Goal: Task Accomplishment & Management: Use online tool/utility

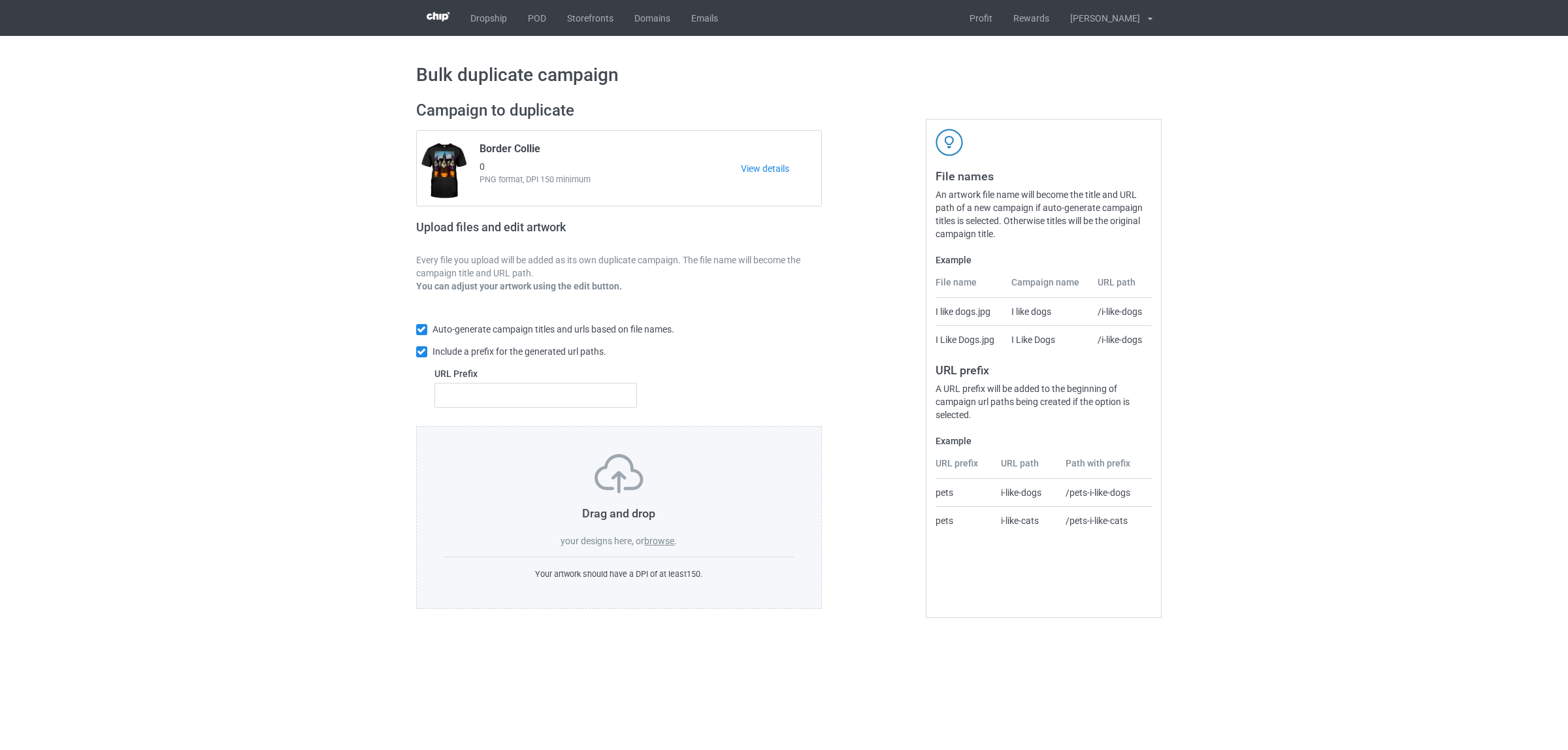
click at [661, 539] on label "browse" at bounding box center [659, 541] width 30 height 11
click at [0, 0] on input "browse" at bounding box center [0, 0] width 0 height 0
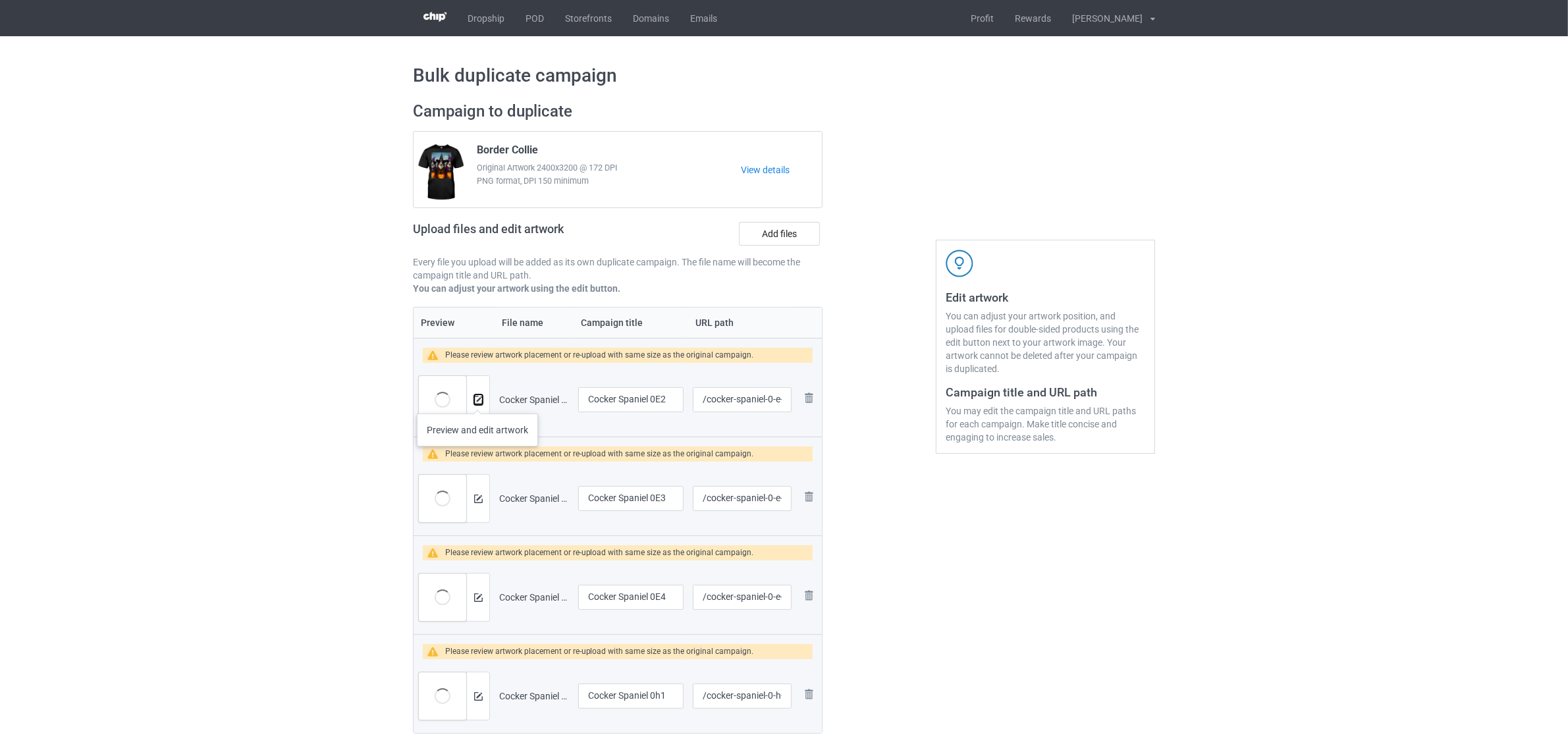
click at [478, 401] on img at bounding box center [478, 400] width 8 height 8
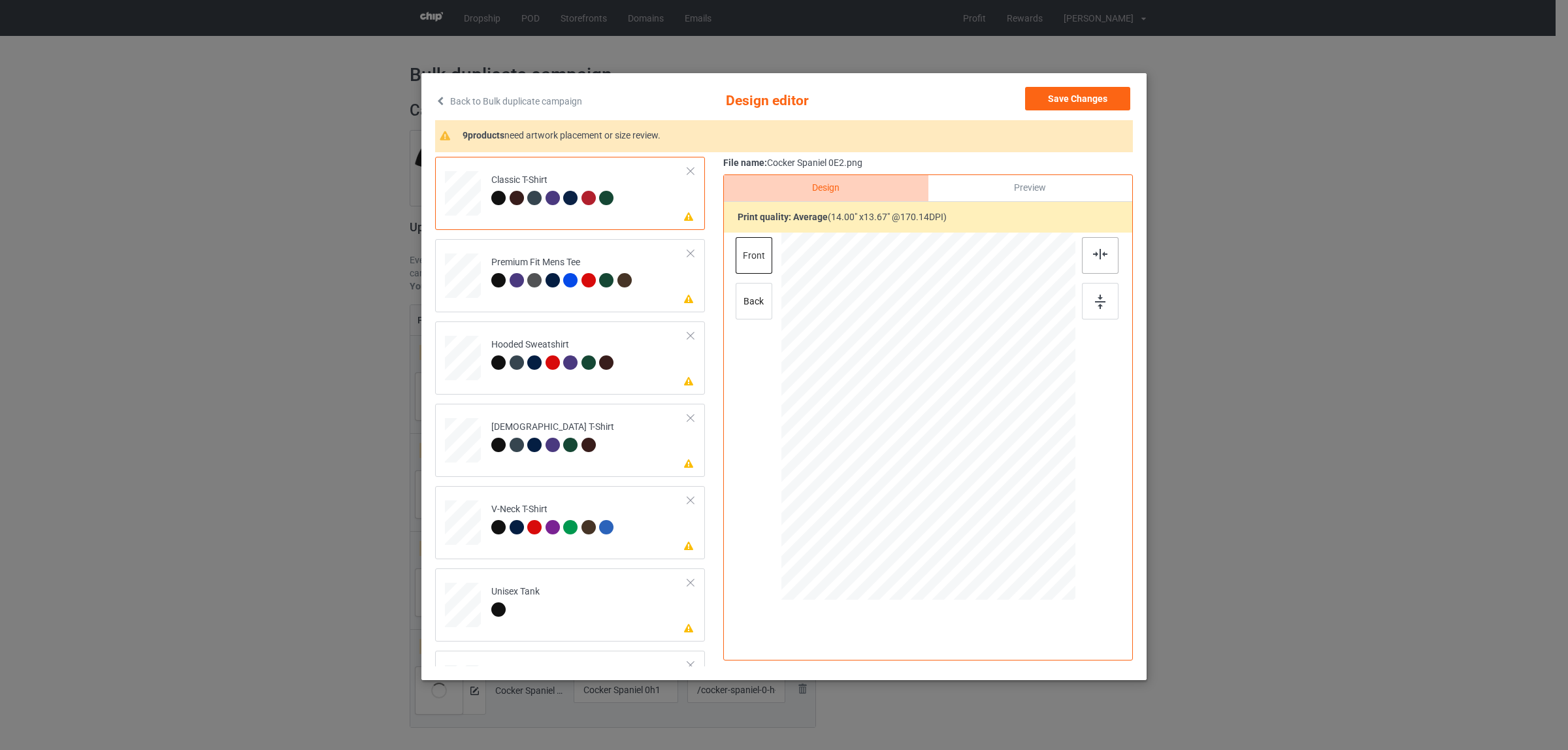
click at [1098, 253] on img at bounding box center [1100, 254] width 14 height 11
click at [575, 268] on div "Premium Fit Mens Tee" at bounding box center [563, 271] width 144 height 31
click at [1082, 254] on div at bounding box center [1100, 255] width 36 height 36
click at [556, 371] on div at bounding box center [555, 364] width 18 height 18
click at [538, 433] on div "[DEMOGRAPHIC_DATA] T-Shirt" at bounding box center [553, 436] width 123 height 31
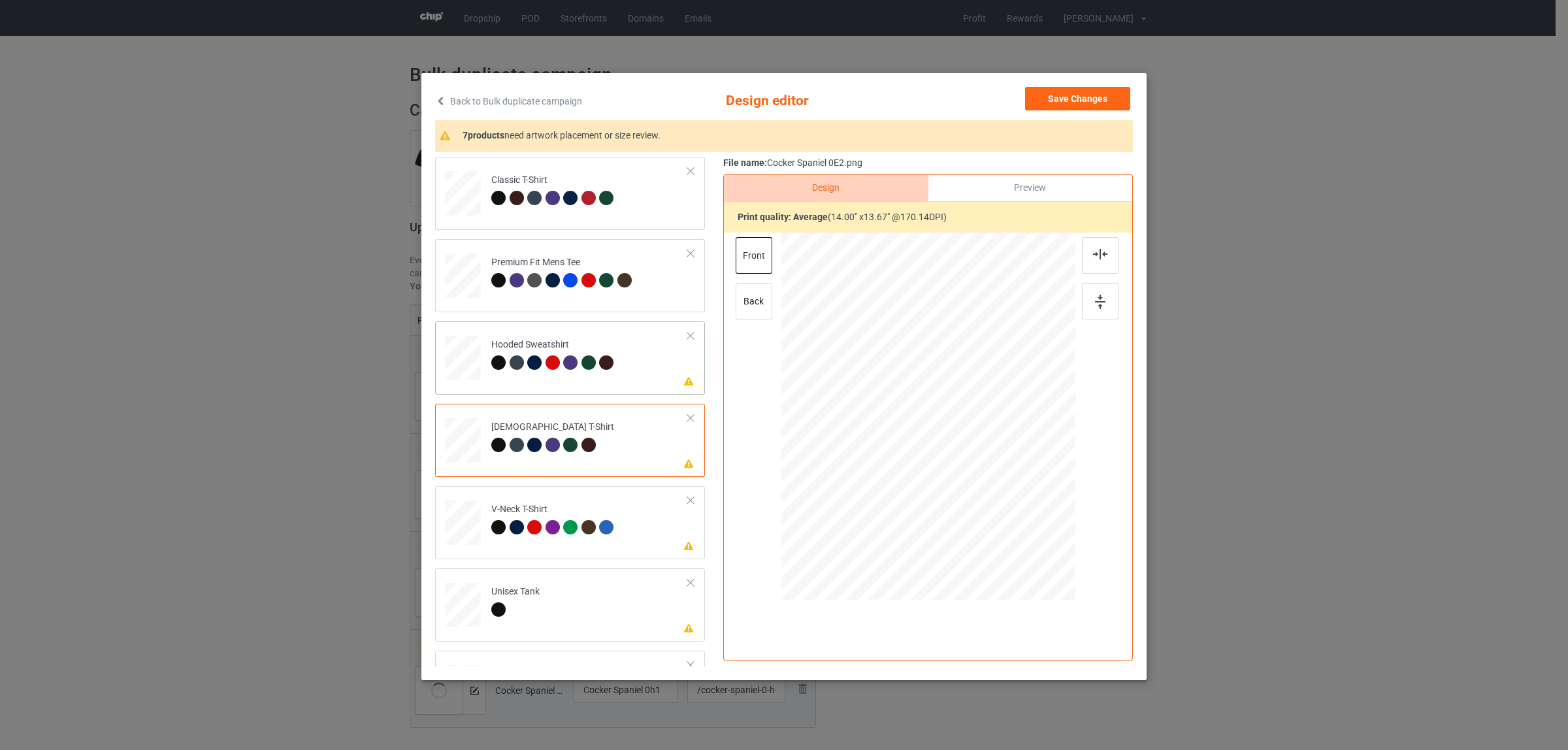
click at [583, 369] on div at bounding box center [588, 362] width 14 height 14
click at [1096, 258] on img at bounding box center [1100, 254] width 14 height 11
click at [547, 450] on div at bounding box center [553, 444] width 14 height 14
click at [1095, 254] on img at bounding box center [1100, 254] width 14 height 11
click at [527, 531] on div at bounding box center [534, 527] width 14 height 14
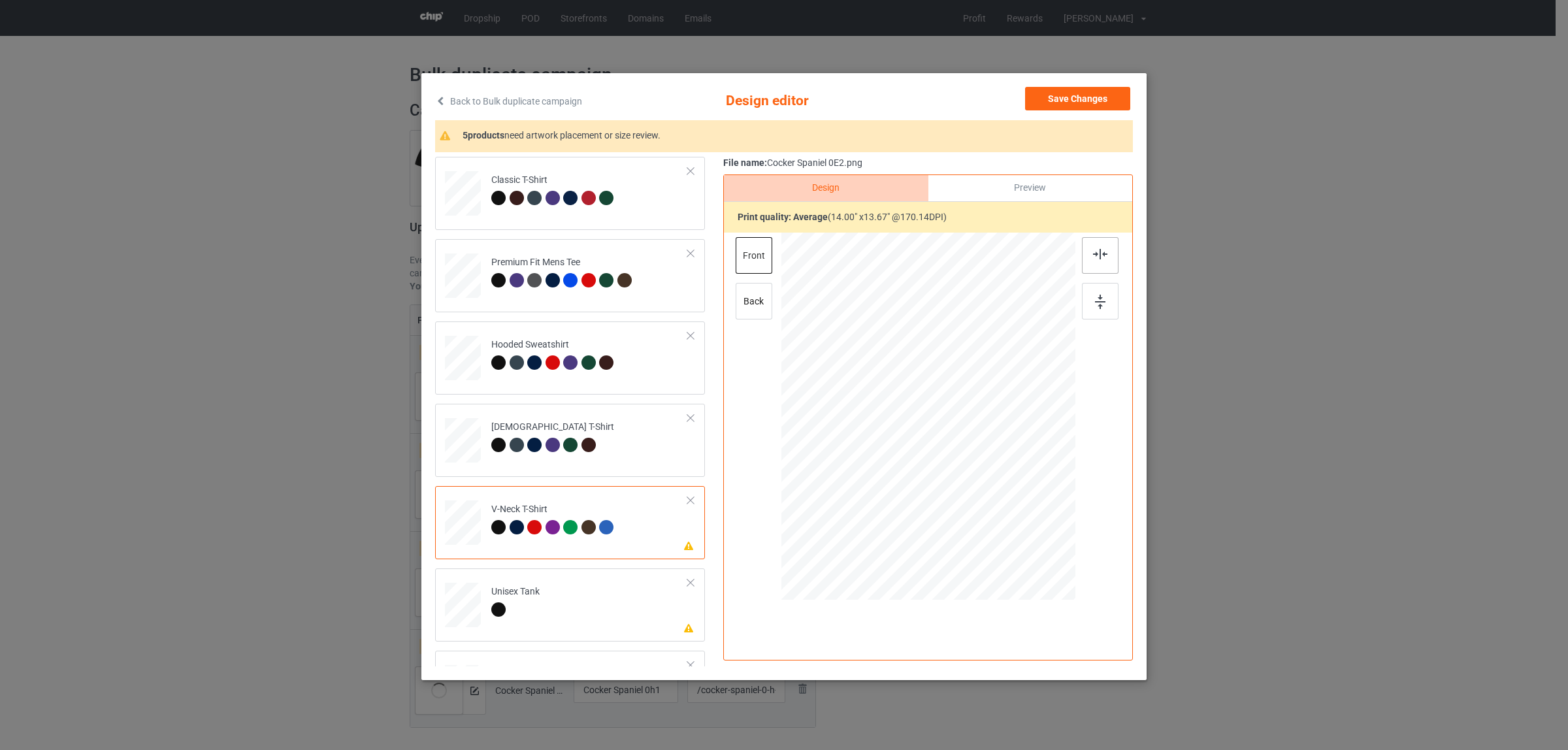
click at [1085, 251] on div at bounding box center [1100, 255] width 36 height 36
click at [503, 585] on div "Unisex Tank" at bounding box center [516, 600] width 48 height 31
click at [1093, 251] on img at bounding box center [1100, 254] width 14 height 11
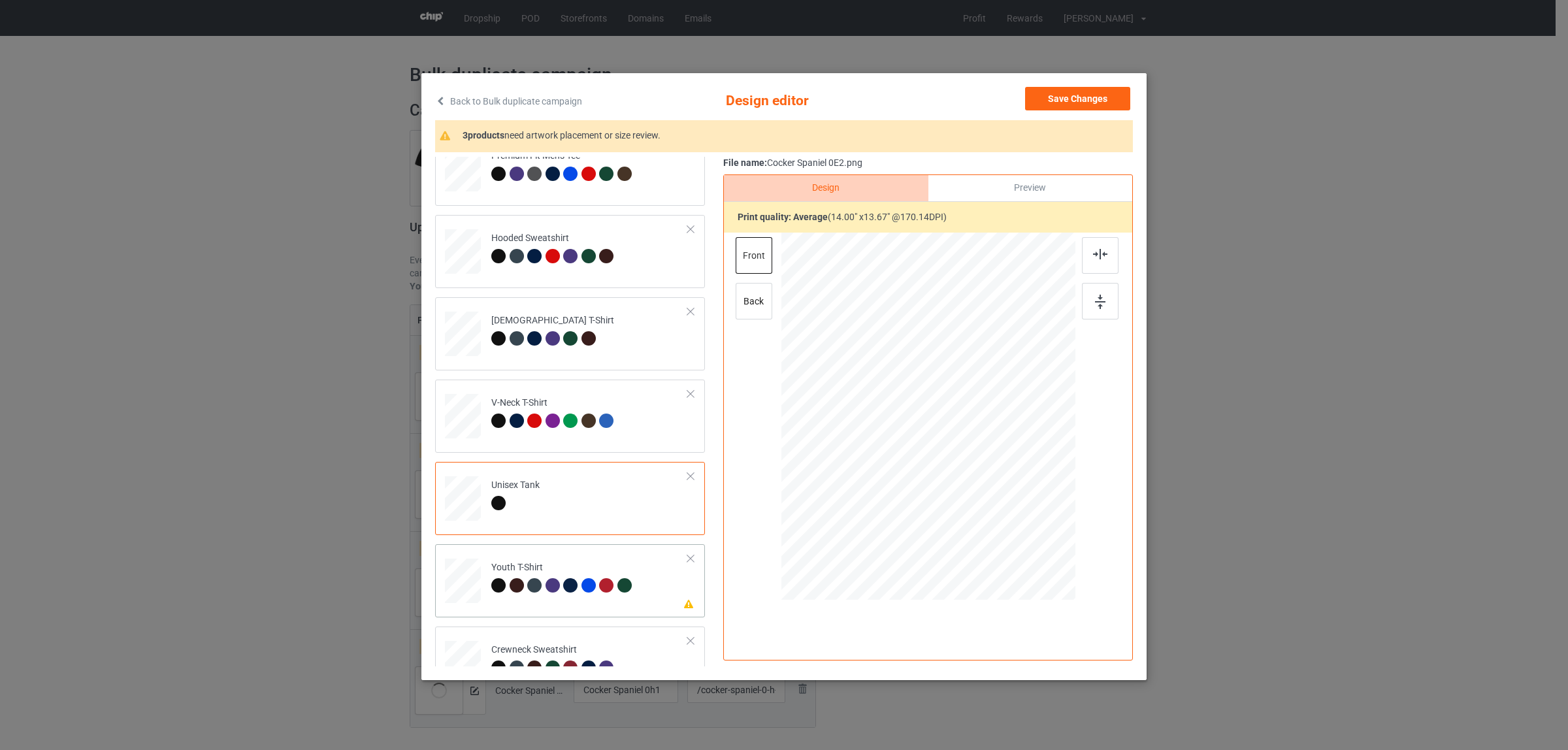
scroll to position [222, 0]
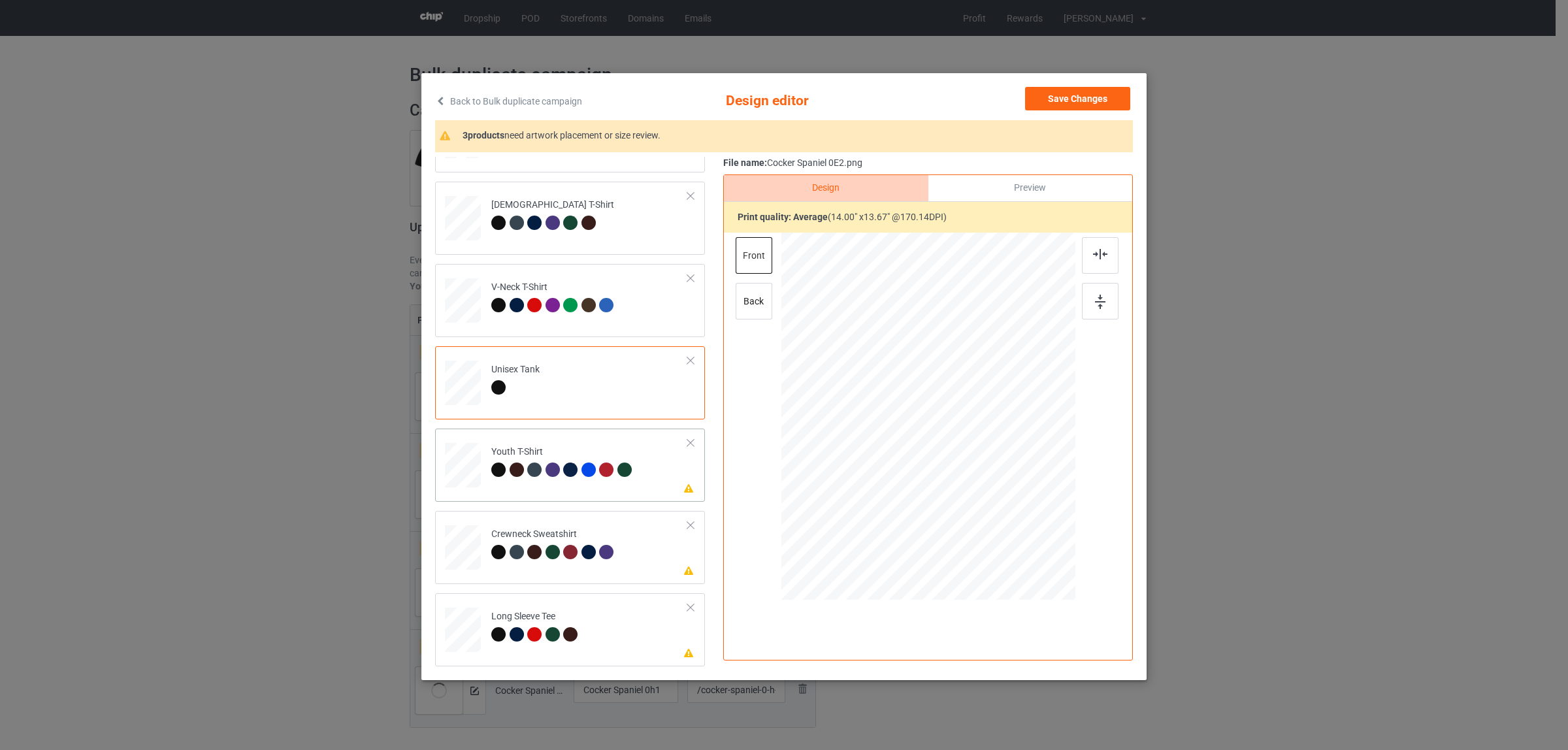
click at [515, 443] on td "Please review artwork placement Youth T-Shirt" at bounding box center [589, 462] width 211 height 58
click at [1099, 251] on img at bounding box center [1100, 254] width 14 height 11
click at [544, 534] on div "Crewneck Sweatshirt" at bounding box center [554, 543] width 126 height 31
click at [1094, 251] on img at bounding box center [1100, 254] width 14 height 11
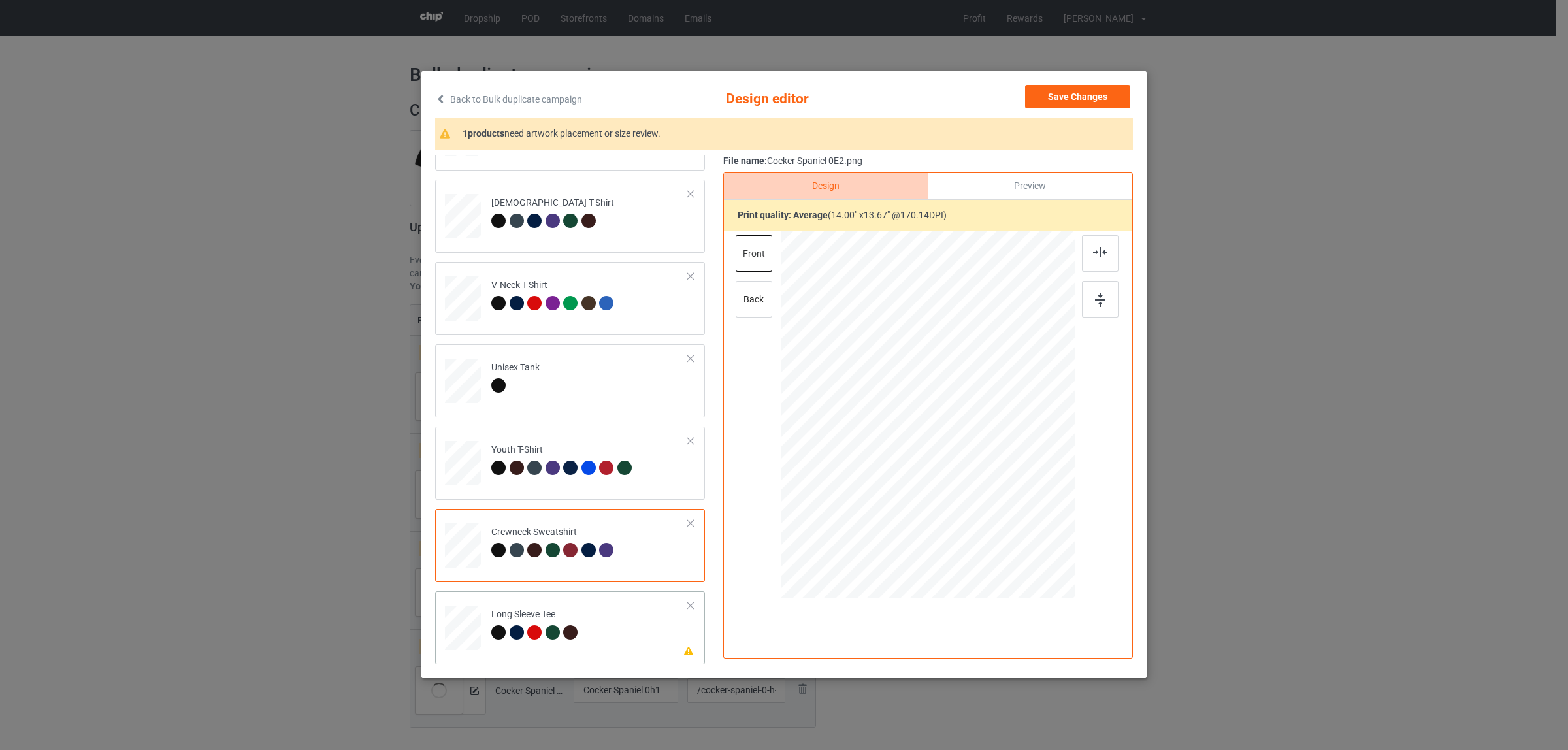
click at [527, 631] on div at bounding box center [534, 632] width 14 height 14
click at [1093, 251] on img at bounding box center [1100, 252] width 14 height 11
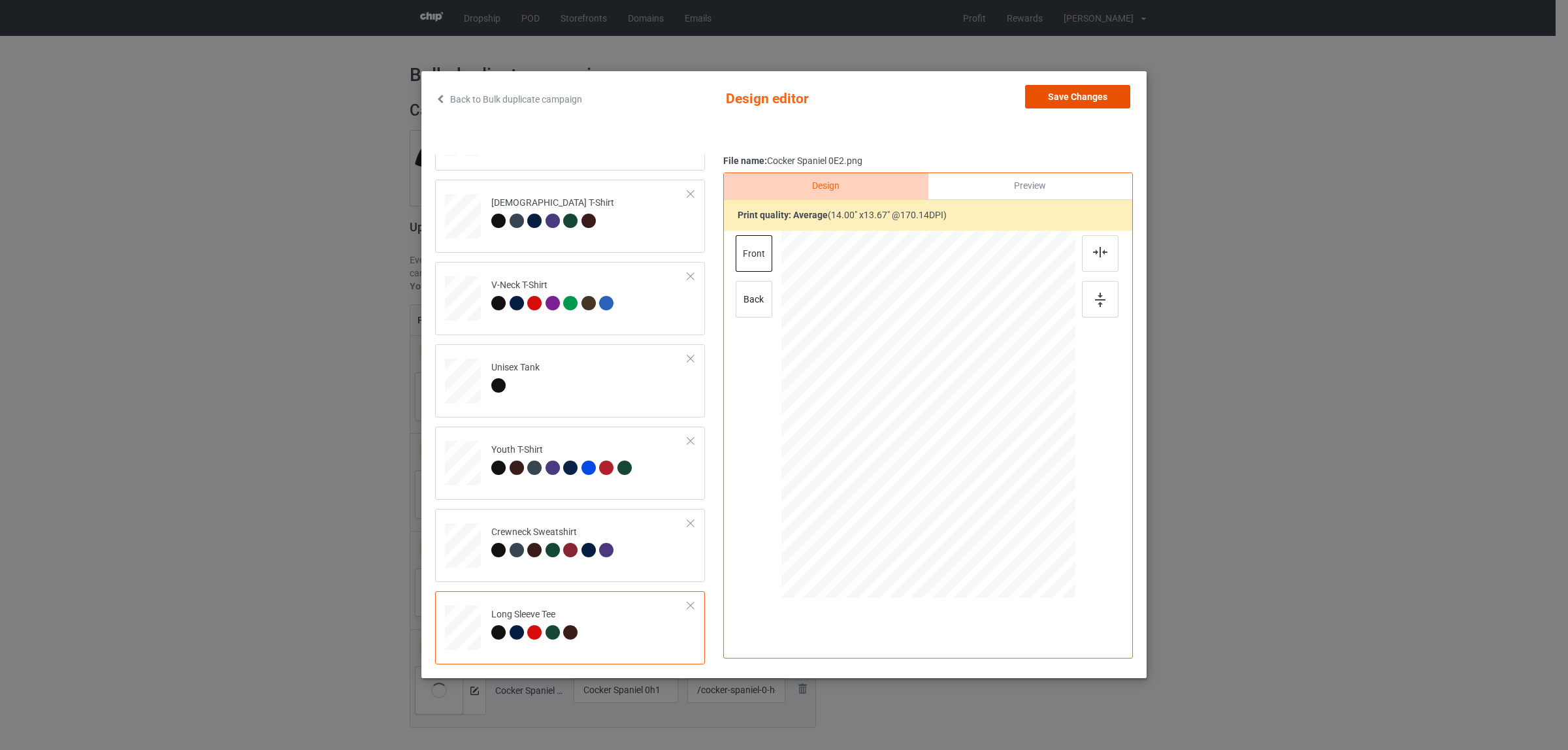
click at [1081, 98] on button "Save Changes" at bounding box center [1077, 96] width 105 height 23
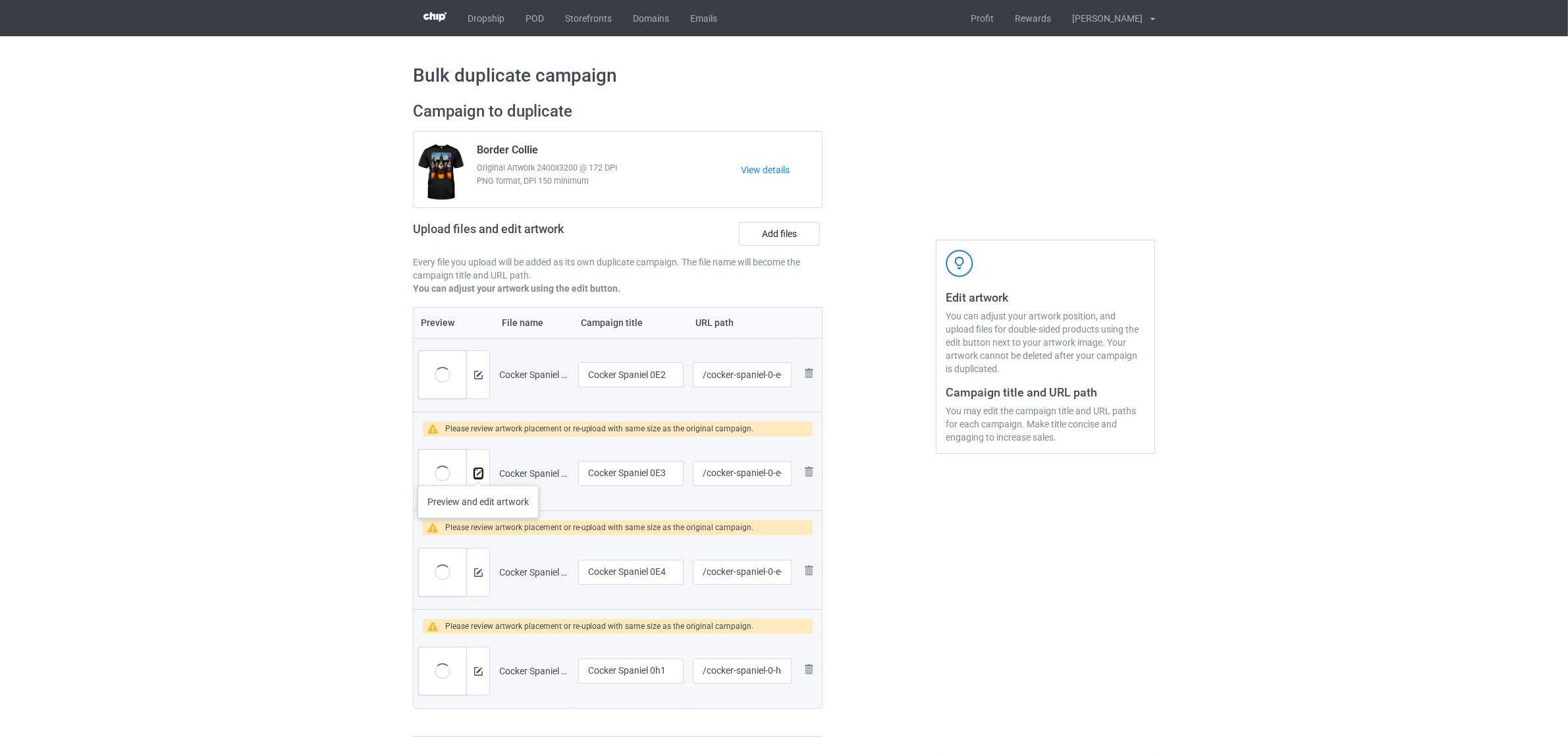
click at [478, 472] on img at bounding box center [478, 473] width 8 height 8
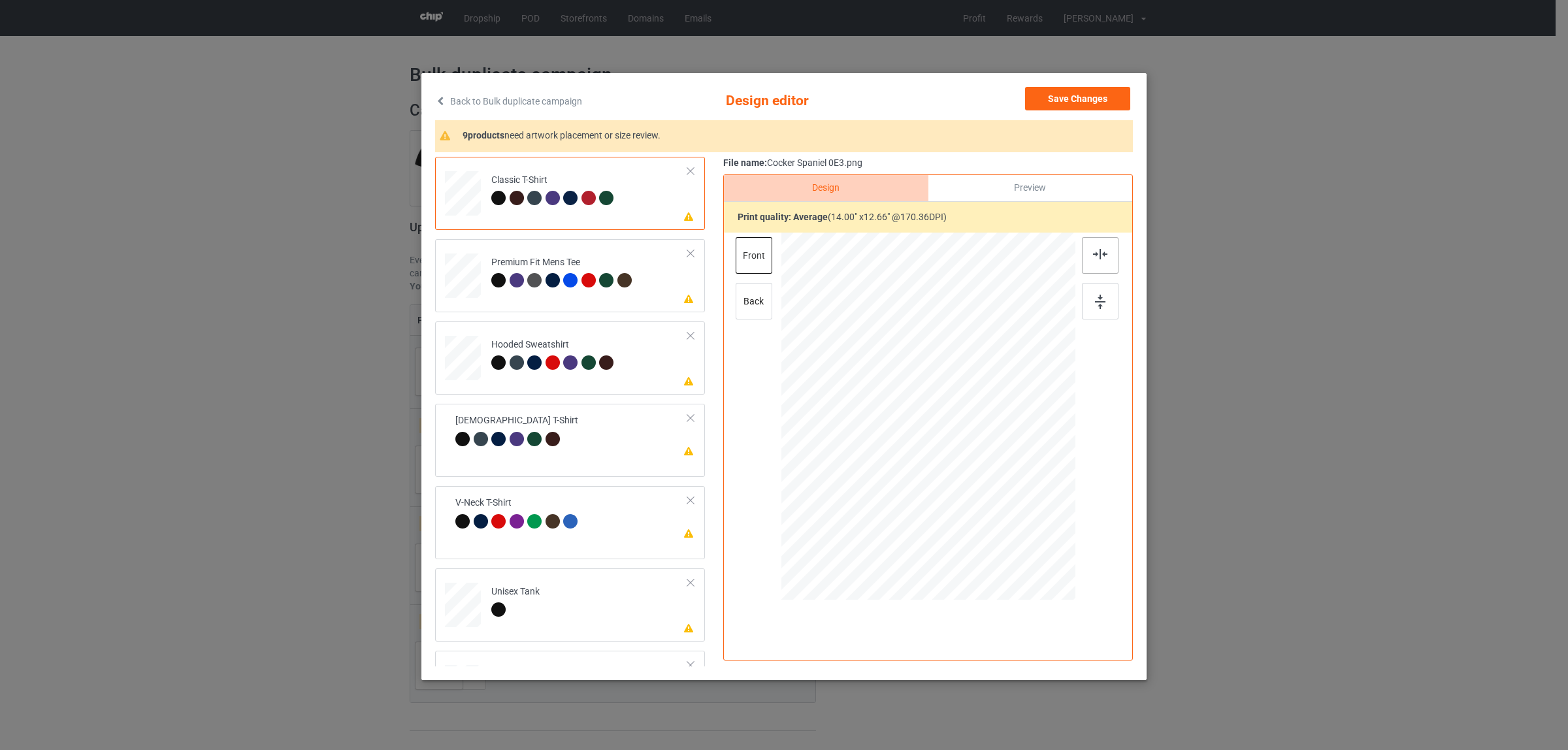
click at [1093, 258] on img at bounding box center [1100, 254] width 14 height 11
click at [567, 286] on div at bounding box center [570, 280] width 14 height 14
click at [1093, 247] on div at bounding box center [1100, 255] width 36 height 36
click at [547, 393] on div "Please review artwork placement Hooded Sweatshirt" at bounding box center [570, 358] width 270 height 73
click at [1082, 250] on div at bounding box center [1100, 255] width 36 height 36
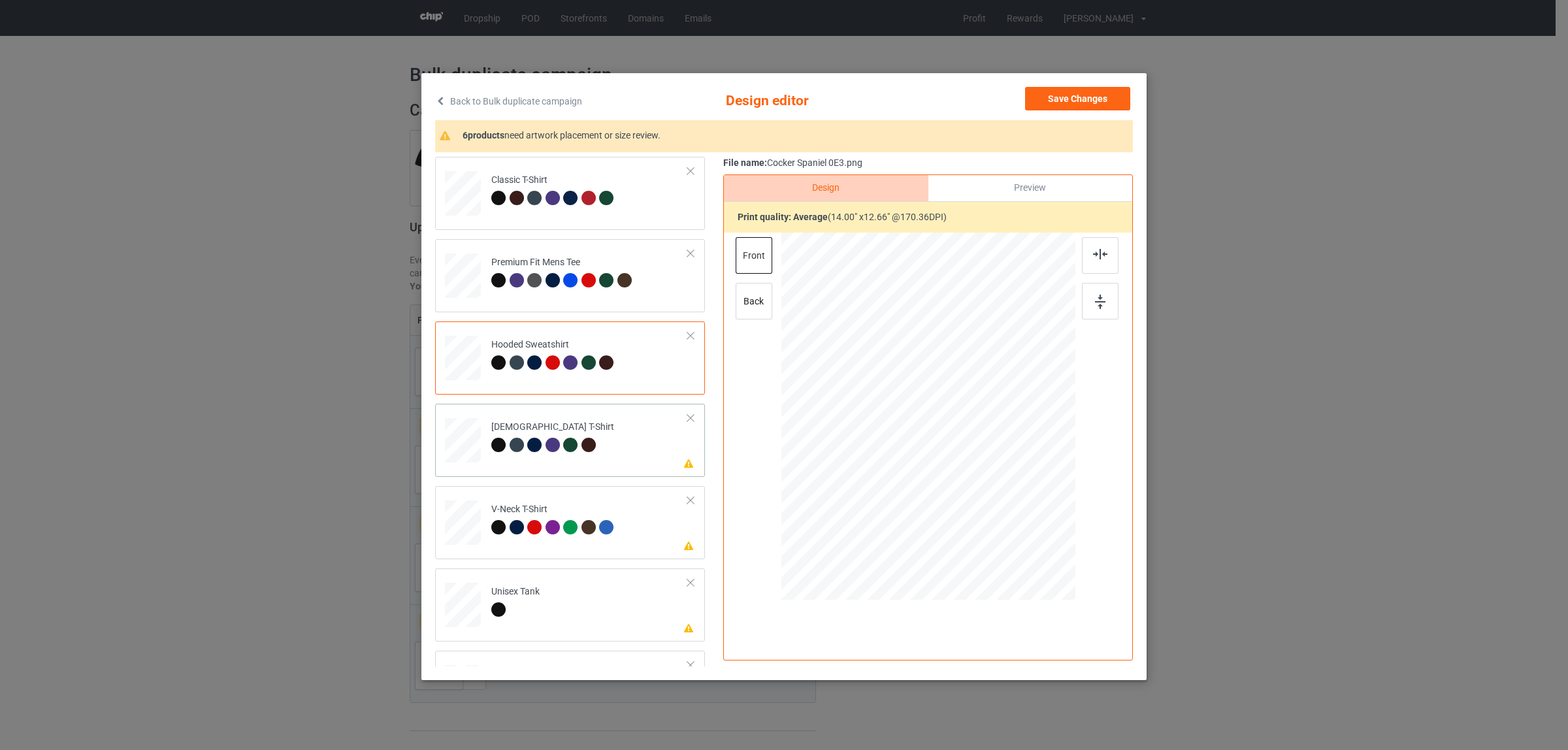
click at [567, 472] on div "Please review artwork placement [DEMOGRAPHIC_DATA] T-Shirt" at bounding box center [570, 440] width 270 height 73
click at [1094, 253] on img at bounding box center [1100, 254] width 14 height 11
click at [603, 500] on td "Please review artwork placement V-Neck T-Shirt" at bounding box center [589, 520] width 211 height 58
click at [1093, 255] on img at bounding box center [1100, 254] width 14 height 11
click at [537, 615] on td "Please review artwork placement Unisex Tank" at bounding box center [589, 602] width 211 height 58
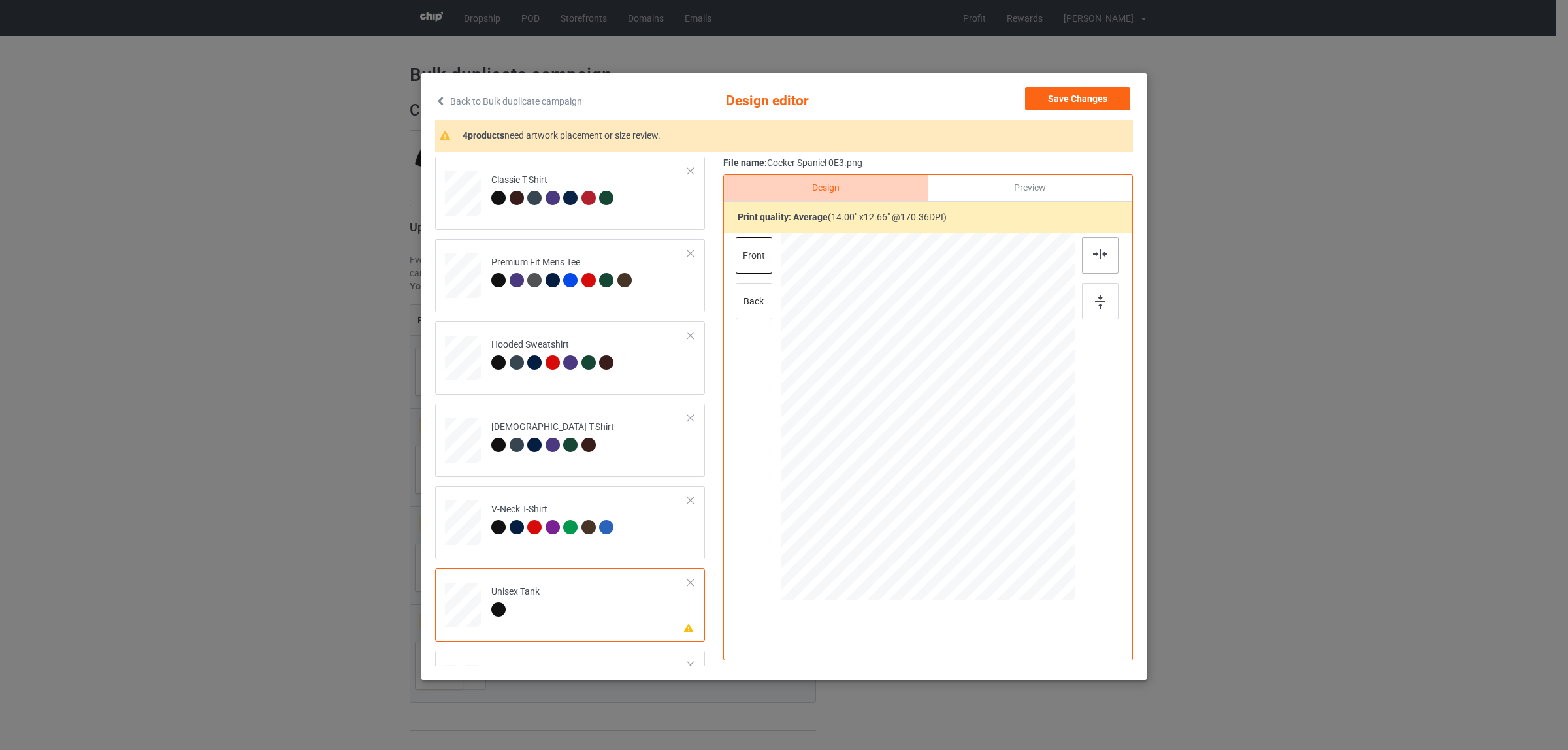
click at [1086, 251] on div at bounding box center [1100, 255] width 36 height 36
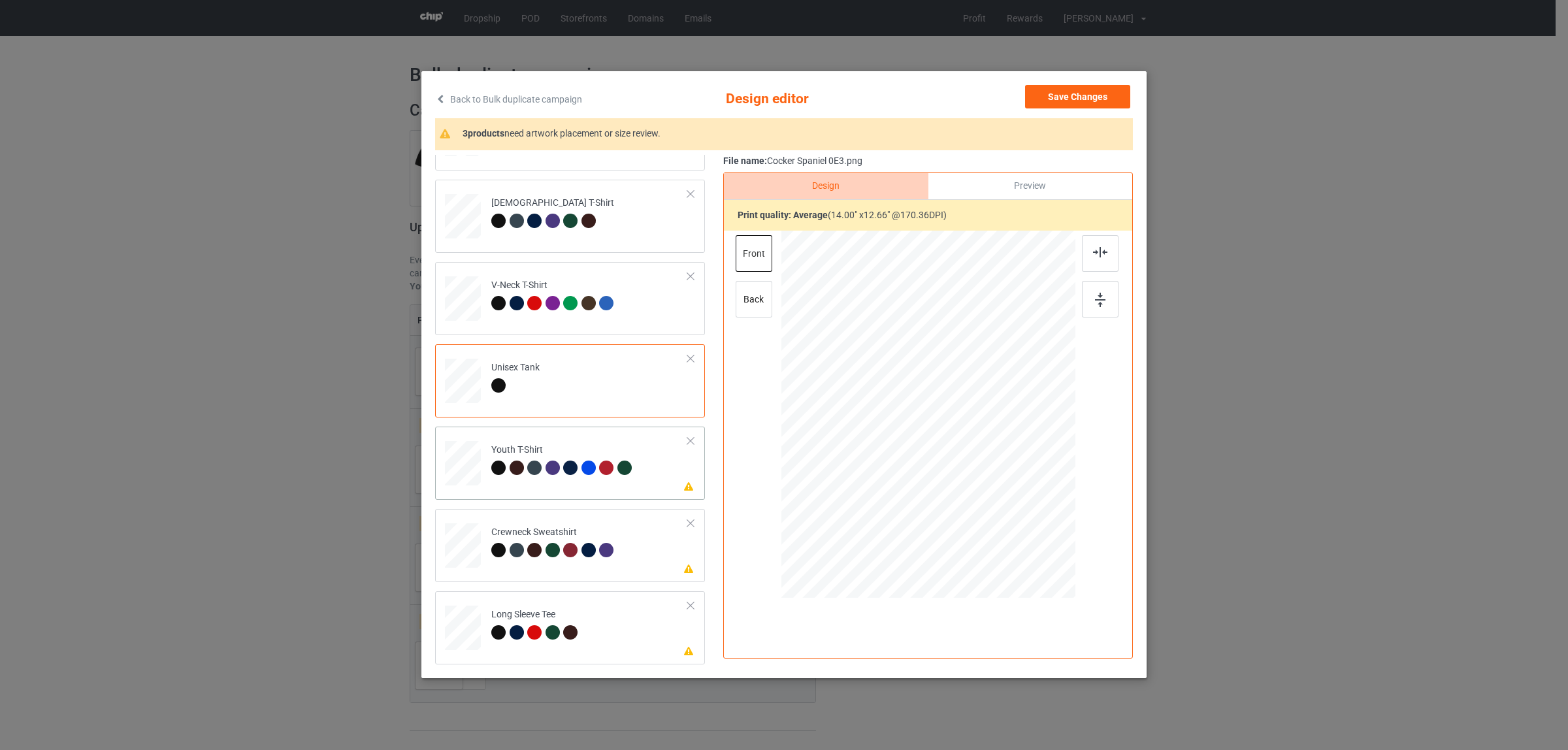
click at [513, 453] on div "Youth T-Shirt" at bounding box center [563, 459] width 144 height 31
click at [1093, 255] on img at bounding box center [1100, 252] width 14 height 11
click at [515, 560] on td "Please review artwork placement Crewneck Sweatshirt" at bounding box center [589, 543] width 211 height 58
click at [1094, 257] on img at bounding box center [1100, 252] width 14 height 11
click at [547, 618] on div "Long Sleeve Tee" at bounding box center [536, 623] width 90 height 31
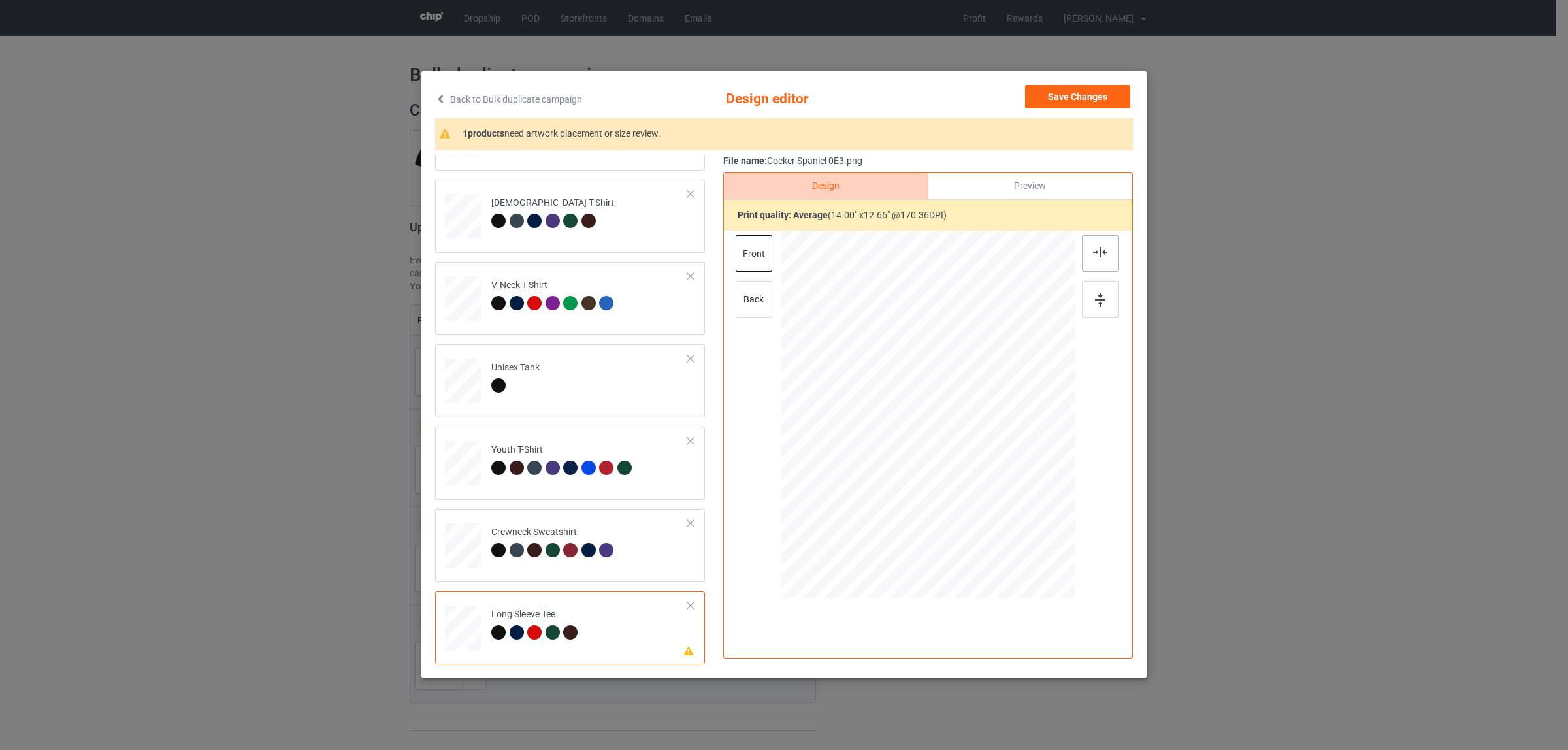
click at [1093, 255] on img at bounding box center [1100, 252] width 14 height 11
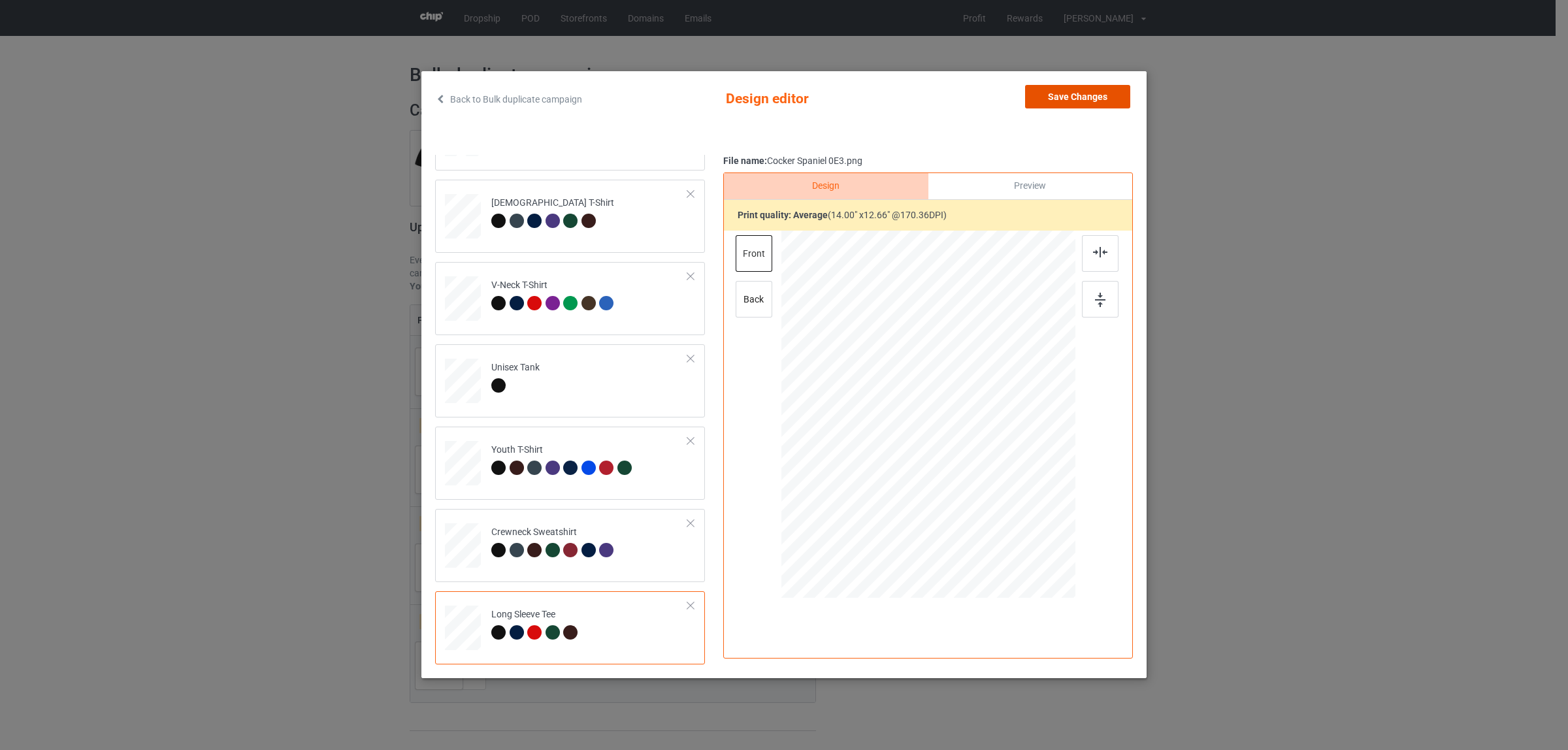
click at [1067, 86] on button "Save Changes" at bounding box center [1077, 96] width 105 height 23
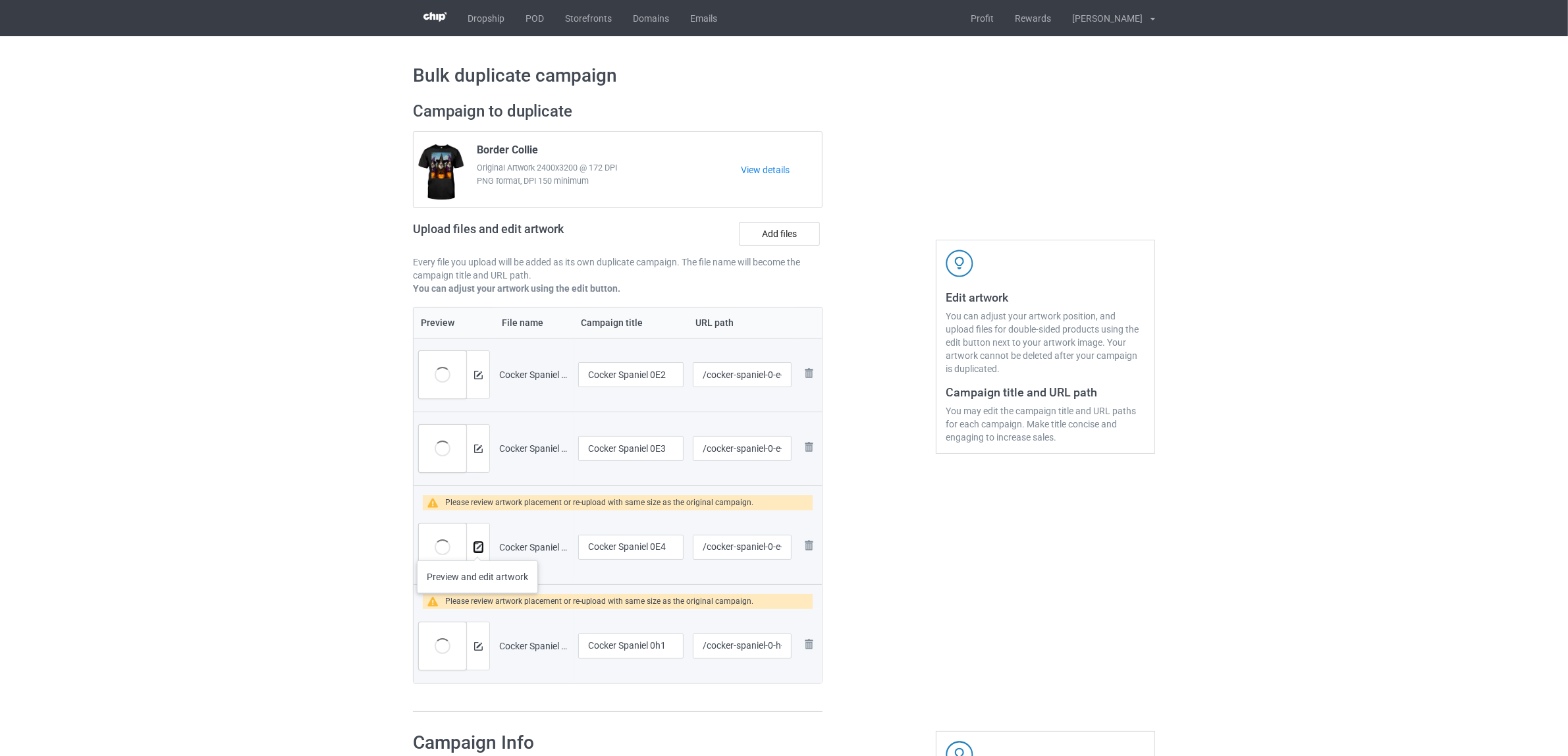
click at [478, 547] on img at bounding box center [478, 547] width 8 height 8
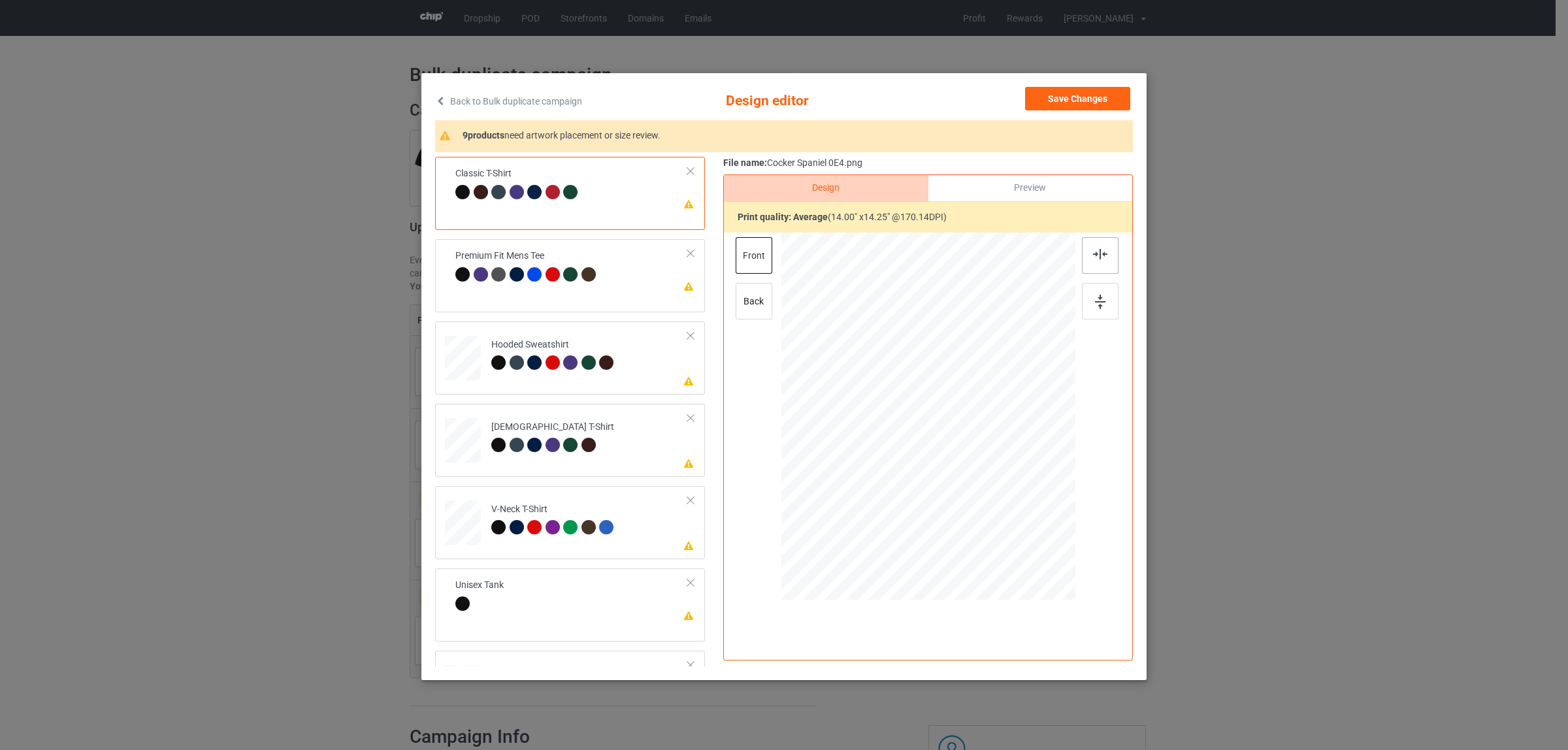
click at [1093, 256] on img at bounding box center [1100, 254] width 14 height 11
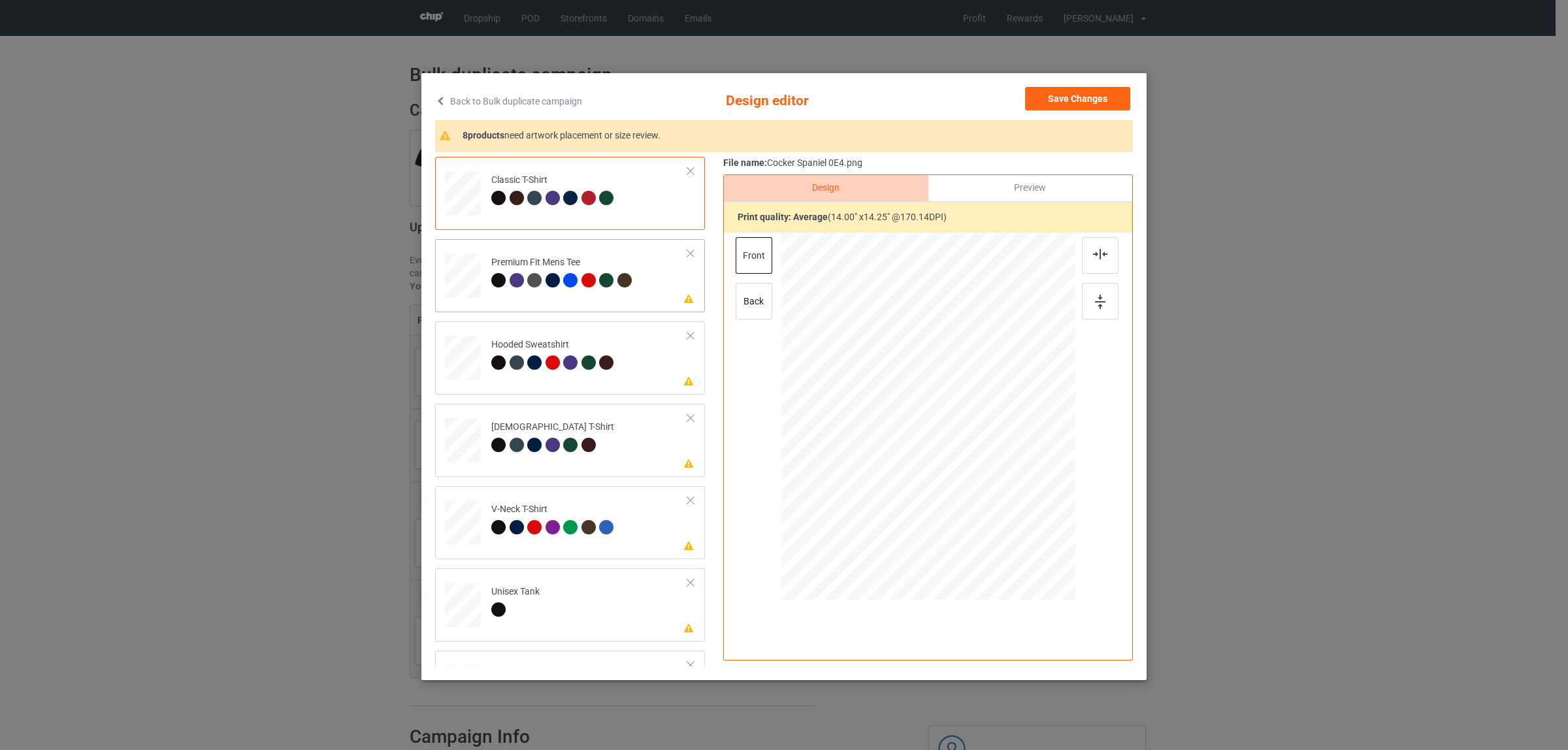
click at [581, 266] on div "Premium Fit Mens Tee" at bounding box center [563, 271] width 144 height 31
click at [1096, 269] on div at bounding box center [1100, 255] width 36 height 36
click at [624, 354] on td "Please review artwork placement Hooded Sweatshirt" at bounding box center [589, 355] width 211 height 58
click at [1095, 251] on img at bounding box center [1100, 254] width 14 height 11
click at [552, 449] on div at bounding box center [553, 444] width 14 height 14
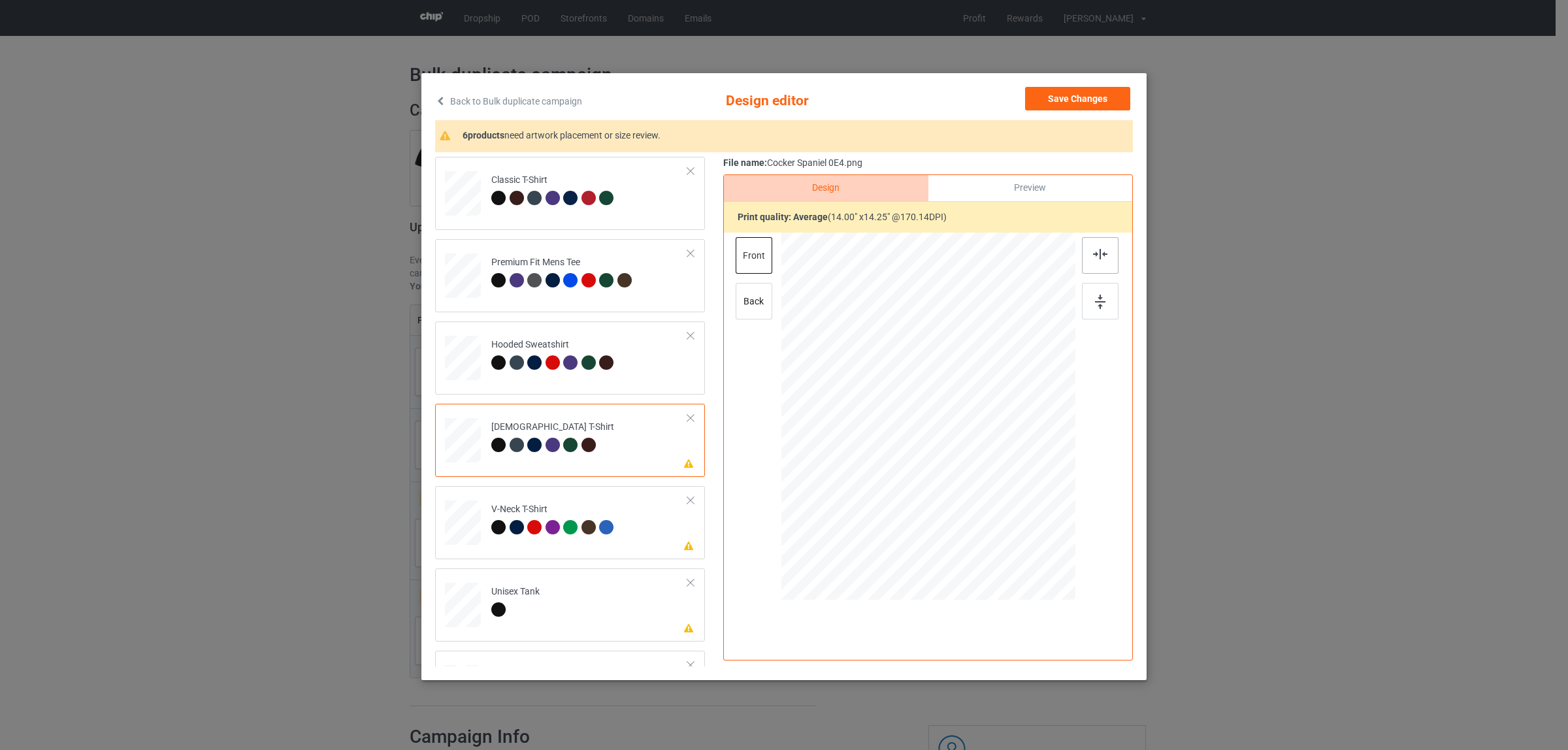
click at [1096, 249] on img at bounding box center [1100, 254] width 14 height 11
click at [527, 516] on div "V-Neck T-Shirt" at bounding box center [554, 518] width 126 height 31
click at [1093, 260] on img at bounding box center [1100, 254] width 14 height 11
click at [543, 587] on td "Please review artwork placement Unisex Tank" at bounding box center [589, 602] width 211 height 58
click at [1103, 249] on div at bounding box center [1100, 255] width 36 height 36
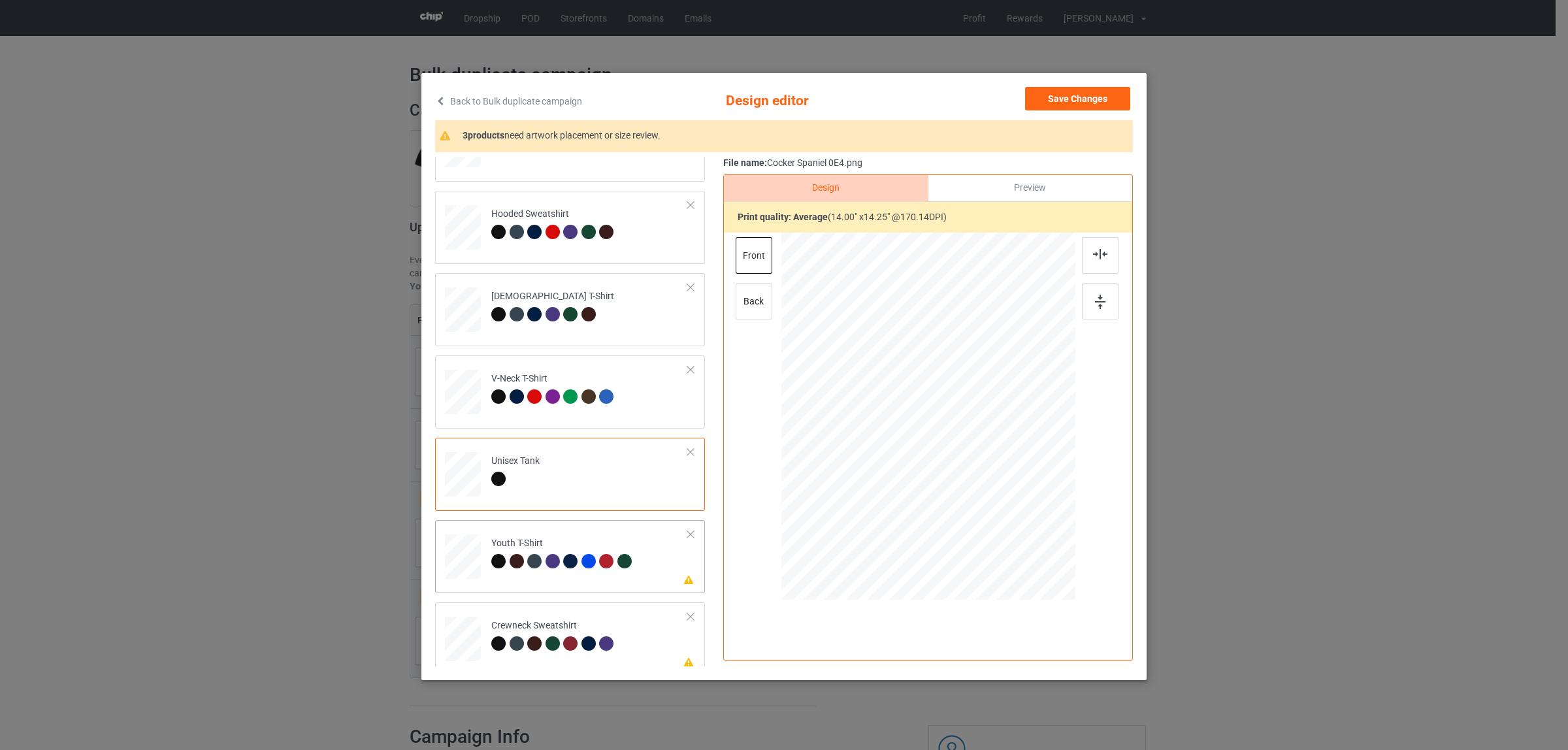
scroll to position [222, 0]
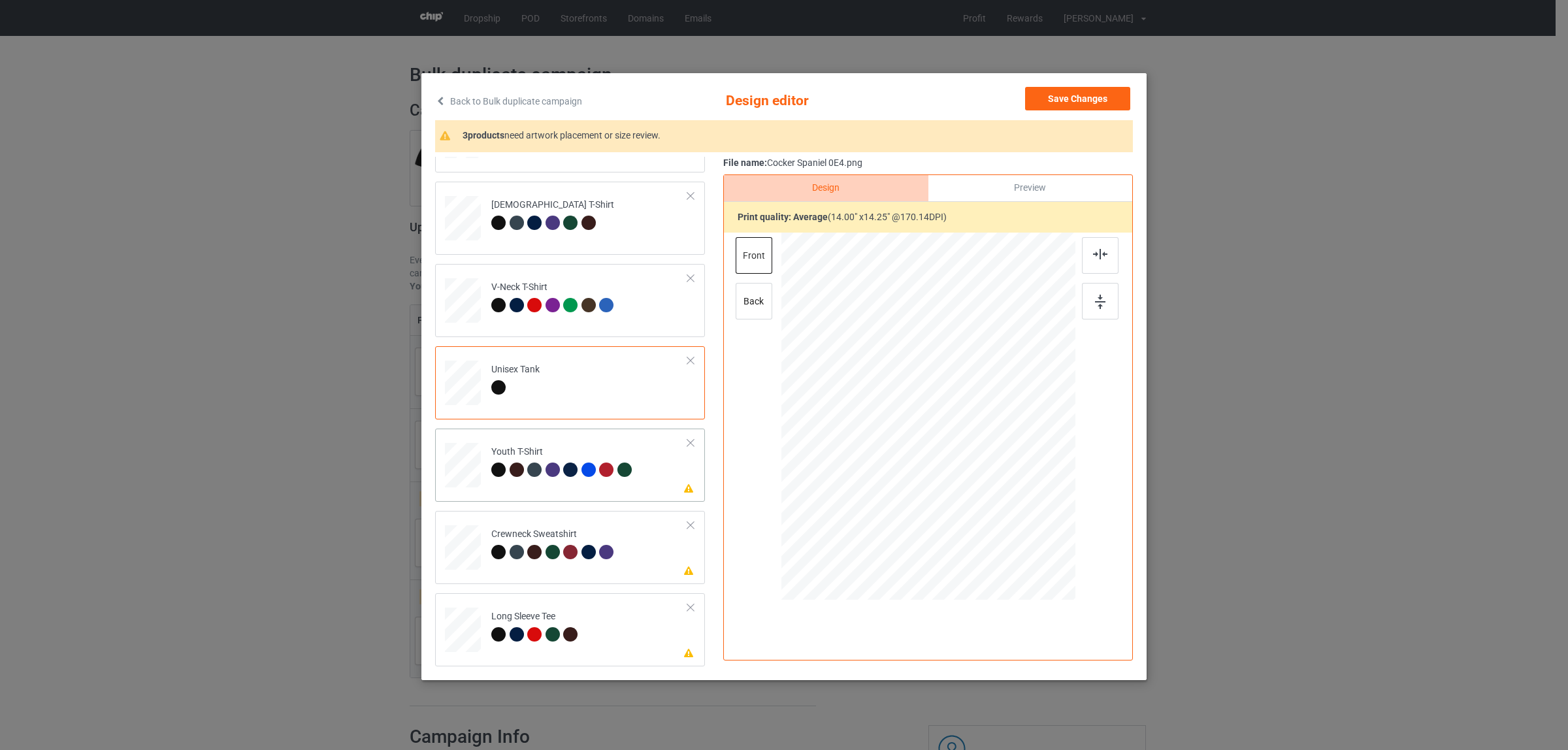
click at [491, 470] on div at bounding box center [498, 469] width 14 height 14
click at [1094, 253] on img at bounding box center [1100, 254] width 14 height 11
click at [520, 546] on div at bounding box center [519, 554] width 18 height 18
click at [1085, 254] on div at bounding box center [1100, 255] width 36 height 36
click at [550, 608] on td "Please review artwork placement Long Sleeve Tee" at bounding box center [589, 627] width 211 height 58
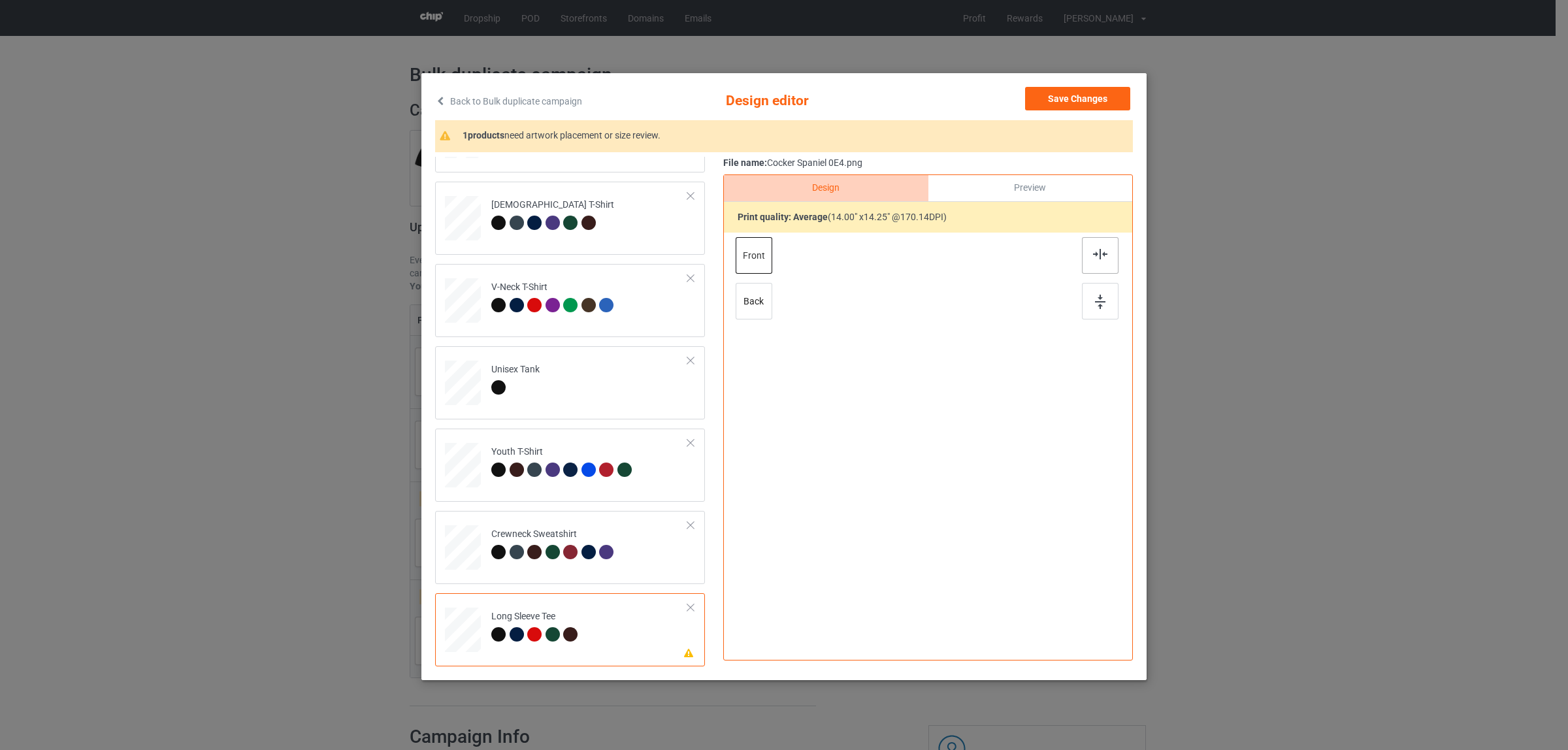
click at [1091, 260] on div at bounding box center [1100, 255] width 36 height 36
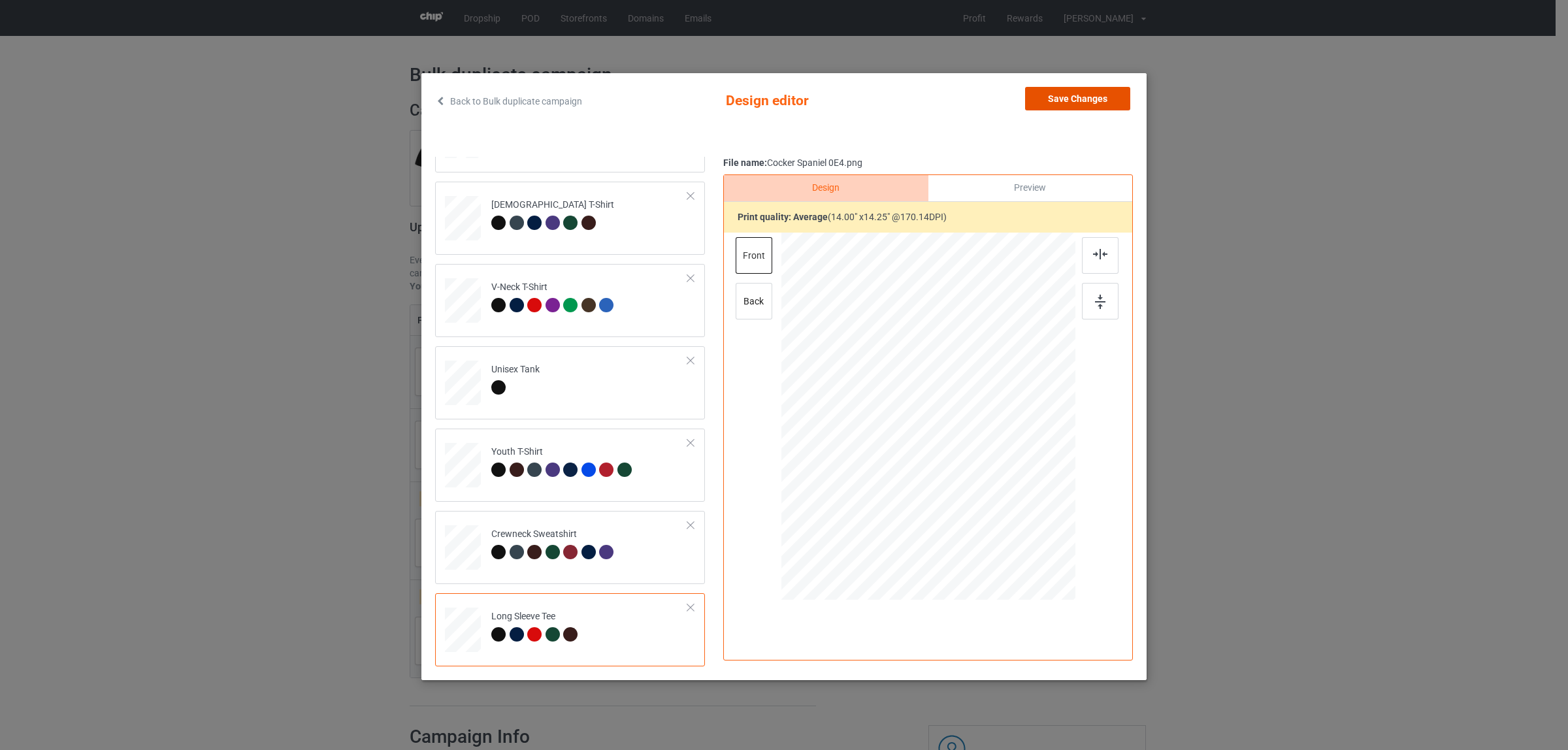
click at [1063, 102] on button "Save Changes" at bounding box center [1077, 98] width 105 height 23
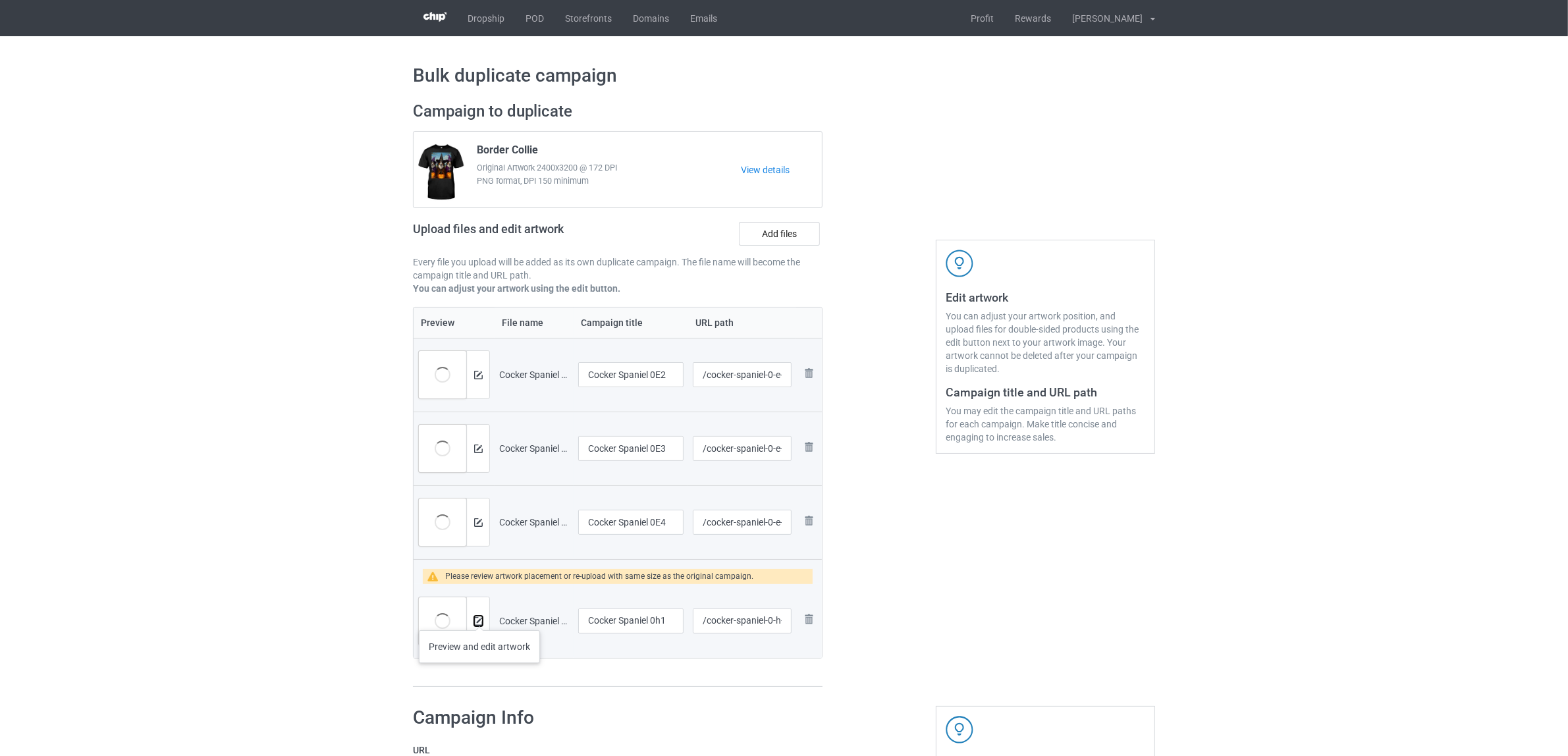
click at [479, 617] on img at bounding box center [478, 621] width 8 height 8
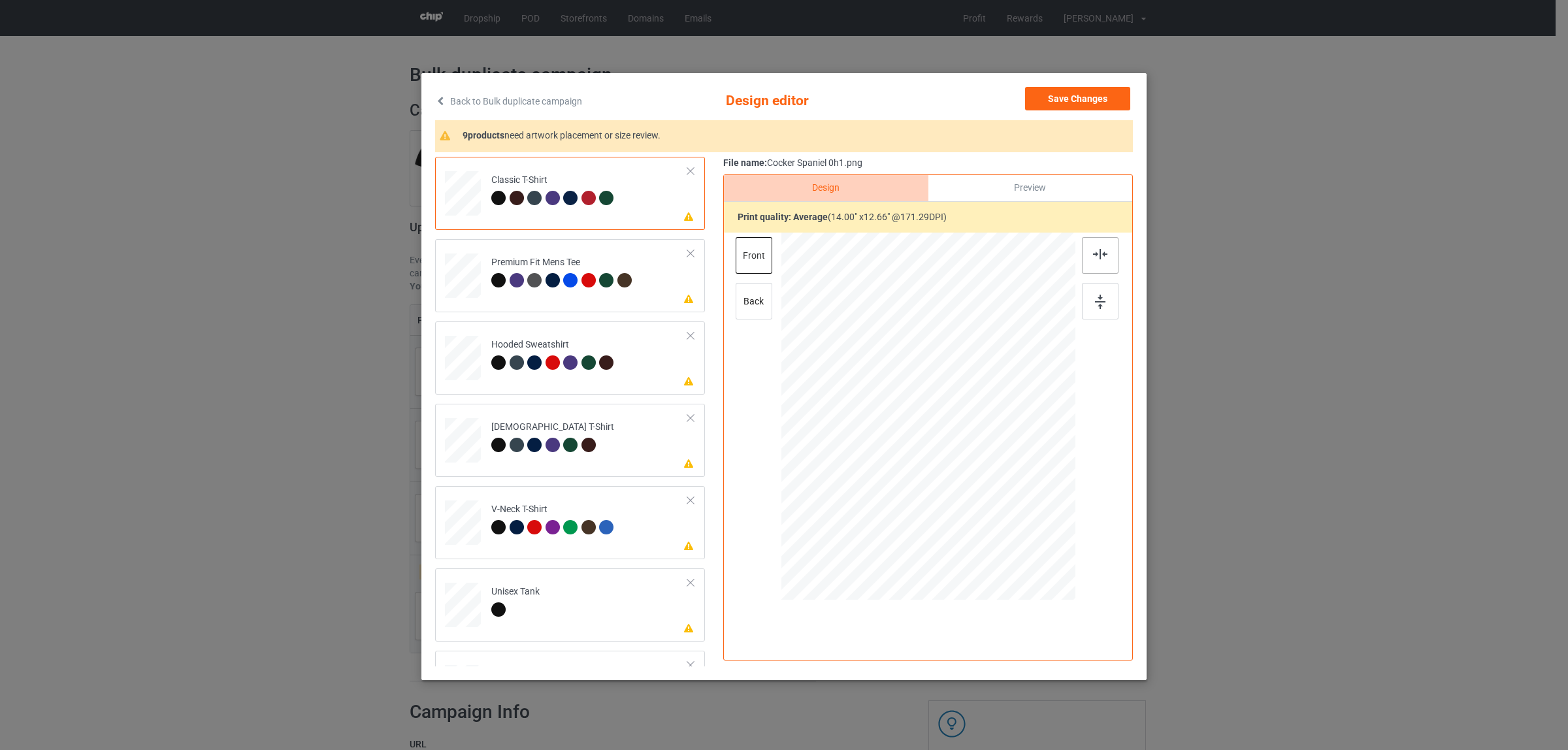
click at [1096, 253] on img at bounding box center [1100, 254] width 14 height 11
click at [1101, 259] on img at bounding box center [1100, 254] width 14 height 11
click at [531, 363] on div at bounding box center [534, 362] width 14 height 14
click at [1096, 255] on img at bounding box center [1100, 254] width 14 height 11
click at [556, 436] on div "[DEMOGRAPHIC_DATA] T-Shirt" at bounding box center [553, 436] width 123 height 31
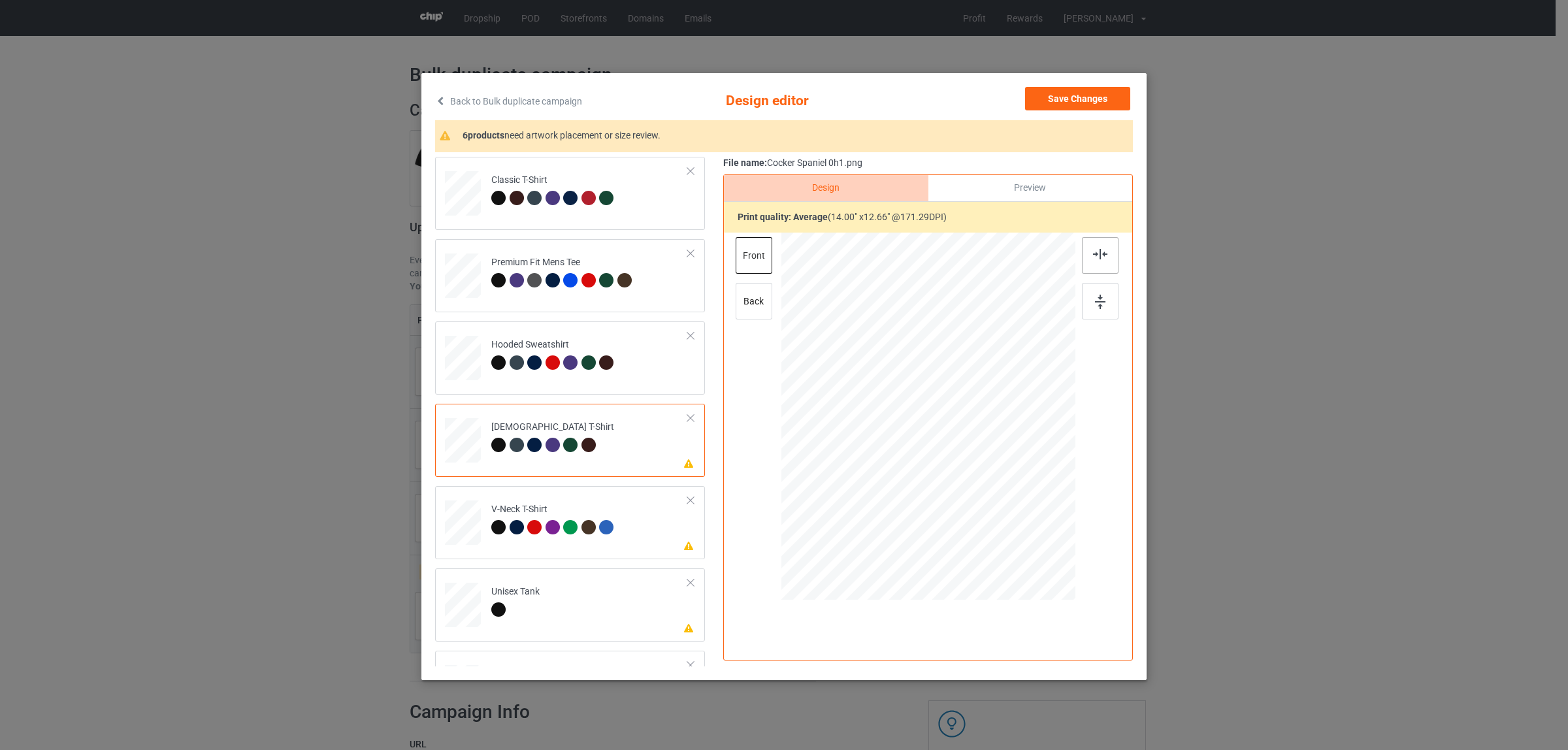
click at [1094, 252] on img at bounding box center [1100, 254] width 14 height 11
click at [553, 499] on td "Please review artwork placement V-Neck T-Shirt" at bounding box center [589, 520] width 211 height 58
click at [1093, 259] on img at bounding box center [1100, 254] width 14 height 11
click at [504, 579] on td "Please review artwork placement Unisex Tank" at bounding box center [589, 602] width 211 height 58
click at [1093, 253] on img at bounding box center [1100, 254] width 14 height 11
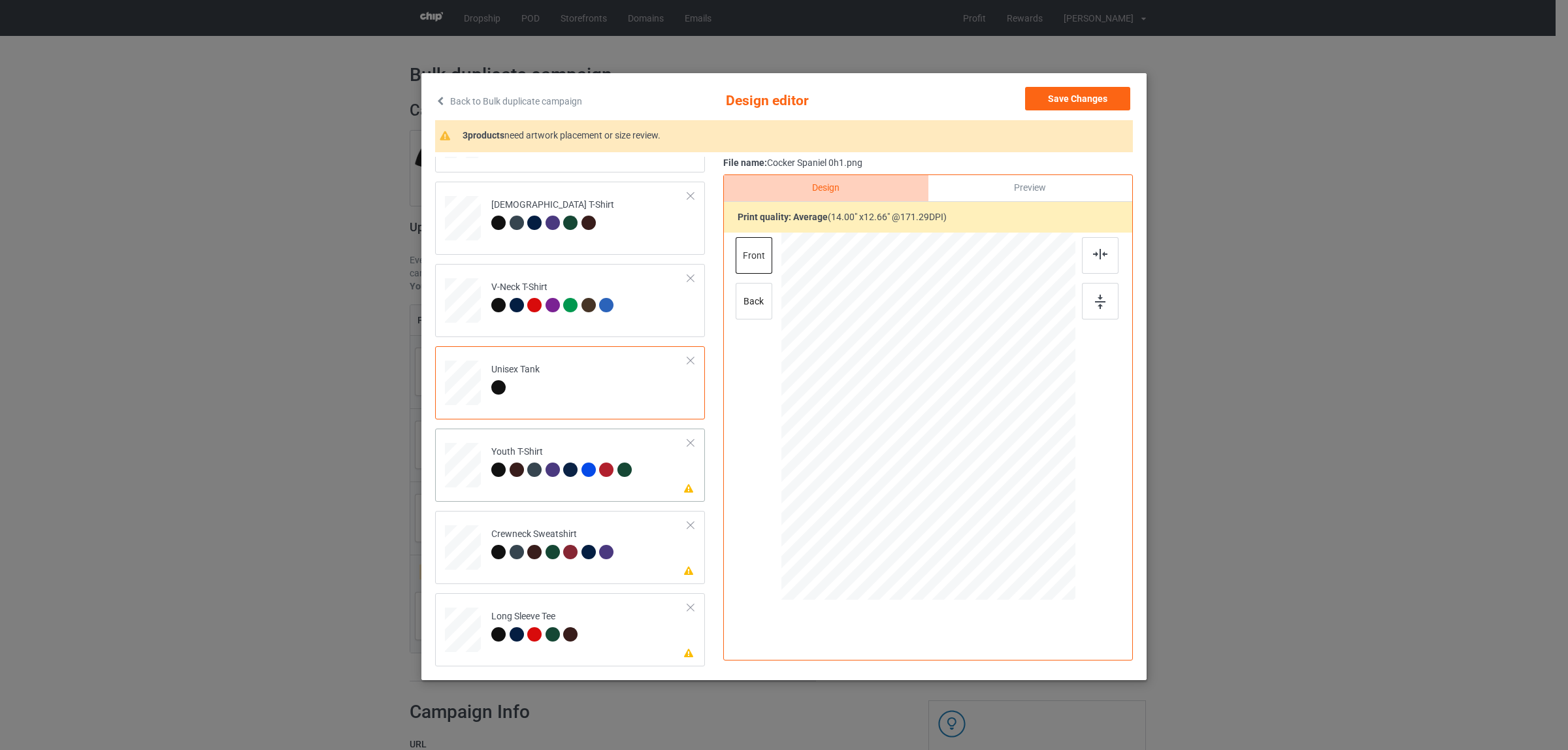
click at [503, 482] on td "Please review artwork placement Youth T-Shirt" at bounding box center [589, 462] width 211 height 58
click at [1096, 254] on img at bounding box center [1100, 254] width 14 height 11
click at [550, 565] on td "Please review artwork placement Crewneck Sweatshirt" at bounding box center [589, 545] width 211 height 58
click at [1099, 251] on img at bounding box center [1100, 254] width 14 height 11
click at [563, 629] on div at bounding box center [572, 636] width 18 height 18
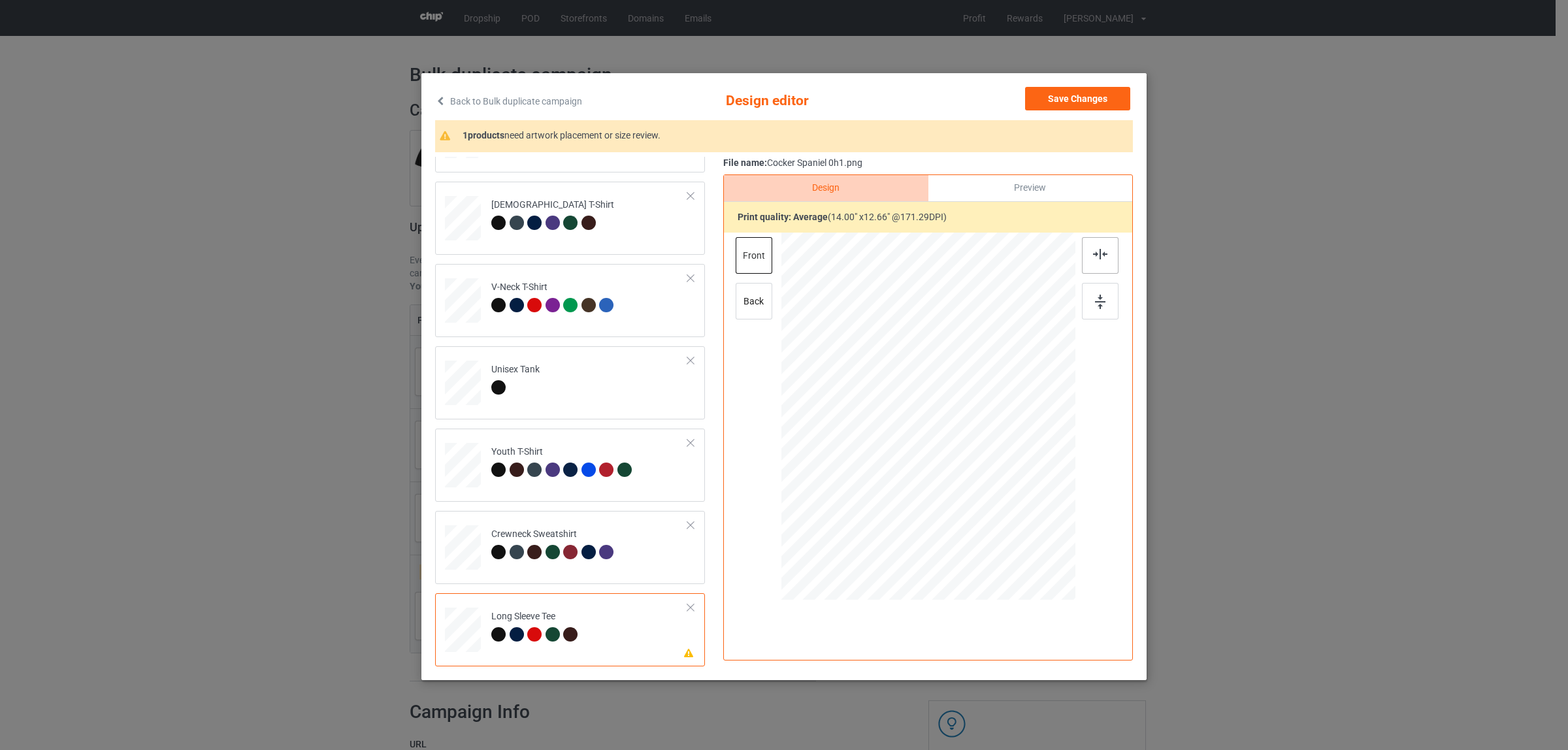
click at [1093, 257] on img at bounding box center [1100, 254] width 14 height 11
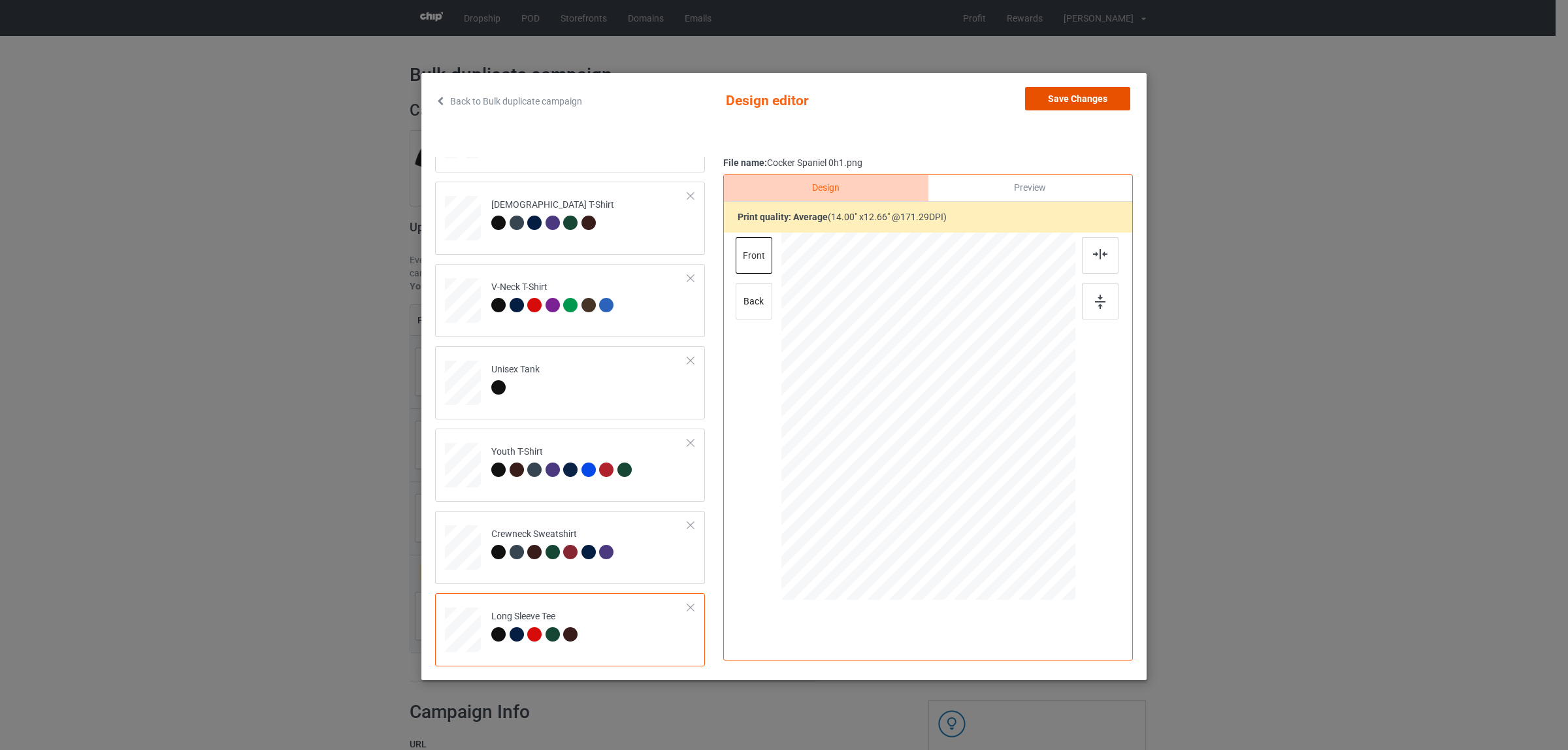
click at [1067, 104] on button "Save Changes" at bounding box center [1077, 98] width 105 height 23
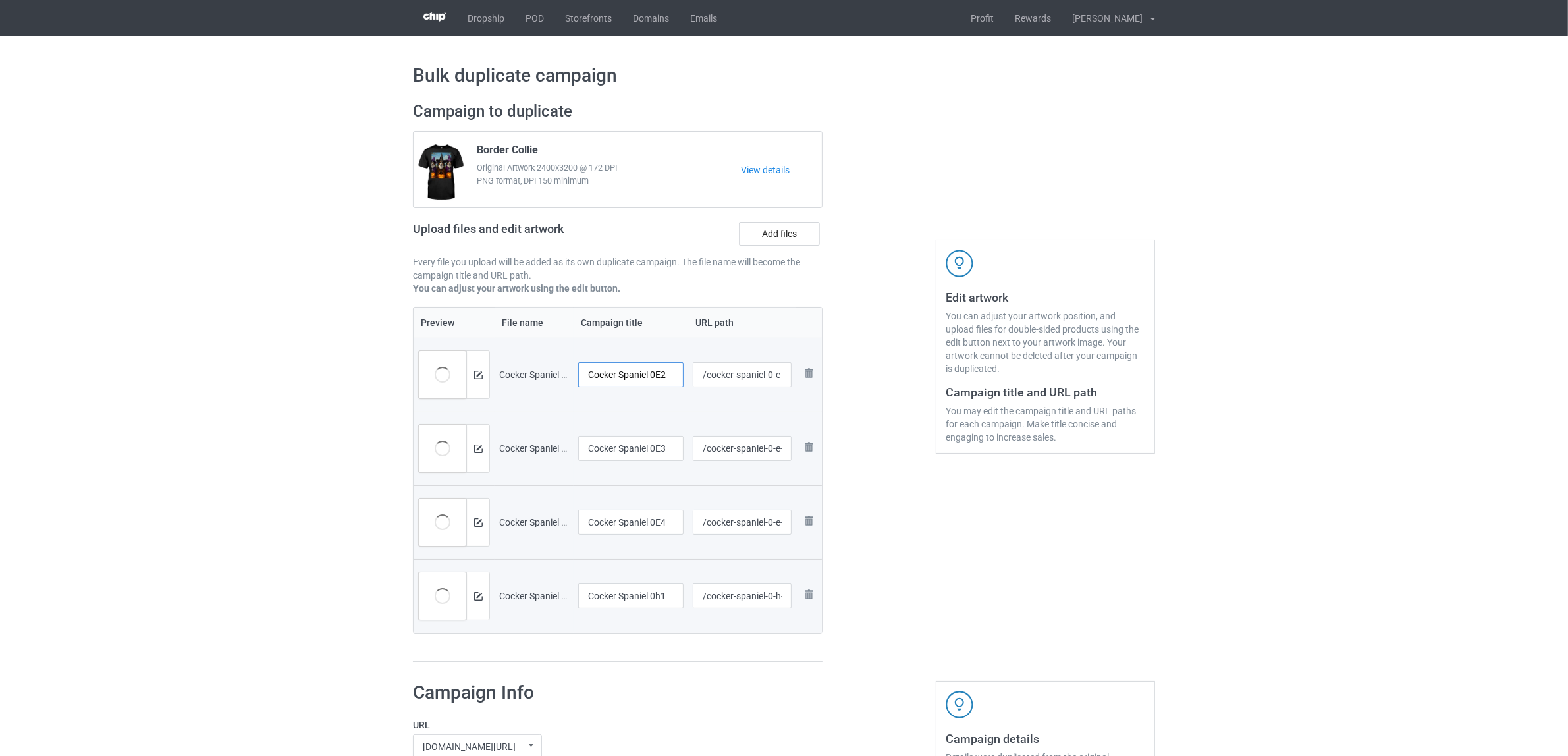
drag, startPoint x: 652, startPoint y: 372, endPoint x: 690, endPoint y: 375, distance: 38.1
click at [690, 375] on tr "Preview and edit artwork Cocker Spaniel 0E2.png Cocker Spaniel 0E2 /cocker-span…" at bounding box center [617, 375] width 408 height 74
drag, startPoint x: 673, startPoint y: 381, endPoint x: 574, endPoint y: 382, distance: 99.0
click at [553, 372] on tr "Preview and edit artwork Cocker Spaniel 0E2.png Cocker Spaniel /cocker-spaniel-…" at bounding box center [617, 375] width 408 height 74
type input "Cocker Spaniel"
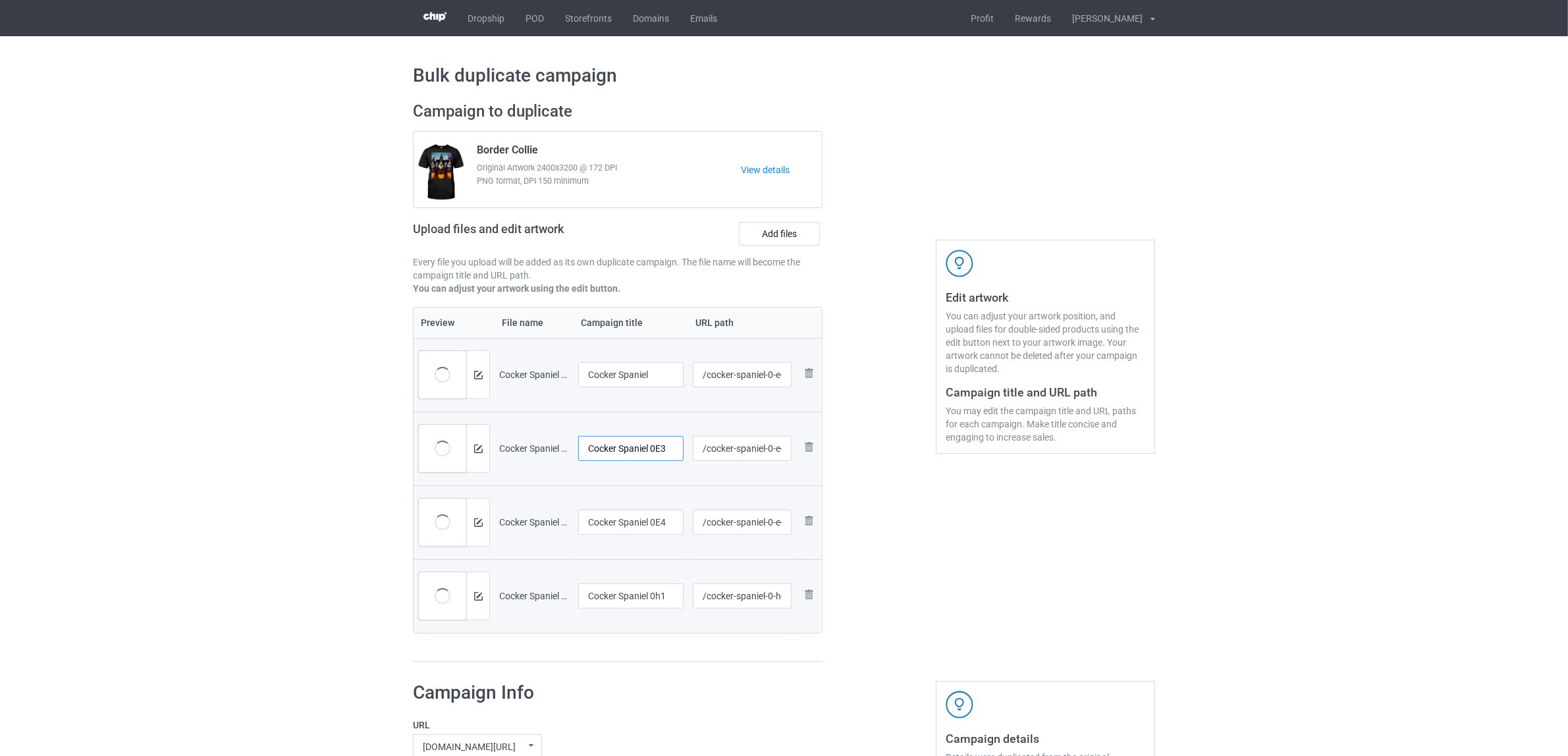
click at [639, 446] on input "Cocker Spaniel 0E3" at bounding box center [631, 448] width 105 height 25
paste input "text"
type input "Cocker Spaniel"
click at [629, 517] on input "Cocker Spaniel 0E4" at bounding box center [631, 522] width 105 height 25
paste input "text"
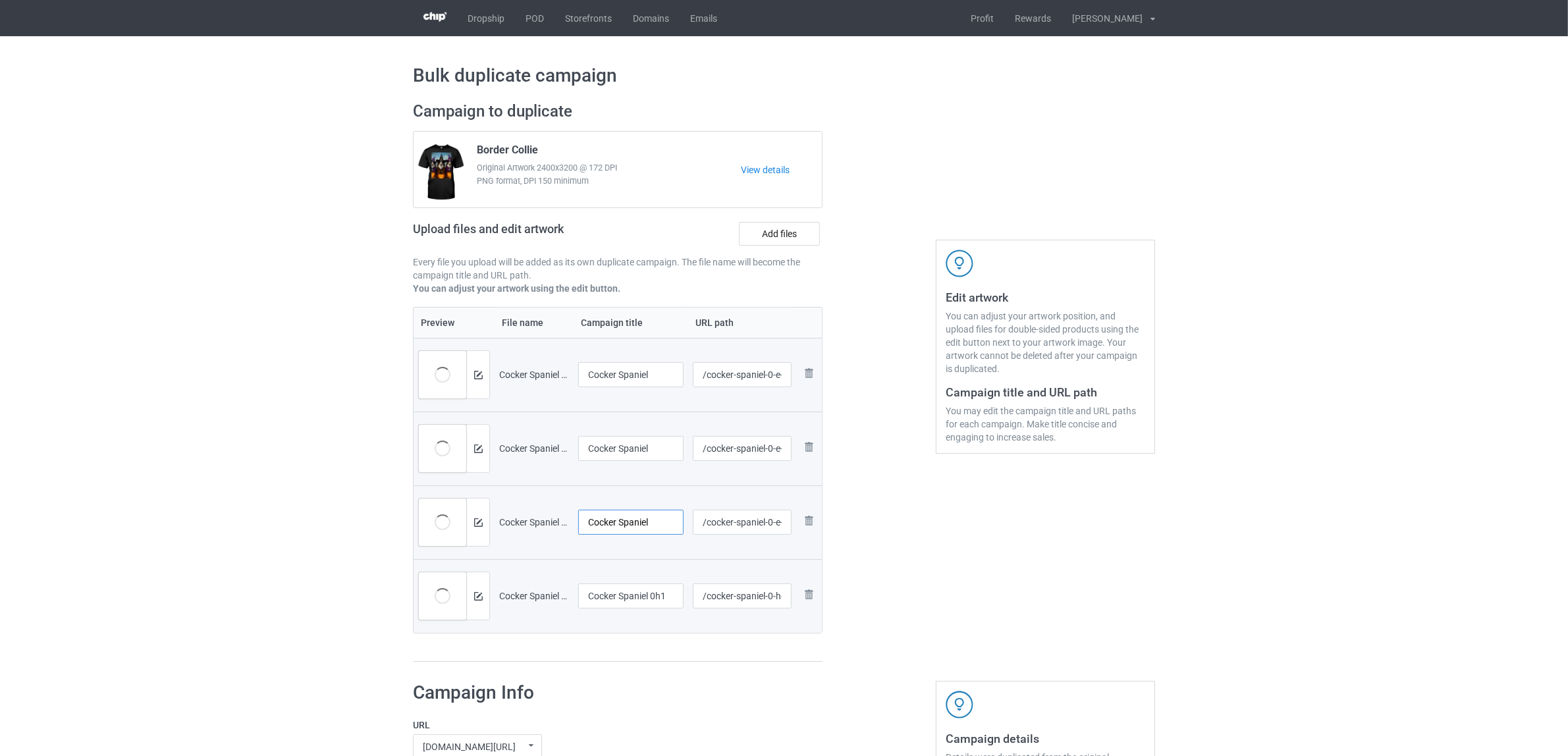
type input "Cocker Spaniel"
click at [624, 596] on input "Cocker Spaniel 0h1" at bounding box center [631, 596] width 105 height 25
paste input "text"
type input "Cocker Spaniel"
click at [630, 660] on div "Preview File name Campaign title URL path Preview and edit artwork Cocker Spani…" at bounding box center [617, 484] width 410 height 355
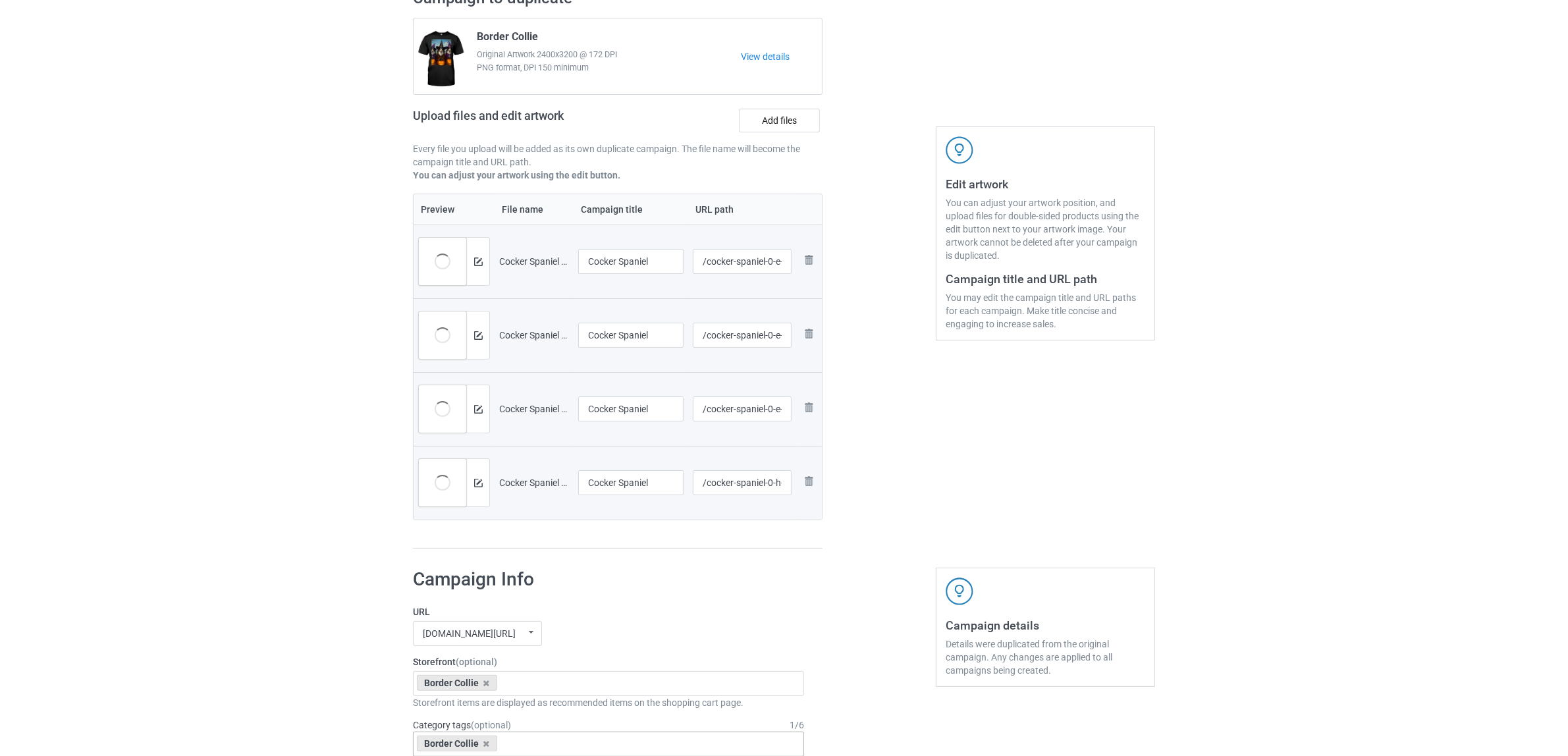
scroll to position [247, 0]
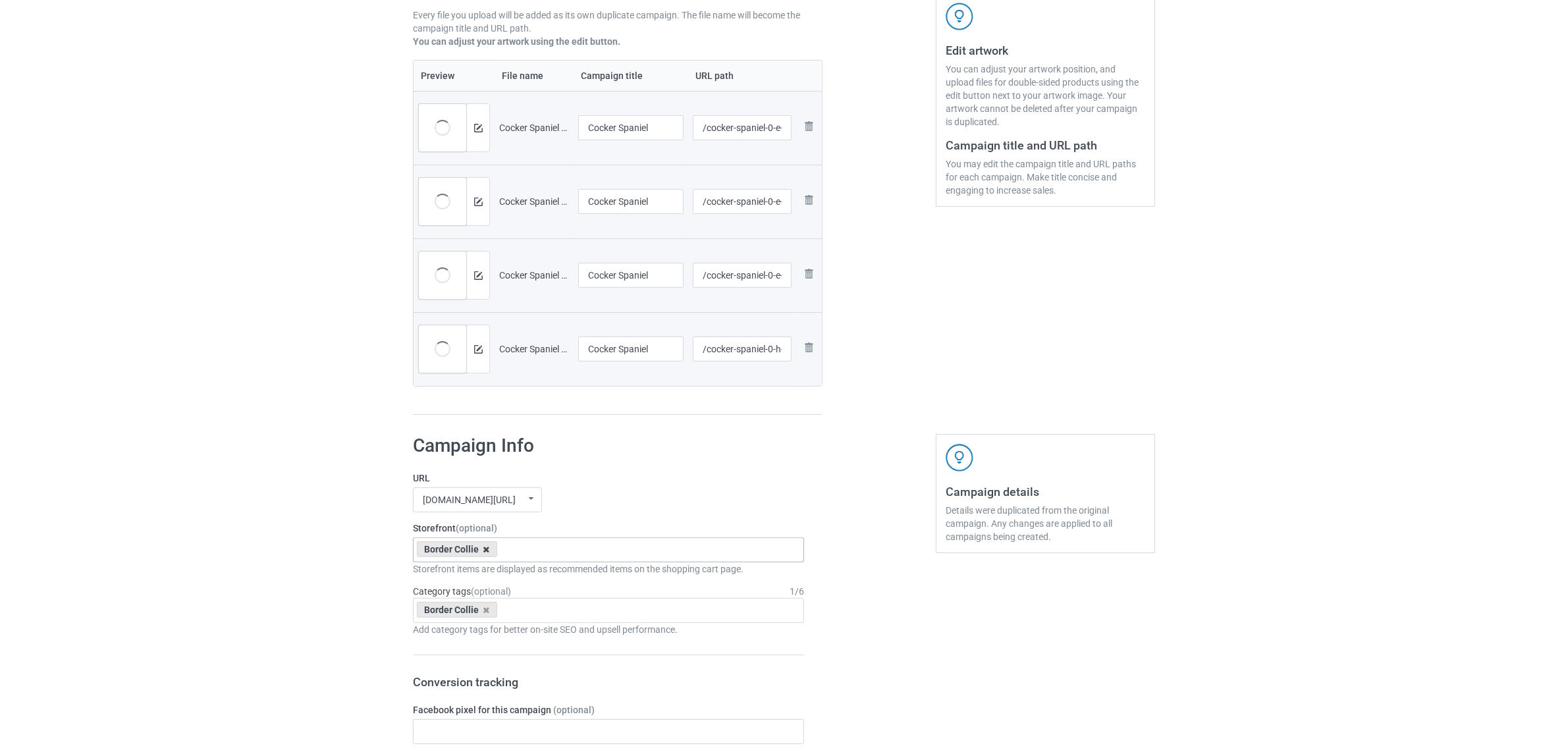
click at [488, 550] on icon at bounding box center [486, 549] width 7 height 8
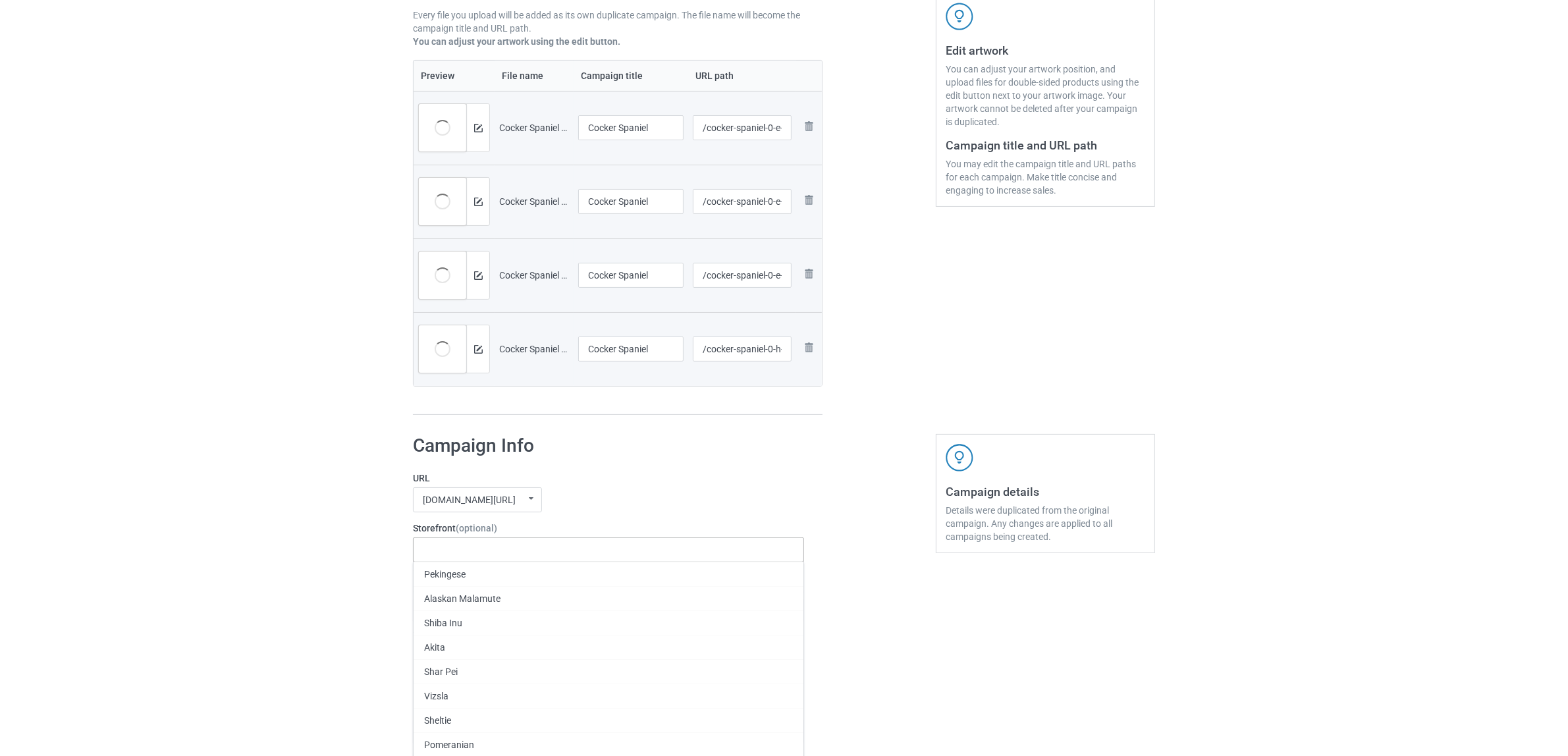
paste input "Cocker Spaniel"
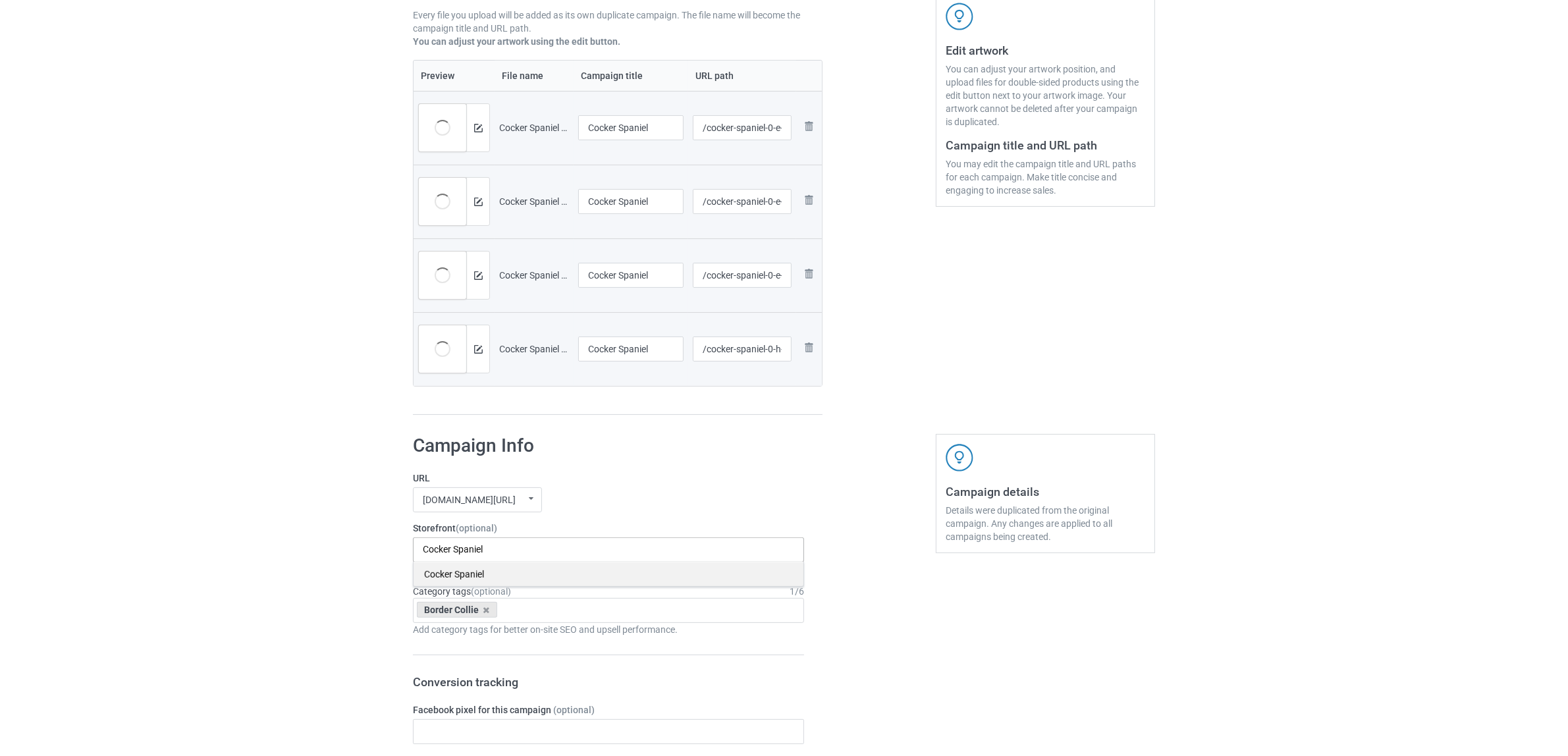
type input "Cocker Spaniel"
click at [456, 578] on div "Cocker Spaniel" at bounding box center [608, 574] width 390 height 24
click at [485, 610] on icon at bounding box center [486, 610] width 7 height 8
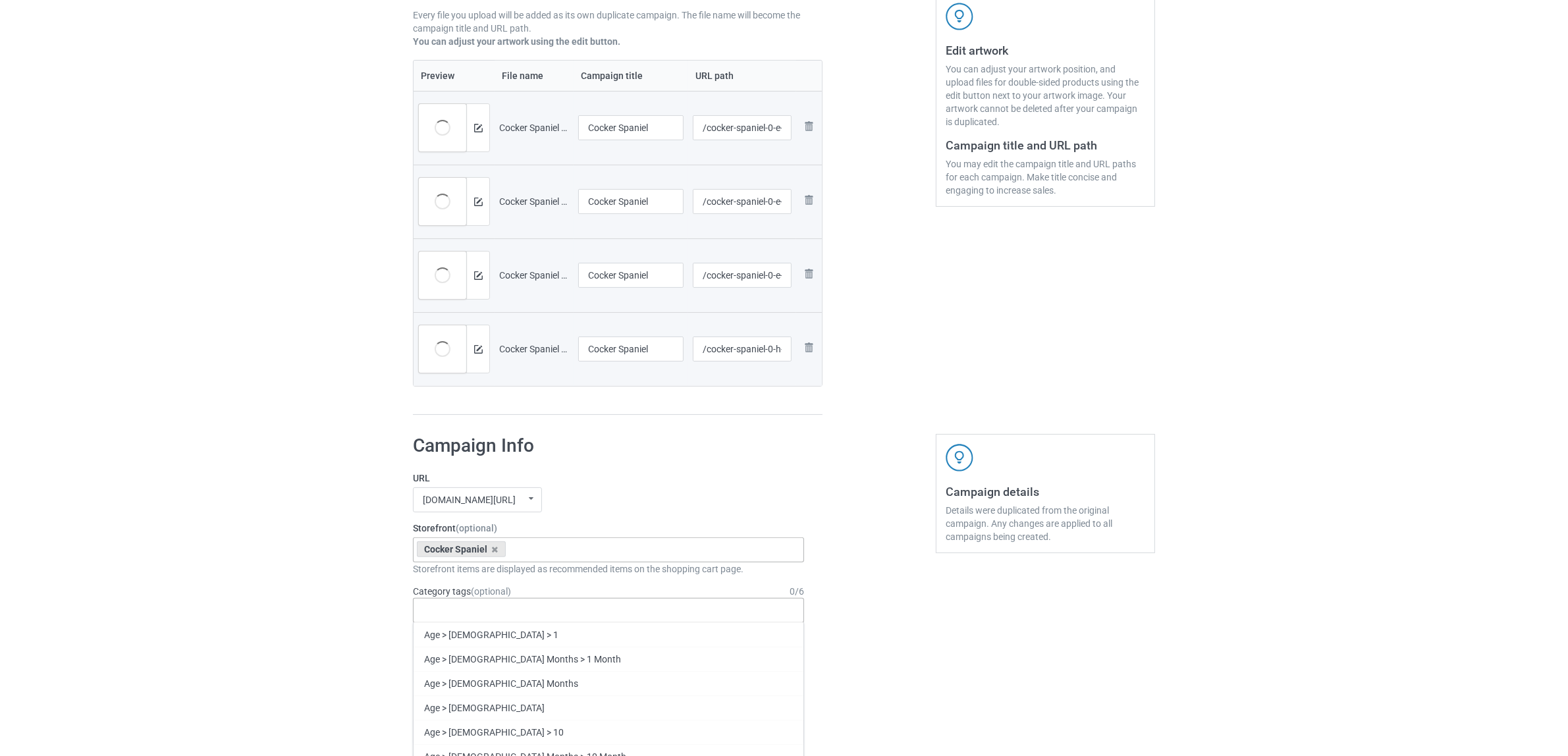
paste input "Cocker Spaniel"
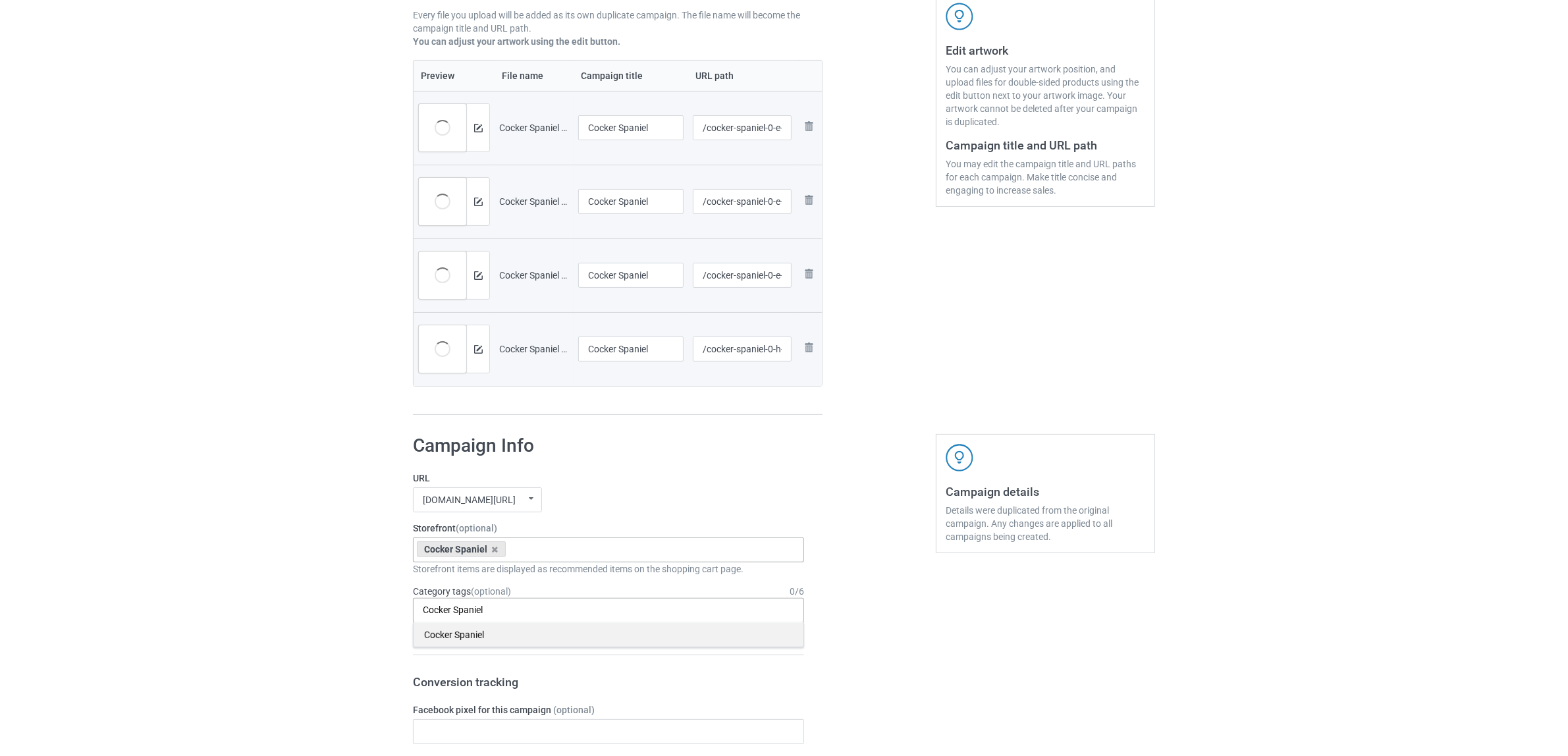
type input "Cocker Spaniel"
click at [448, 636] on div "Cocker Spaniel" at bounding box center [608, 634] width 390 height 24
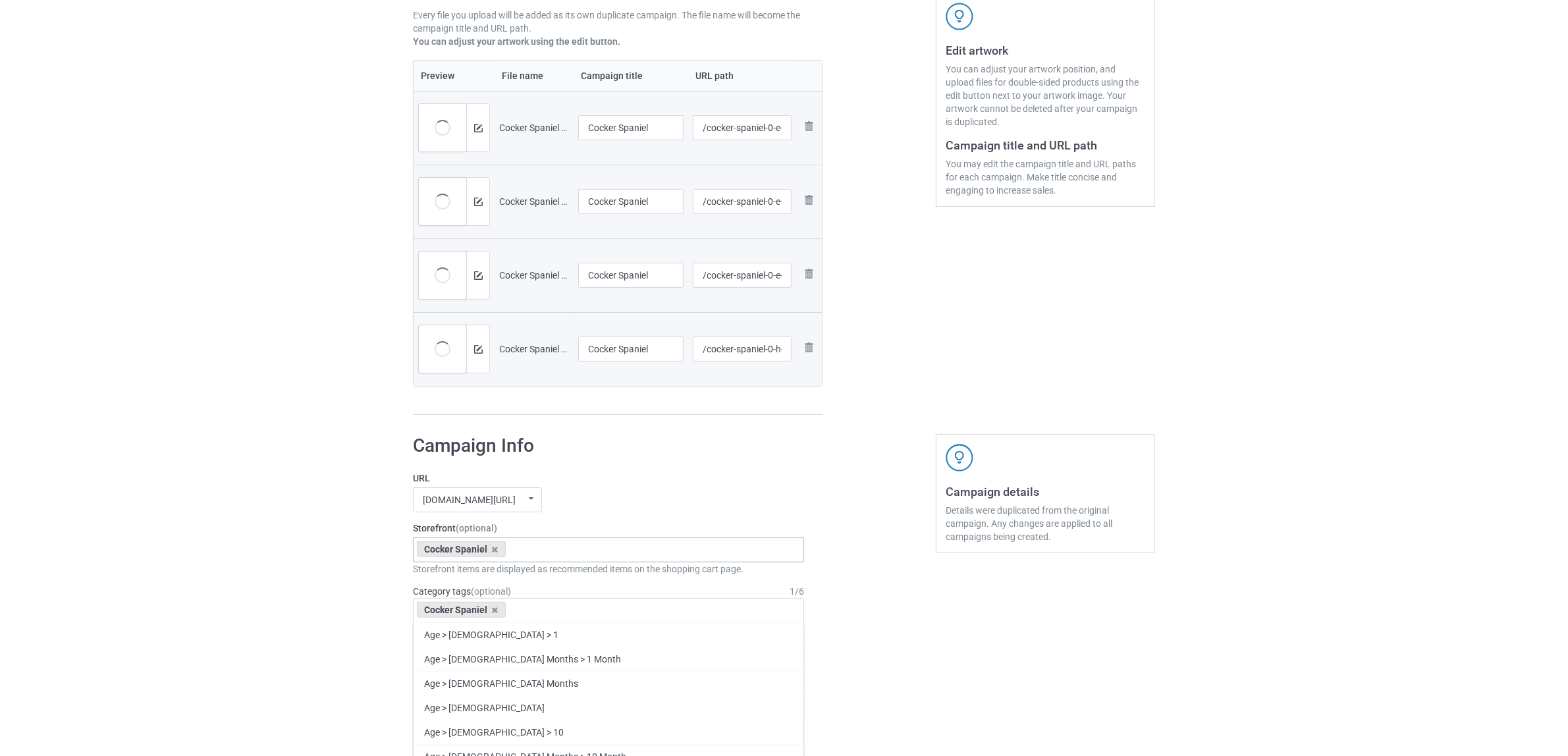
click at [255, 580] on div "Bulk duplicate campaign Campaign to duplicate Border Collie Original Artwork 24…" at bounding box center [784, 720] width 1568 height 1861
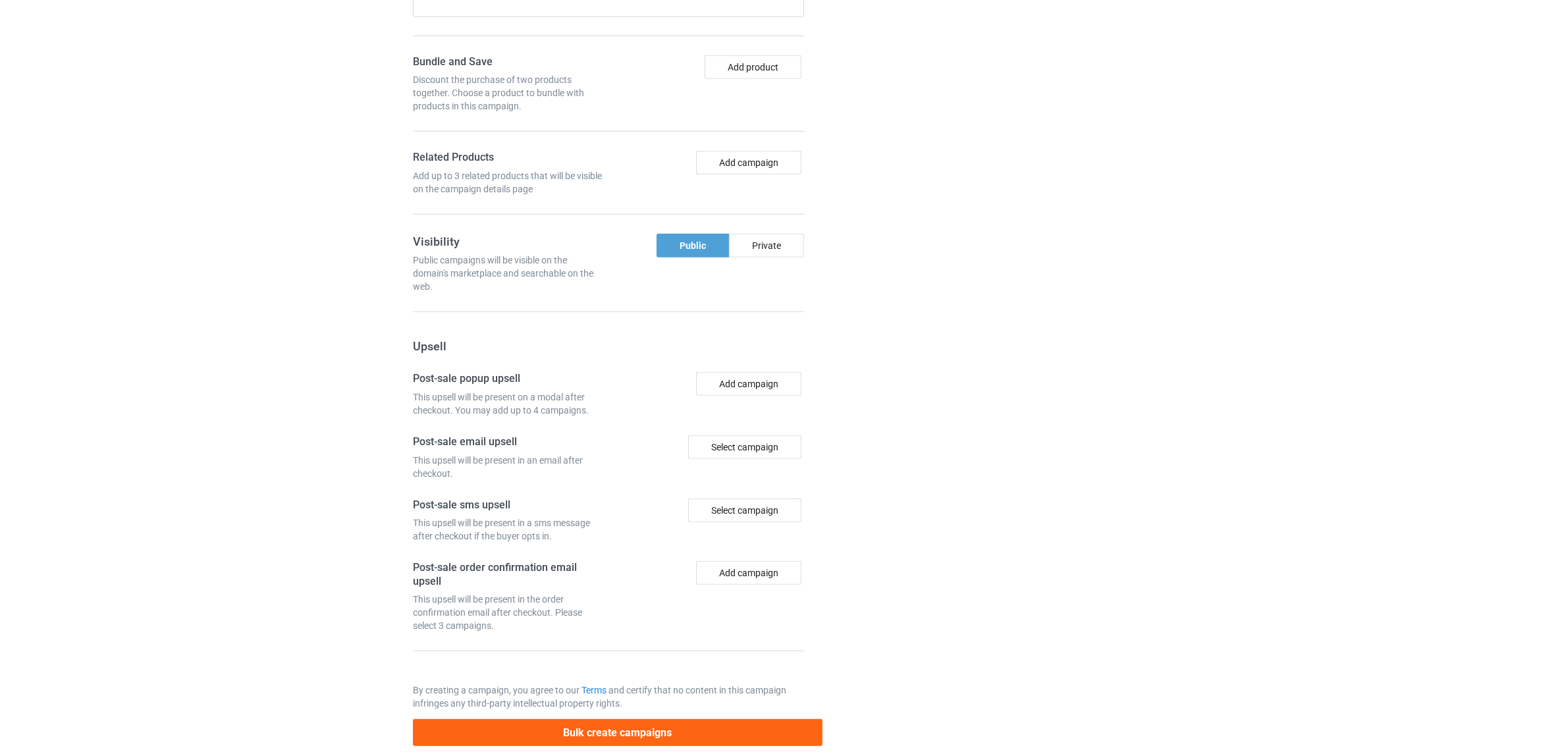
scroll to position [1146, 0]
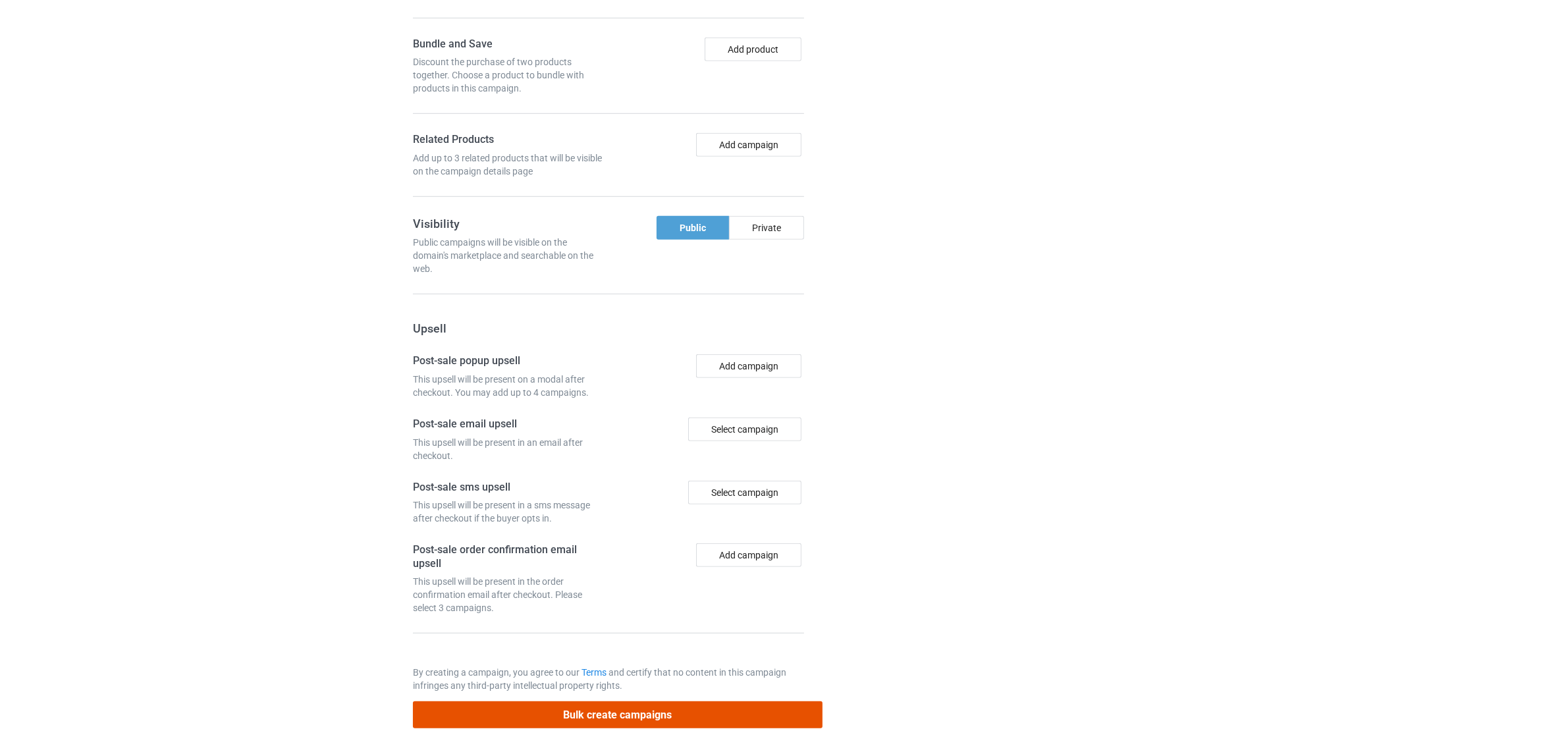
click at [662, 709] on button "Bulk create campaigns" at bounding box center [617, 714] width 410 height 27
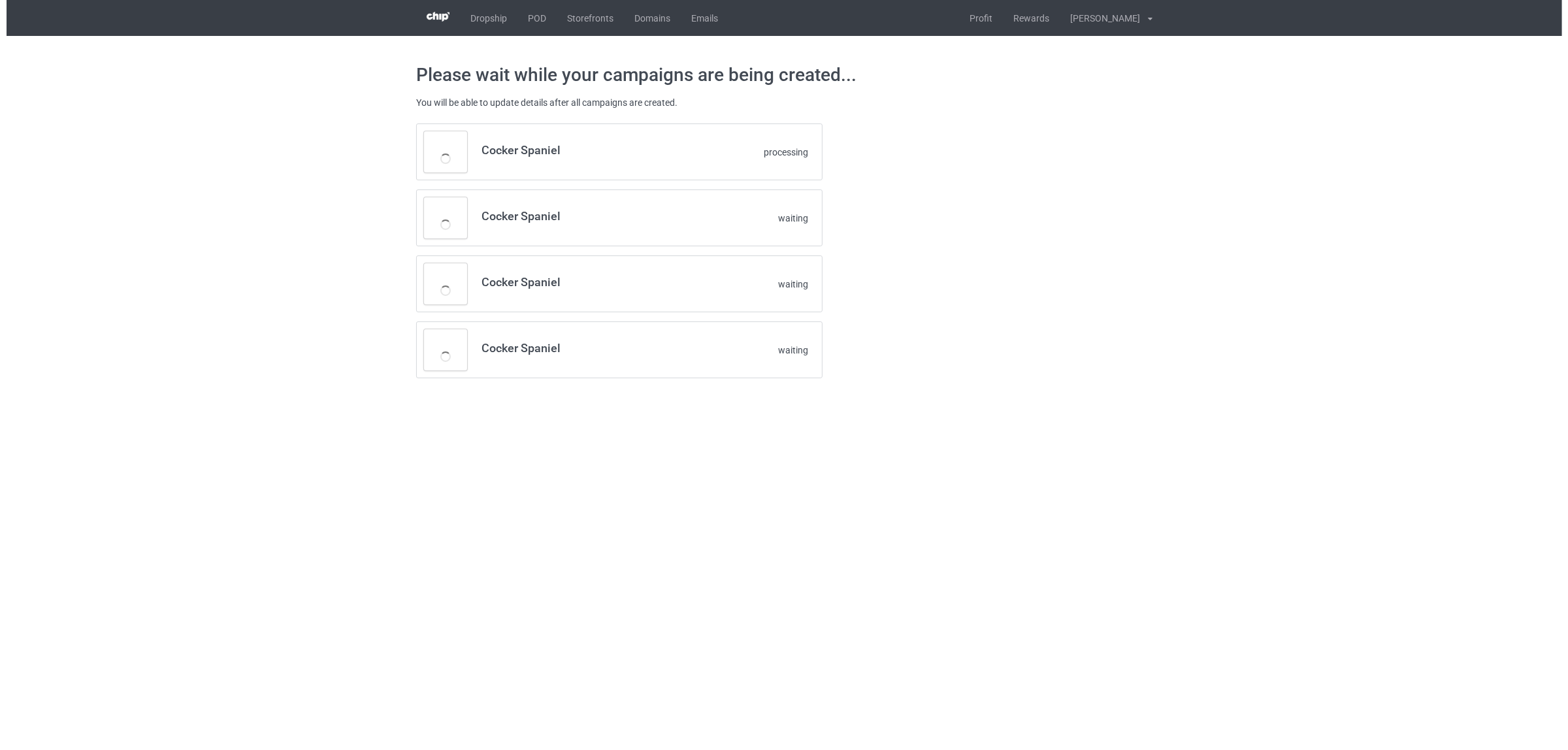
scroll to position [0, 0]
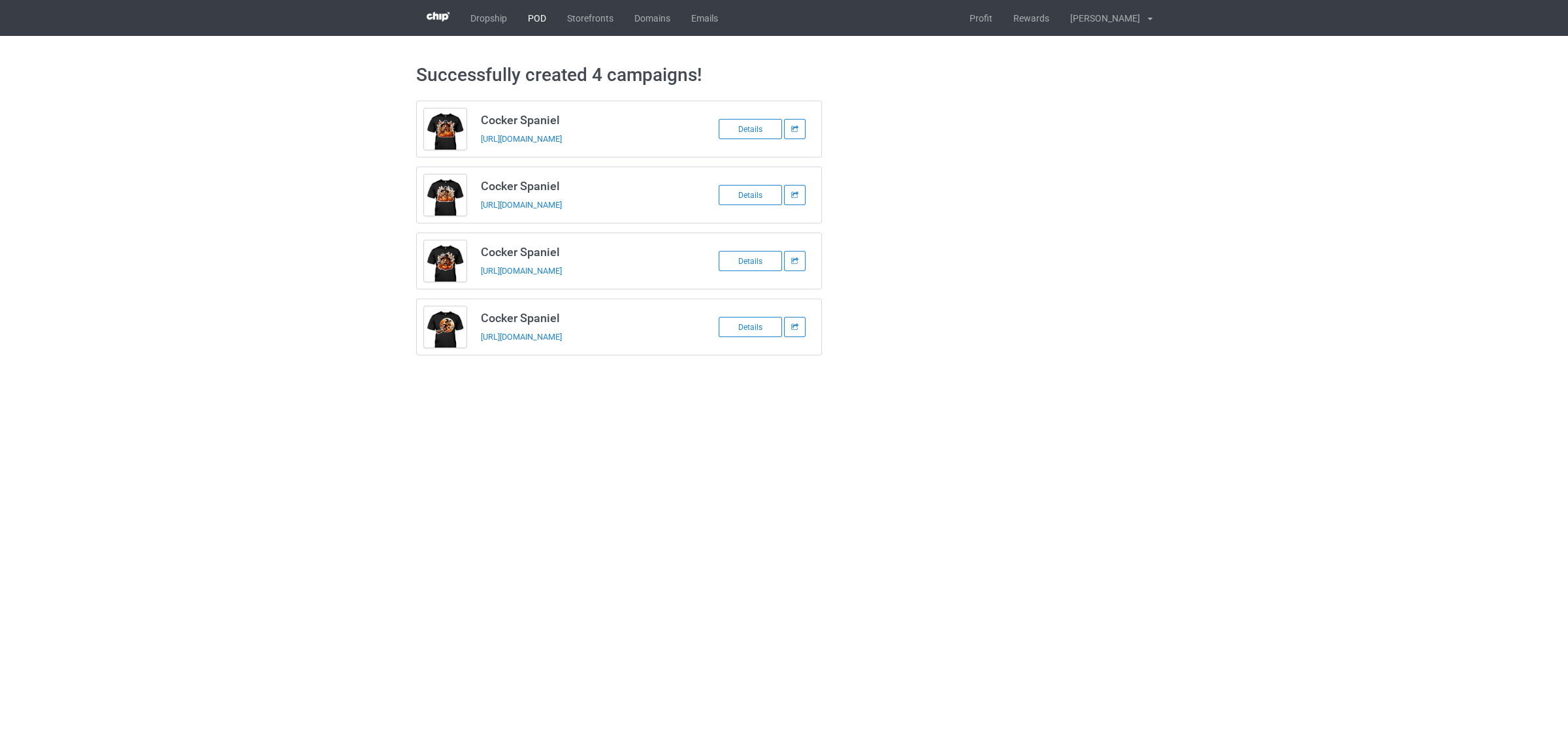
click at [531, 17] on link "POD" at bounding box center [537, 17] width 39 height 36
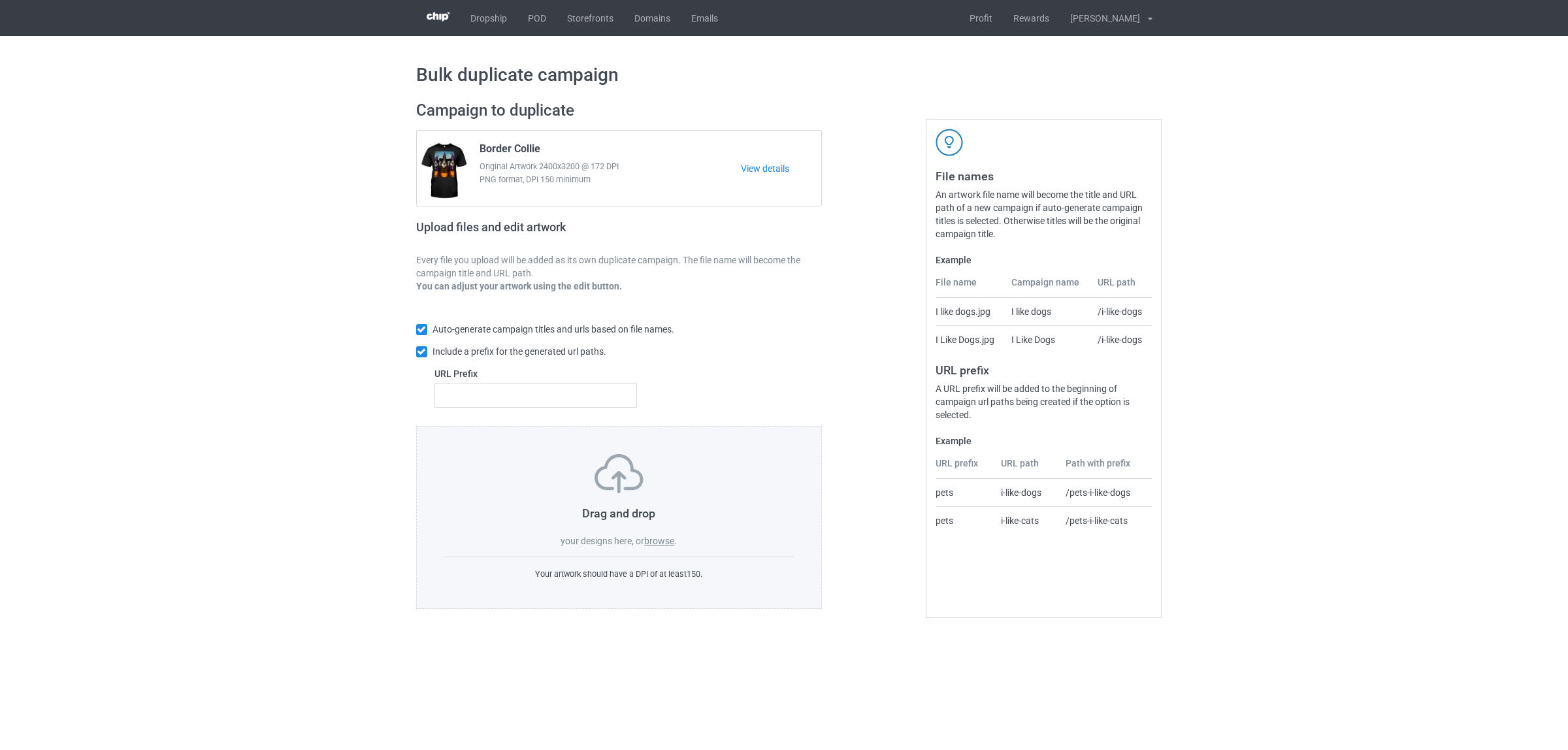
click at [656, 537] on label "browse" at bounding box center [659, 541] width 30 height 11
click at [0, 0] on input "browse" at bounding box center [0, 0] width 0 height 0
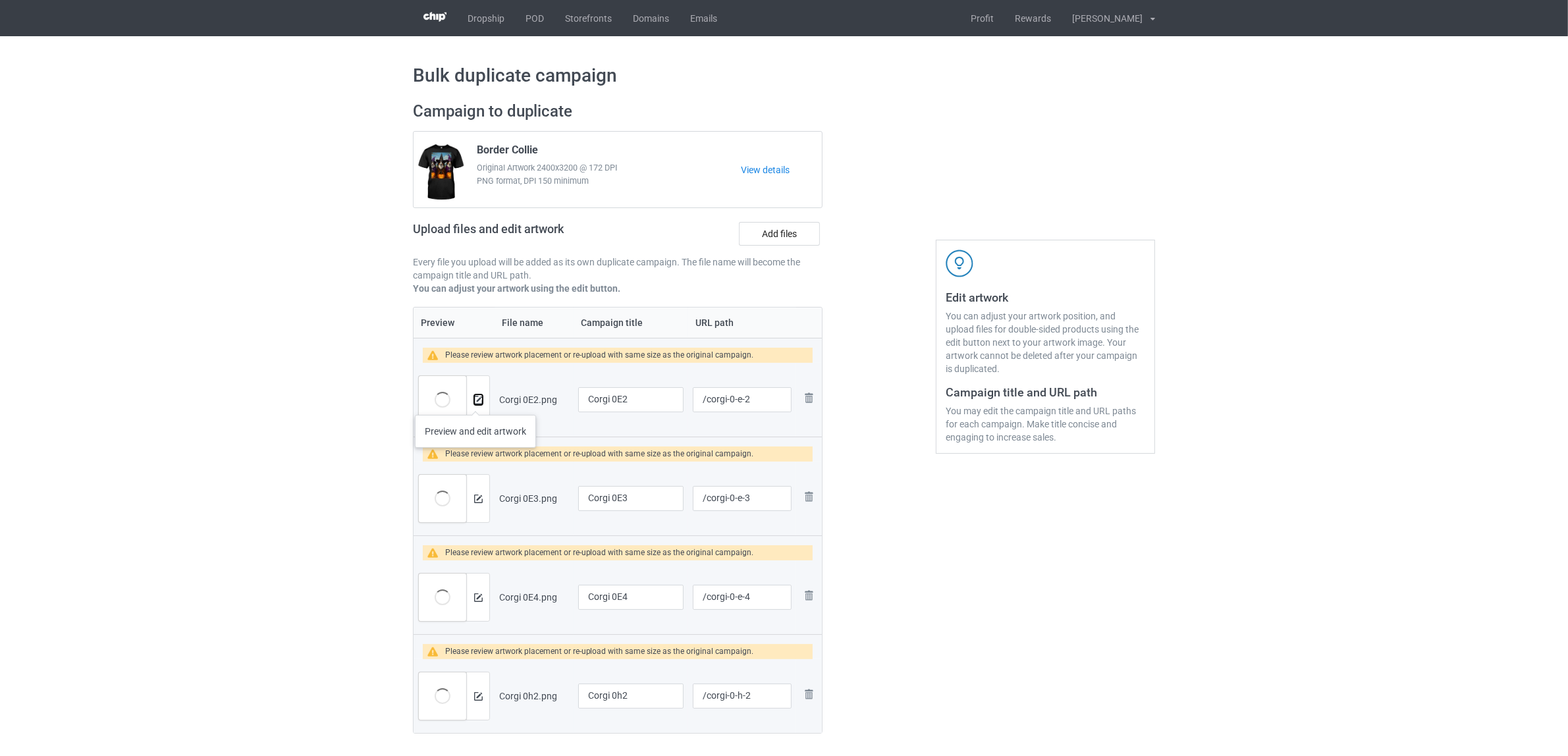
click at [478, 400] on img at bounding box center [478, 400] width 8 height 8
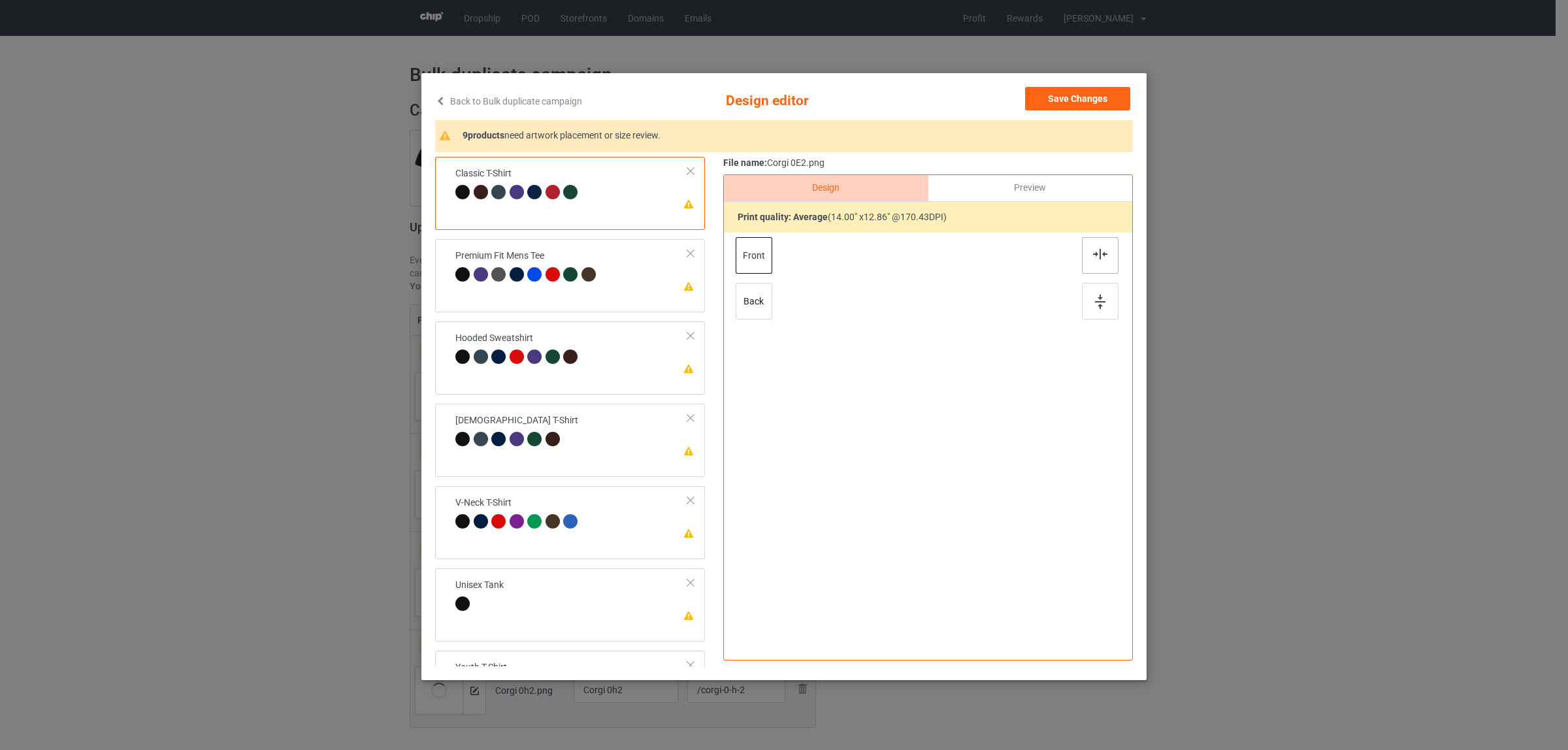
click at [1099, 258] on img at bounding box center [1100, 254] width 14 height 11
click at [524, 279] on div at bounding box center [516, 274] width 14 height 14
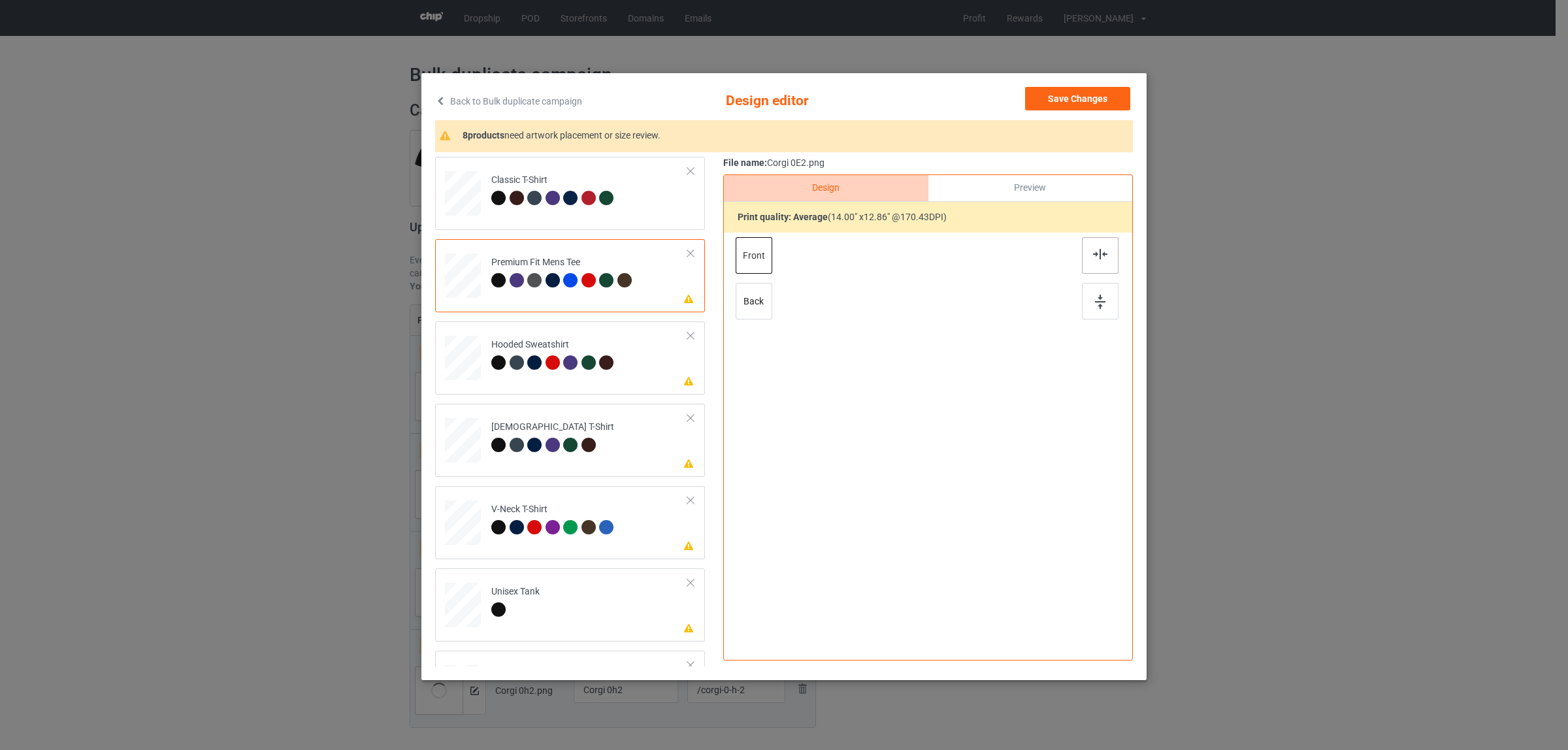
click at [1082, 253] on div at bounding box center [1100, 255] width 36 height 36
click at [570, 341] on div "Hooded Sweatshirt" at bounding box center [554, 353] width 126 height 31
click at [1083, 260] on div at bounding box center [1100, 255] width 36 height 36
click at [563, 447] on div at bounding box center [570, 444] width 14 height 14
click at [1102, 250] on img at bounding box center [1100, 254] width 14 height 11
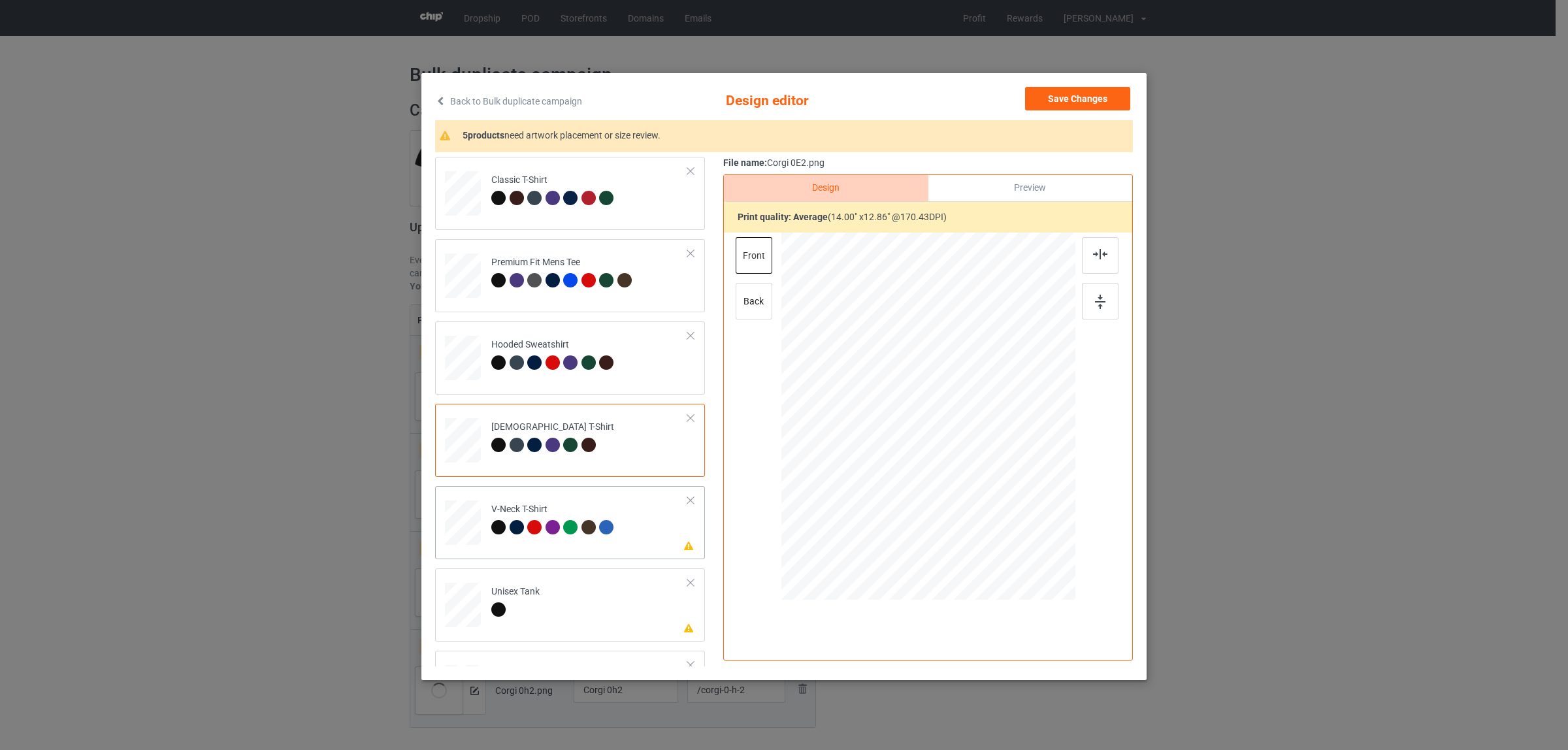
click at [598, 518] on div "V-Neck T-Shirt" at bounding box center [554, 518] width 126 height 31
click at [1086, 260] on div at bounding box center [1100, 255] width 36 height 36
click at [505, 605] on div at bounding box center [516, 612] width 48 height 18
click at [1103, 257] on div at bounding box center [1100, 255] width 36 height 36
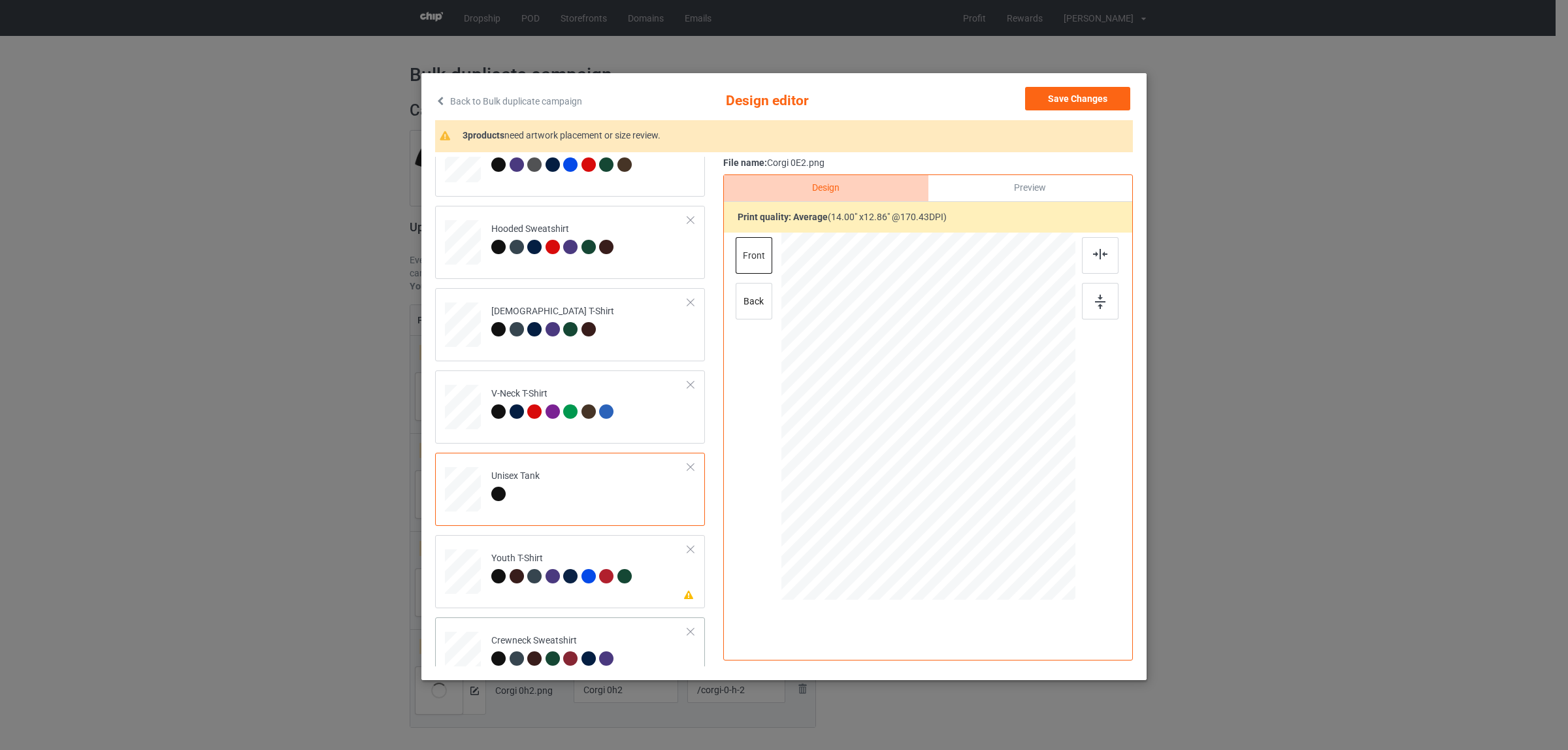
scroll to position [222, 0]
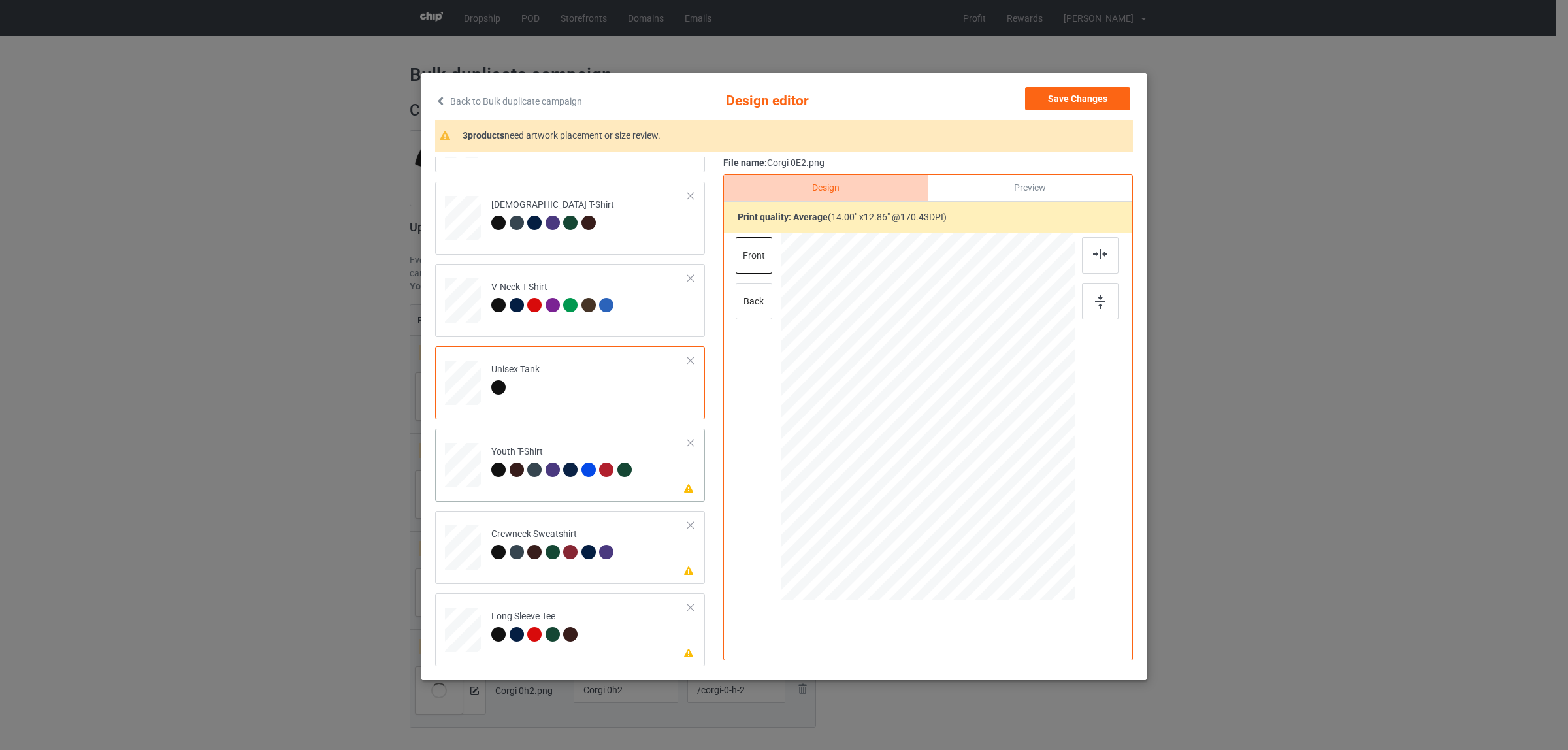
click at [522, 488] on td "Please review artwork placement Youth T-Shirt" at bounding box center [589, 462] width 211 height 58
click at [1096, 261] on div at bounding box center [1100, 255] width 36 height 36
click at [599, 547] on div at bounding box center [606, 552] width 14 height 14
click at [1089, 261] on div at bounding box center [1100, 255] width 36 height 36
click at [510, 636] on div at bounding box center [516, 633] width 14 height 14
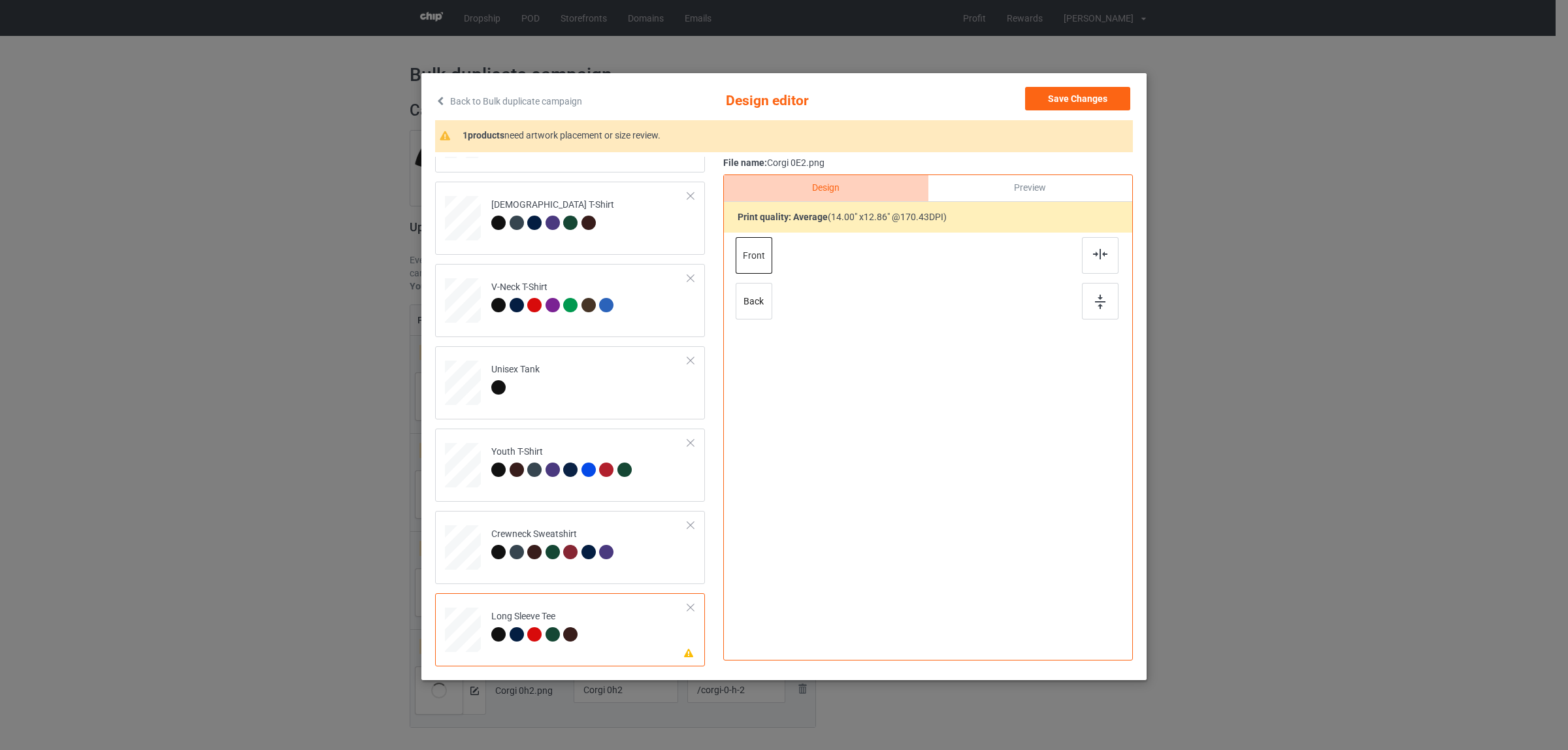
click at [1075, 269] on div at bounding box center [928, 402] width 340 height 340
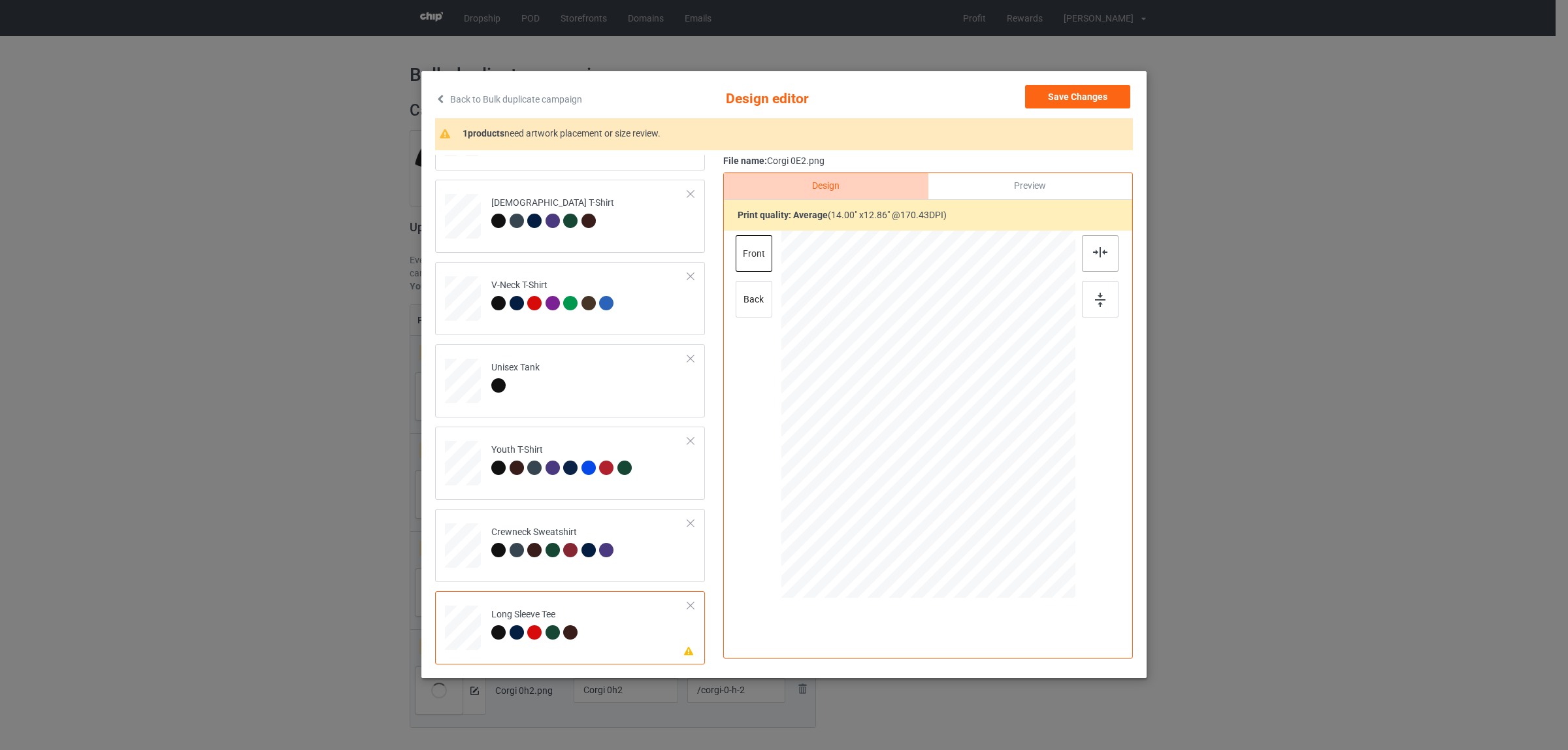
click at [1099, 242] on div at bounding box center [1100, 254] width 36 height 36
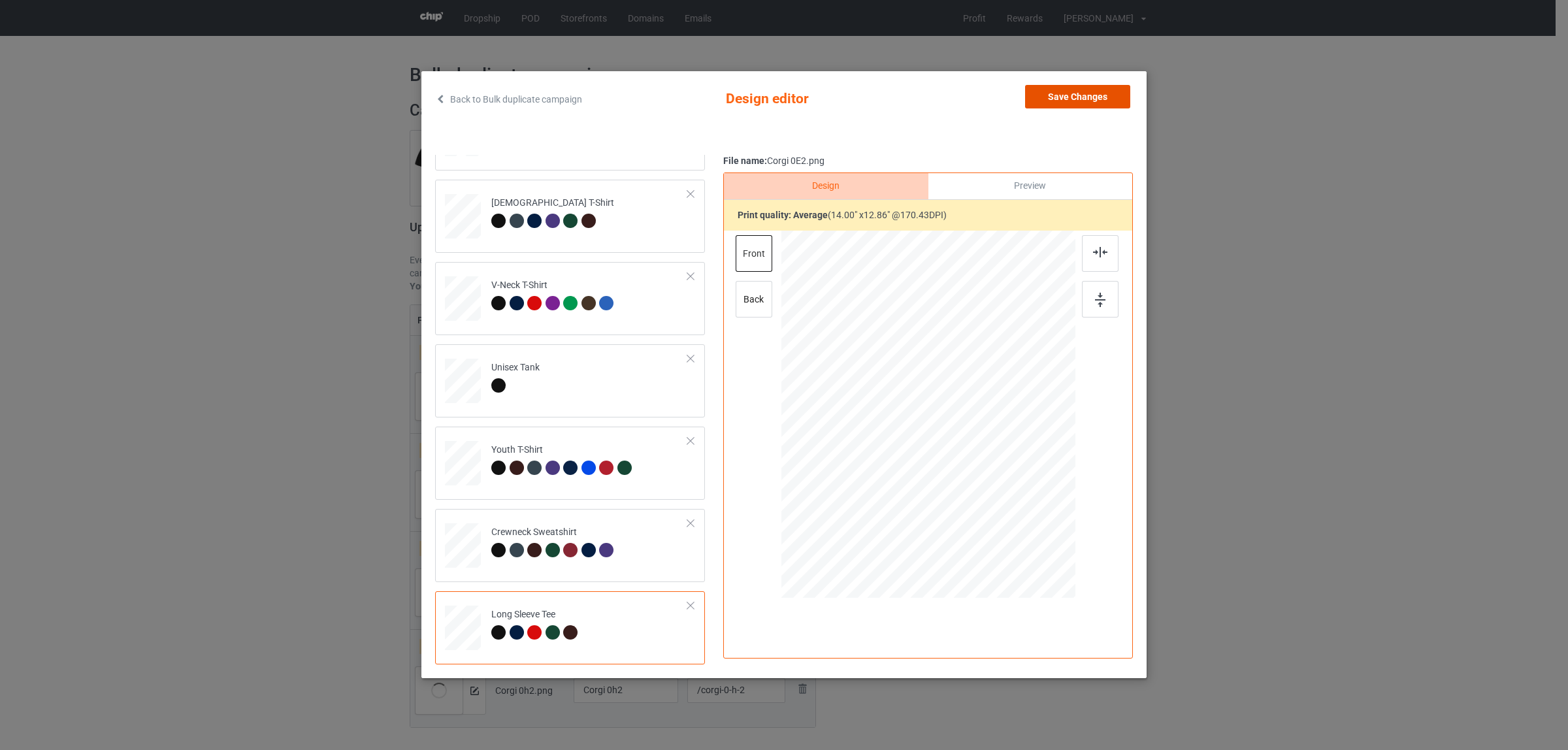
click at [1071, 92] on button "Save Changes" at bounding box center [1077, 96] width 105 height 23
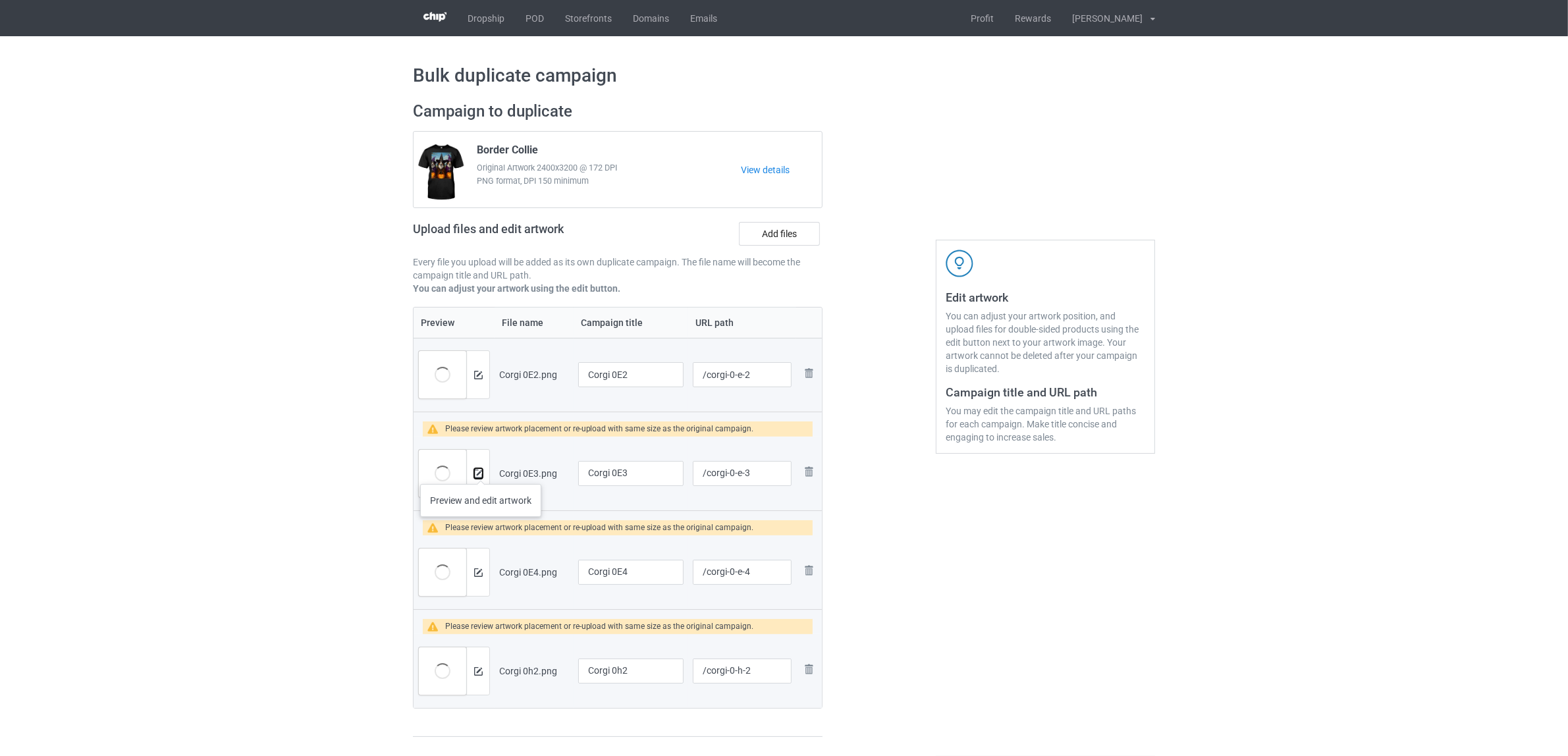
click at [479, 468] on button at bounding box center [478, 474] width 8 height 11
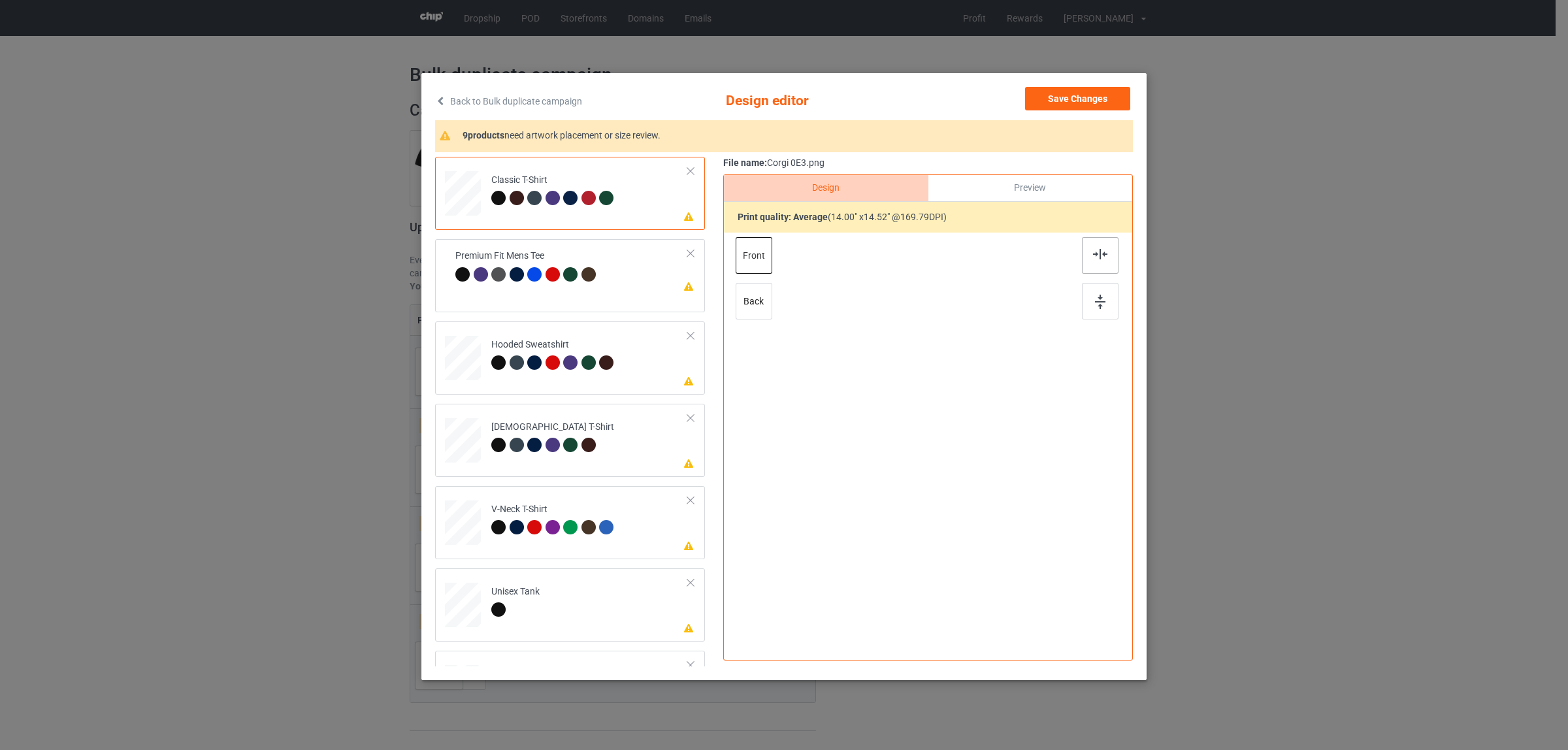
click at [1105, 259] on div at bounding box center [1100, 255] width 36 height 36
click at [500, 285] on div at bounding box center [500, 282] width 18 height 18
click at [1082, 255] on div at bounding box center [1100, 255] width 36 height 36
click at [565, 358] on div at bounding box center [570, 362] width 14 height 14
click at [1086, 257] on div at bounding box center [1100, 255] width 36 height 36
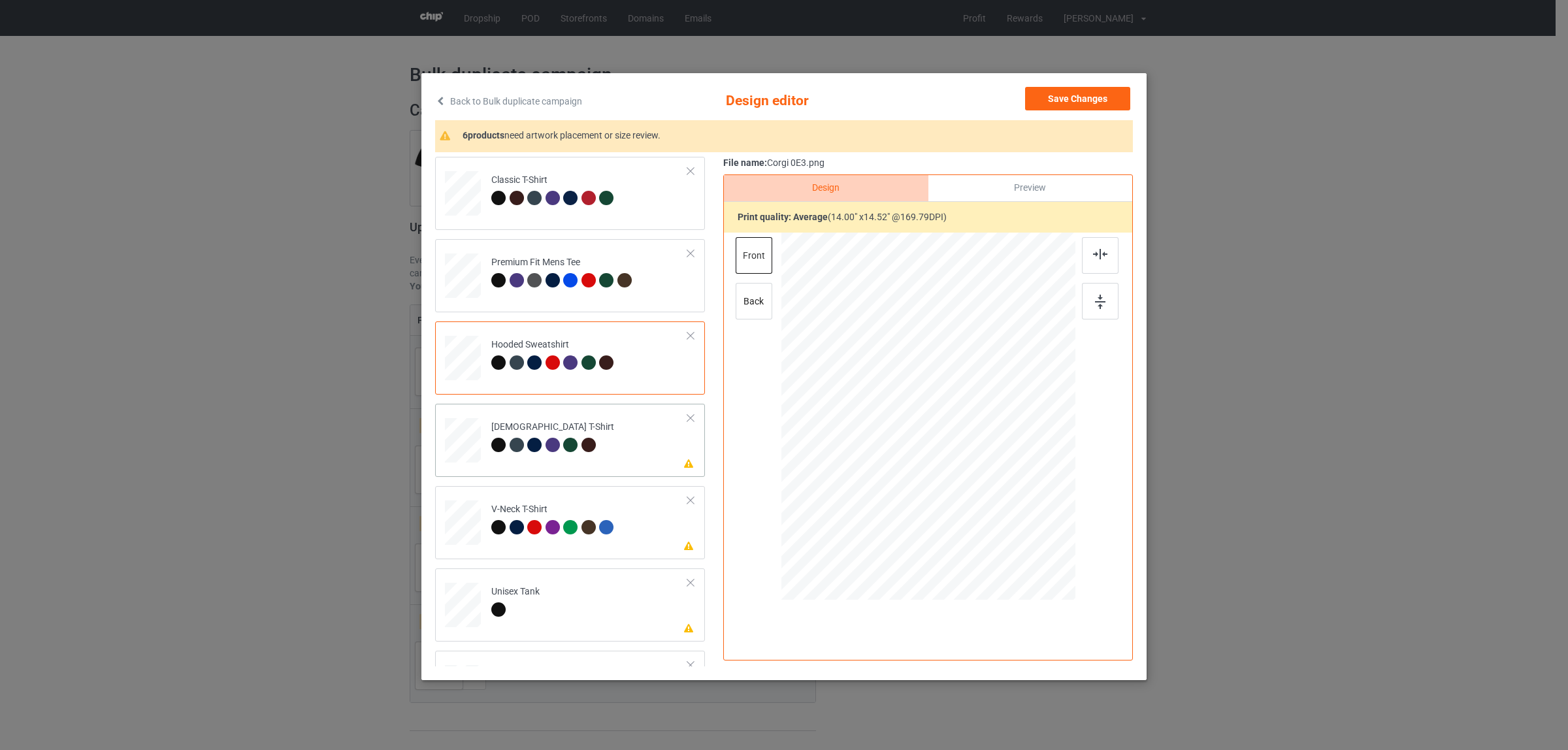
click at [581, 446] on div at bounding box center [588, 444] width 14 height 14
click at [1096, 247] on div at bounding box center [1100, 255] width 36 height 36
click at [557, 508] on div "V-Neck T-Shirt" at bounding box center [554, 518] width 126 height 31
click at [1093, 259] on img at bounding box center [1100, 254] width 14 height 11
click at [563, 612] on td "Please review artwork placement Unisex Tank" at bounding box center [589, 602] width 211 height 58
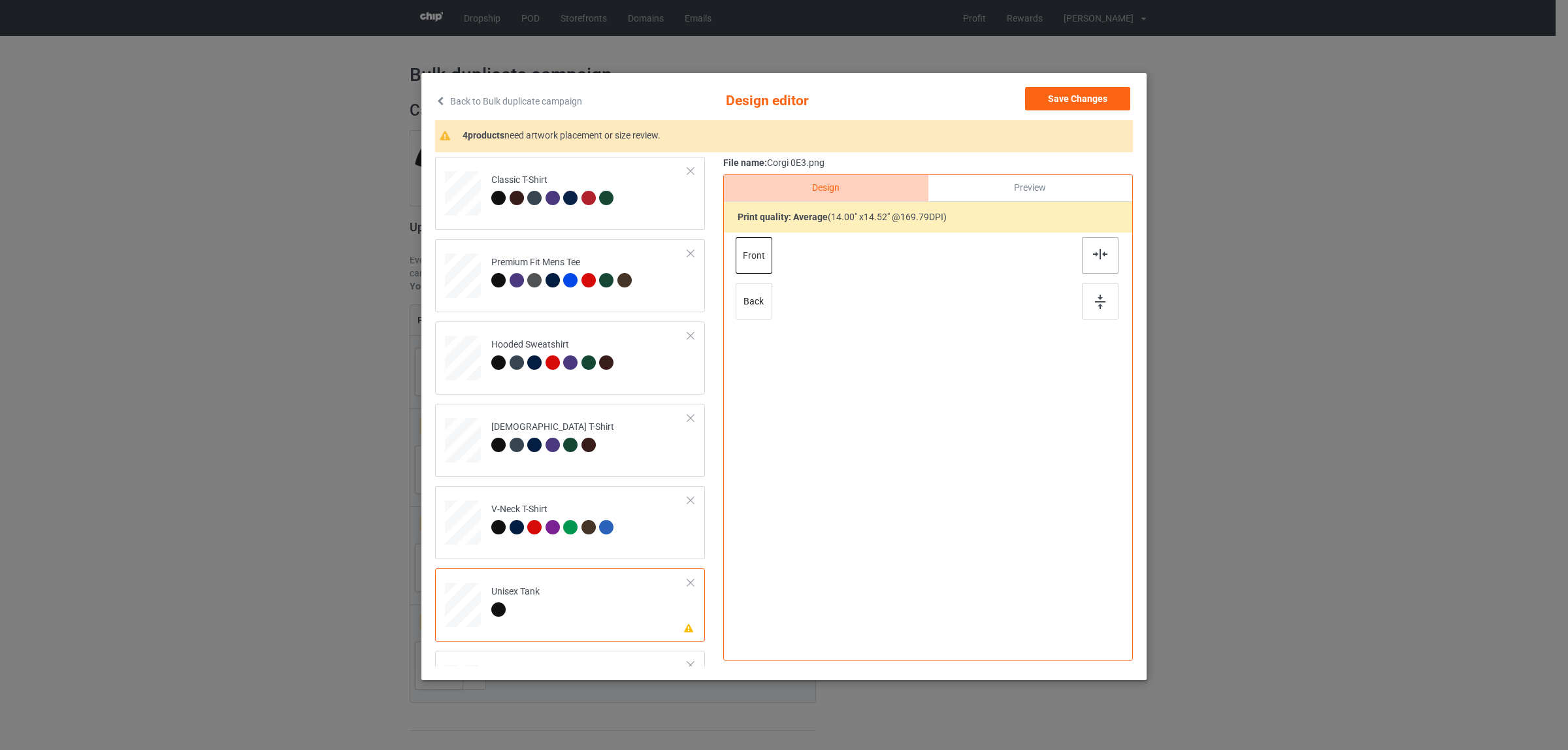
click at [1093, 253] on img at bounding box center [1100, 254] width 14 height 11
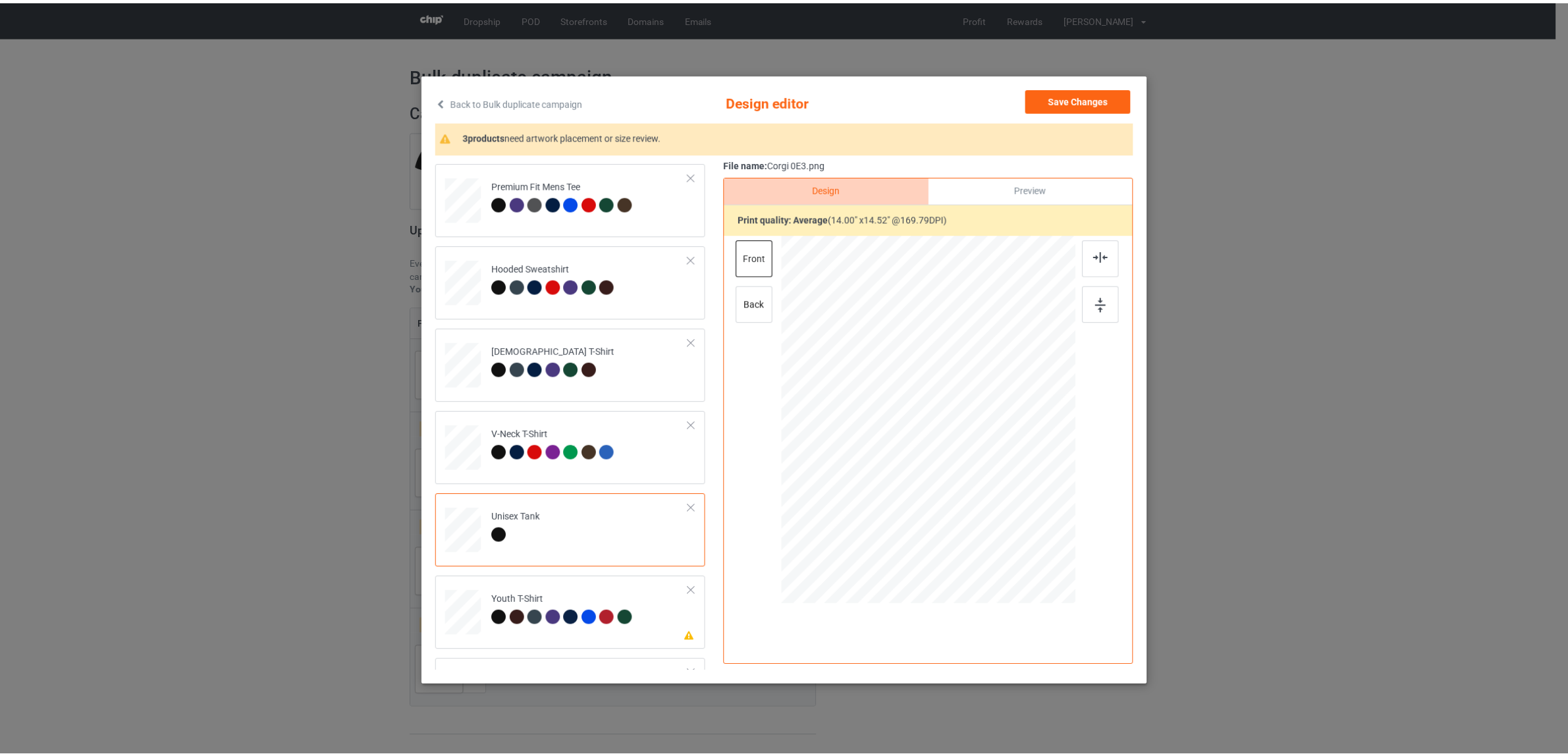
scroll to position [224, 0]
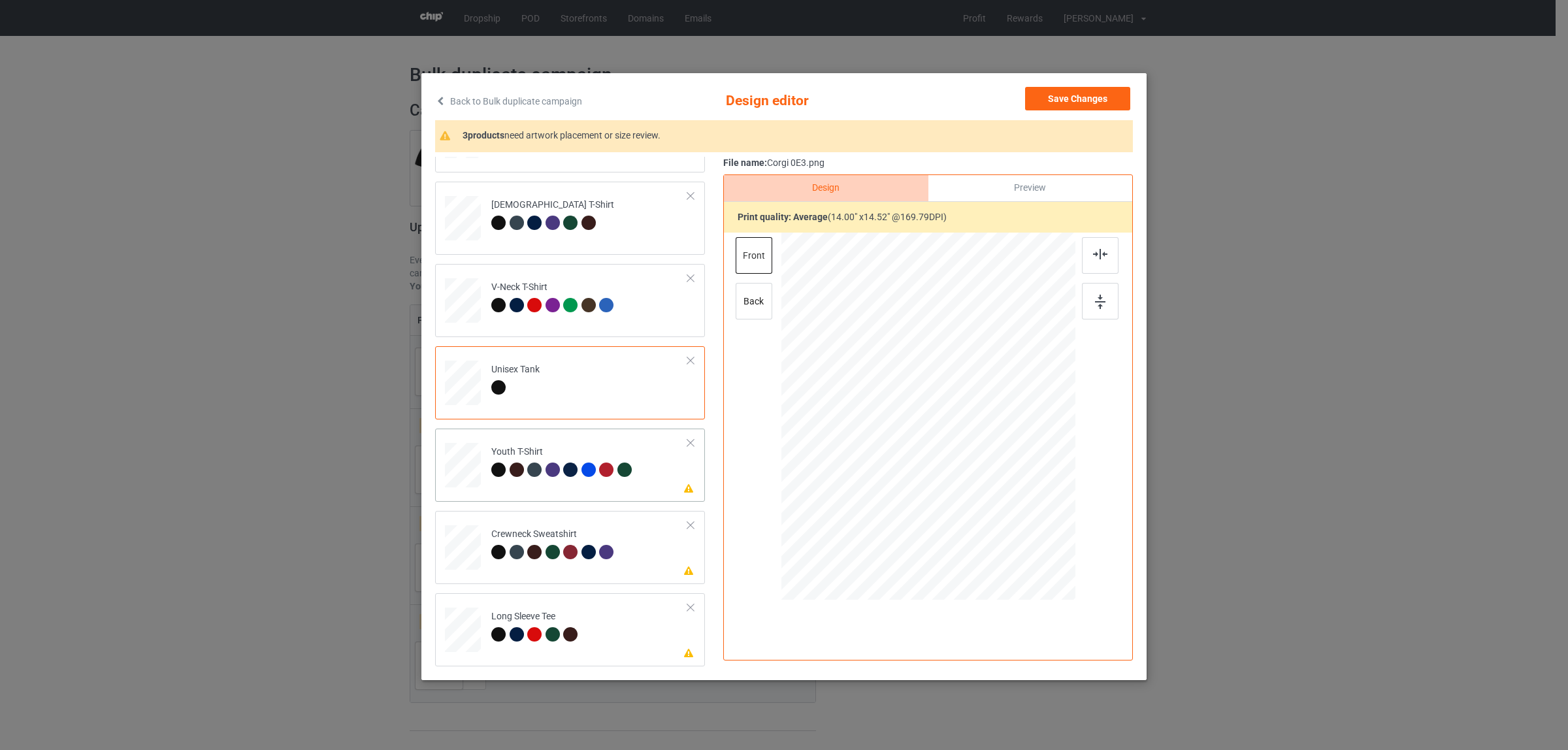
click at [536, 446] on div "Youth T-Shirt" at bounding box center [563, 461] width 144 height 31
click at [1083, 251] on div at bounding box center [1100, 255] width 36 height 36
click at [510, 557] on div at bounding box center [516, 552] width 14 height 14
drag, startPoint x: 1094, startPoint y: 260, endPoint x: 1075, endPoint y: 260, distance: 19.0
click at [1094, 259] on img at bounding box center [1100, 254] width 14 height 11
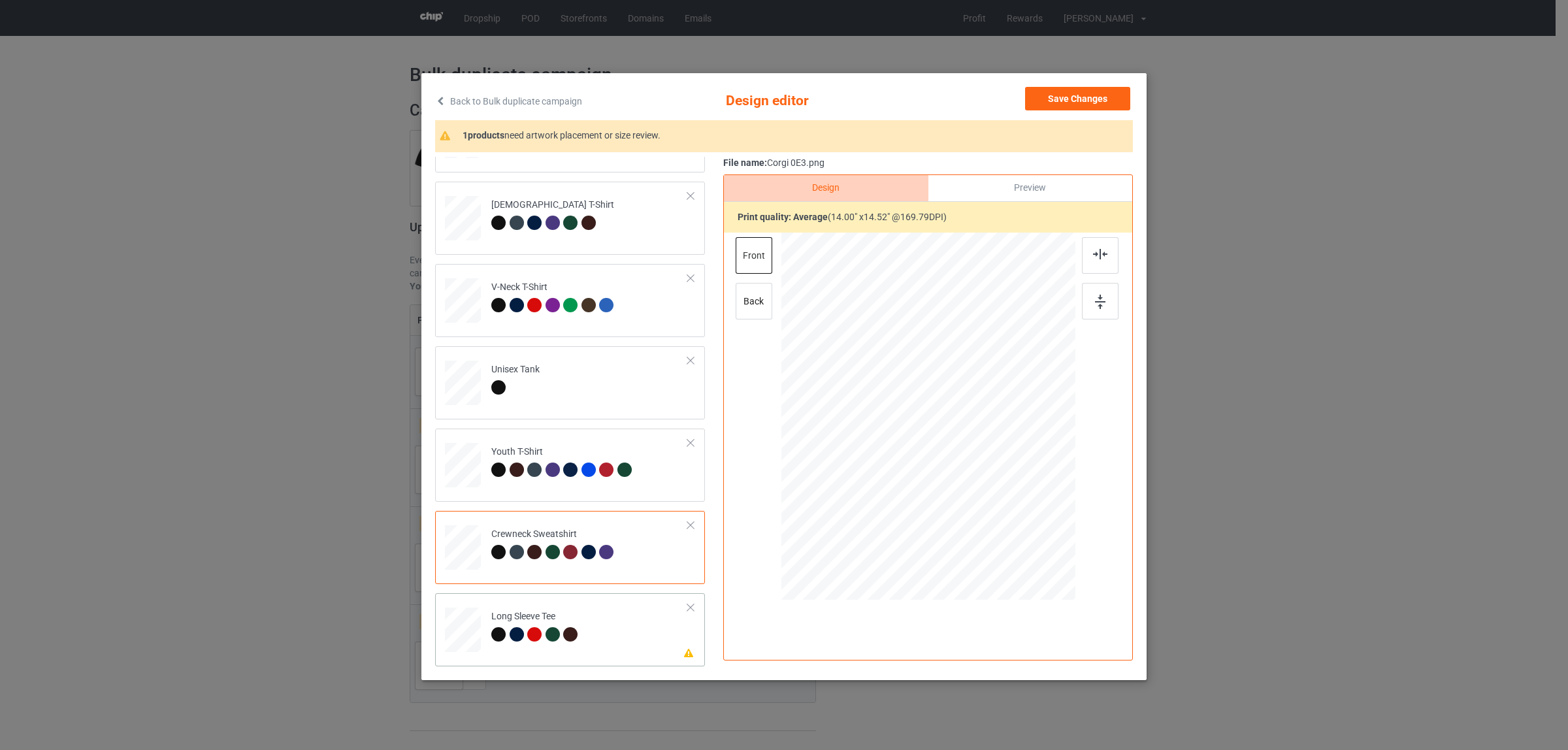
click at [497, 630] on div at bounding box center [498, 633] width 14 height 14
click at [1094, 254] on img at bounding box center [1100, 254] width 14 height 11
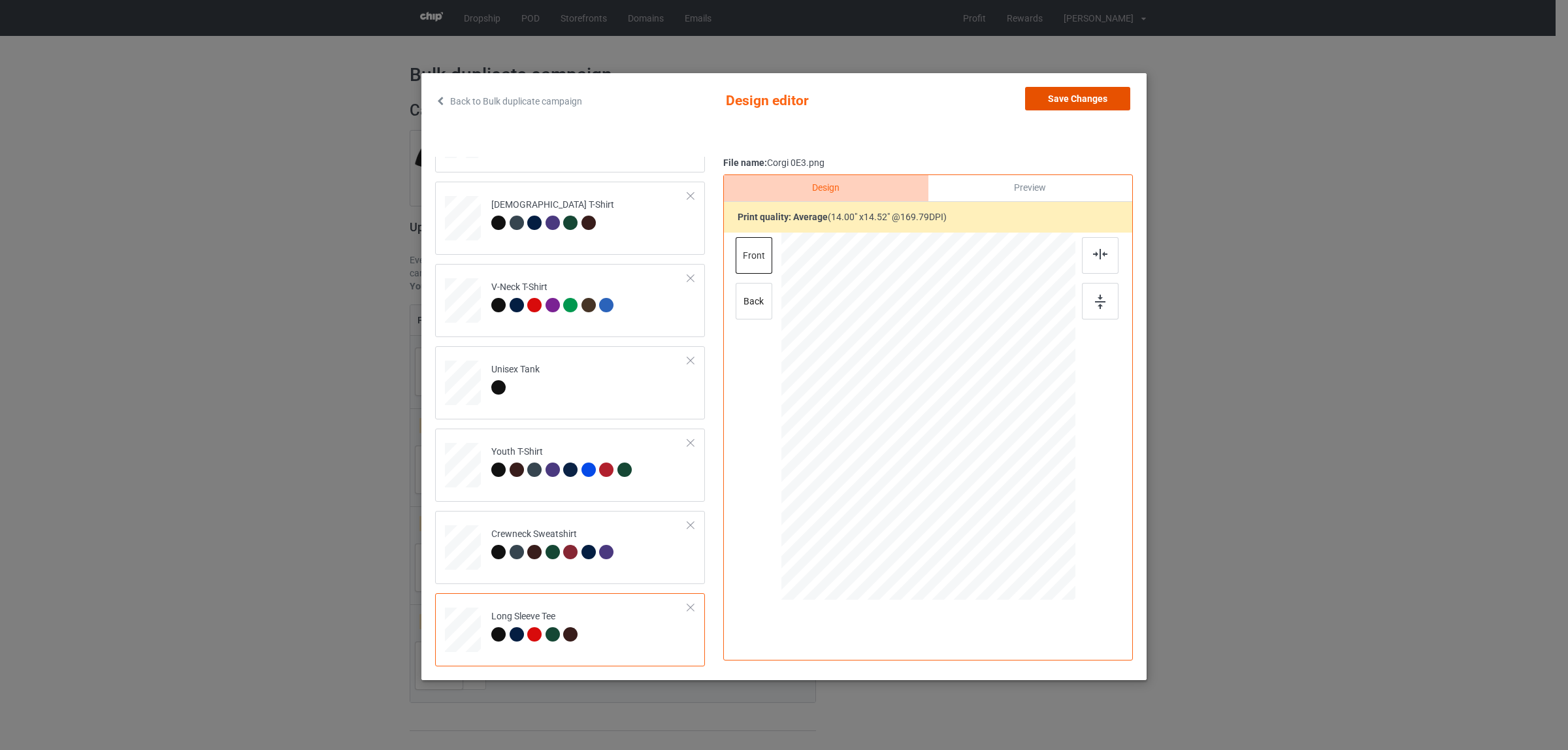
click at [1065, 101] on button "Save Changes" at bounding box center [1077, 98] width 105 height 23
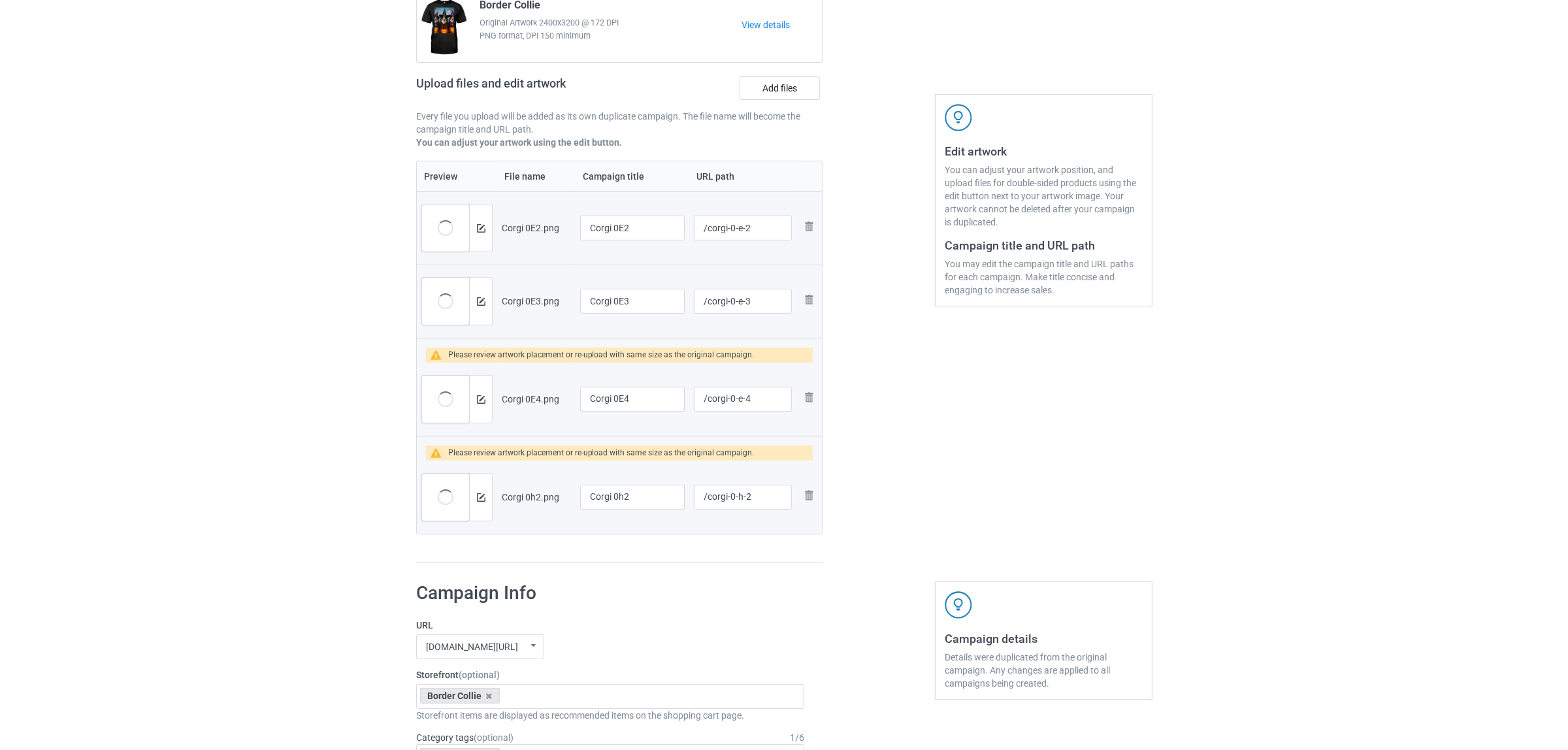
scroll to position [245, 0]
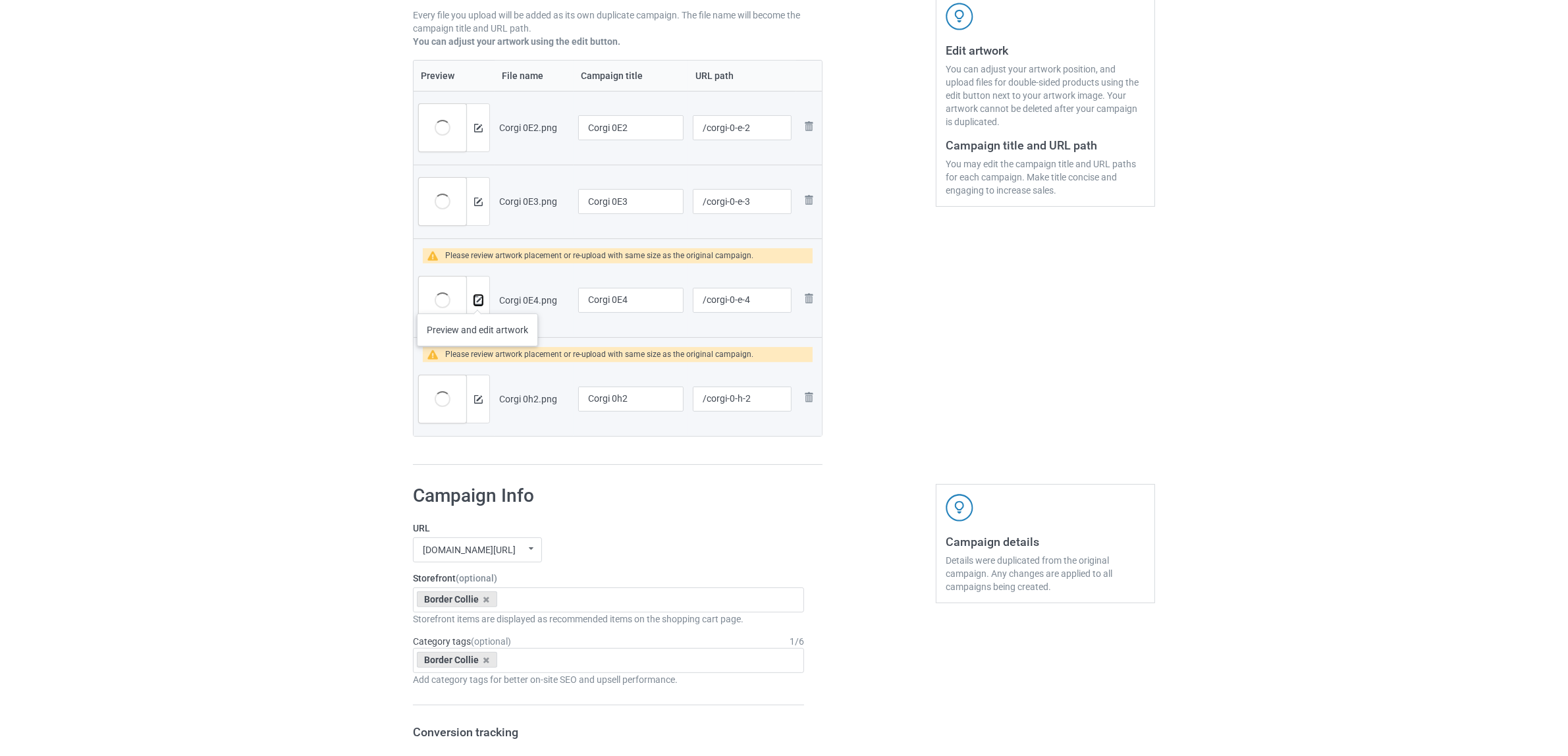
click at [478, 301] on img at bounding box center [478, 300] width 8 height 8
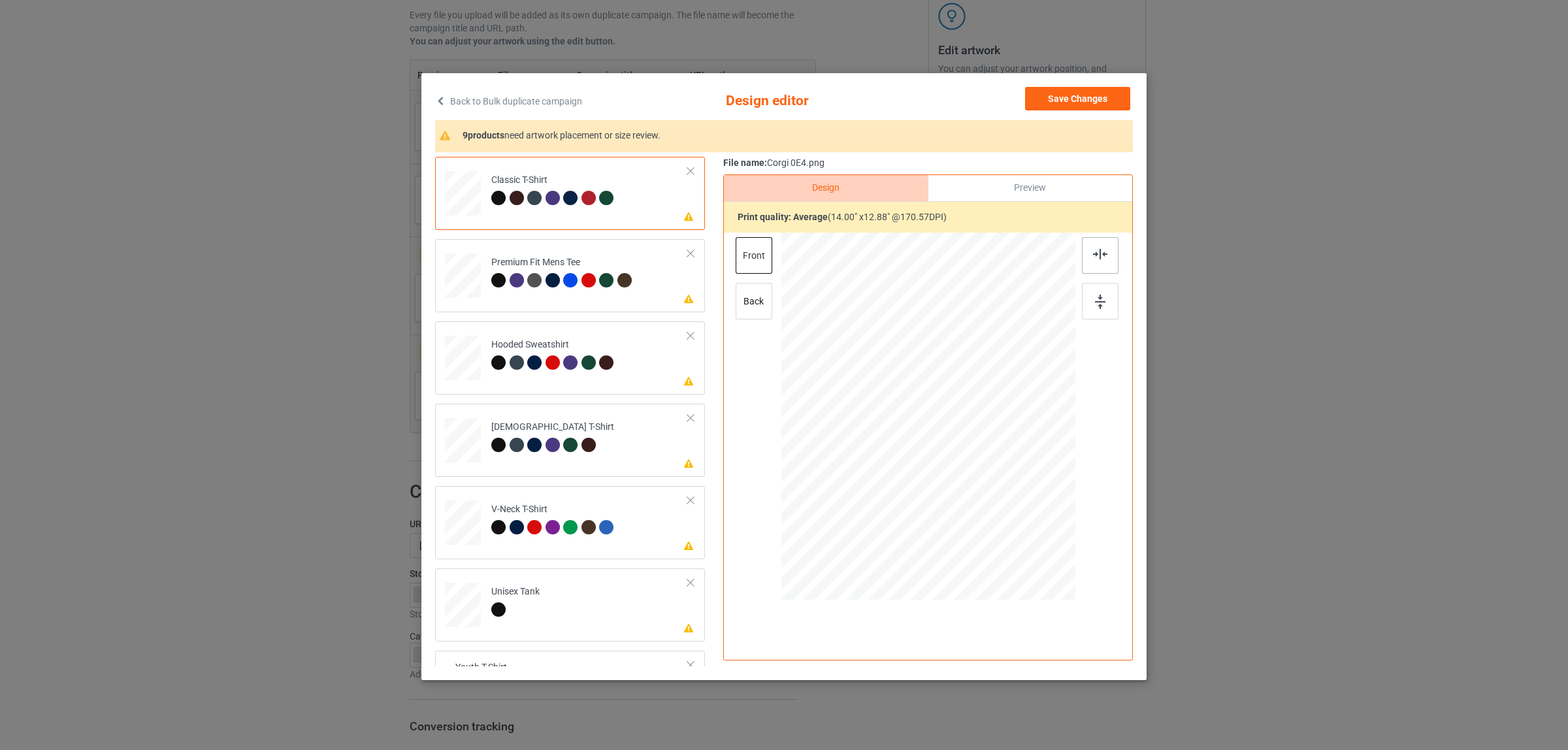
click at [1093, 251] on img at bounding box center [1100, 254] width 14 height 11
click at [475, 279] on td at bounding box center [465, 273] width 39 height 58
click at [1093, 251] on img at bounding box center [1100, 254] width 14 height 11
click at [536, 350] on div "Hooded Sweatshirt" at bounding box center [554, 353] width 126 height 31
click at [1095, 245] on div at bounding box center [1100, 255] width 36 height 36
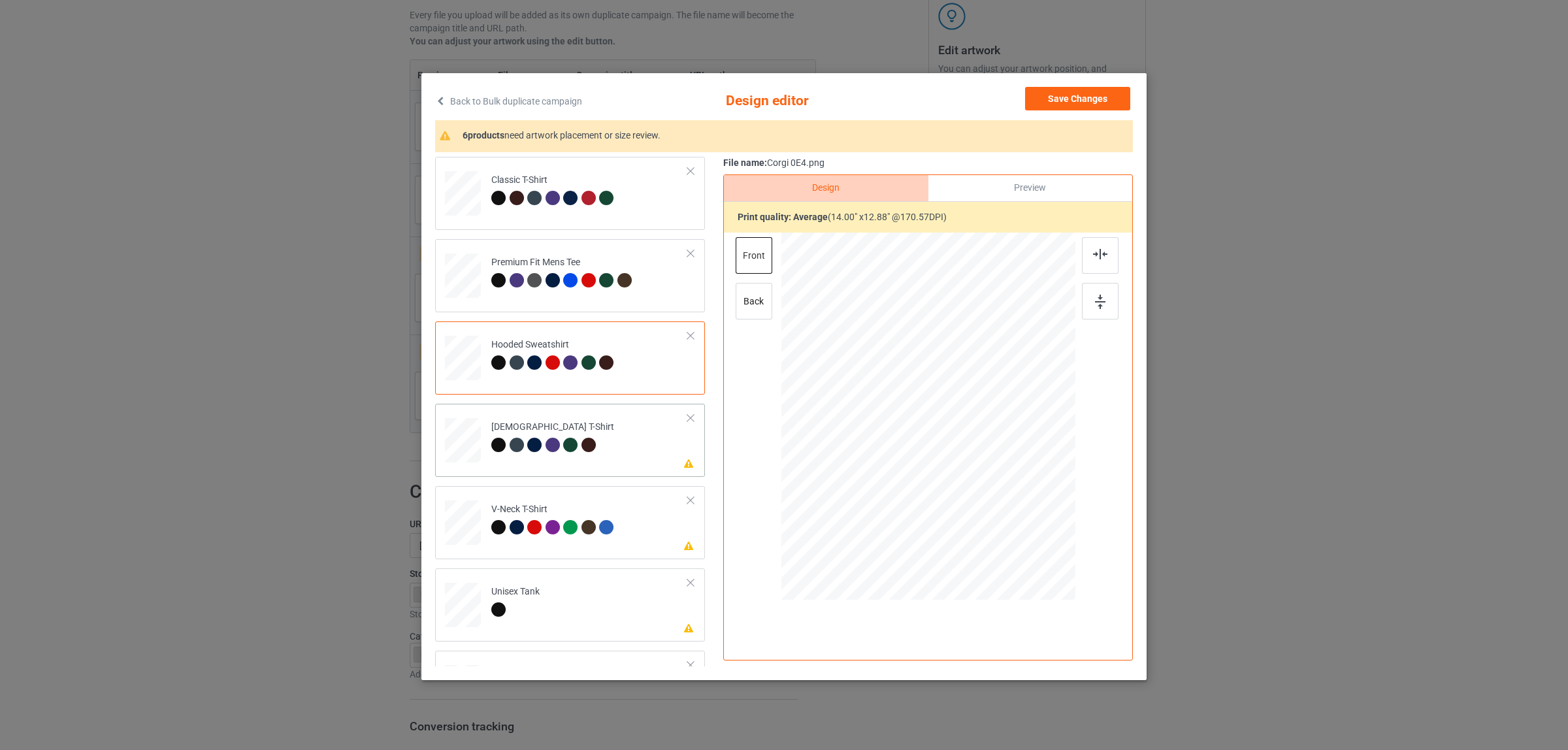
click at [599, 419] on td "Please review artwork placement [DEMOGRAPHIC_DATA] T-Shirt" at bounding box center [589, 437] width 211 height 58
click at [1098, 256] on img at bounding box center [1100, 254] width 14 height 11
click at [569, 511] on div "V-Neck T-Shirt" at bounding box center [554, 518] width 126 height 31
click at [1086, 245] on div at bounding box center [1100, 255] width 36 height 36
click at [565, 618] on td "Please review artwork placement Unisex Tank" at bounding box center [589, 602] width 211 height 58
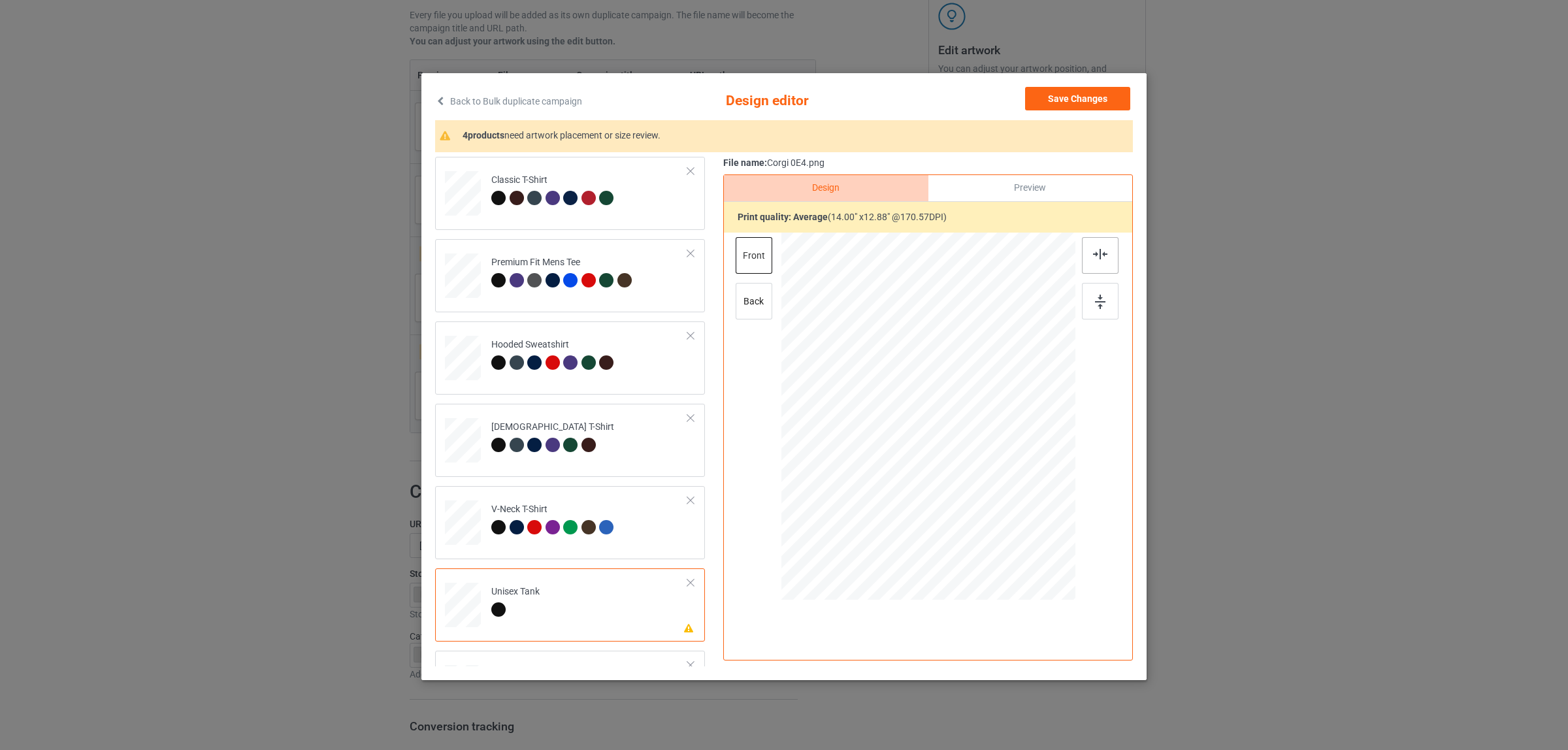
click at [1086, 260] on div at bounding box center [1100, 255] width 36 height 36
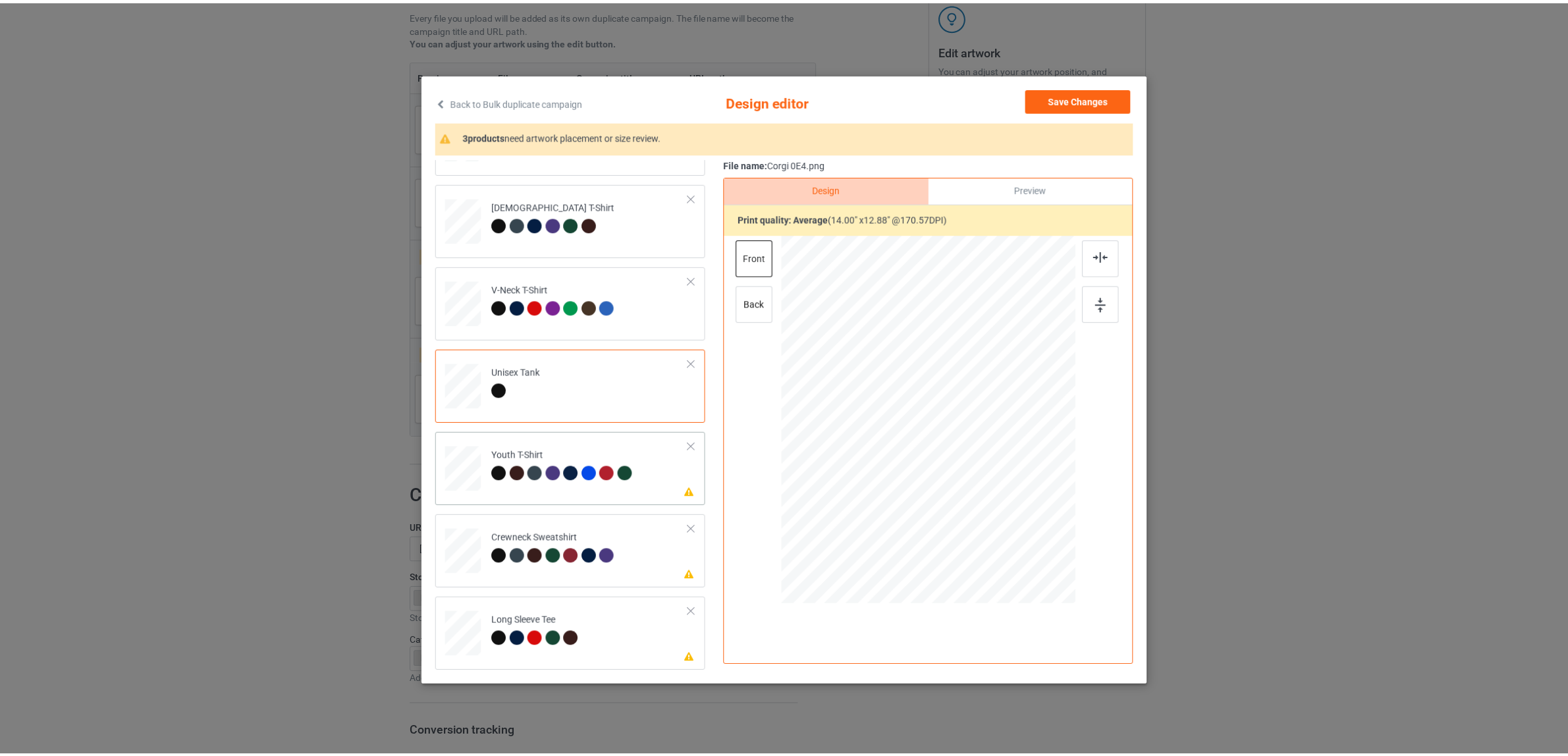
scroll to position [2, 0]
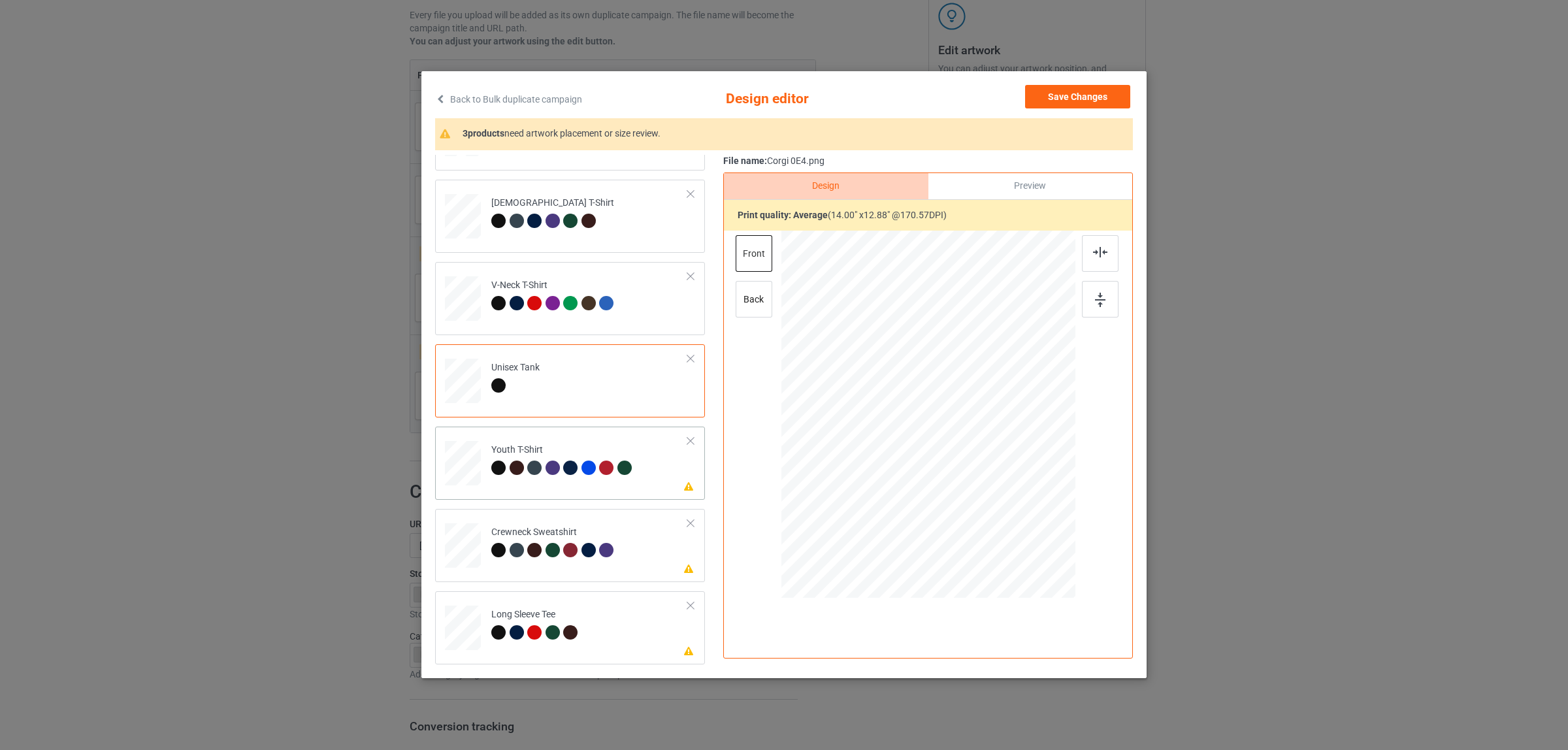
click at [535, 433] on td "Please review artwork placement Youth T-Shirt" at bounding box center [589, 460] width 211 height 58
click at [1086, 259] on div at bounding box center [1100, 254] width 36 height 36
click at [494, 577] on div "Please review artwork placement Crewneck Sweatshirt" at bounding box center [570, 545] width 270 height 73
click at [1093, 252] on img at bounding box center [1100, 252] width 14 height 11
click at [583, 618] on td "Please review artwork placement Long Sleeve Tee" at bounding box center [589, 625] width 211 height 58
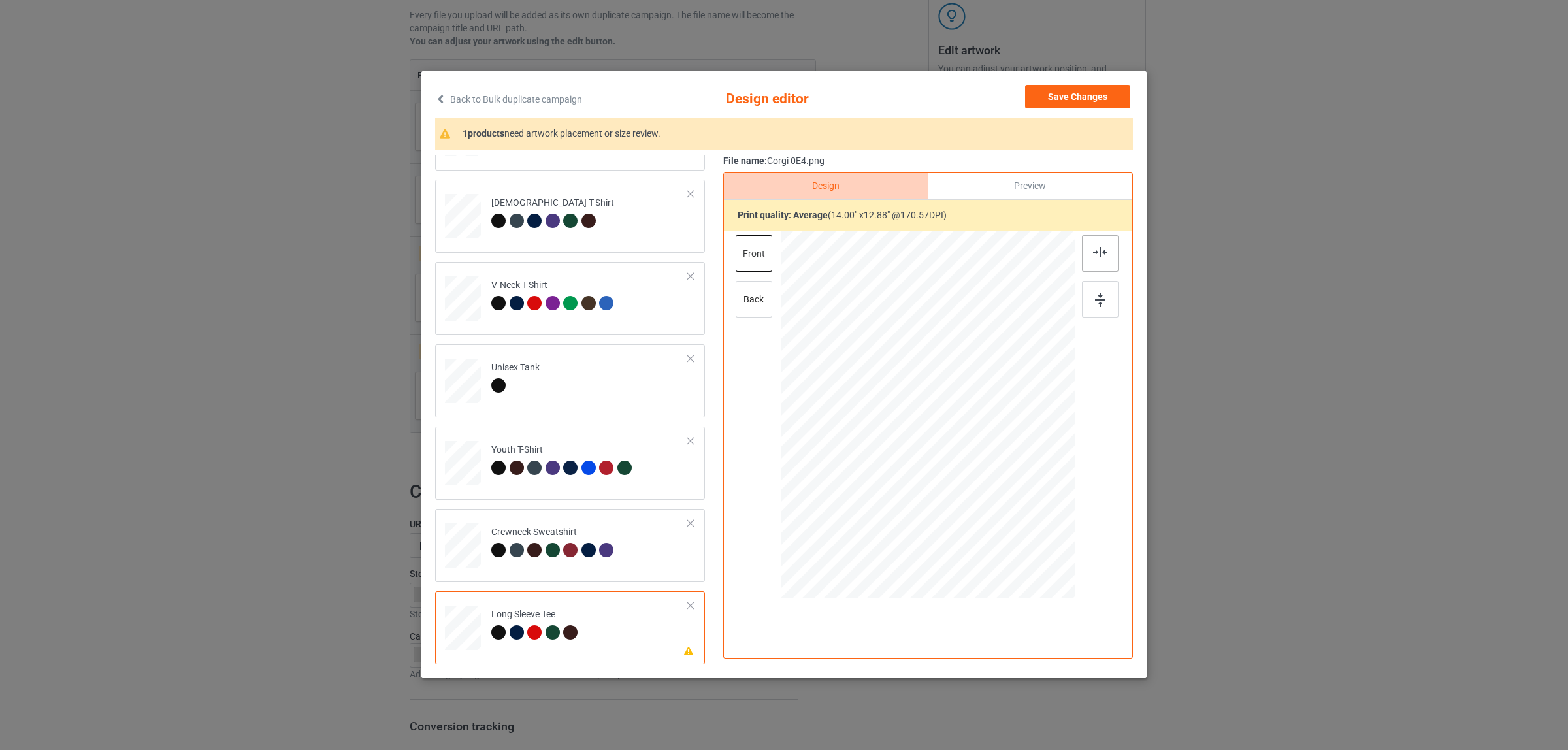
click at [1082, 259] on div at bounding box center [1100, 254] width 36 height 36
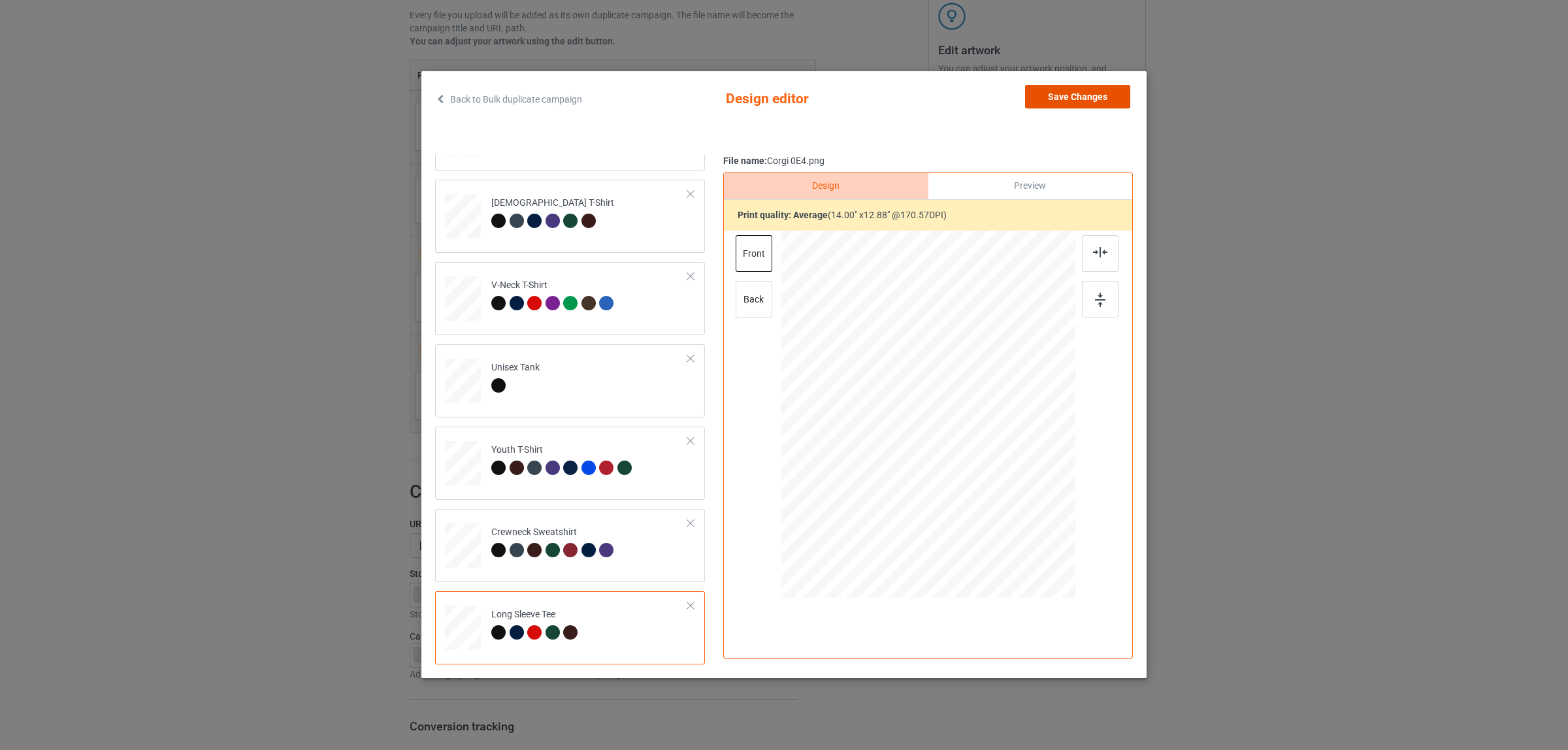
click at [1025, 102] on button "Save Changes" at bounding box center [1077, 96] width 105 height 23
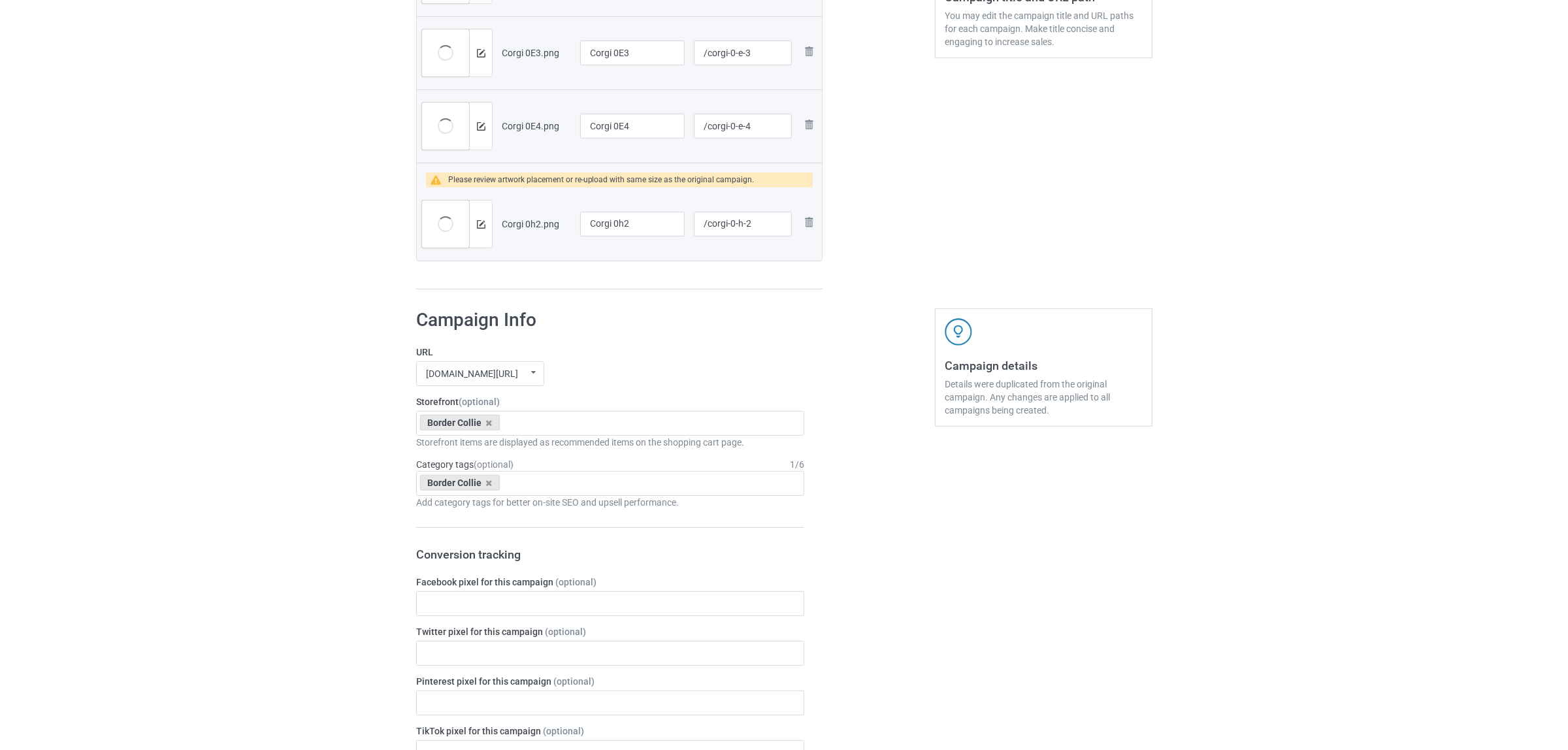
scroll to position [408, 0]
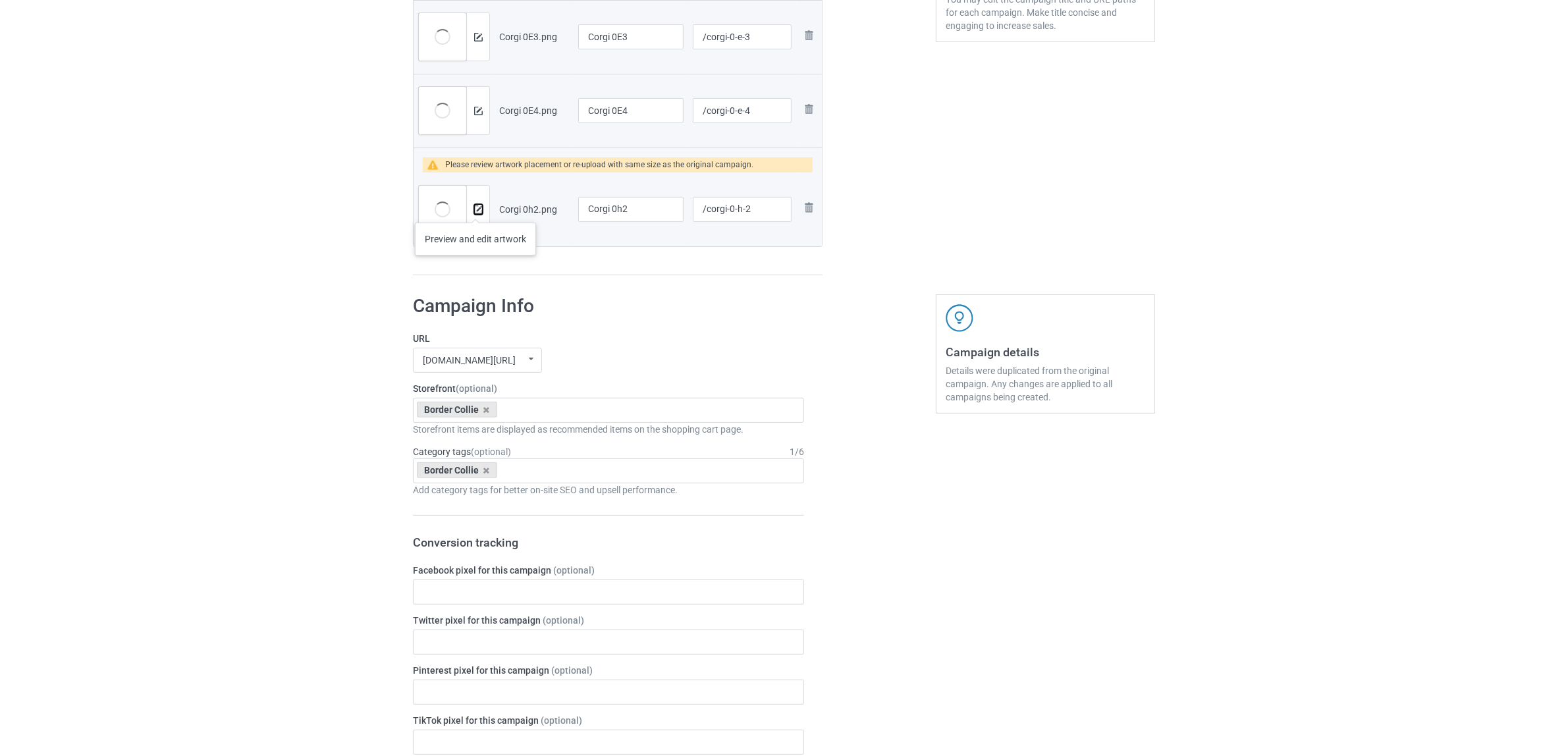
click at [476, 209] on img at bounding box center [478, 209] width 8 height 8
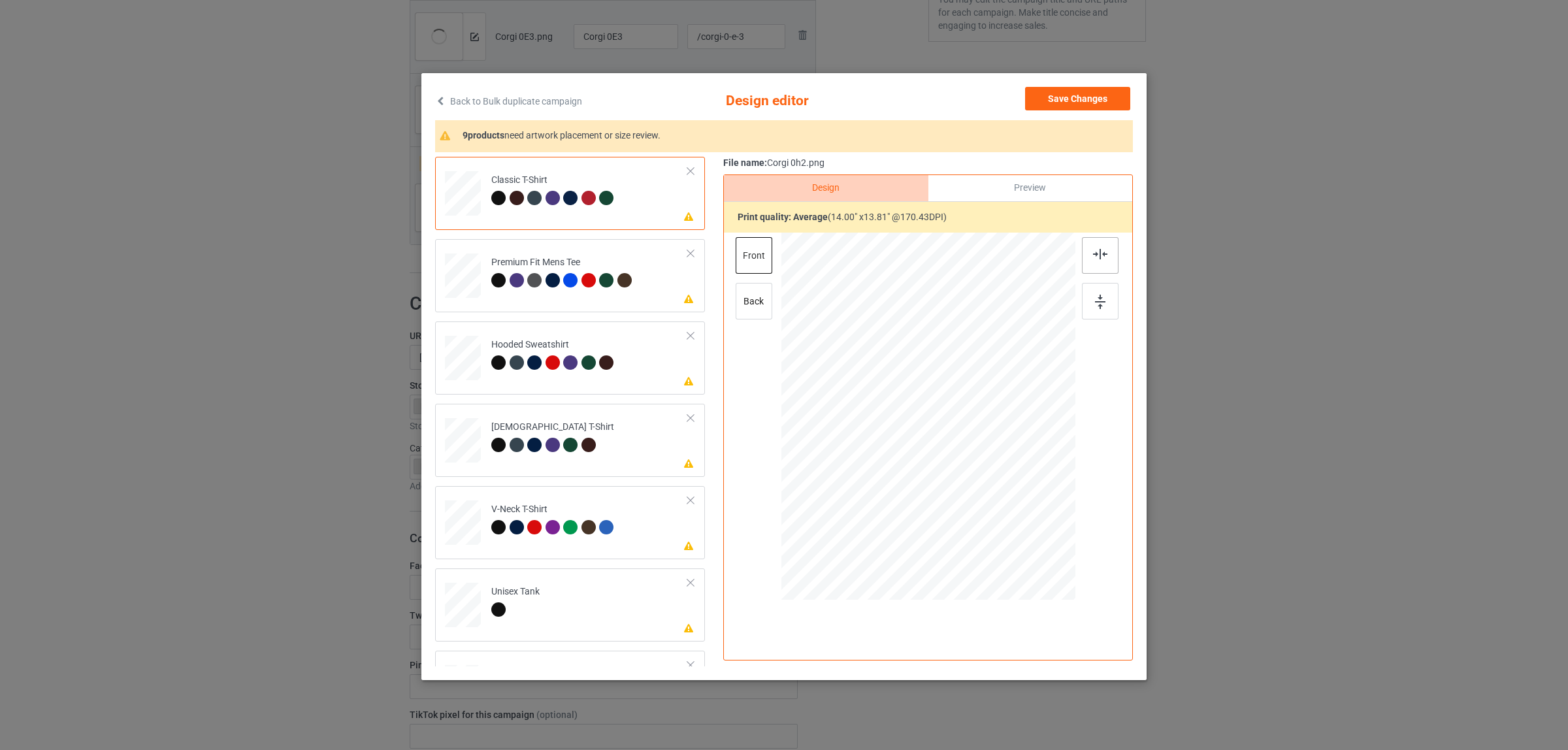
click at [1104, 258] on div at bounding box center [1100, 255] width 36 height 36
click at [422, 248] on div "Back to Bulk duplicate campaign Design editor Save Changes 8 products need artw…" at bounding box center [784, 377] width 725 height 607
click at [1094, 245] on div at bounding box center [1100, 255] width 36 height 36
click at [591, 361] on div at bounding box center [591, 364] width 18 height 18
click at [1102, 252] on img at bounding box center [1100, 254] width 14 height 11
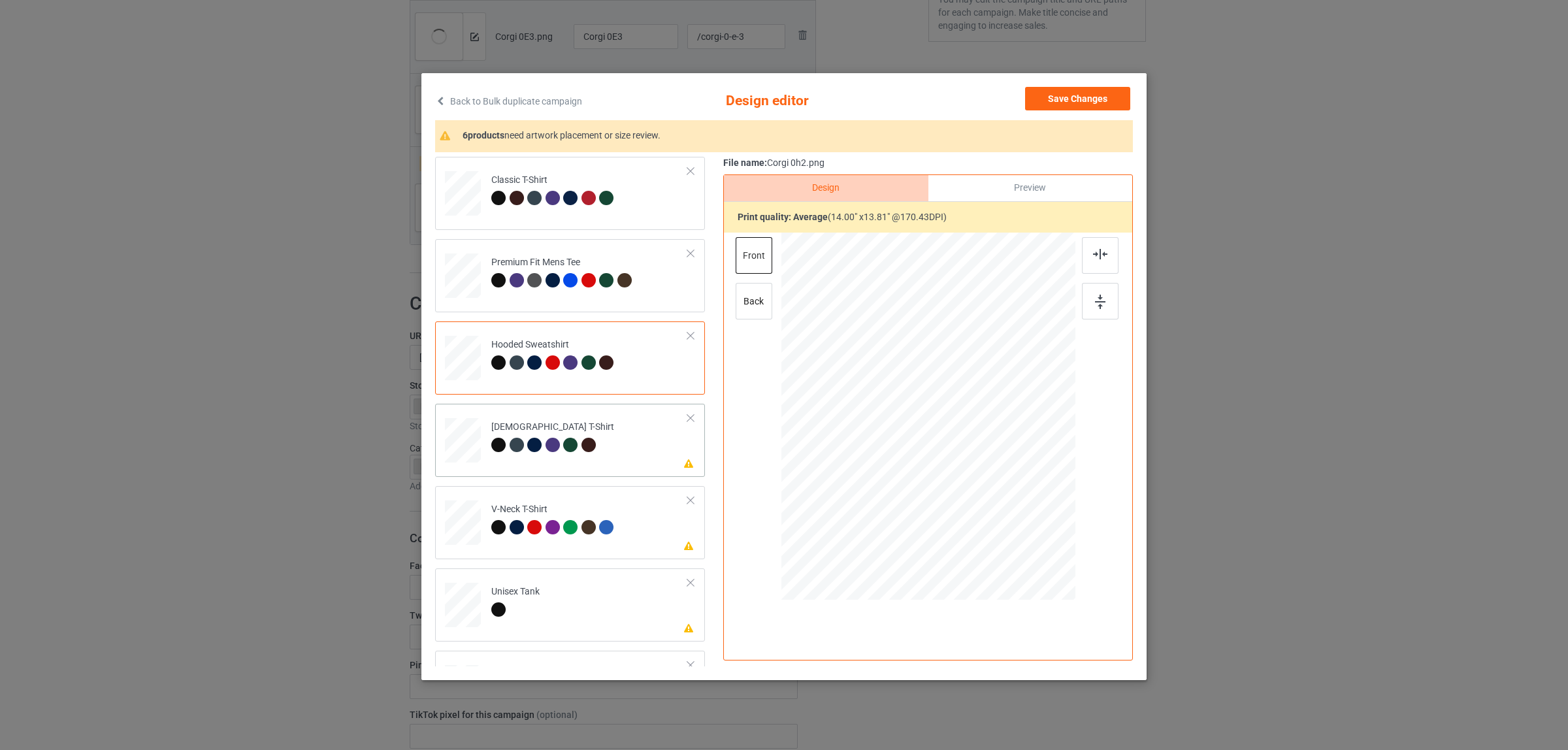
click at [538, 426] on div "[DEMOGRAPHIC_DATA] T-Shirt" at bounding box center [553, 436] width 123 height 31
click at [1096, 249] on img at bounding box center [1100, 254] width 14 height 11
click at [564, 507] on div "V-Neck T-Shirt" at bounding box center [554, 518] width 126 height 31
click at [1082, 259] on div at bounding box center [1100, 255] width 36 height 36
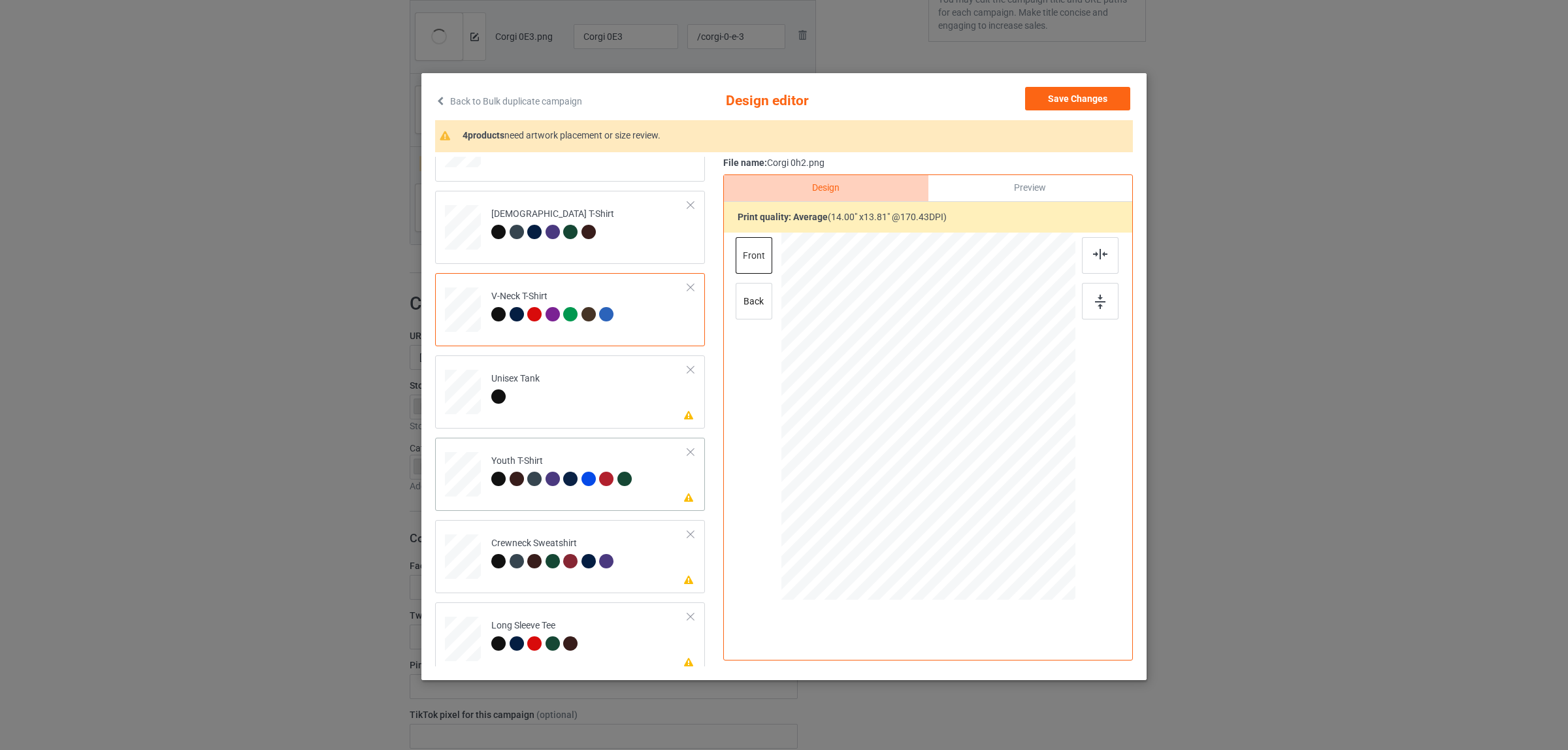
scroll to position [222, 0]
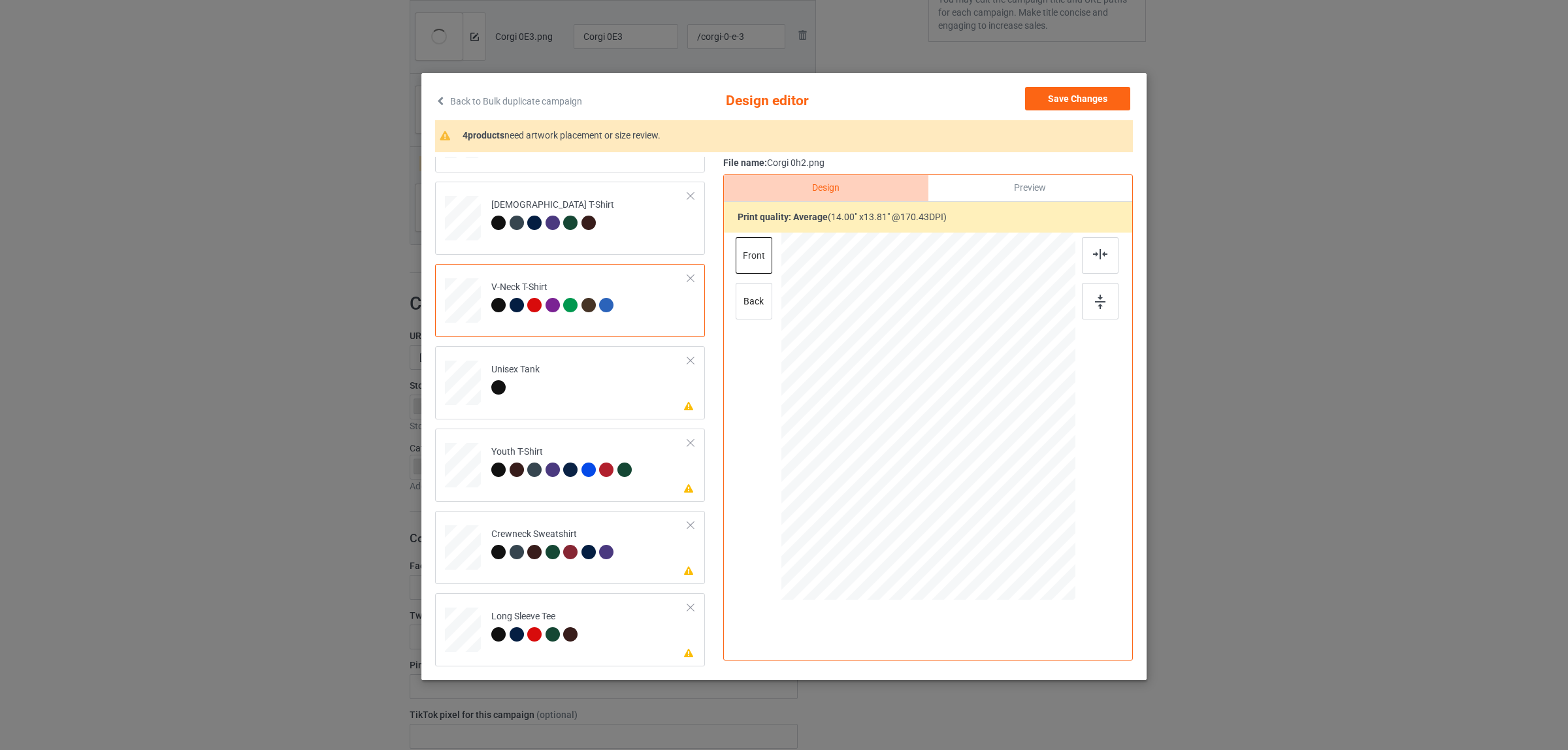
click at [534, 419] on div "Classic T-Shirt Premium Fit Mens Tee Hooded Sweatshirt Ladies T-Shirt V-Neck T-…" at bounding box center [575, 300] width 279 height 732
click at [520, 375] on div "Unisex Tank" at bounding box center [516, 378] width 48 height 31
click at [1096, 258] on img at bounding box center [1100, 254] width 14 height 11
click at [608, 475] on div at bounding box center [608, 471] width 18 height 18
click at [1093, 257] on img at bounding box center [1100, 254] width 14 height 11
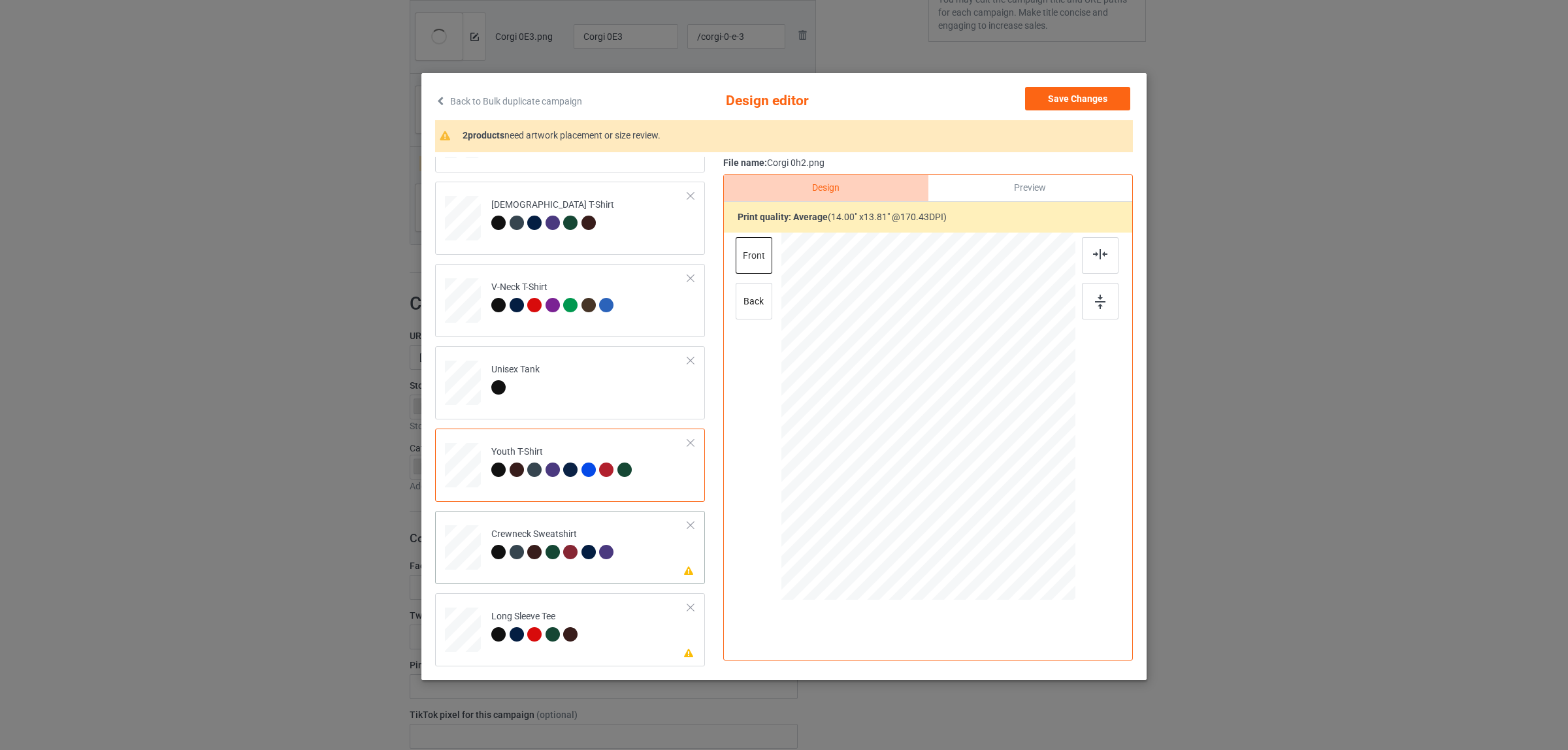
click at [598, 537] on div "Crewneck Sweatshirt" at bounding box center [554, 543] width 126 height 31
click at [1083, 251] on div at bounding box center [1100, 255] width 36 height 36
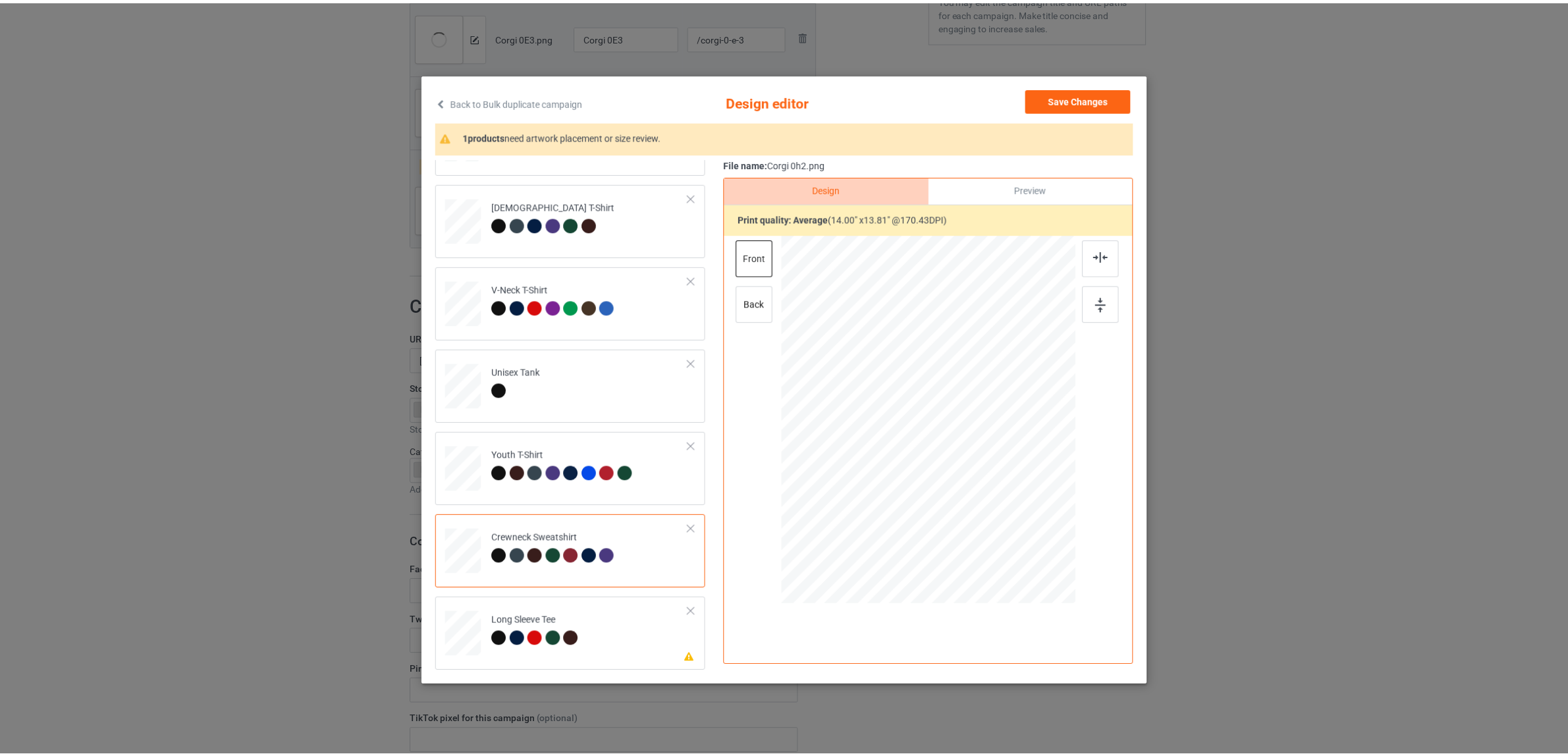
scroll to position [2, 0]
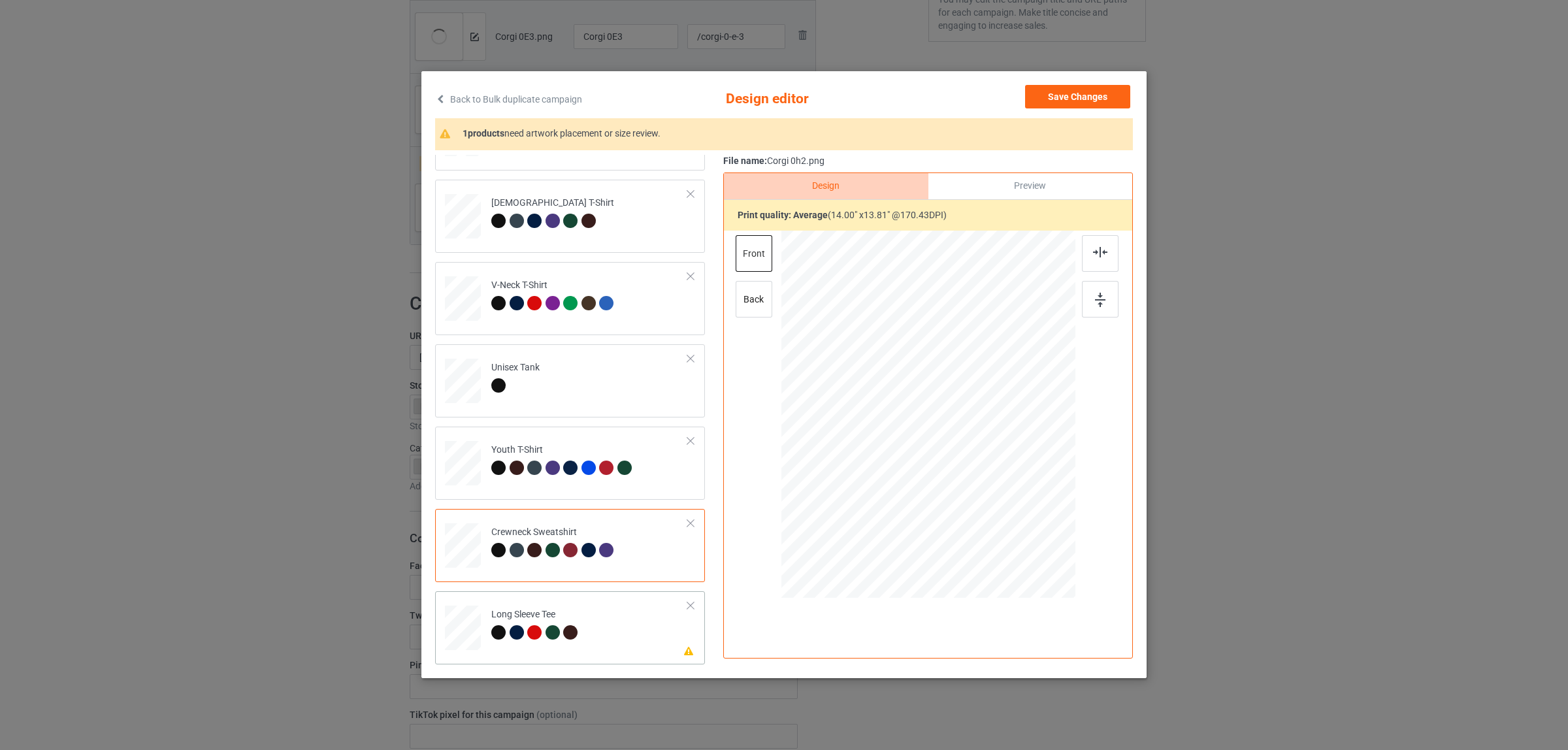
click at [537, 598] on td "Please review artwork placement Long Sleeve Tee" at bounding box center [589, 625] width 211 height 58
click at [1099, 263] on div at bounding box center [1100, 254] width 36 height 36
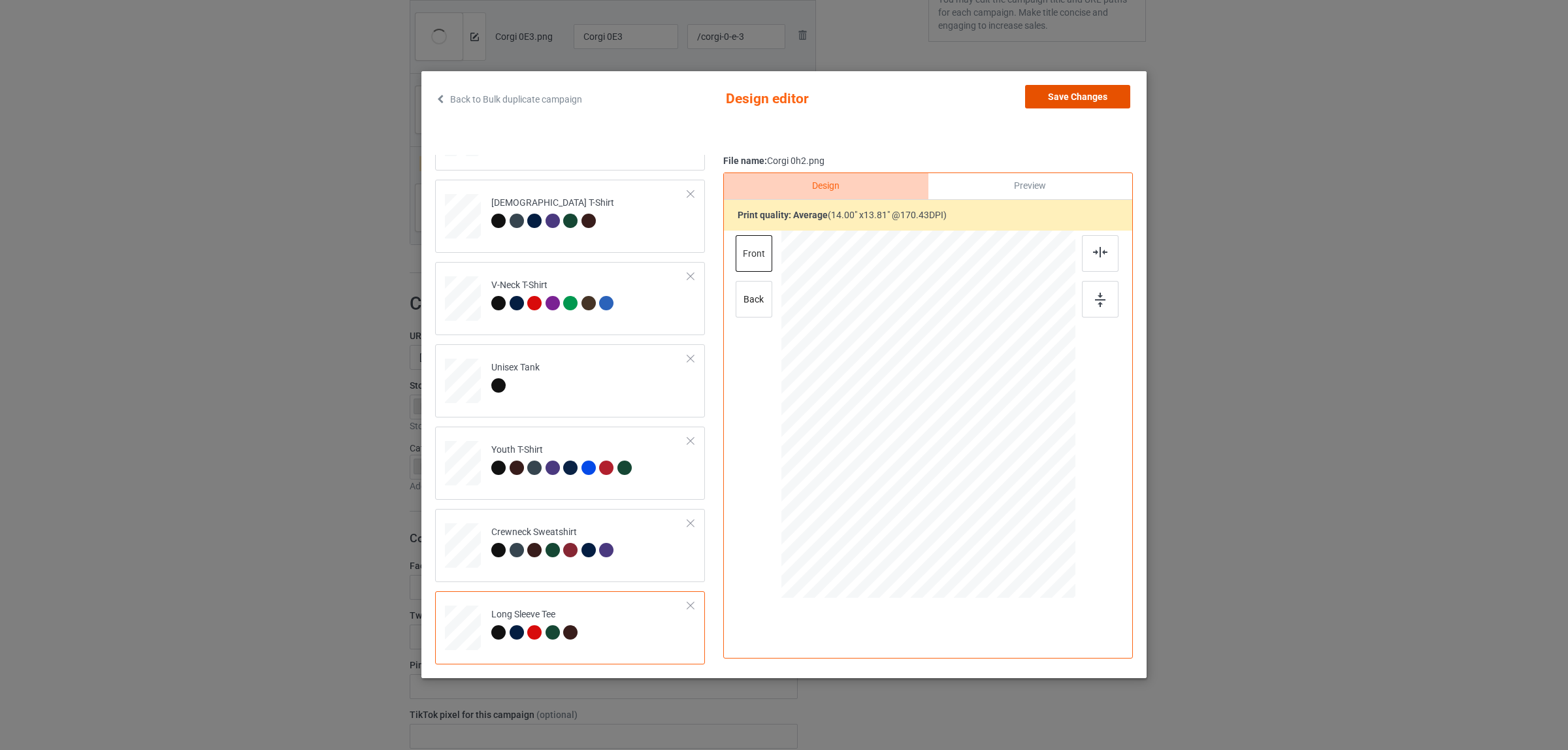
click at [1065, 107] on button "Save Changes" at bounding box center [1077, 96] width 105 height 23
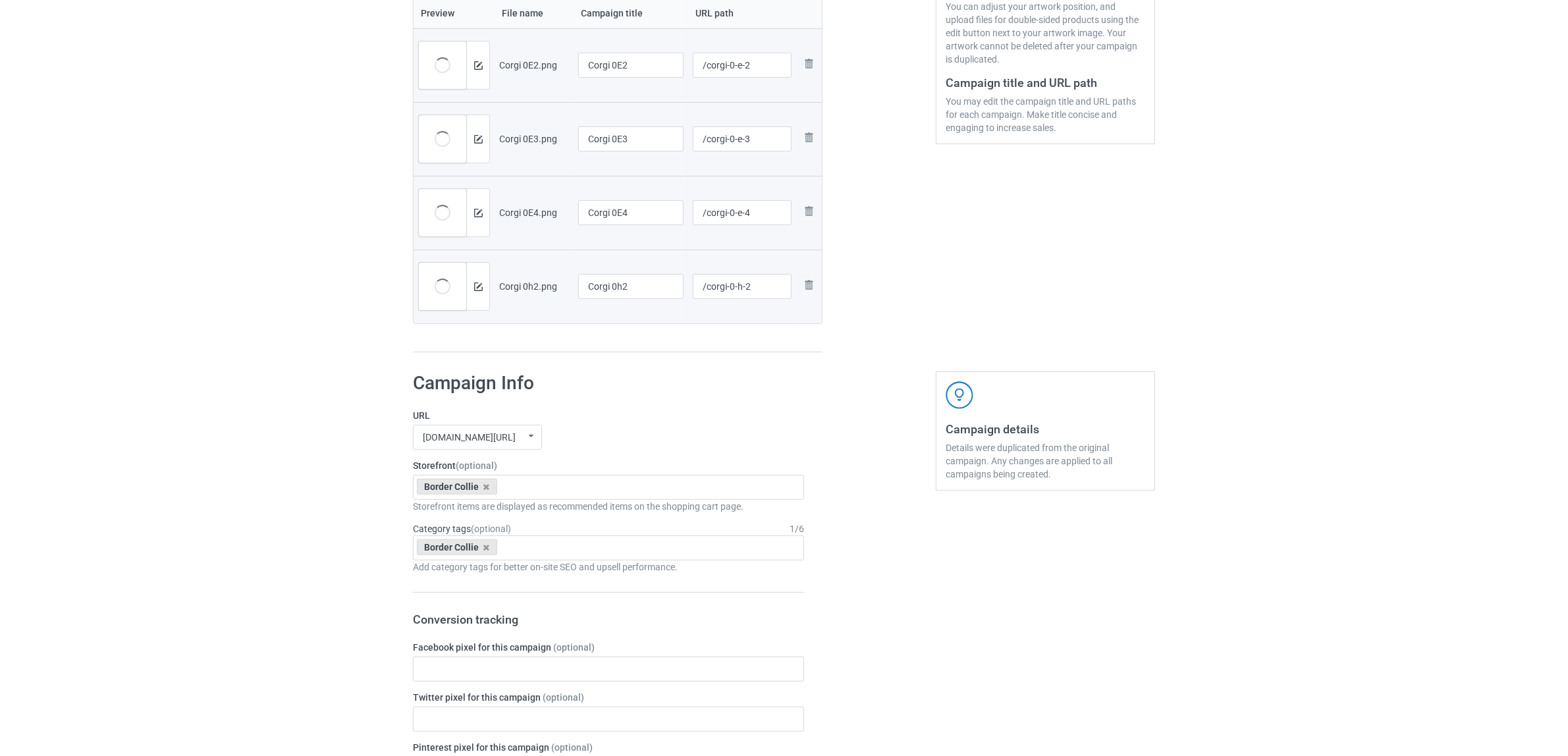
scroll to position [165, 0]
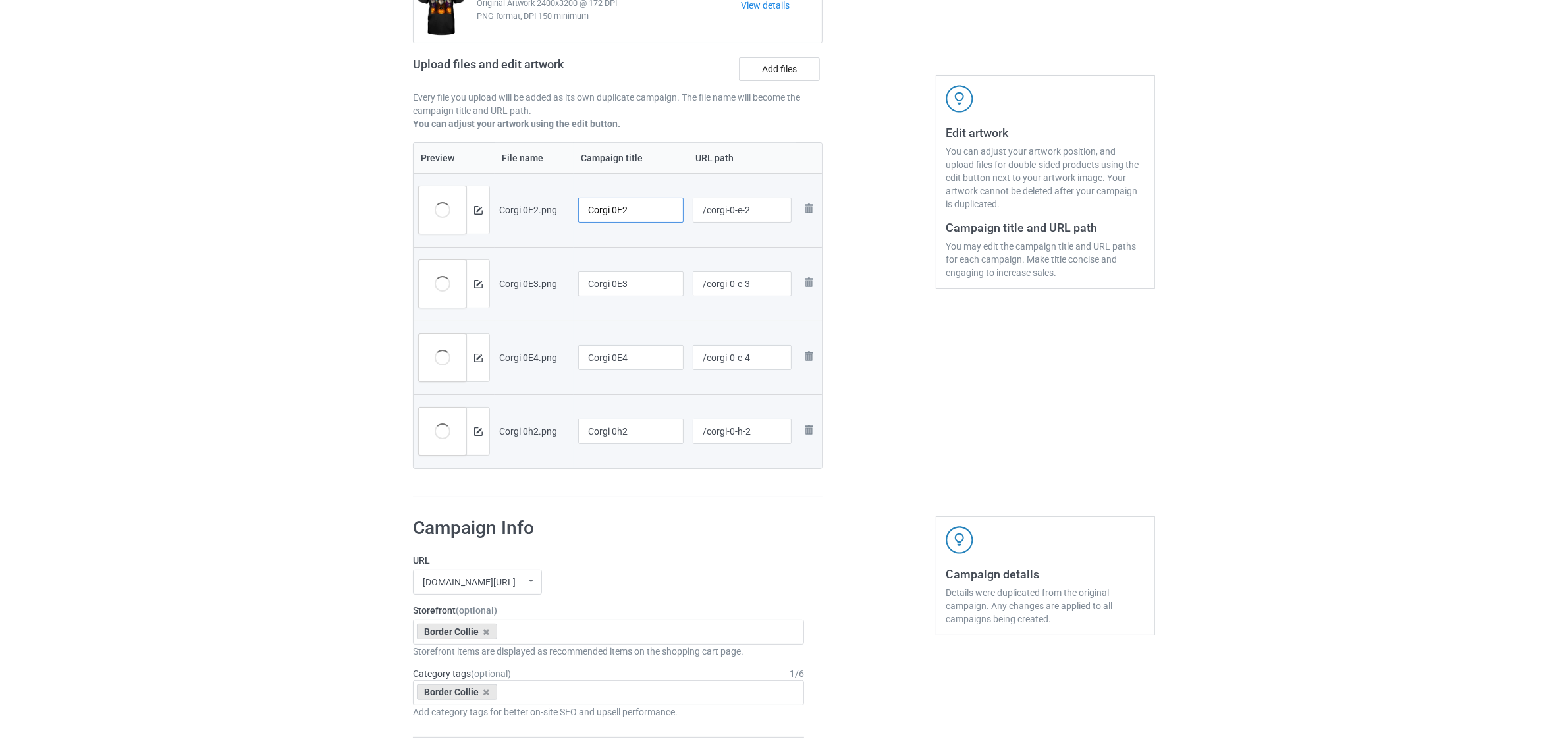
drag, startPoint x: 611, startPoint y: 211, endPoint x: 666, endPoint y: 207, distance: 55.1
click at [666, 207] on input "Corgi 0E2" at bounding box center [631, 210] width 105 height 25
drag, startPoint x: 619, startPoint y: 209, endPoint x: 529, endPoint y: 211, distance: 90.0
click at [488, 185] on tr "Preview and edit artwork Corgi 0E2.png Corgi /corgi-0-e-2 Remove file" at bounding box center [617, 210] width 408 height 74
type input "Corgi"
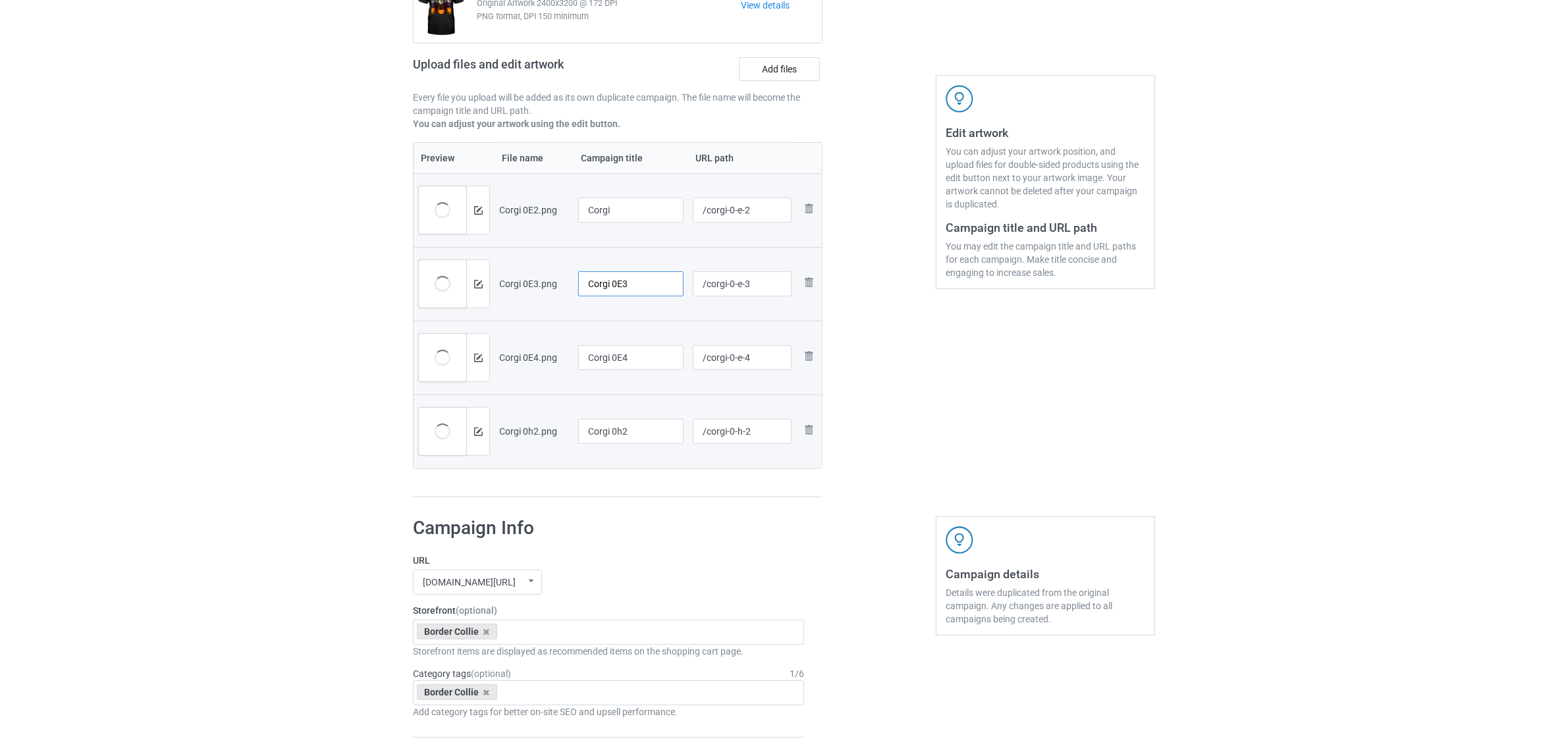
click at [619, 276] on input "Corgi 0E3" at bounding box center [631, 284] width 105 height 25
paste input "text"
type input "Corgi"
click at [616, 366] on input "Corgi 0E4" at bounding box center [631, 357] width 105 height 25
paste input "text"
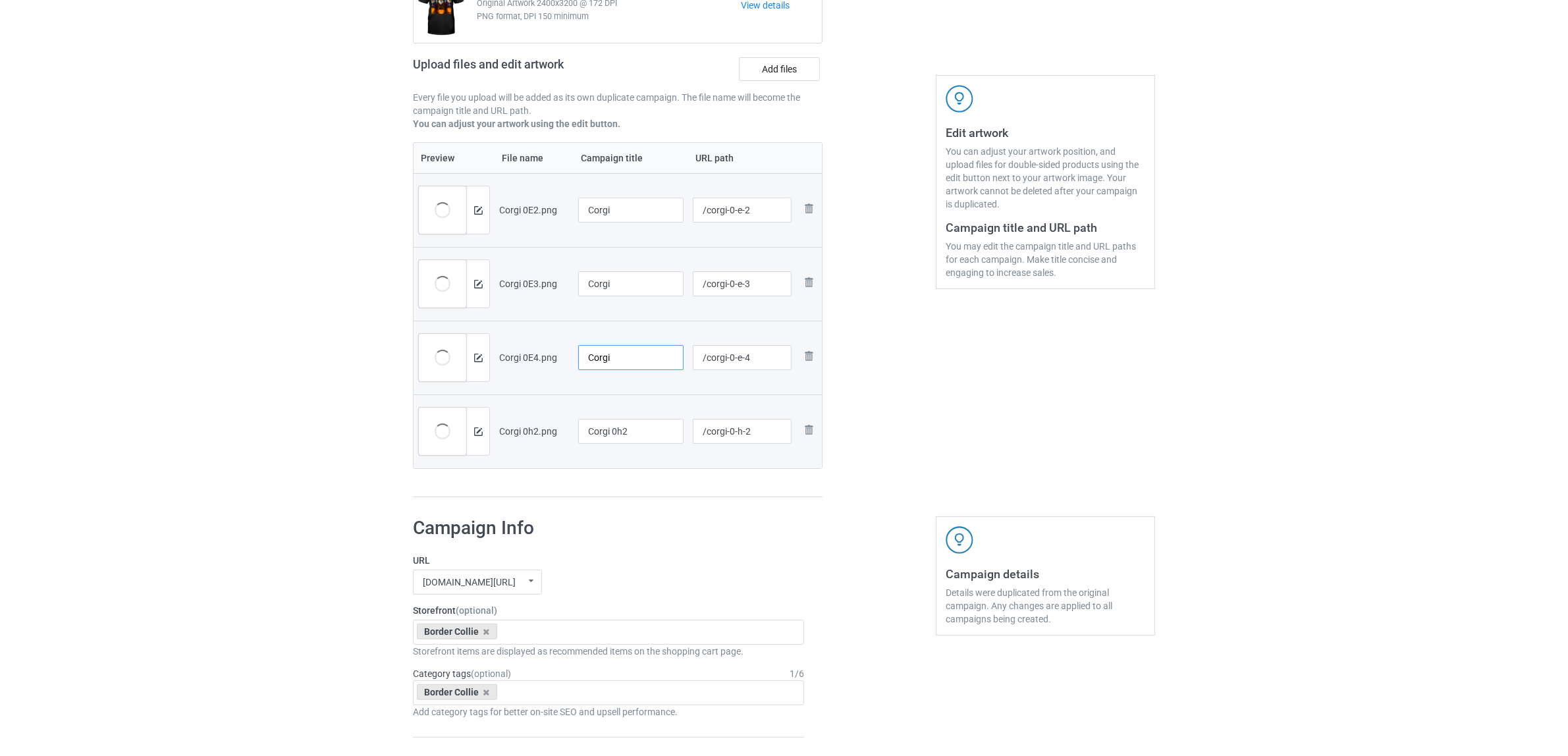
type input "Corgi"
click at [613, 435] on input "Corgi 0h2" at bounding box center [631, 431] width 105 height 25
paste input "text"
type input "Corgi"
click at [684, 532] on h1 "Campaign Info" at bounding box center [608, 528] width 391 height 24
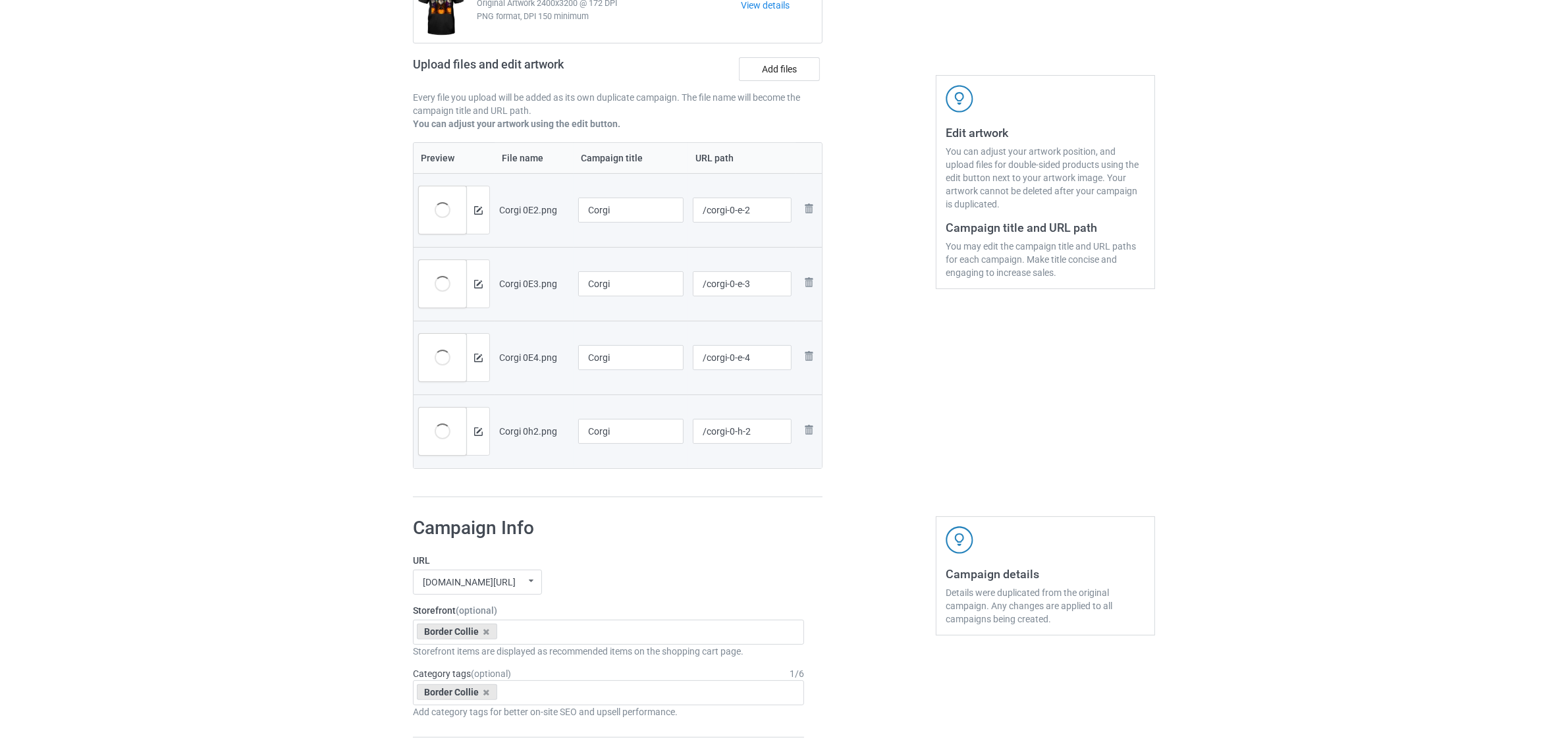
scroll to position [411, 0]
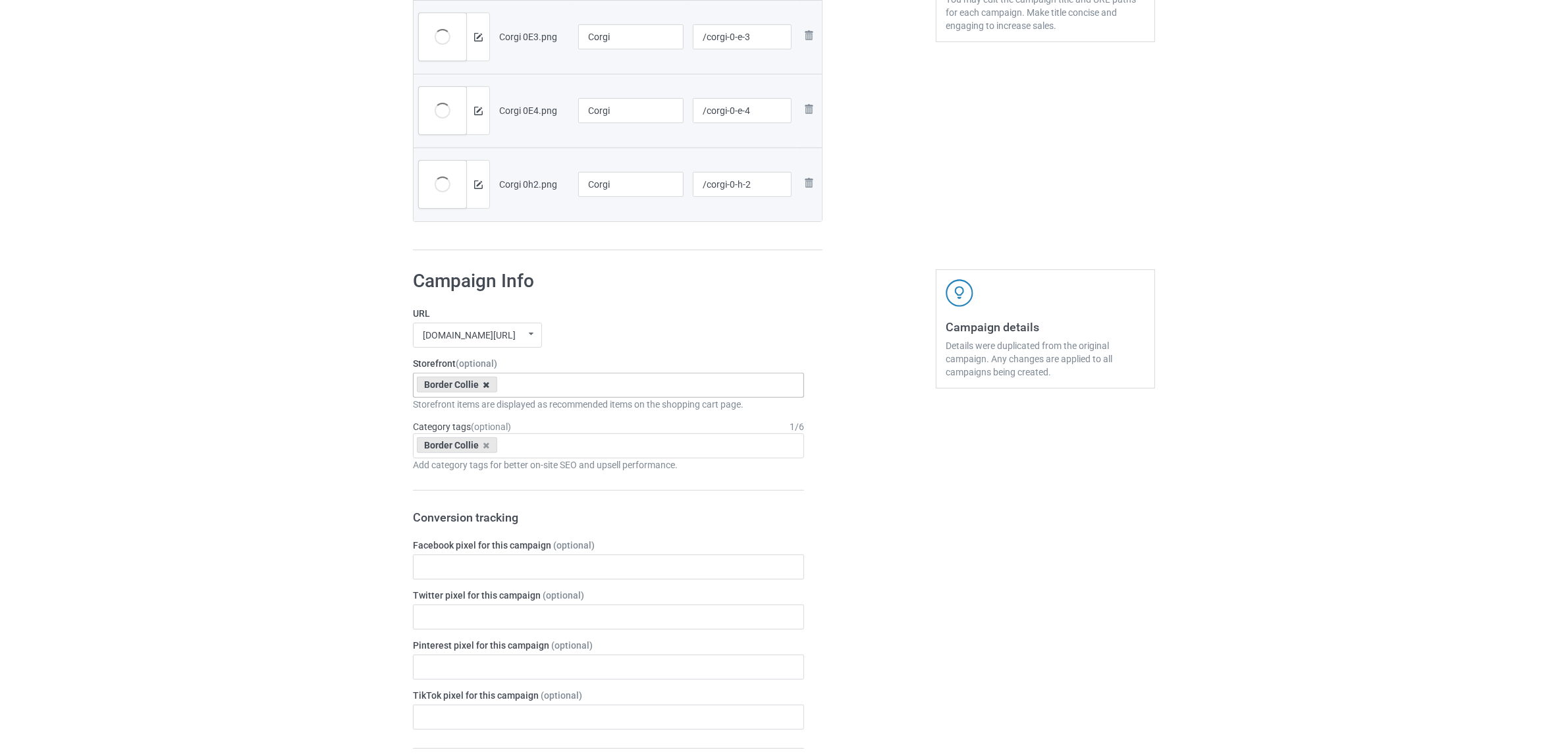
click at [488, 385] on icon at bounding box center [486, 384] width 7 height 8
paste input "Corgi"
type input "Corgi"
click at [442, 415] on div "Corgi" at bounding box center [608, 409] width 390 height 24
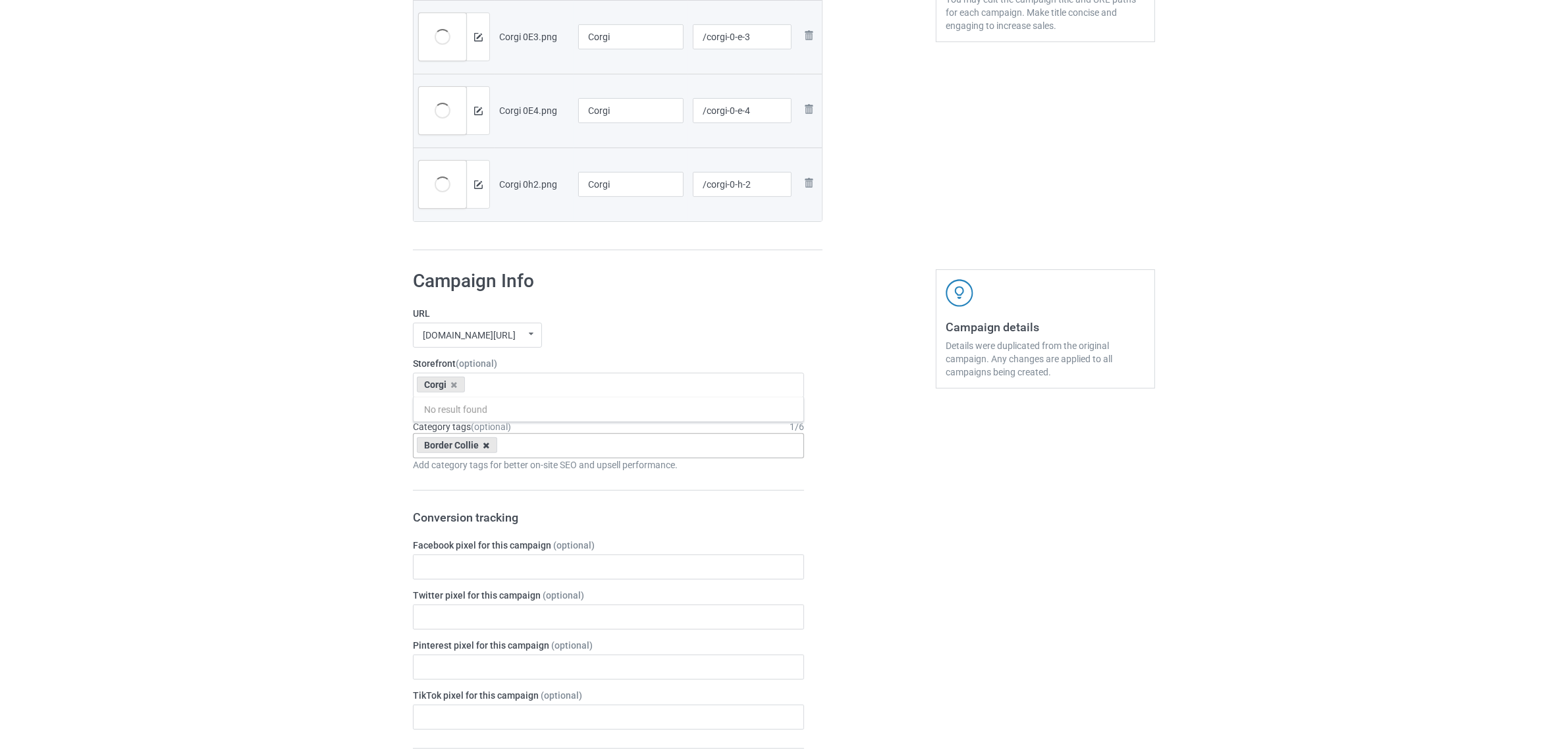
click at [484, 444] on icon at bounding box center [486, 445] width 7 height 8
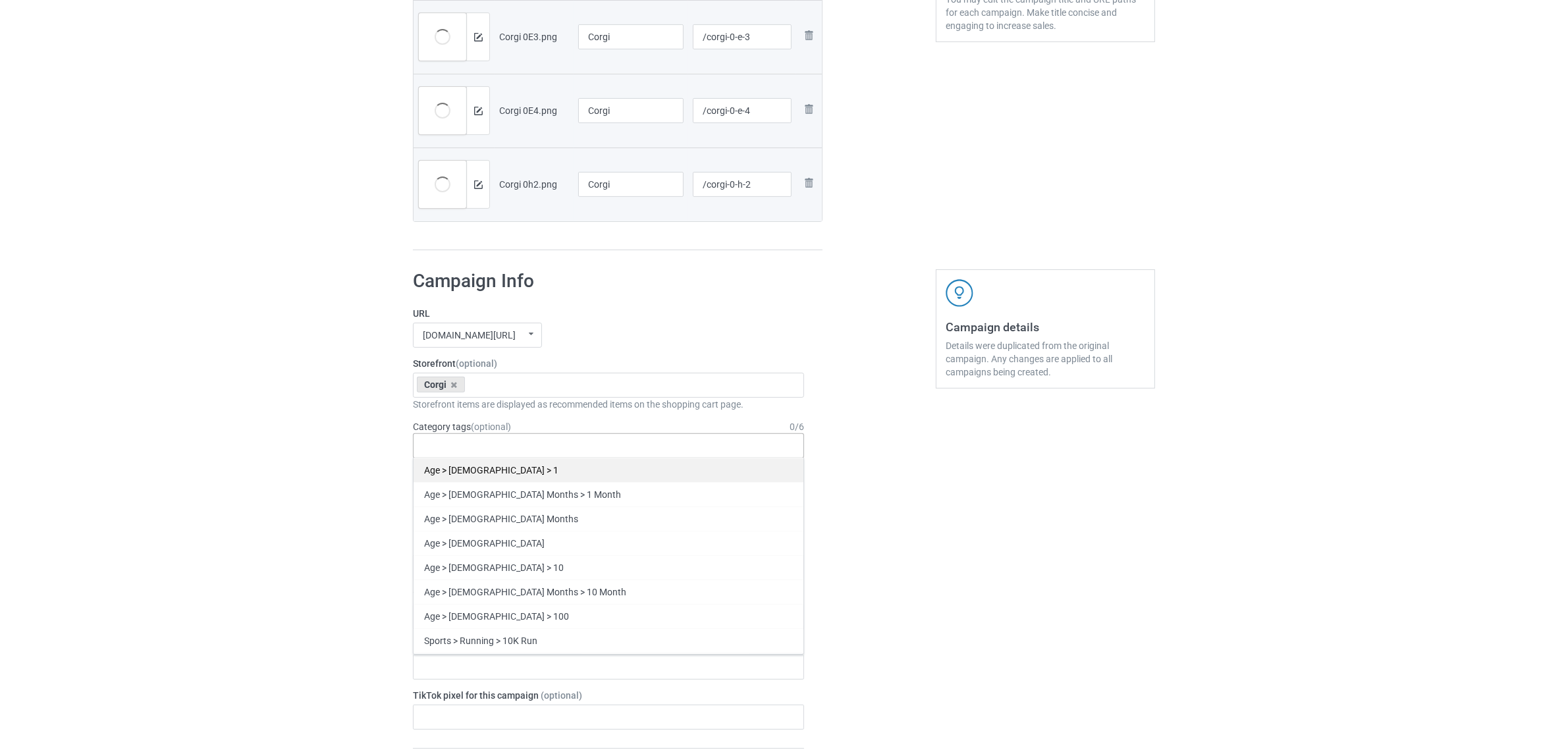
paste input "Corgi"
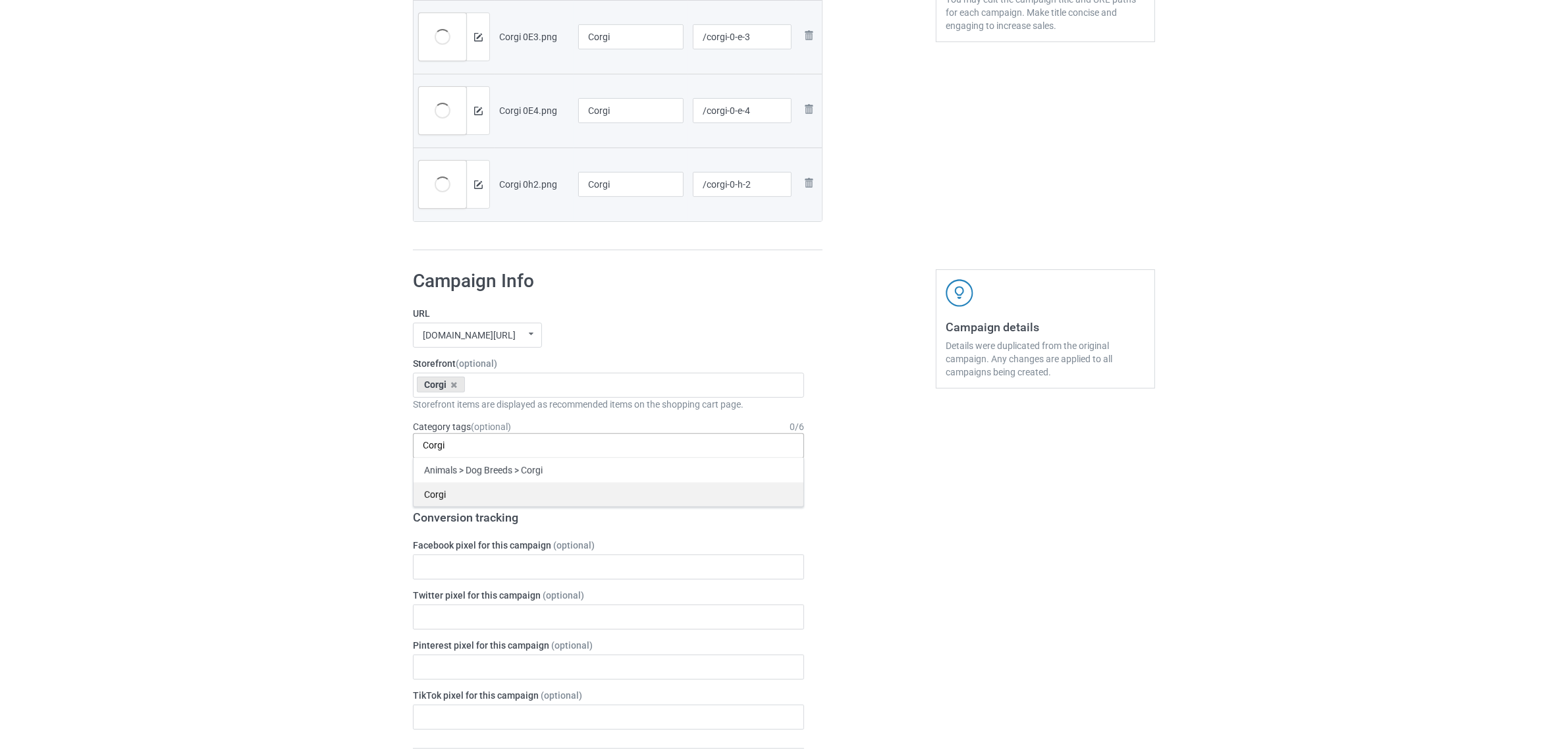
type input "Corgi"
click at [445, 492] on div "Corgi" at bounding box center [608, 494] width 390 height 24
click at [192, 452] on div "Bulk duplicate campaign Campaign to duplicate Border Collie Original Artwork 24…" at bounding box center [784, 555] width 1568 height 1861
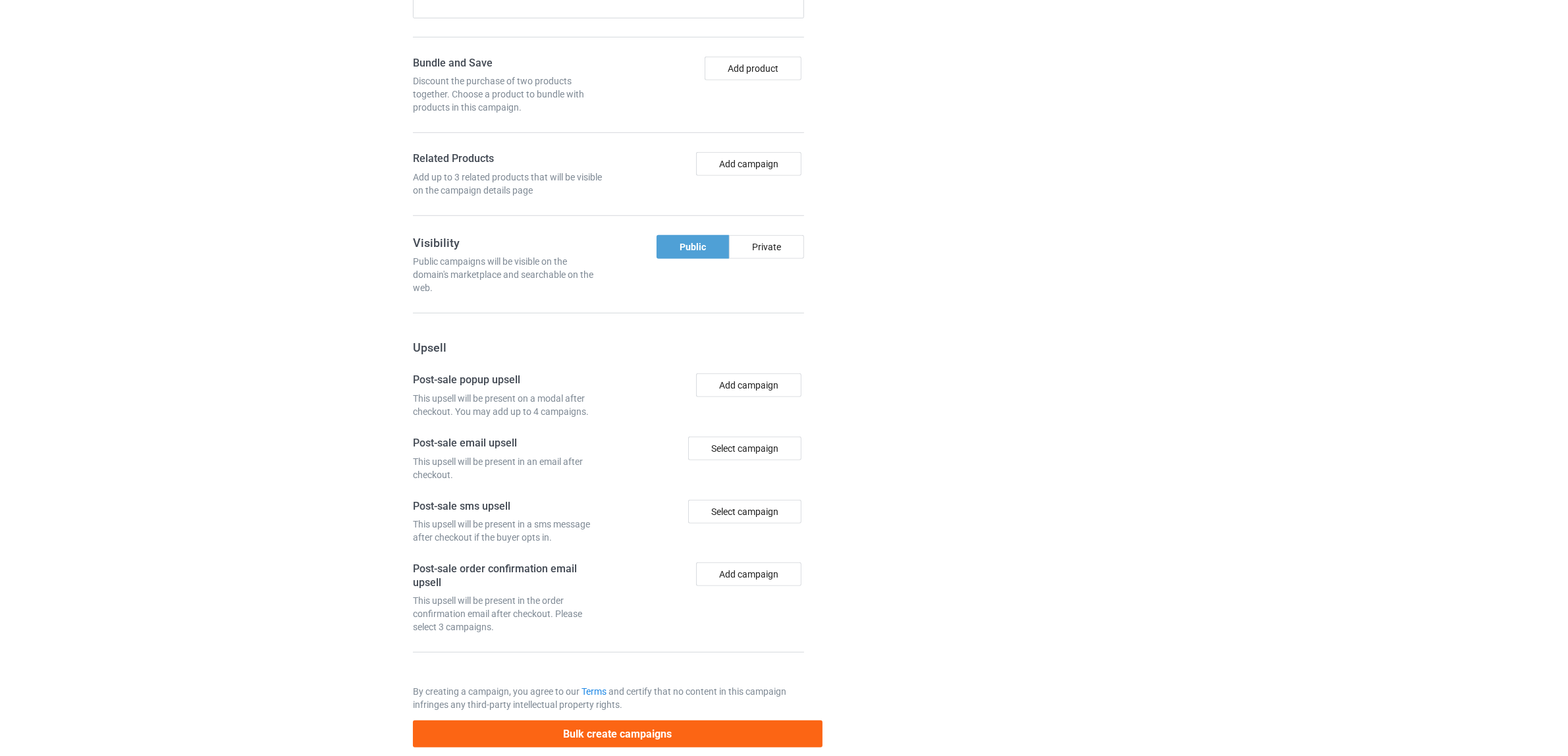
scroll to position [1146, 0]
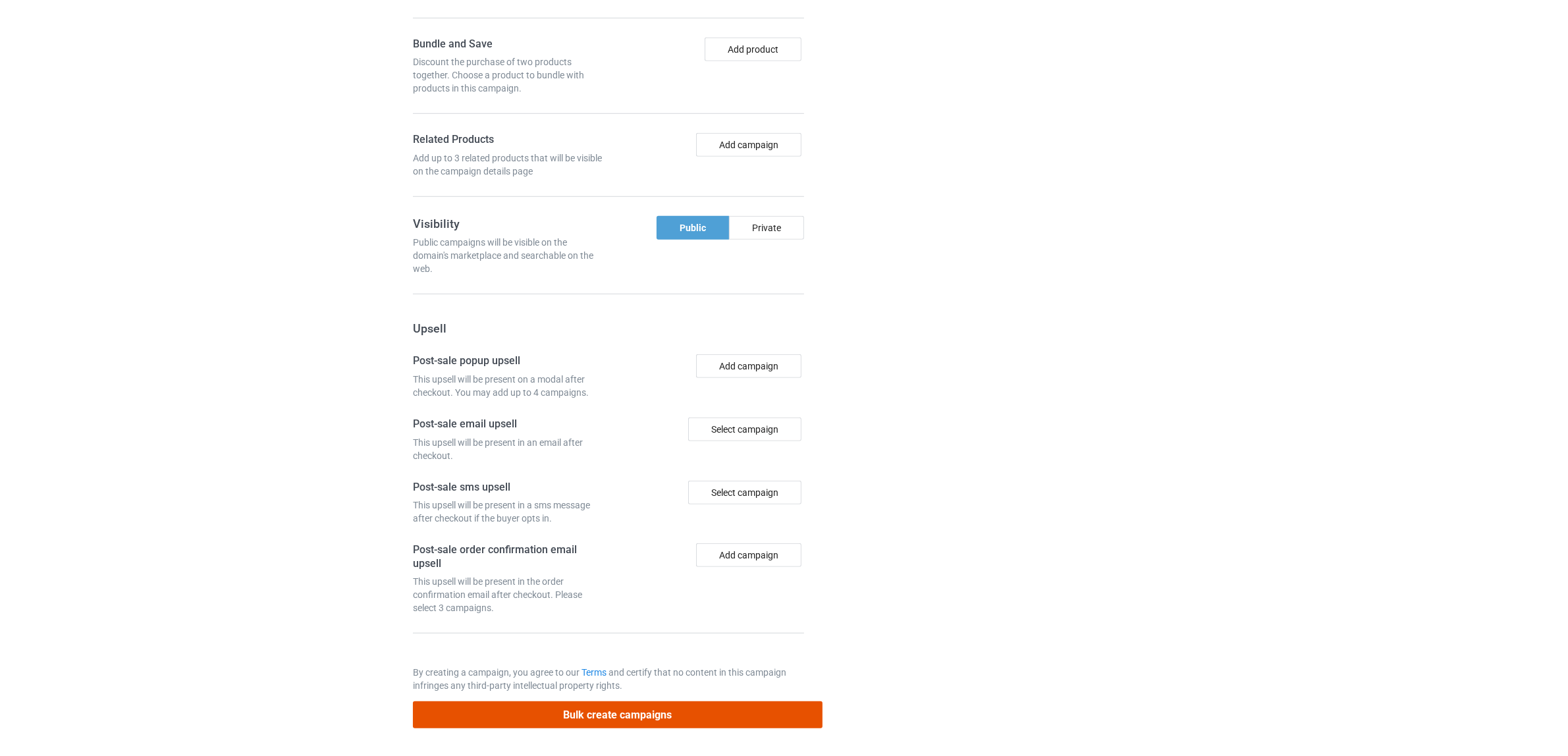
click at [627, 714] on button "Bulk create campaigns" at bounding box center [617, 714] width 410 height 27
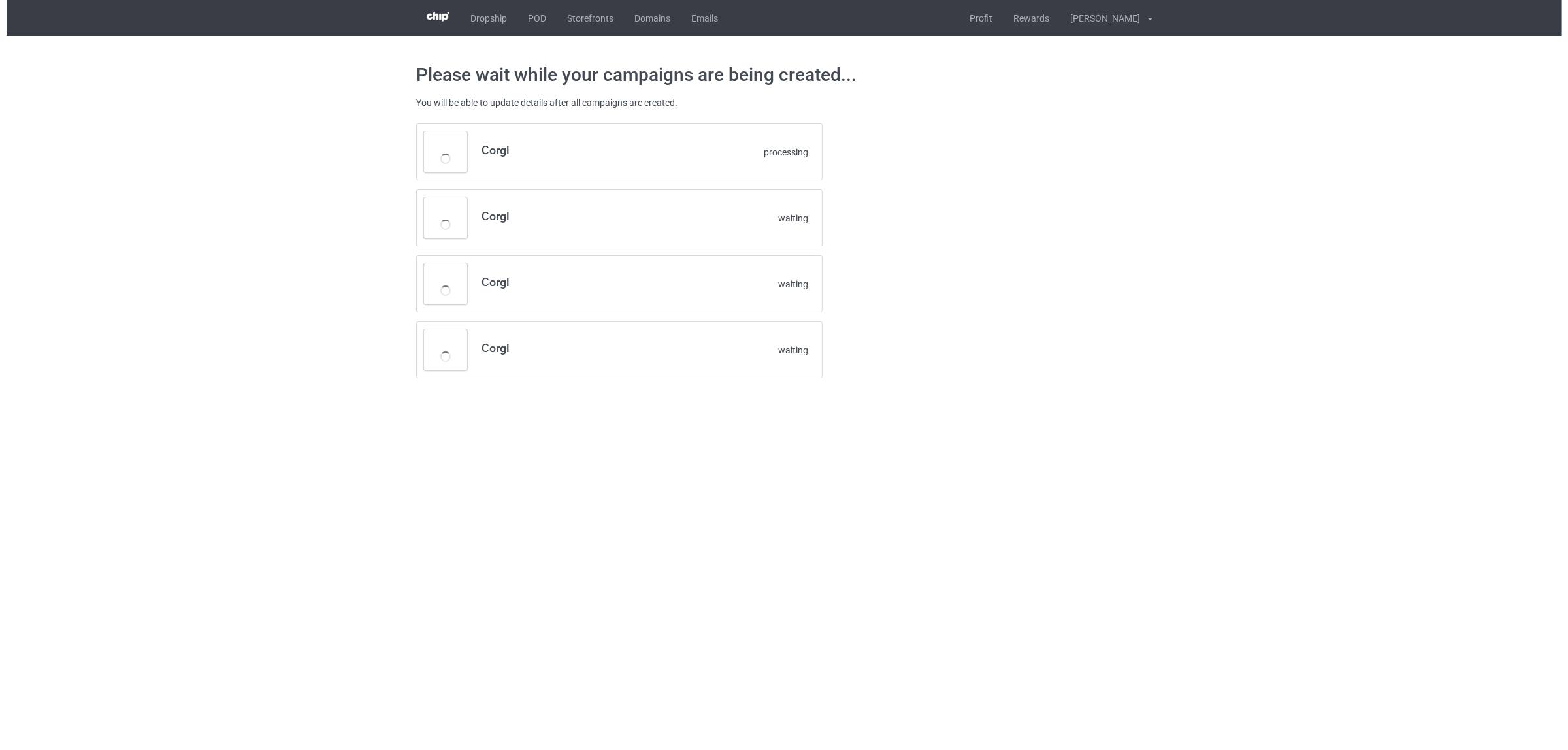
scroll to position [0, 0]
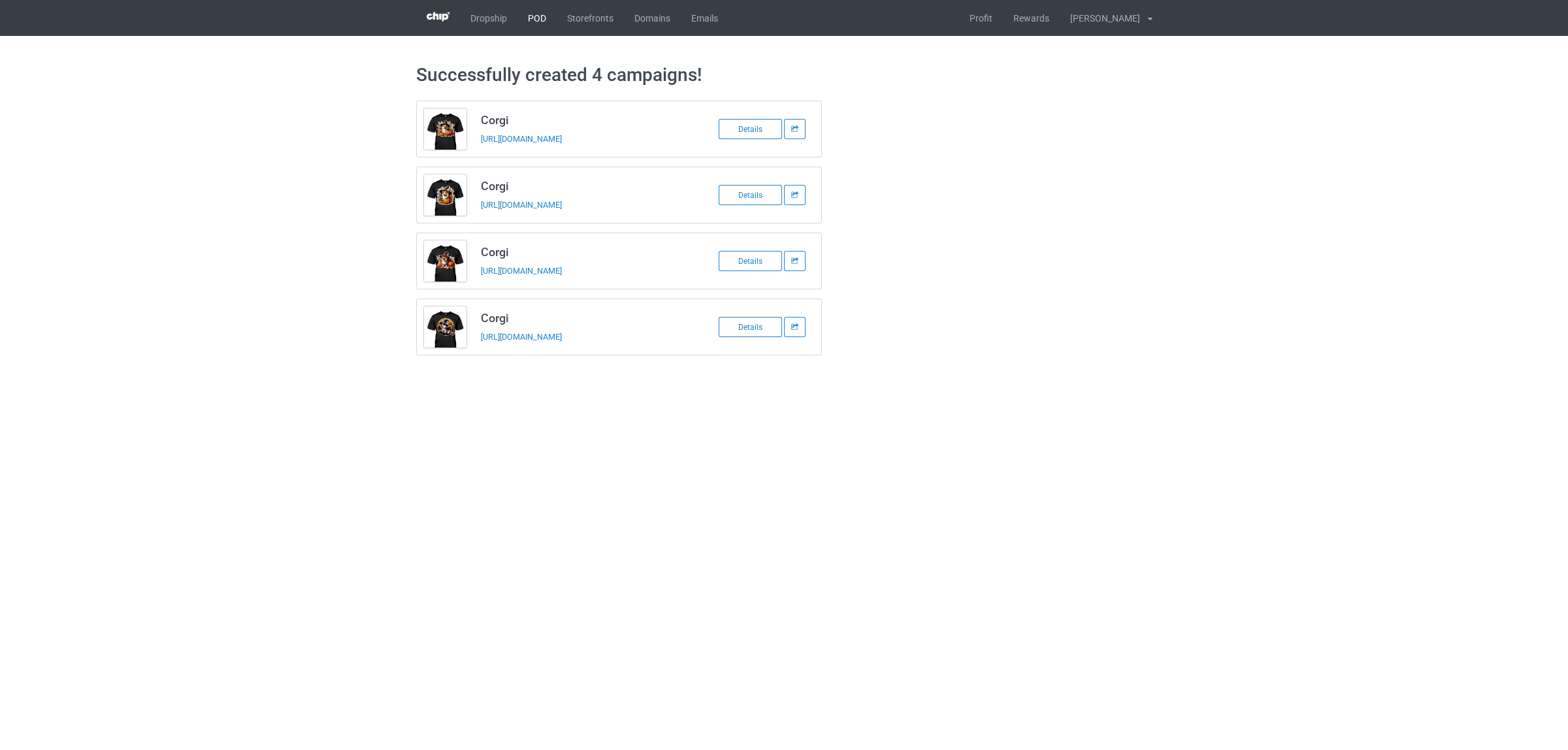
click at [524, 14] on link "POD" at bounding box center [537, 17] width 39 height 36
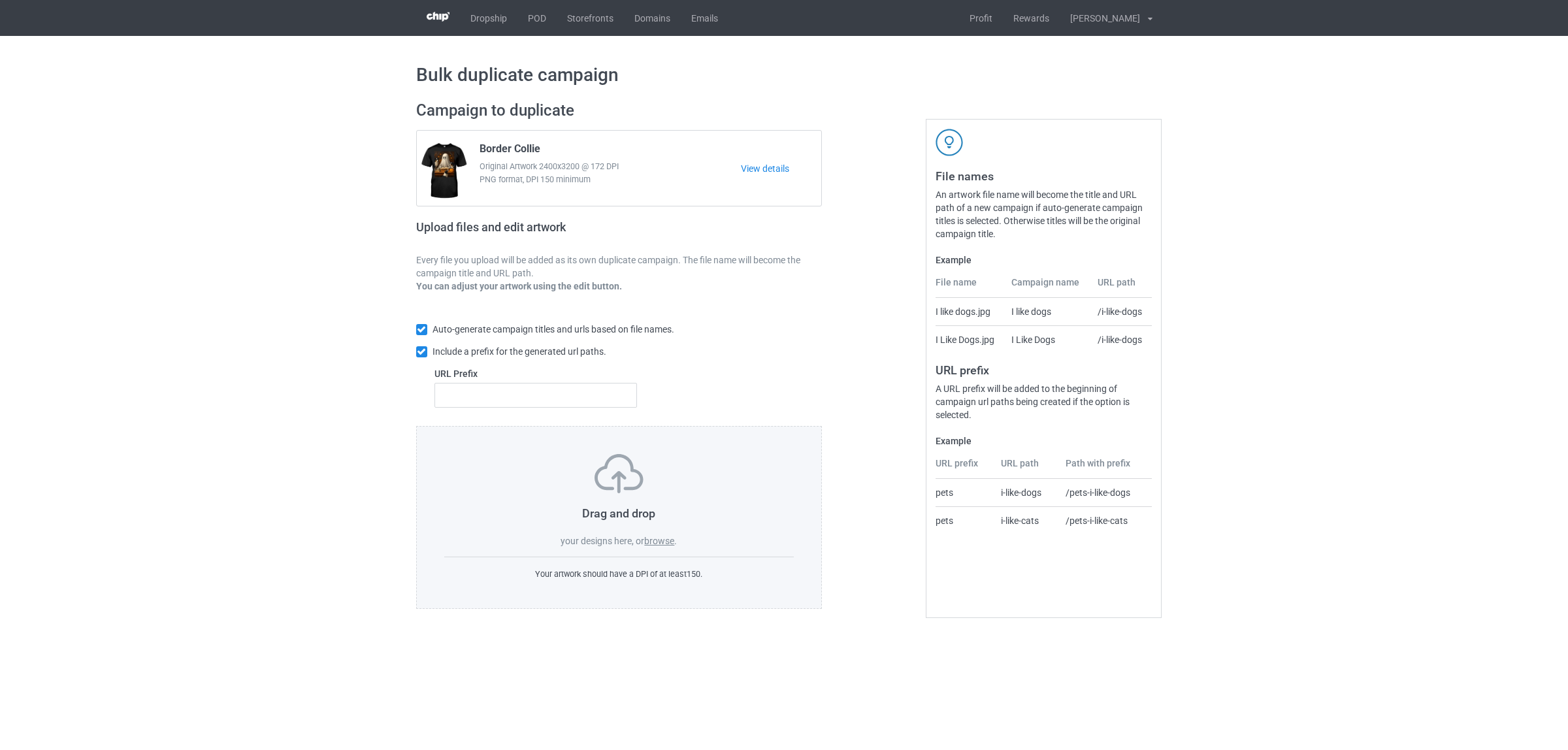
click at [662, 542] on label "browse" at bounding box center [659, 541] width 30 height 11
click at [0, 0] on input "browse" at bounding box center [0, 0] width 0 height 0
click at [660, 543] on label "browse" at bounding box center [659, 541] width 30 height 11
click at [0, 0] on input "browse" at bounding box center [0, 0] width 0 height 0
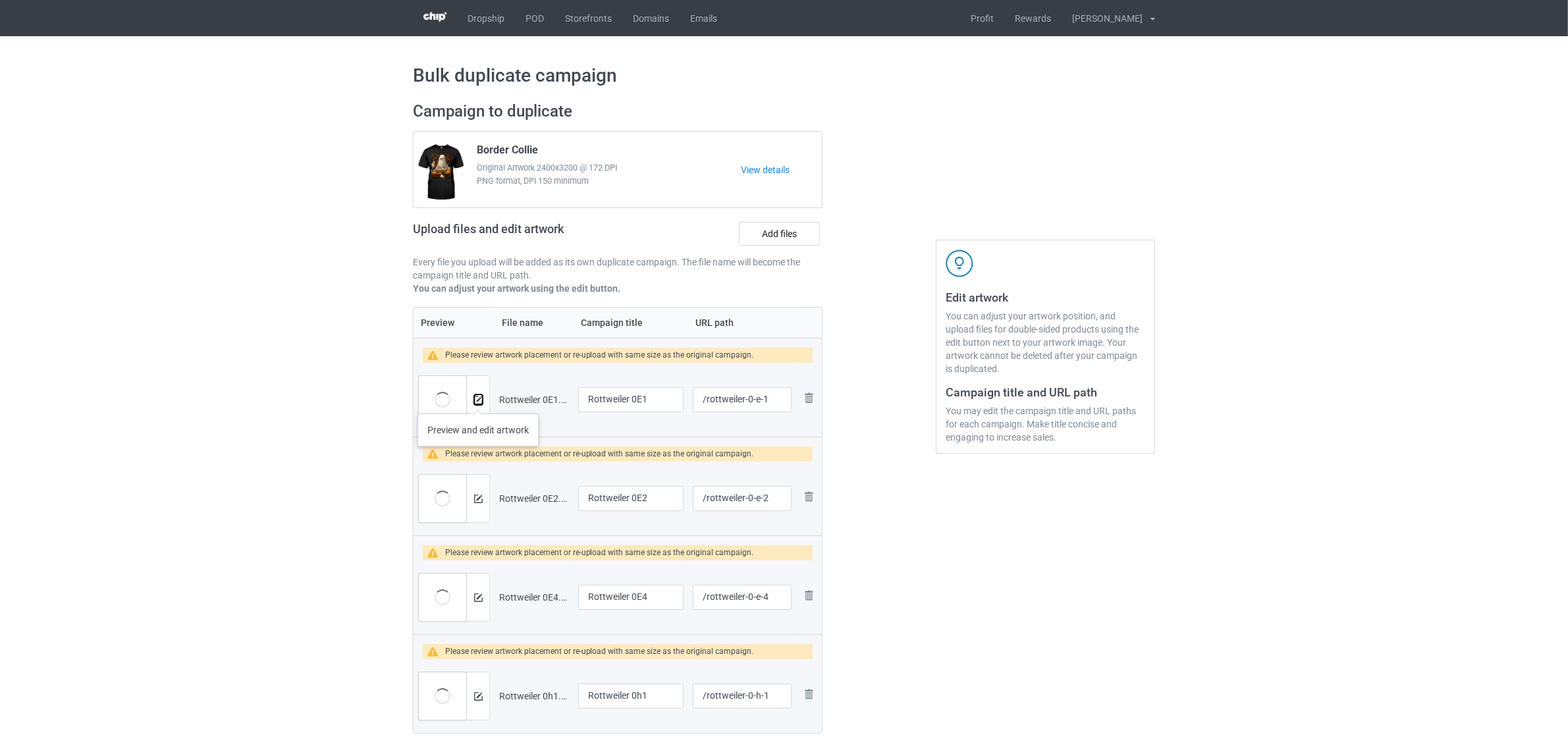
click at [478, 401] on img at bounding box center [478, 400] width 8 height 8
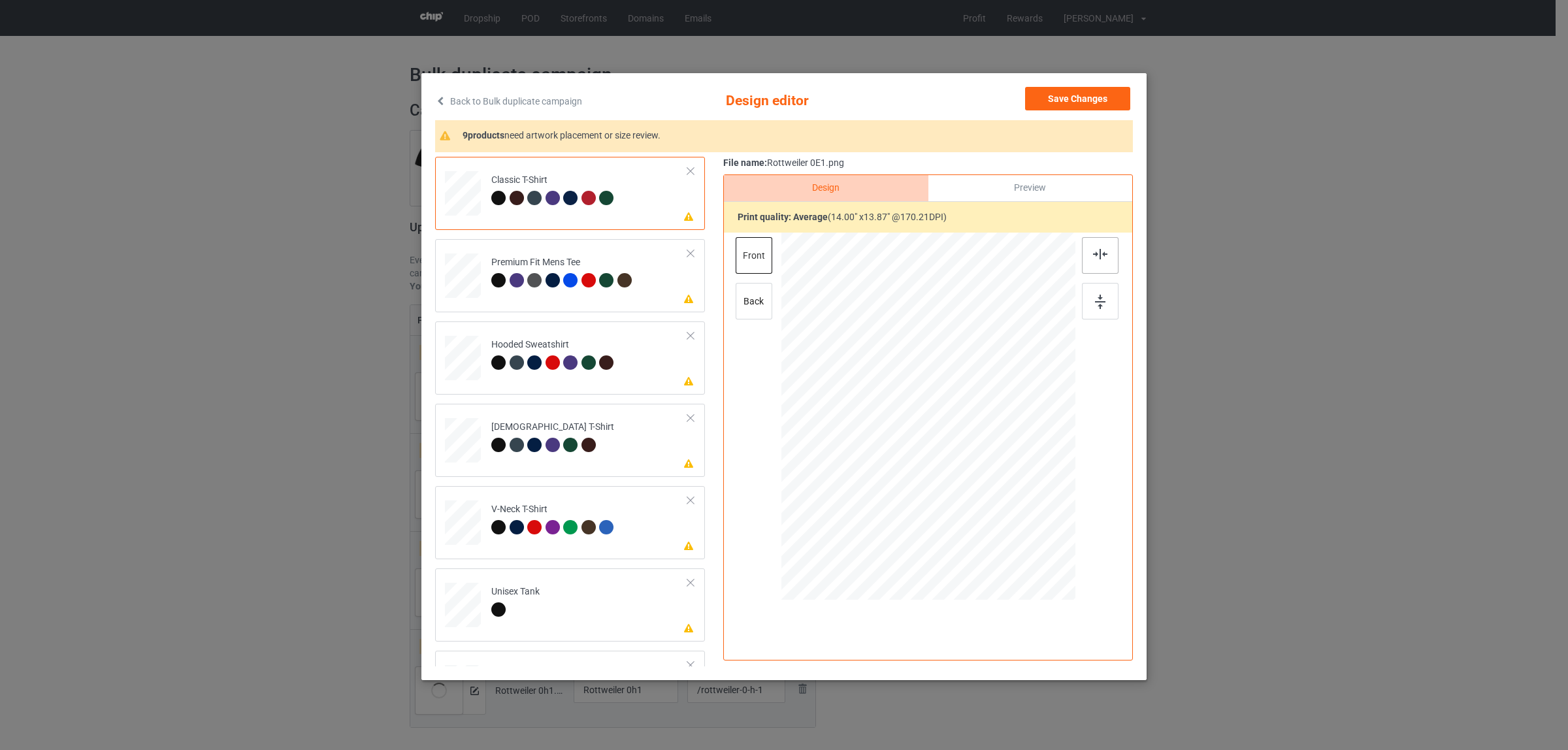
click at [1101, 259] on img at bounding box center [1100, 254] width 14 height 11
click at [563, 284] on div at bounding box center [572, 282] width 18 height 18
click at [1099, 244] on div at bounding box center [1100, 255] width 36 height 36
click at [581, 369] on div at bounding box center [591, 364] width 18 height 18
click at [1083, 252] on div at bounding box center [1100, 255] width 36 height 36
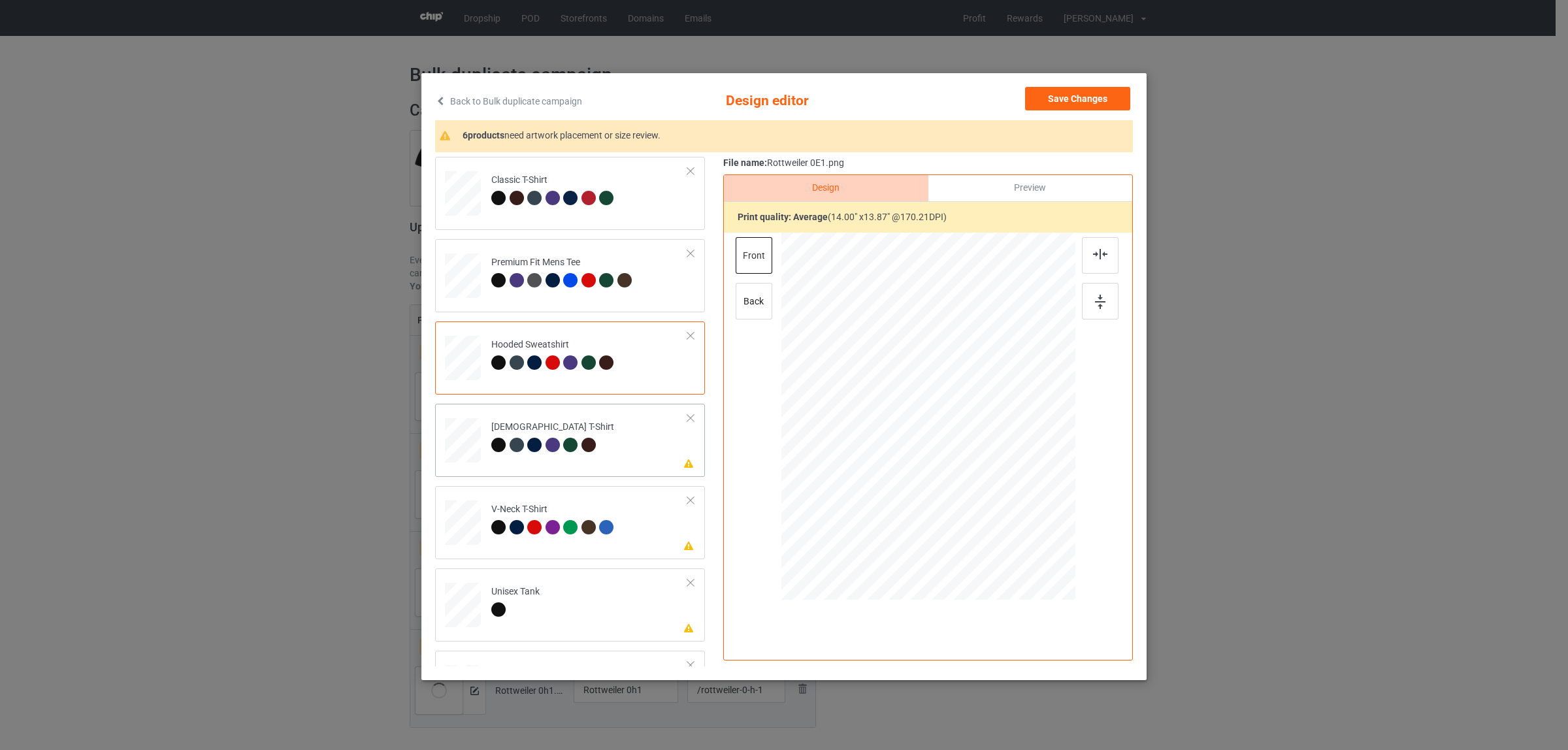
click at [511, 455] on div at bounding box center [519, 447] width 18 height 18
click at [1099, 257] on img at bounding box center [1100, 254] width 14 height 11
click at [557, 519] on div "V-Neck T-Shirt" at bounding box center [554, 518] width 126 height 31
click at [1088, 248] on div at bounding box center [1100, 255] width 36 height 36
click at [546, 585] on td "Please review artwork placement Unisex Tank" at bounding box center [589, 602] width 211 height 58
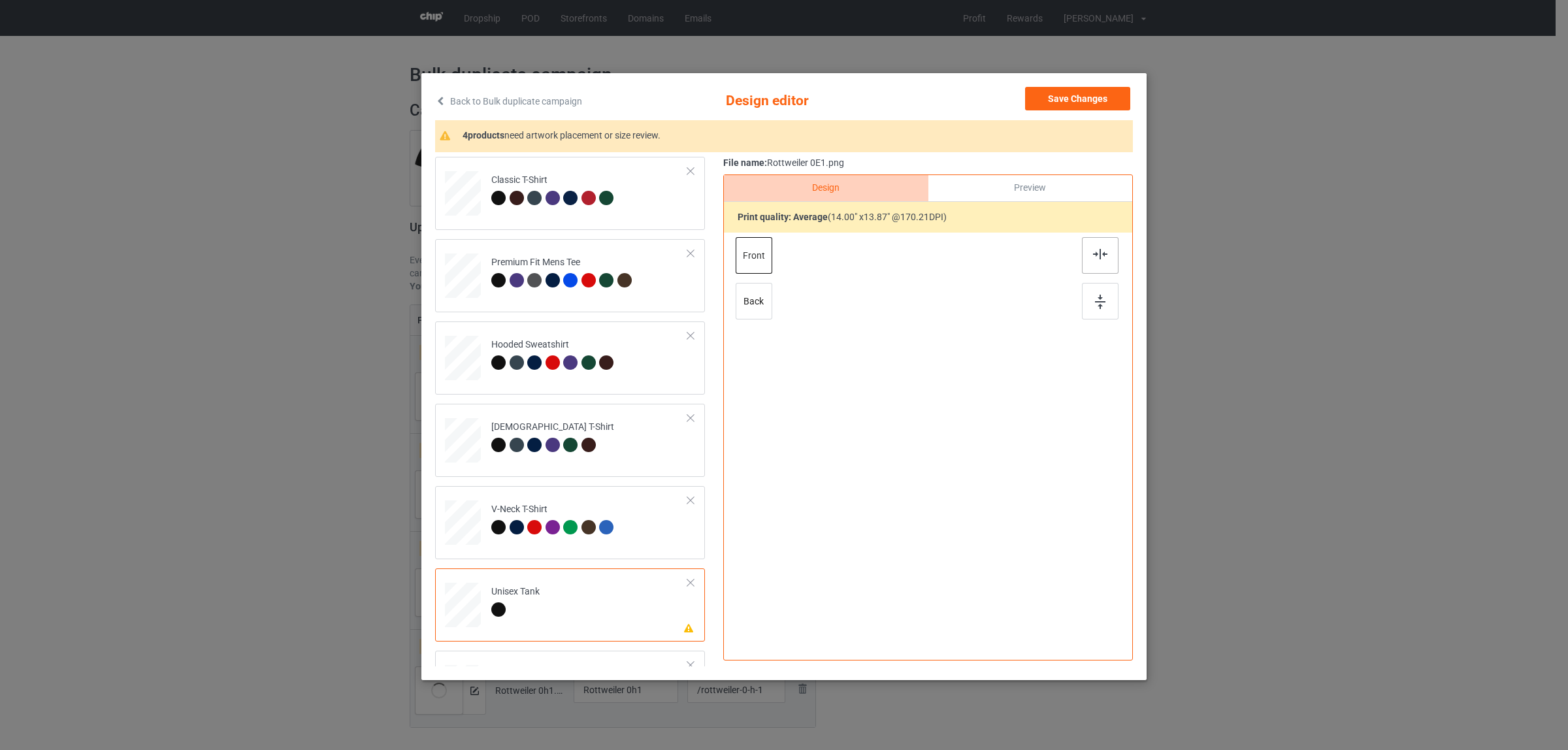
click at [1093, 255] on img at bounding box center [1100, 254] width 14 height 11
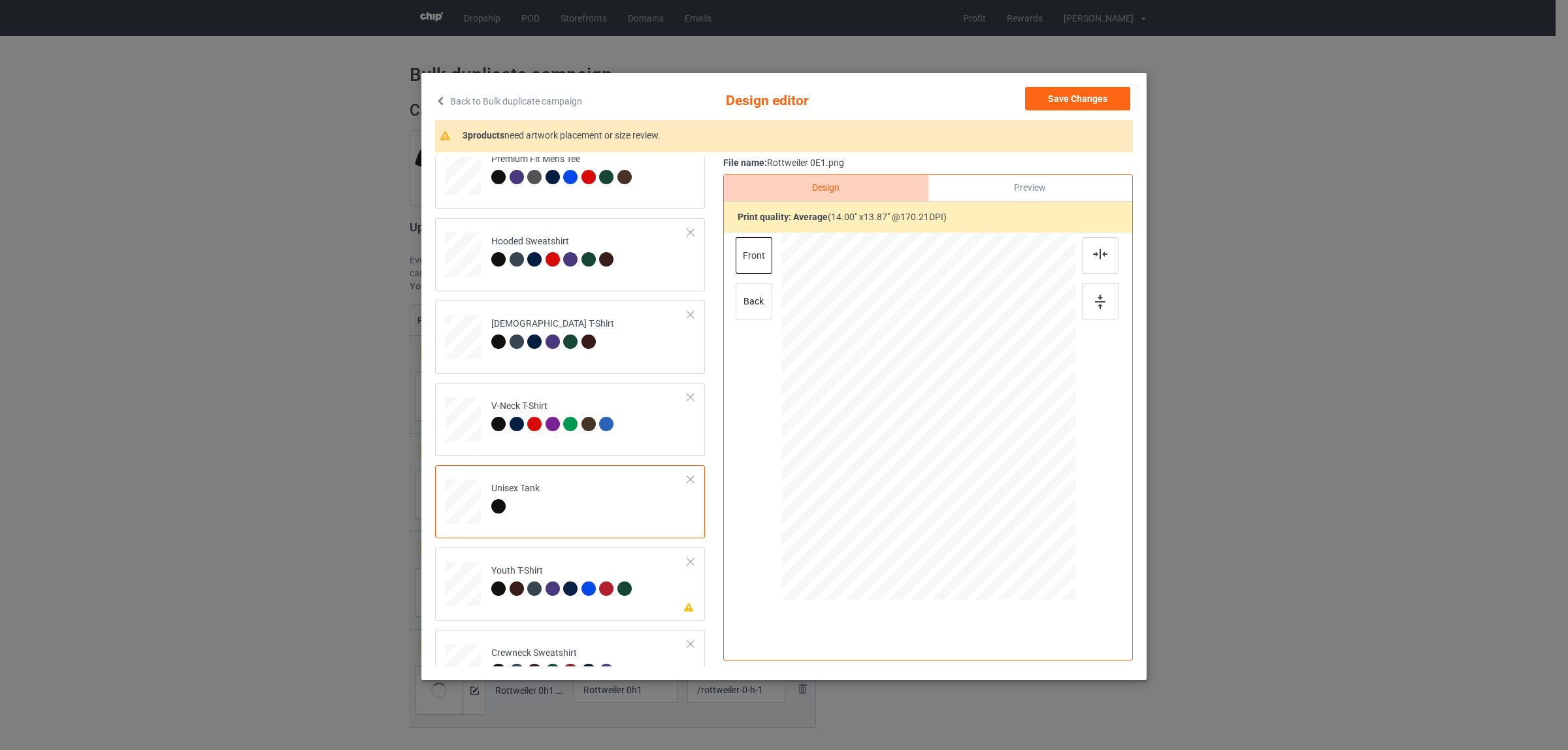
scroll to position [222, 0]
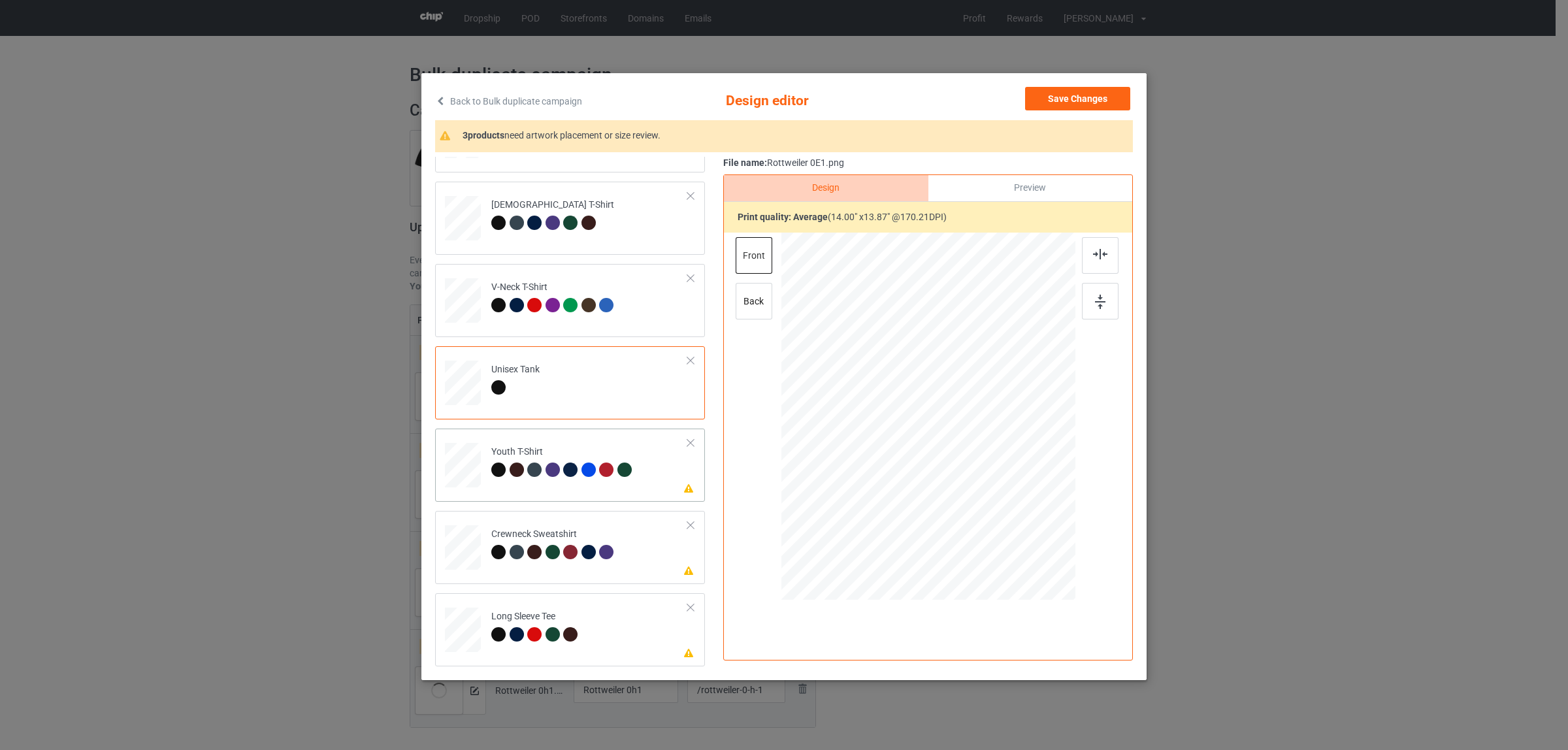
click at [524, 500] on div "Please review artwork placement Youth T-Shirt" at bounding box center [570, 465] width 270 height 73
click at [1099, 256] on img at bounding box center [1100, 254] width 14 height 11
click at [529, 547] on div at bounding box center [534, 552] width 14 height 14
click at [1083, 258] on div at bounding box center [1100, 255] width 36 height 36
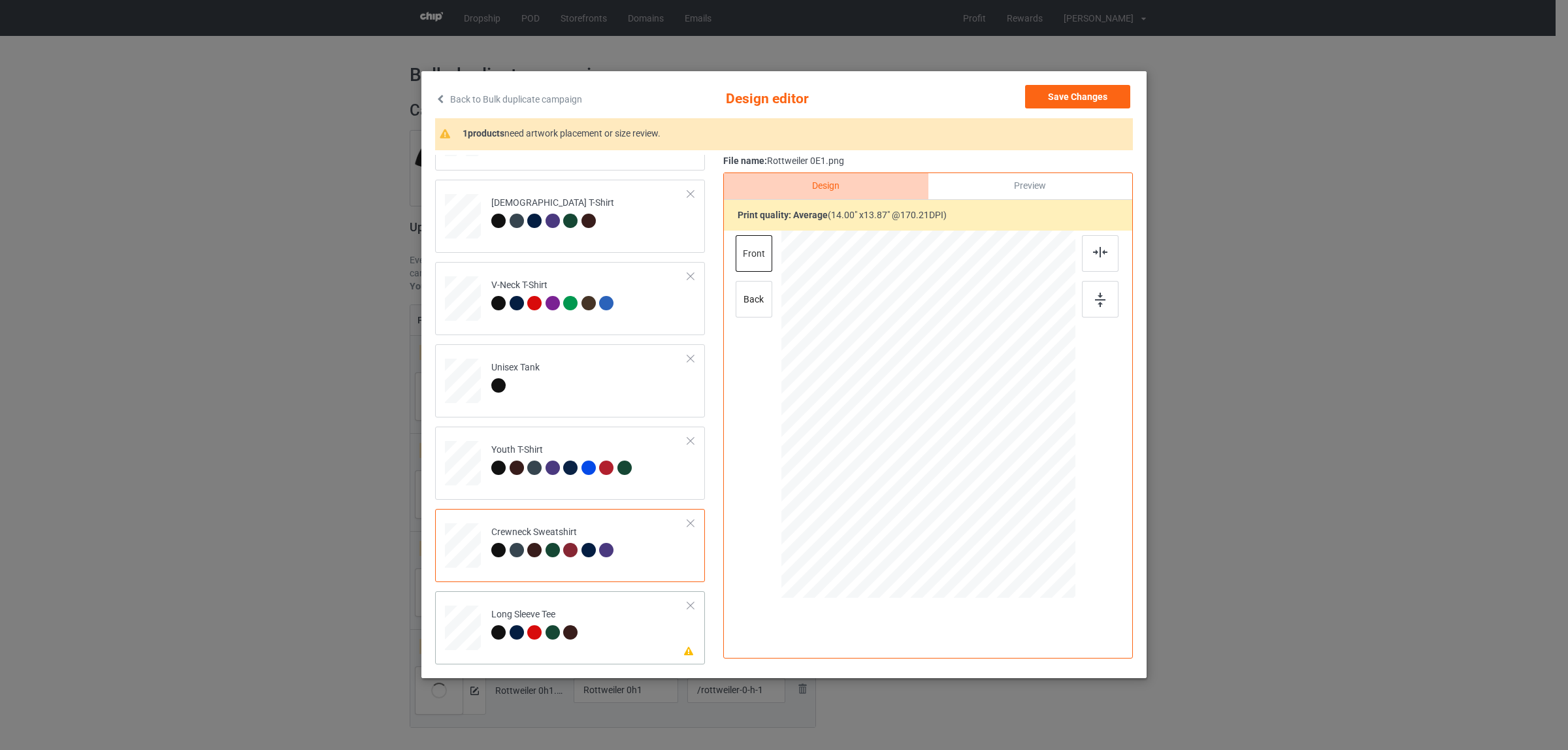
click at [537, 622] on div "Long Sleeve Tee" at bounding box center [536, 623] width 90 height 31
click at [1093, 253] on img at bounding box center [1100, 252] width 14 height 11
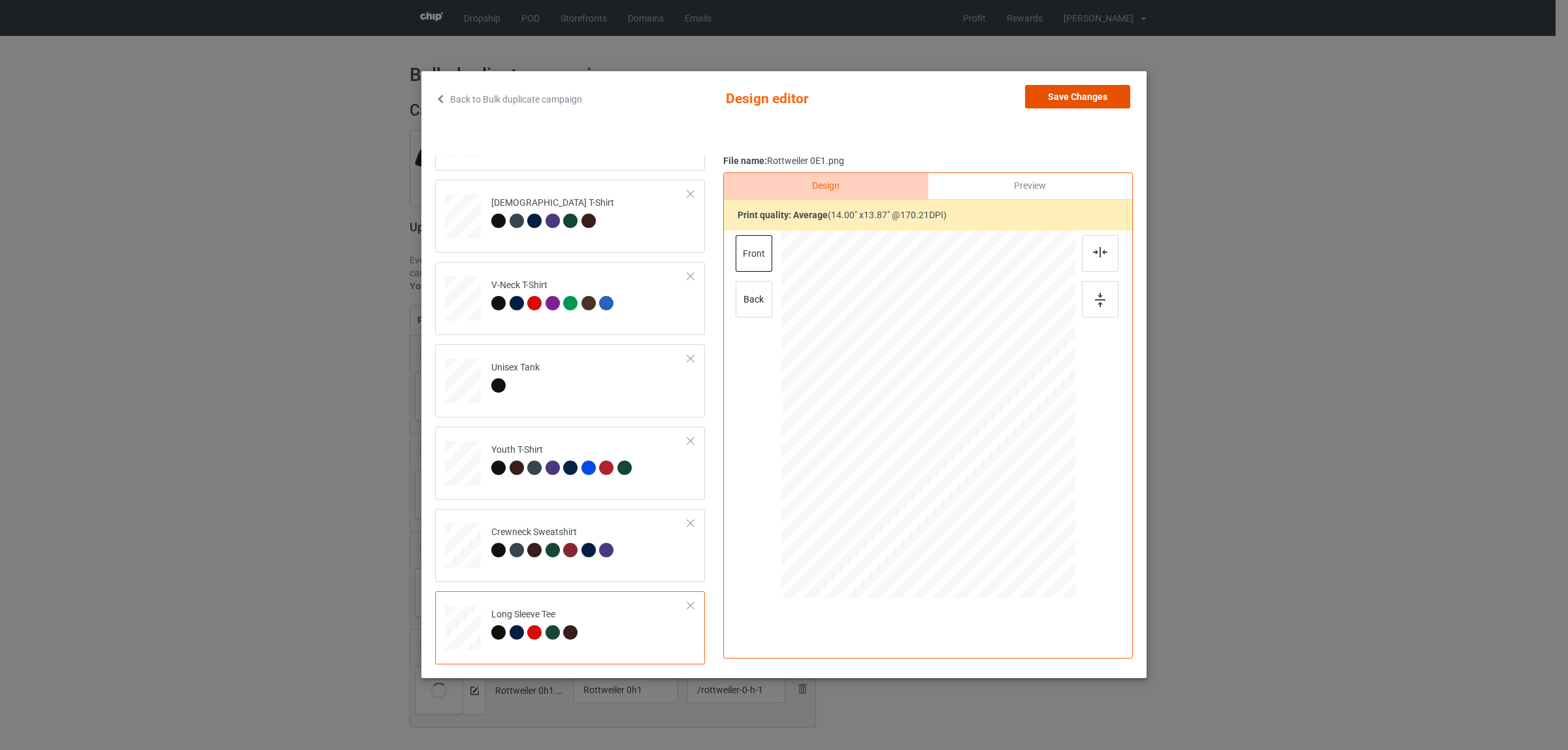
click at [1065, 100] on button "Save Changes" at bounding box center [1077, 96] width 105 height 23
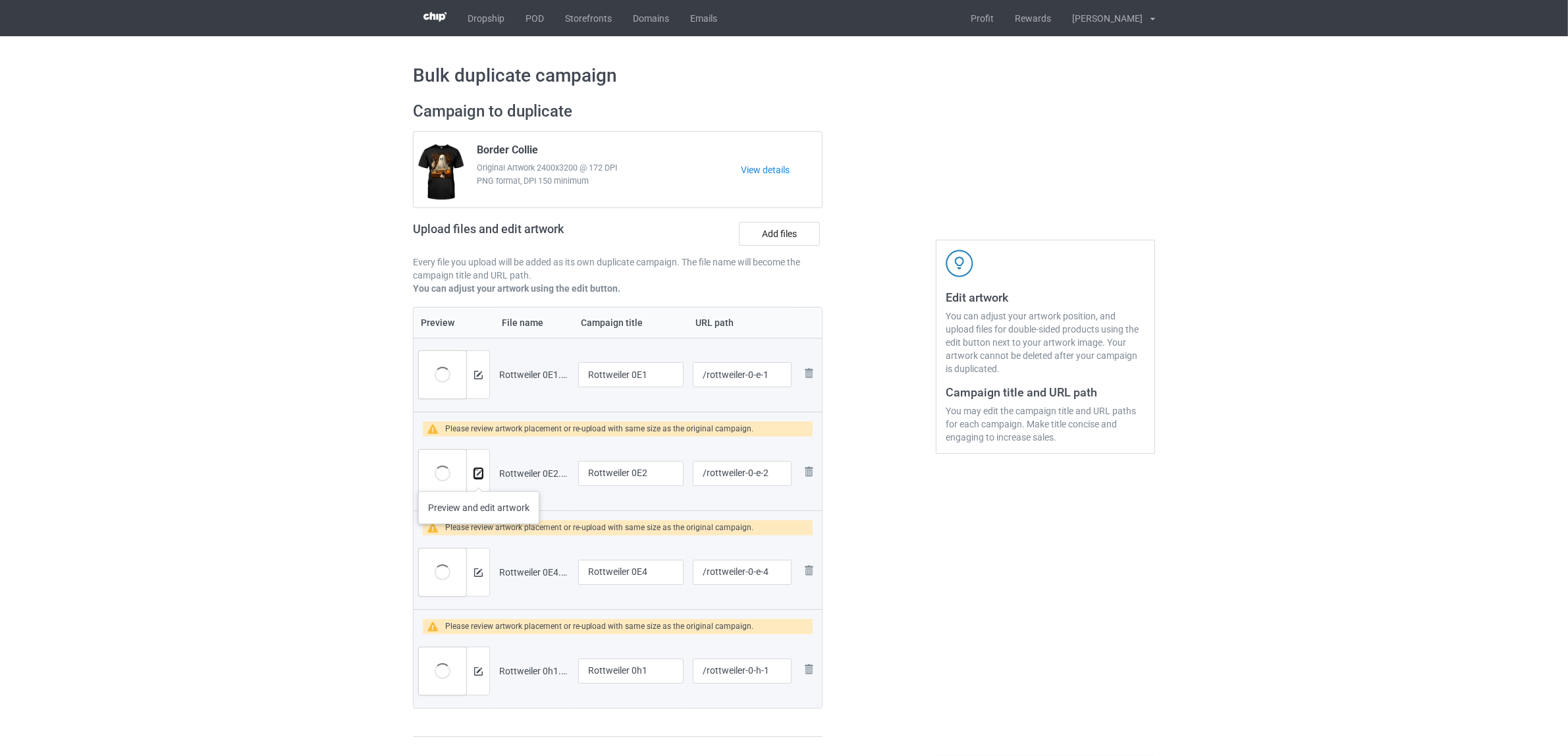
click at [478, 478] on img at bounding box center [478, 473] width 8 height 8
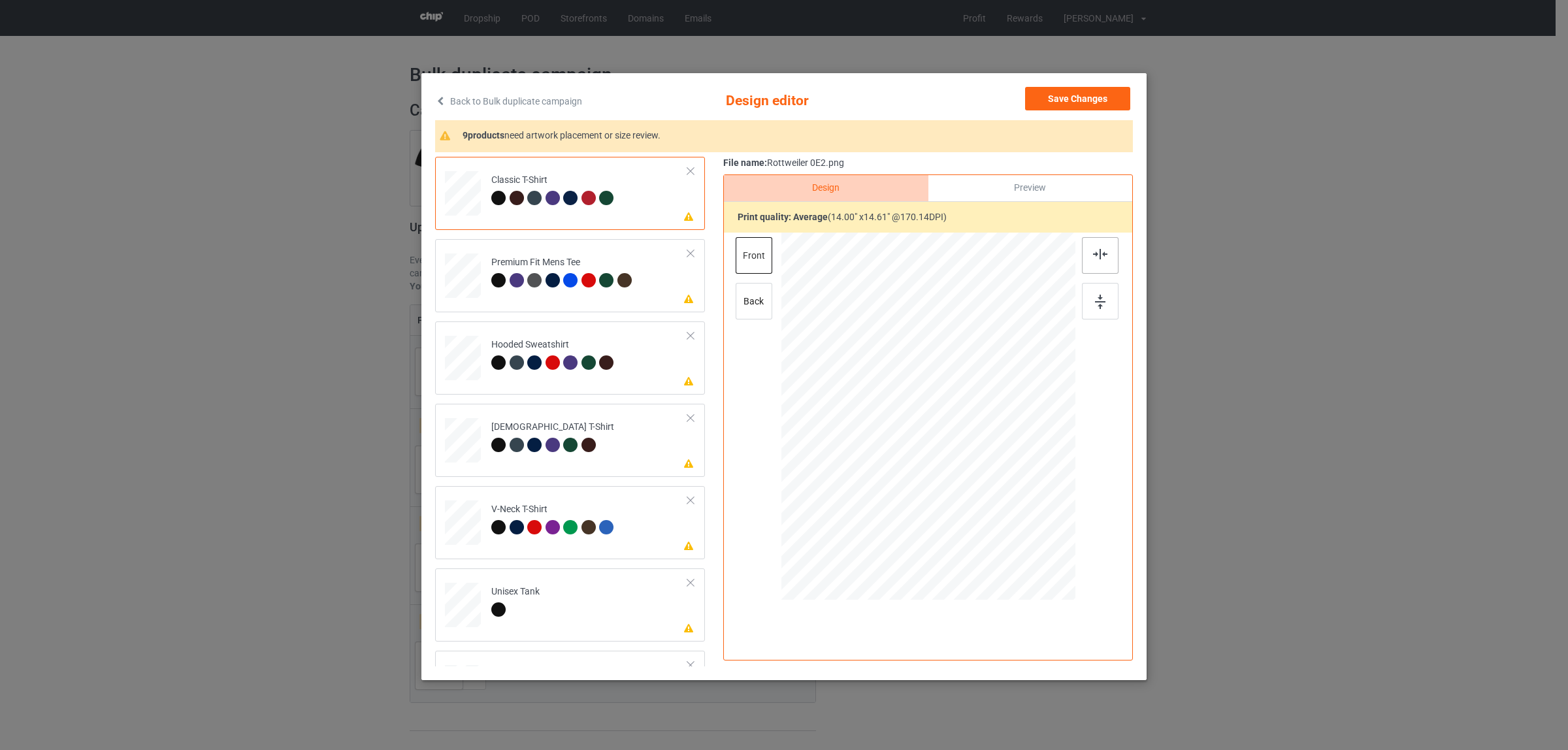
click at [1093, 256] on img at bounding box center [1100, 254] width 14 height 11
click at [508, 251] on td "Please review artwork placement Premium Fit Mens Tee" at bounding box center [589, 273] width 211 height 58
click at [1095, 257] on img at bounding box center [1100, 254] width 14 height 11
click at [491, 360] on div at bounding box center [498, 362] width 14 height 14
click at [1095, 255] on img at bounding box center [1100, 254] width 14 height 11
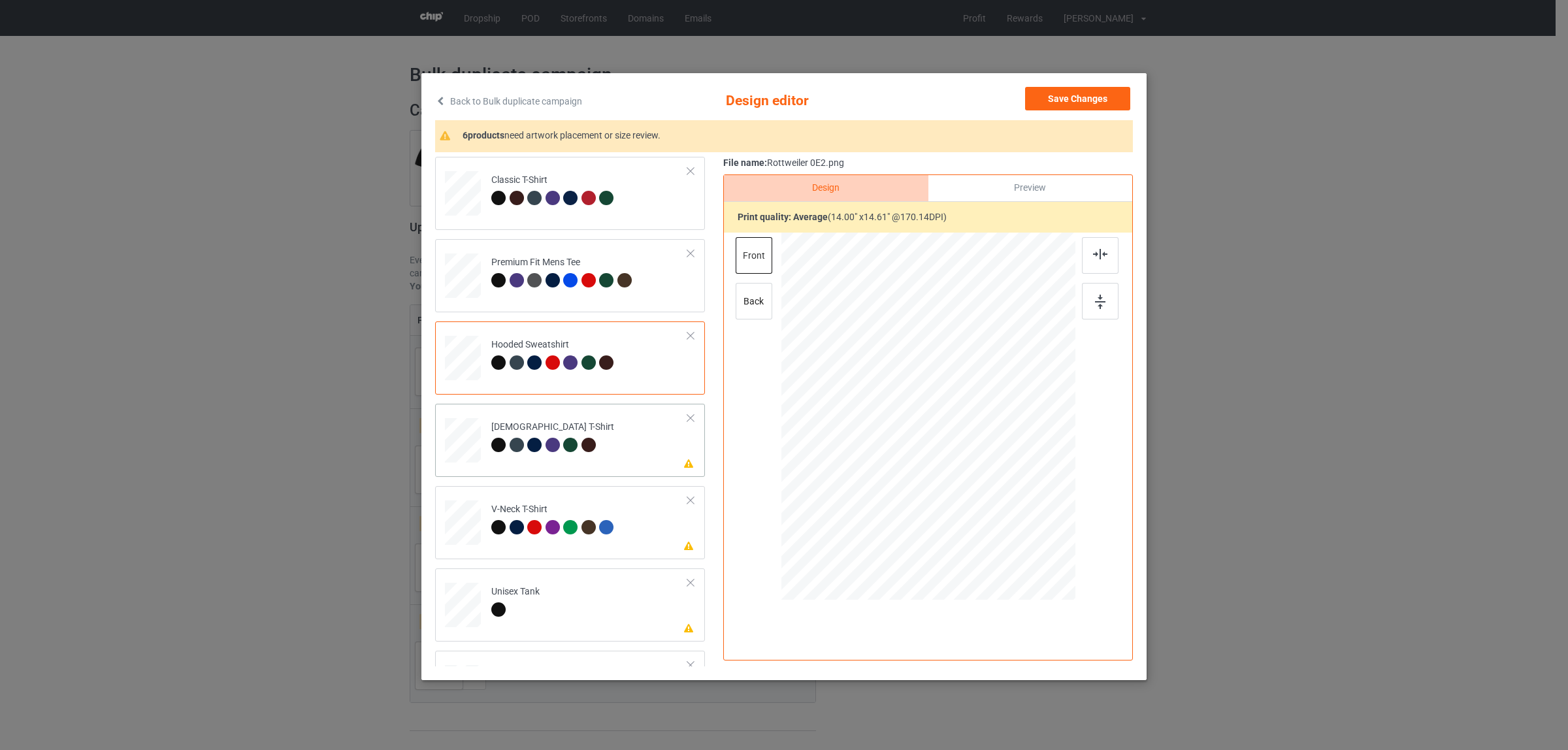
click at [491, 440] on div at bounding box center [498, 444] width 14 height 14
click at [1082, 259] on div at bounding box center [1100, 255] width 36 height 36
click at [522, 547] on td "Please review artwork placement V-Neck T-Shirt" at bounding box center [589, 520] width 211 height 58
click at [1096, 259] on img at bounding box center [1100, 254] width 14 height 11
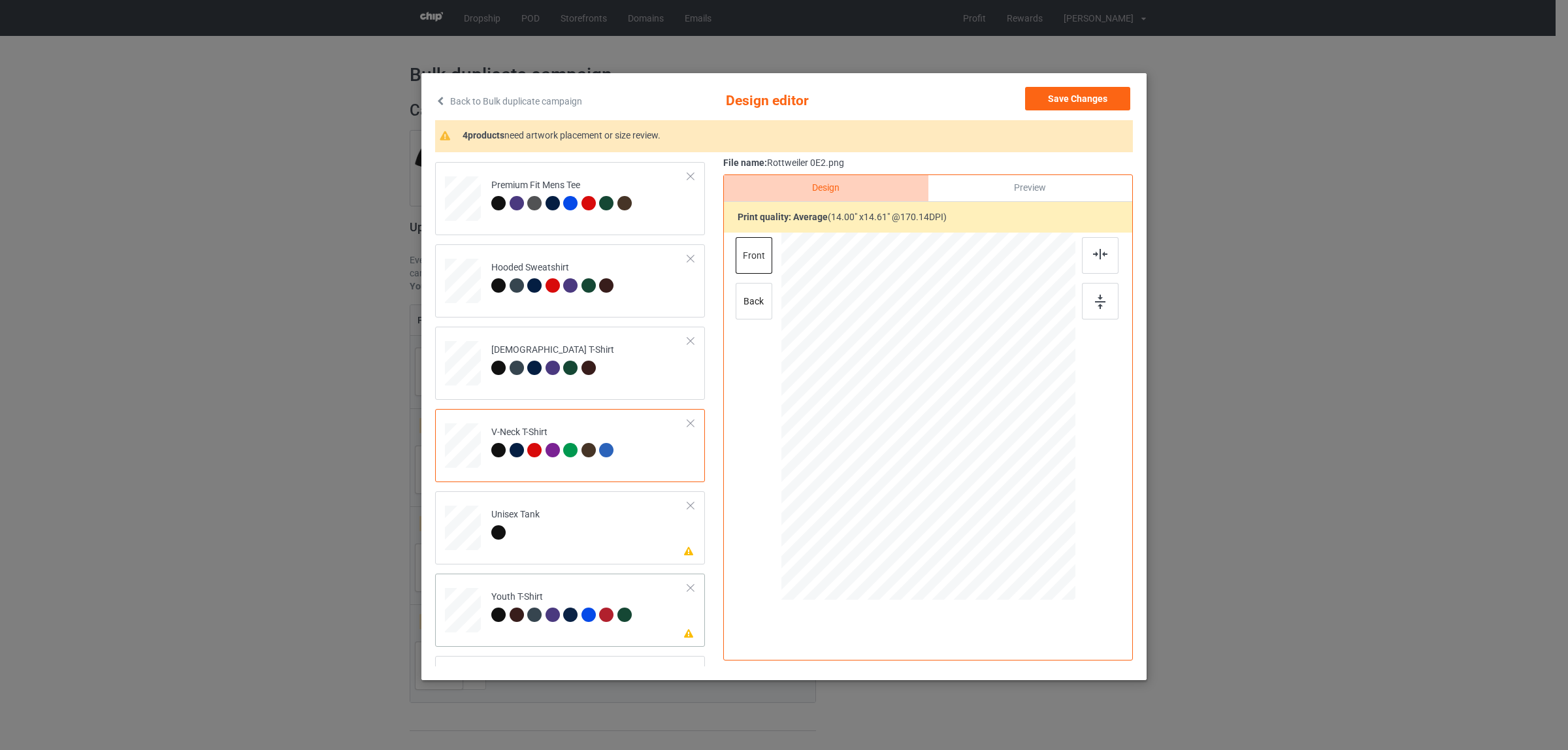
scroll to position [163, 0]
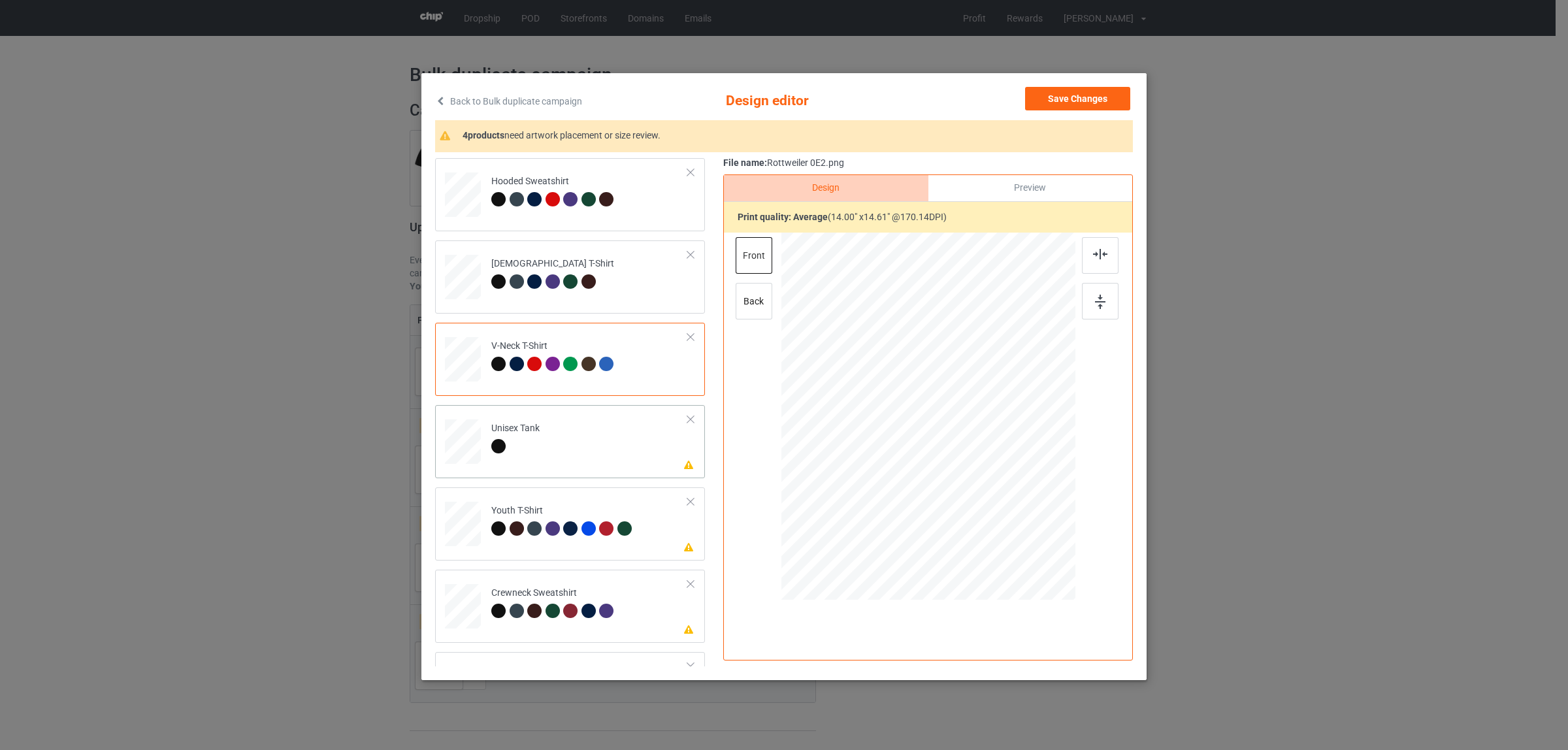
click at [500, 453] on div at bounding box center [500, 448] width 18 height 18
click at [1095, 255] on img at bounding box center [1100, 254] width 14 height 11
click at [534, 512] on div "Youth T-Shirt" at bounding box center [563, 519] width 144 height 31
click at [1095, 245] on div at bounding box center [1100, 255] width 36 height 36
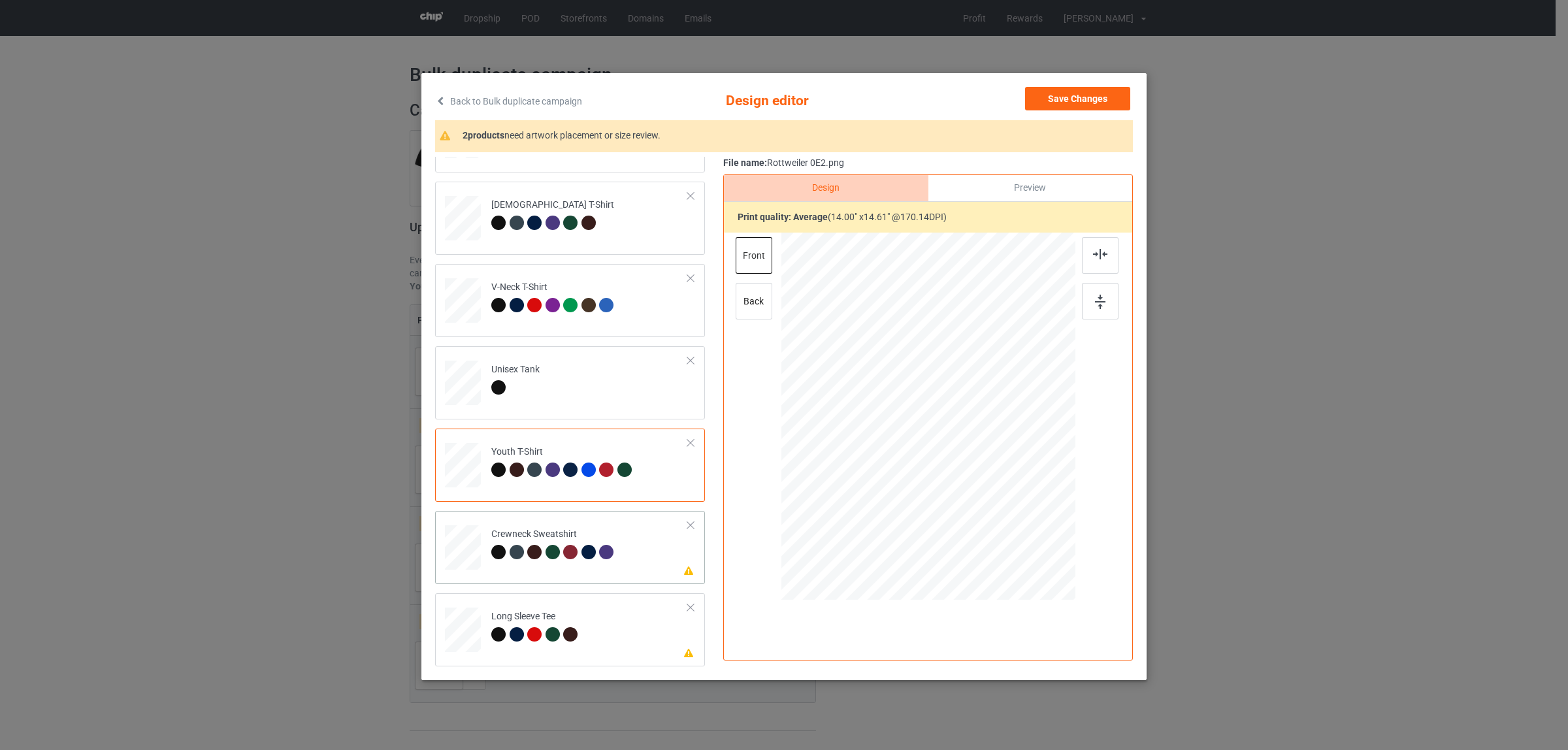
click at [510, 536] on div "Crewneck Sweatshirt" at bounding box center [554, 543] width 126 height 31
click at [1098, 247] on div at bounding box center [1100, 255] width 36 height 36
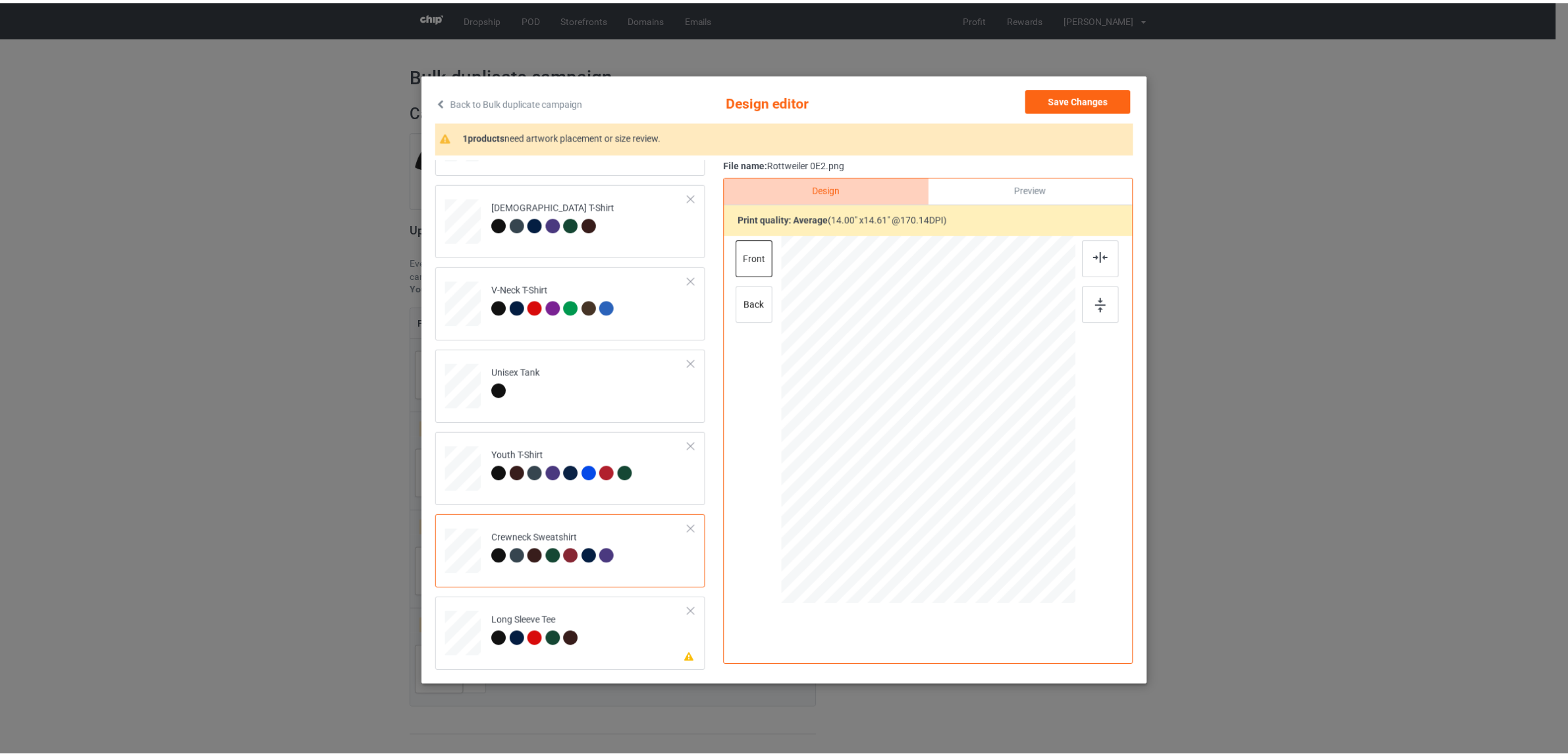
scroll to position [2, 0]
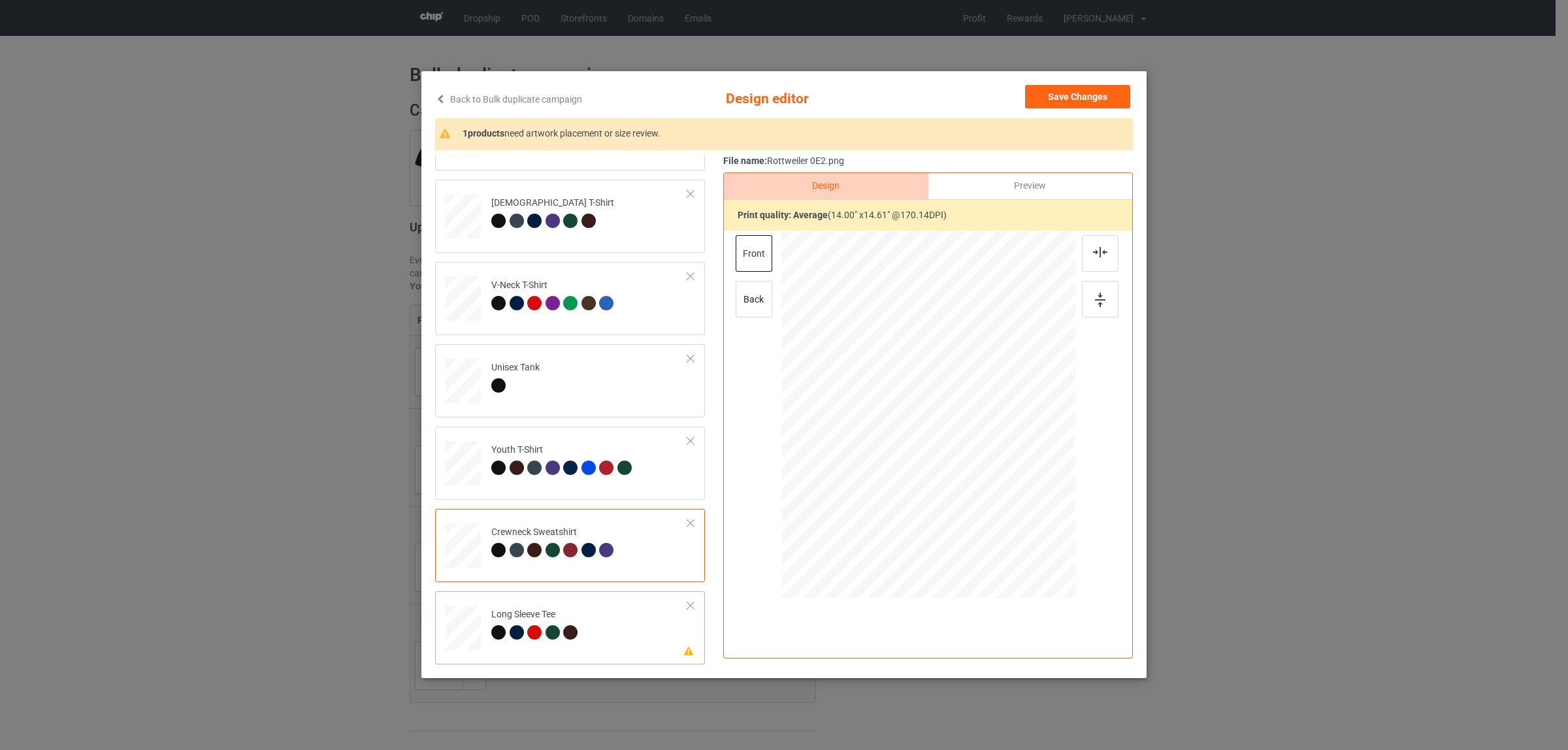
click at [512, 621] on div "Long Sleeve Tee" at bounding box center [536, 623] width 90 height 31
click at [1085, 250] on div at bounding box center [1100, 254] width 36 height 36
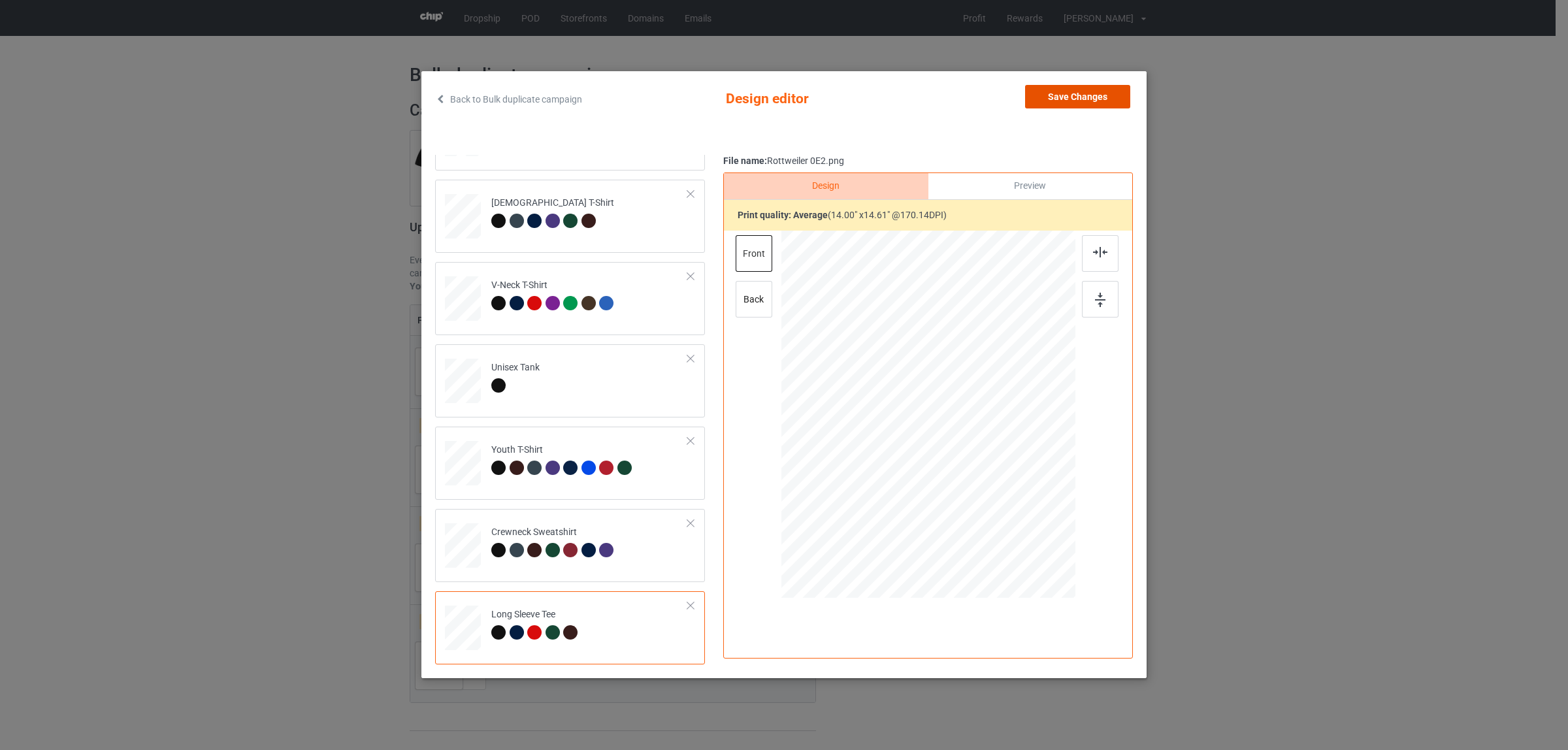
click at [1047, 99] on button "Save Changes" at bounding box center [1077, 96] width 105 height 23
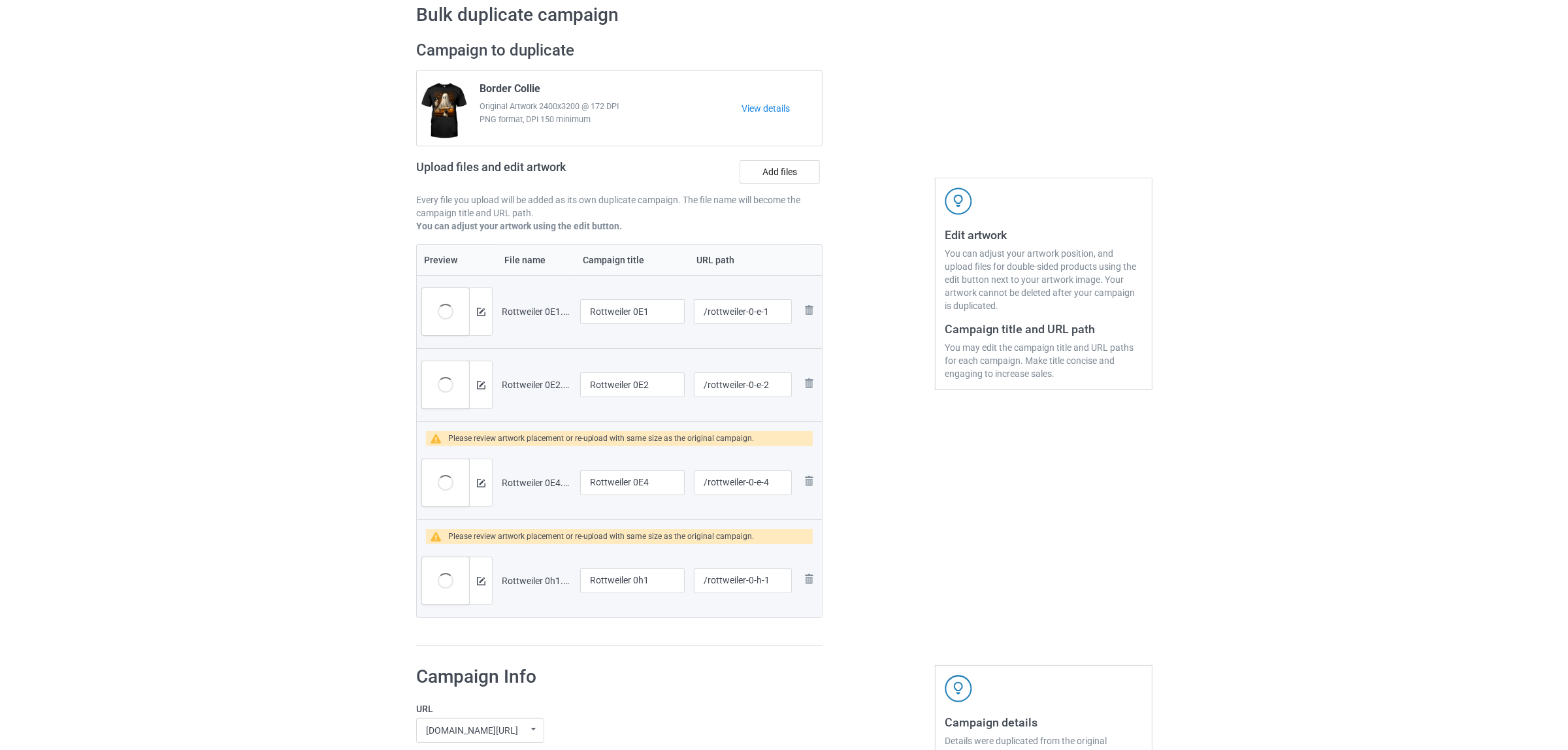
scroll to position [163, 0]
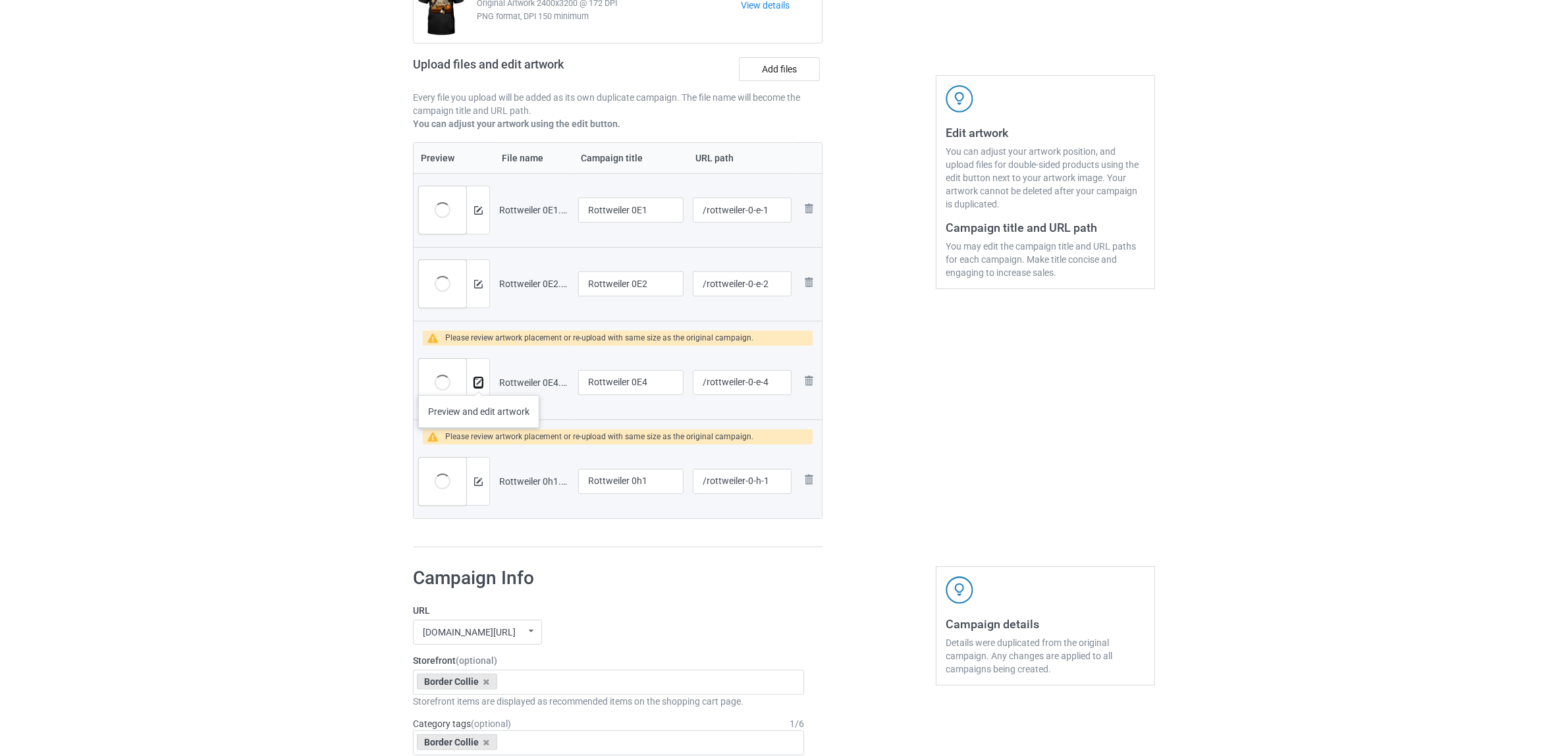
click at [478, 381] on img at bounding box center [478, 382] width 8 height 8
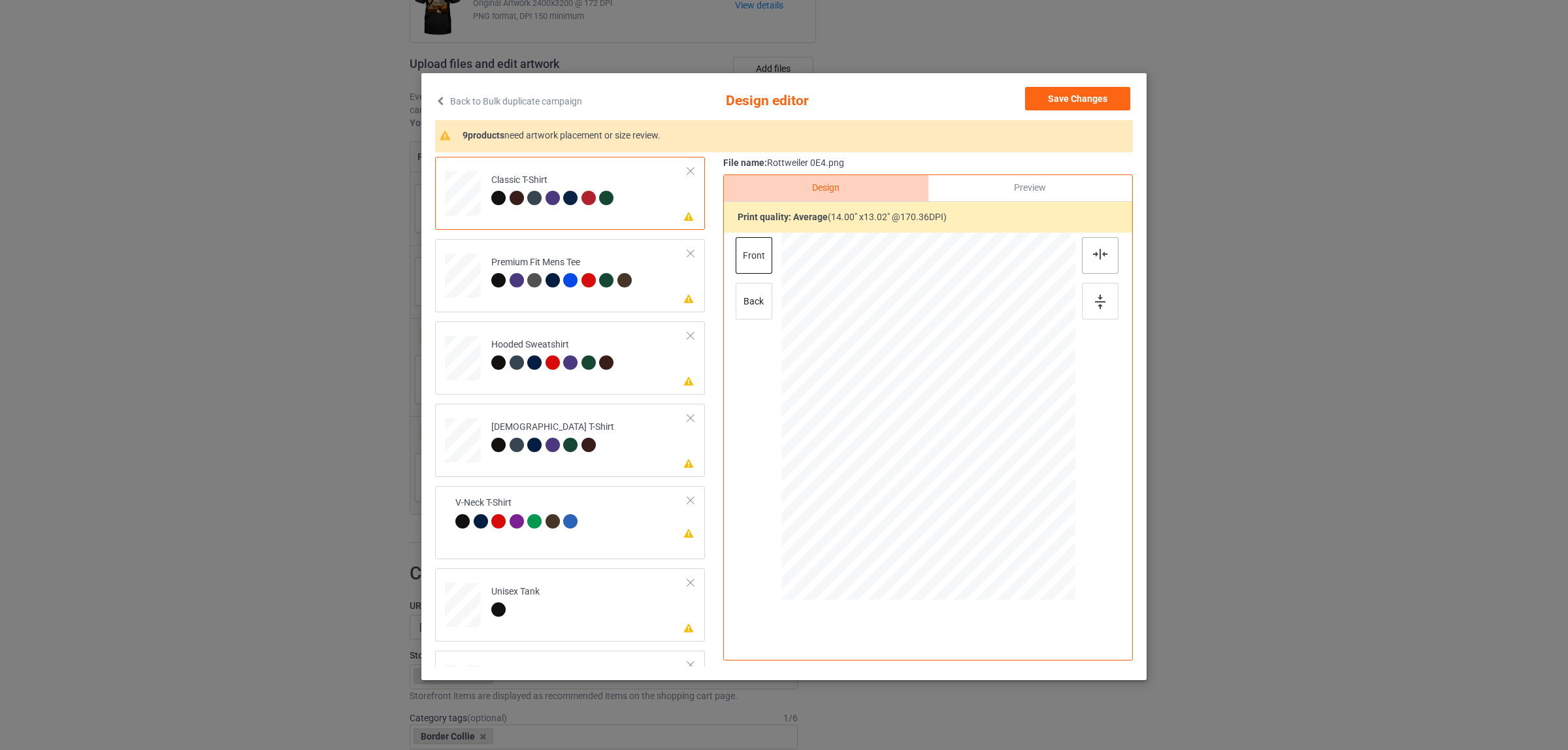
click at [1101, 260] on div at bounding box center [1100, 255] width 36 height 36
click at [537, 271] on div "Premium Fit Mens Tee" at bounding box center [563, 271] width 144 height 31
click at [1082, 259] on div at bounding box center [1100, 255] width 36 height 36
click at [577, 340] on div "Hooded Sweatshirt" at bounding box center [554, 353] width 126 height 31
click at [1093, 257] on img at bounding box center [1100, 254] width 14 height 11
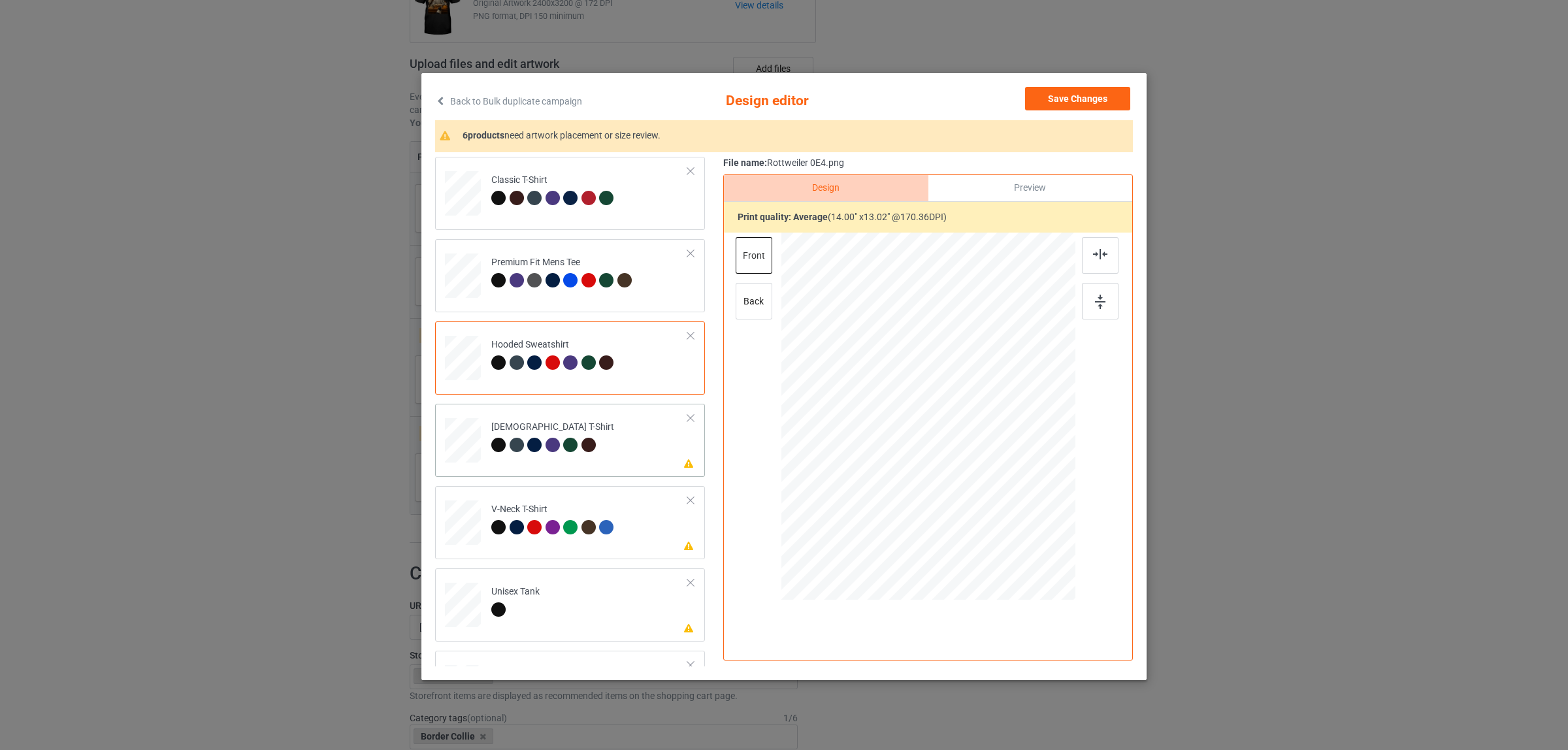
click at [543, 410] on td "Please review artwork placement [DEMOGRAPHIC_DATA] T-Shirt" at bounding box center [589, 437] width 211 height 58
click at [1098, 258] on img at bounding box center [1100, 254] width 14 height 11
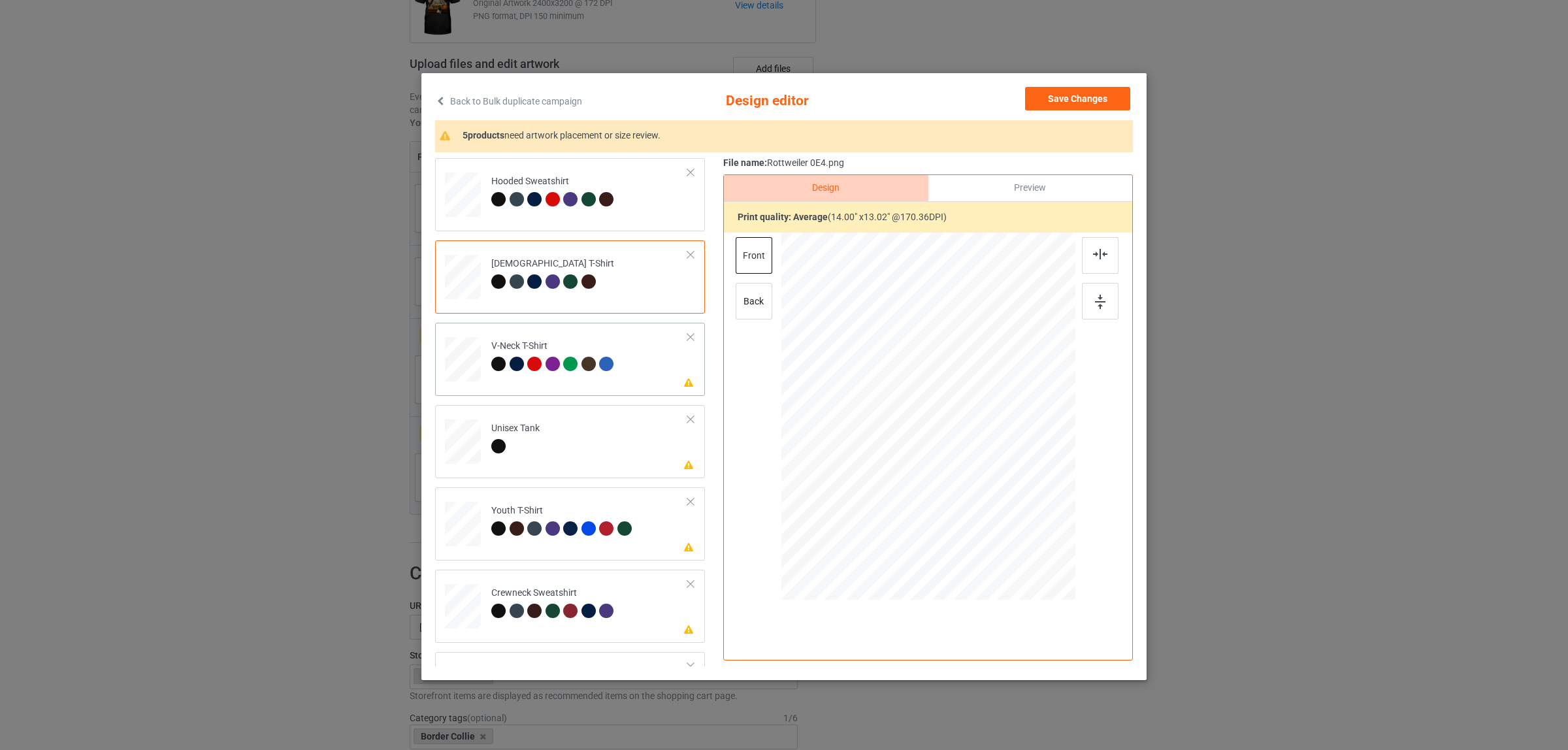
click at [536, 371] on div at bounding box center [536, 366] width 18 height 18
click at [1093, 257] on img at bounding box center [1100, 254] width 14 height 11
click at [550, 461] on td "Please review artwork placement Unisex Tank" at bounding box center [589, 439] width 211 height 58
click at [1098, 246] on div at bounding box center [1100, 255] width 36 height 36
click at [546, 530] on div at bounding box center [553, 528] width 14 height 14
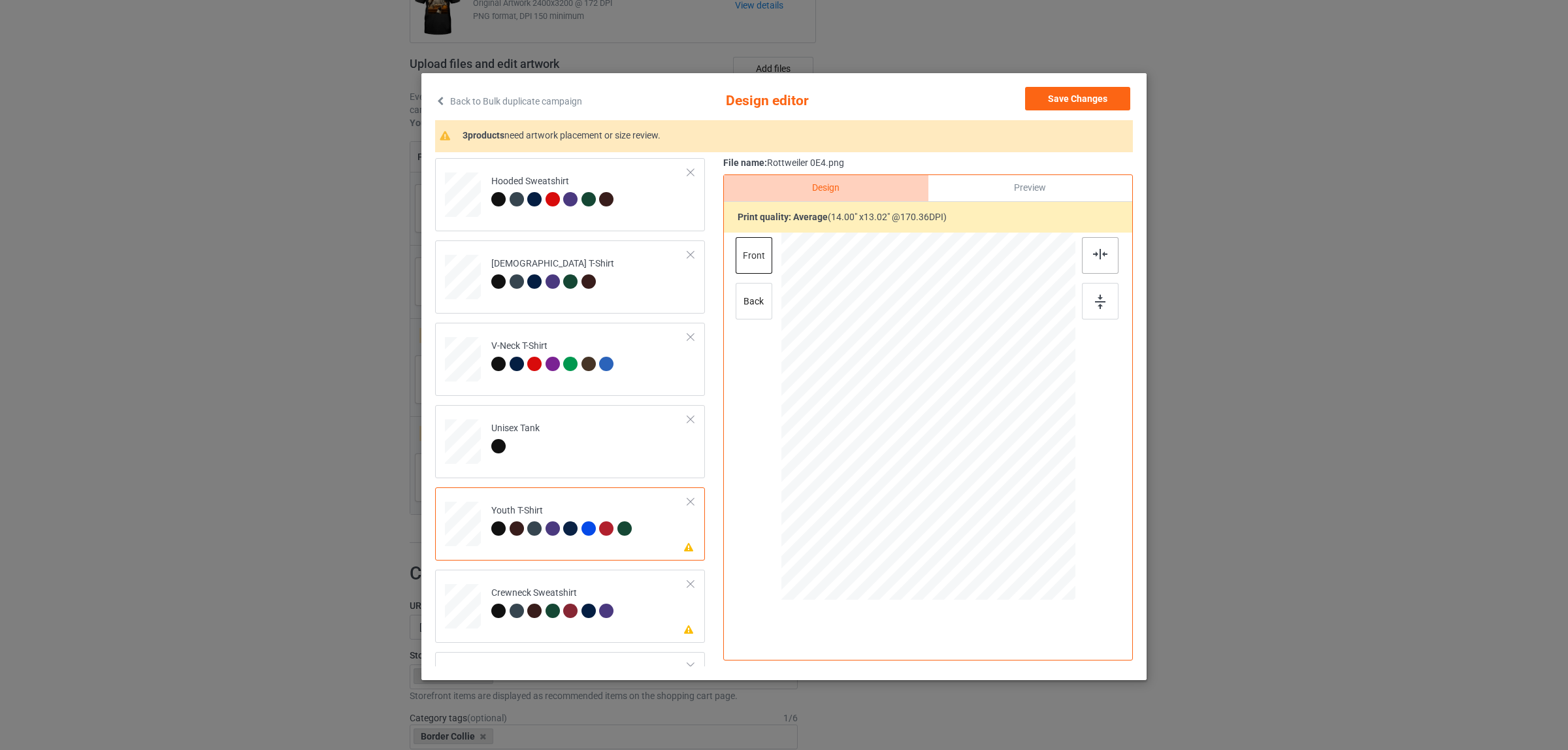
click at [1095, 246] on div at bounding box center [1100, 255] width 36 height 36
click at [594, 593] on div "Crewneck Sweatshirt" at bounding box center [554, 602] width 126 height 31
click at [1089, 243] on div at bounding box center [1100, 255] width 36 height 36
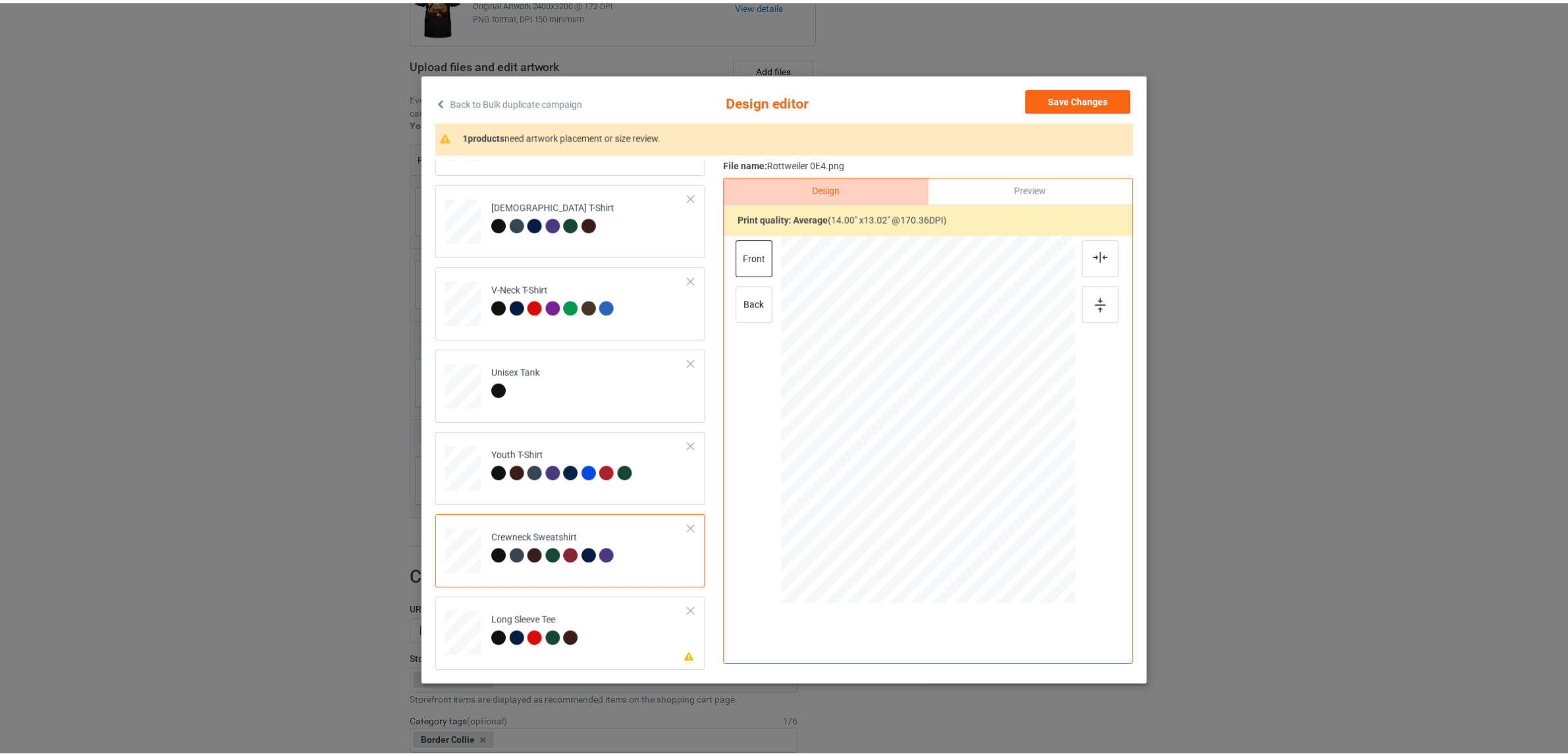
scroll to position [2, 0]
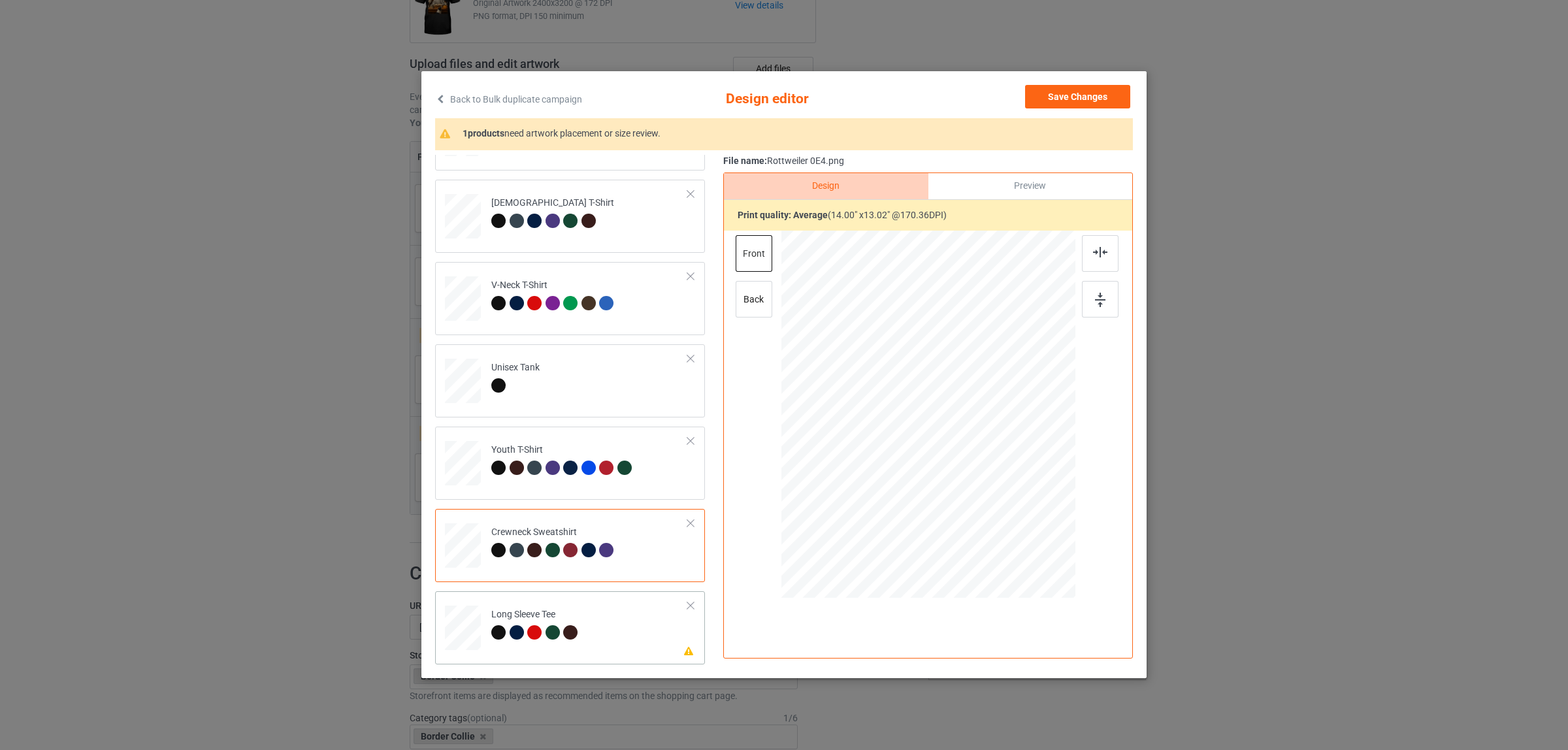
click at [527, 627] on div at bounding box center [534, 632] width 14 height 14
click at [1085, 254] on div at bounding box center [1100, 254] width 36 height 36
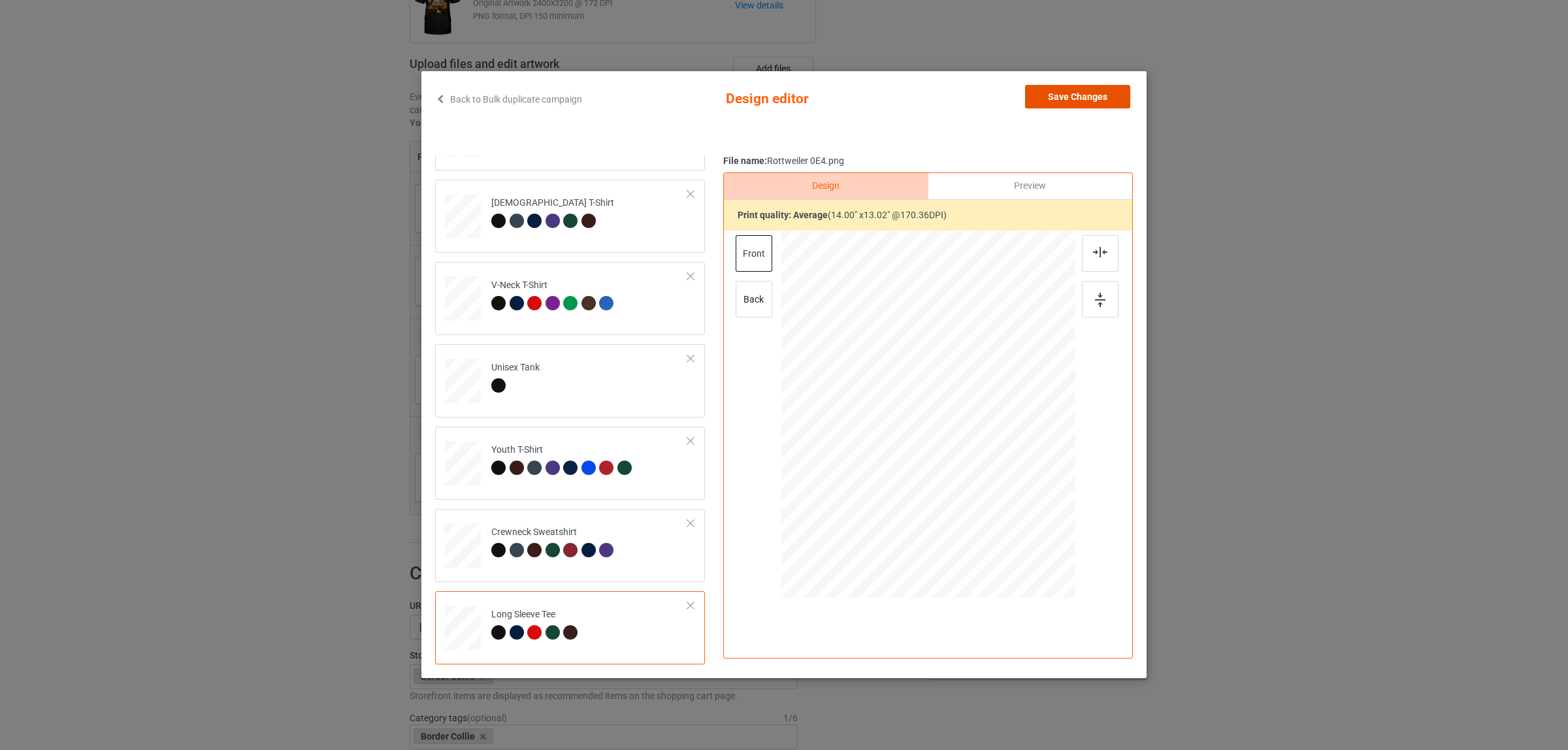
click at [1054, 95] on button "Save Changes" at bounding box center [1077, 96] width 105 height 23
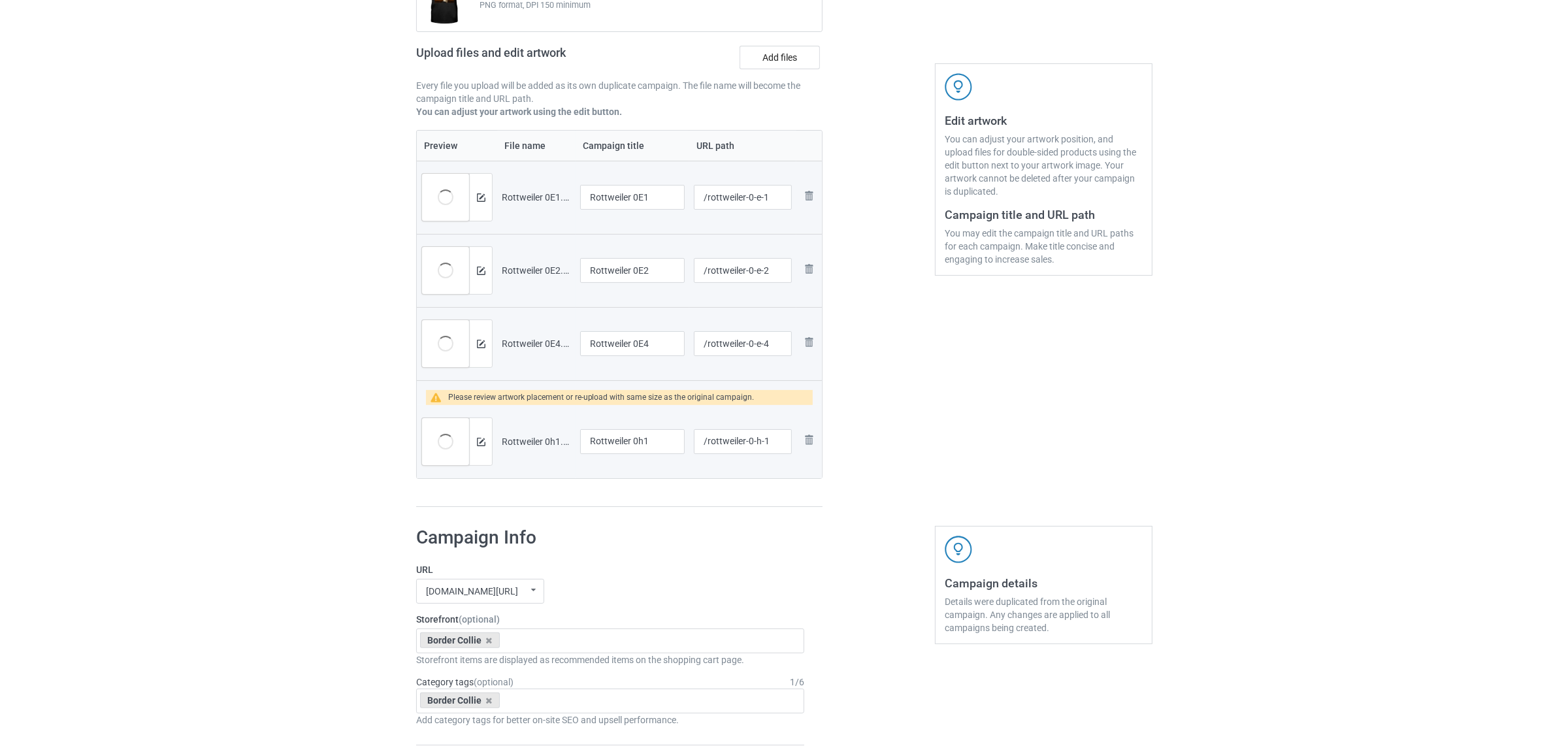
scroll to position [408, 0]
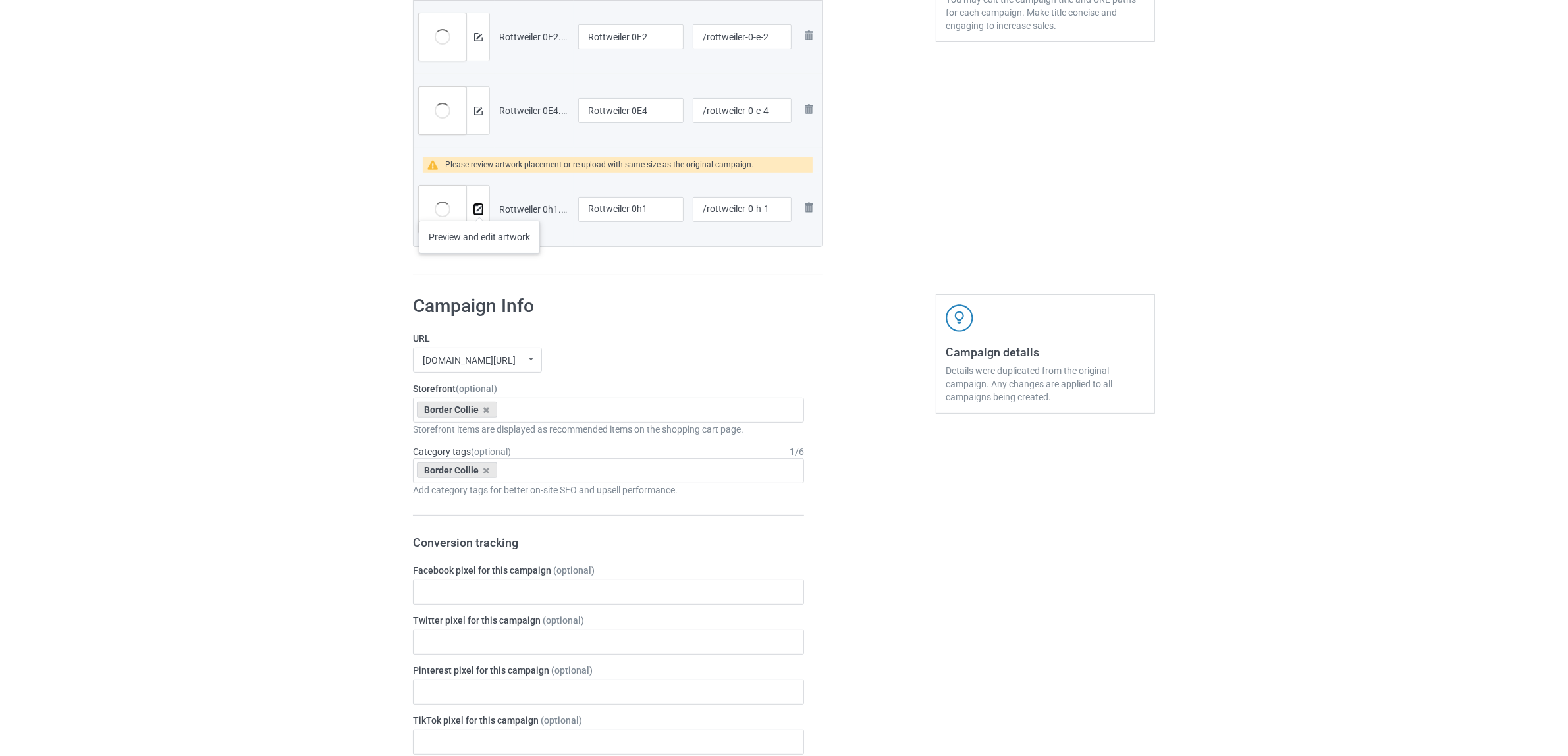
click at [479, 207] on img at bounding box center [478, 209] width 8 height 8
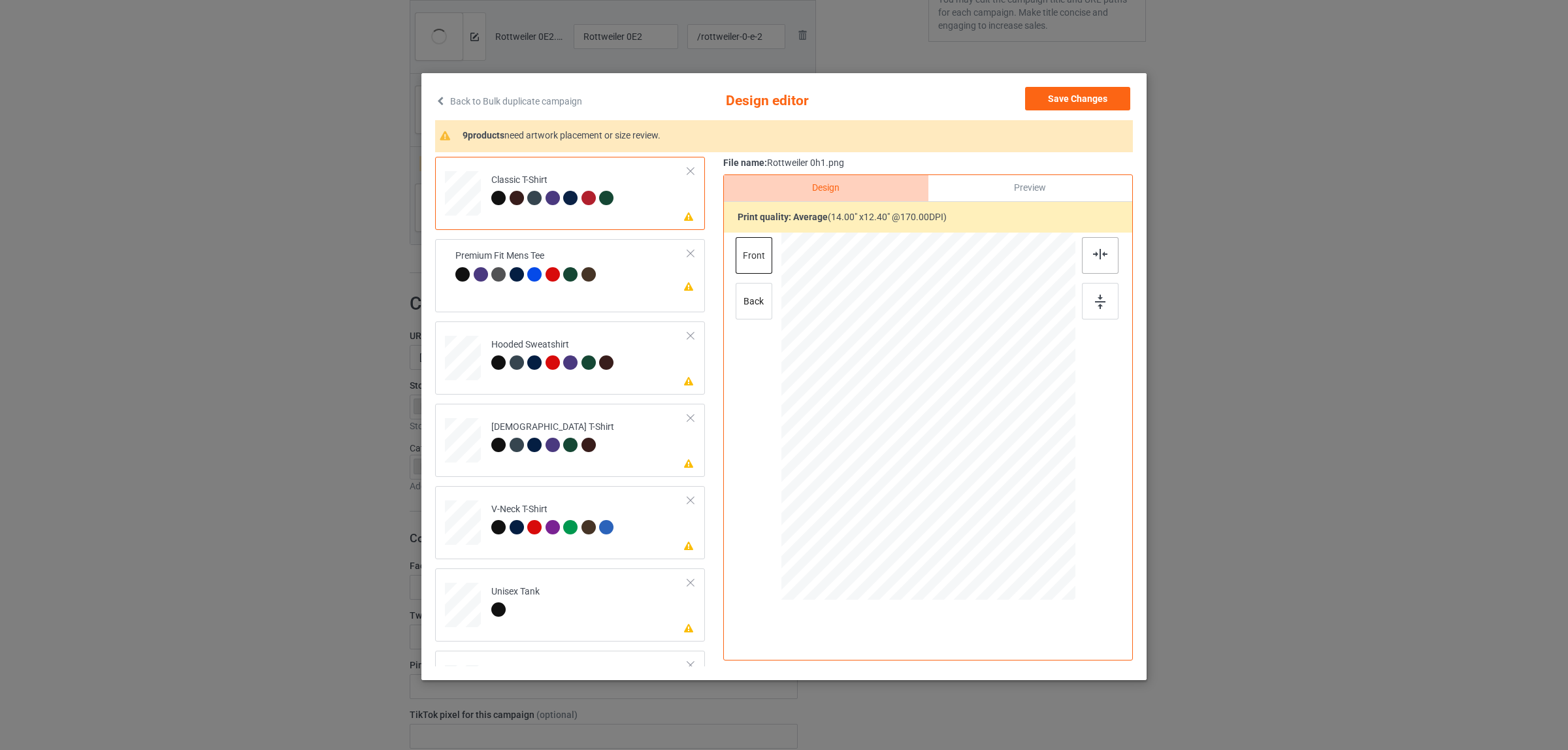
click at [1099, 259] on img at bounding box center [1100, 254] width 14 height 11
click at [532, 238] on div "Classic T-Shirt Please review artwork placement Premium Fit Mens Tee Please rev…" at bounding box center [575, 522] width 279 height 732
click at [522, 264] on div "Premium Fit Mens Tee" at bounding box center [563, 271] width 144 height 31
click at [1096, 255] on img at bounding box center [1100, 254] width 14 height 11
click at [644, 333] on td "Please review artwork placement Hooded Sweatshirt" at bounding box center [589, 355] width 211 height 58
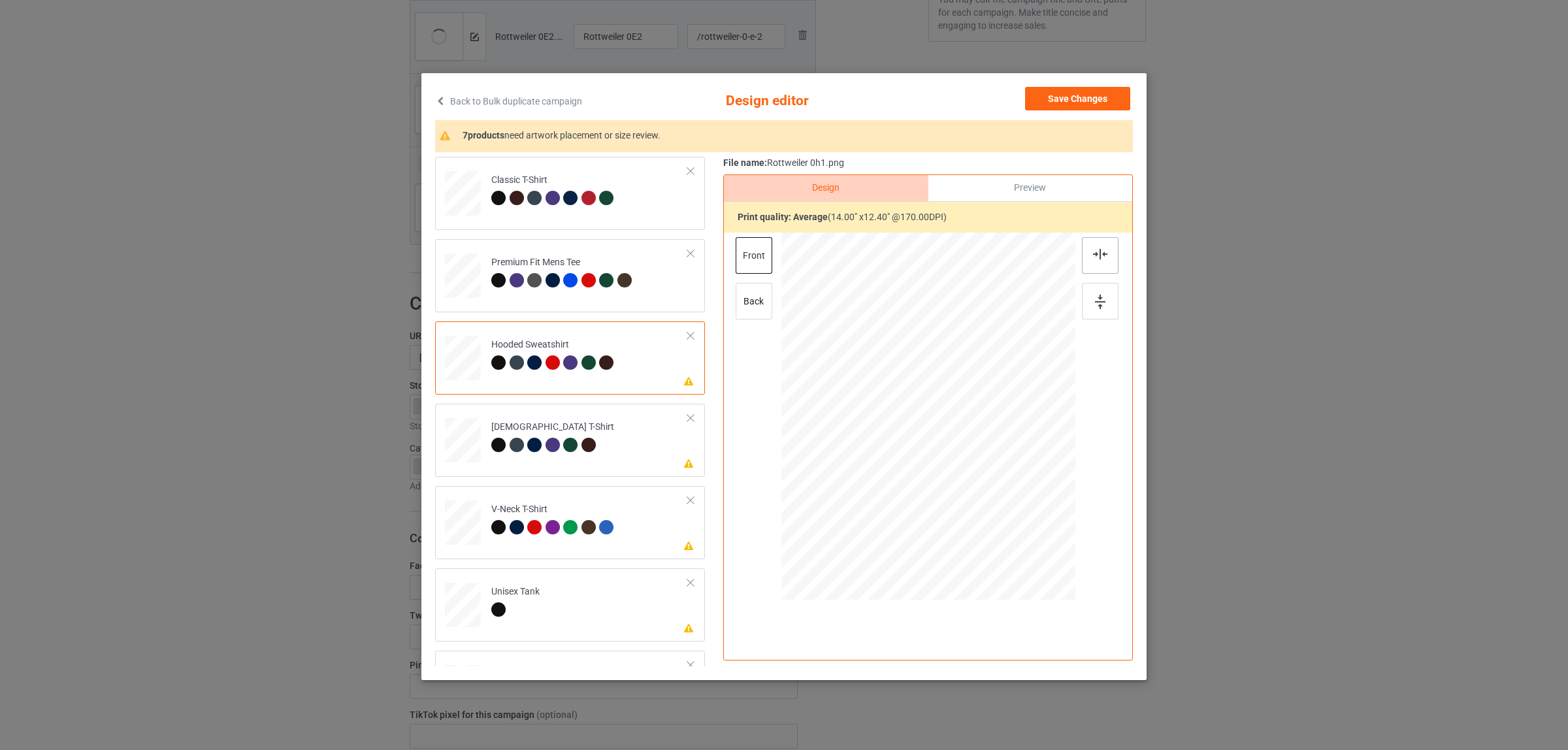
click at [1096, 255] on img at bounding box center [1100, 254] width 14 height 11
click at [579, 434] on div "[DEMOGRAPHIC_DATA] T-Shirt" at bounding box center [553, 436] width 123 height 31
click at [1093, 252] on img at bounding box center [1100, 254] width 14 height 11
click at [546, 527] on div at bounding box center [553, 527] width 14 height 14
click at [1082, 258] on div at bounding box center [1100, 255] width 36 height 36
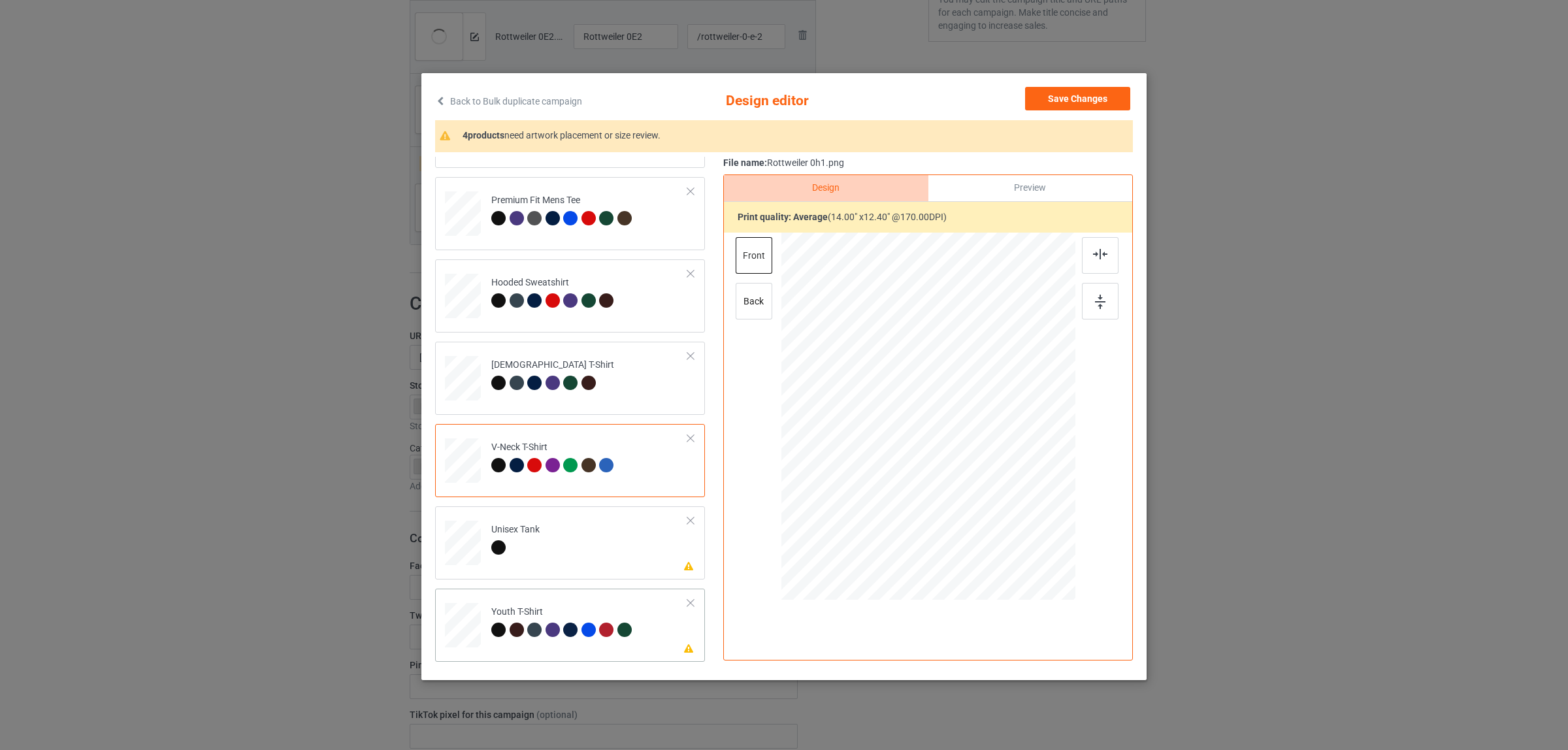
scroll to position [163, 0]
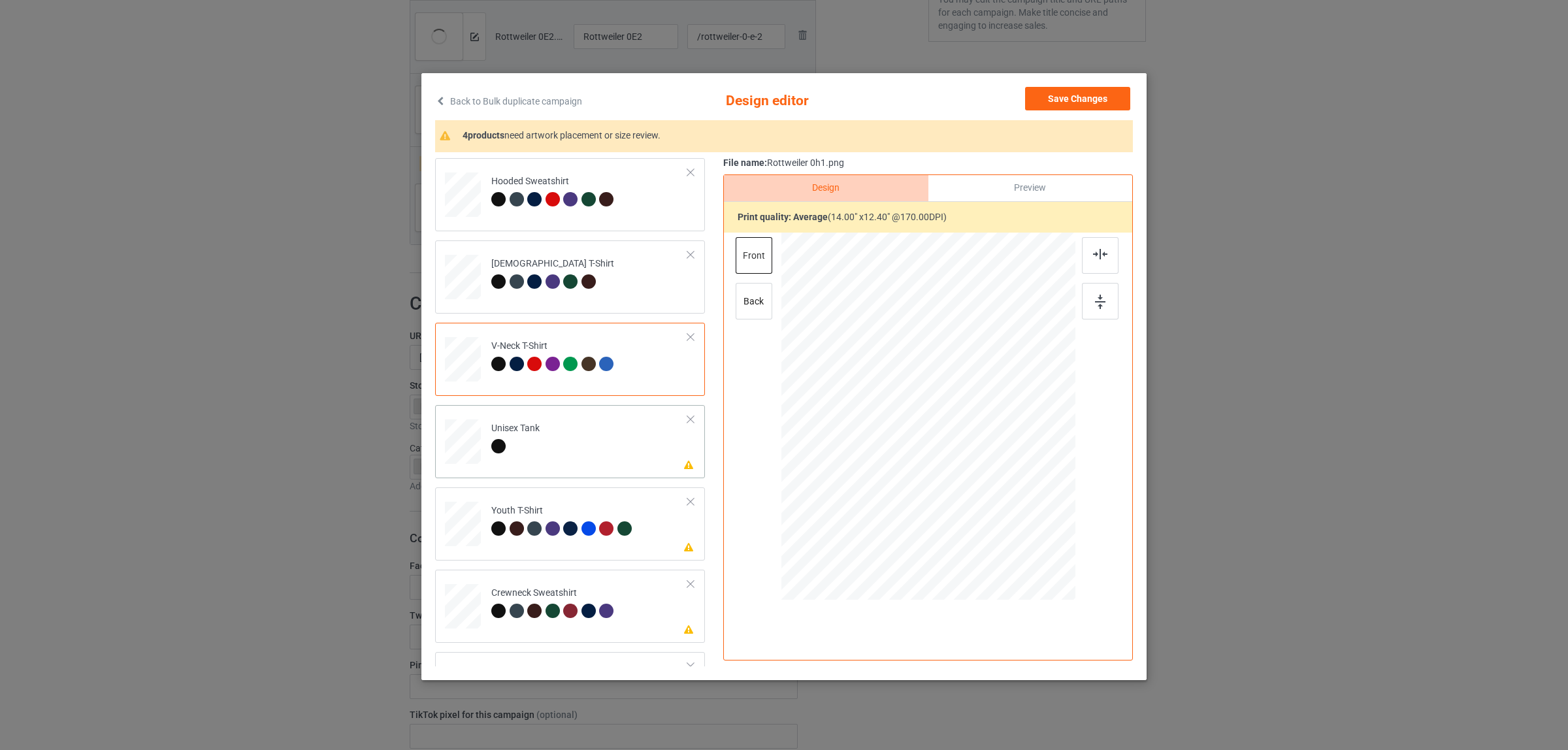
click at [544, 452] on td "Please review artwork placement Unisex Tank" at bounding box center [589, 439] width 211 height 58
click at [1091, 247] on div at bounding box center [1100, 255] width 36 height 36
click at [563, 524] on div at bounding box center [570, 528] width 14 height 14
click at [1093, 245] on div at bounding box center [1100, 255] width 36 height 36
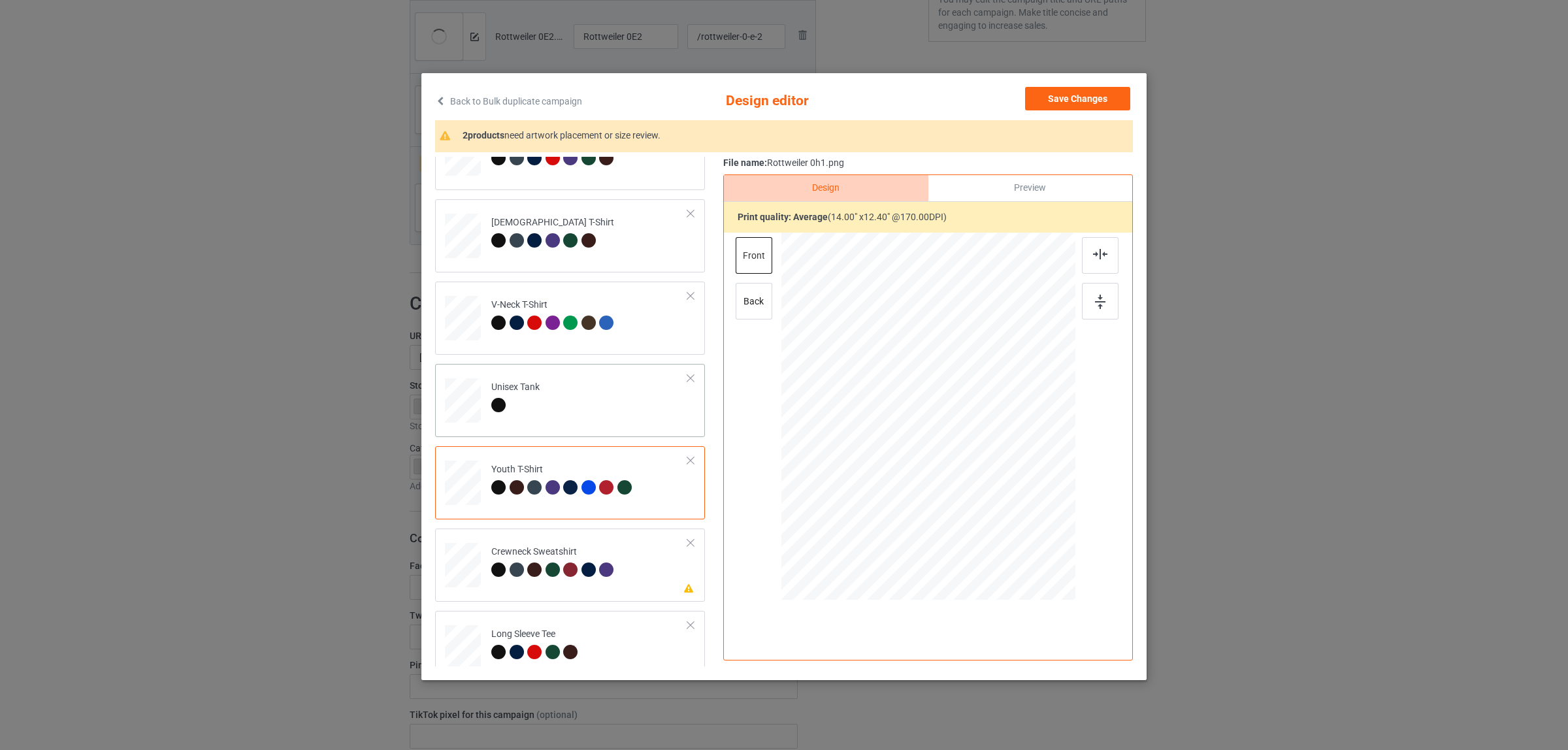
scroll to position [222, 0]
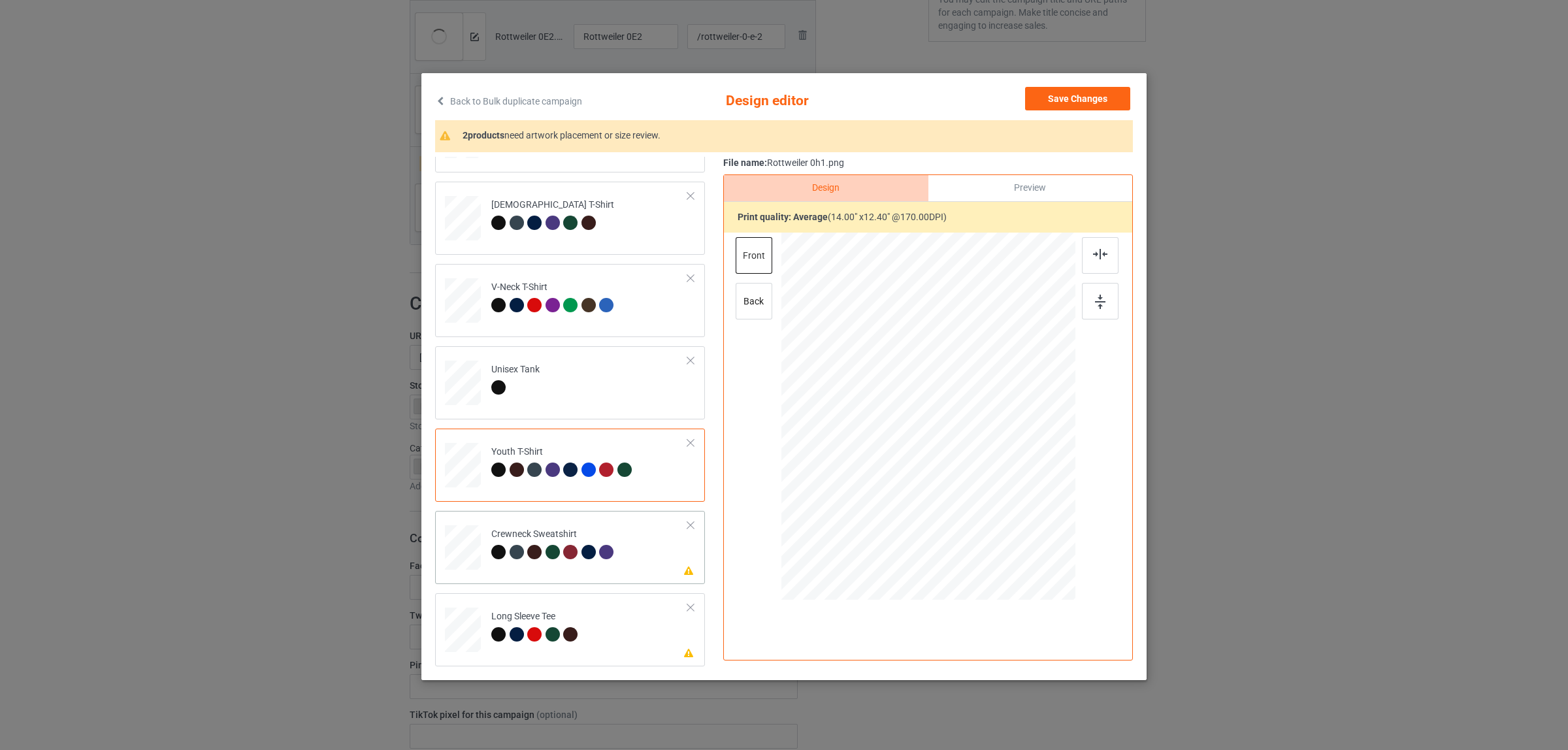
click at [546, 521] on td "Please review artwork placement Crewneck Sweatshirt" at bounding box center [589, 545] width 211 height 58
click at [1105, 252] on div at bounding box center [1100, 255] width 36 height 36
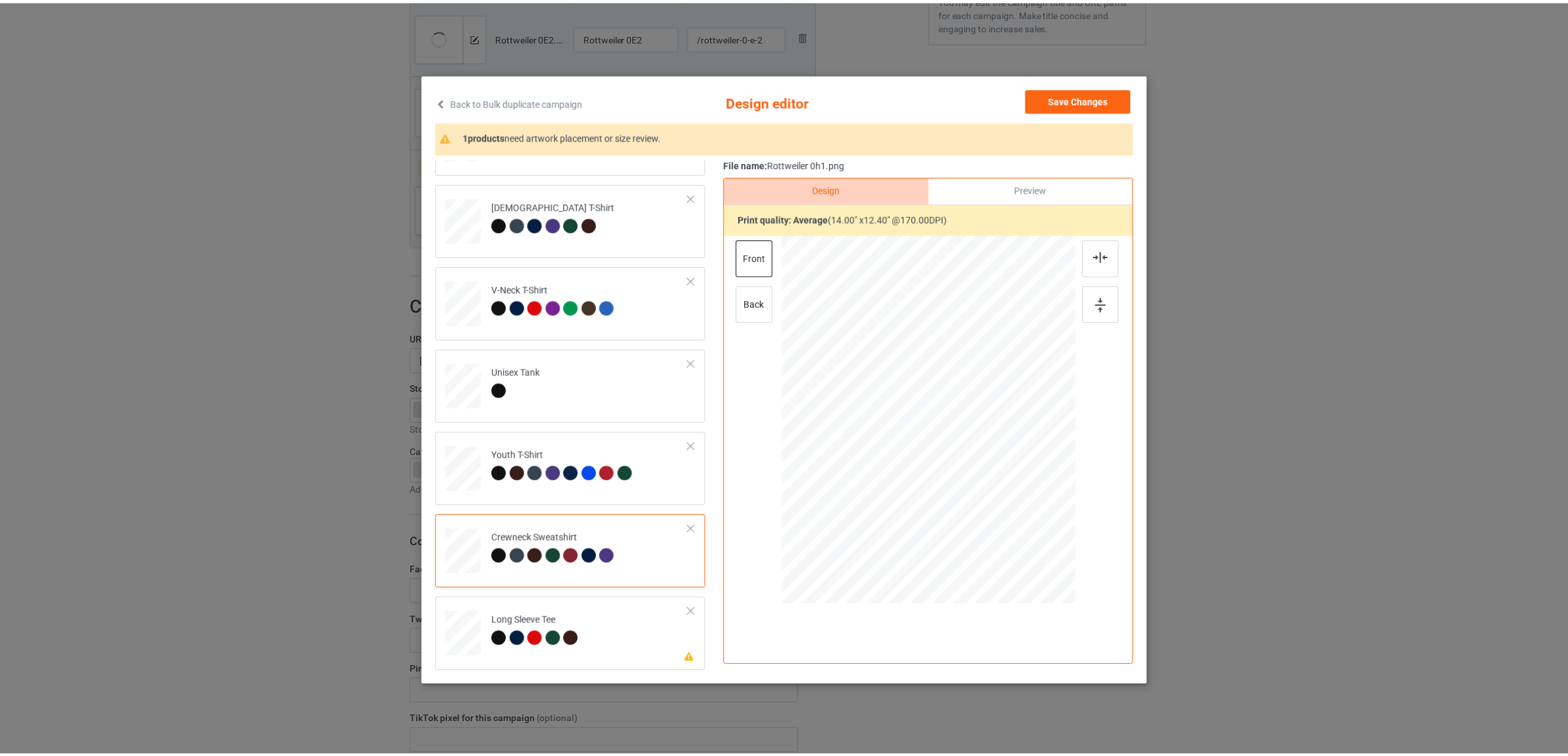
scroll to position [2, 0]
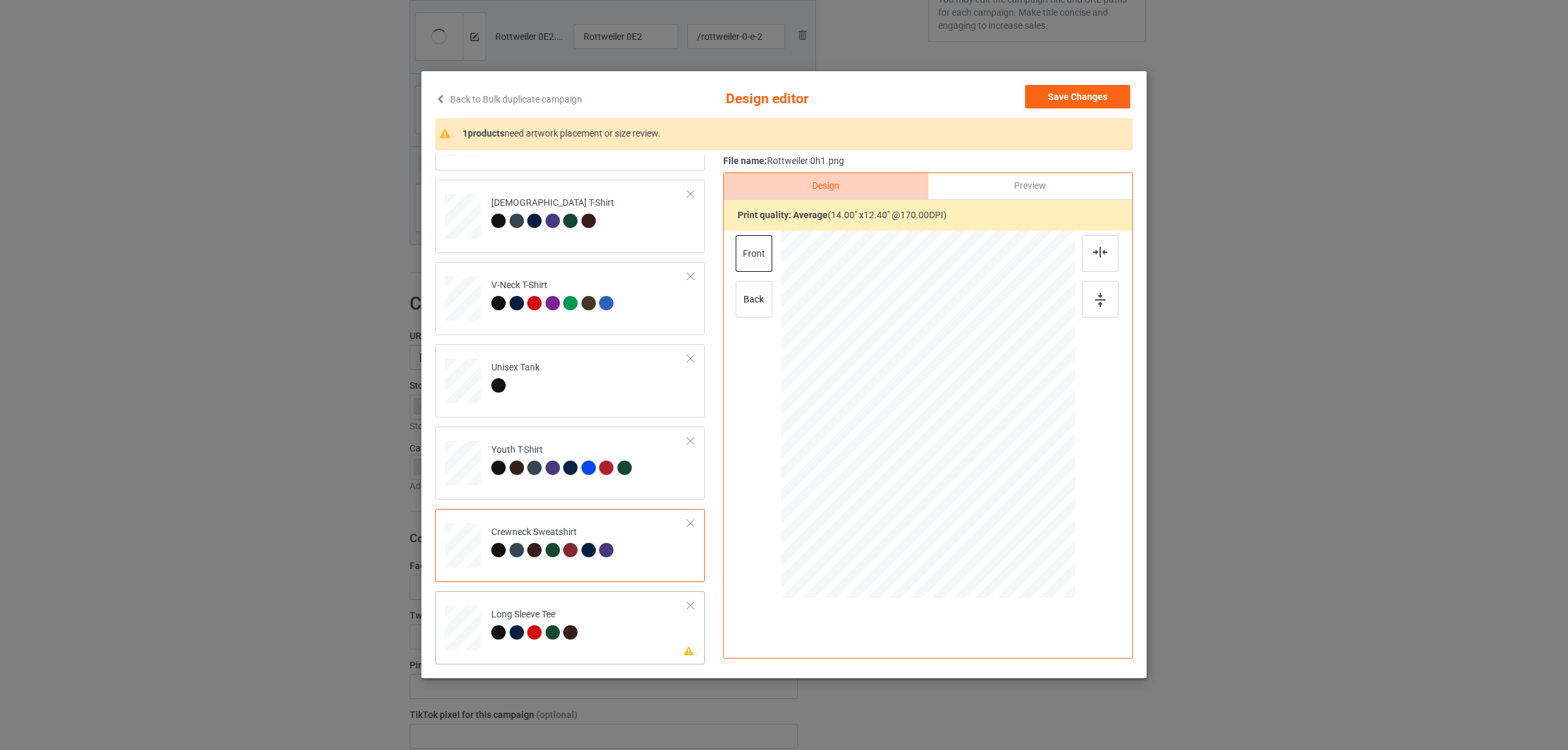
click at [512, 639] on div at bounding box center [516, 632] width 14 height 14
click at [1085, 245] on div at bounding box center [1100, 254] width 36 height 36
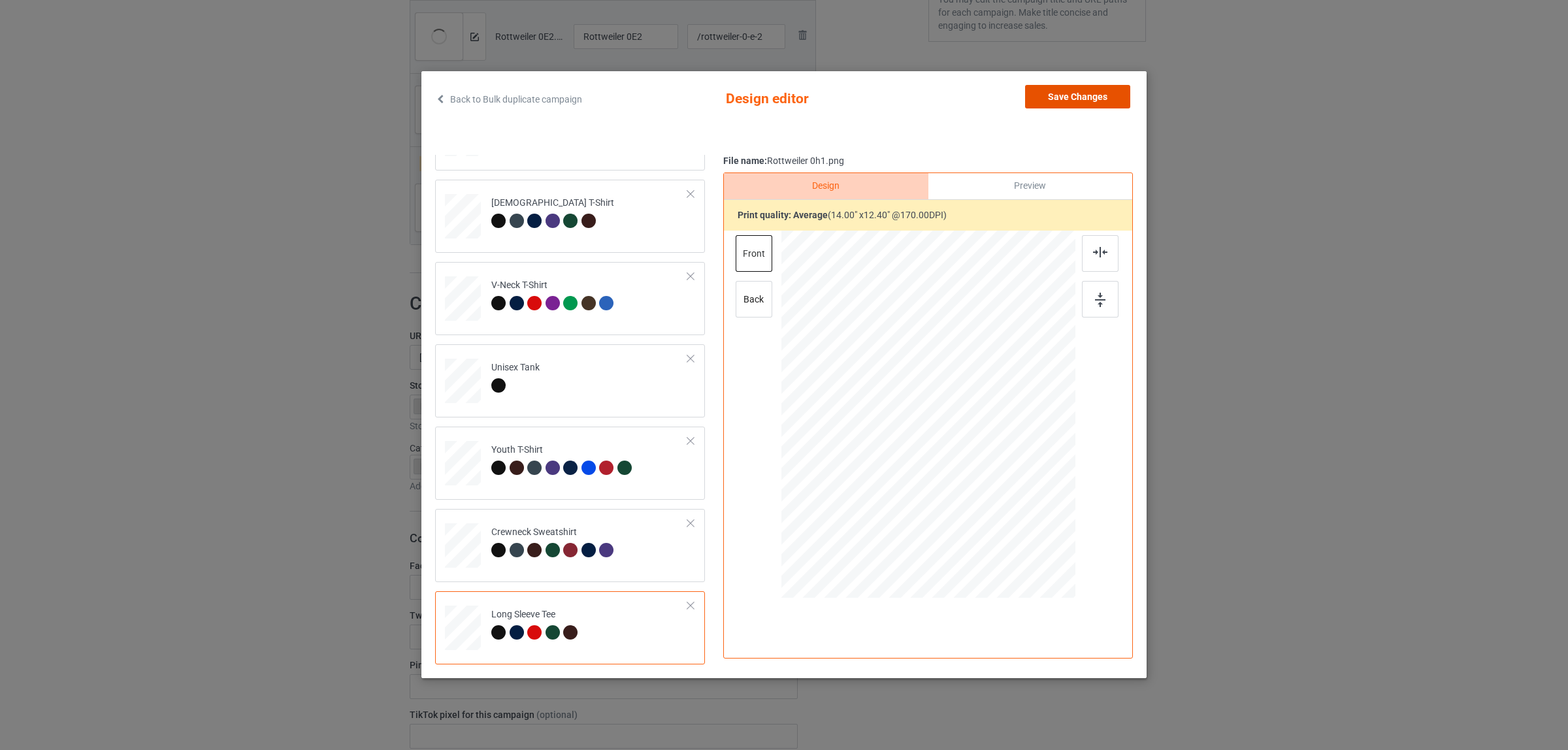
click at [1046, 99] on button "Save Changes" at bounding box center [1077, 96] width 105 height 23
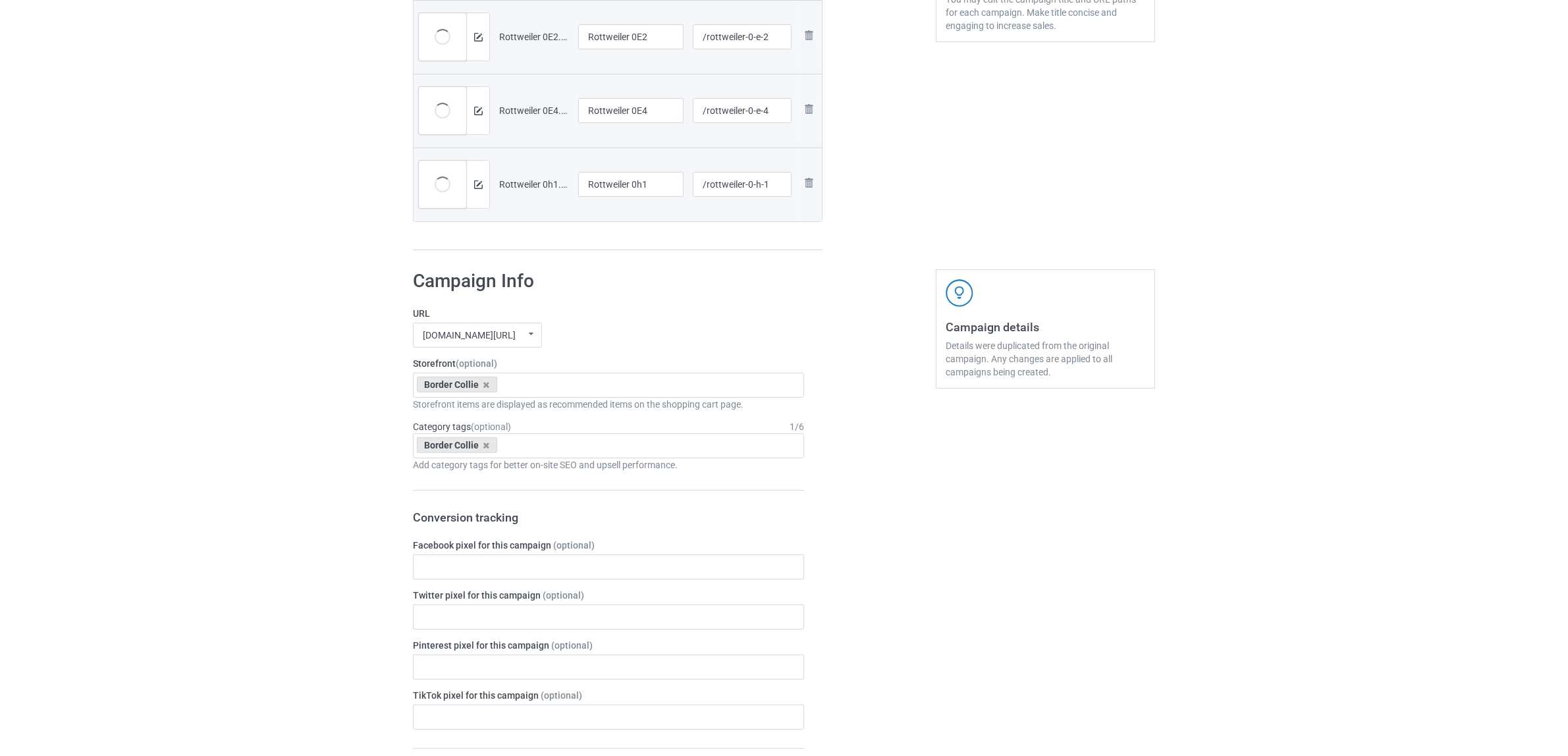
scroll to position [165, 0]
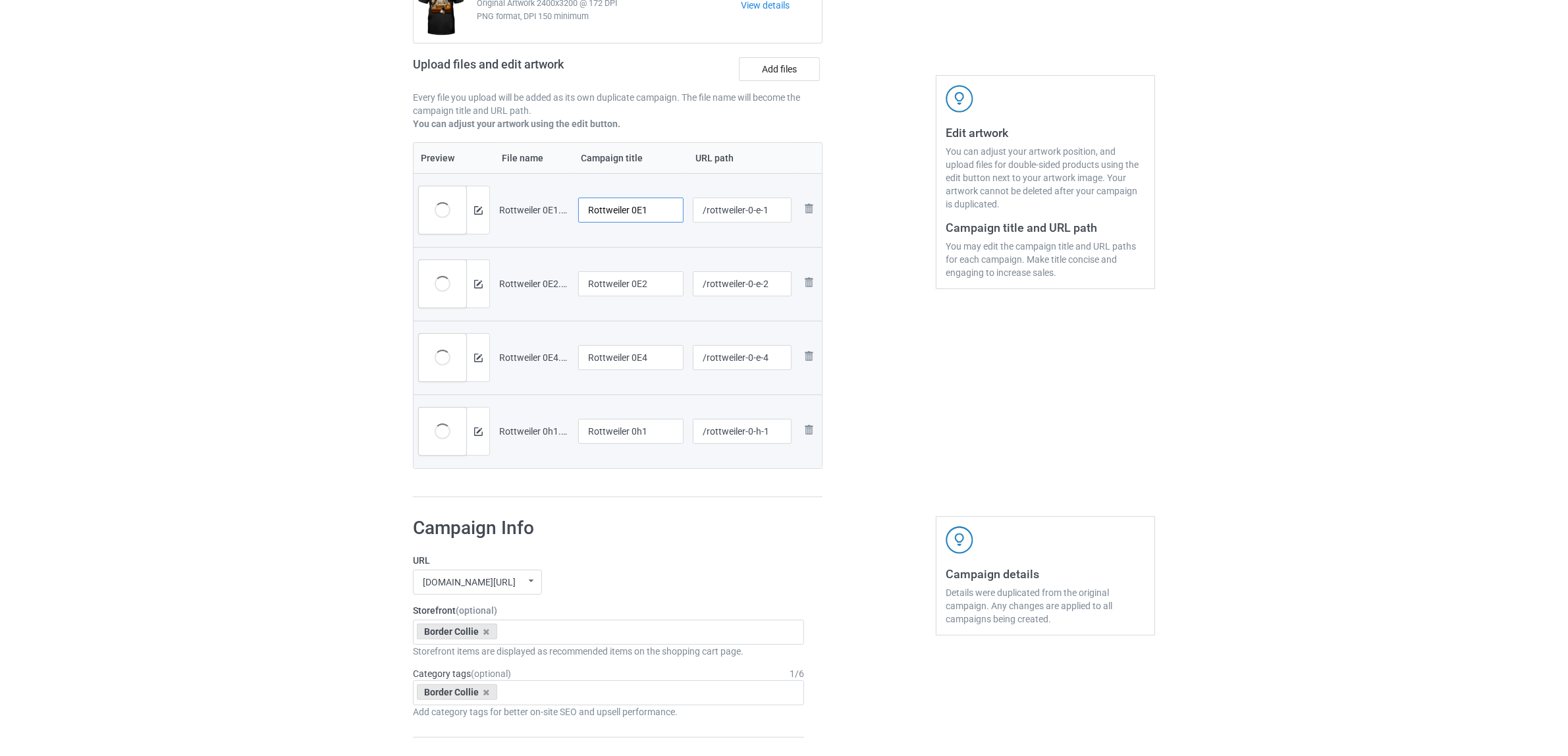
drag, startPoint x: 663, startPoint y: 209, endPoint x: 699, endPoint y: 214, distance: 36.3
click at [699, 214] on tr "Preview and edit artwork Rottweiler 0E1.png Rottweiler 0E1 /rottweiler-0-e-1 Re…" at bounding box center [617, 210] width 408 height 74
click at [617, 204] on input "Rottweiler" at bounding box center [631, 210] width 105 height 25
type input "Rottweiler"
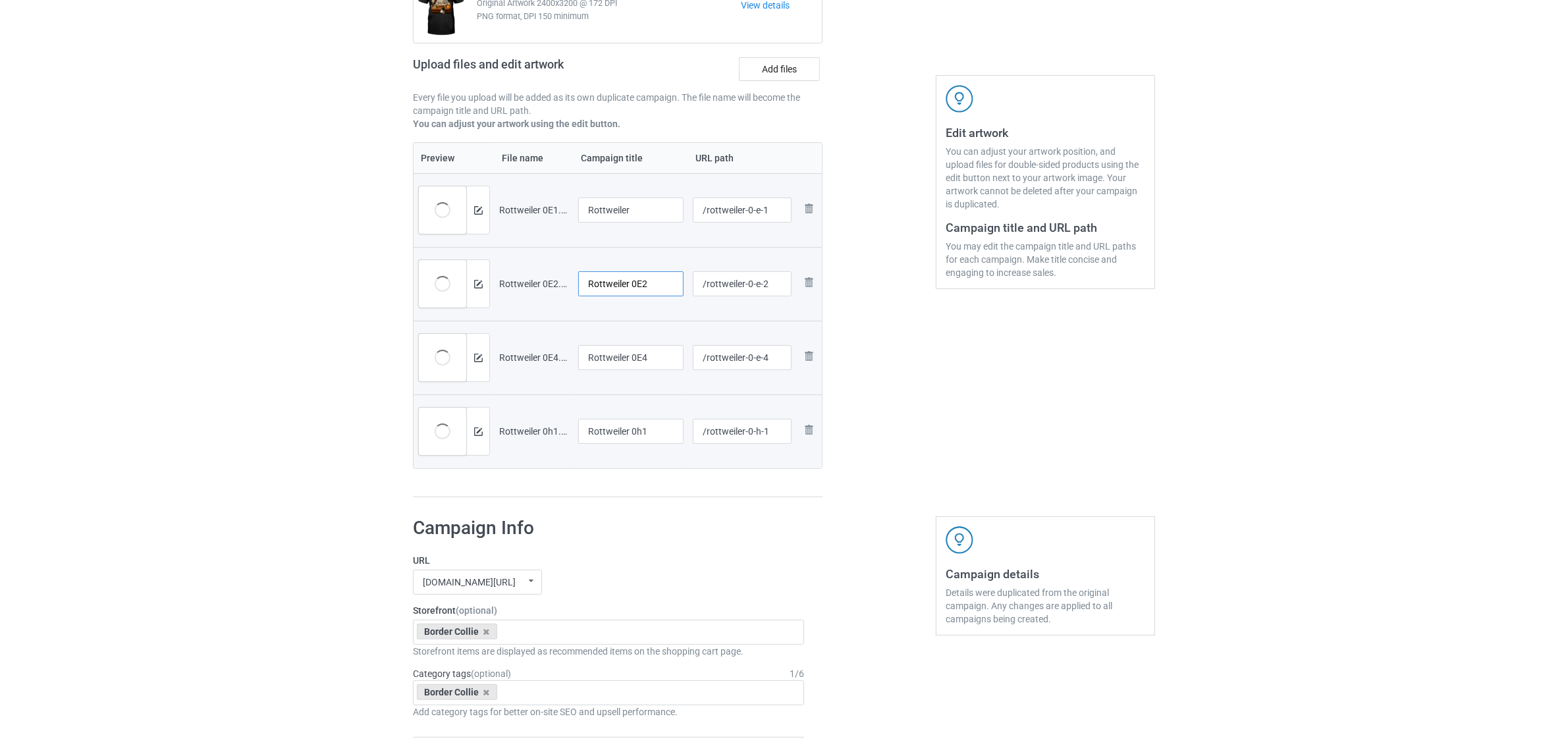
click at [614, 284] on input "Rottweiler 0E2" at bounding box center [631, 284] width 105 height 25
paste input "text"
type input "Rottweiler"
click at [626, 362] on input "Rottweiler 0E4" at bounding box center [631, 357] width 105 height 25
paste input "text"
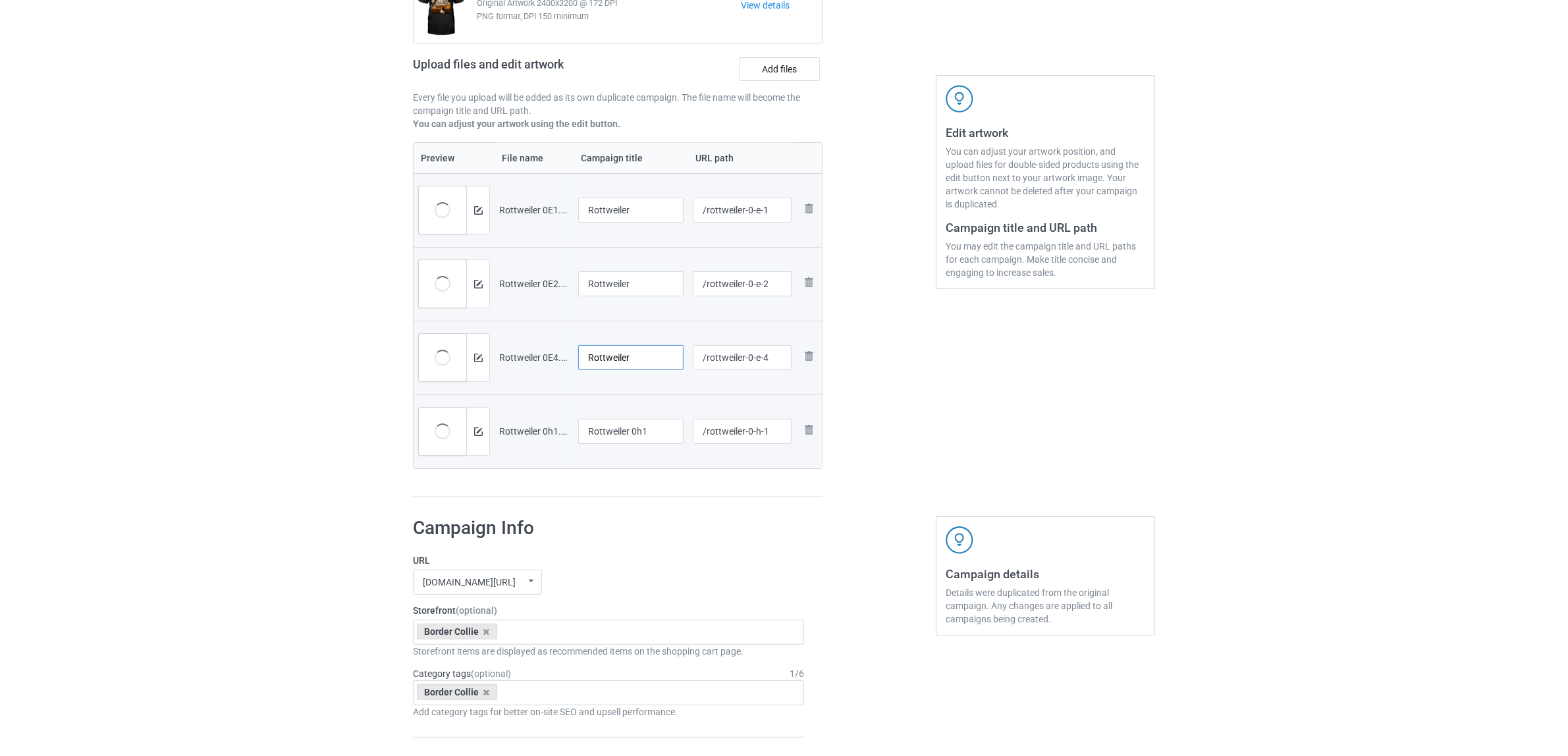
type input "Rottweiler"
click at [619, 433] on input "Rottweiler 0h1" at bounding box center [631, 431] width 105 height 25
paste input "text"
type input "Rottweiler"
click at [646, 539] on h1 "Campaign Info" at bounding box center [608, 528] width 391 height 24
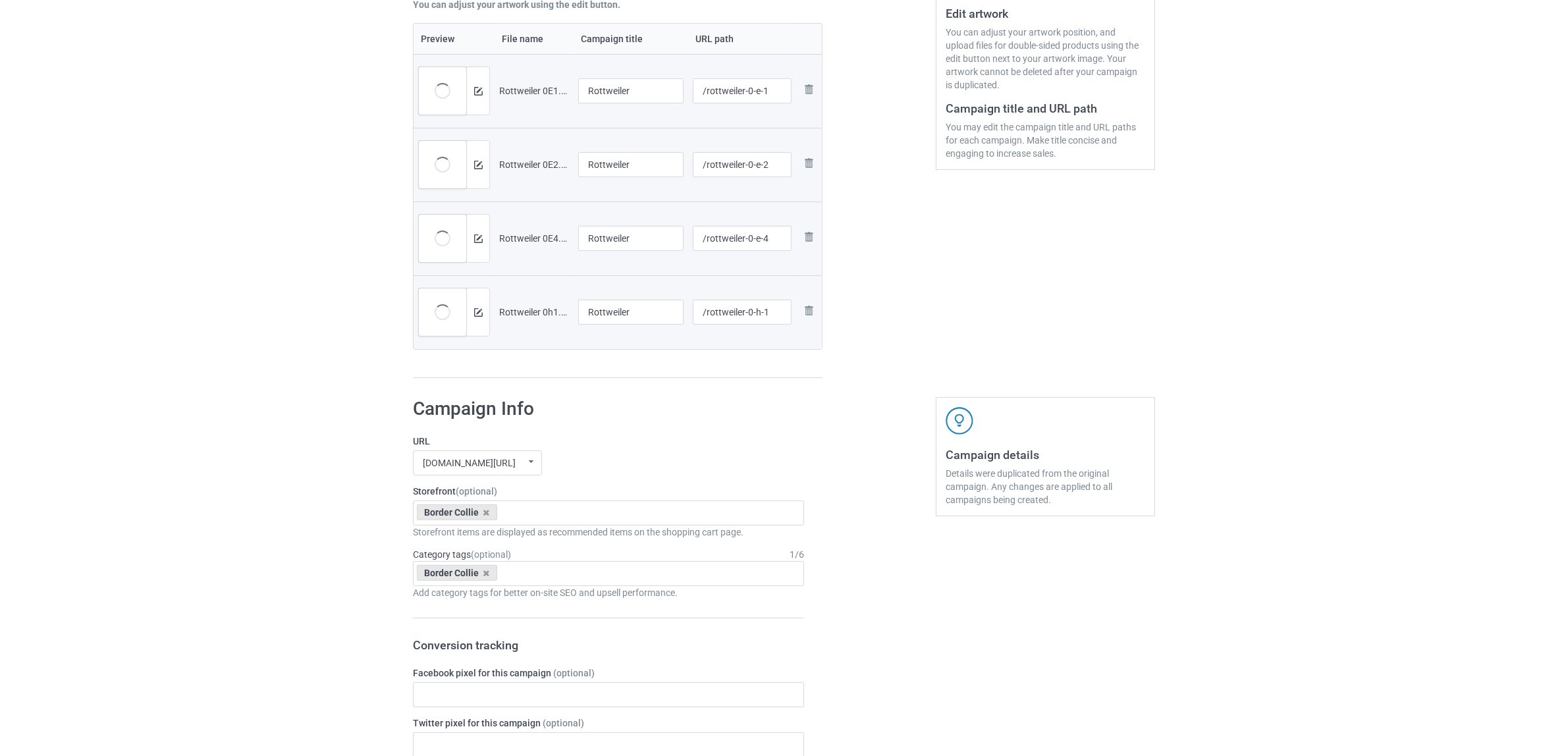
scroll to position [411, 0]
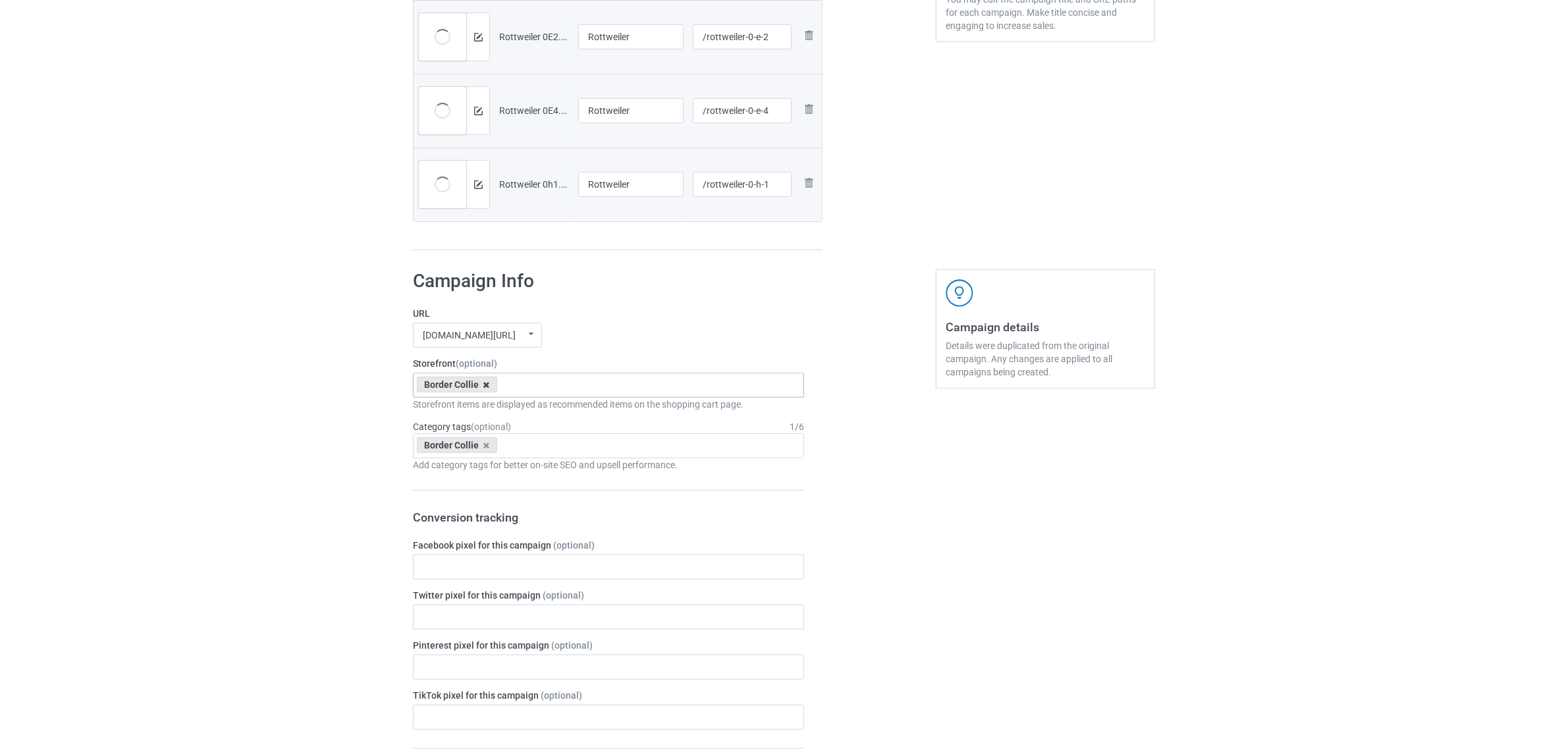
click at [488, 385] on icon at bounding box center [486, 384] width 7 height 8
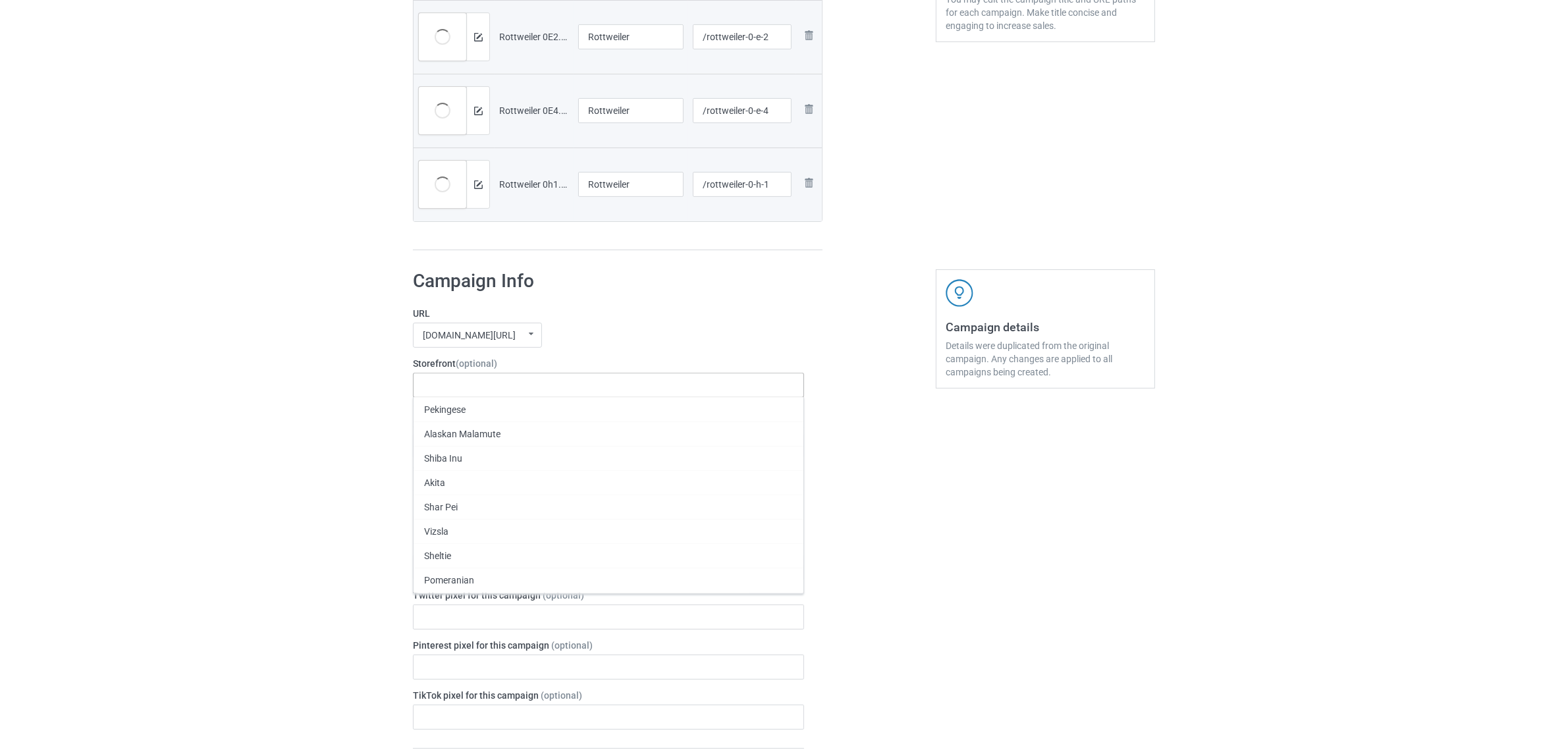
paste input "Rottweiler"
type input "Rottweiler"
click at [456, 410] on div "Rottweiler" at bounding box center [608, 409] width 390 height 24
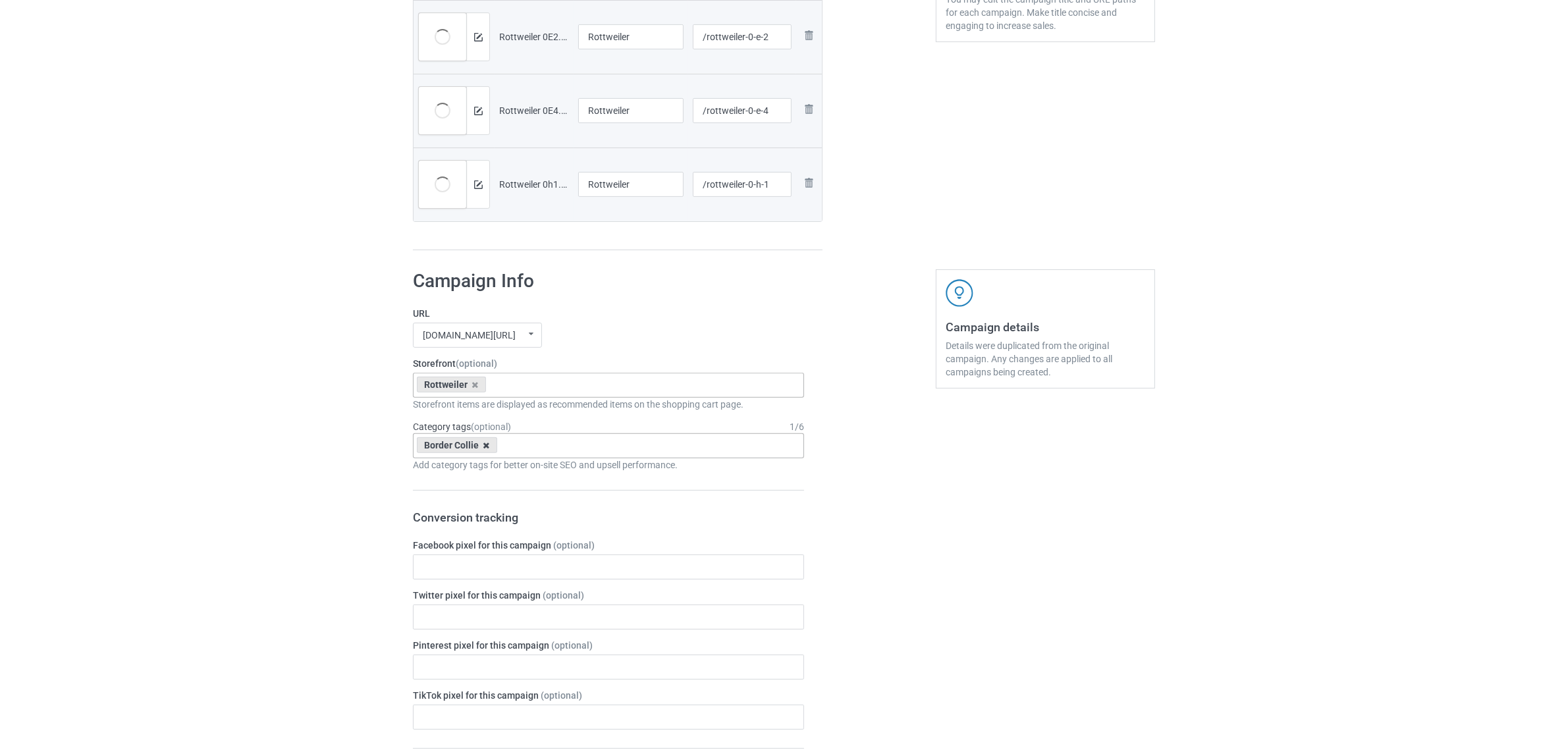
click at [483, 445] on icon at bounding box center [486, 445] width 7 height 8
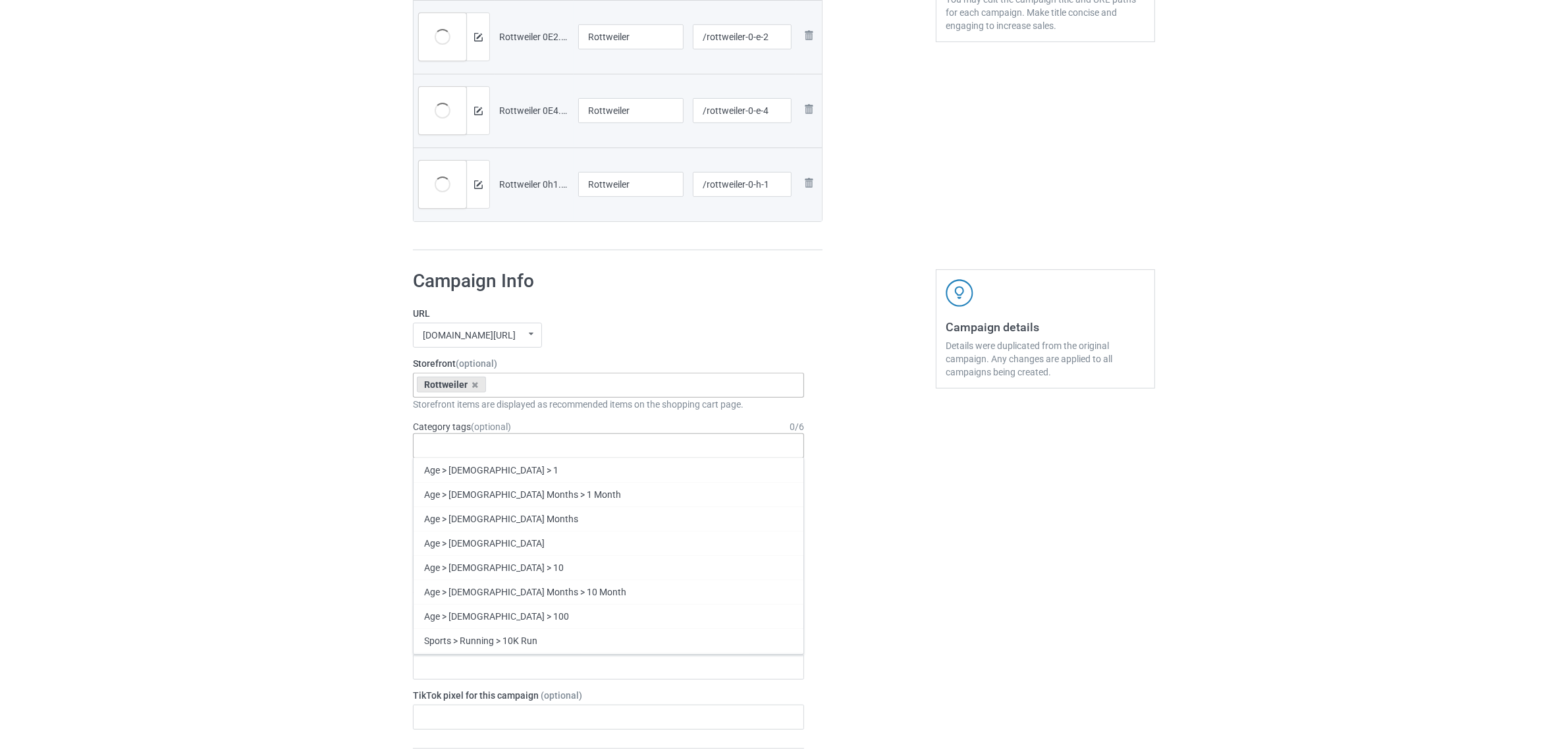
paste input "Rottweiler"
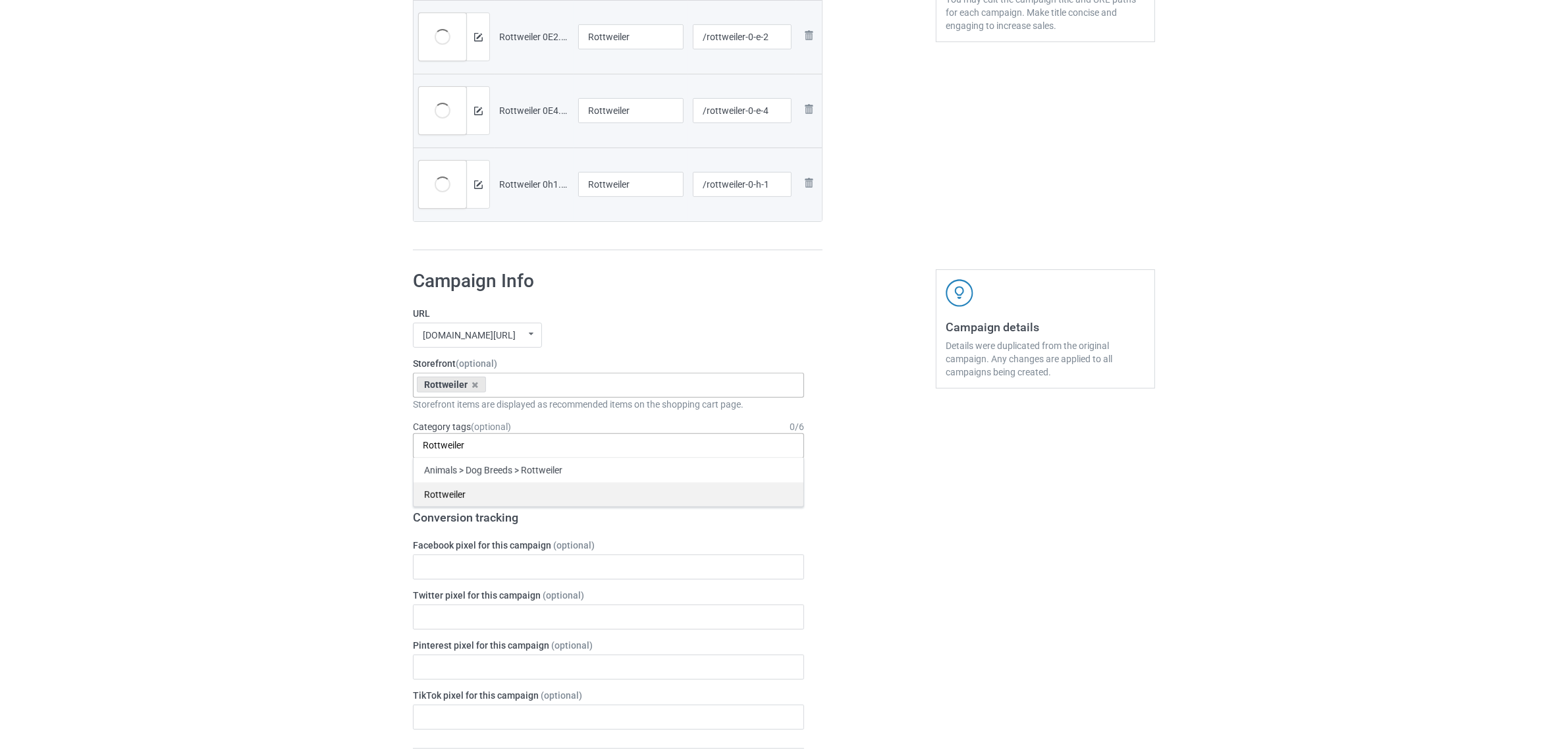
type input "Rottweiler"
click at [454, 494] on div "Rottweiler" at bounding box center [608, 494] width 390 height 24
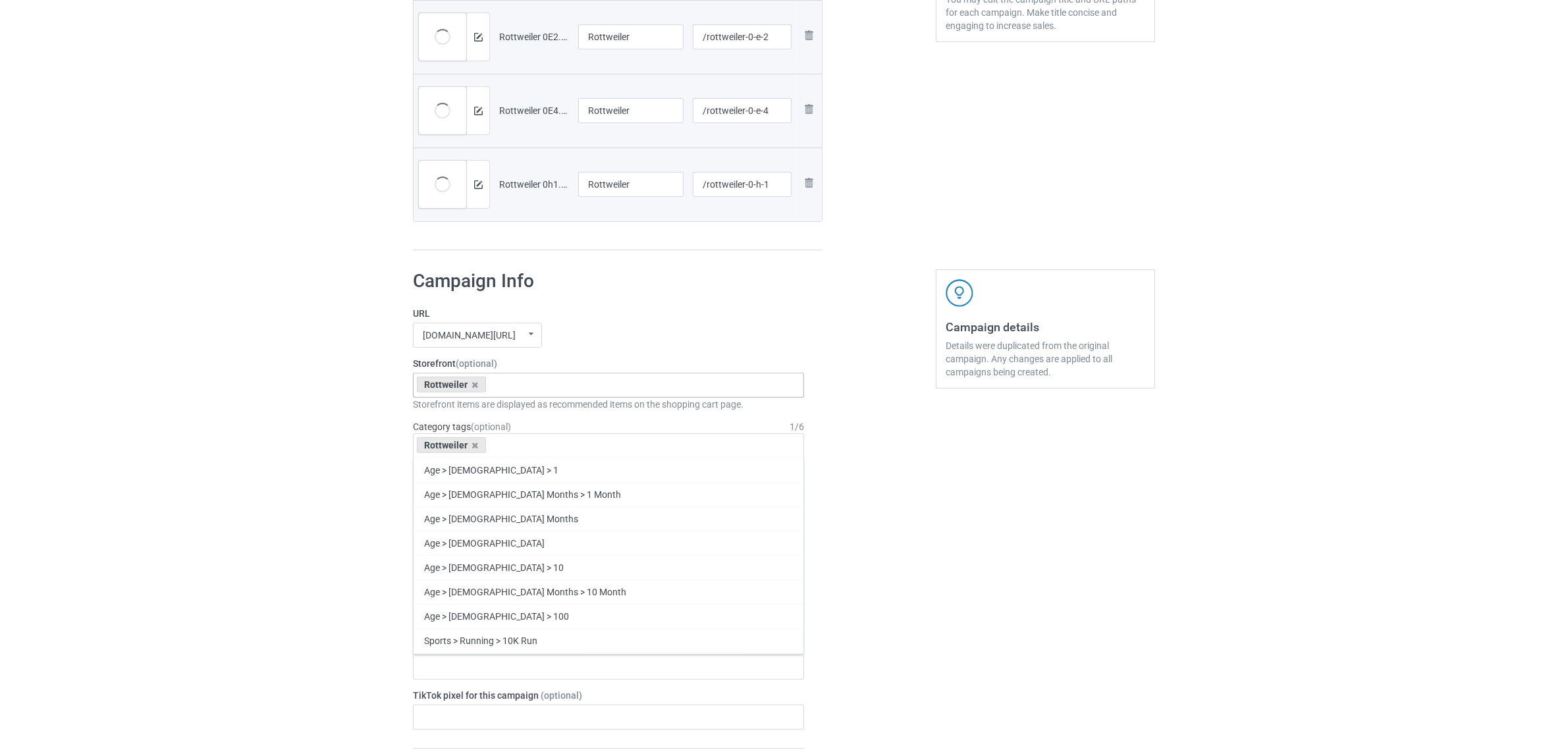
click at [297, 458] on div "Bulk duplicate campaign Campaign to duplicate Border Collie Original Artwork 24…" at bounding box center [784, 555] width 1568 height 1861
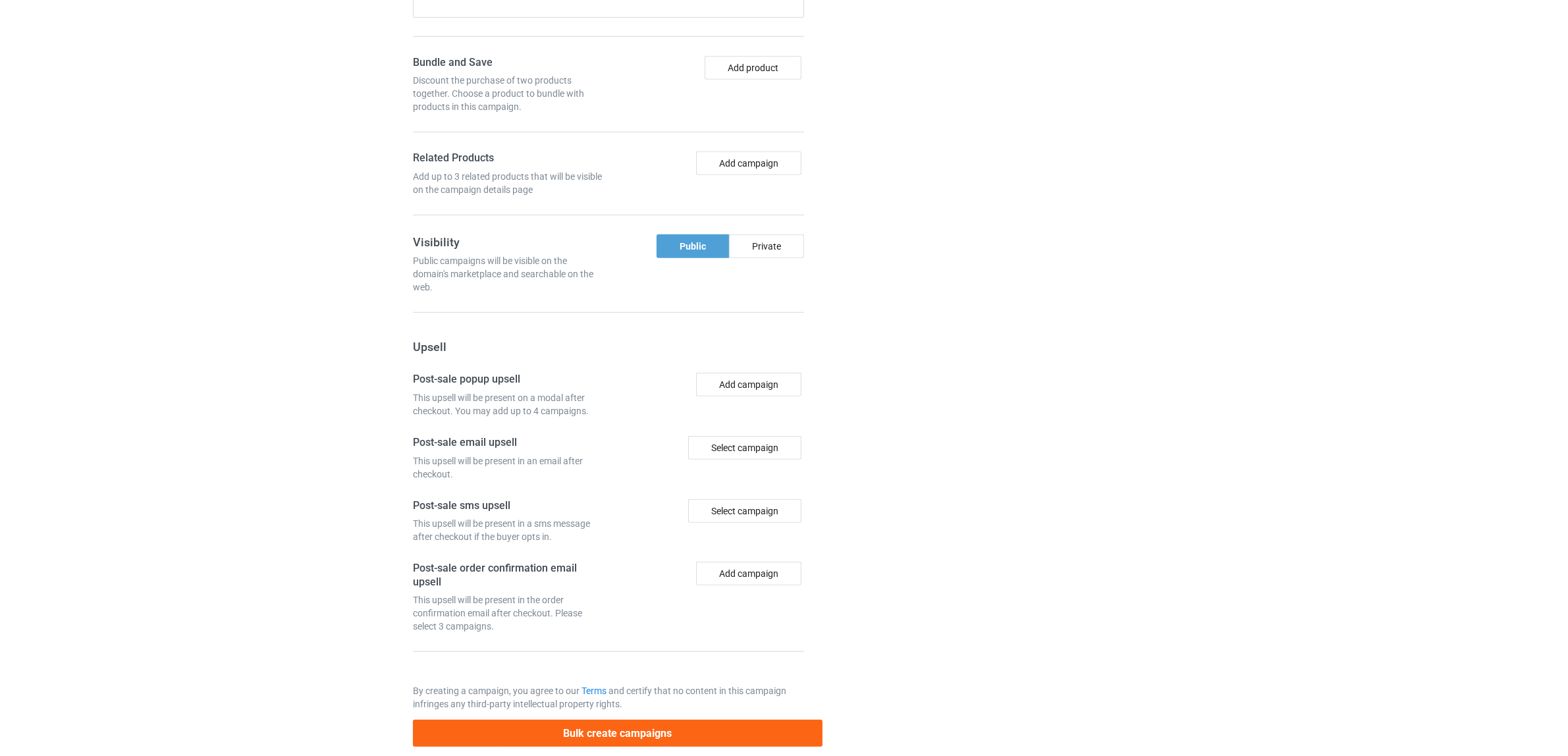
scroll to position [1146, 0]
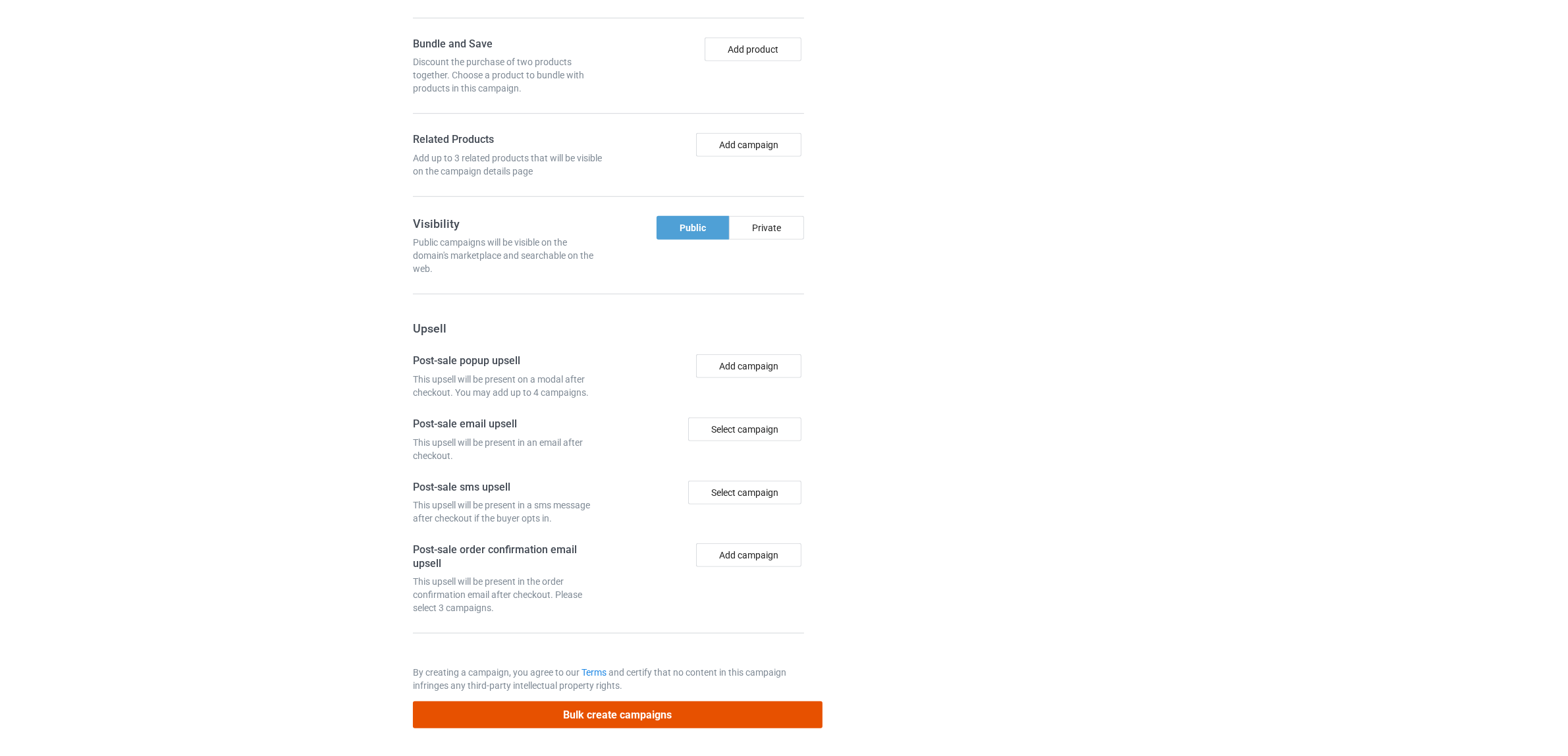
click at [629, 713] on button "Bulk create campaigns" at bounding box center [617, 714] width 410 height 27
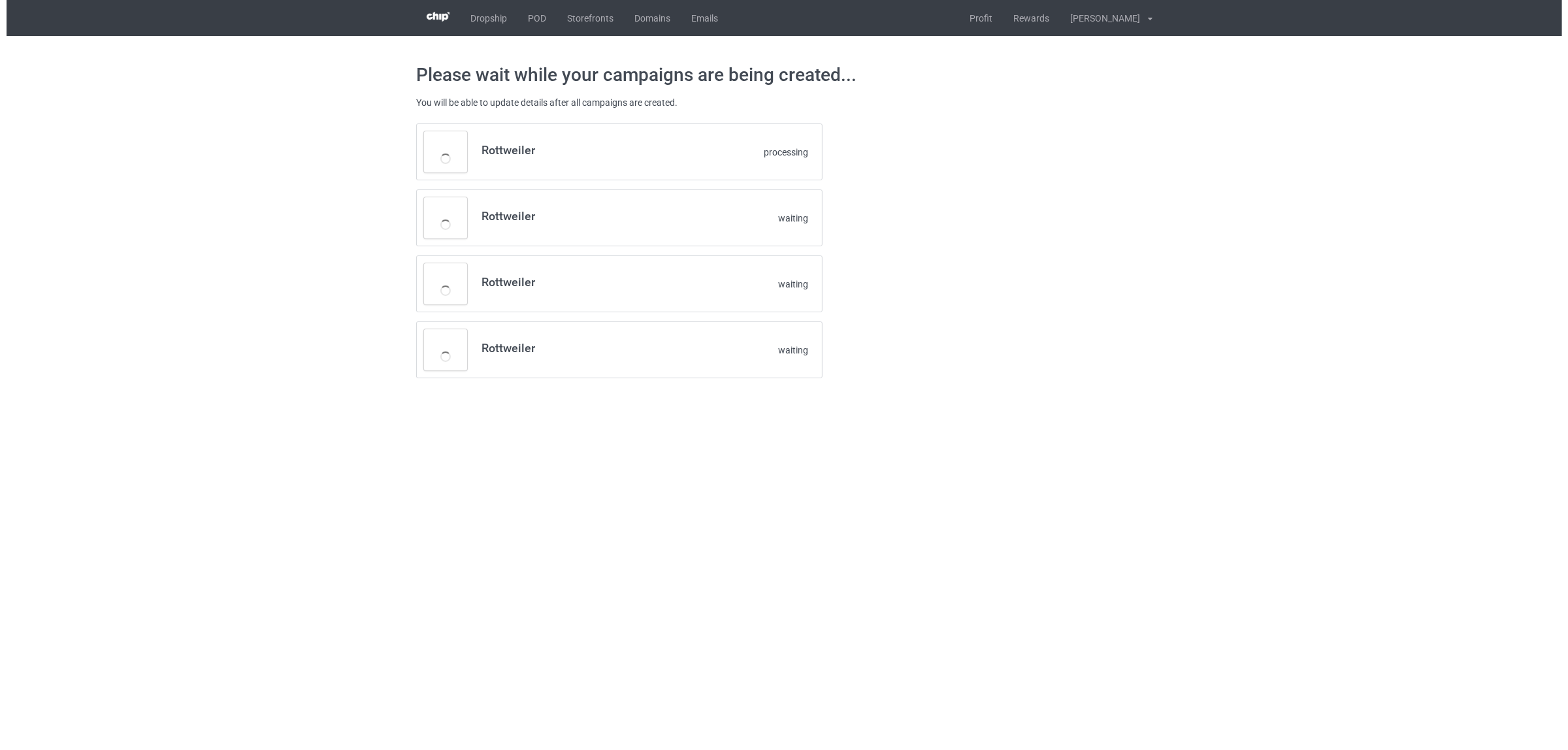
scroll to position [0, 0]
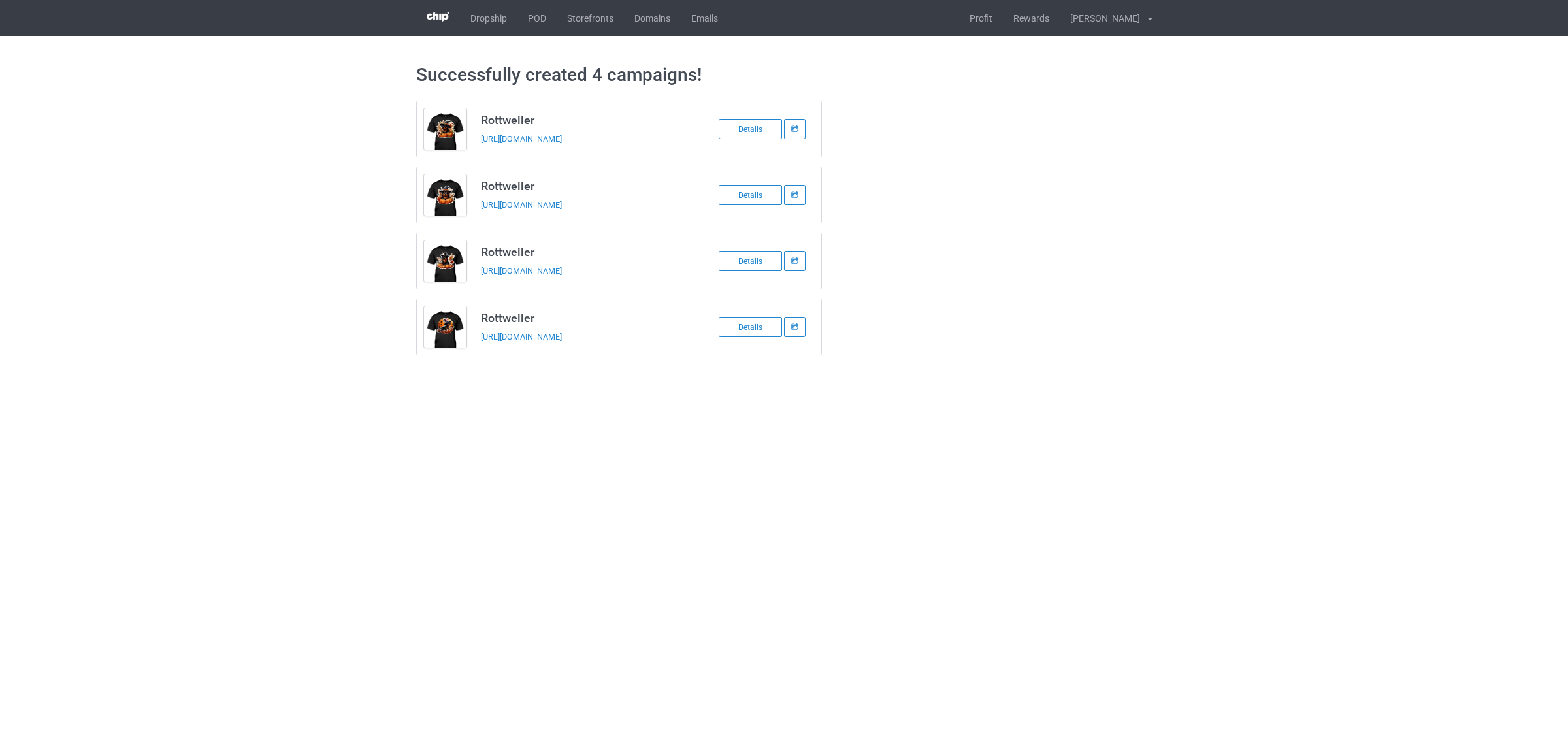
click at [1174, 288] on div "Successfully created 4 campaigns! Rottweiler https://www.tomvuitom.com/rottweil…" at bounding box center [784, 209] width 1568 height 347
click at [530, 18] on link "POD" at bounding box center [537, 17] width 39 height 36
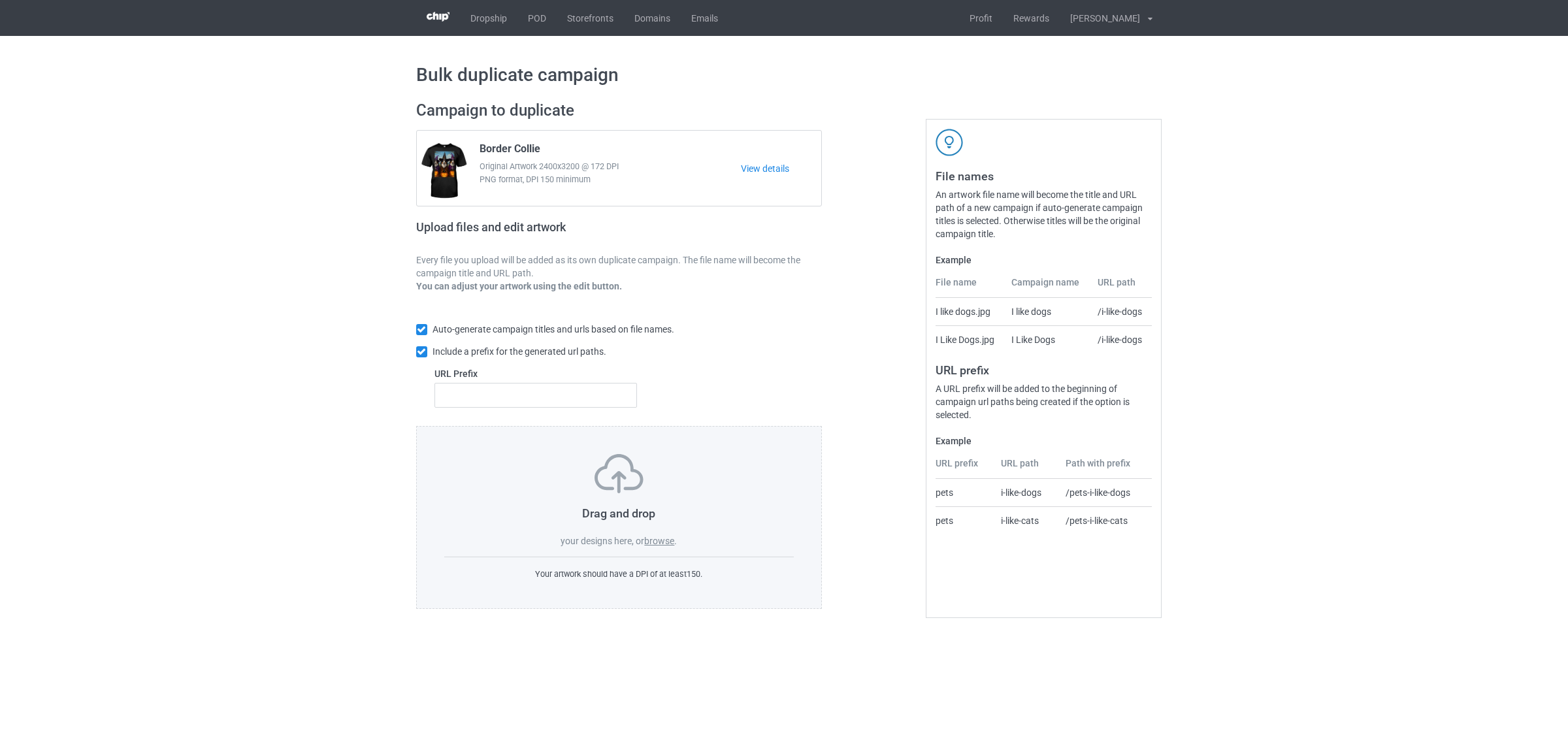
click at [656, 543] on label "browse" at bounding box center [659, 541] width 30 height 11
click at [0, 0] on input "browse" at bounding box center [0, 0] width 0 height 0
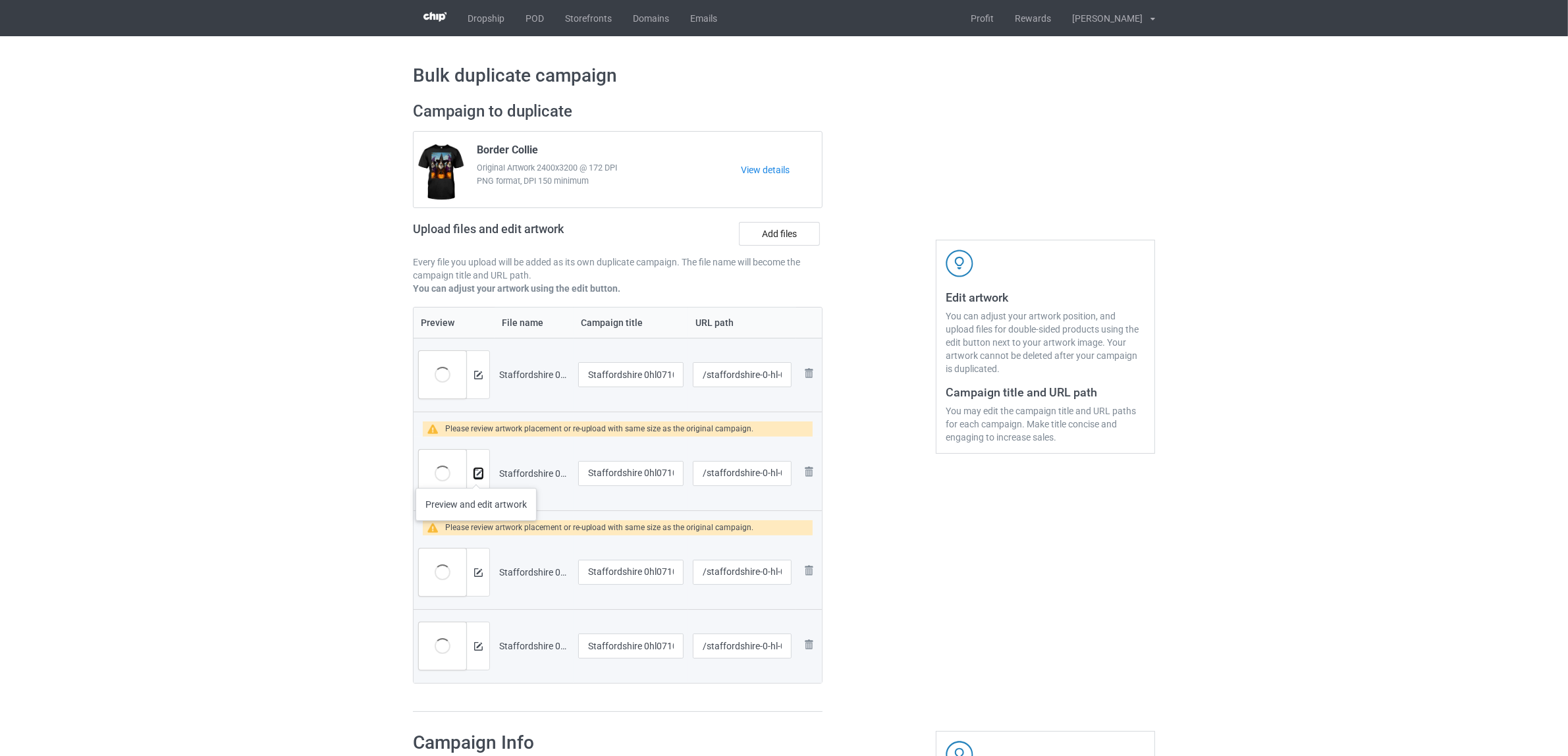
click at [476, 475] on img at bounding box center [478, 473] width 8 height 8
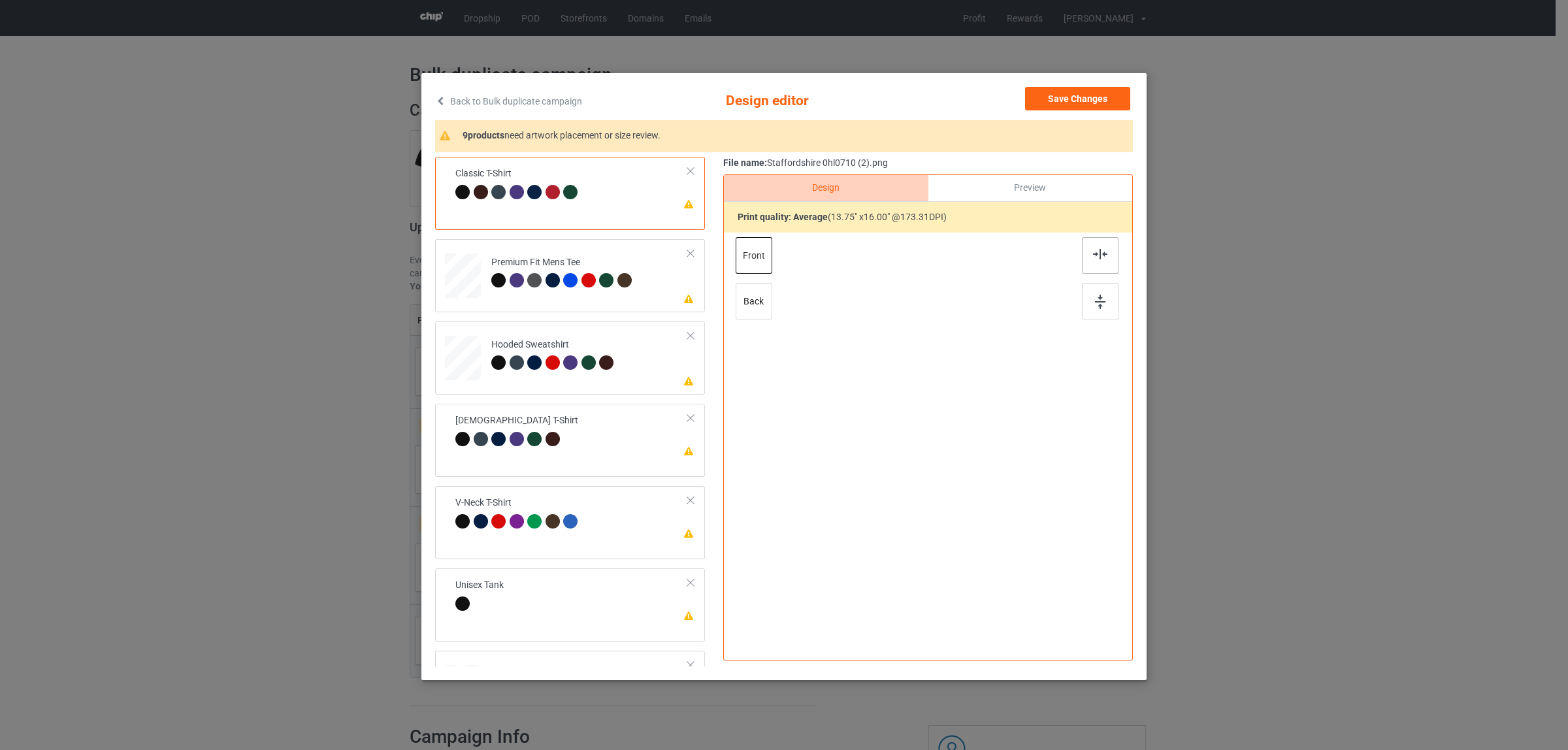
click at [1093, 263] on div at bounding box center [1100, 255] width 36 height 36
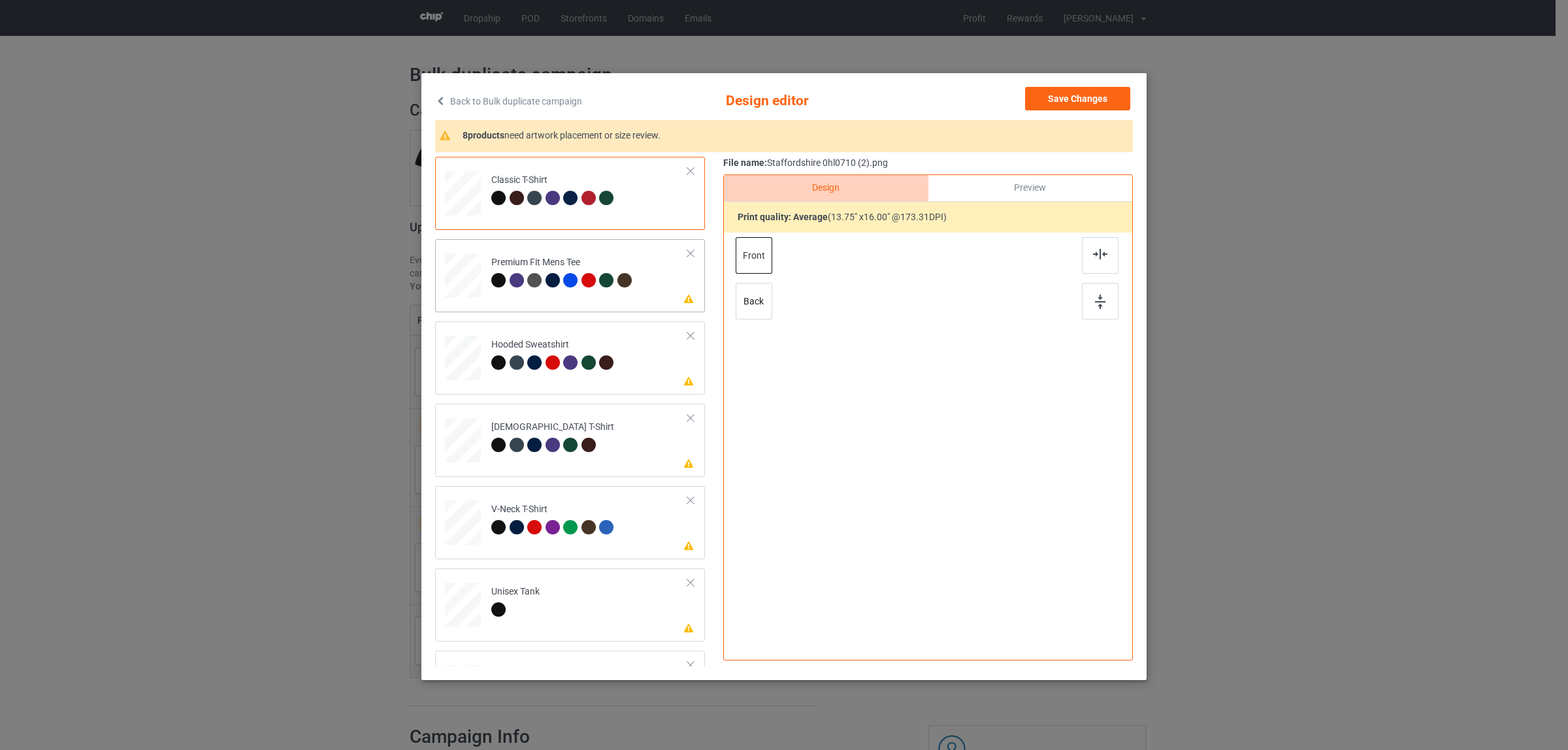
click at [546, 278] on div at bounding box center [555, 282] width 18 height 18
click at [1098, 254] on img at bounding box center [1100, 254] width 14 height 11
click at [584, 338] on div "Hooded Sweatshirt" at bounding box center [554, 353] width 126 height 31
click at [1093, 252] on img at bounding box center [1100, 254] width 14 height 11
click at [601, 427] on td "Please review artwork placement [DEMOGRAPHIC_DATA] T-Shirt" at bounding box center [589, 437] width 211 height 58
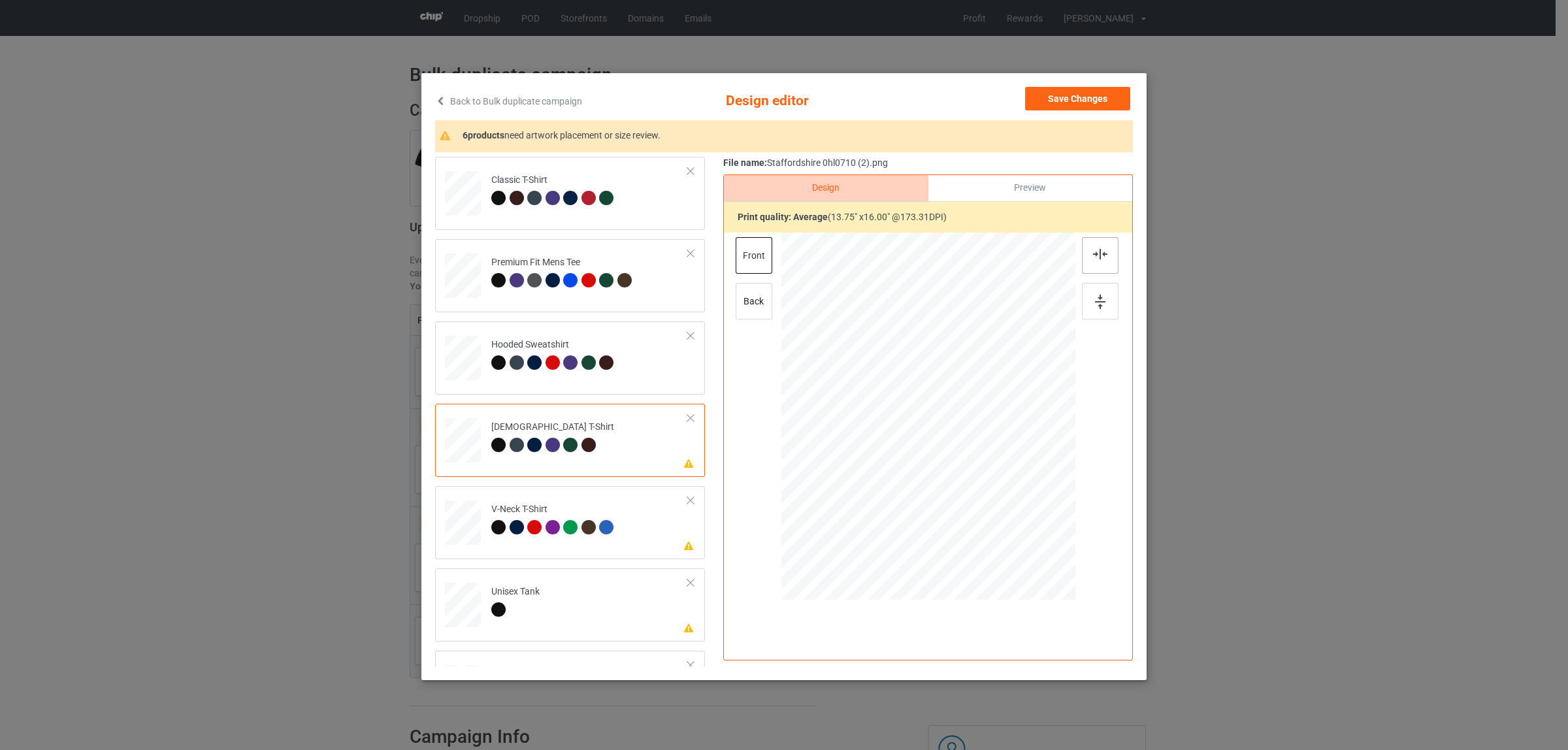
click at [1099, 253] on img at bounding box center [1100, 254] width 14 height 11
click at [584, 514] on div "V-Neck T-Shirt" at bounding box center [554, 518] width 126 height 31
click at [1086, 254] on div at bounding box center [1100, 255] width 36 height 36
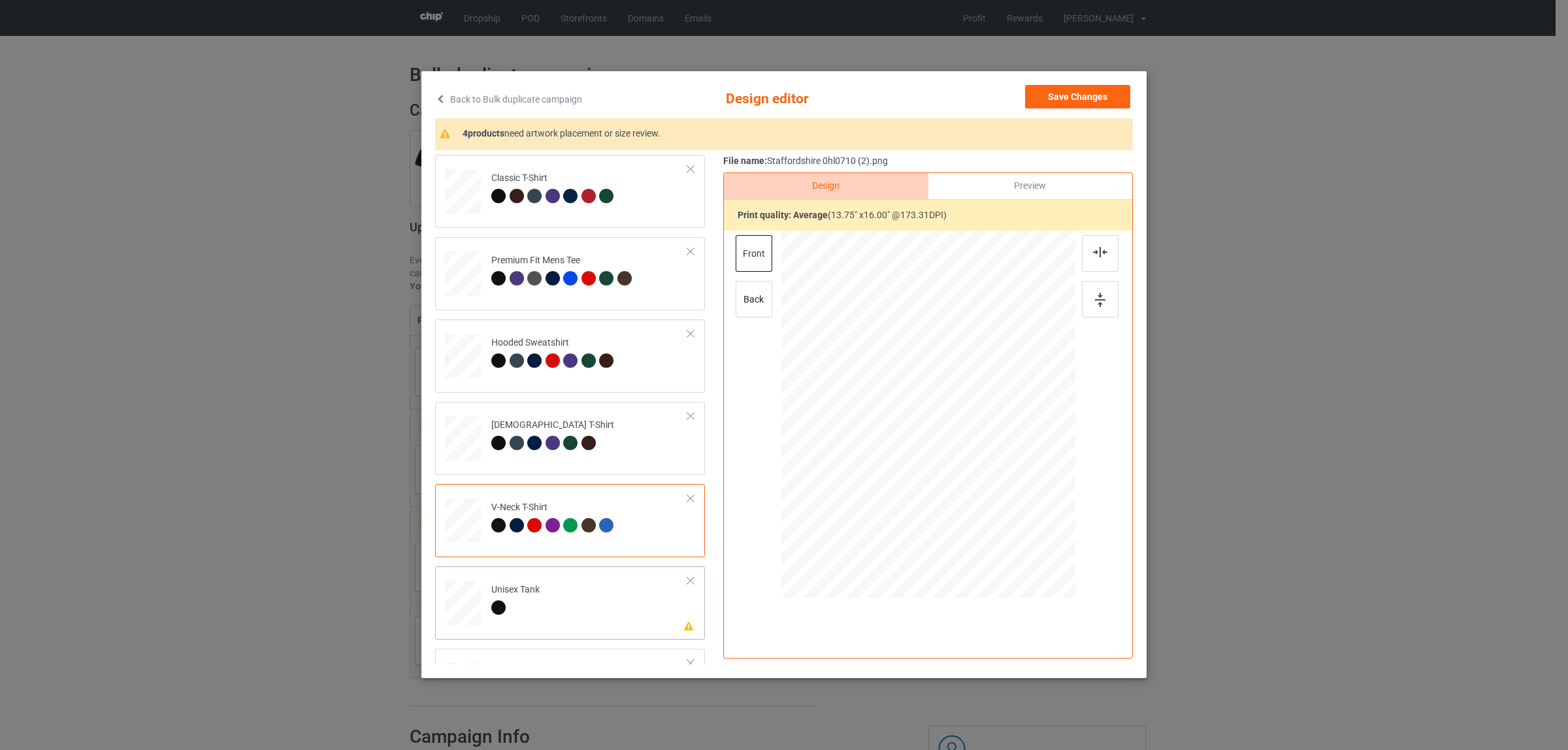
click at [531, 588] on div "Unisex Tank" at bounding box center [516, 599] width 48 height 31
click at [1083, 255] on div at bounding box center [1100, 254] width 36 height 36
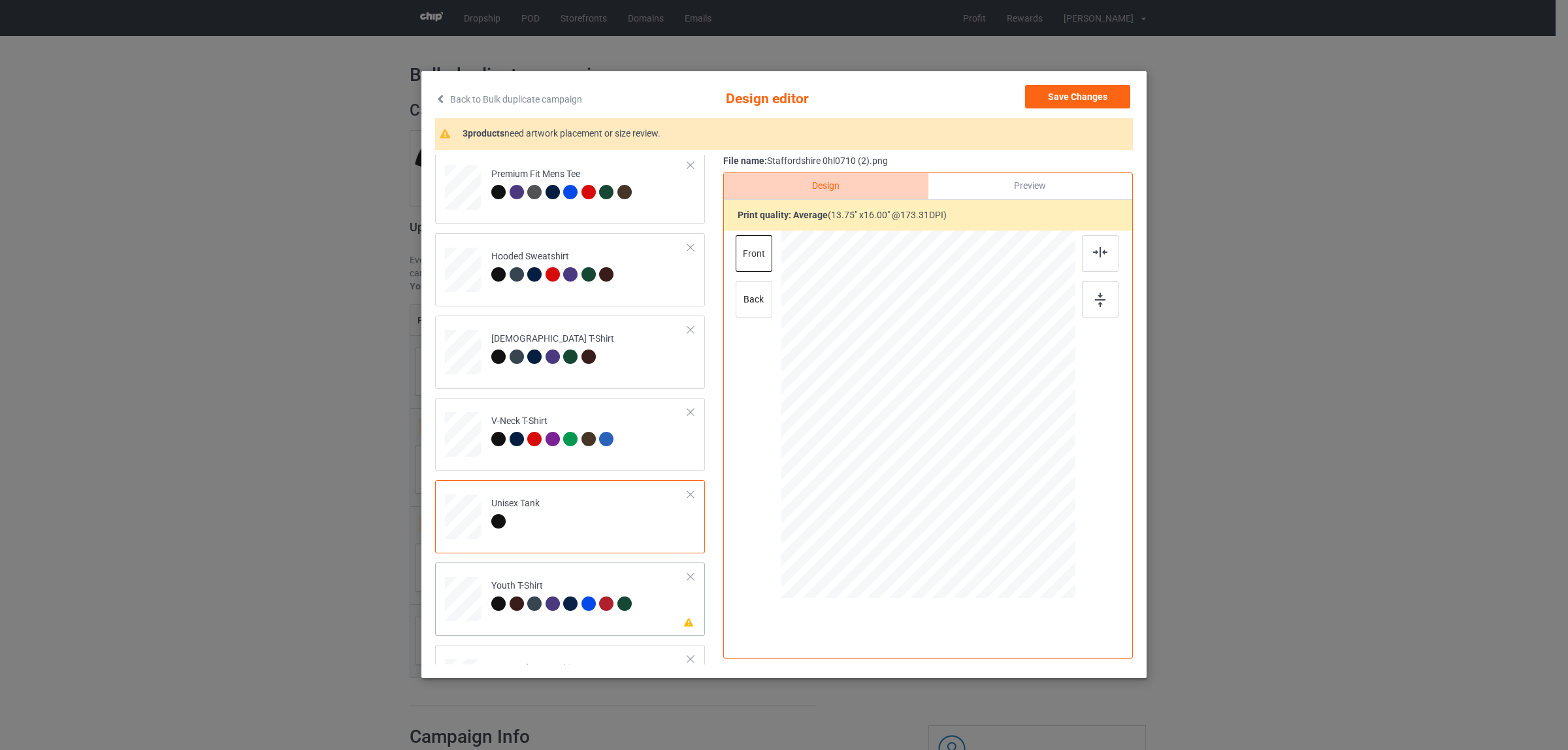
scroll to position [222, 0]
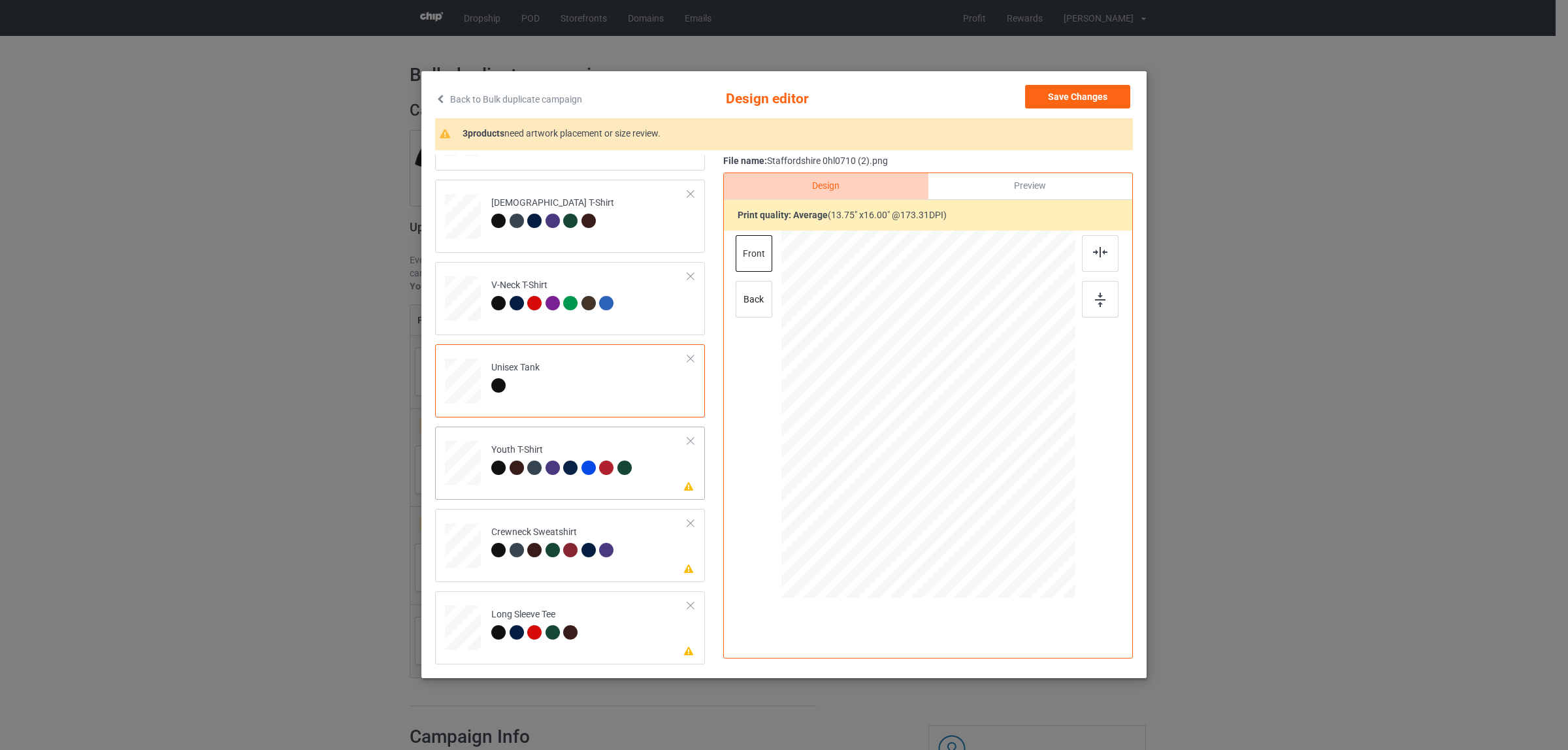
click at [521, 453] on div "Youth T-Shirt" at bounding box center [563, 459] width 144 height 31
click at [1096, 257] on img at bounding box center [1100, 252] width 14 height 11
click at [477, 546] on td at bounding box center [465, 543] width 39 height 58
click at [1096, 261] on div at bounding box center [1100, 254] width 36 height 36
click at [550, 633] on div at bounding box center [553, 632] width 14 height 14
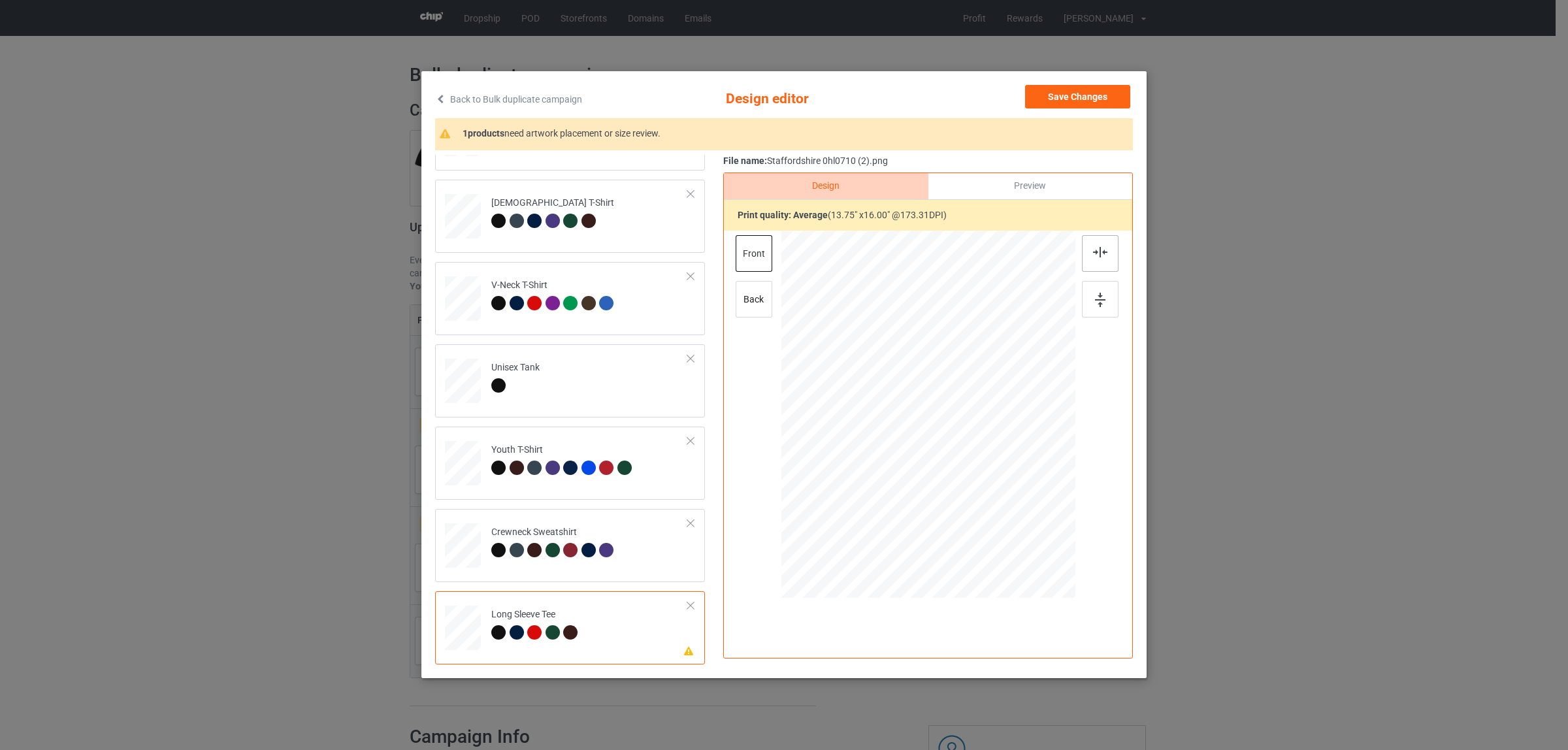
click at [1105, 250] on div at bounding box center [1100, 254] width 36 height 36
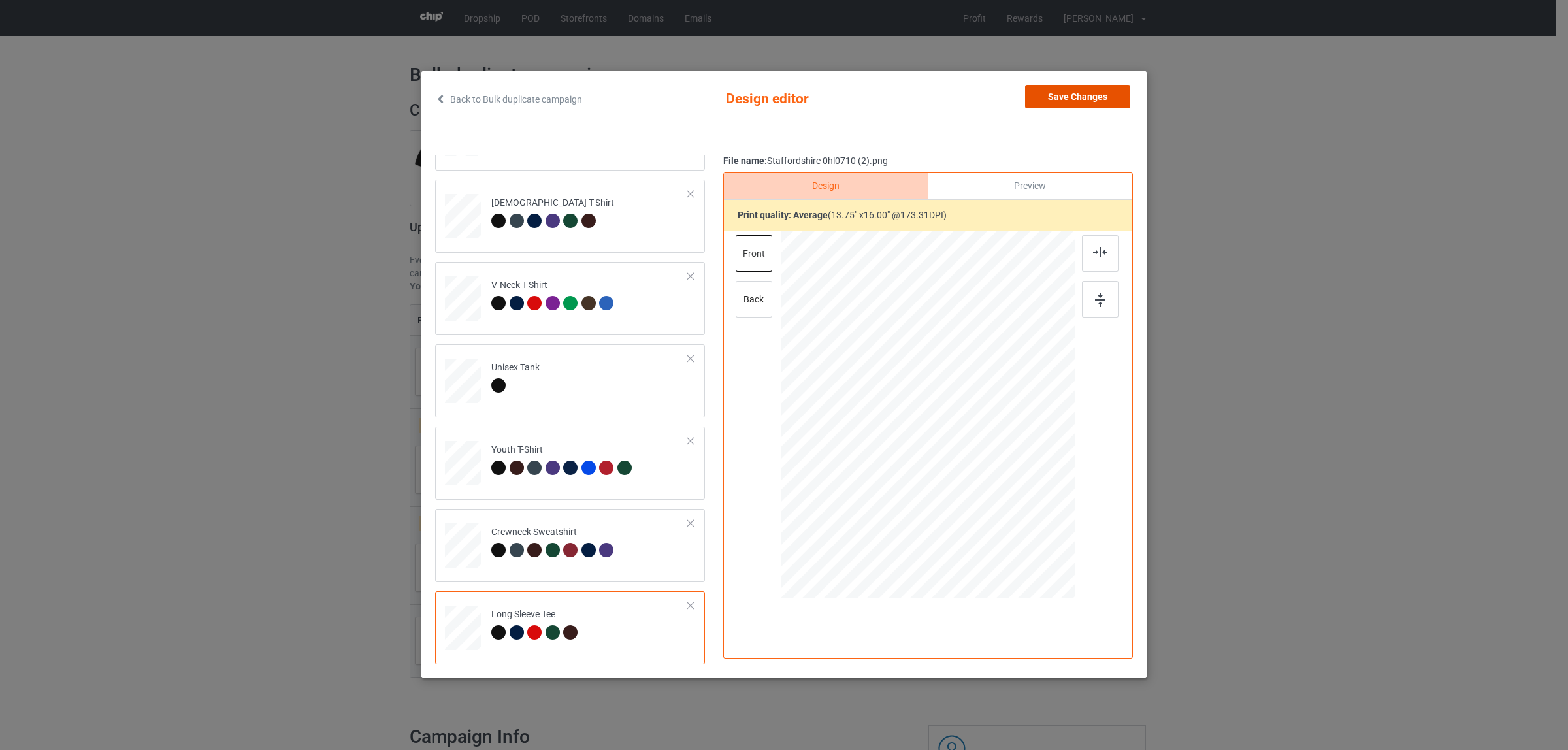
click at [1058, 95] on button "Save Changes" at bounding box center [1077, 96] width 105 height 23
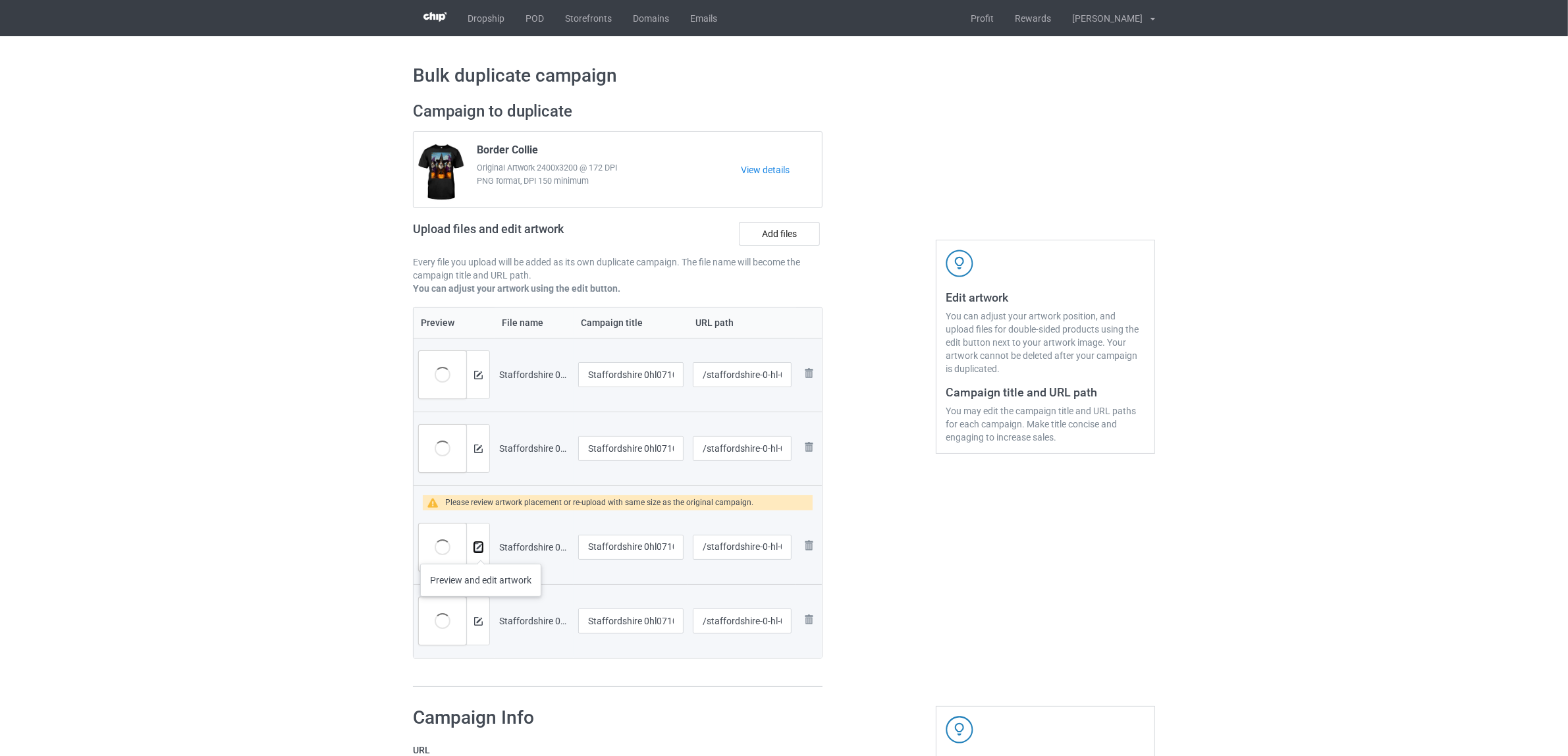
click at [481, 550] on img at bounding box center [478, 547] width 8 height 8
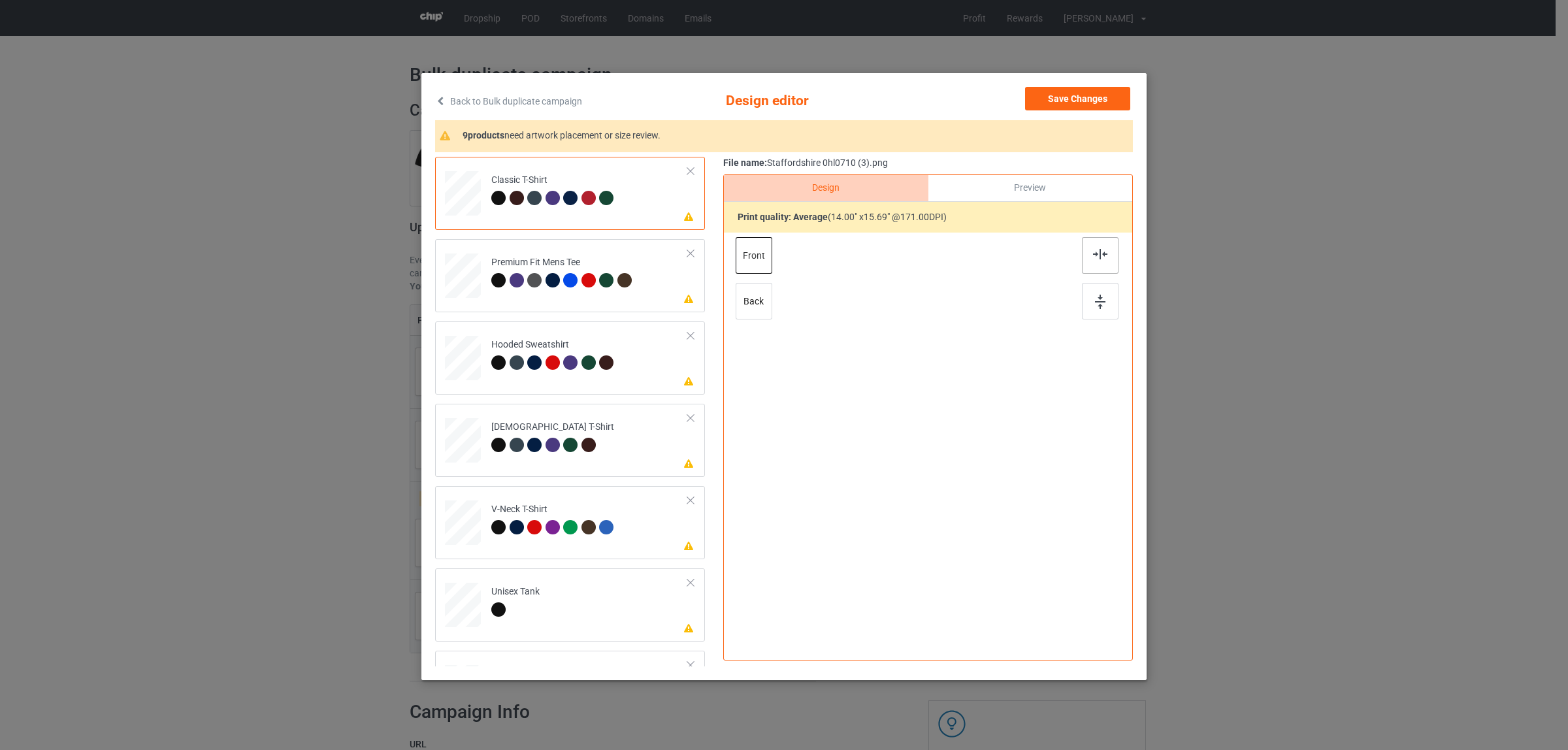
click at [1085, 274] on div at bounding box center [1100, 255] width 36 height 36
click at [585, 282] on div at bounding box center [588, 280] width 14 height 14
click at [1082, 251] on div at bounding box center [1100, 255] width 36 height 36
click at [491, 357] on div at bounding box center [500, 364] width 18 height 18
click at [1099, 253] on img at bounding box center [1100, 254] width 14 height 11
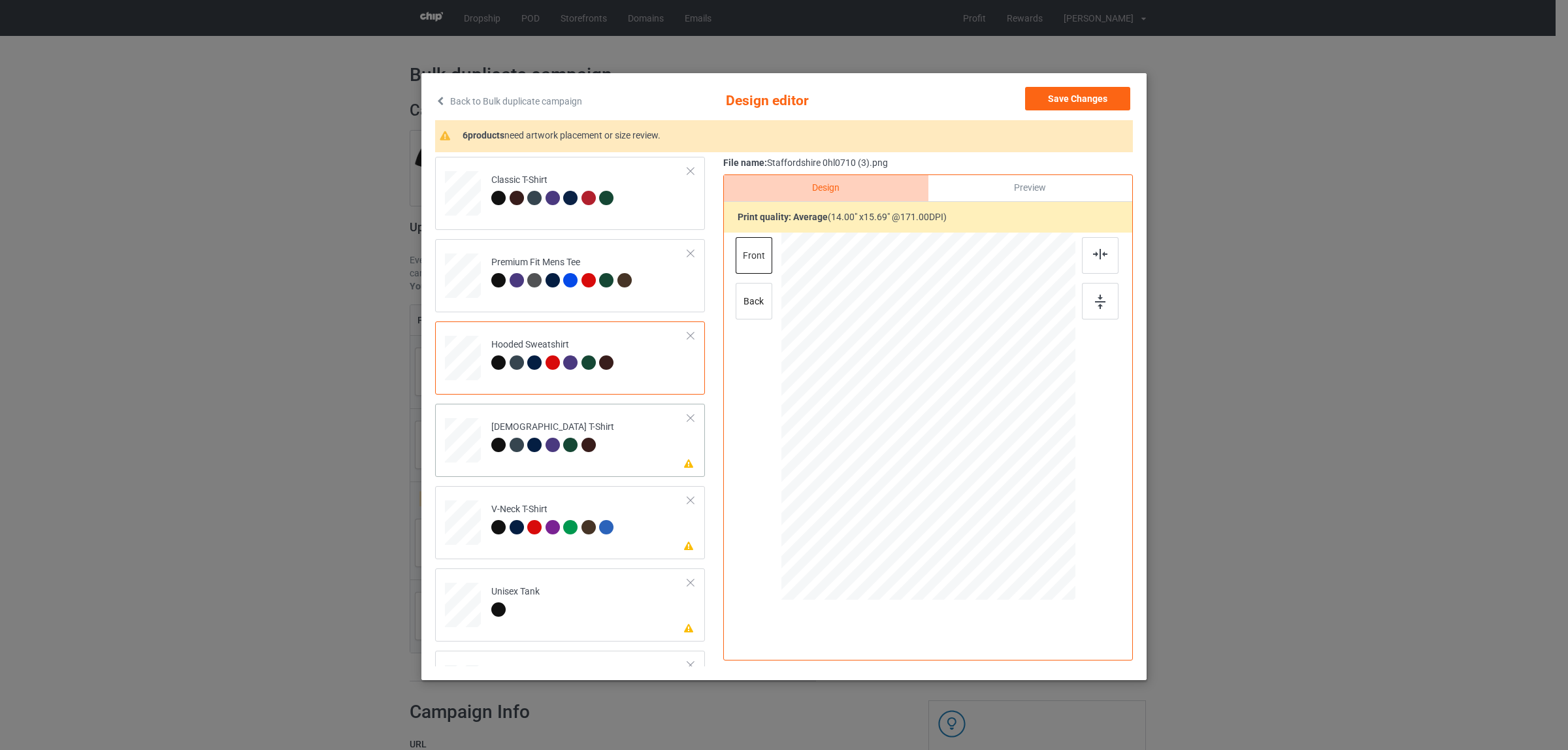
click at [497, 443] on div at bounding box center [498, 444] width 14 height 14
click at [1091, 263] on div at bounding box center [1100, 255] width 36 height 36
click at [565, 534] on div at bounding box center [572, 529] width 18 height 18
click at [1083, 247] on div at bounding box center [1100, 255] width 36 height 36
click at [572, 588] on td "Please review artwork placement Unisex Tank" at bounding box center [589, 602] width 211 height 58
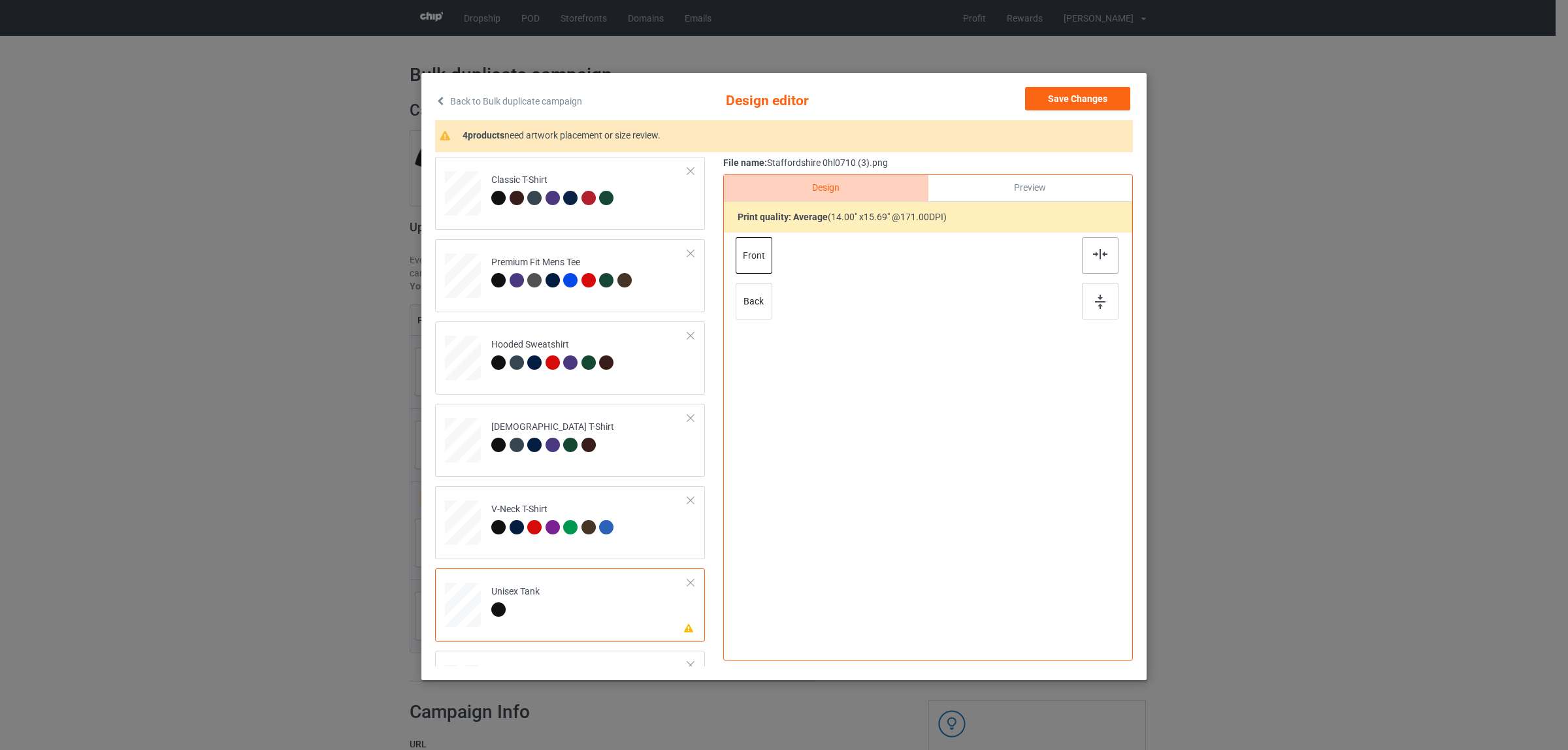
click at [1093, 255] on img at bounding box center [1100, 254] width 14 height 11
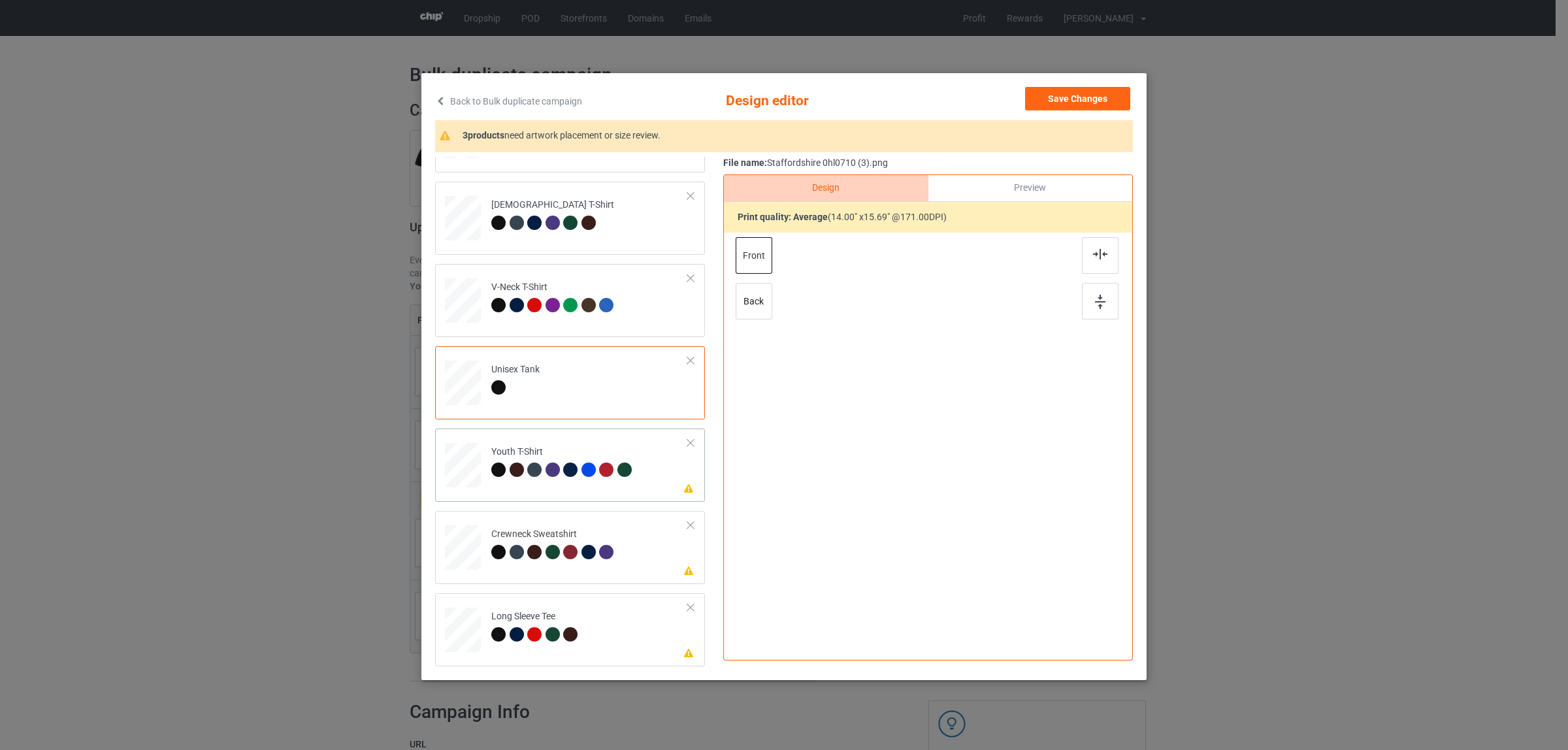
click at [550, 442] on td "Please review artwork placement Youth T-Shirt" at bounding box center [589, 462] width 211 height 58
click at [1098, 255] on img at bounding box center [1100, 254] width 14 height 11
click at [530, 576] on div "Please review artwork placement Crewneck Sweatshirt" at bounding box center [570, 547] width 270 height 73
click at [1084, 261] on div at bounding box center [1100, 255] width 36 height 36
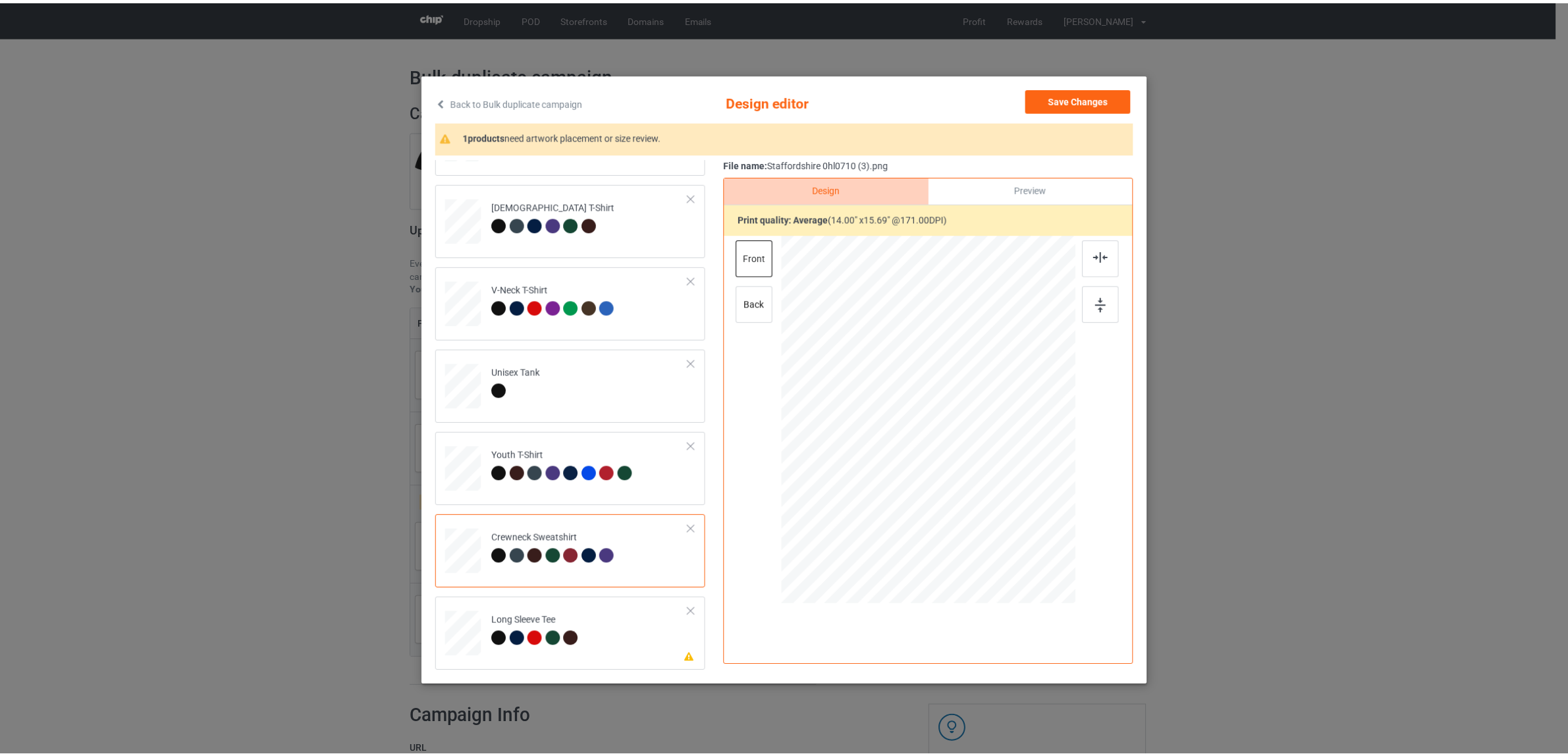
scroll to position [2, 0]
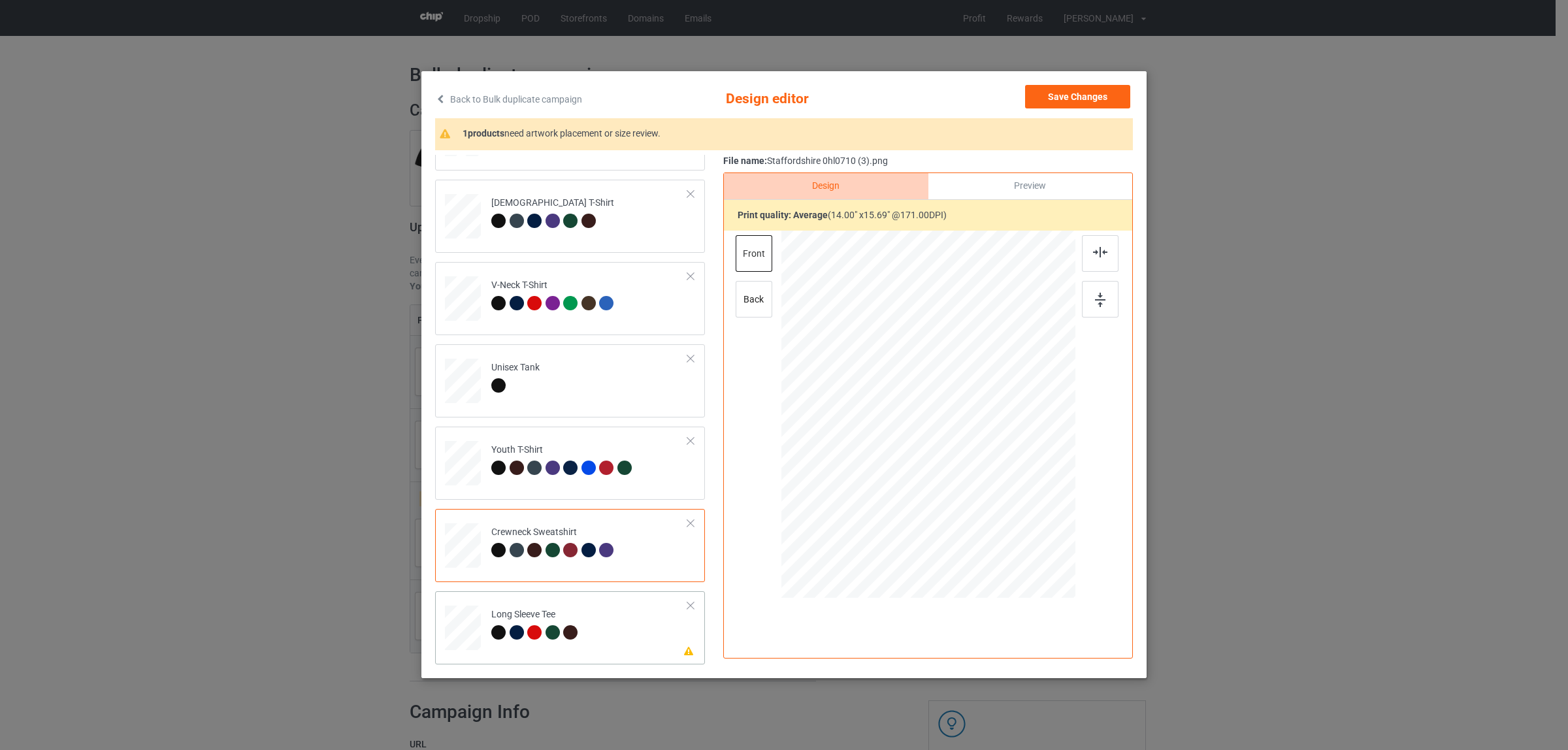
click at [547, 622] on div "Long Sleeve Tee" at bounding box center [536, 623] width 90 height 31
click at [1093, 251] on img at bounding box center [1100, 252] width 14 height 11
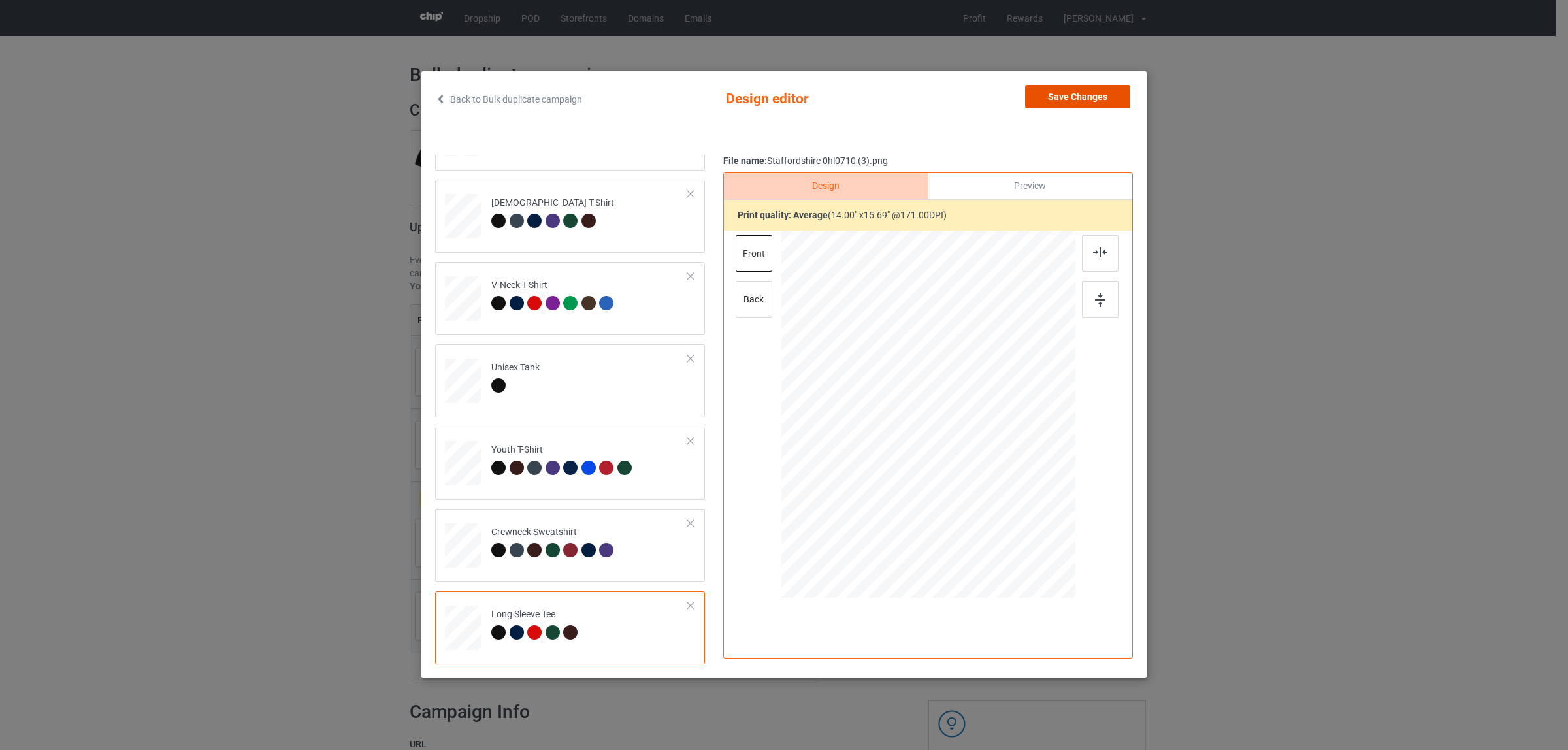
click at [1041, 96] on button "Save Changes" at bounding box center [1077, 96] width 105 height 23
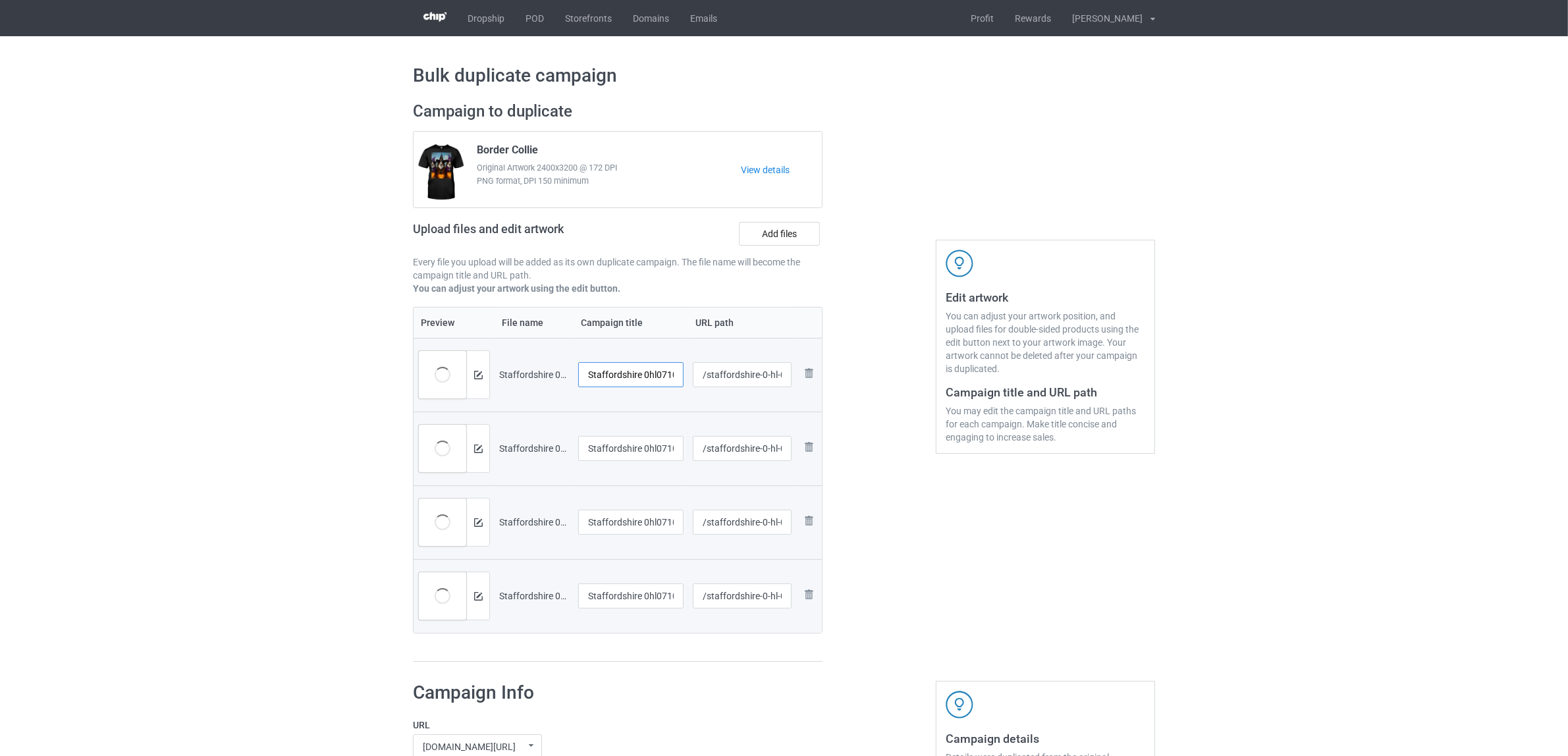
scroll to position [0, 18]
drag, startPoint x: 640, startPoint y: 371, endPoint x: 734, endPoint y: 375, distance: 94.1
click at [734, 375] on tr "Preview and edit artwork Staffordshire 0hl0710 (1).png Staffordshire 0hl0710 (1…" at bounding box center [617, 375] width 408 height 74
click at [624, 373] on input "[GEOGRAPHIC_DATA]" at bounding box center [631, 375] width 105 height 25
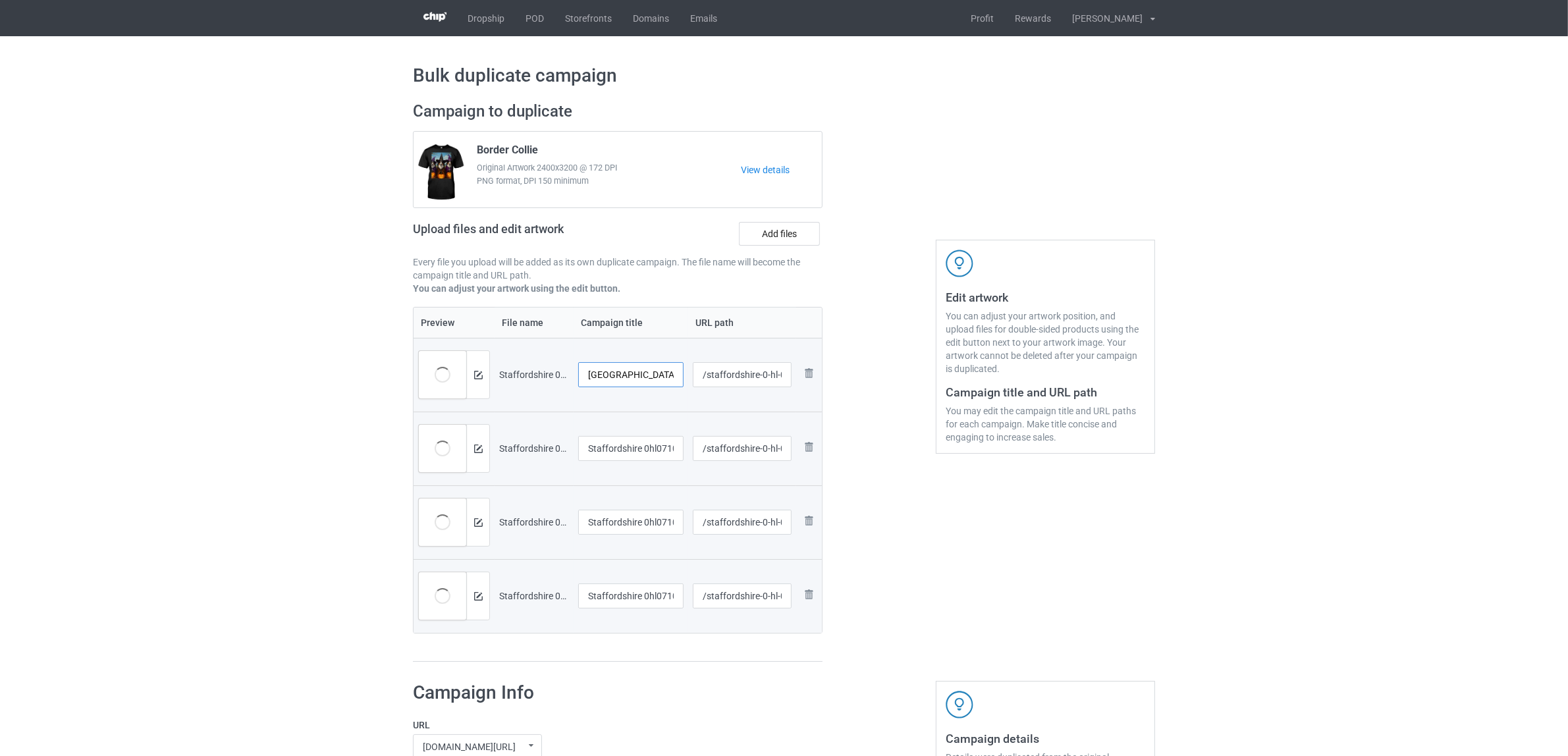
click at [624, 373] on input "[GEOGRAPHIC_DATA]" at bounding box center [631, 375] width 105 height 25
type input "[GEOGRAPHIC_DATA]"
click at [626, 459] on input "Staffordshire 0hl0710 (2)" at bounding box center [631, 448] width 105 height 25
paste input "text"
type input "[GEOGRAPHIC_DATA]"
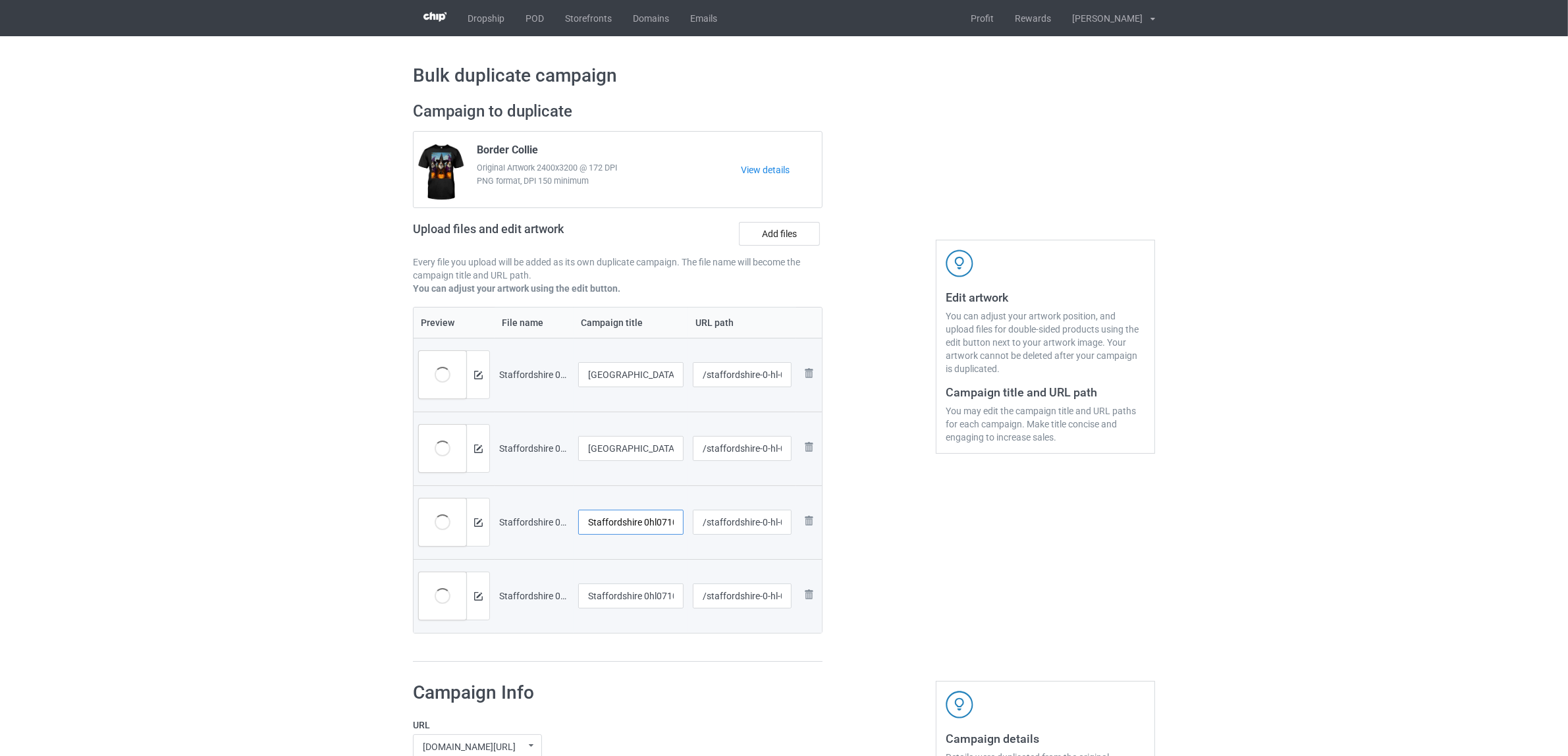
click at [629, 526] on input "Staffordshire 0hl0710 (3)" at bounding box center [631, 522] width 105 height 25
paste input "text"
type input "[GEOGRAPHIC_DATA]"
click at [620, 583] on td "Staffordshire 0hl0710 (4)" at bounding box center [631, 596] width 114 height 74
click at [626, 603] on input "Staffordshire 0hl0710 (4)" at bounding box center [631, 596] width 105 height 25
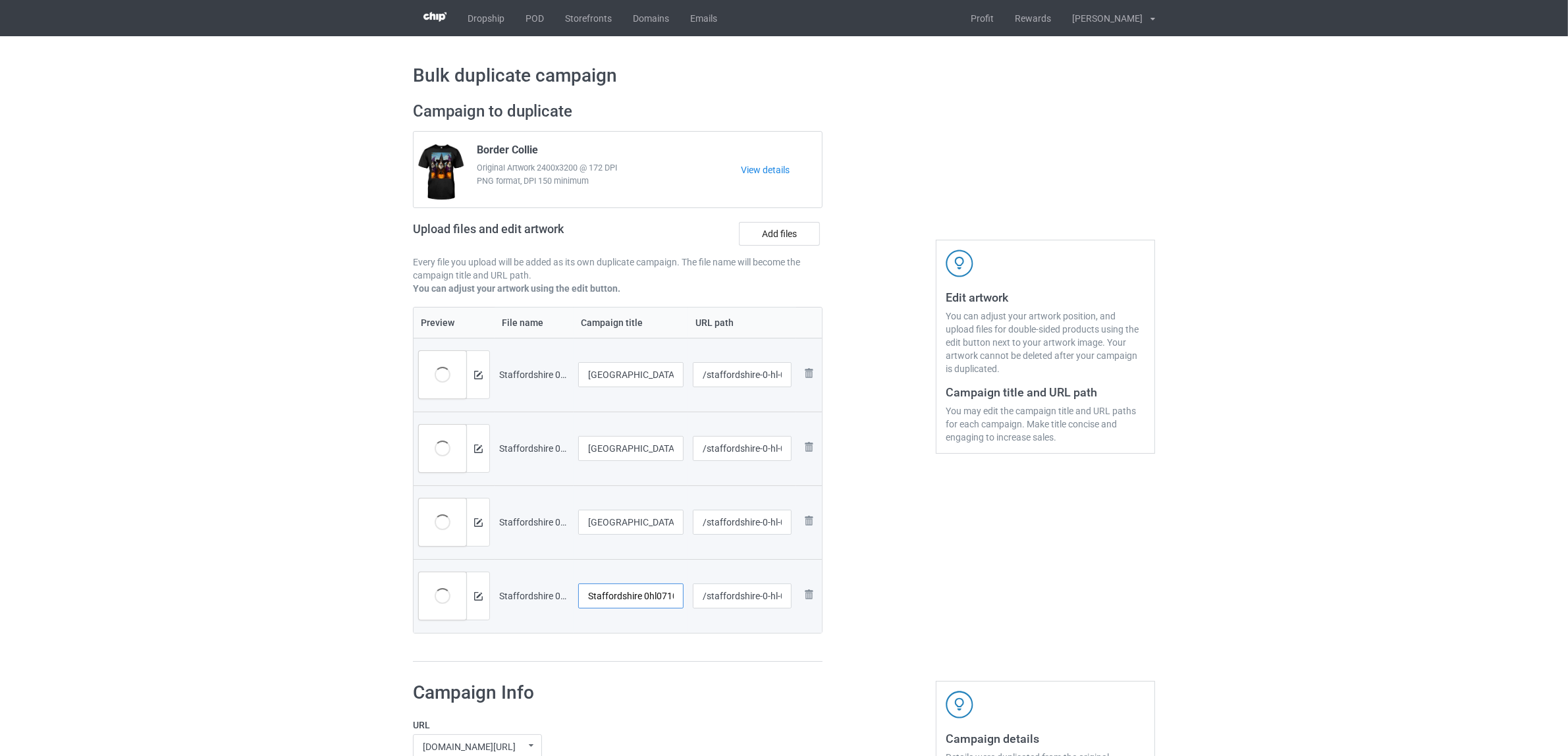
paste input "text"
type input "[GEOGRAPHIC_DATA]"
click at [616, 654] on div "Preview File name Campaign title URL path Preview and edit artwork Staffordshir…" at bounding box center [617, 484] width 410 height 355
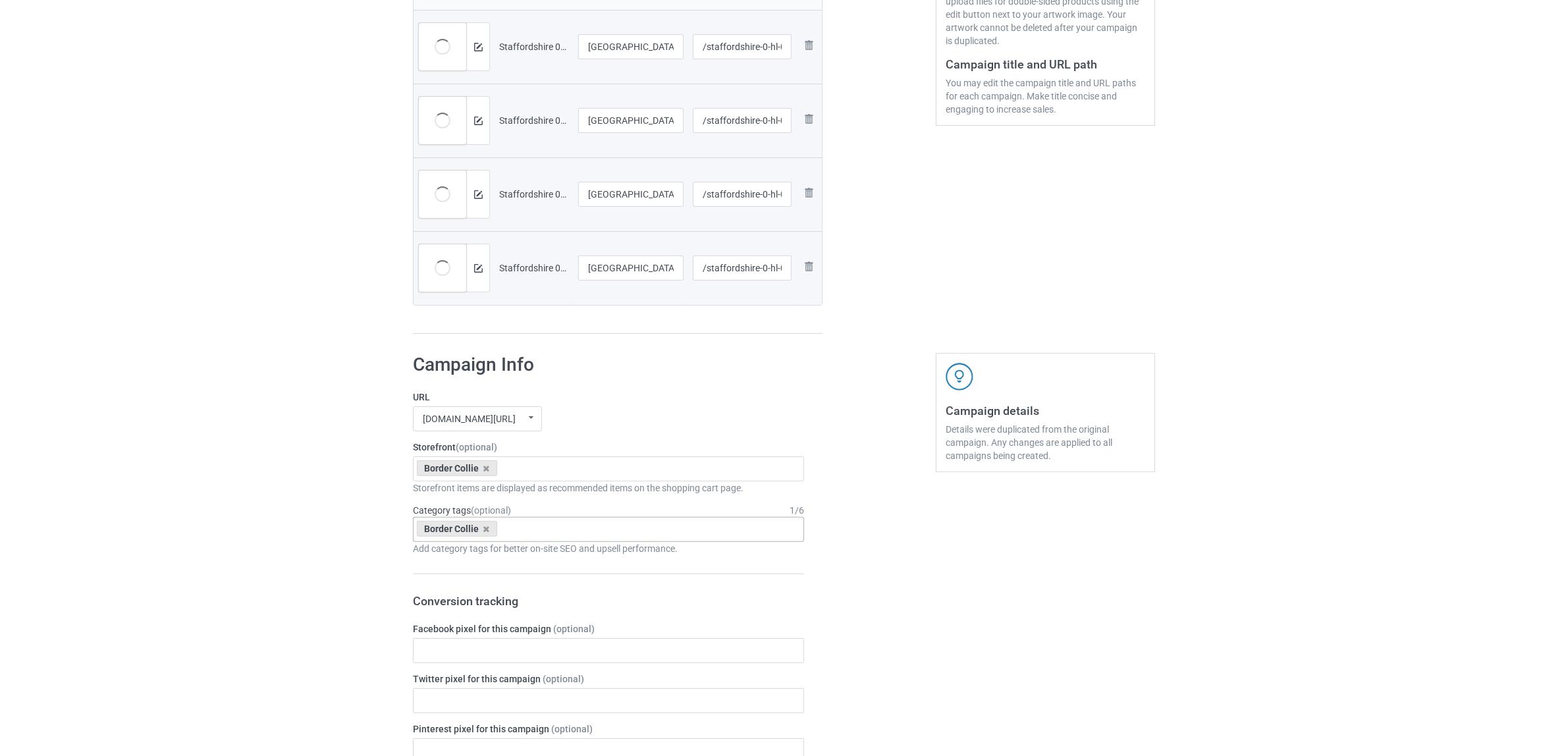
scroll to position [329, 0]
click at [485, 465] on icon at bounding box center [486, 467] width 7 height 8
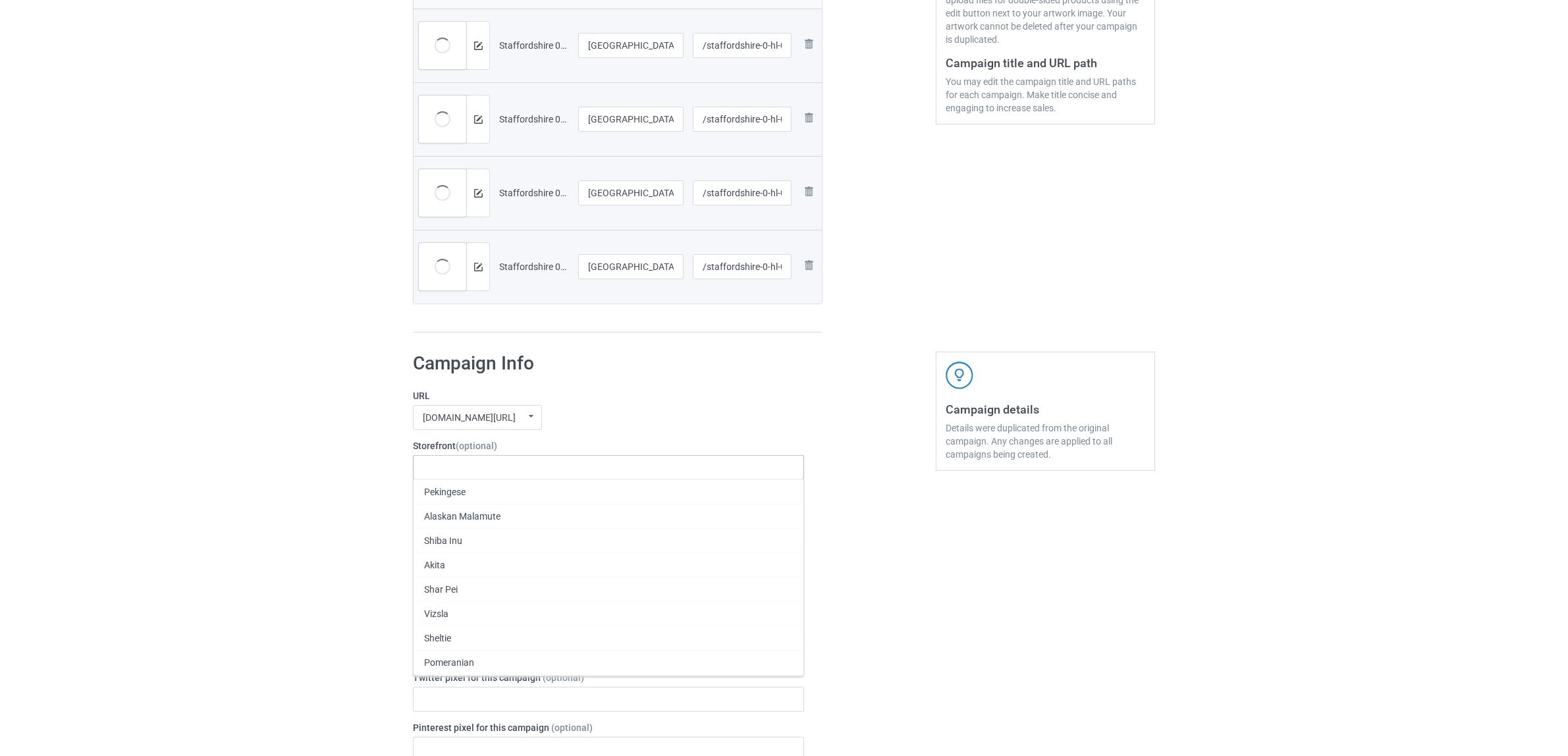
paste input "[GEOGRAPHIC_DATA]"
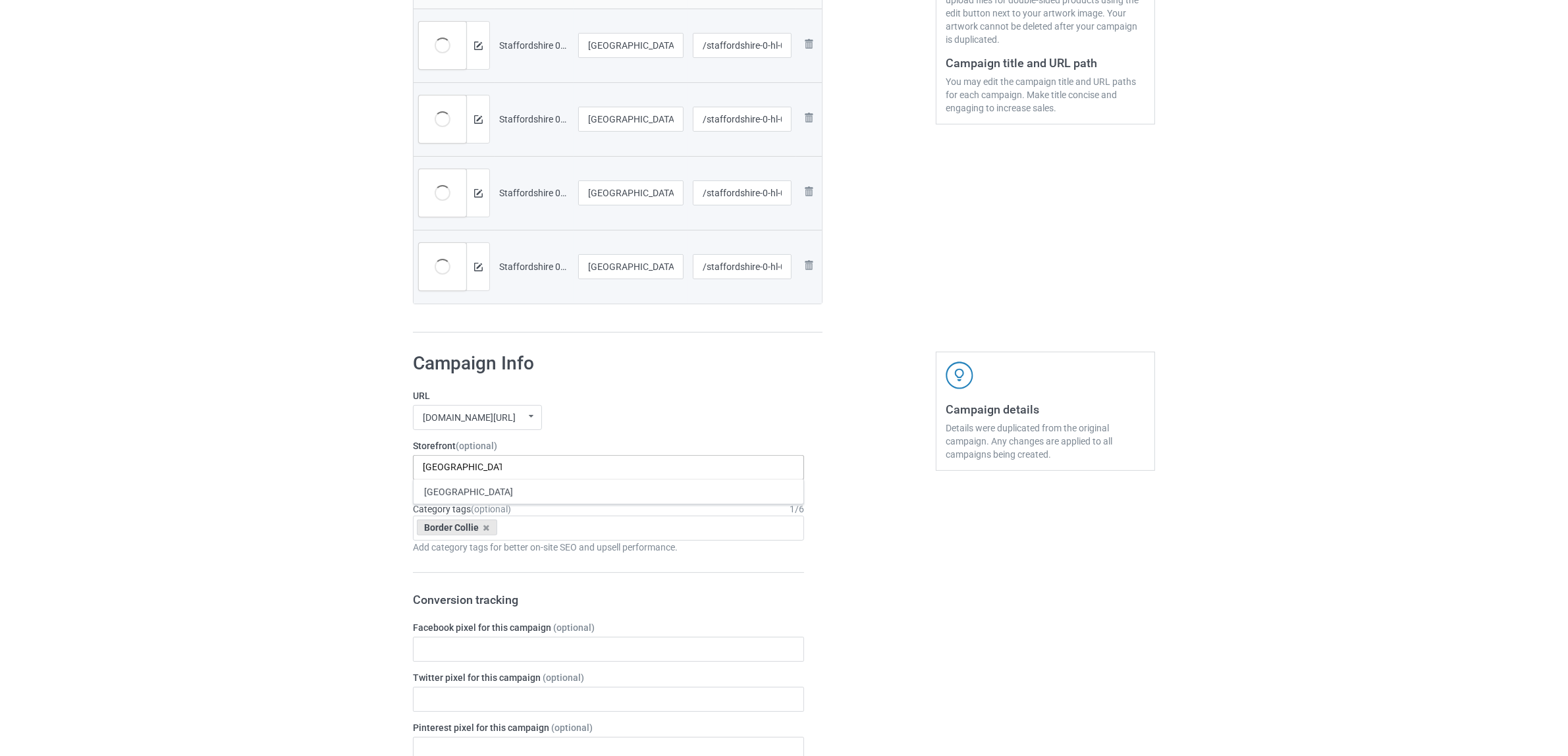
type input "[GEOGRAPHIC_DATA]"
click at [458, 492] on div "[GEOGRAPHIC_DATA]" at bounding box center [608, 491] width 390 height 24
click at [485, 531] on icon at bounding box center [486, 527] width 7 height 8
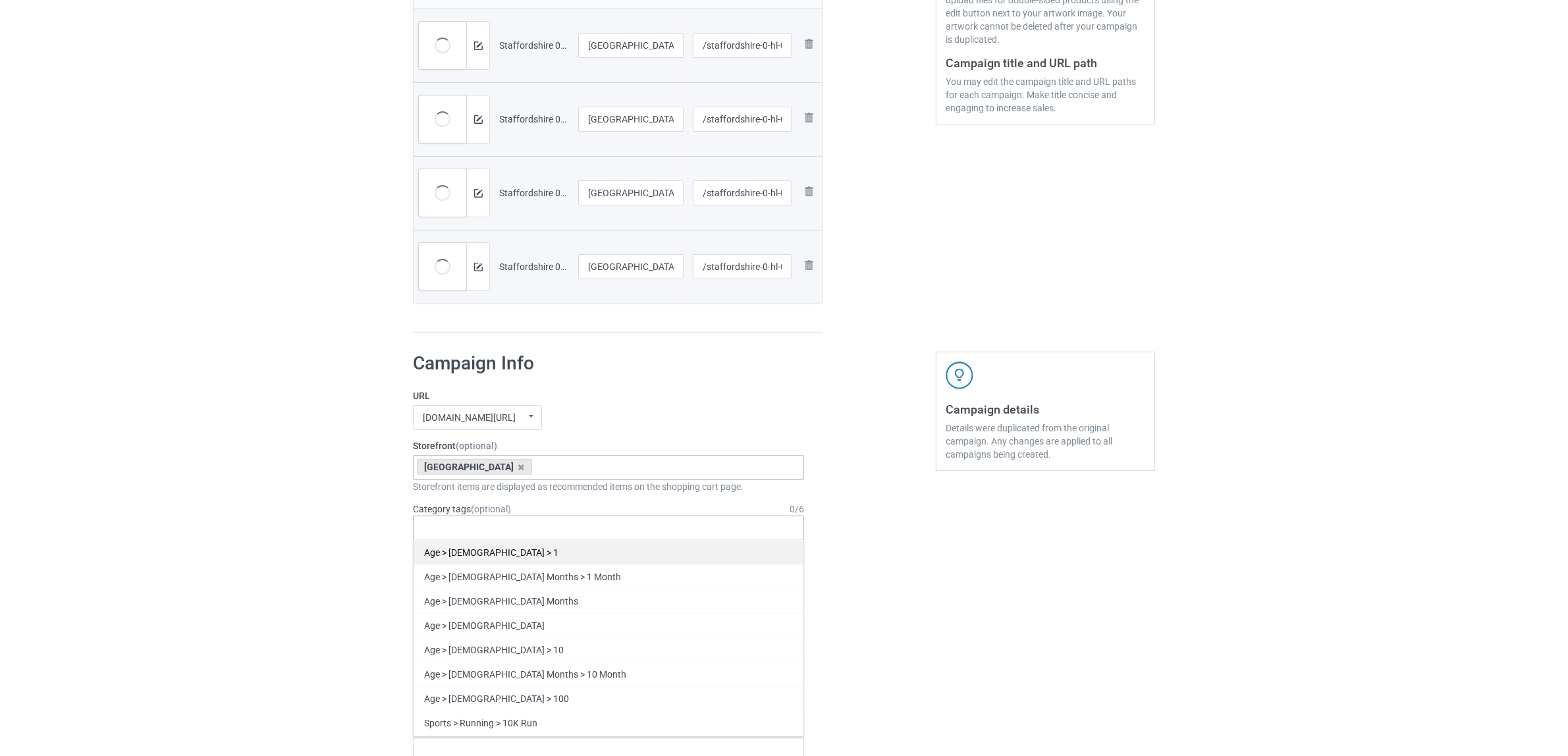
paste input "[GEOGRAPHIC_DATA]"
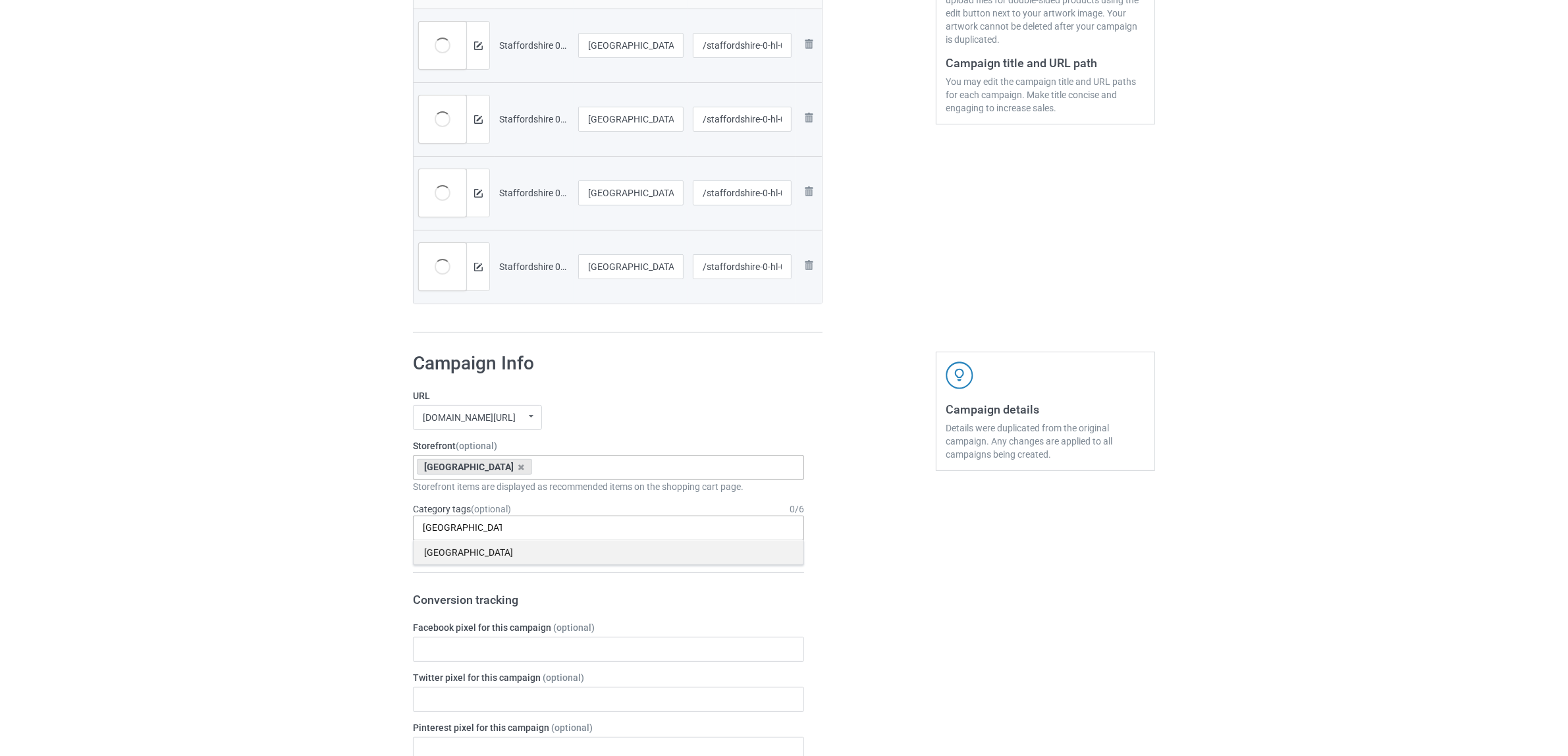
type input "[GEOGRAPHIC_DATA]"
click at [453, 555] on div "[GEOGRAPHIC_DATA]" at bounding box center [608, 552] width 390 height 24
click at [262, 502] on div "Bulk duplicate campaign Campaign to duplicate Border Collie Original Artwork 24…" at bounding box center [784, 638] width 1568 height 1861
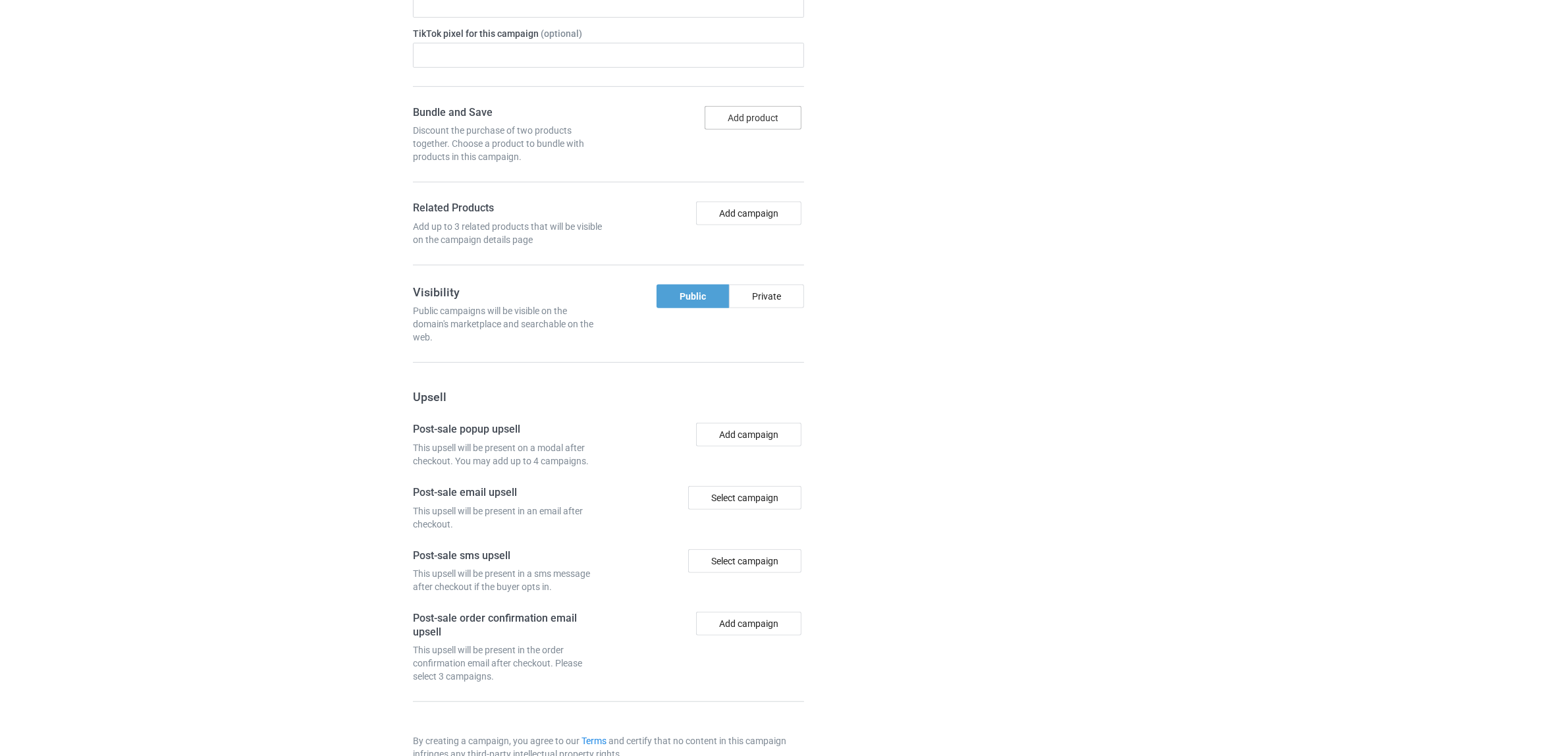
scroll to position [1146, 0]
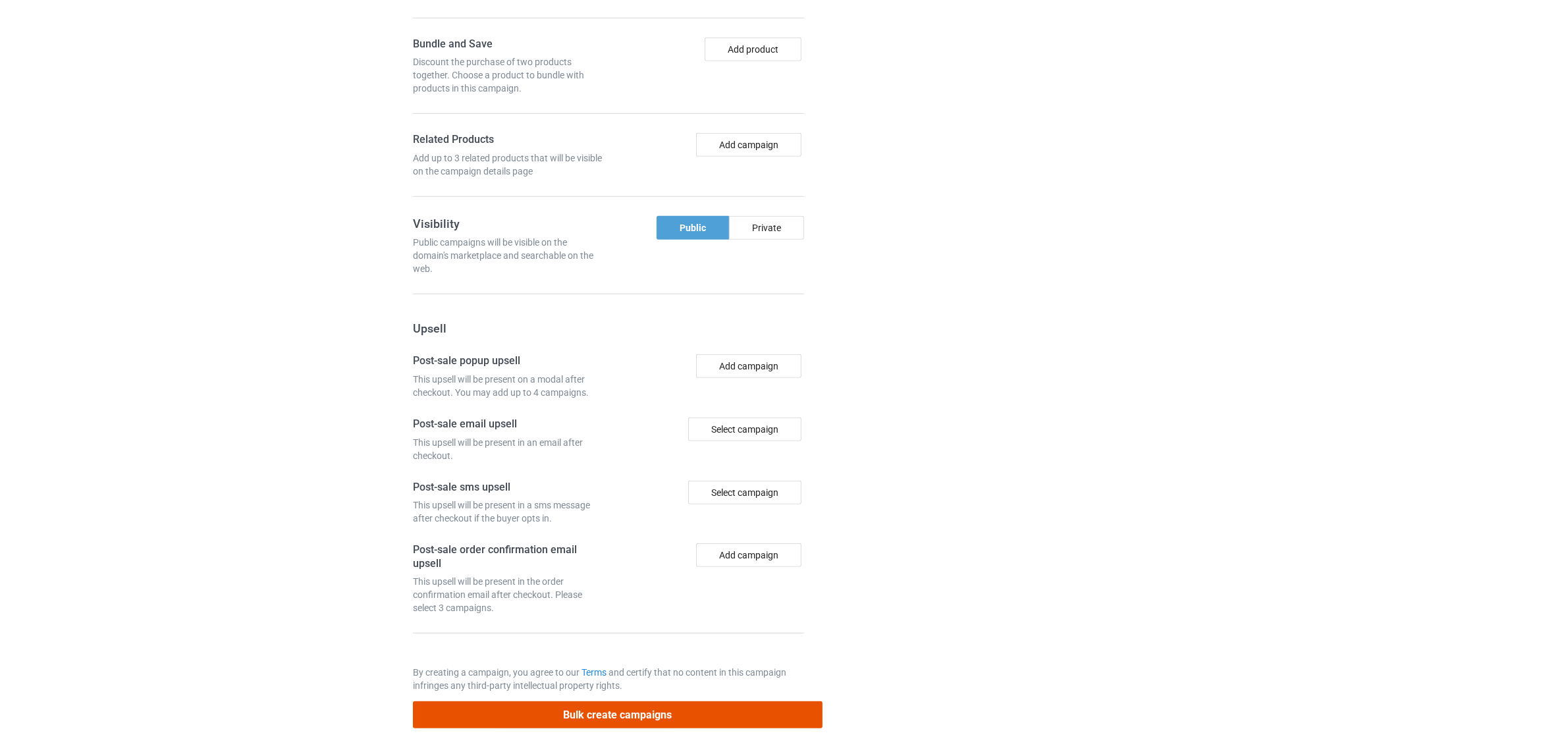
click at [617, 721] on button "Bulk create campaigns" at bounding box center [617, 714] width 410 height 27
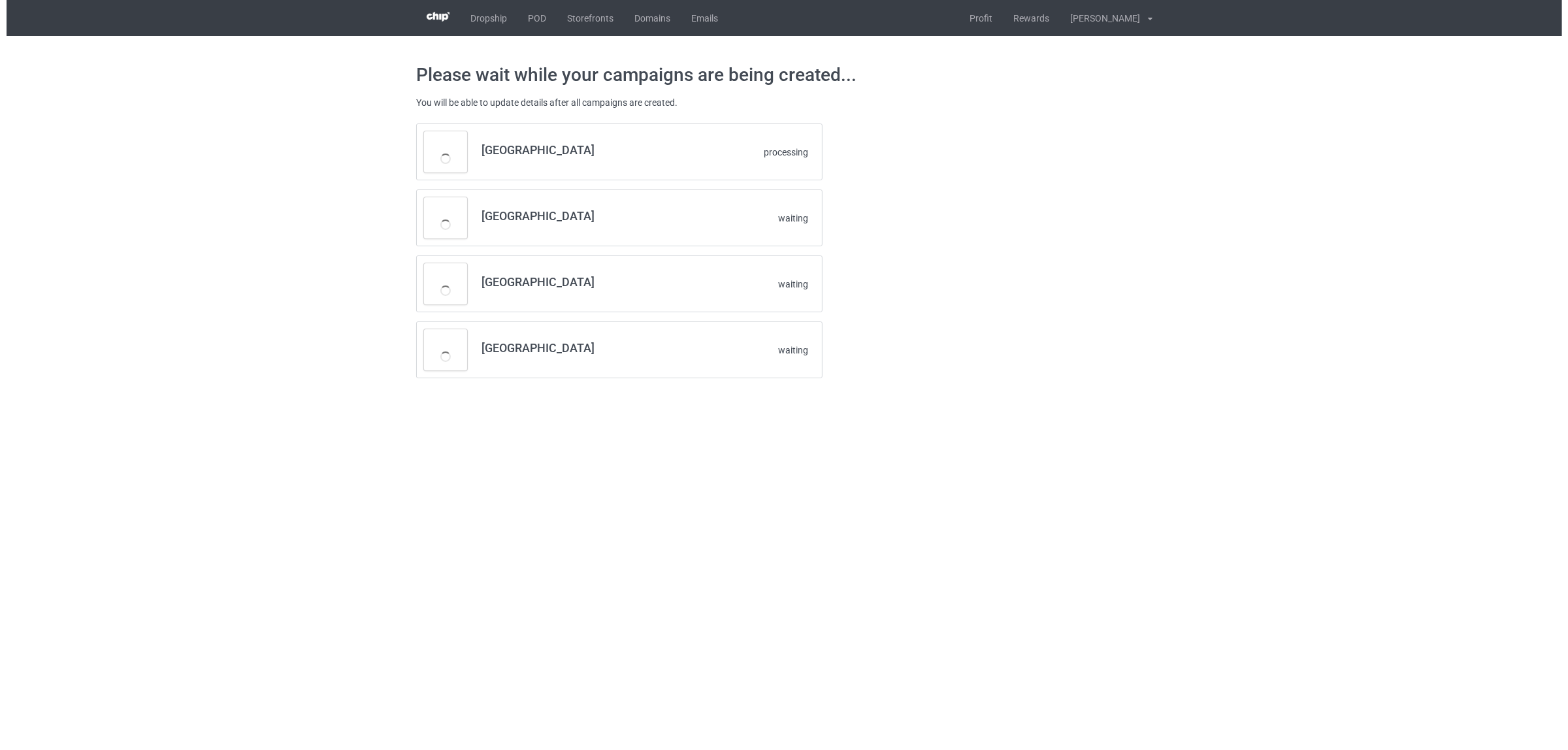
scroll to position [0, 0]
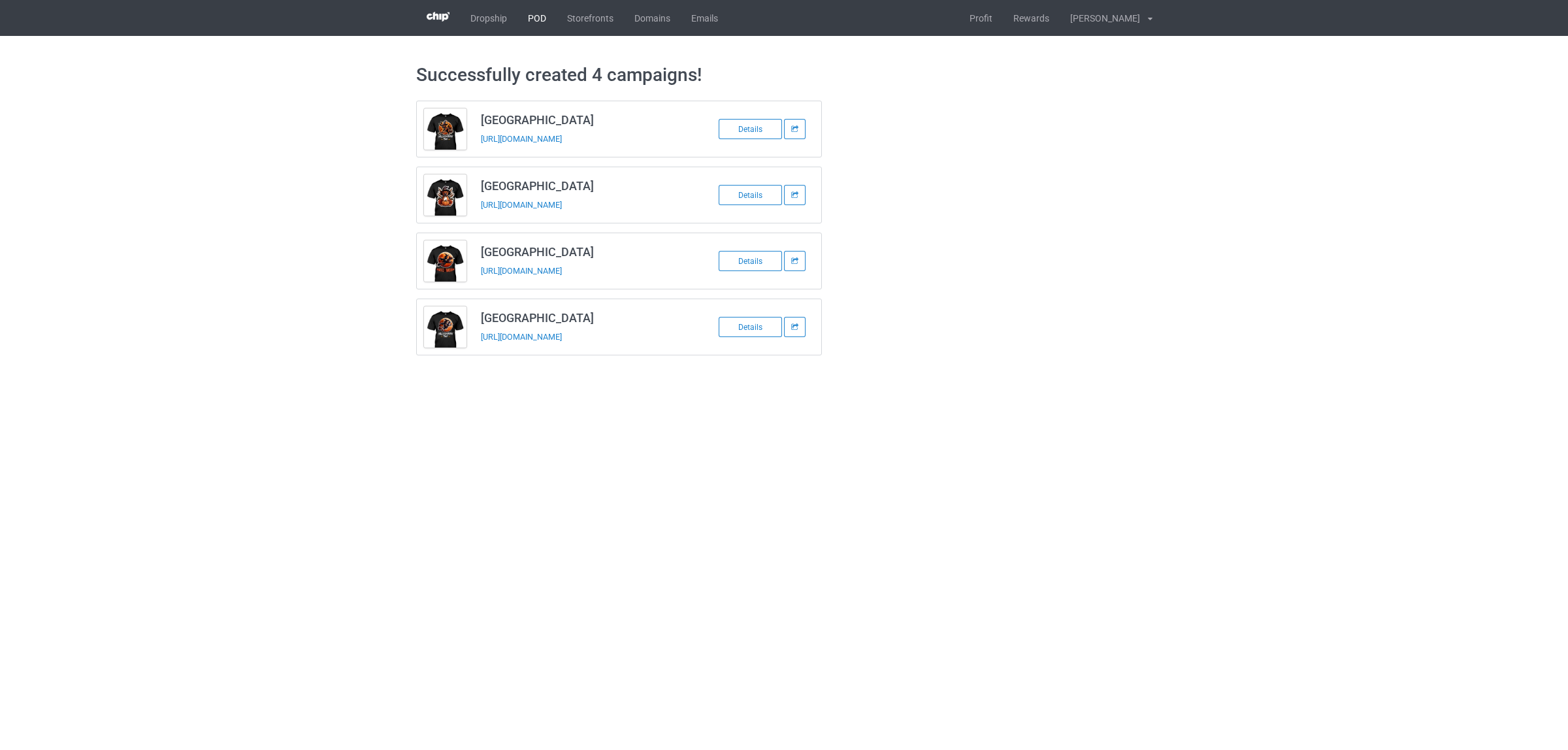
click at [531, 20] on link "POD" at bounding box center [537, 17] width 39 height 36
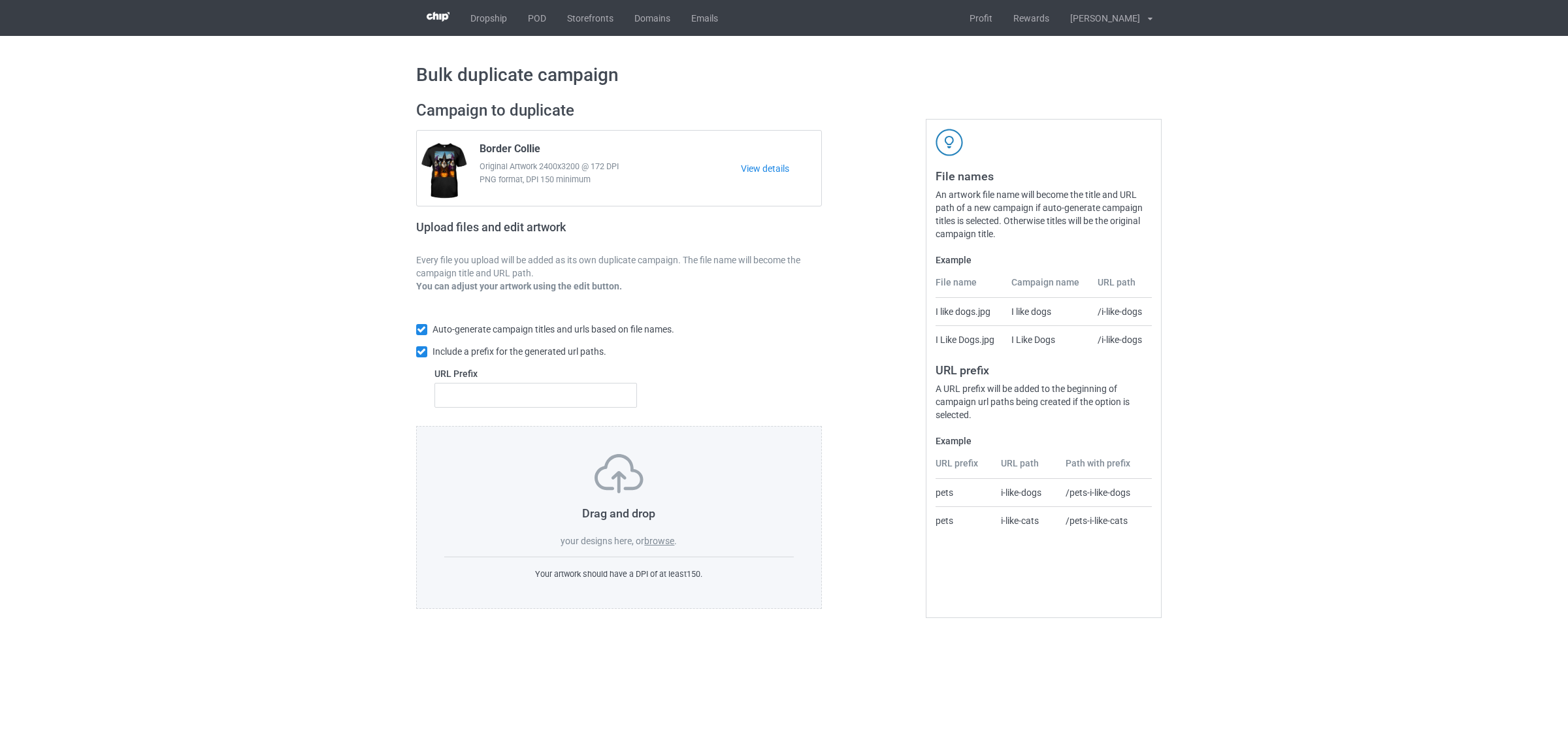
click at [656, 542] on label "browse" at bounding box center [659, 541] width 30 height 11
click at [0, 0] on input "browse" at bounding box center [0, 0] width 0 height 0
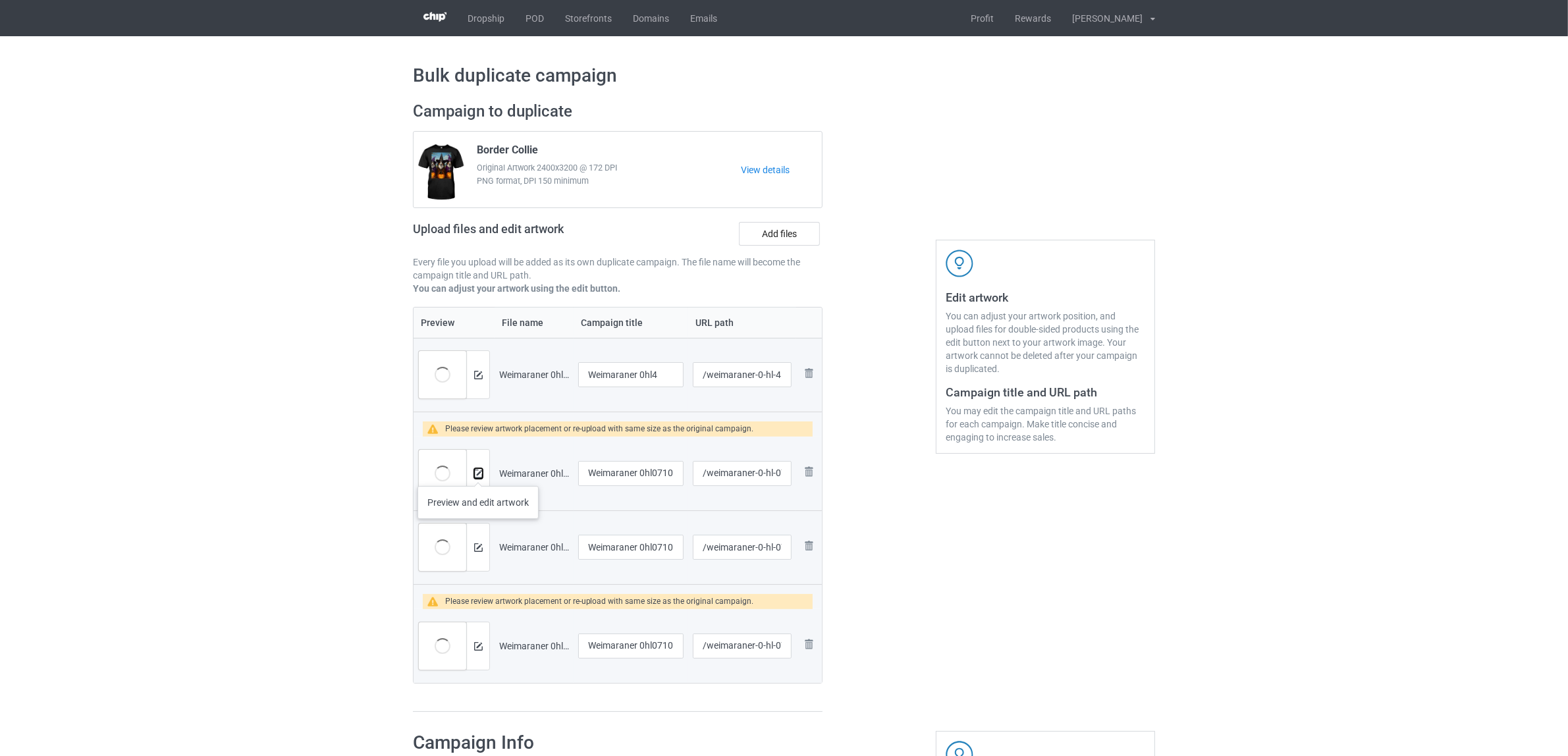
click at [478, 473] on img at bounding box center [478, 473] width 8 height 8
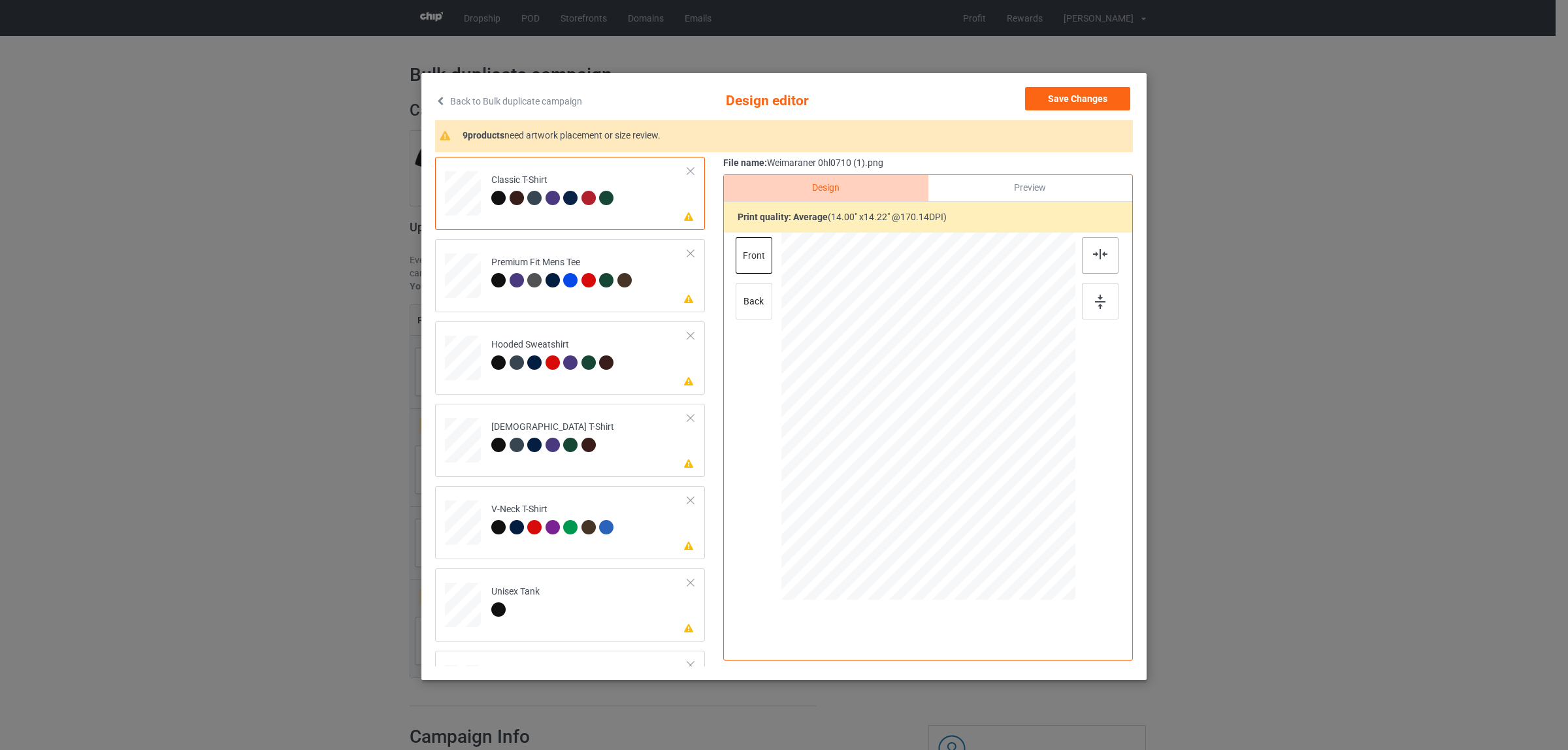
click at [1089, 260] on div at bounding box center [1100, 255] width 36 height 36
click at [567, 285] on div at bounding box center [570, 280] width 14 height 14
click at [1083, 252] on div at bounding box center [1100, 255] width 36 height 36
click at [560, 353] on div "Hooded Sweatshirt" at bounding box center [554, 353] width 126 height 31
click at [1102, 246] on div at bounding box center [1100, 255] width 36 height 36
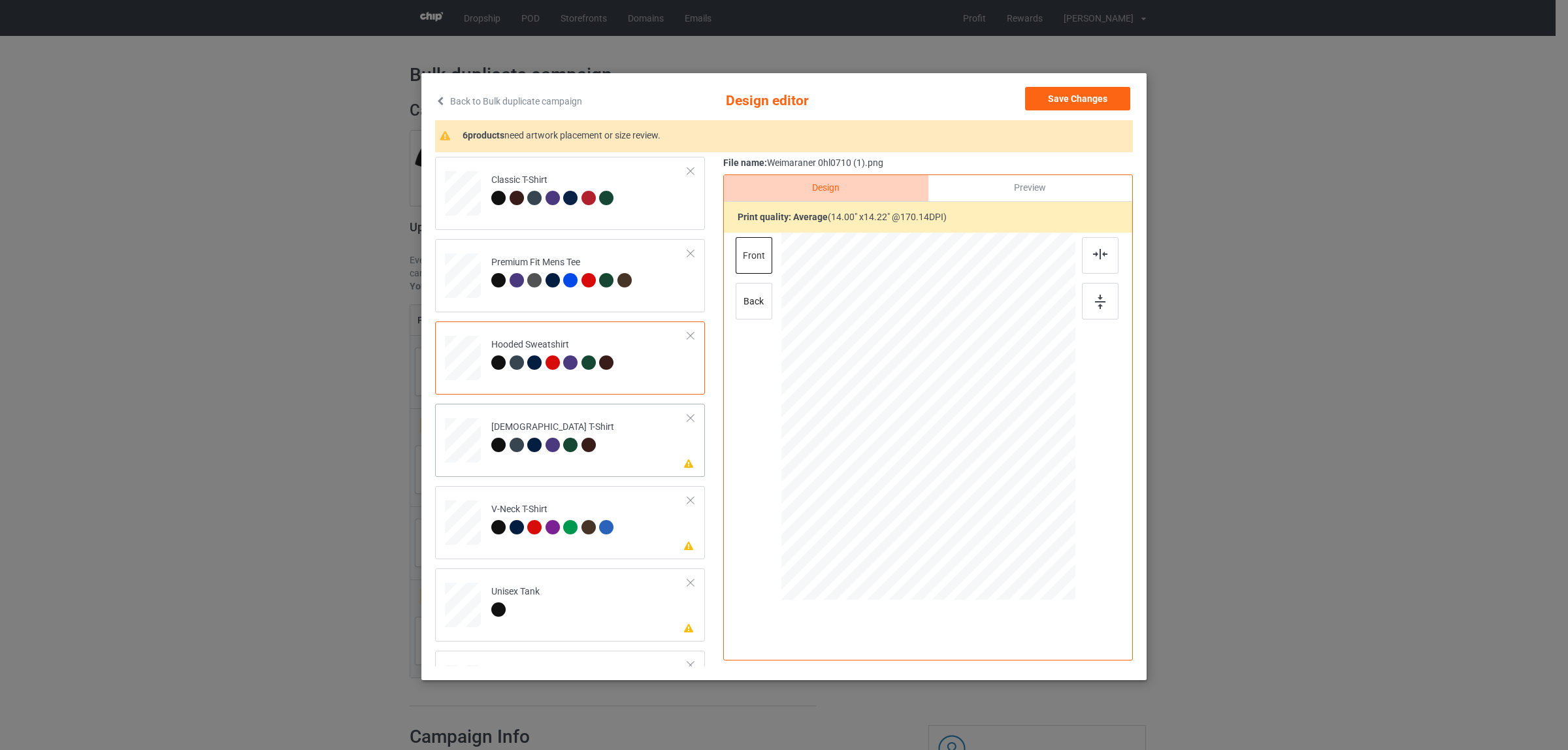
click at [553, 437] on div at bounding box center [555, 447] width 18 height 18
click at [1082, 261] on div at bounding box center [1100, 255] width 36 height 36
click at [543, 512] on div "V-Neck T-Shirt" at bounding box center [554, 518] width 126 height 31
click at [1093, 247] on div at bounding box center [1100, 255] width 36 height 36
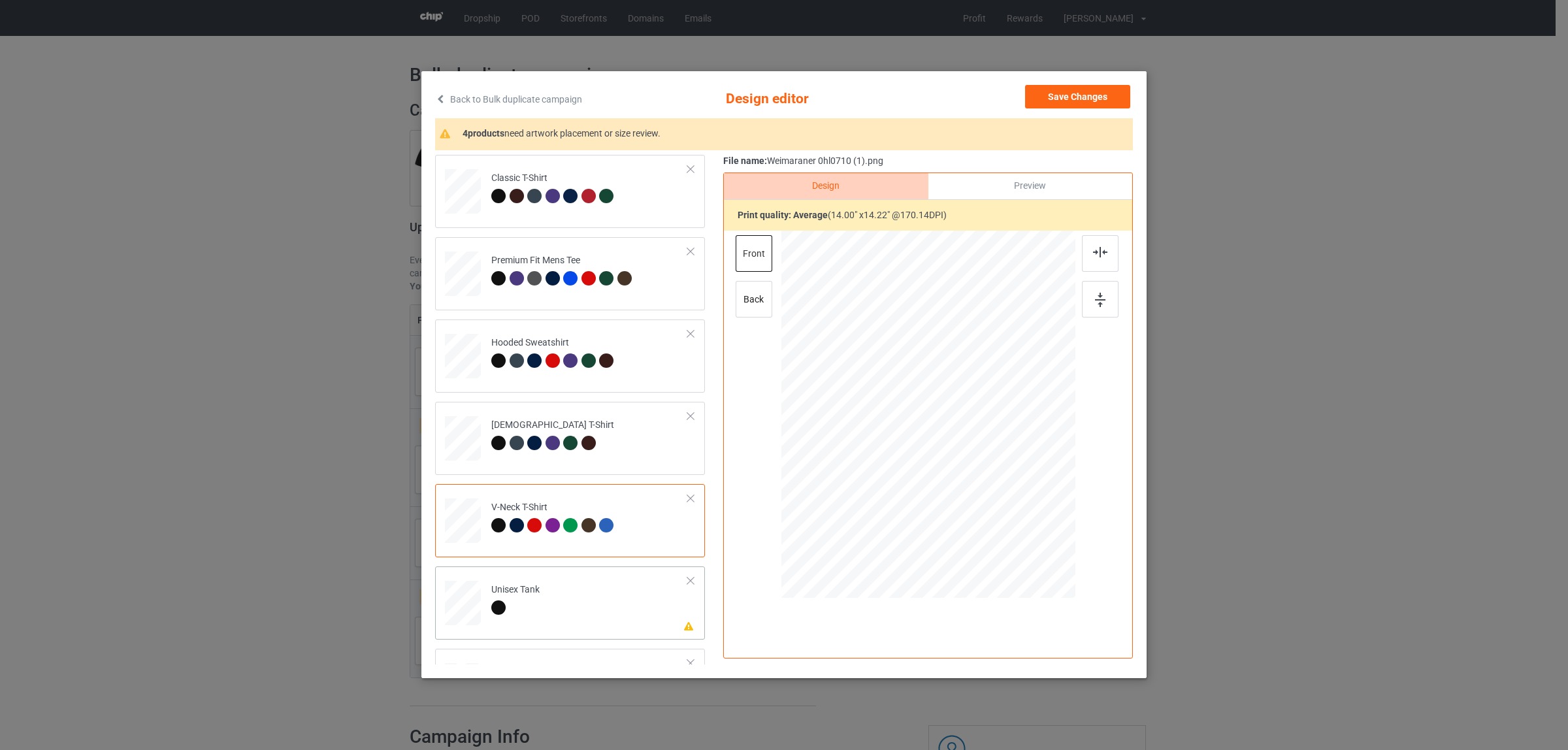
click at [565, 604] on td "Please review artwork placement Unisex Tank" at bounding box center [589, 600] width 211 height 58
click at [1093, 247] on img at bounding box center [1100, 252] width 14 height 11
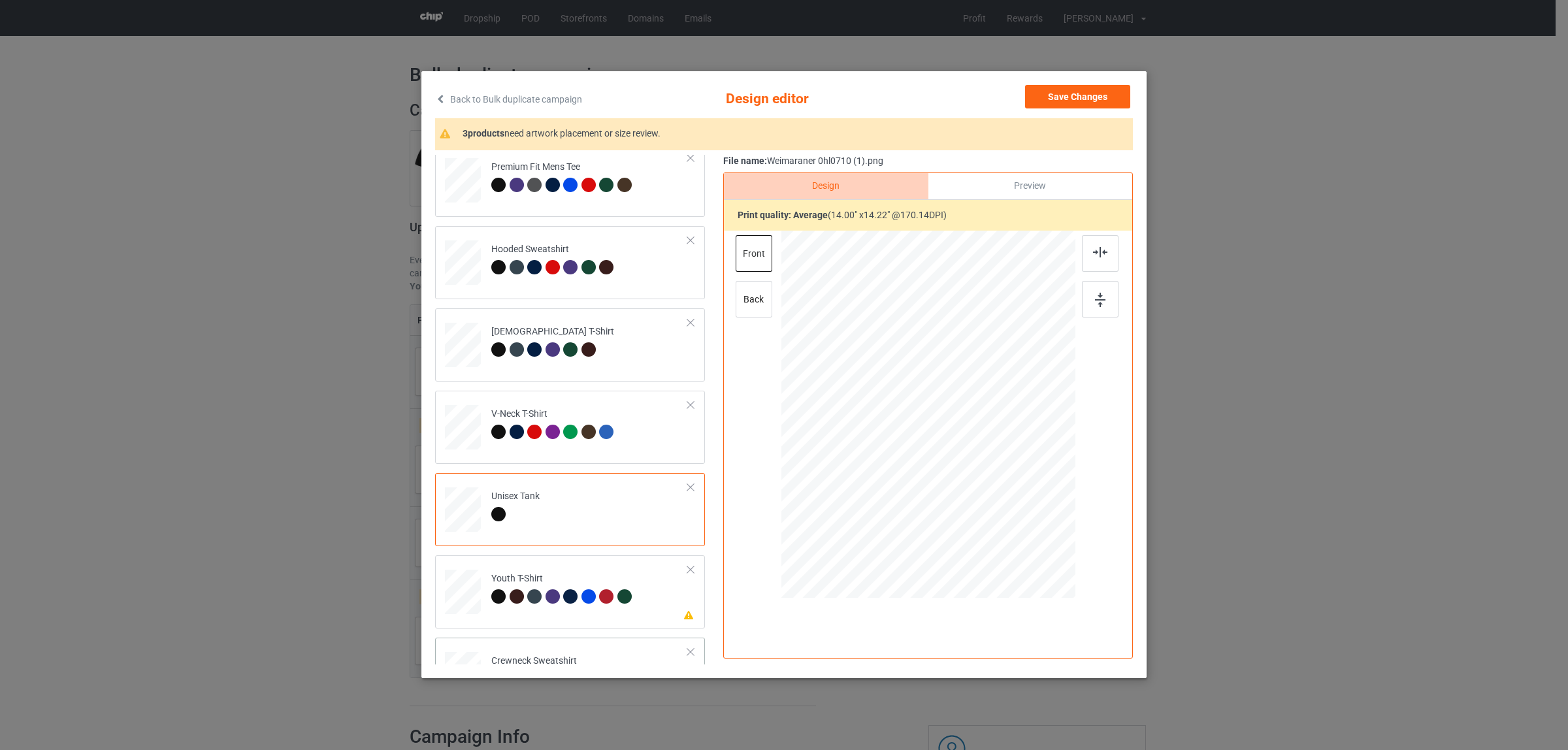
scroll to position [222, 0]
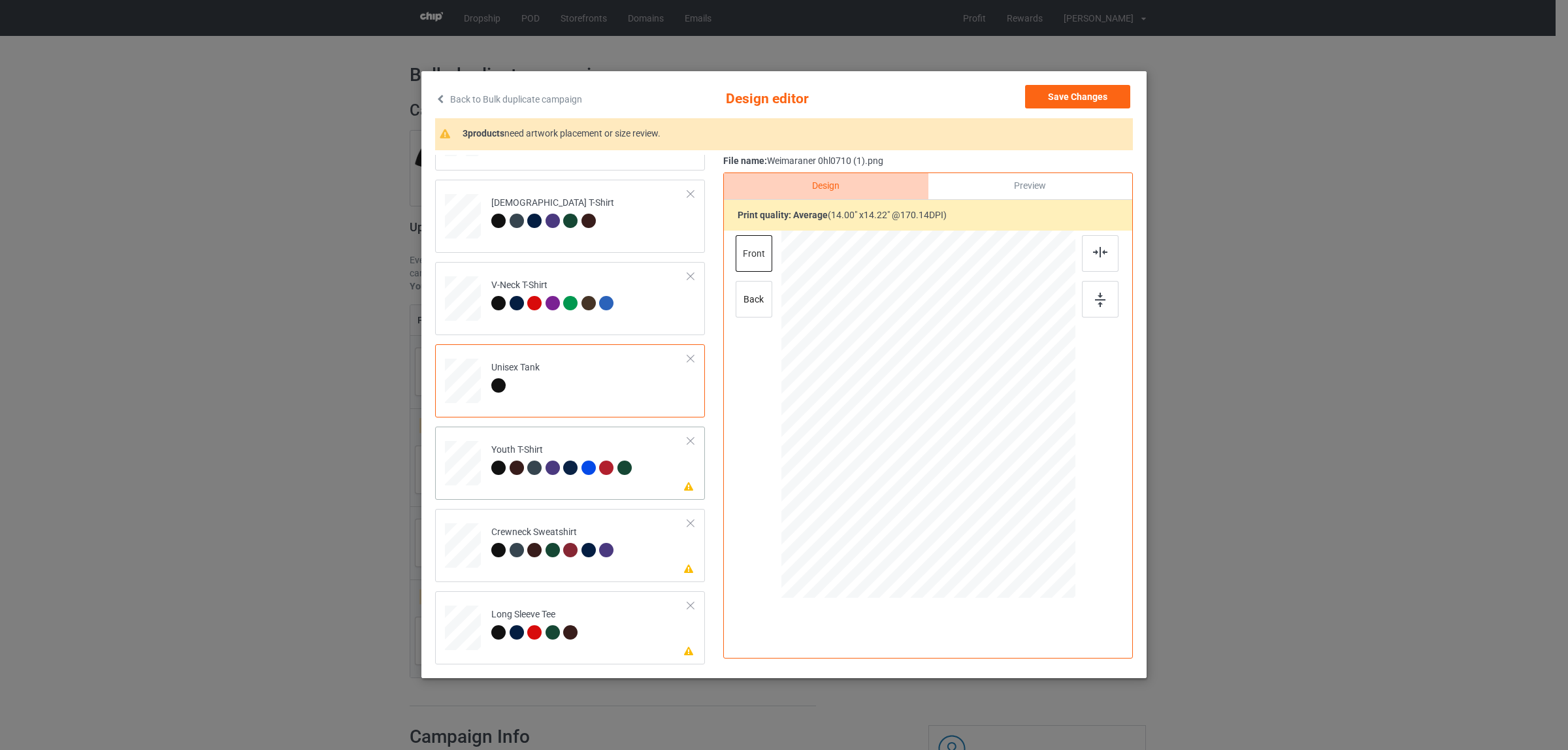
click at [512, 470] on div at bounding box center [516, 467] width 14 height 14
click at [1098, 247] on img at bounding box center [1100, 252] width 14 height 11
click at [498, 529] on div "Crewneck Sweatshirt" at bounding box center [554, 541] width 126 height 31
click at [1096, 255] on img at bounding box center [1100, 252] width 14 height 11
click at [525, 621] on div "Long Sleeve Tee" at bounding box center [536, 623] width 90 height 31
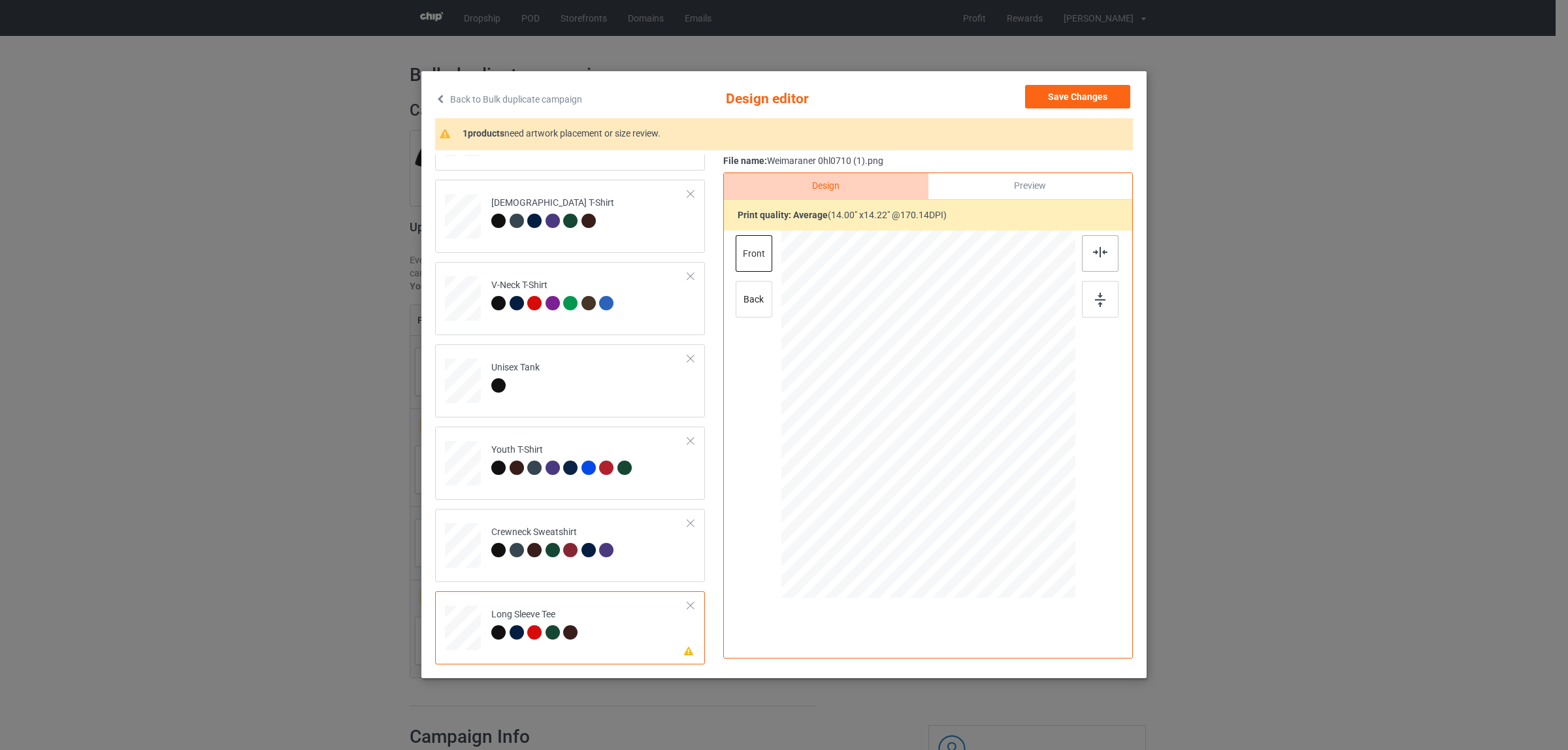
click at [1103, 252] on div at bounding box center [1100, 254] width 36 height 36
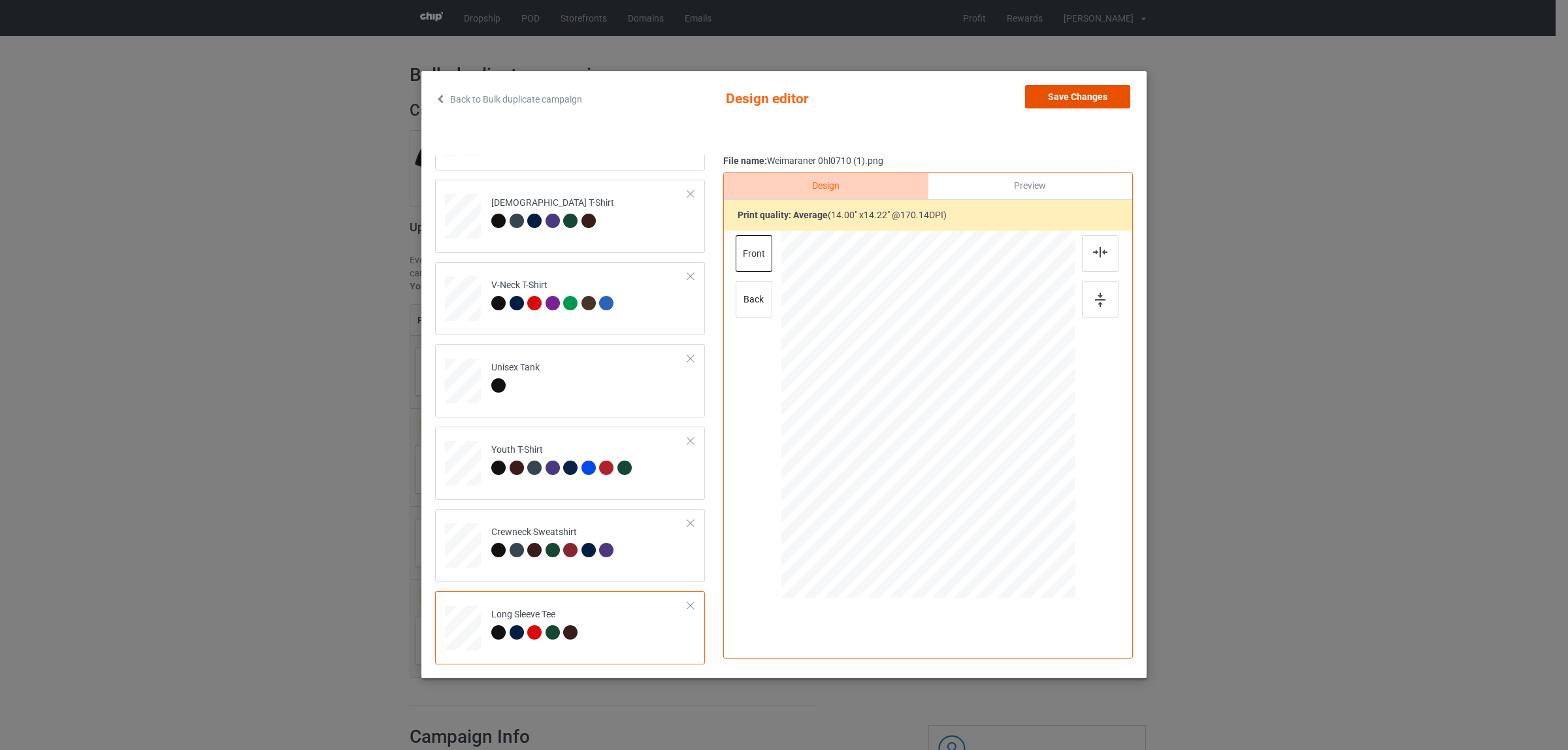
click at [1054, 97] on button "Save Changes" at bounding box center [1077, 96] width 105 height 23
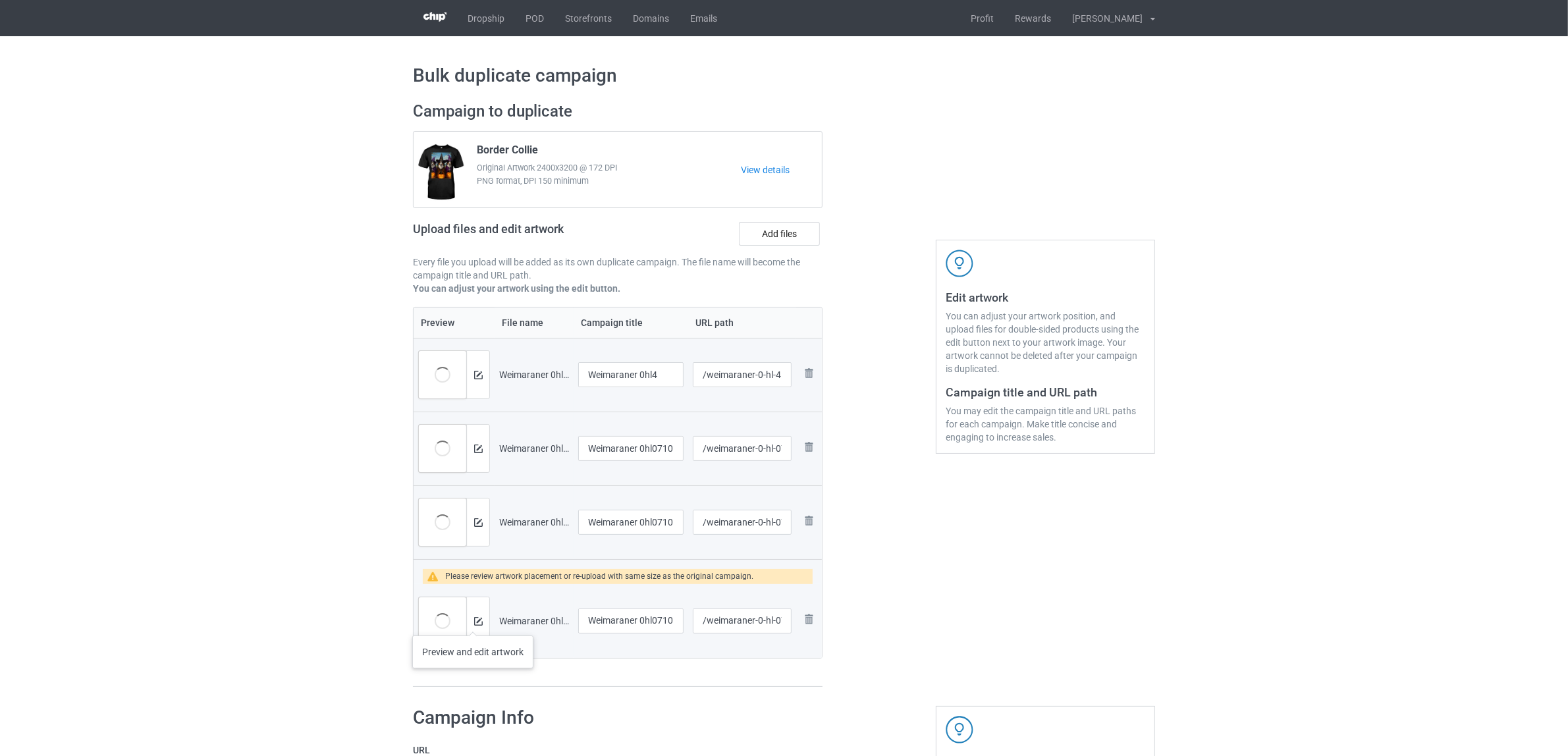
click at [473, 622] on div at bounding box center [478, 621] width 23 height 47
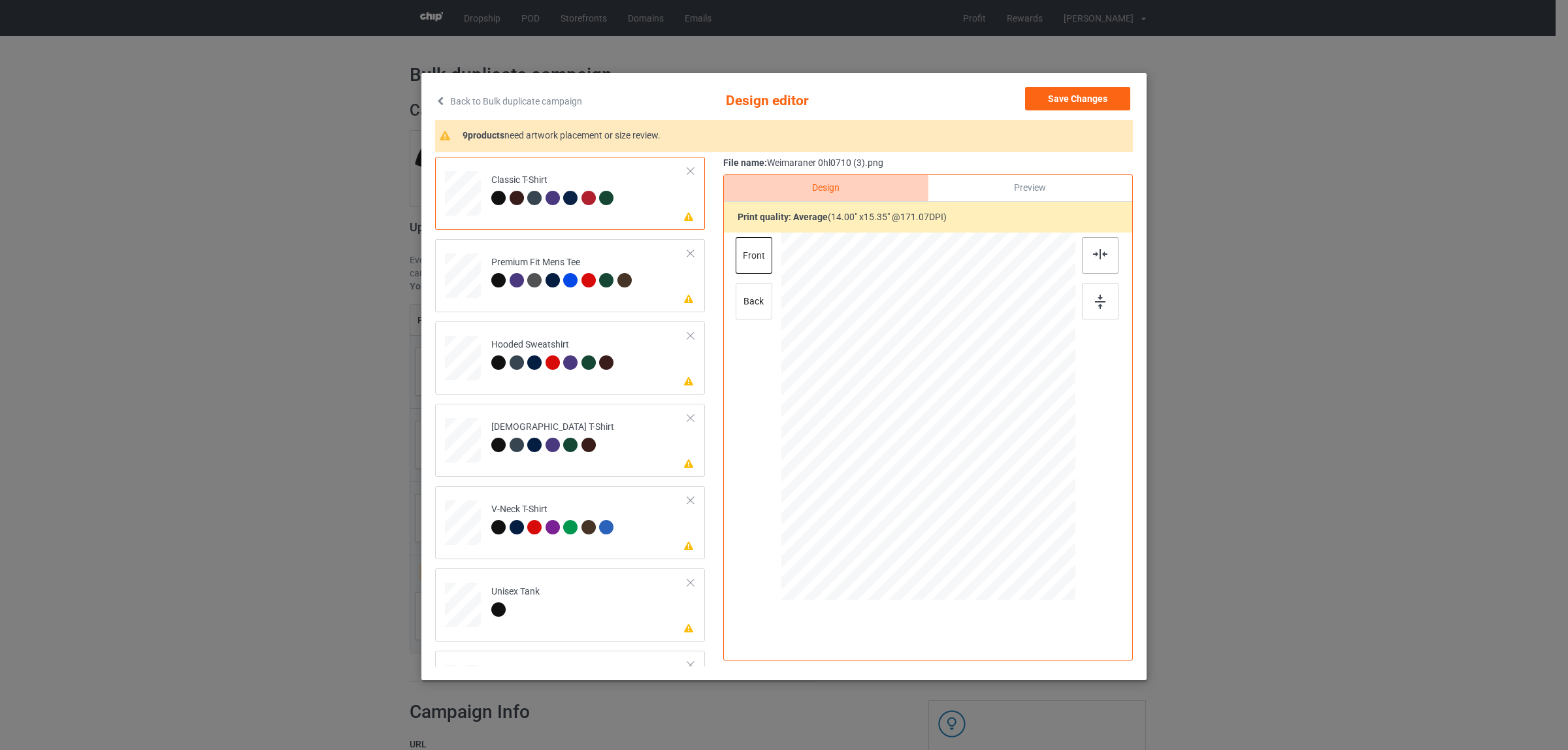
click at [1091, 248] on div at bounding box center [1100, 255] width 36 height 36
click at [550, 281] on div at bounding box center [553, 280] width 14 height 14
click at [1093, 256] on img at bounding box center [1100, 254] width 14 height 11
click at [533, 378] on td "Please review artwork placement Hooded Sweatshirt" at bounding box center [589, 355] width 211 height 58
click at [1083, 258] on div at bounding box center [1100, 255] width 36 height 36
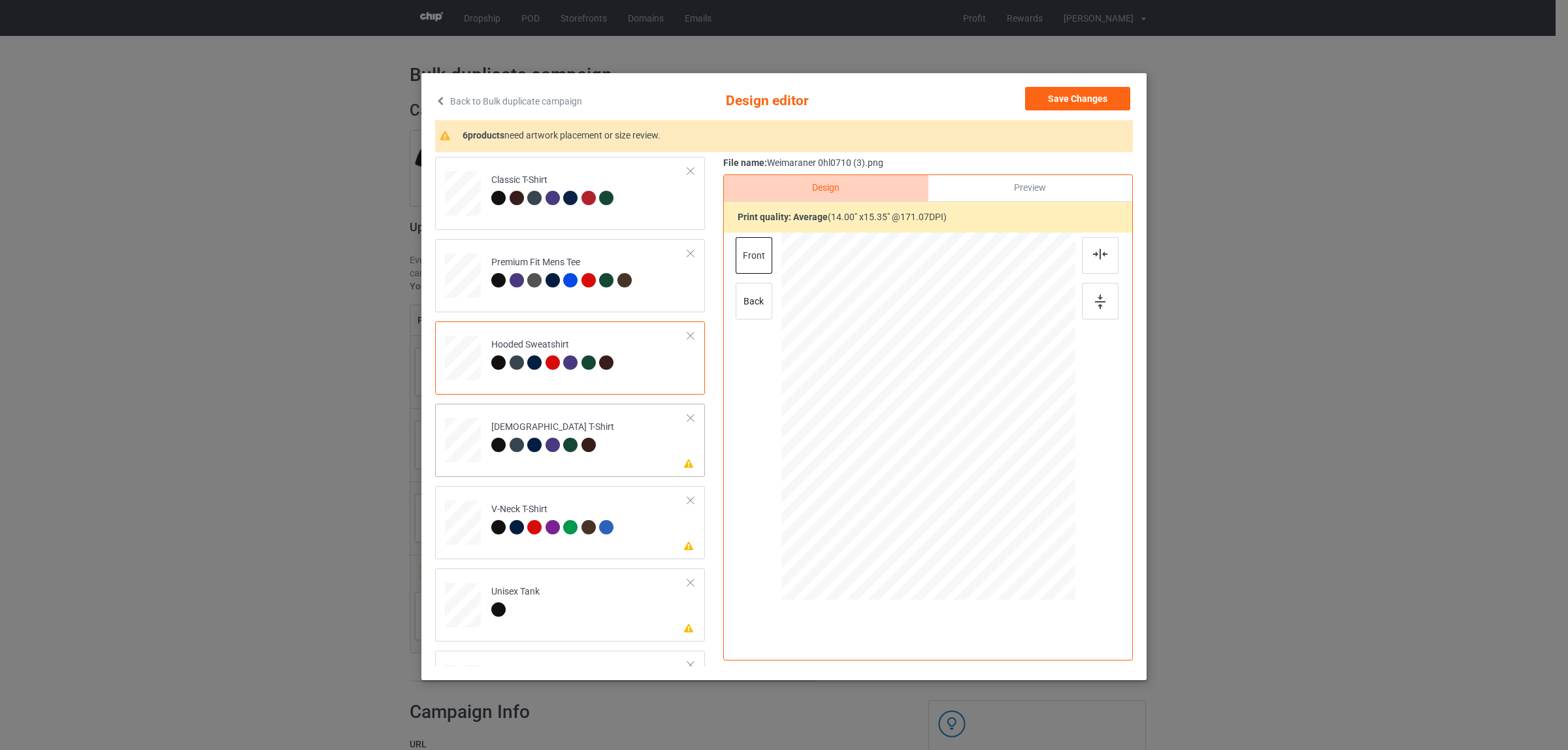
click at [578, 436] on div "[DEMOGRAPHIC_DATA] T-Shirt" at bounding box center [553, 436] width 123 height 31
click at [1099, 252] on img at bounding box center [1100, 254] width 14 height 11
click at [569, 529] on div at bounding box center [570, 527] width 14 height 14
click at [1093, 249] on img at bounding box center [1100, 254] width 14 height 11
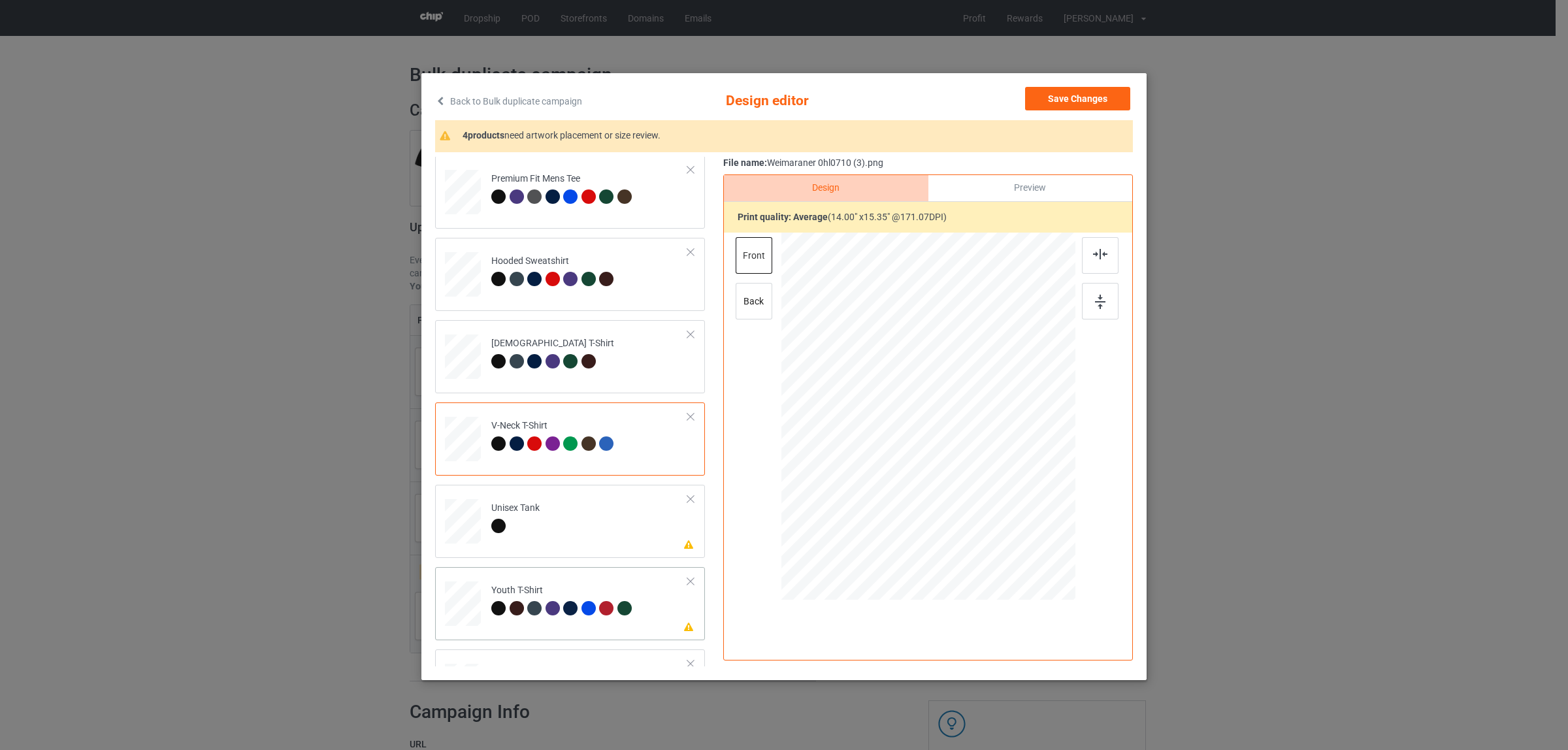
scroll to position [163, 0]
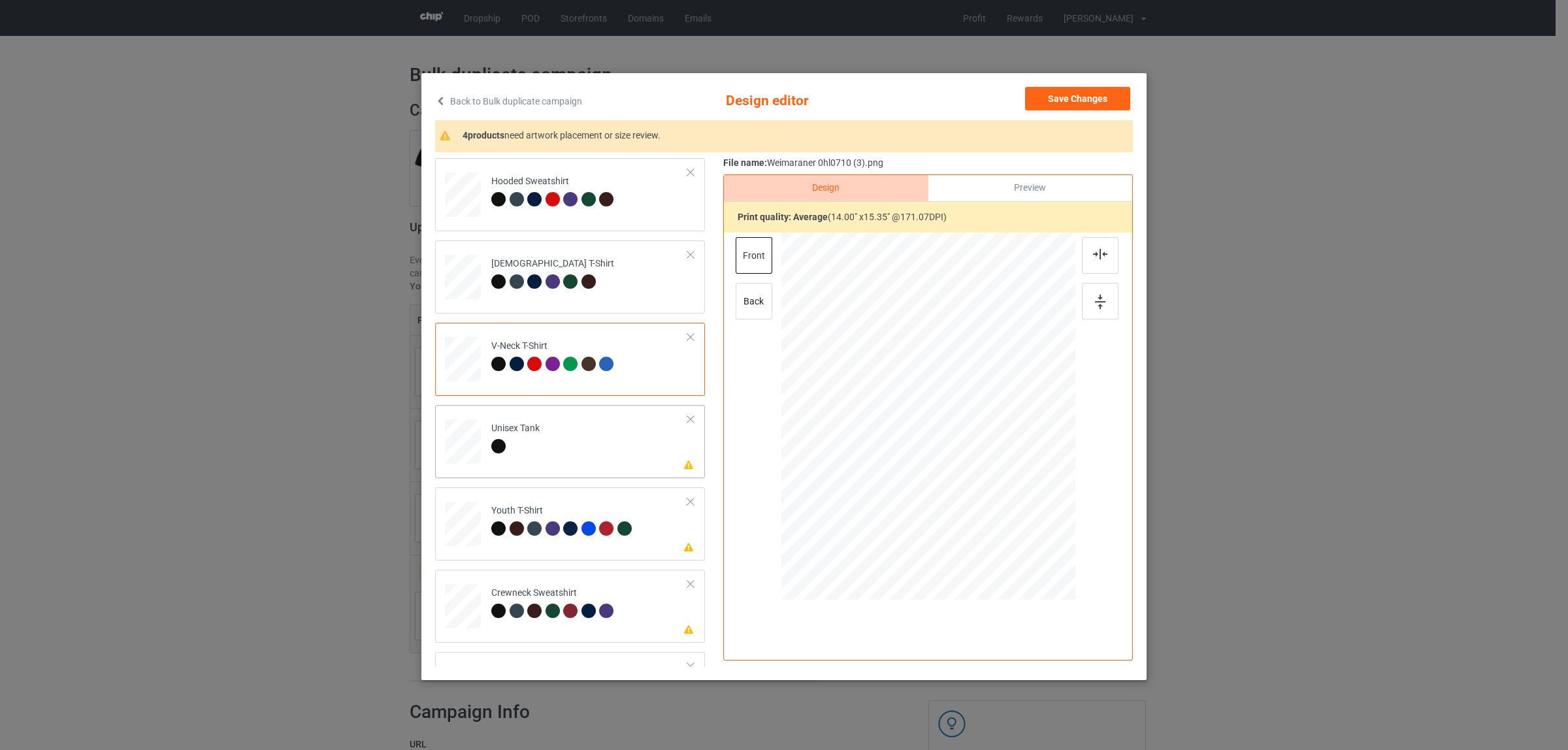
click at [511, 448] on div at bounding box center [516, 448] width 48 height 18
click at [1093, 252] on img at bounding box center [1100, 254] width 14 height 11
click at [520, 524] on div at bounding box center [519, 531] width 18 height 18
click at [1089, 245] on div at bounding box center [1100, 255] width 36 height 36
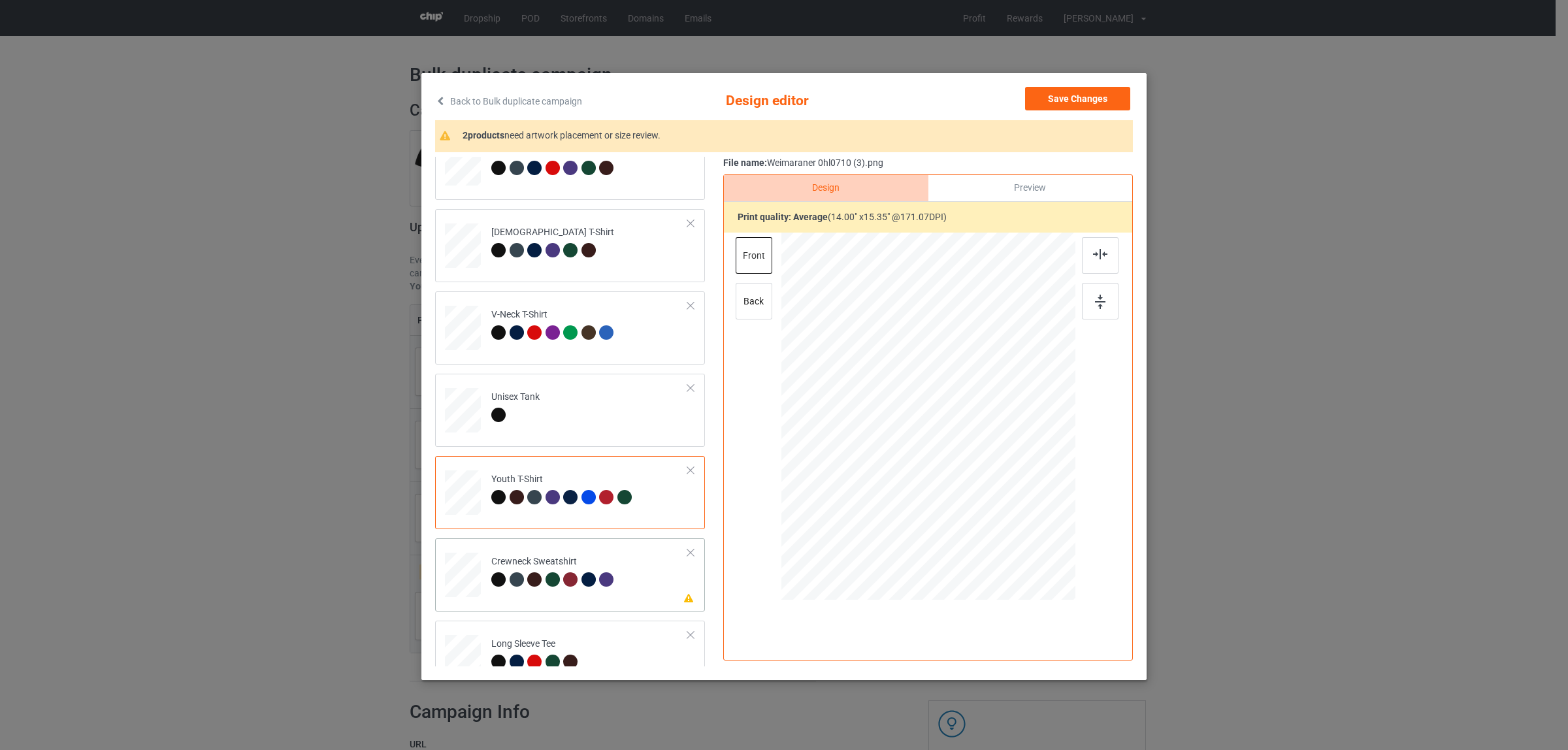
scroll to position [222, 0]
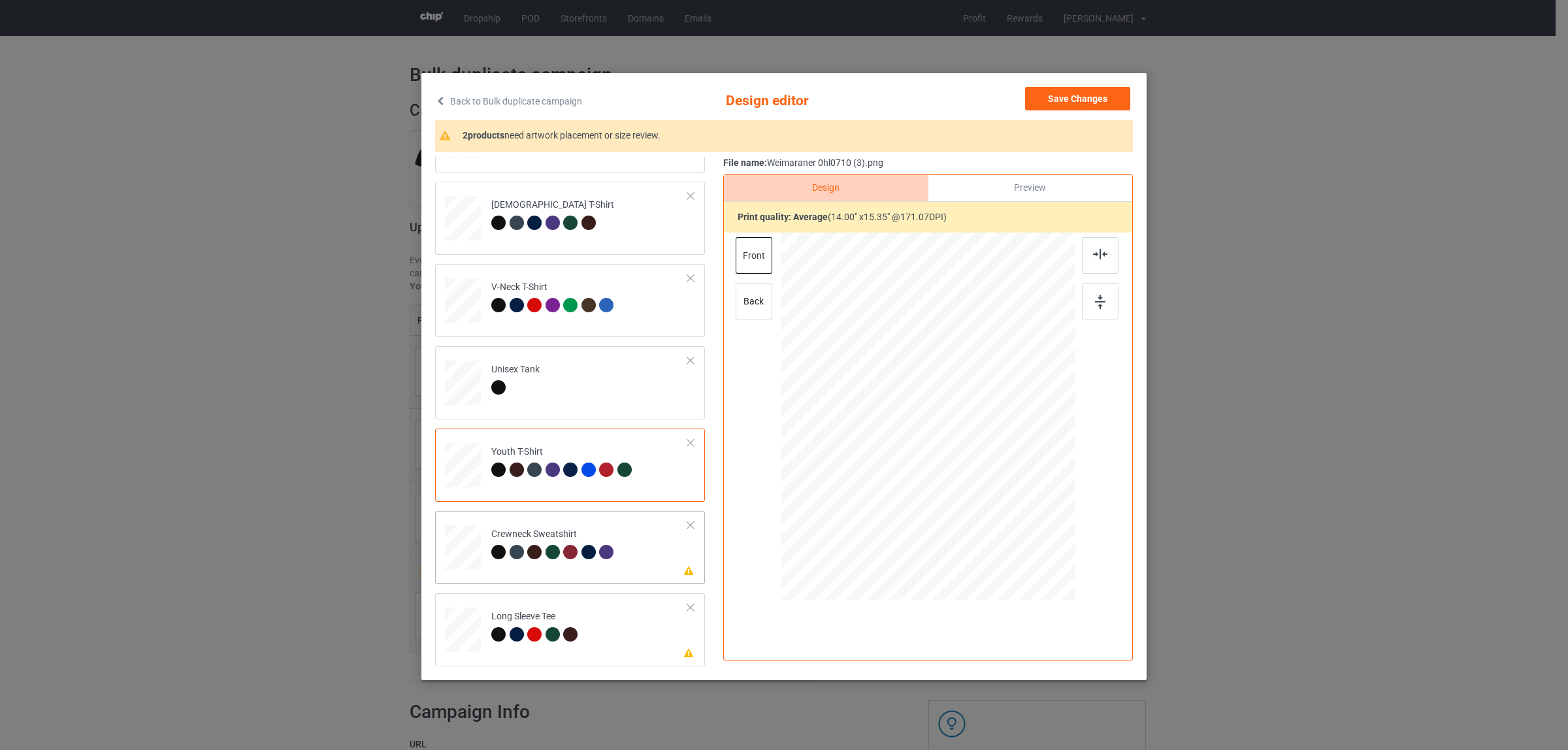
click at [543, 569] on td "Please review artwork placement Crewneck Sweatshirt" at bounding box center [589, 545] width 211 height 58
click at [1098, 255] on img at bounding box center [1100, 254] width 14 height 11
click at [560, 616] on div "Long Sleeve Tee" at bounding box center [536, 625] width 90 height 31
click at [1099, 253] on img at bounding box center [1100, 254] width 14 height 11
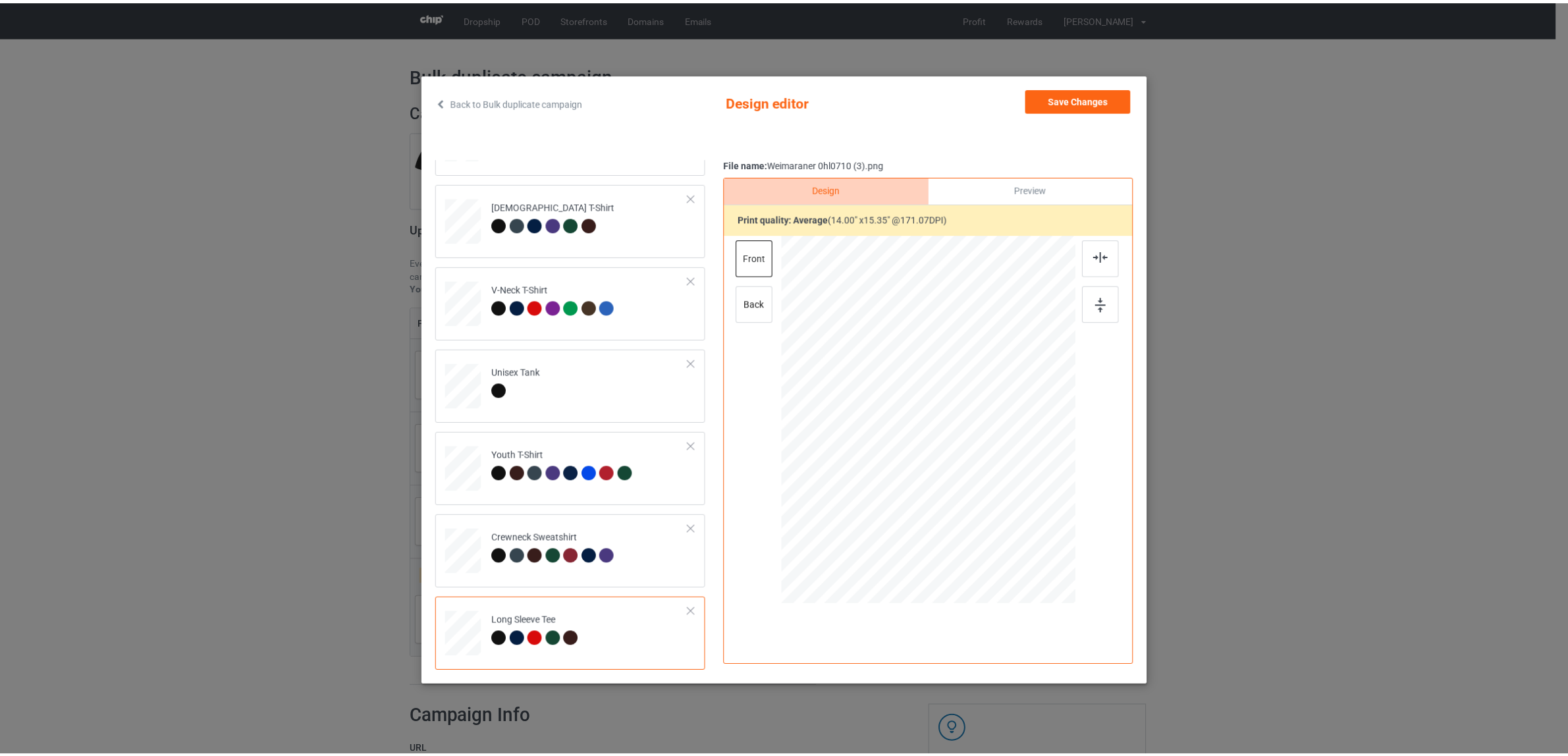
scroll to position [2, 0]
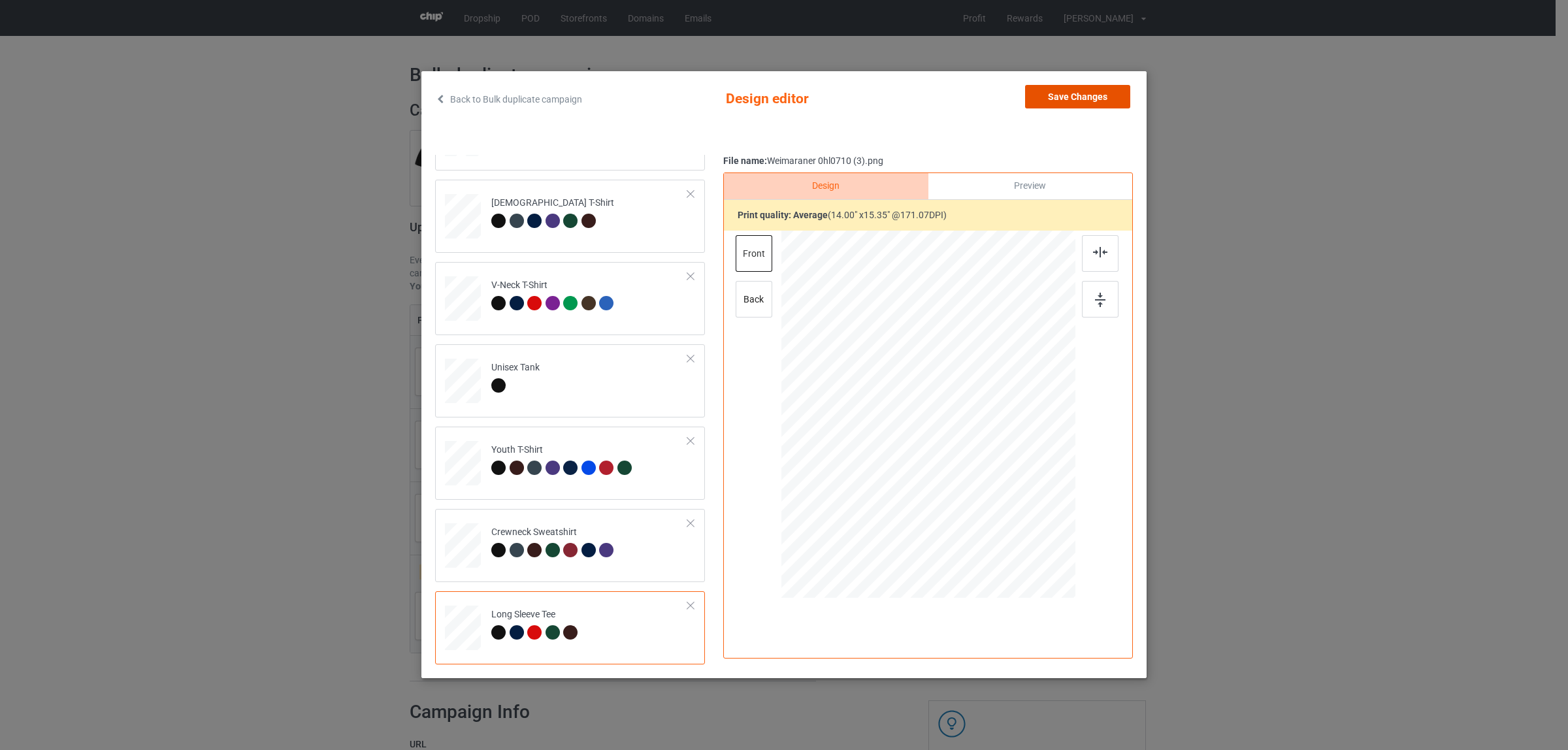
click at [1061, 98] on button "Save Changes" at bounding box center [1077, 96] width 105 height 23
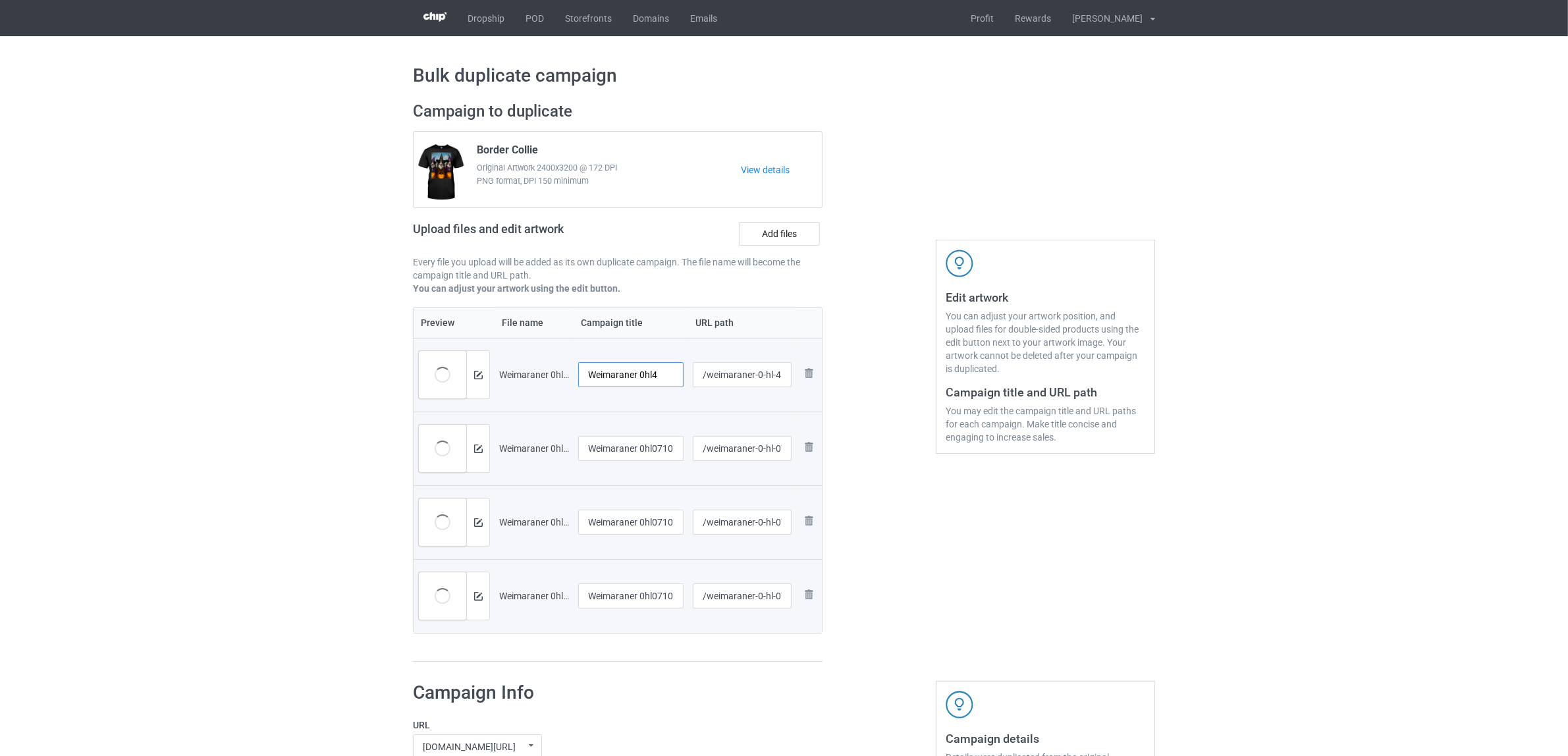
drag, startPoint x: 642, startPoint y: 370, endPoint x: 669, endPoint y: 377, distance: 27.9
click at [669, 377] on input "Weimaraner 0hl4" at bounding box center [631, 375] width 105 height 25
click at [523, 346] on tr "Preview and edit artwork Weimaraner 0hl4.png Weimaraner /weimaraner-0-hl-4 Remo…" at bounding box center [617, 375] width 408 height 74
type input "Weimaraner"
click at [629, 449] on input "Weimaraner 0hl0710 (1)" at bounding box center [631, 448] width 105 height 25
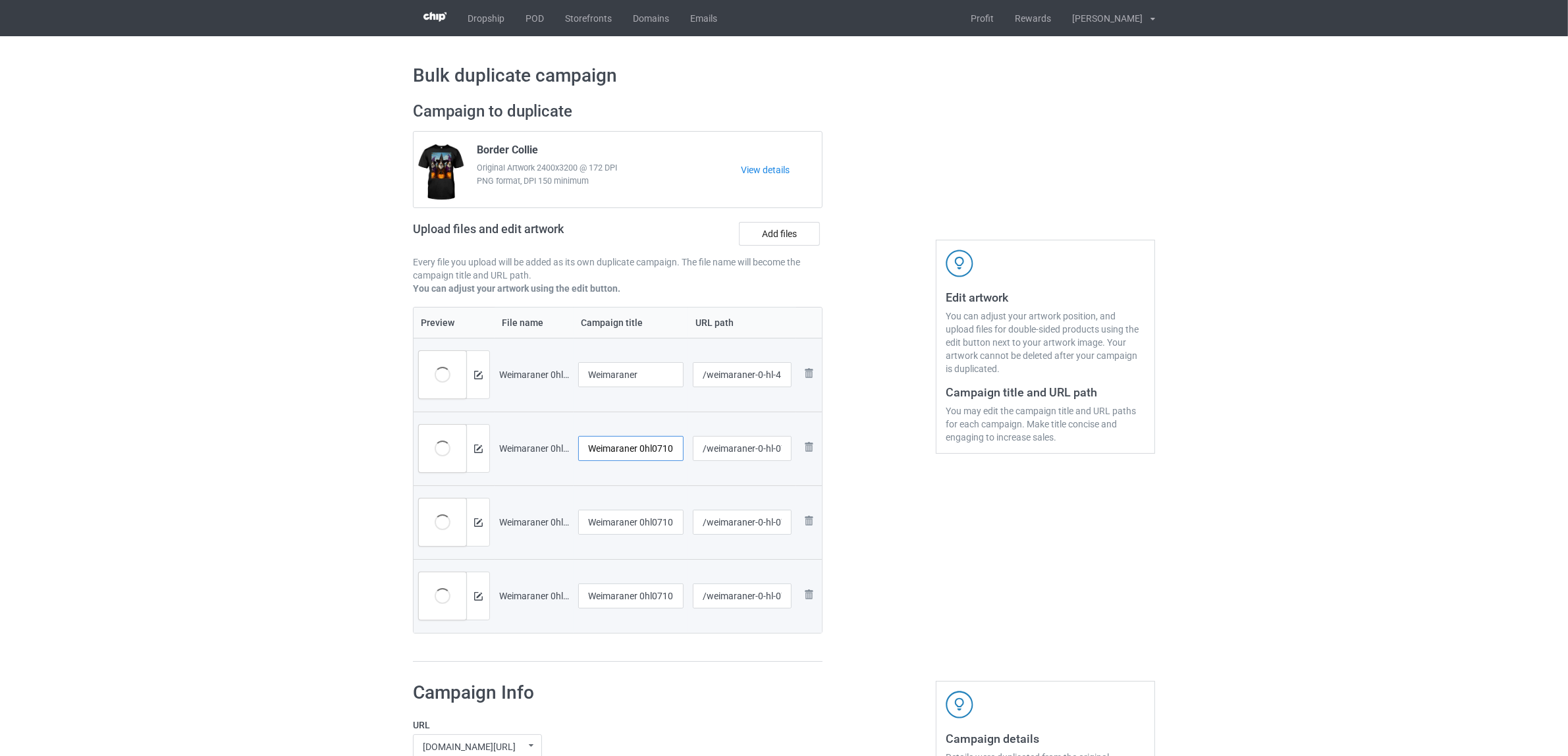
paste input "text"
type input "Weimaraner"
click at [623, 531] on input "Weimaraner 0hl0710 (2)" at bounding box center [631, 522] width 105 height 25
paste input "text"
type input "Weimaraner"
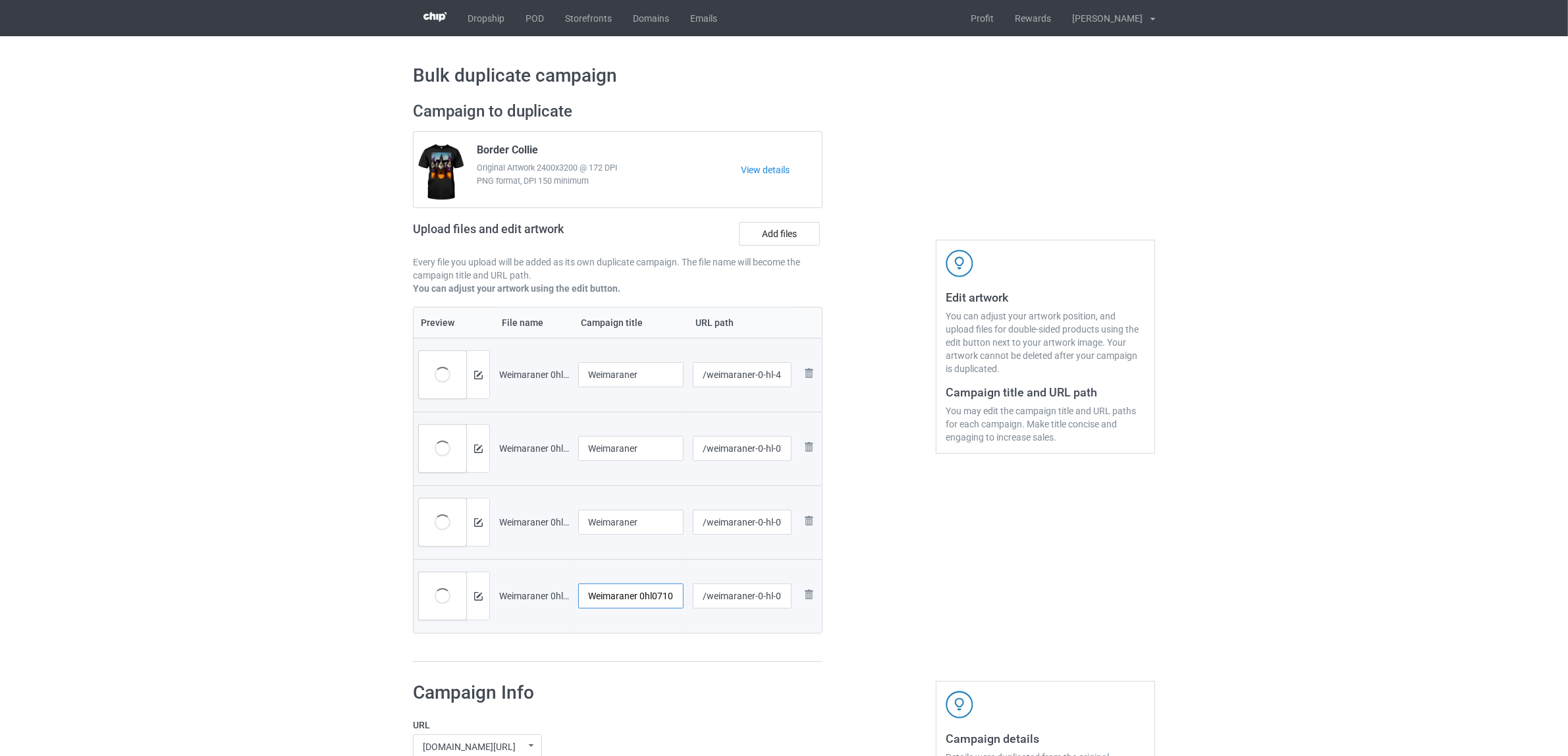
click at [619, 597] on input "Weimaraner 0hl0710 (3)" at bounding box center [631, 596] width 105 height 25
paste input "text"
type input "Weimaraner"
click at [613, 660] on div "Preview File name Campaign title URL path Preview and edit artwork Weimaraner 0…" at bounding box center [617, 484] width 410 height 355
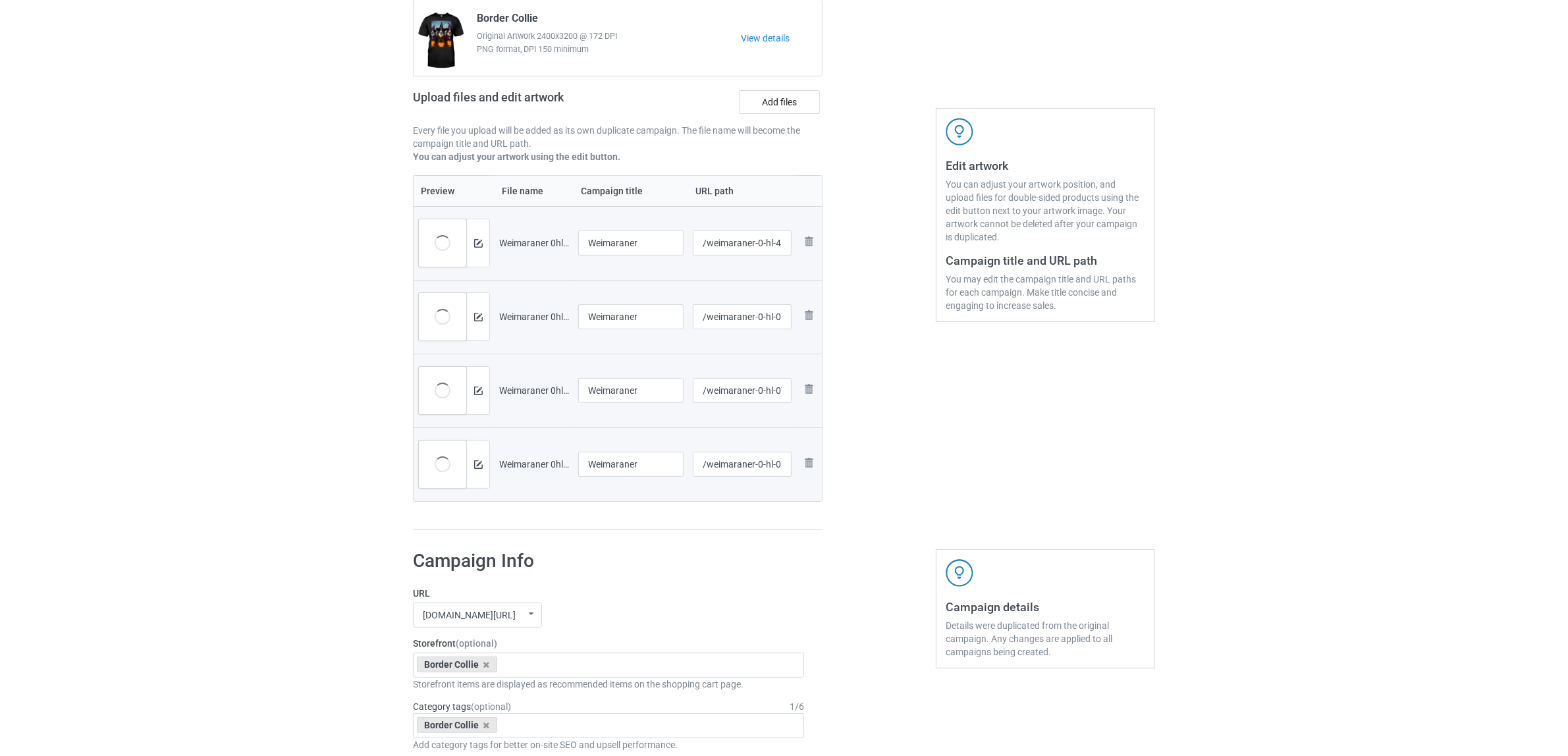
scroll to position [247, 0]
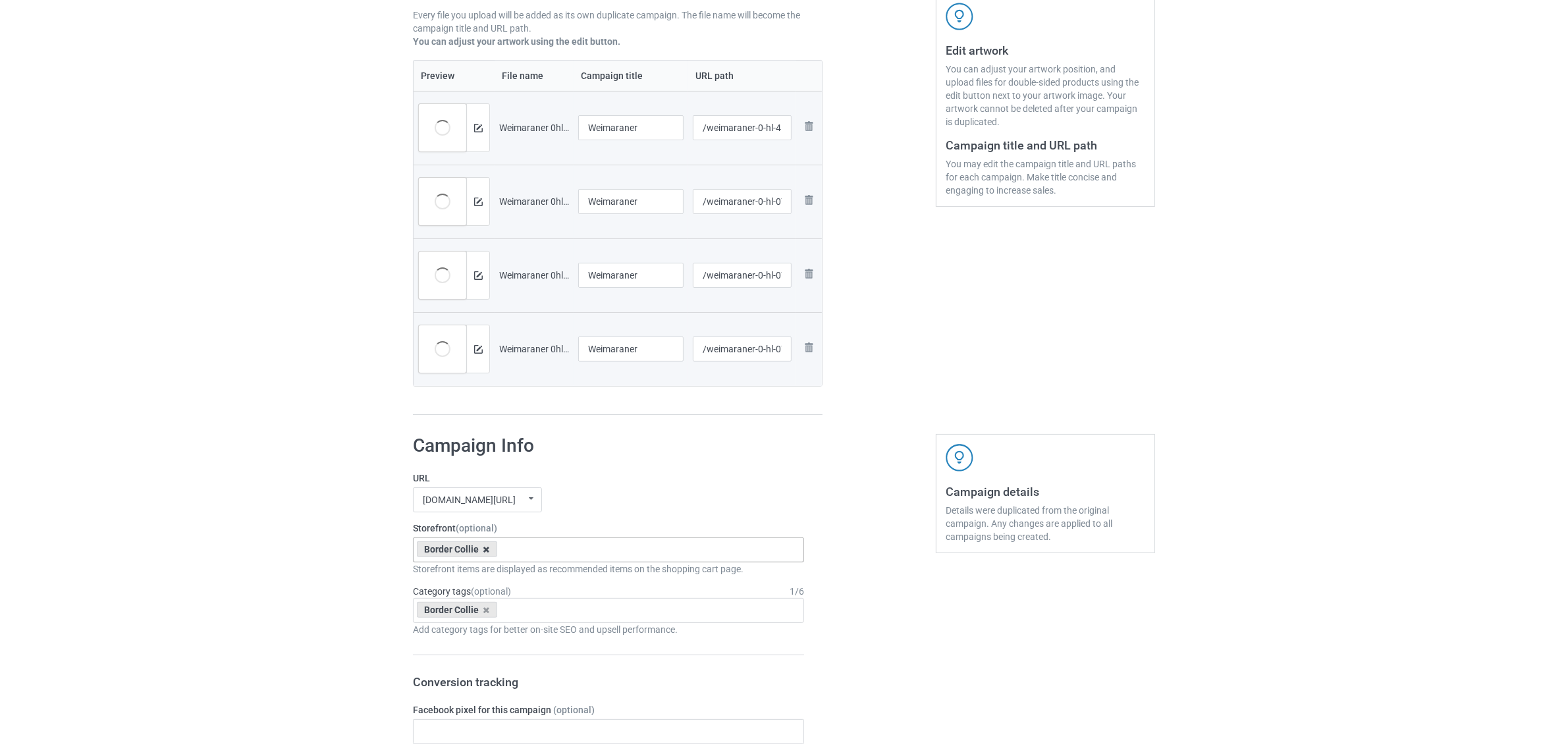
click at [486, 549] on icon at bounding box center [486, 549] width 7 height 8
paste input "Weimaraner"
type input "Weimaraner"
click at [458, 576] on div "Weimaraner" at bounding box center [608, 574] width 390 height 24
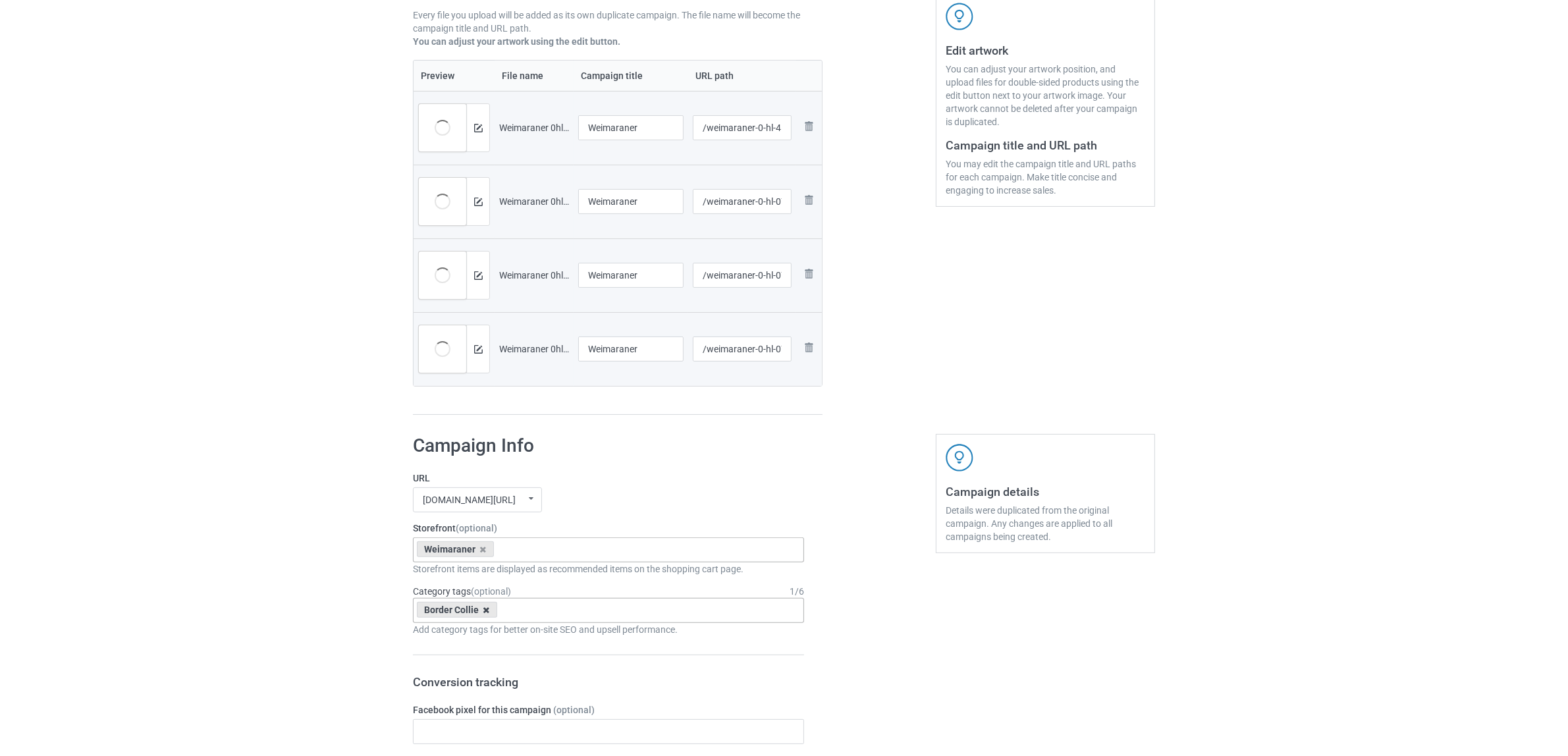
click at [483, 610] on icon at bounding box center [486, 610] width 7 height 8
paste input "Weimaraner"
type input "Weimaraner"
click at [458, 657] on div "Weimaraner" at bounding box center [608, 658] width 390 height 24
click at [242, 606] on div "Bulk duplicate campaign Campaign to duplicate Border Collie Original Artwork 24…" at bounding box center [784, 720] width 1568 height 1861
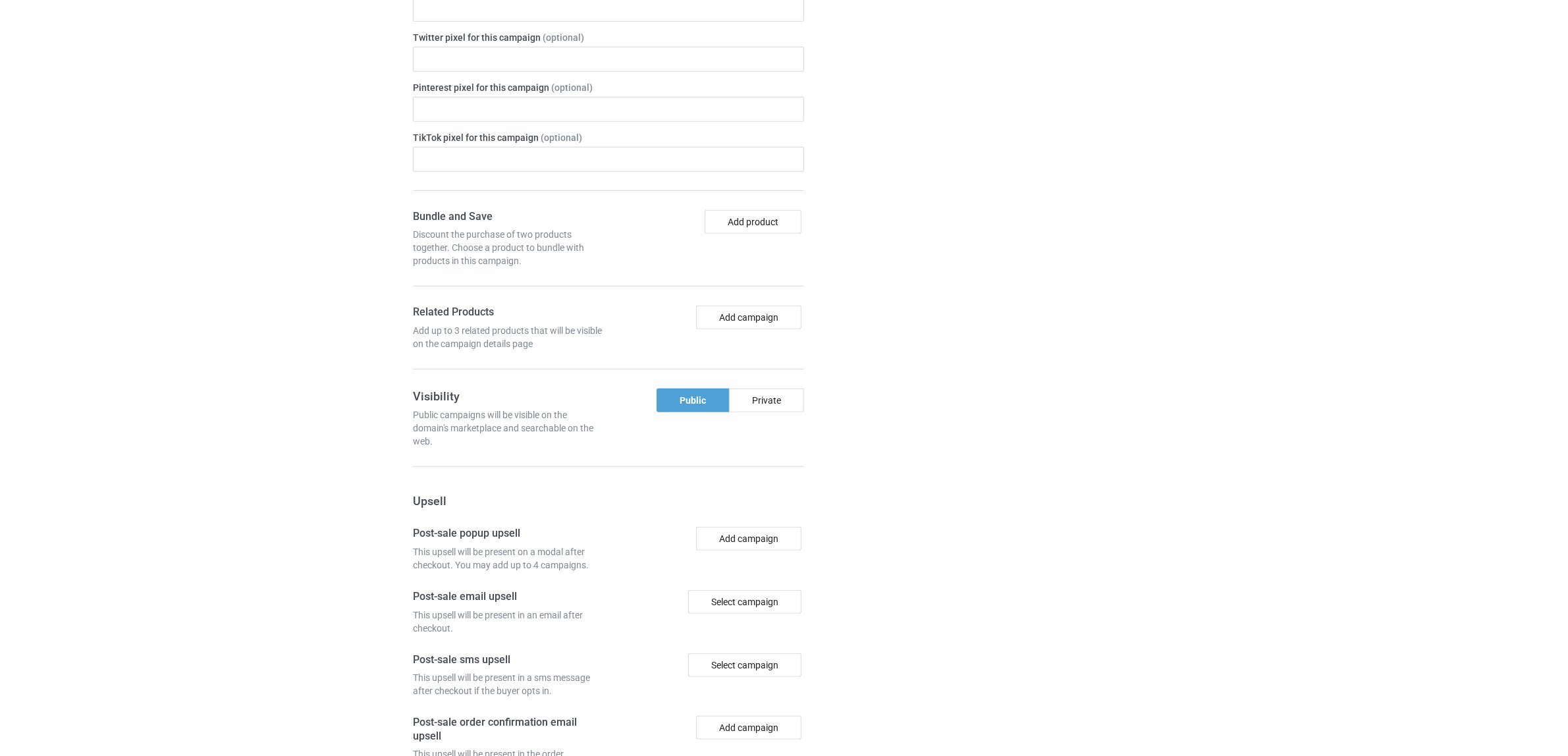
scroll to position [1146, 0]
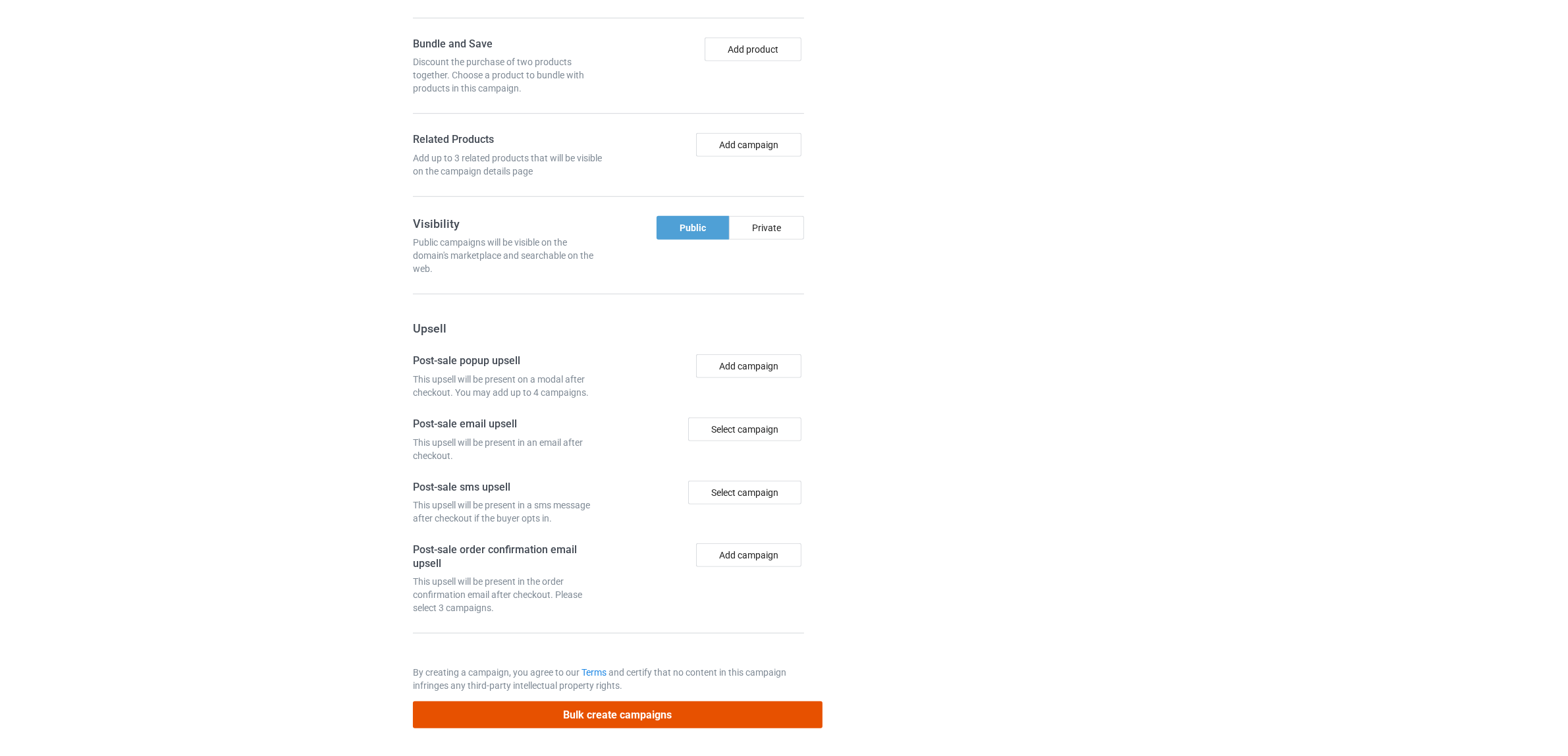
click at [621, 718] on button "Bulk create campaigns" at bounding box center [617, 714] width 410 height 27
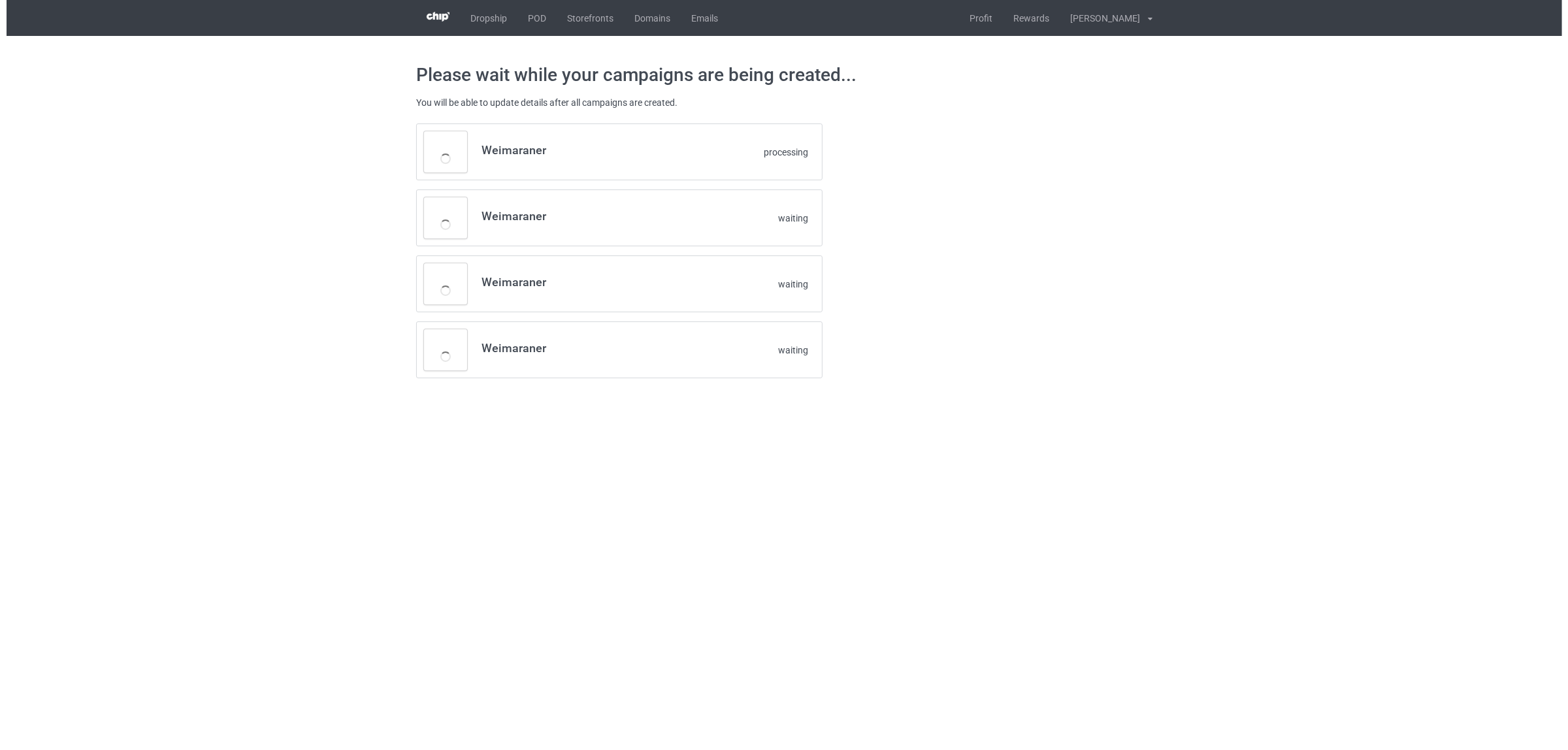
scroll to position [0, 0]
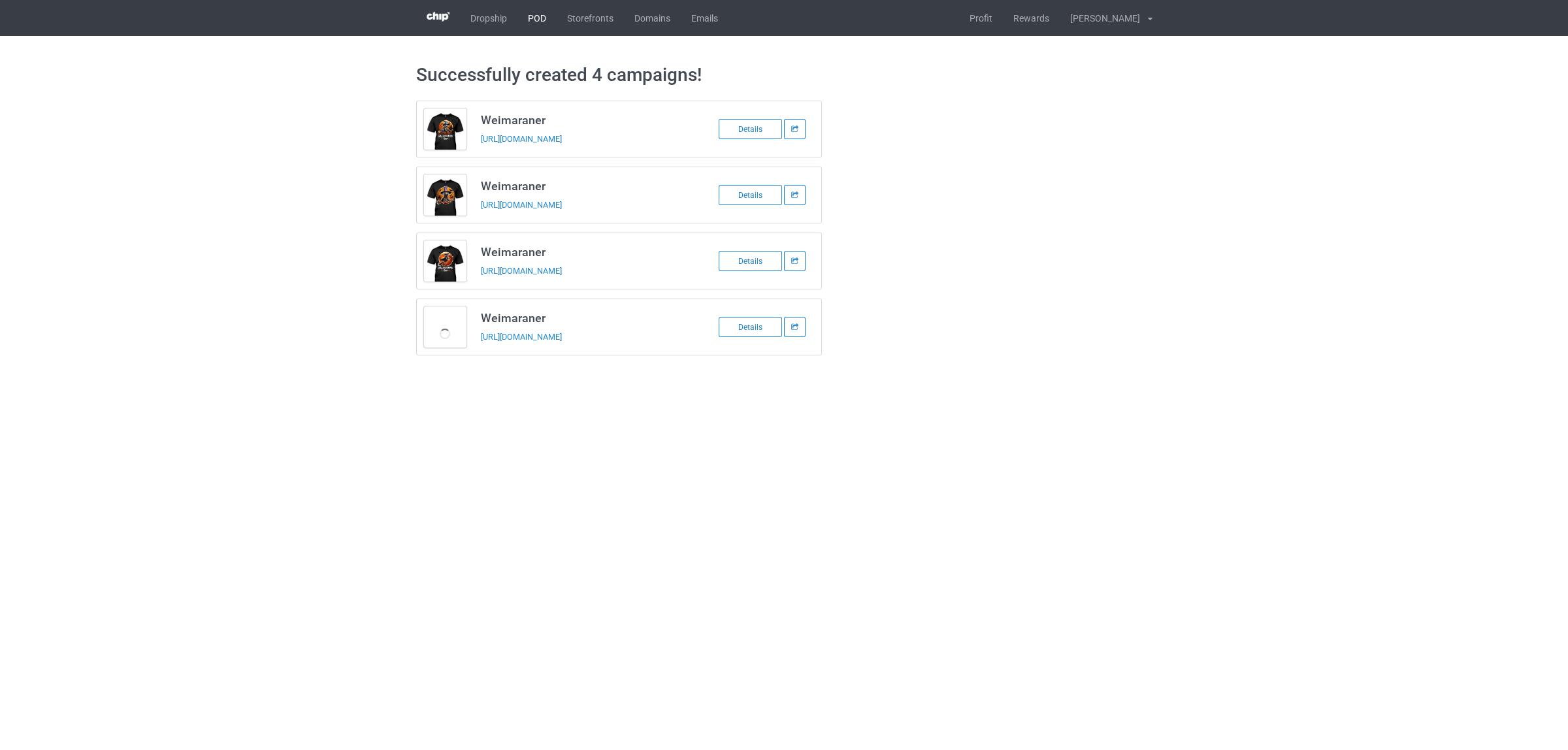
click at [527, 14] on link "POD" at bounding box center [537, 17] width 39 height 36
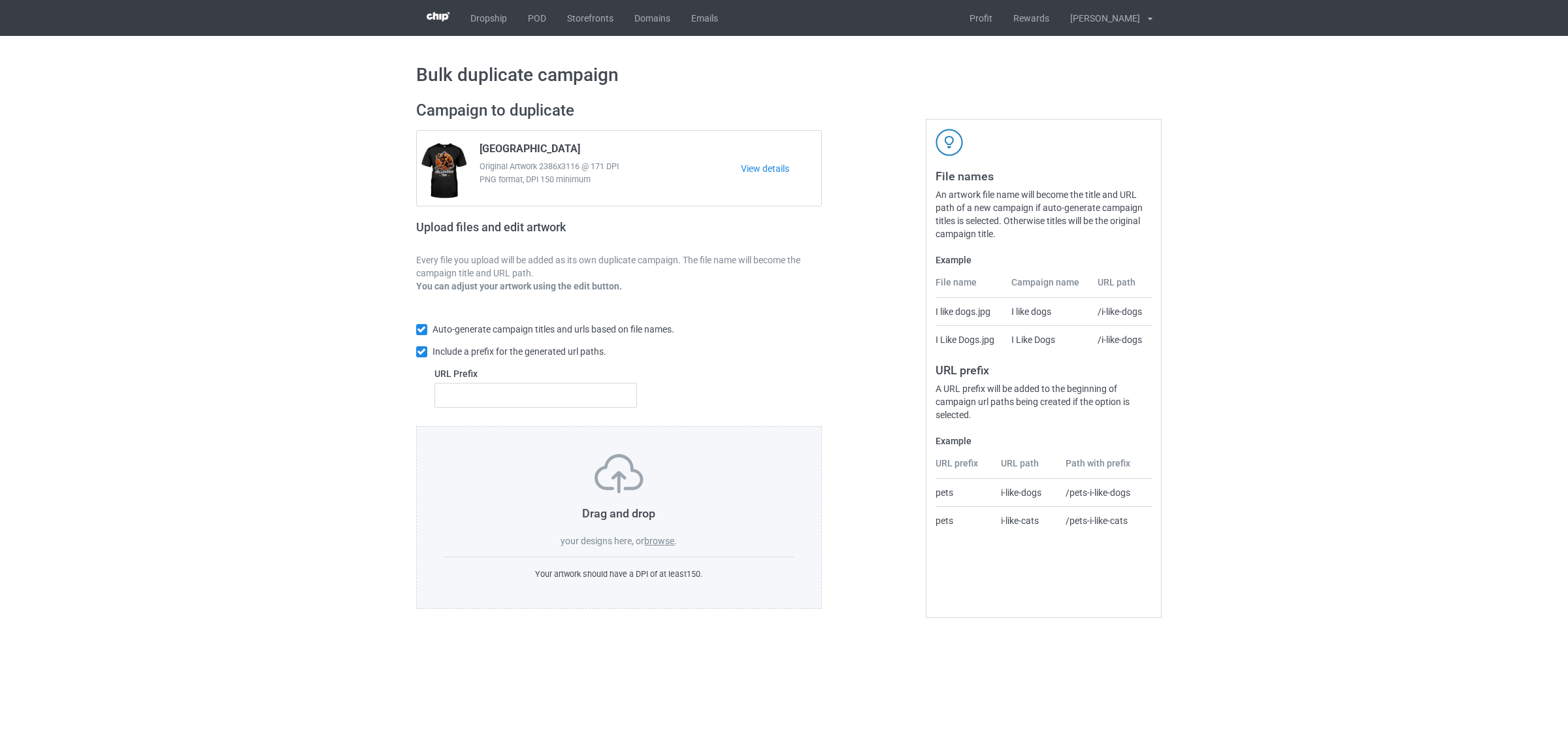
click at [666, 543] on label "browse" at bounding box center [659, 541] width 30 height 11
click at [0, 0] on input "browse" at bounding box center [0, 0] width 0 height 0
click at [664, 544] on label "browse" at bounding box center [659, 541] width 30 height 11
click at [0, 0] on input "browse" at bounding box center [0, 0] width 0 height 0
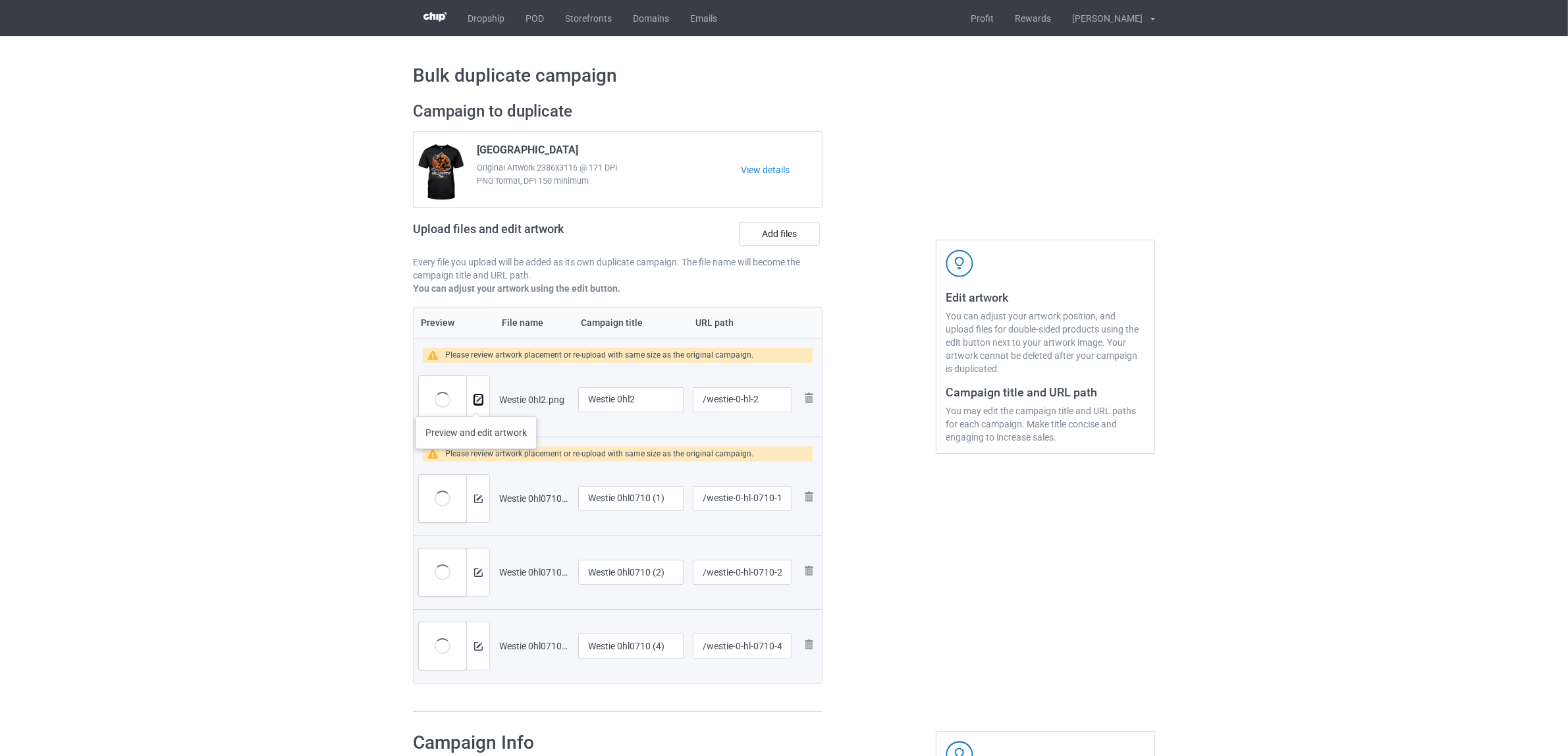
click at [476, 403] on img at bounding box center [478, 400] width 8 height 8
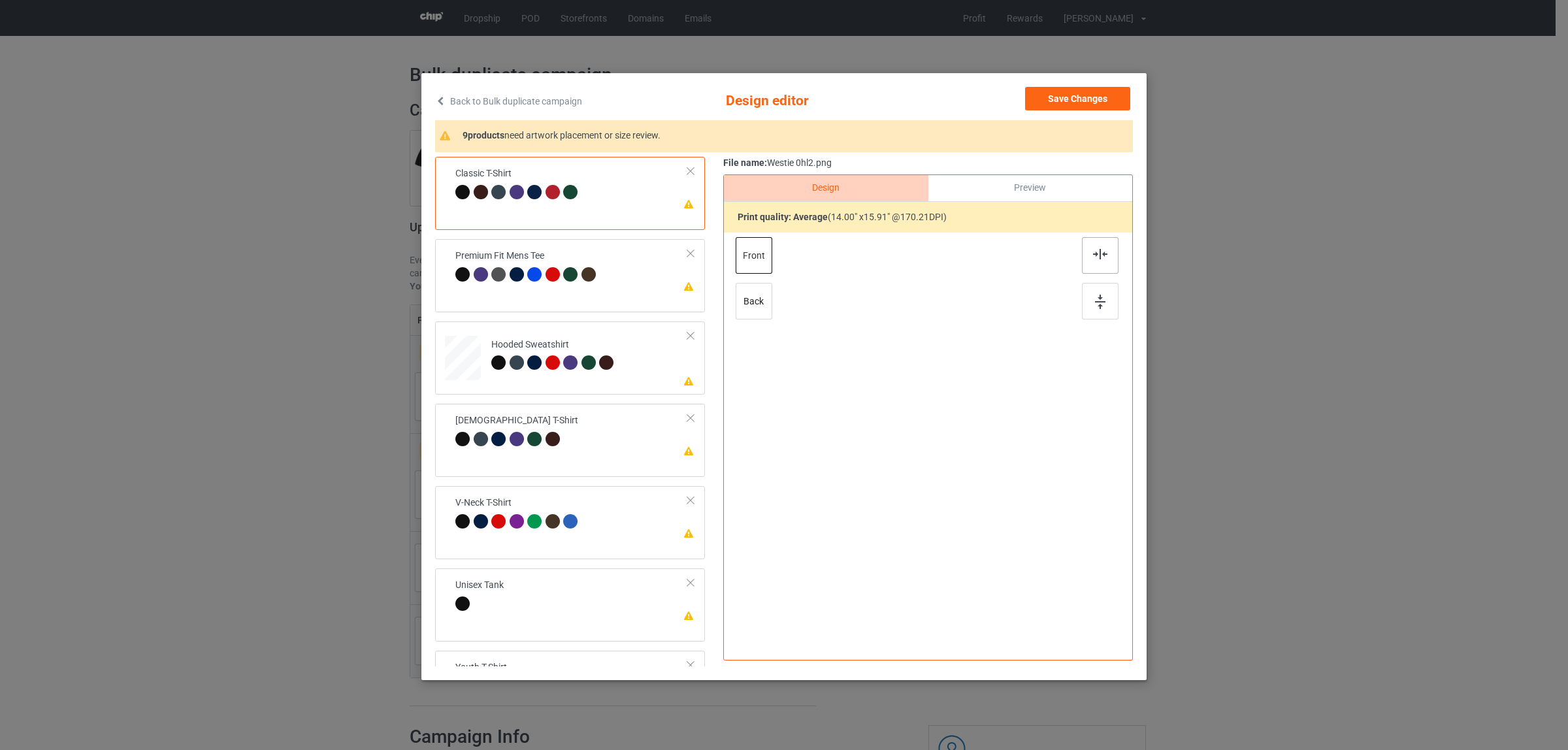
click at [1094, 255] on img at bounding box center [1100, 254] width 14 height 11
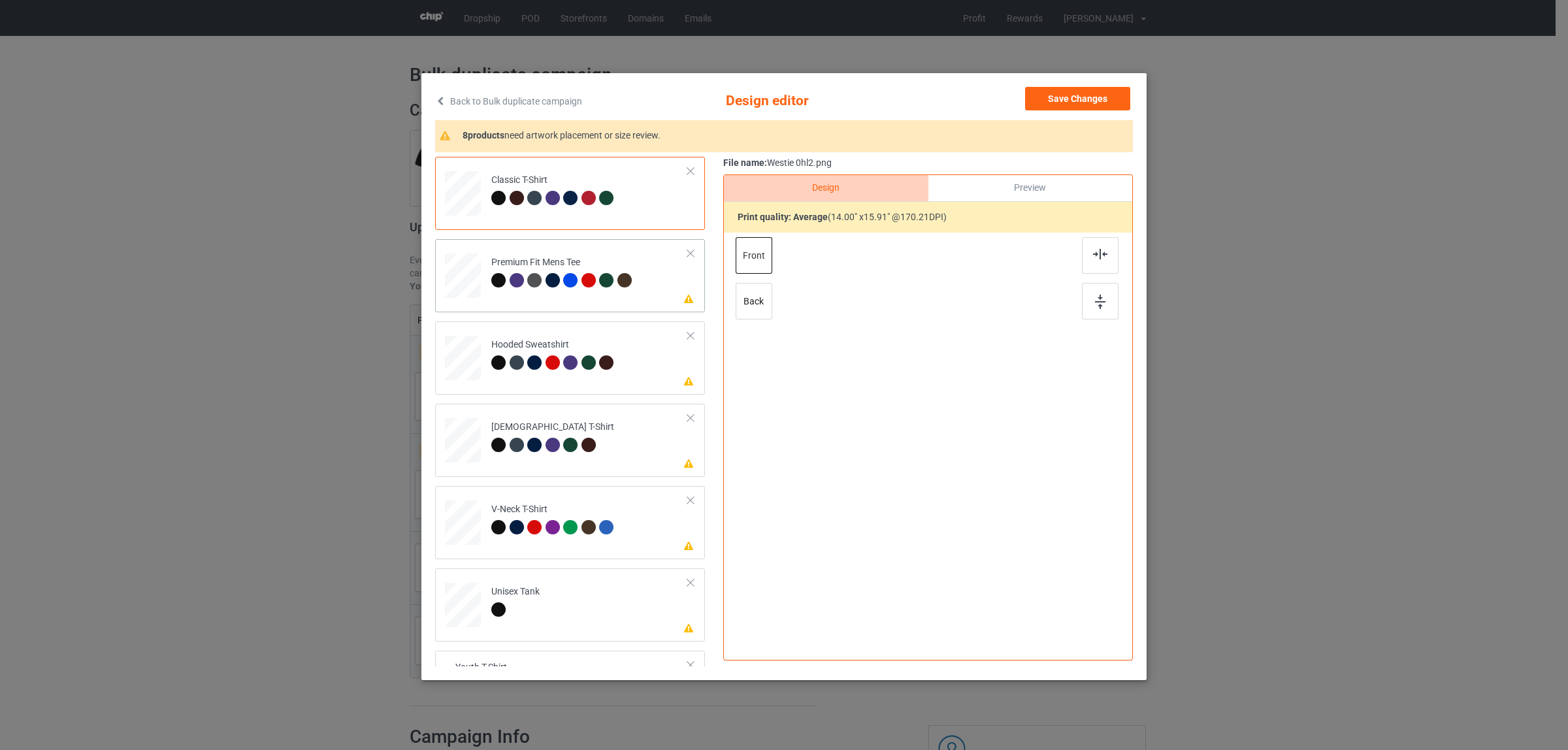
click at [556, 268] on div "Premium Fit Mens Tee" at bounding box center [563, 271] width 144 height 31
click at [1088, 261] on div at bounding box center [1100, 255] width 36 height 36
click at [477, 336] on td at bounding box center [465, 355] width 39 height 58
click at [1096, 258] on img at bounding box center [1100, 254] width 14 height 11
click at [511, 436] on div "[DEMOGRAPHIC_DATA] T-Shirt" at bounding box center [553, 436] width 123 height 31
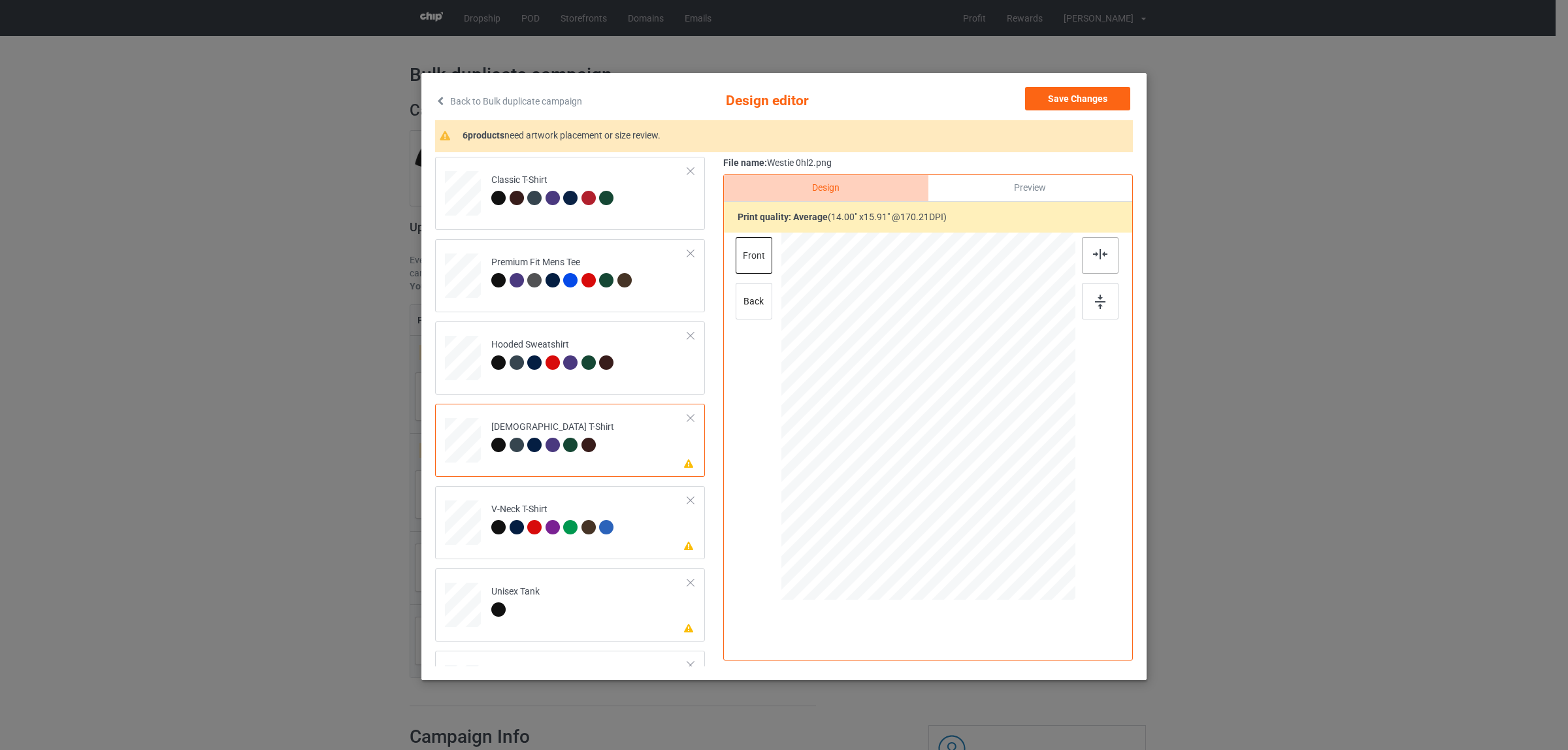
click at [1093, 251] on img at bounding box center [1100, 254] width 14 height 11
click at [546, 521] on div at bounding box center [555, 529] width 18 height 18
click at [1093, 255] on img at bounding box center [1100, 254] width 14 height 11
click at [579, 581] on td "Please review artwork placement Unisex Tank" at bounding box center [589, 602] width 211 height 58
click at [1093, 253] on img at bounding box center [1100, 254] width 14 height 11
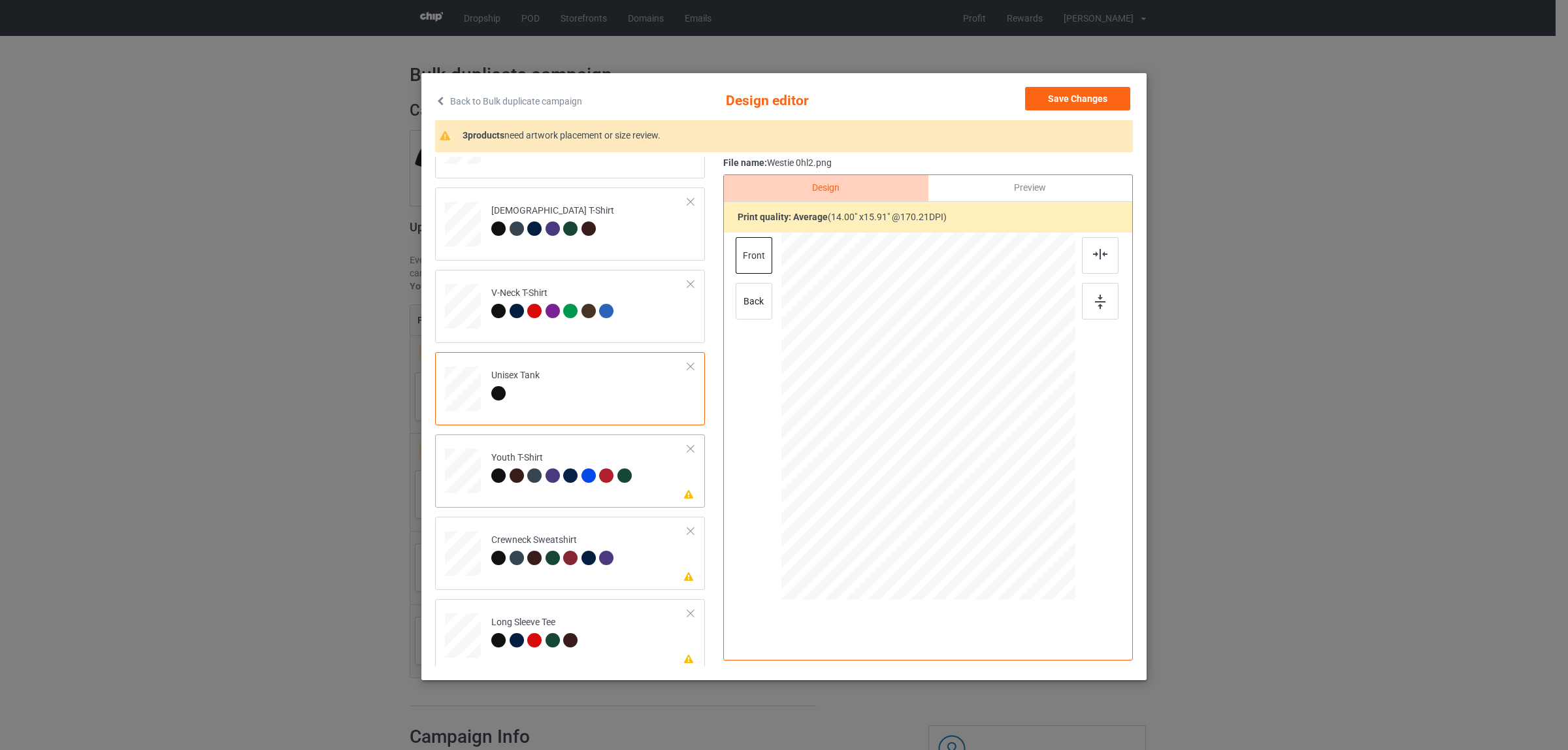
scroll to position [222, 0]
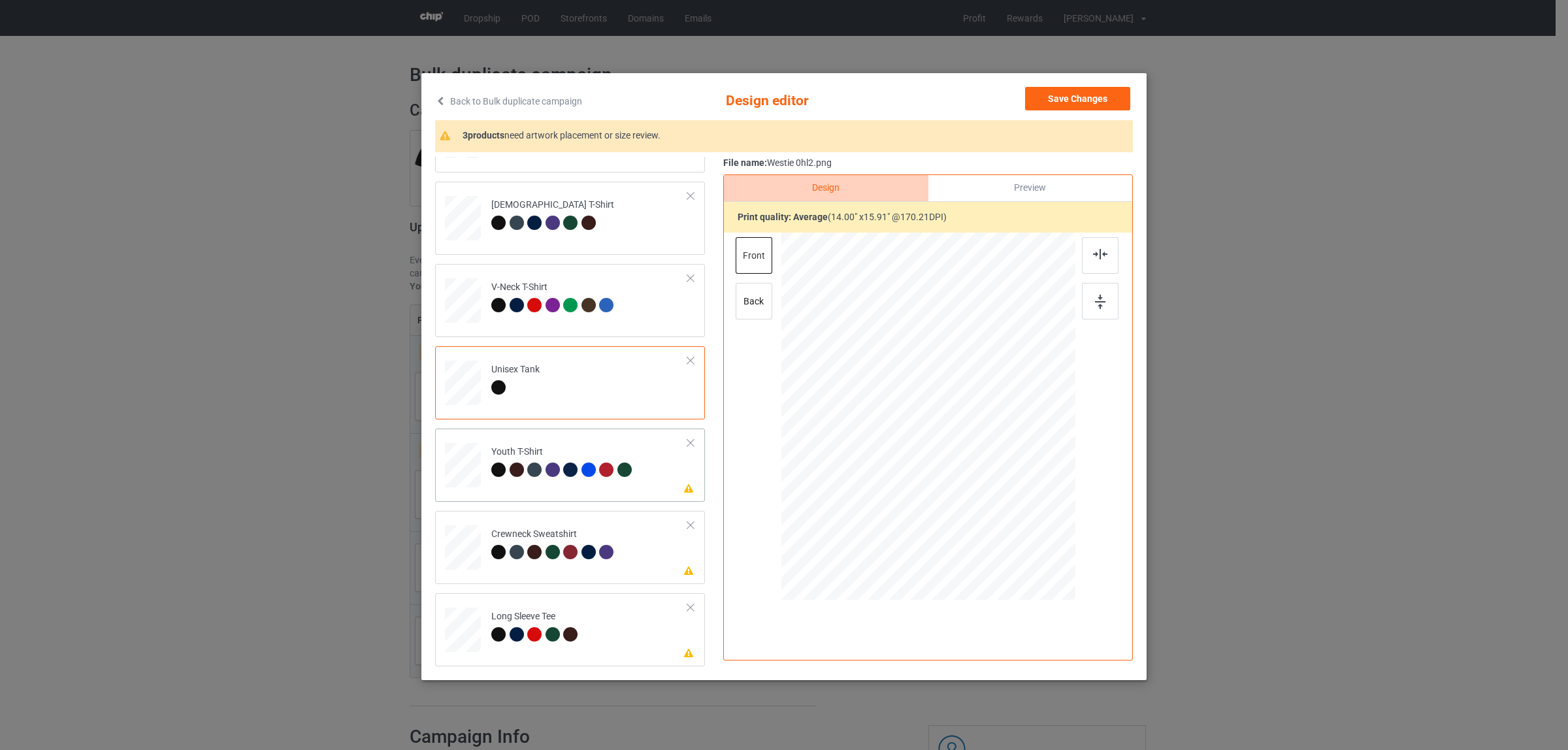
click at [537, 431] on div "Please review artwork placement Youth T-Shirt" at bounding box center [570, 465] width 270 height 73
click at [1101, 255] on img at bounding box center [1100, 254] width 14 height 11
click at [540, 521] on td "Please review artwork placement Crewneck Sweatshirt" at bounding box center [589, 545] width 211 height 58
click at [1093, 253] on img at bounding box center [1100, 254] width 14 height 11
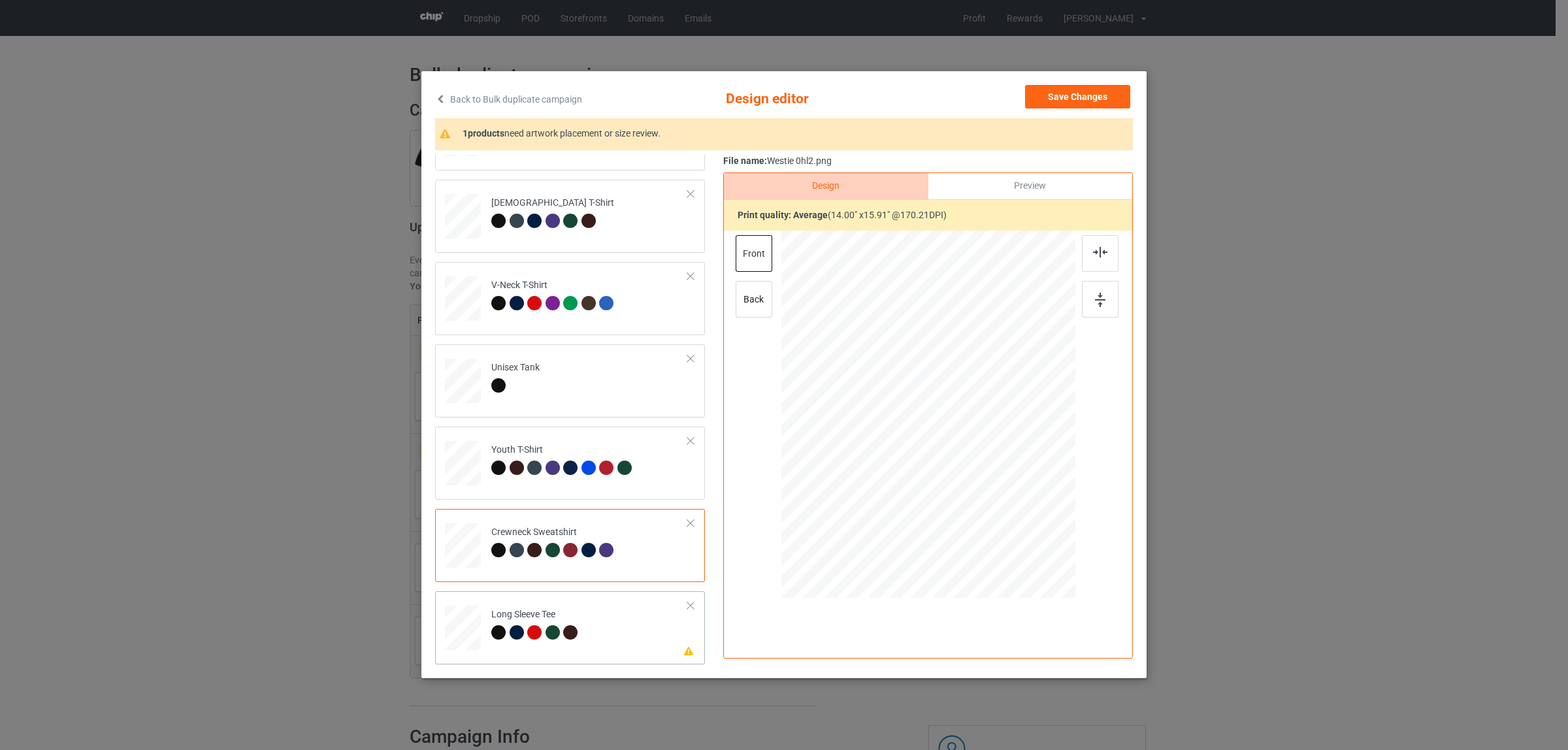
click at [554, 630] on div at bounding box center [555, 634] width 18 height 18
click at [1095, 256] on img at bounding box center [1100, 252] width 14 height 11
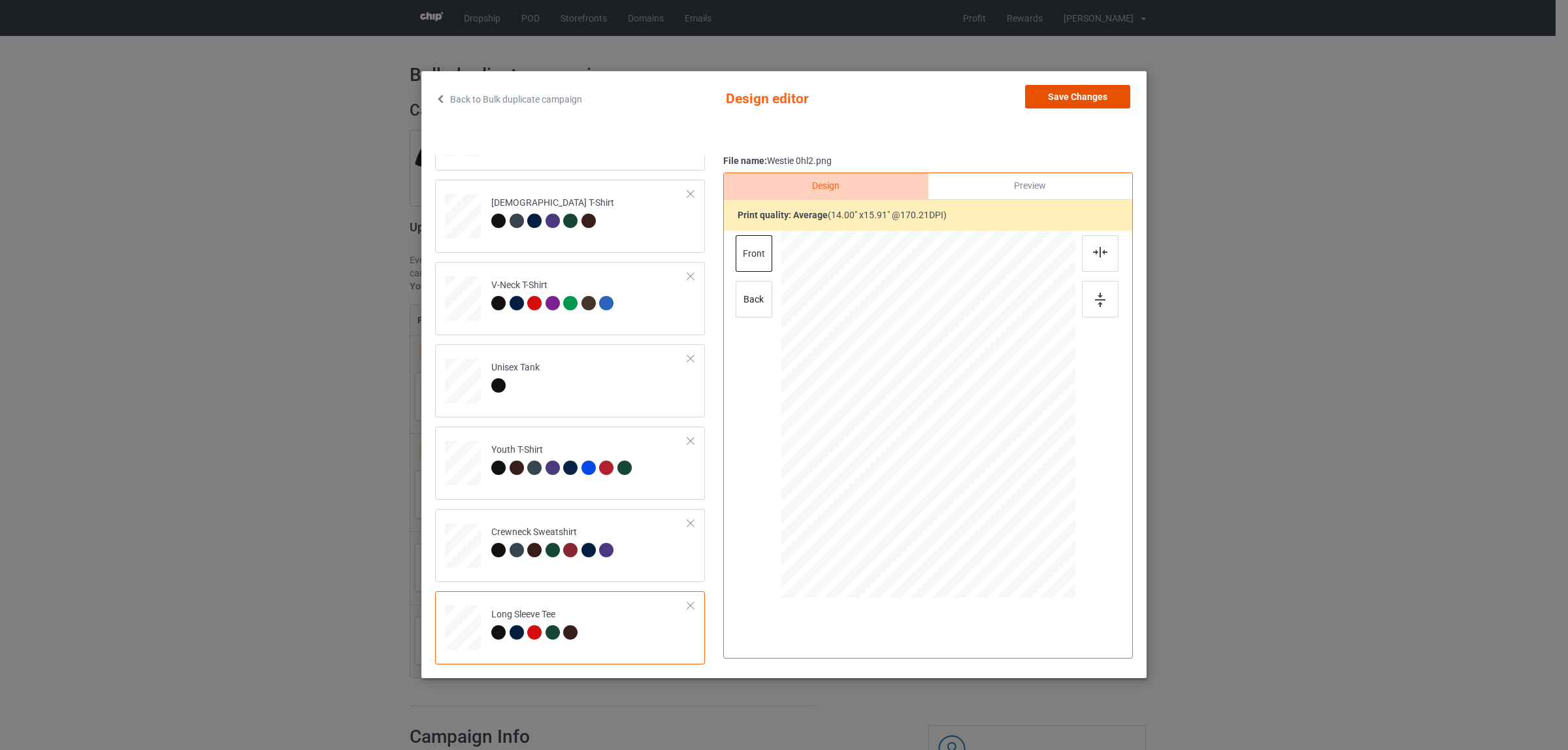
click at [1043, 102] on button "Save Changes" at bounding box center [1077, 96] width 105 height 23
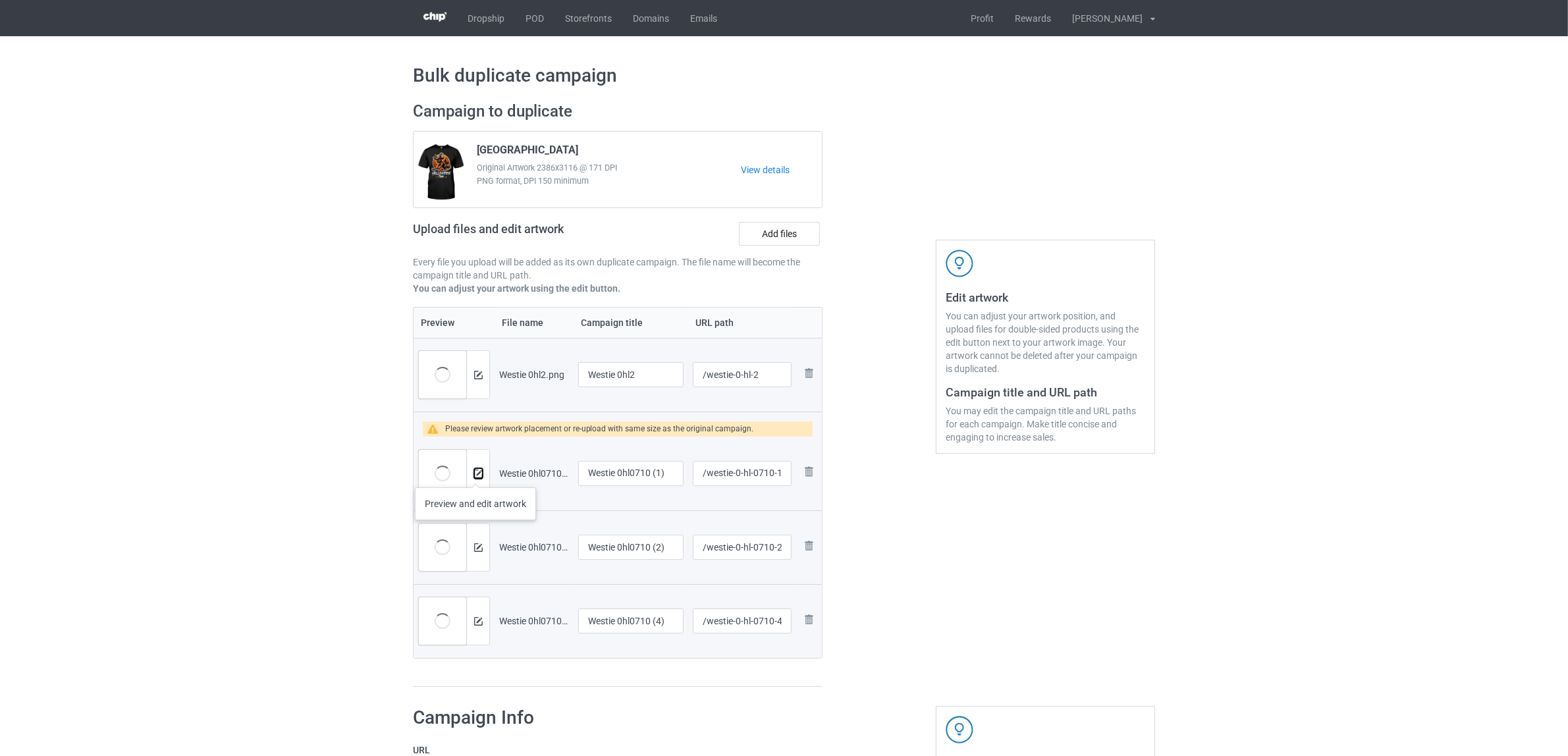
click at [476, 474] on img at bounding box center [478, 473] width 8 height 8
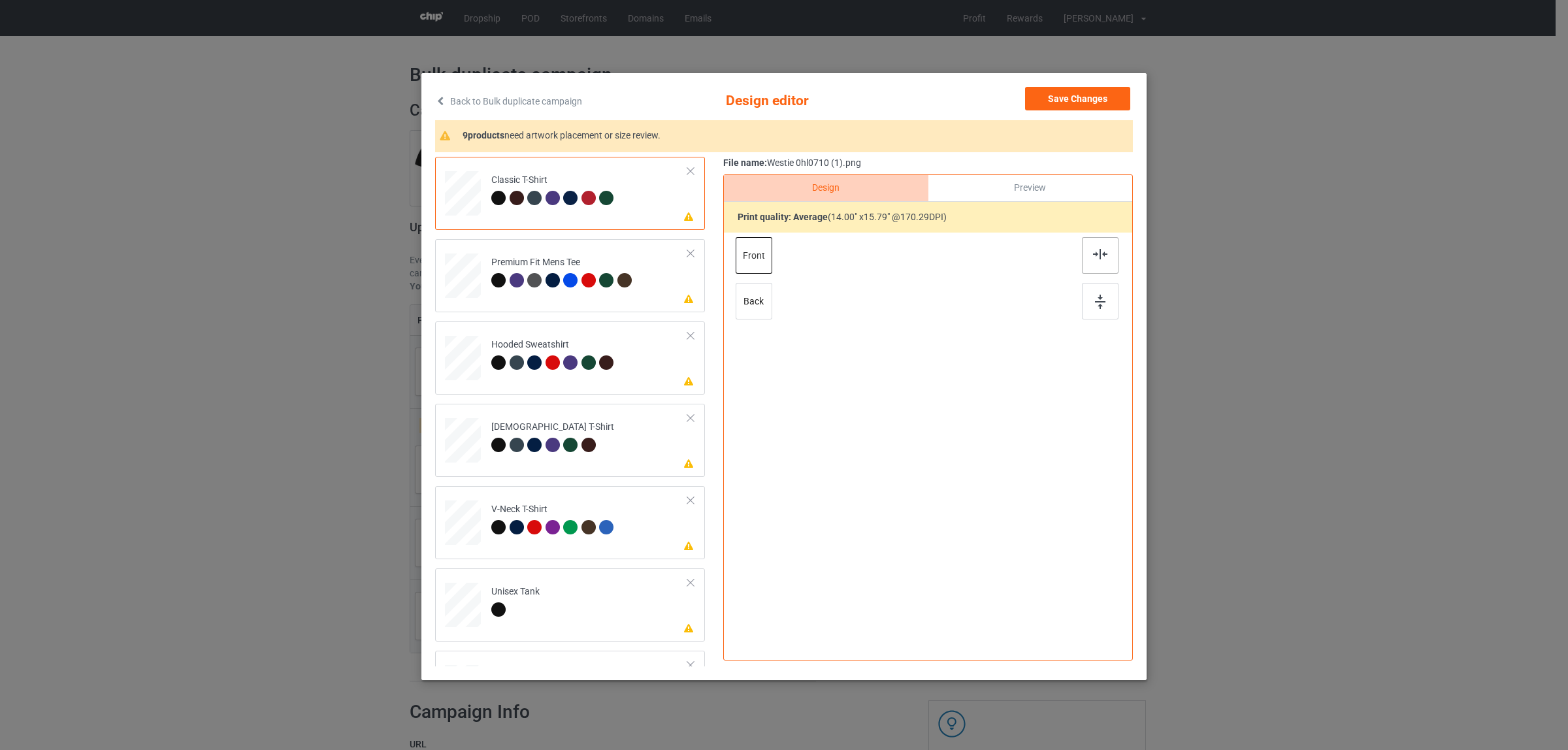
click at [1093, 255] on img at bounding box center [1100, 254] width 14 height 11
click at [1102, 247] on div at bounding box center [1100, 255] width 36 height 36
click at [520, 379] on td "Please review artwork placement Hooded Sweatshirt" at bounding box center [589, 355] width 211 height 58
click at [1093, 254] on img at bounding box center [1100, 254] width 14 height 11
click at [550, 433] on div "[DEMOGRAPHIC_DATA] T-Shirt" at bounding box center [553, 436] width 123 height 31
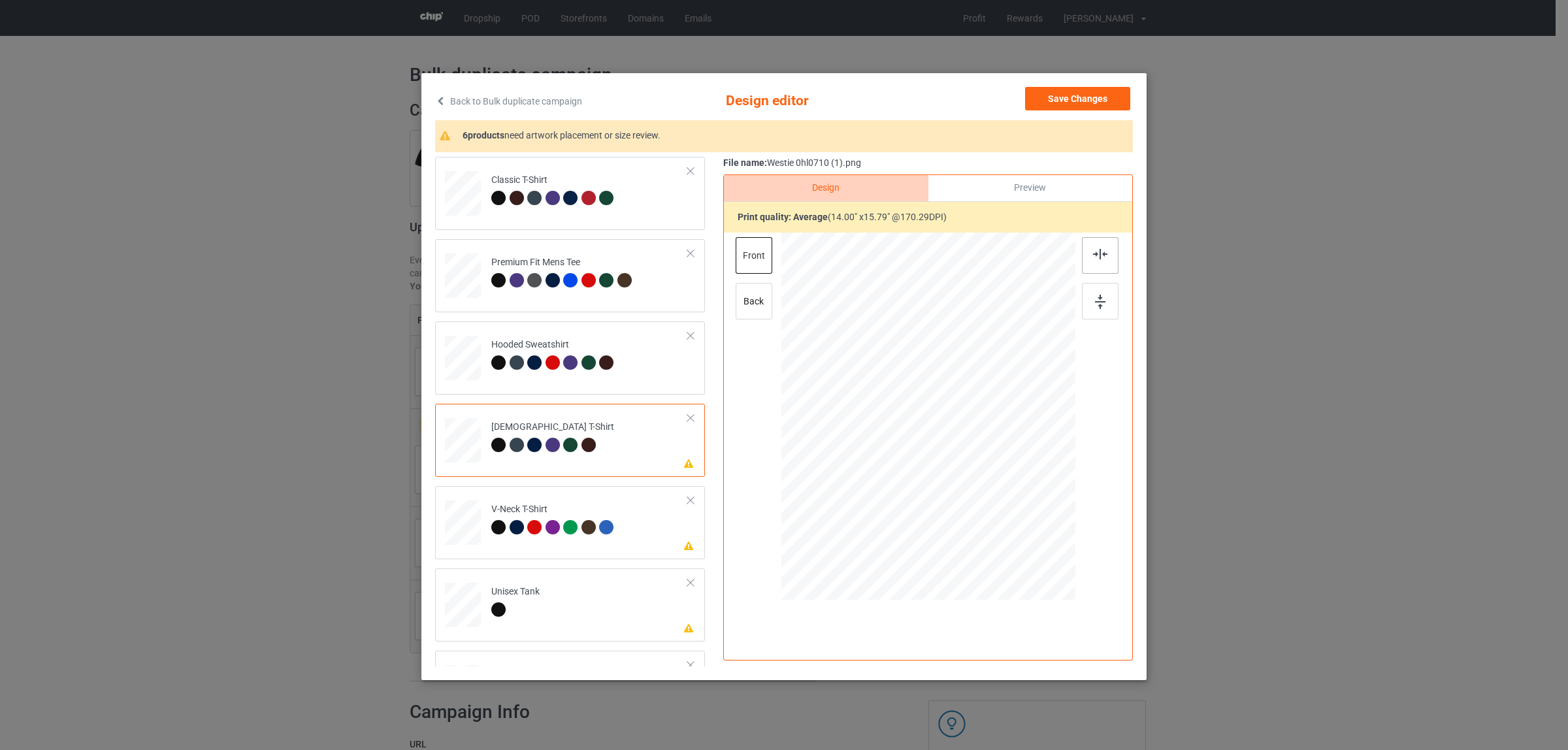
click at [1102, 251] on div at bounding box center [1100, 255] width 36 height 36
click at [563, 516] on div "V-Neck T-Shirt" at bounding box center [554, 518] width 126 height 31
click at [1096, 246] on div at bounding box center [1100, 255] width 36 height 36
click at [606, 577] on td "Please review artwork placement Unisex Tank" at bounding box center [589, 602] width 211 height 58
click at [1096, 254] on img at bounding box center [1100, 254] width 14 height 11
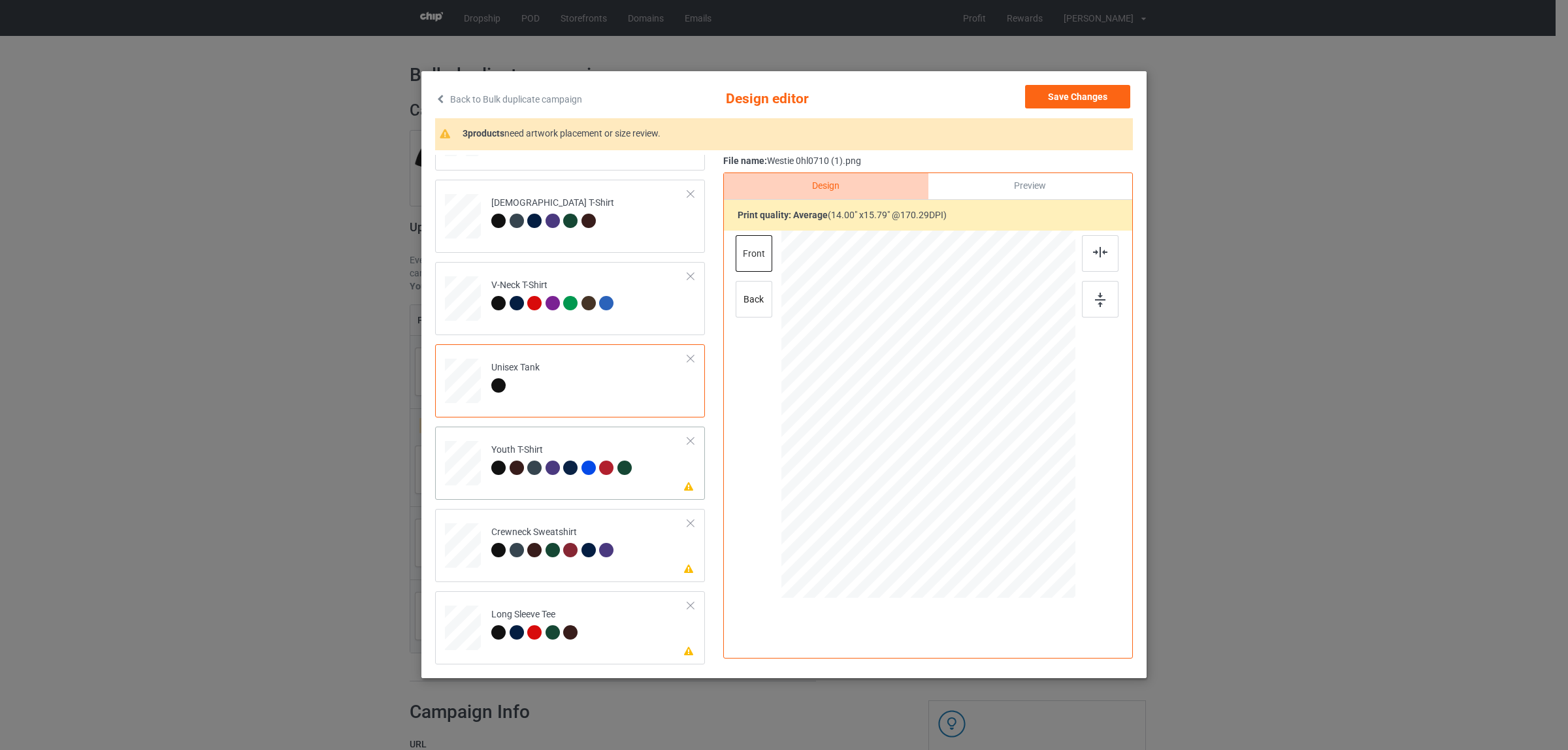
click at [511, 460] on div at bounding box center [516, 467] width 14 height 14
click at [1093, 258] on div at bounding box center [1100, 254] width 36 height 36
click at [549, 559] on div at bounding box center [555, 552] width 18 height 18
click at [1091, 261] on div at bounding box center [1100, 254] width 36 height 36
click at [491, 626] on div at bounding box center [498, 632] width 14 height 14
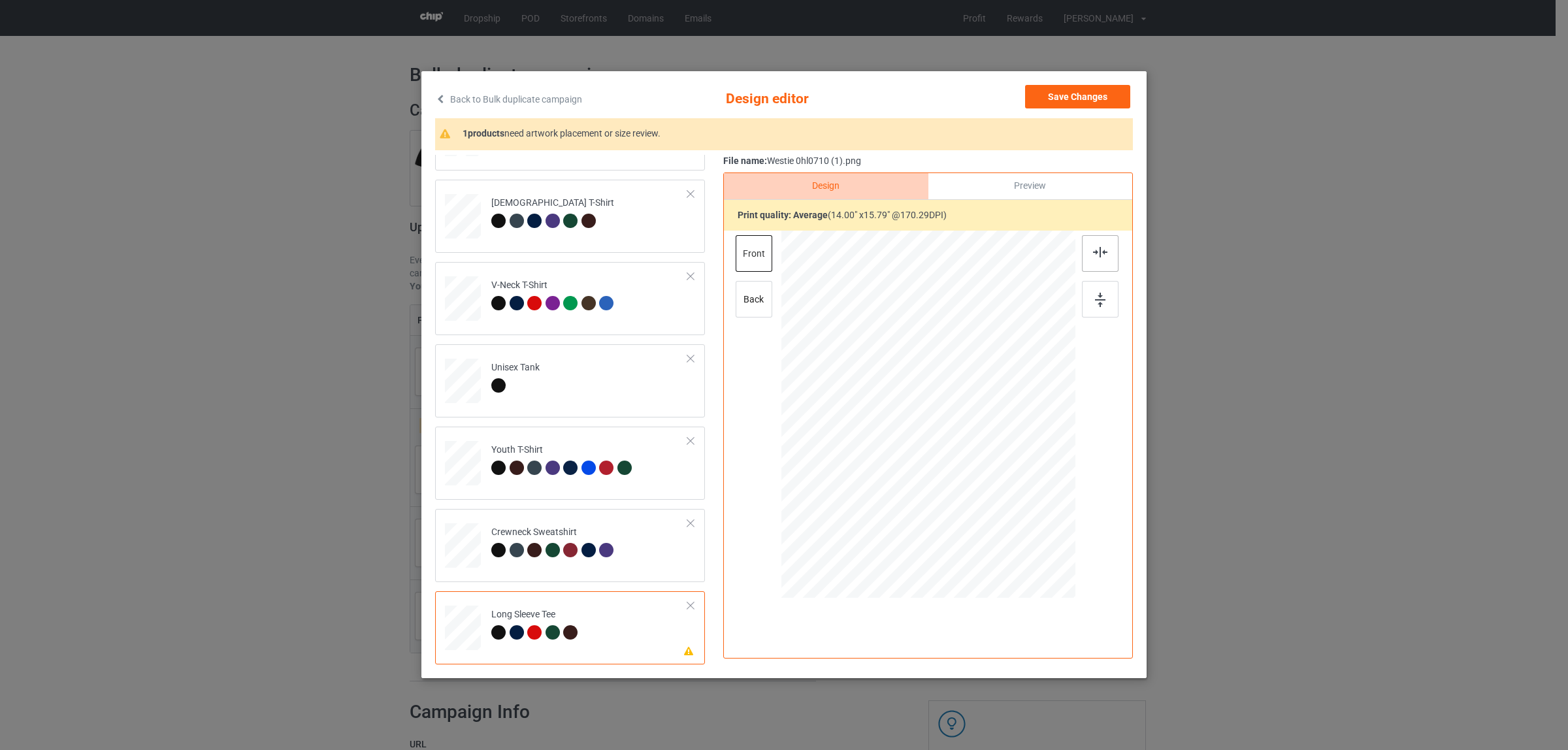
click at [1085, 241] on div at bounding box center [1100, 254] width 36 height 36
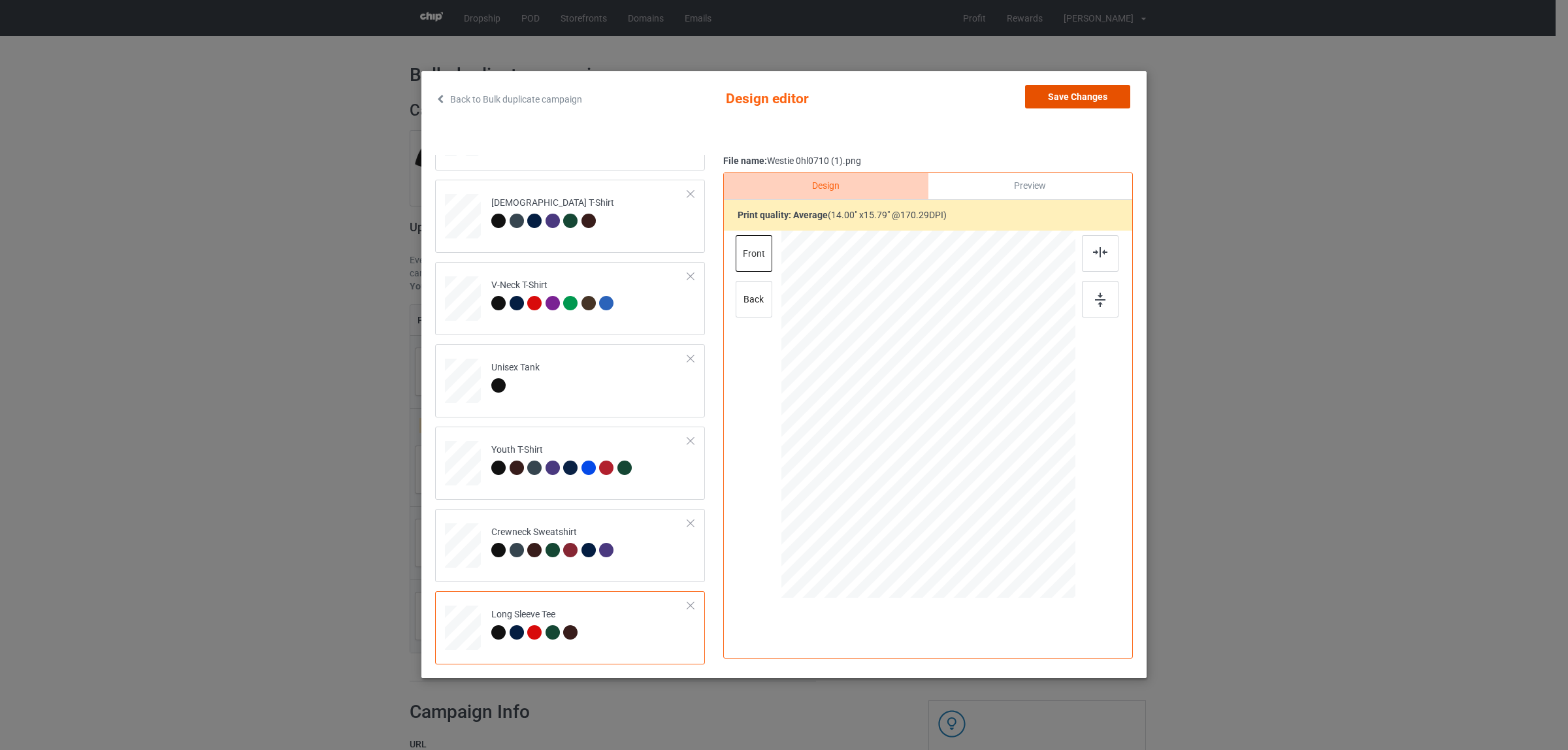
click at [1042, 107] on button "Save Changes" at bounding box center [1077, 96] width 105 height 23
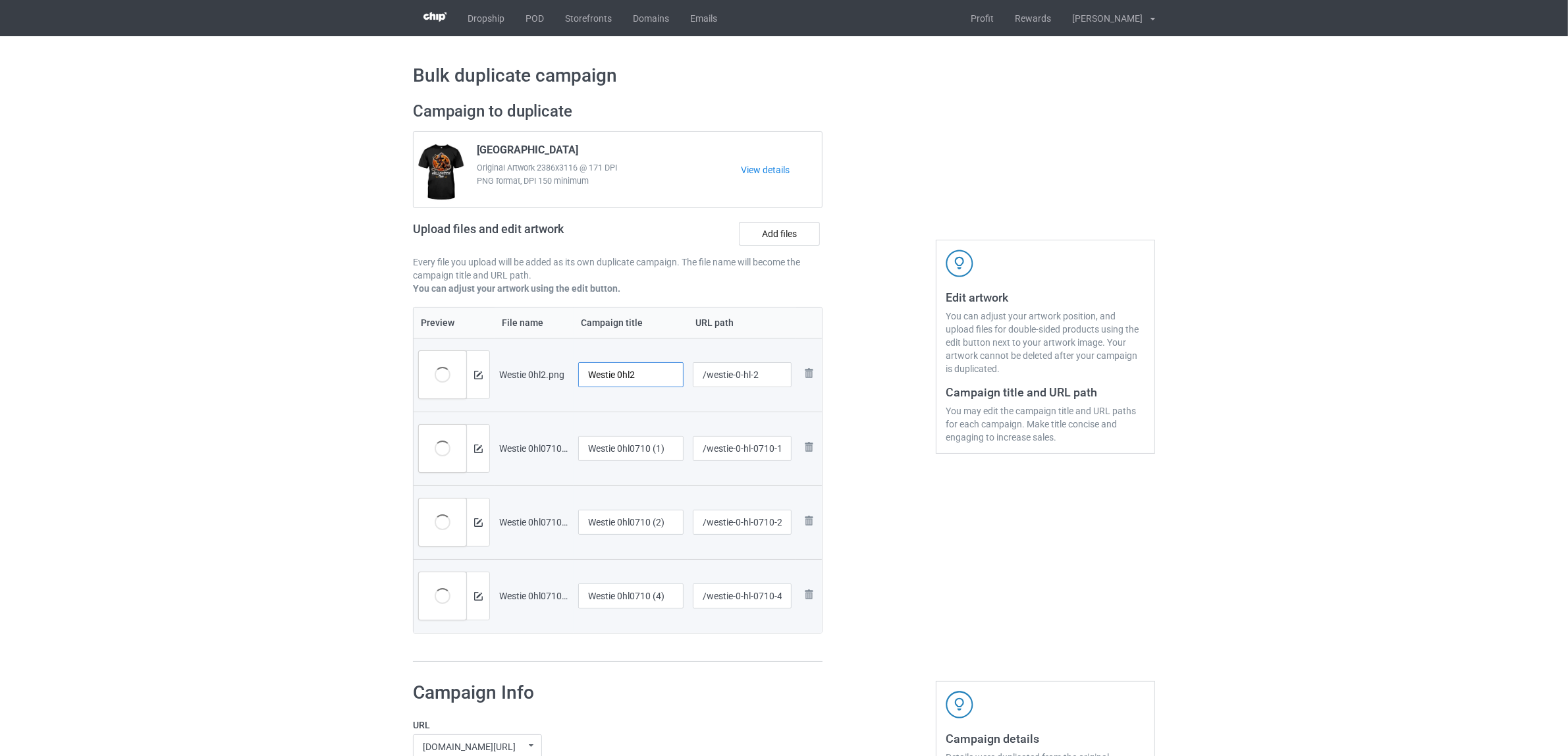
drag, startPoint x: 619, startPoint y: 377, endPoint x: 693, endPoint y: 372, distance: 74.2
click at [693, 372] on tr "Preview and edit artwork Westie 0hl2.png Westie 0hl2 /westie-0-hl-2 Remove file" at bounding box center [617, 375] width 408 height 74
click at [596, 378] on input "Westie" at bounding box center [631, 375] width 105 height 25
type input "Westie"
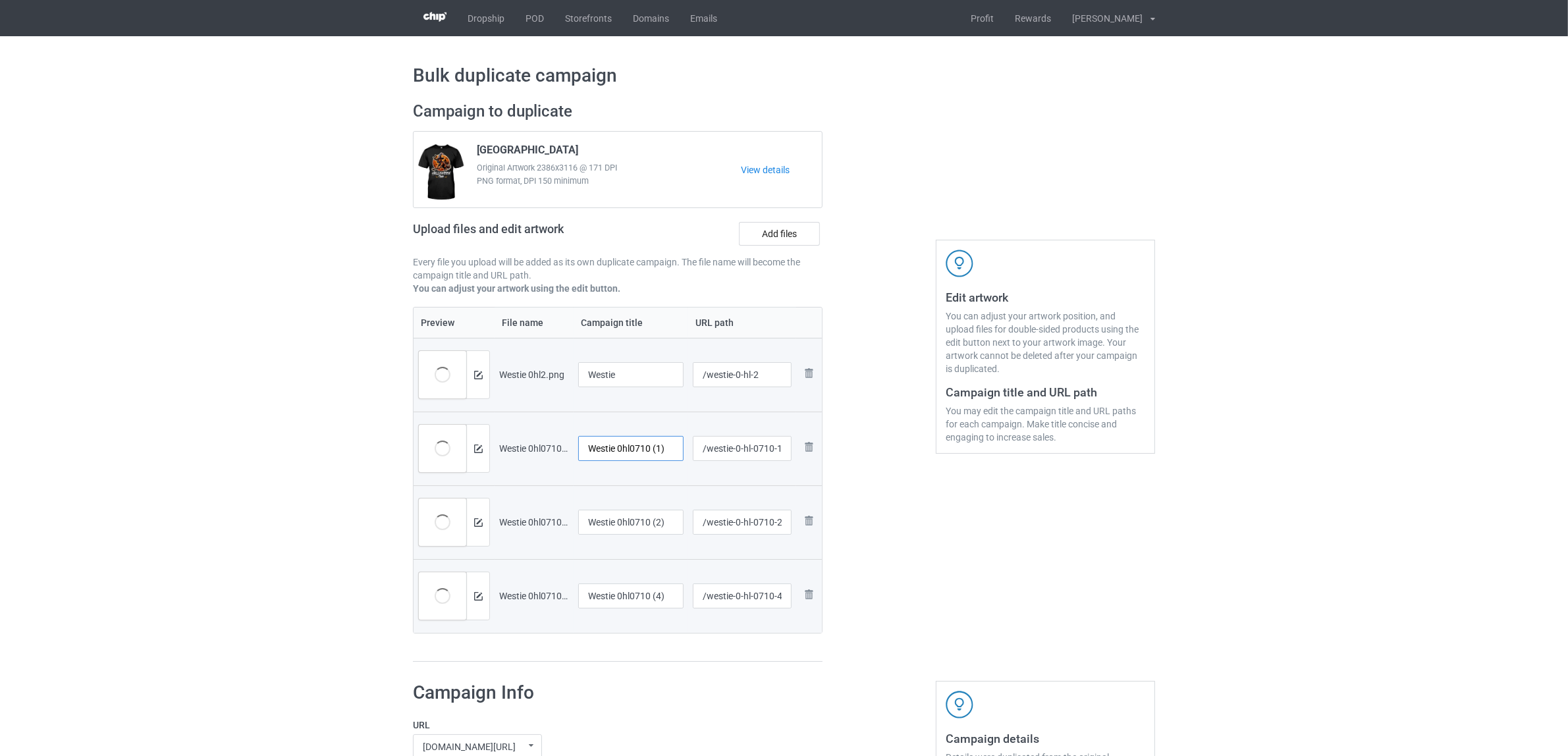
click at [672, 452] on input "Westie 0hl0710 (1)" at bounding box center [631, 448] width 105 height 25
paste input "text"
type input "Westie"
click at [619, 517] on input "Westie 0hl0710 (2)" at bounding box center [631, 522] width 105 height 25
paste input "text"
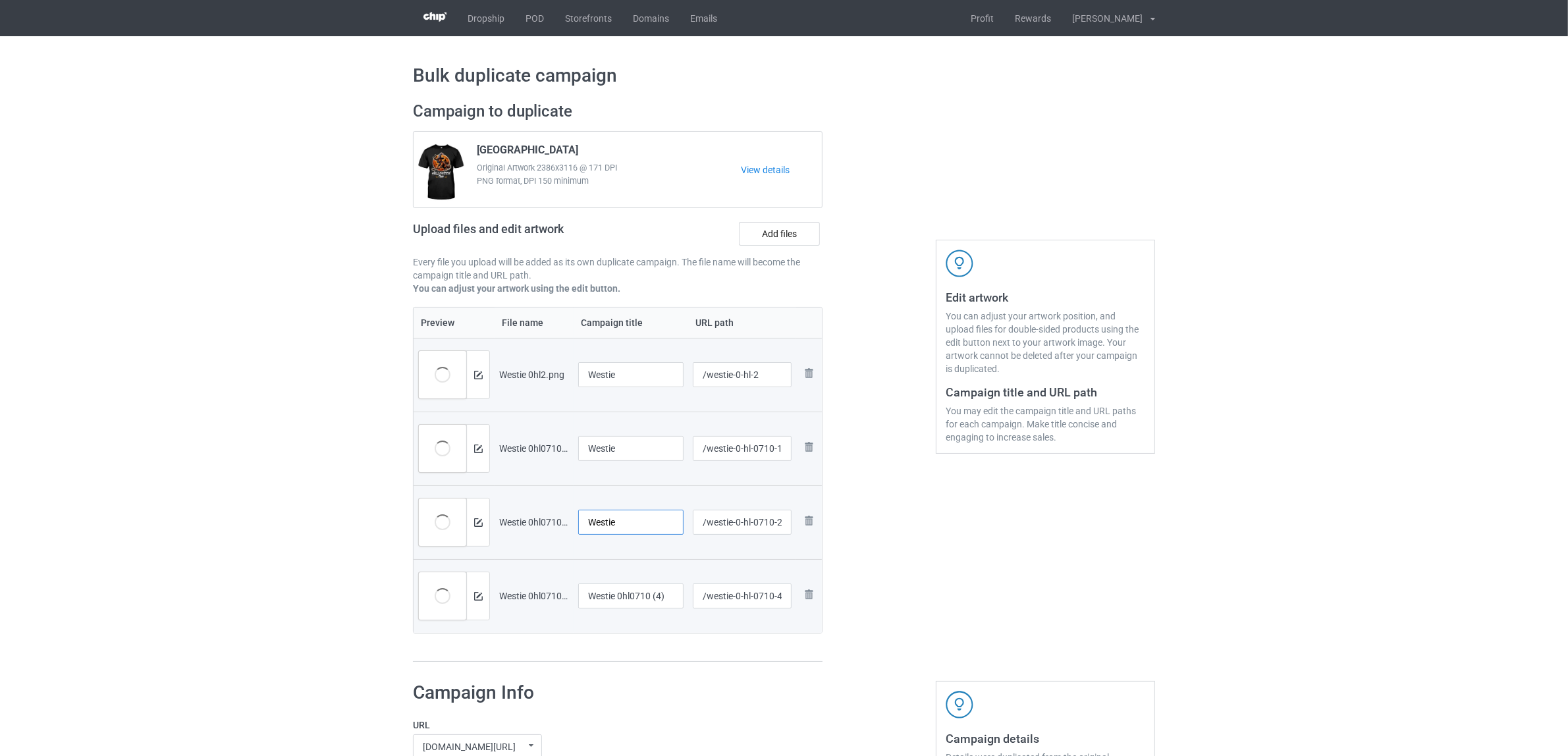
type input "Westie"
click at [614, 587] on input "Westie 0hl0710 (4)" at bounding box center [631, 596] width 105 height 25
paste input "text"
type input "Westie"
click at [626, 666] on div "Campaign to duplicate Staffordshire Original Artwork 2386x3116 @ 171 DPI PNG fo…" at bounding box center [617, 381] width 428 height 579
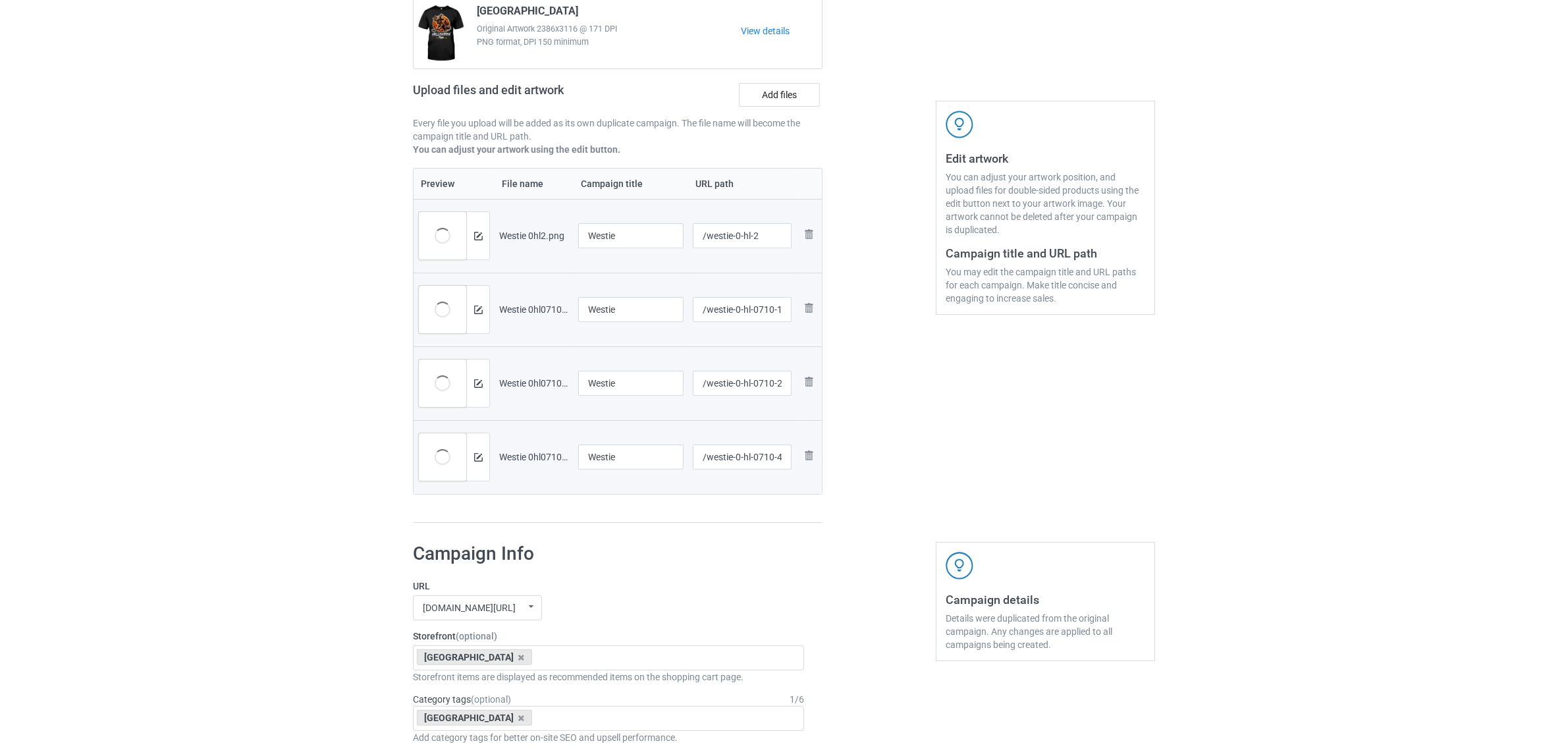
scroll to position [247, 0]
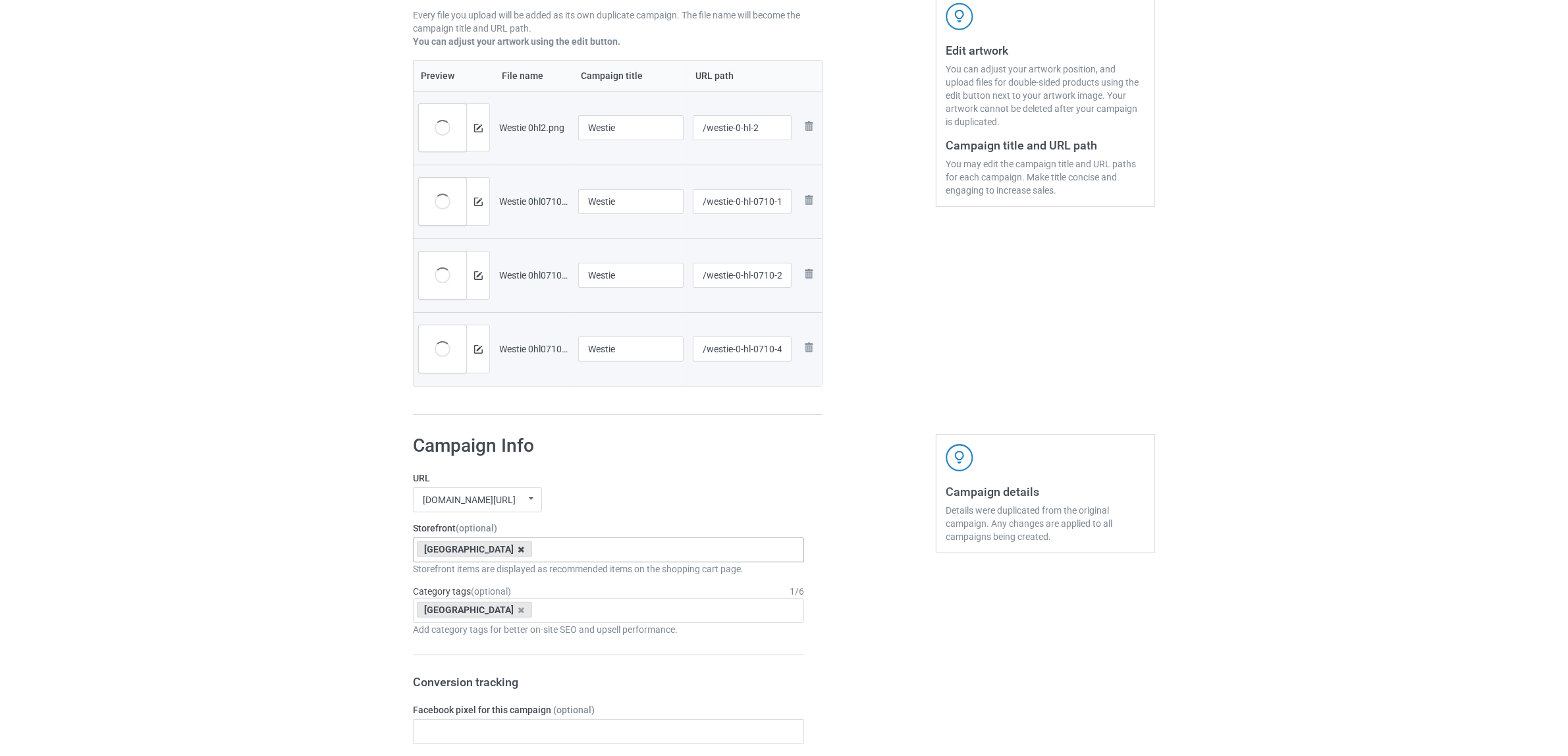
click at [518, 550] on icon at bounding box center [521, 549] width 7 height 8
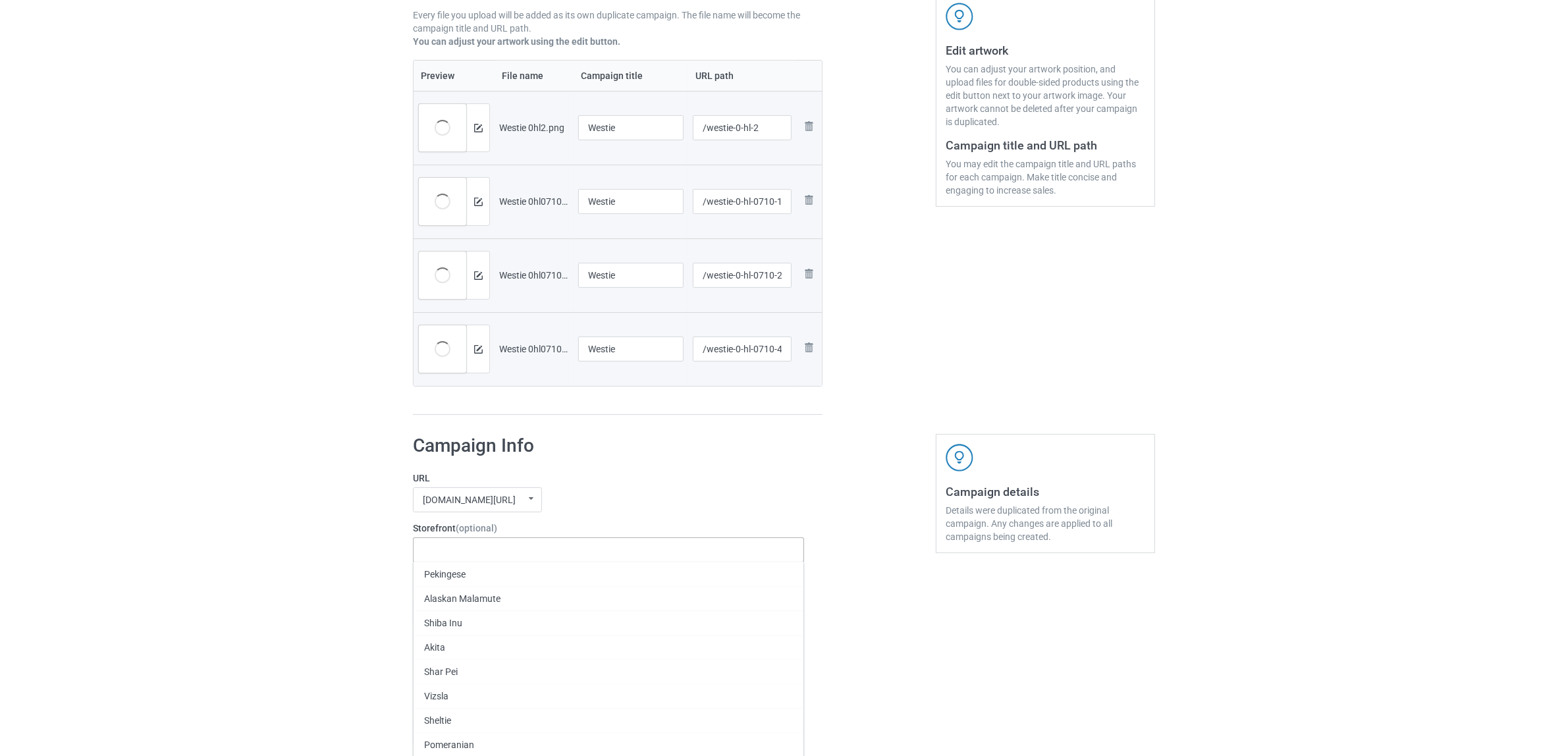
paste input "Westie"
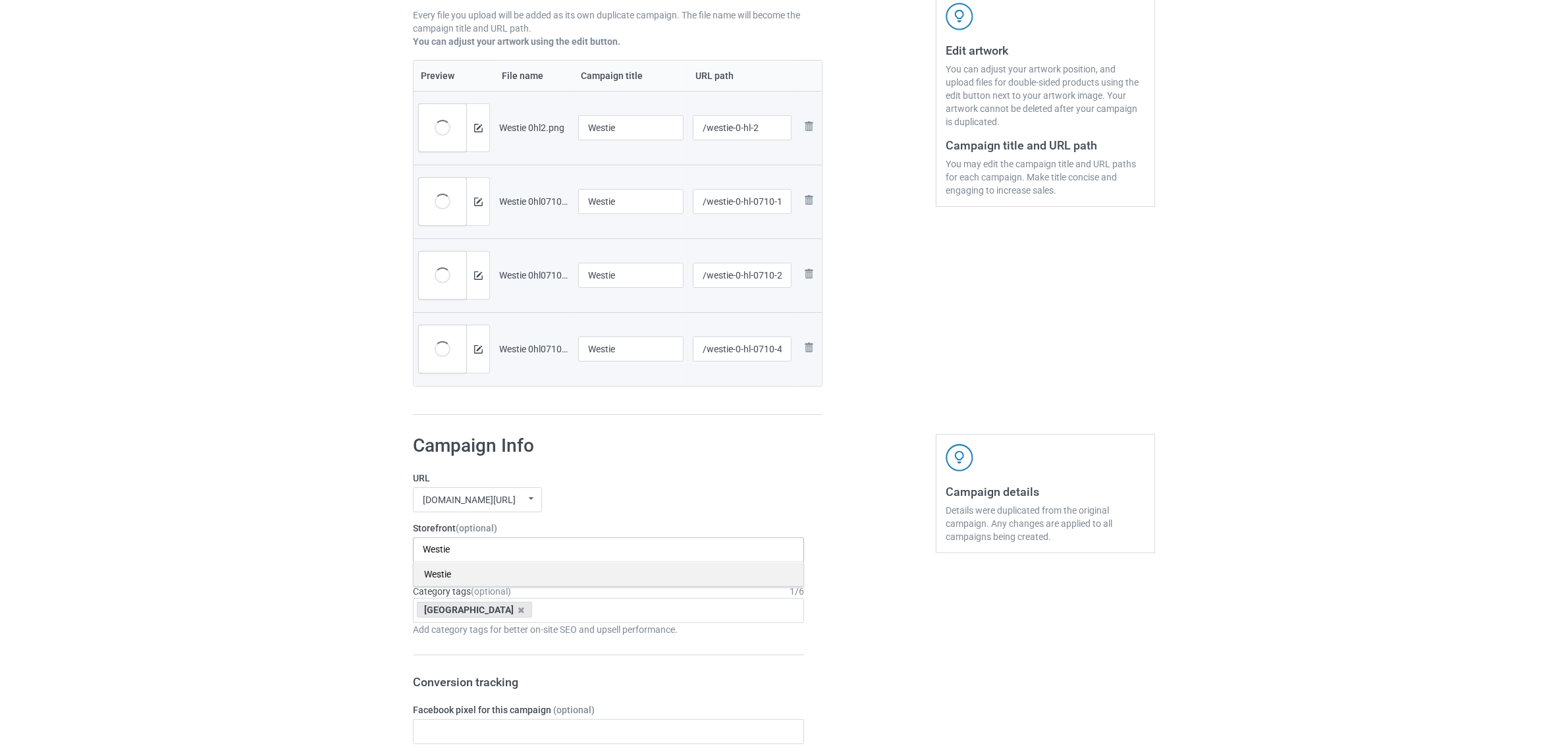
type input "Westie"
click at [446, 577] on div "Westie" at bounding box center [608, 574] width 390 height 24
click at [518, 610] on icon at bounding box center [521, 610] width 7 height 8
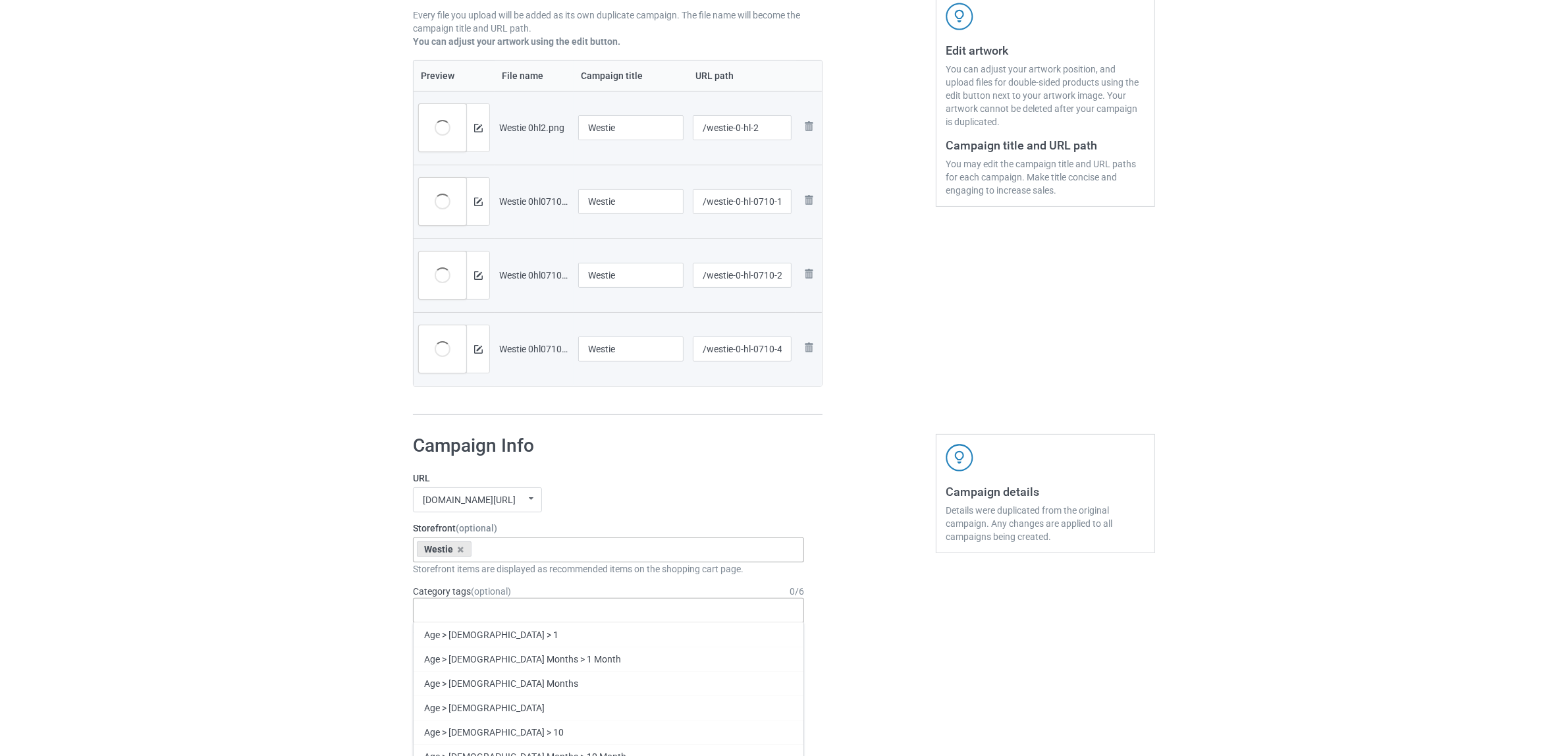
paste input "Westie"
type input "Westie"
click at [453, 640] on div "Westie" at bounding box center [608, 634] width 390 height 24
click at [291, 607] on div "Bulk duplicate campaign Campaign to duplicate Staffordshire Original Artwork 23…" at bounding box center [784, 720] width 1568 height 1861
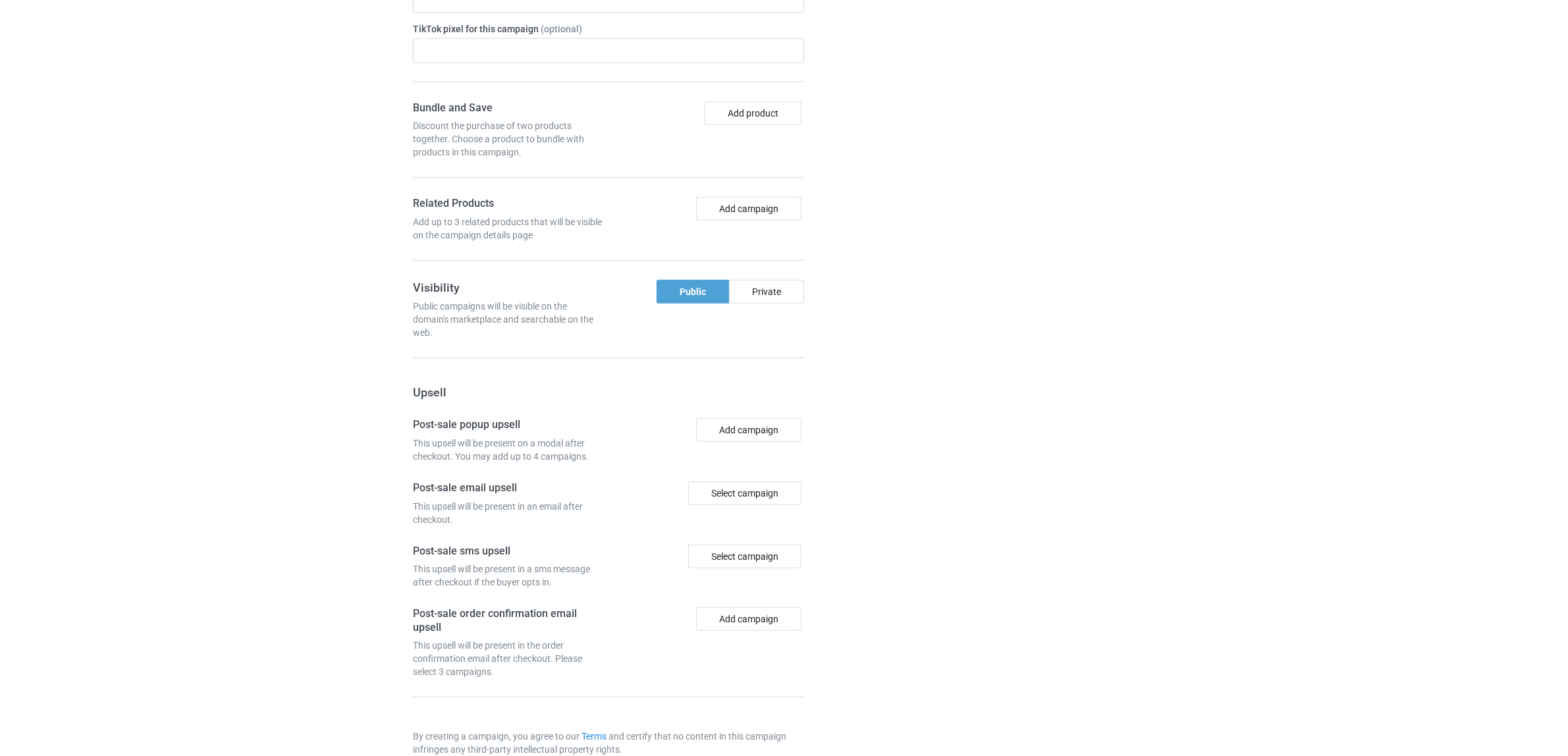
scroll to position [1146, 0]
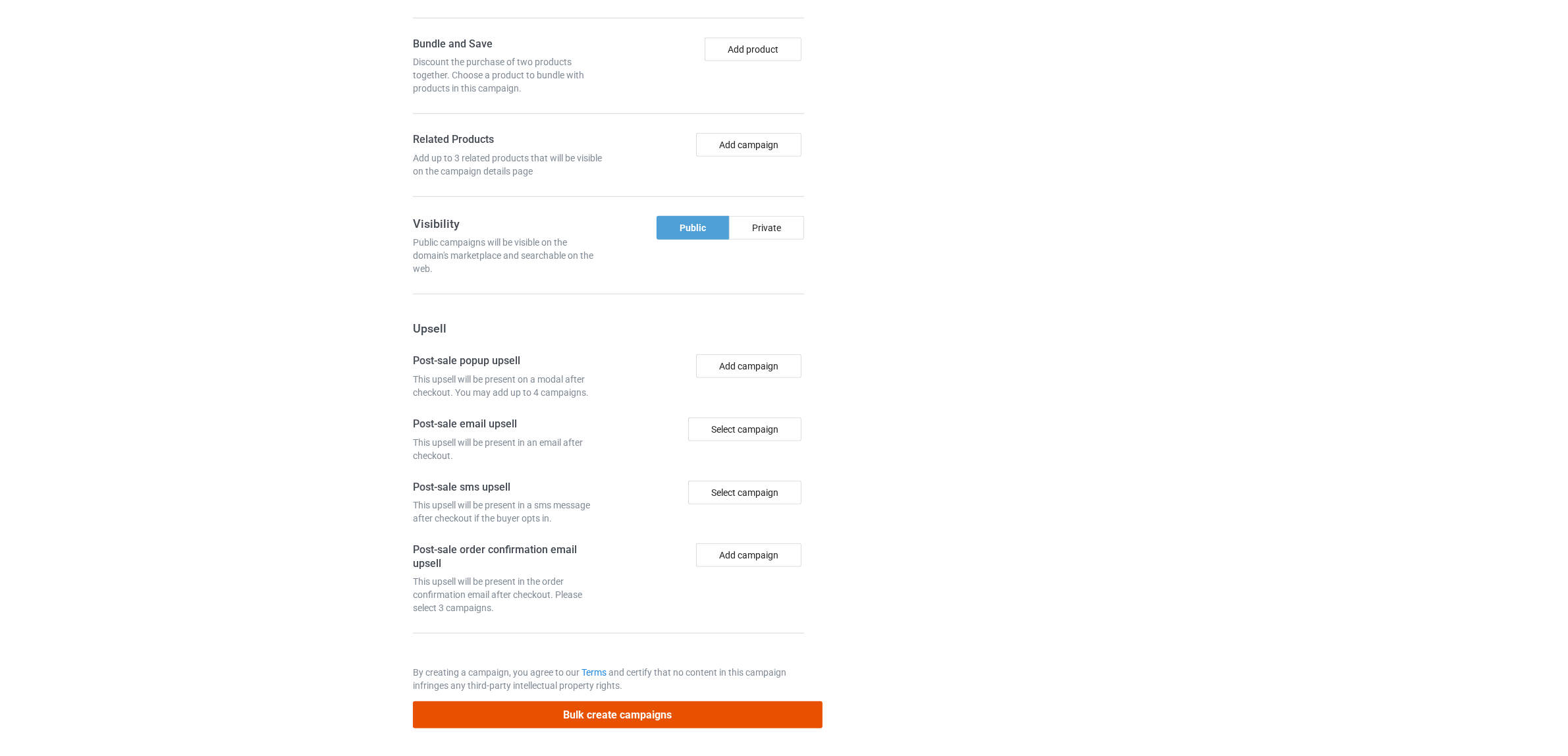
click at [597, 716] on button "Bulk create campaigns" at bounding box center [617, 714] width 410 height 27
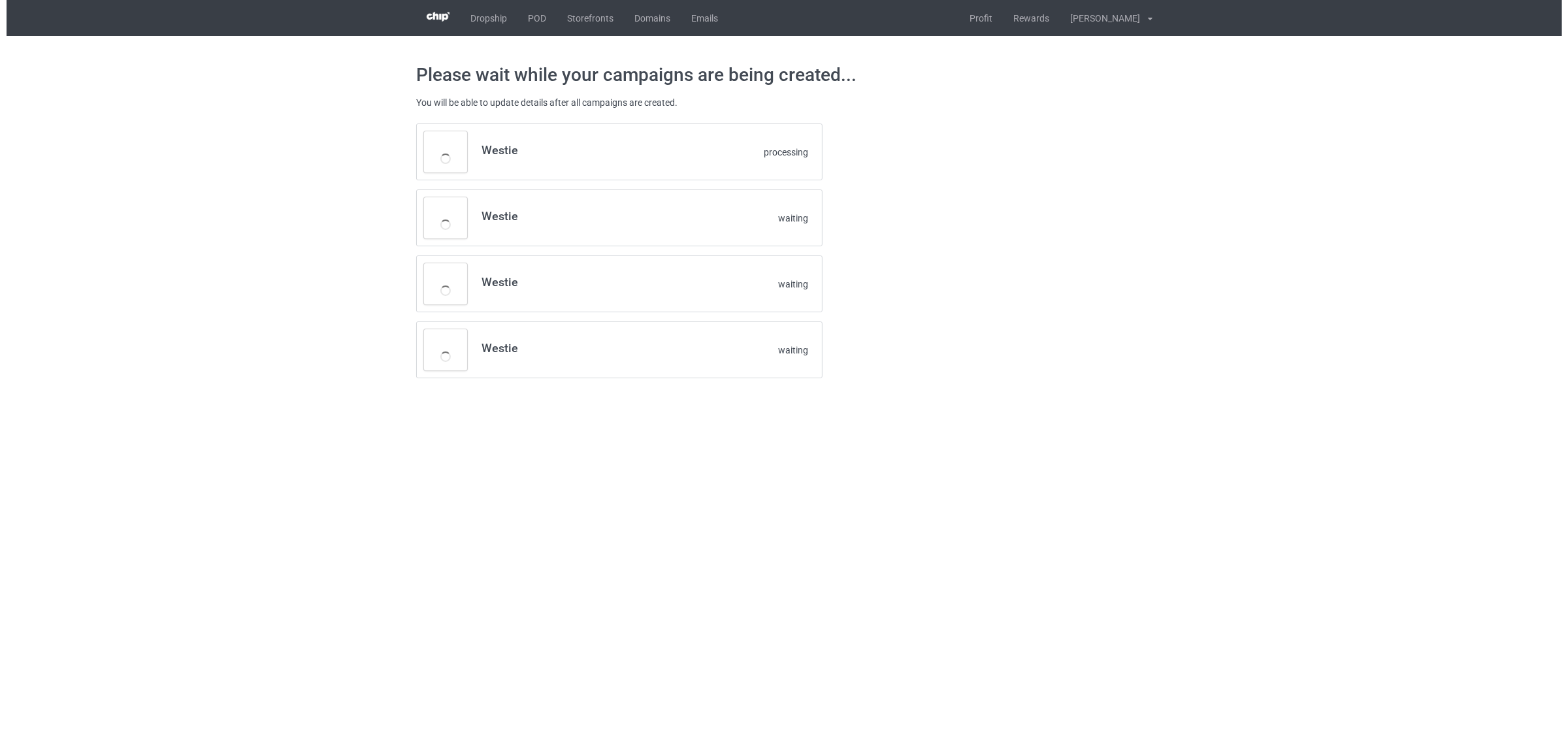
scroll to position [0, 0]
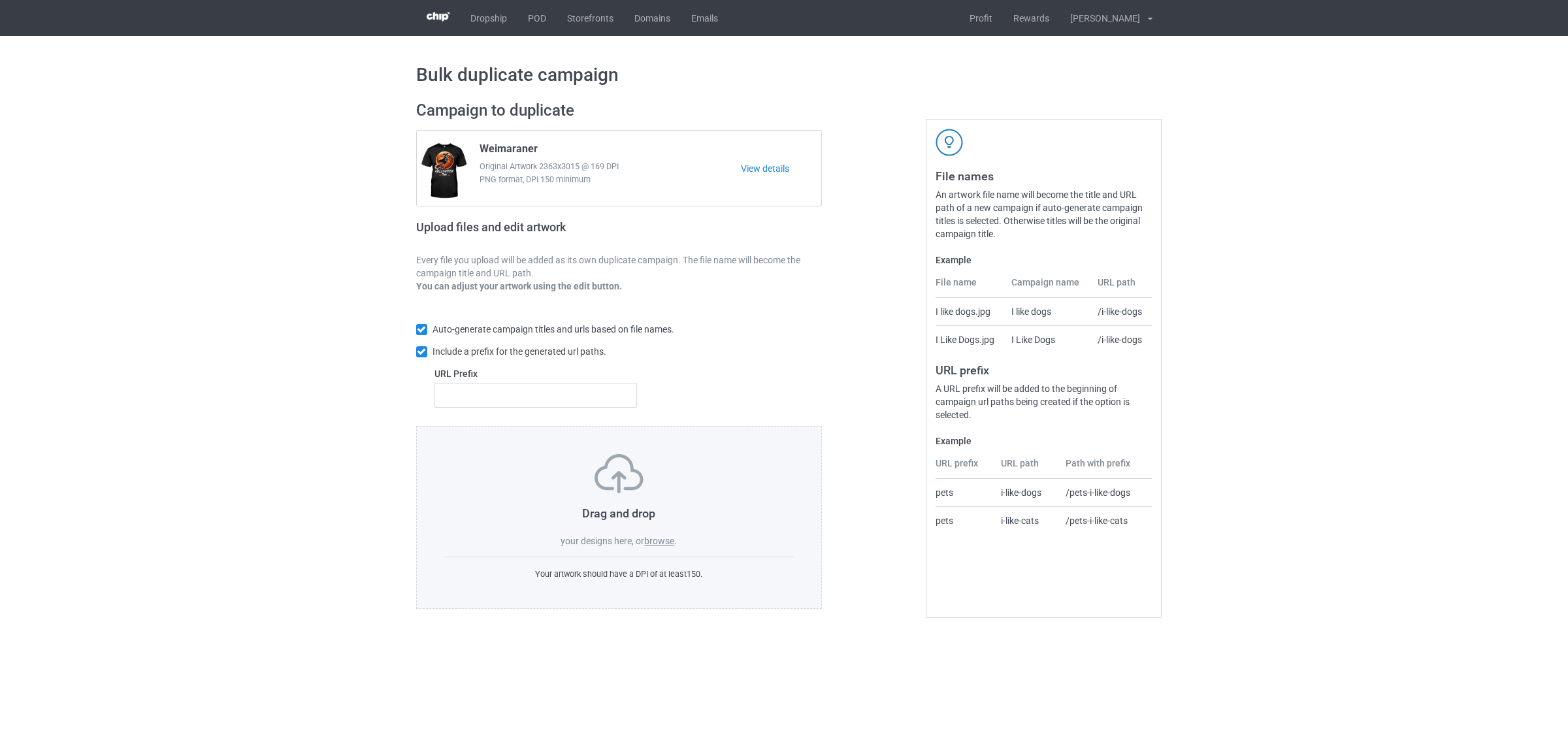
click at [659, 546] on label "browse" at bounding box center [659, 541] width 30 height 11
click at [0, 0] on input "browse" at bounding box center [0, 0] width 0 height 0
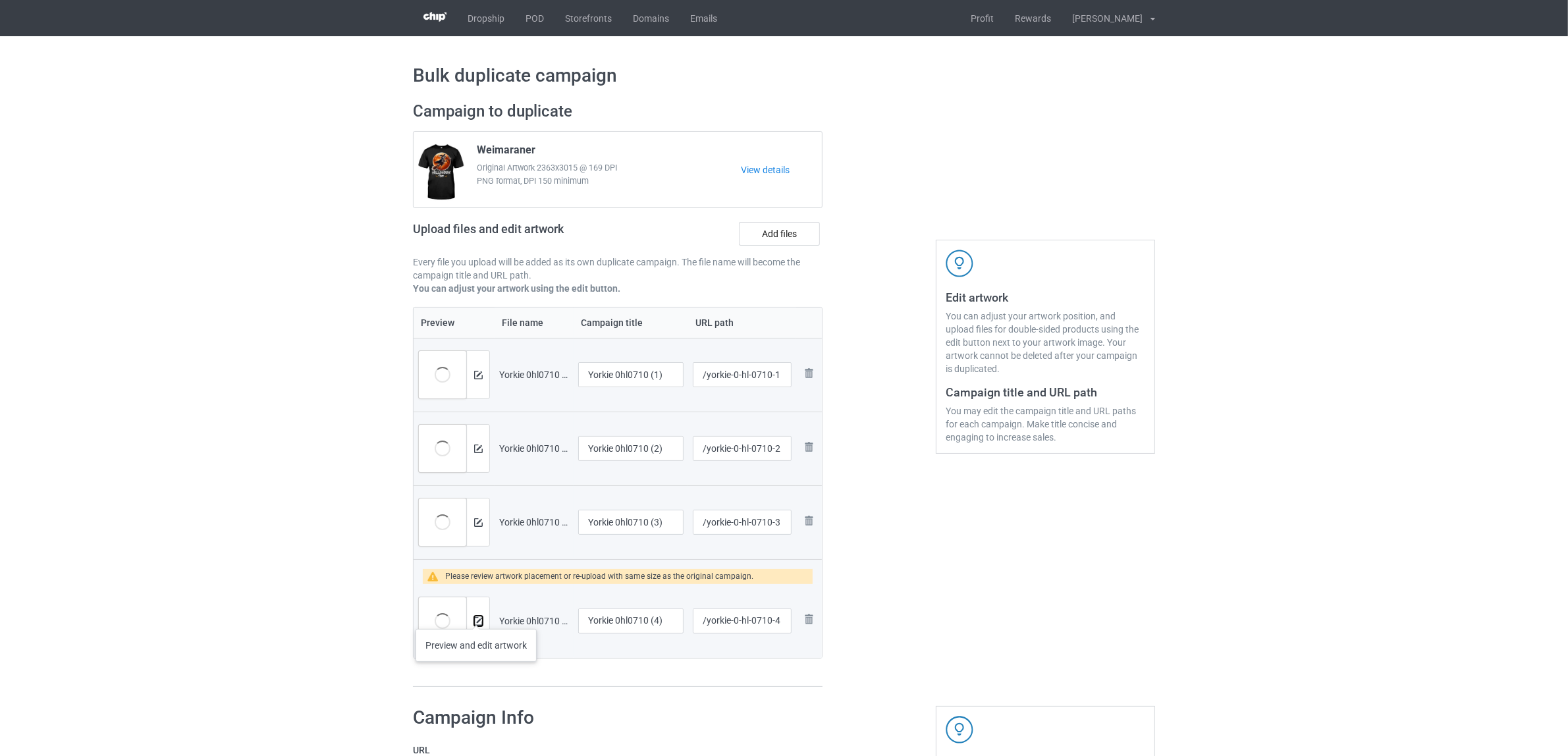
click at [476, 616] on button at bounding box center [478, 621] width 8 height 11
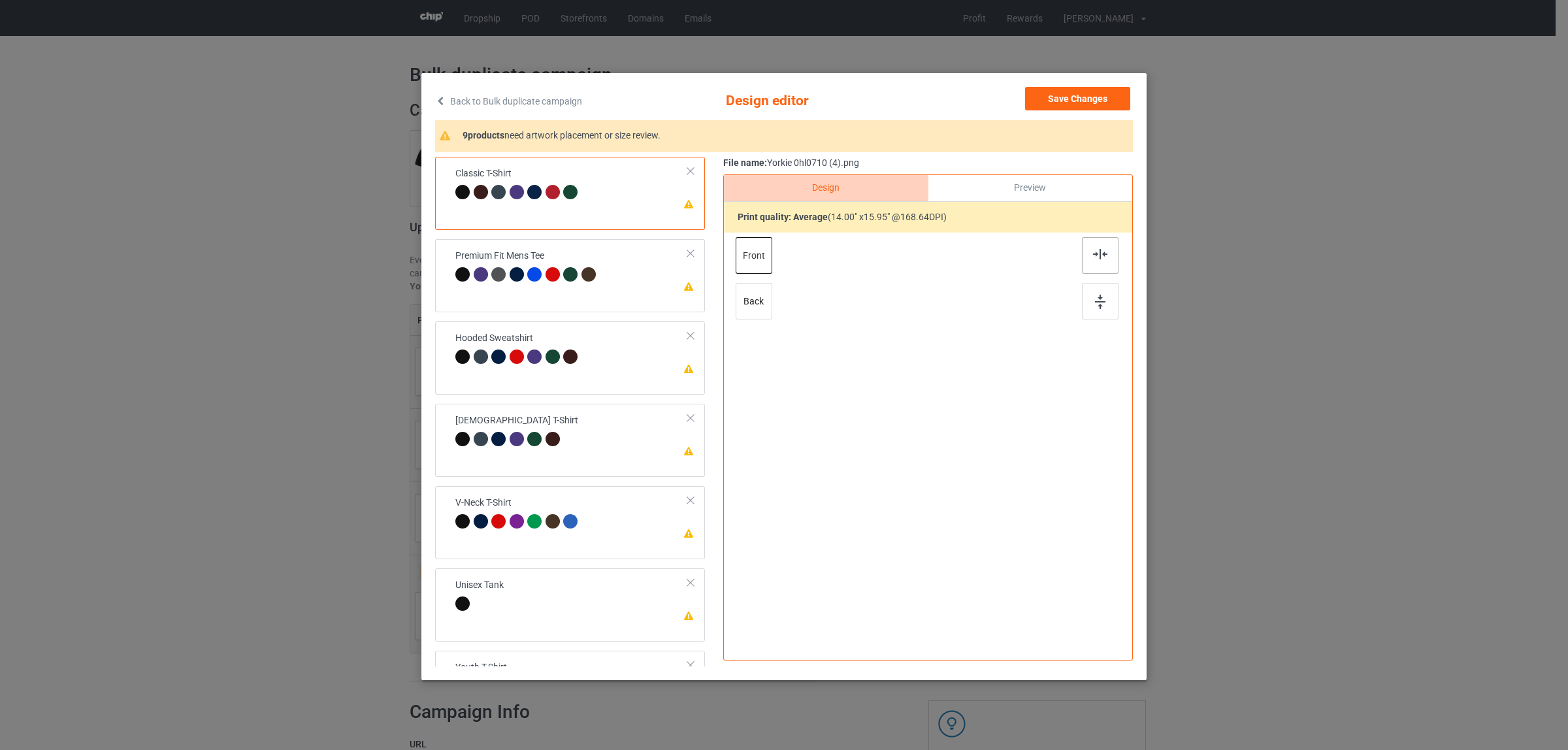
click at [1095, 257] on img at bounding box center [1100, 254] width 14 height 11
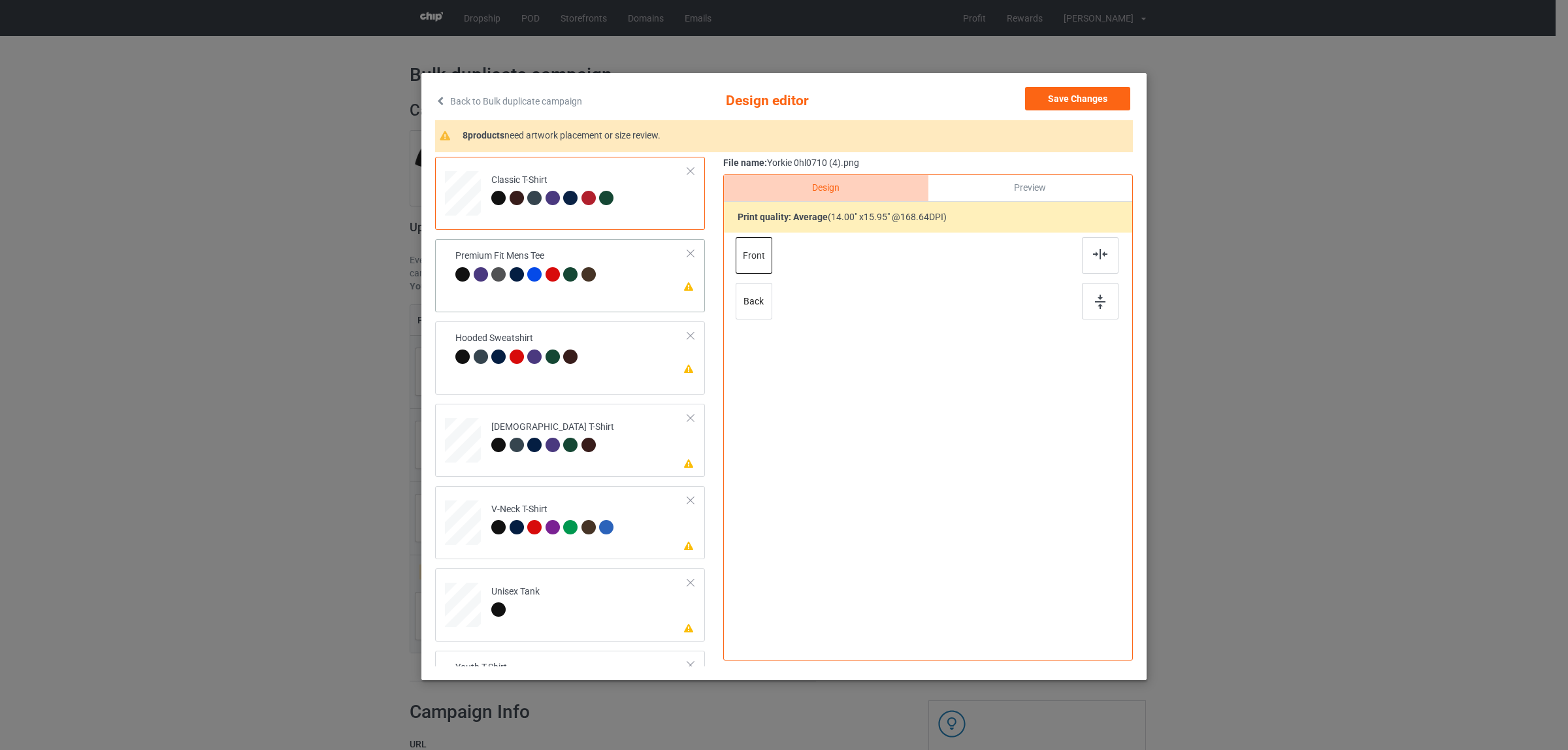
click at [584, 259] on div "Premium Fit Mens Tee" at bounding box center [527, 265] width 144 height 31
click at [1093, 255] on img at bounding box center [1100, 254] width 14 height 11
click at [538, 376] on td "Please review artwork placement Hooded Sweatshirt" at bounding box center [589, 355] width 211 height 58
click at [1102, 256] on img at bounding box center [1100, 254] width 14 height 11
click at [532, 440] on div at bounding box center [534, 444] width 14 height 14
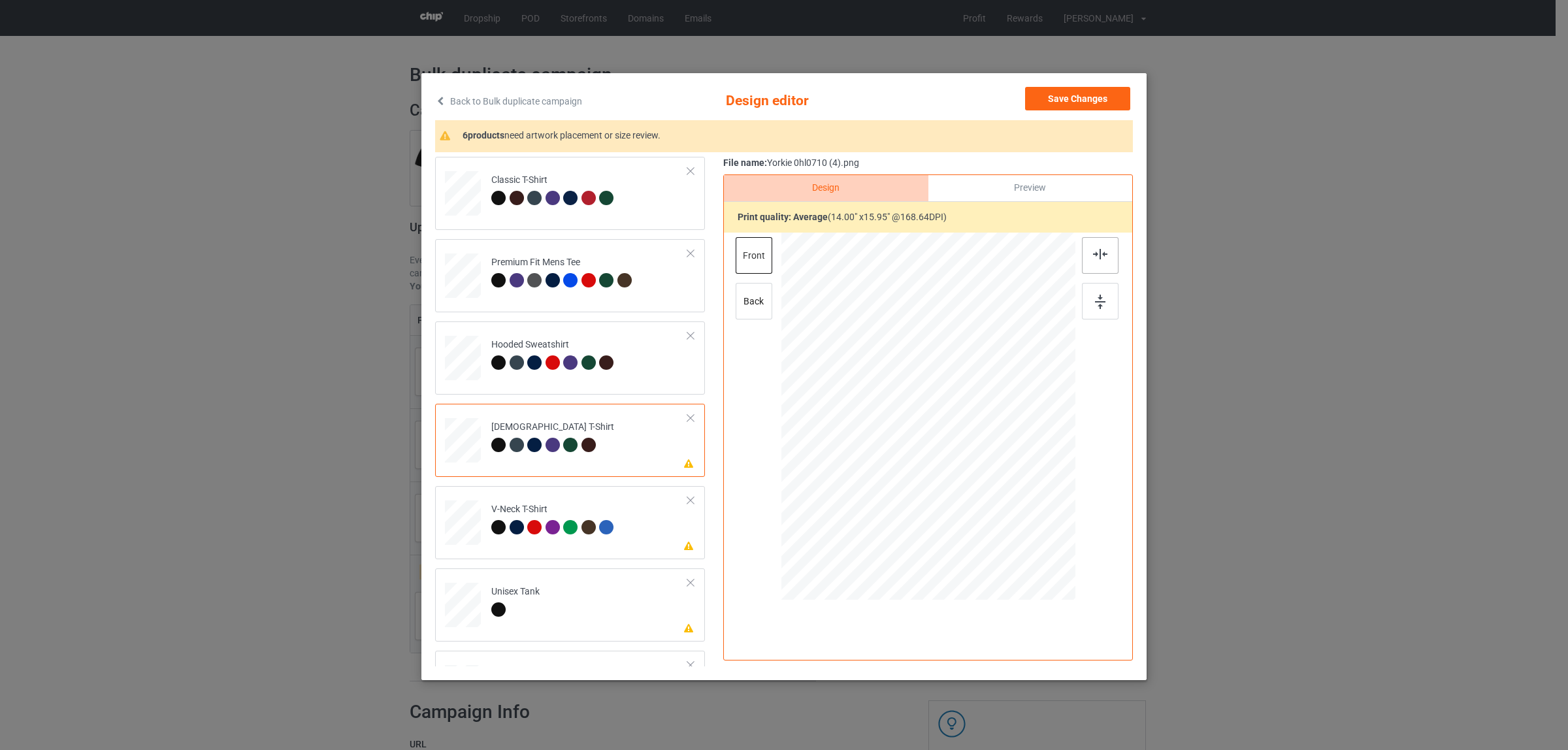
click at [1099, 260] on img at bounding box center [1100, 254] width 14 height 11
click at [547, 531] on div at bounding box center [553, 527] width 14 height 14
click at [1093, 255] on img at bounding box center [1100, 254] width 14 height 11
drag, startPoint x: 594, startPoint y: 594, endPoint x: 1127, endPoint y: 308, distance: 604.9
click at [602, 594] on td "Please review artwork placement Unisex Tank" at bounding box center [589, 602] width 211 height 58
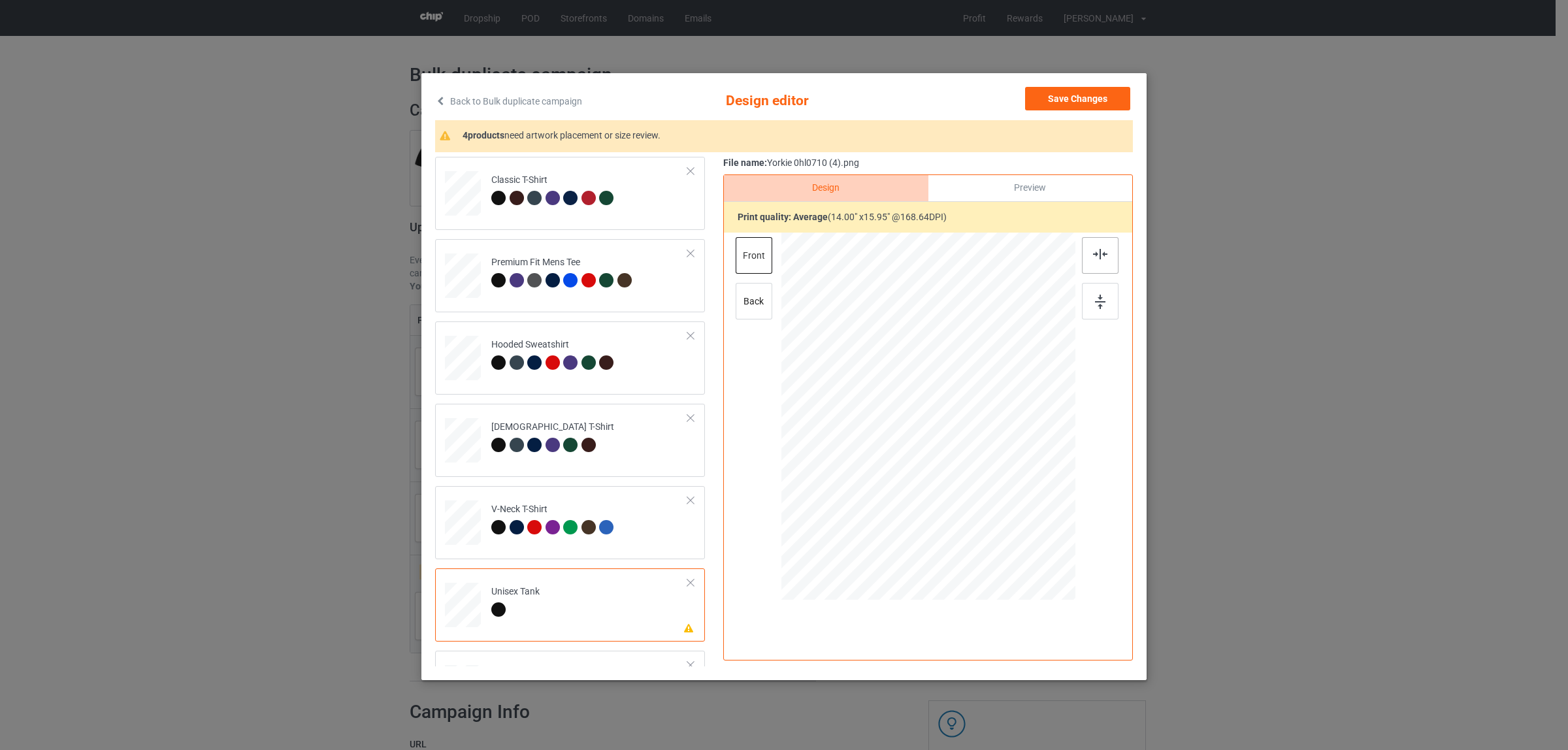
click at [1093, 255] on img at bounding box center [1100, 254] width 14 height 11
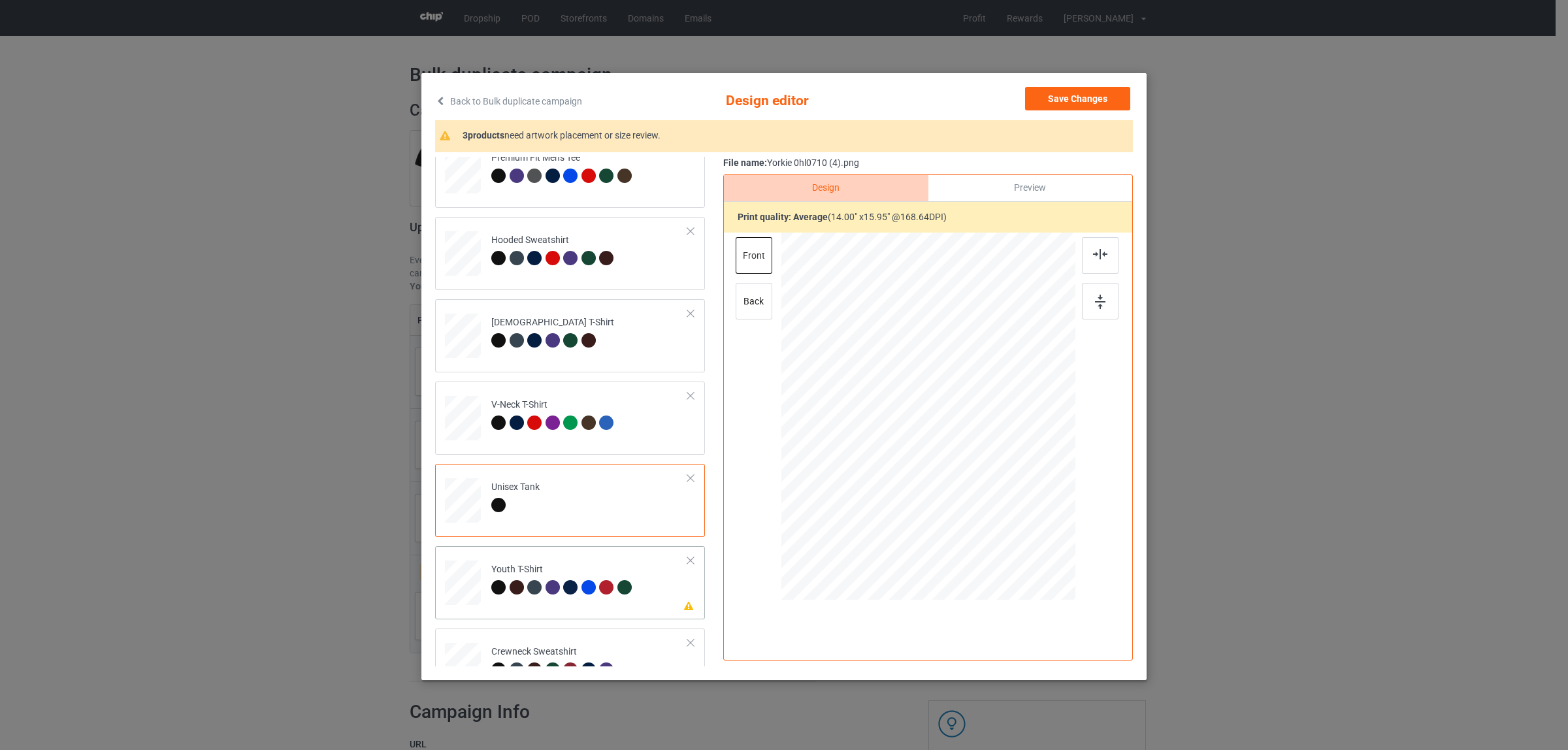
scroll to position [222, 0]
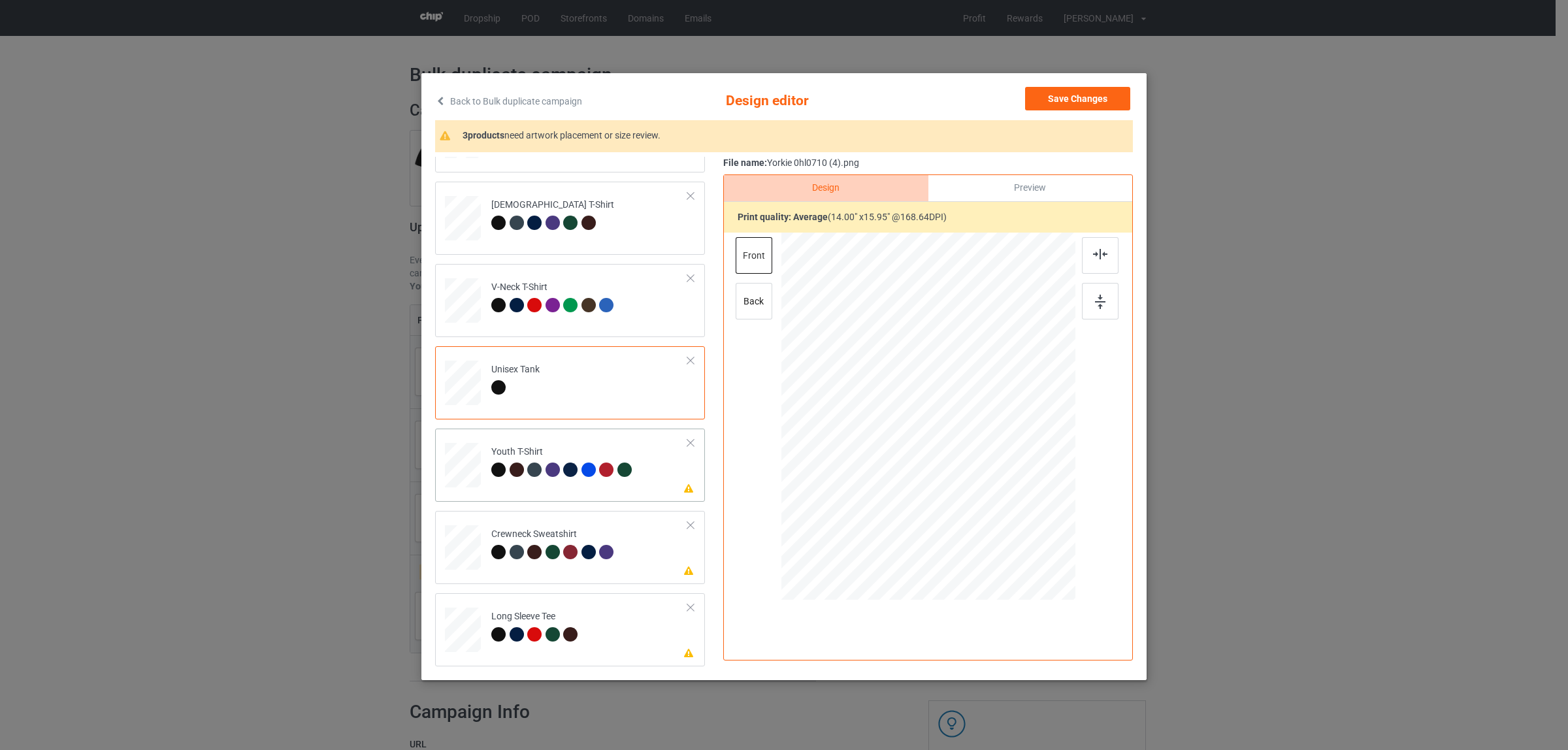
click at [536, 491] on div "Please review artwork placement Youth T-Shirt" at bounding box center [570, 465] width 270 height 73
click at [1094, 261] on div at bounding box center [1100, 255] width 36 height 36
click at [541, 519] on td "Please review artwork placement Crewneck Sweatshirt" at bounding box center [589, 545] width 211 height 58
click at [1093, 254] on img at bounding box center [1100, 254] width 14 height 11
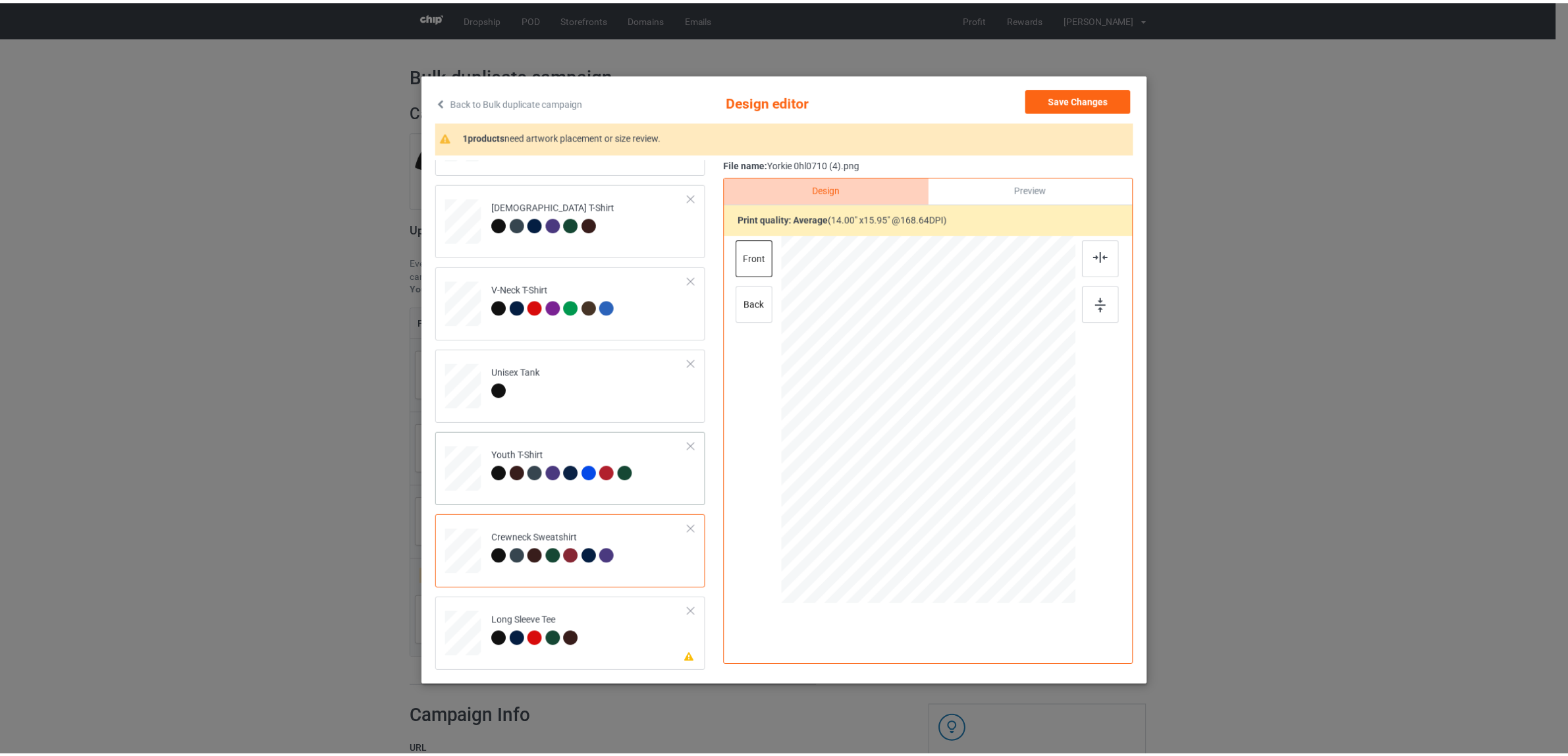
scroll to position [2, 0]
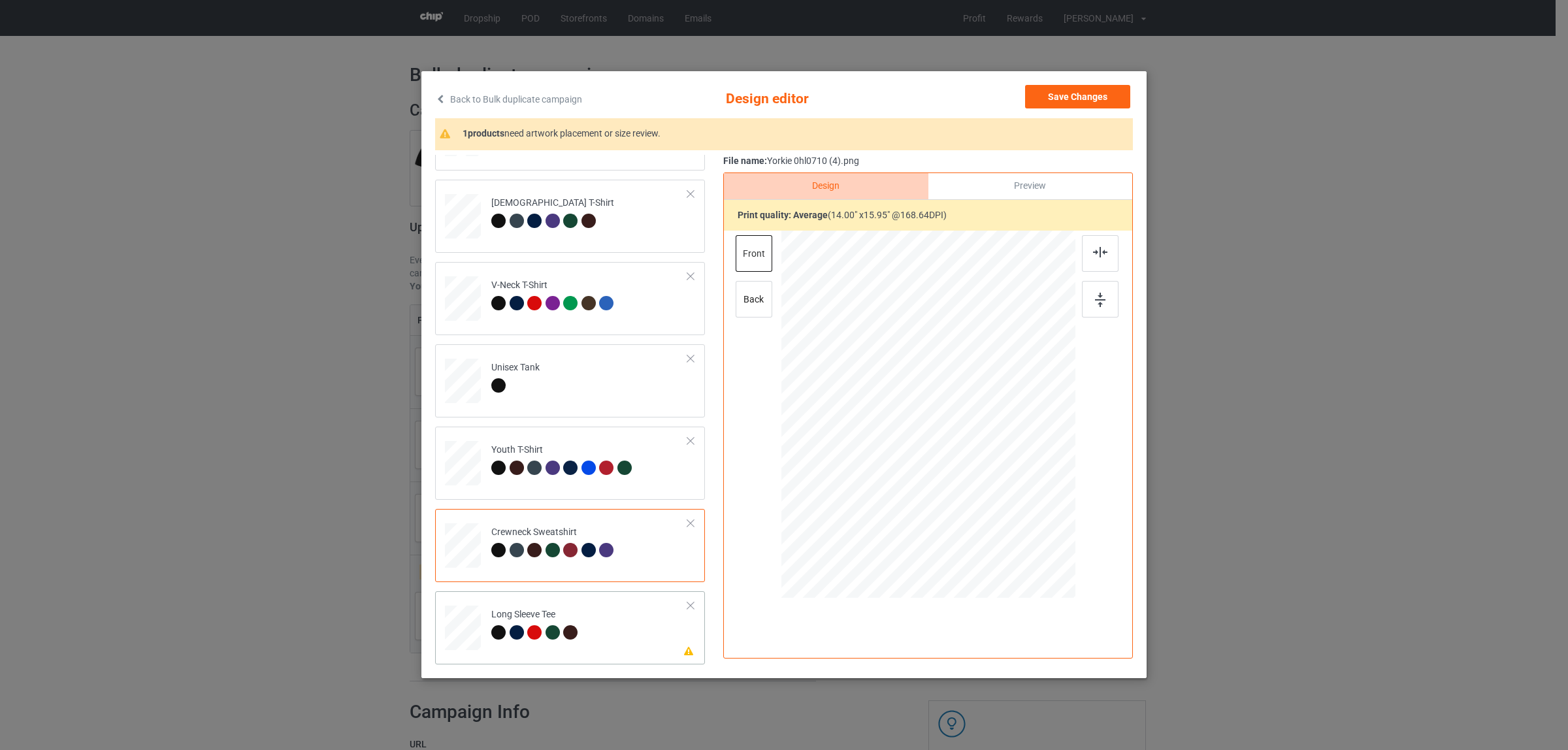
click at [527, 626] on div at bounding box center [534, 632] width 14 height 14
click at [1095, 250] on img at bounding box center [1100, 252] width 14 height 11
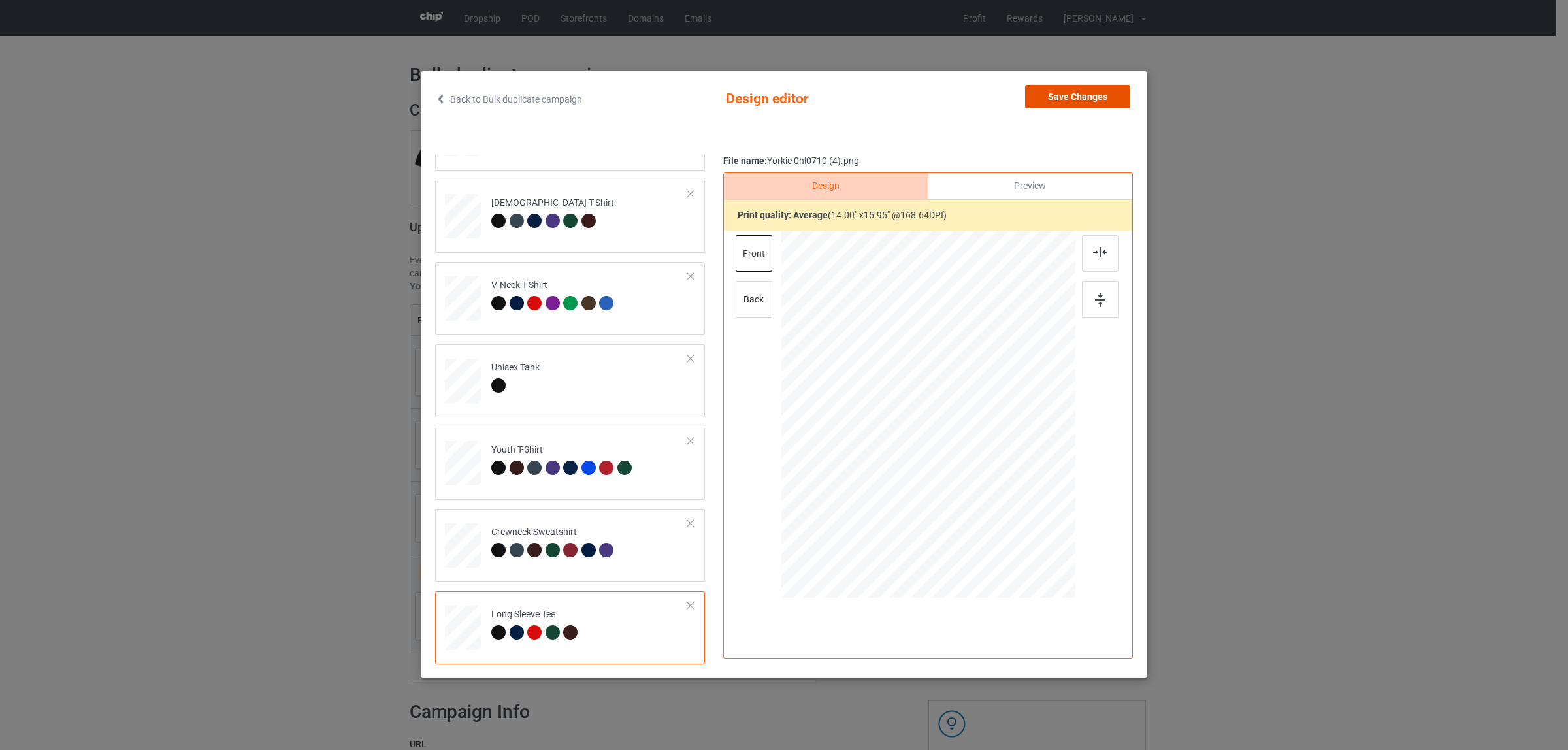
click at [1061, 98] on button "Save Changes" at bounding box center [1077, 96] width 105 height 23
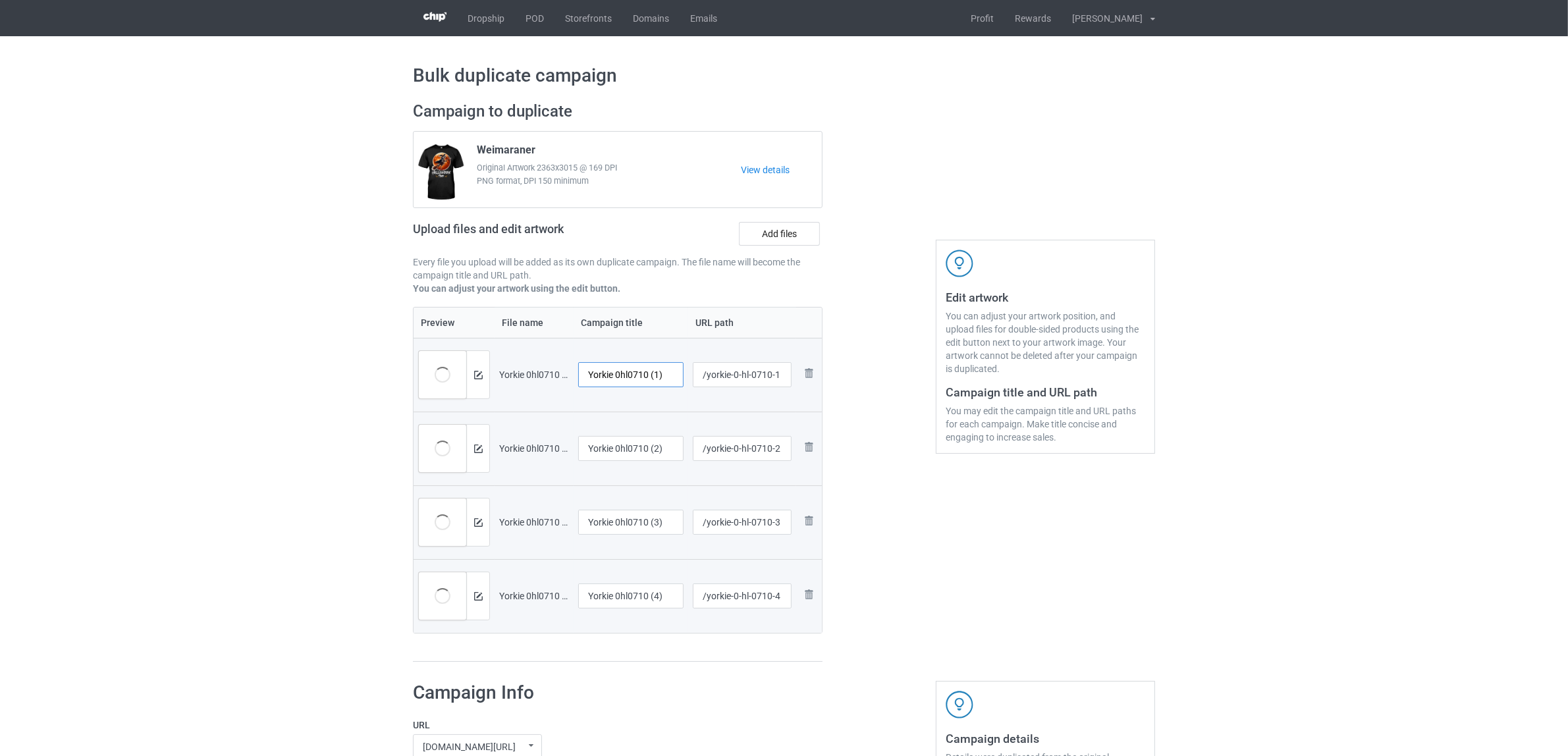
drag, startPoint x: 617, startPoint y: 372, endPoint x: 702, endPoint y: 374, distance: 85.0
click at [702, 374] on tr "Preview and edit artwork Yorkie 0hl0710 (1).png Yorkie 0hl0710 (1) /yorkie-0-hl…" at bounding box center [617, 375] width 408 height 74
drag, startPoint x: 629, startPoint y: 377, endPoint x: 452, endPoint y: 366, distance: 177.3
click at [452, 366] on tr "Preview and edit artwork Yorkie 0hl0710 (1).png Yorkie /yorkie-0-hl-0710-1 Remo…" at bounding box center [617, 375] width 408 height 74
type input "Yorkie"
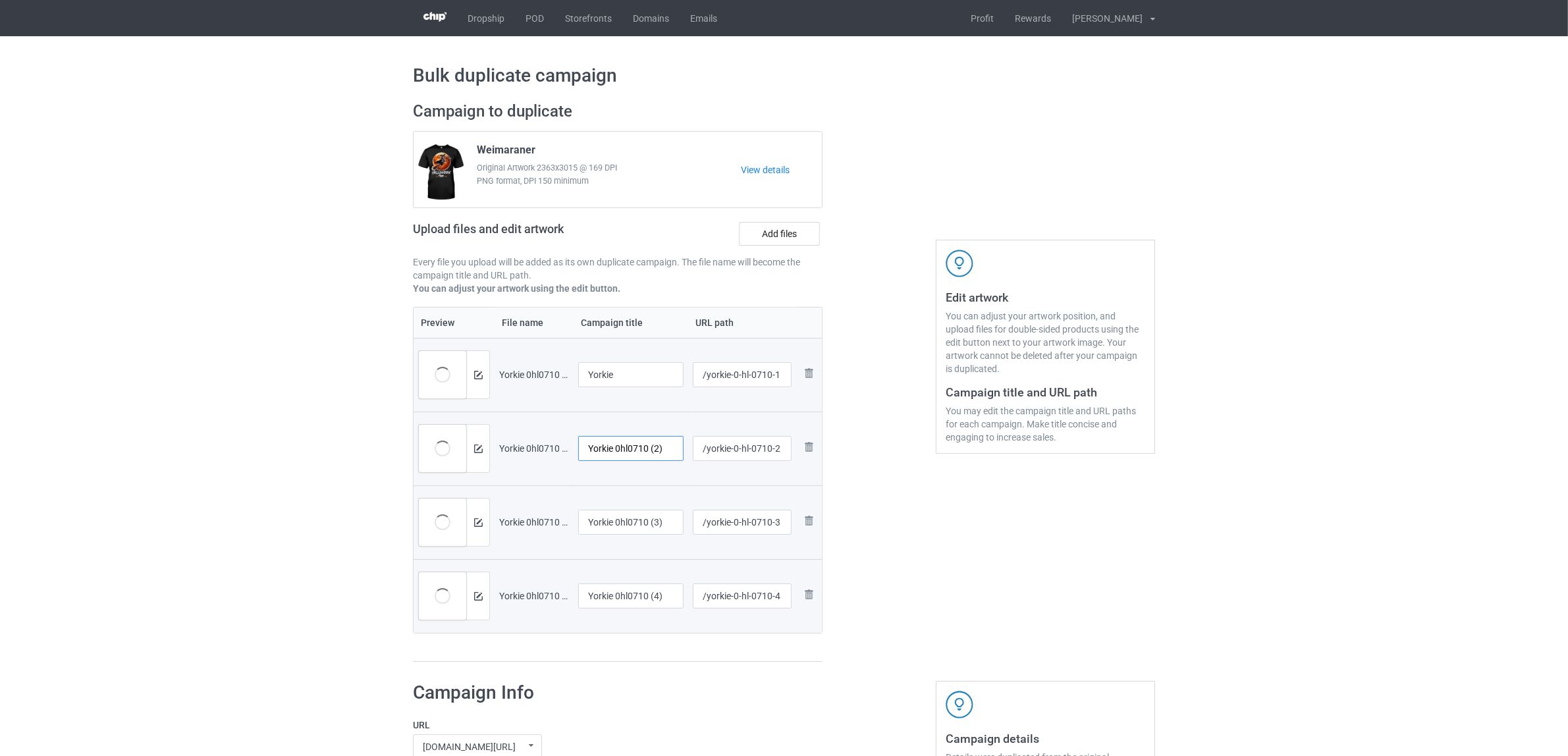
click at [627, 456] on input "Yorkie 0hl0710 (2)" at bounding box center [631, 448] width 105 height 25
paste input "text"
type input "Yorkie"
click at [626, 530] on input "Yorkie 0hl0710 (3)" at bounding box center [631, 522] width 105 height 25
paste input "text"
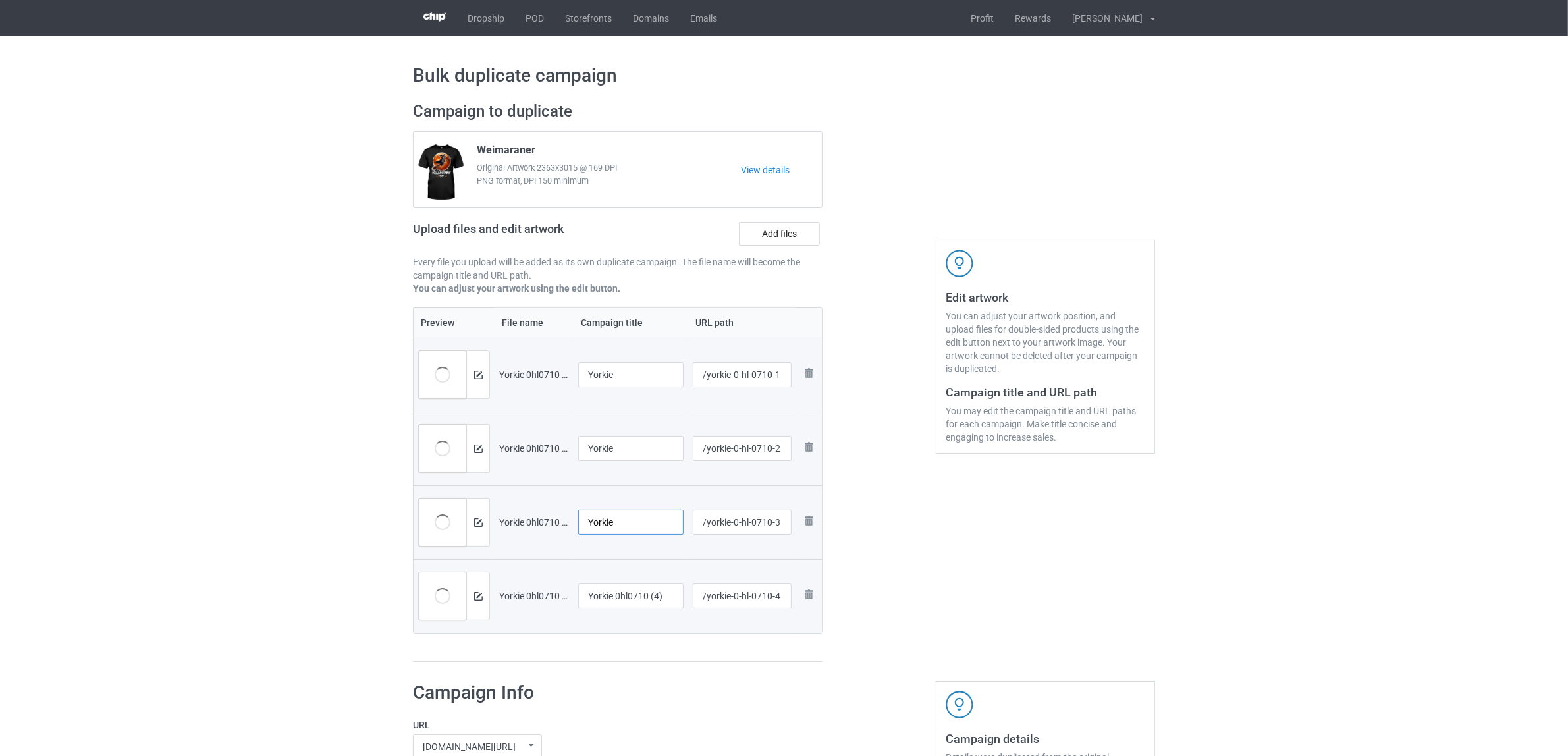
type input "Yorkie"
click at [617, 594] on input "Yorkie 0hl0710 (4)" at bounding box center [631, 596] width 105 height 25
paste input "text"
type input "Yorkie"
click at [619, 647] on div "Preview File name Campaign title URL path Preview and edit artwork Yorkie 0hl07…" at bounding box center [617, 484] width 410 height 355
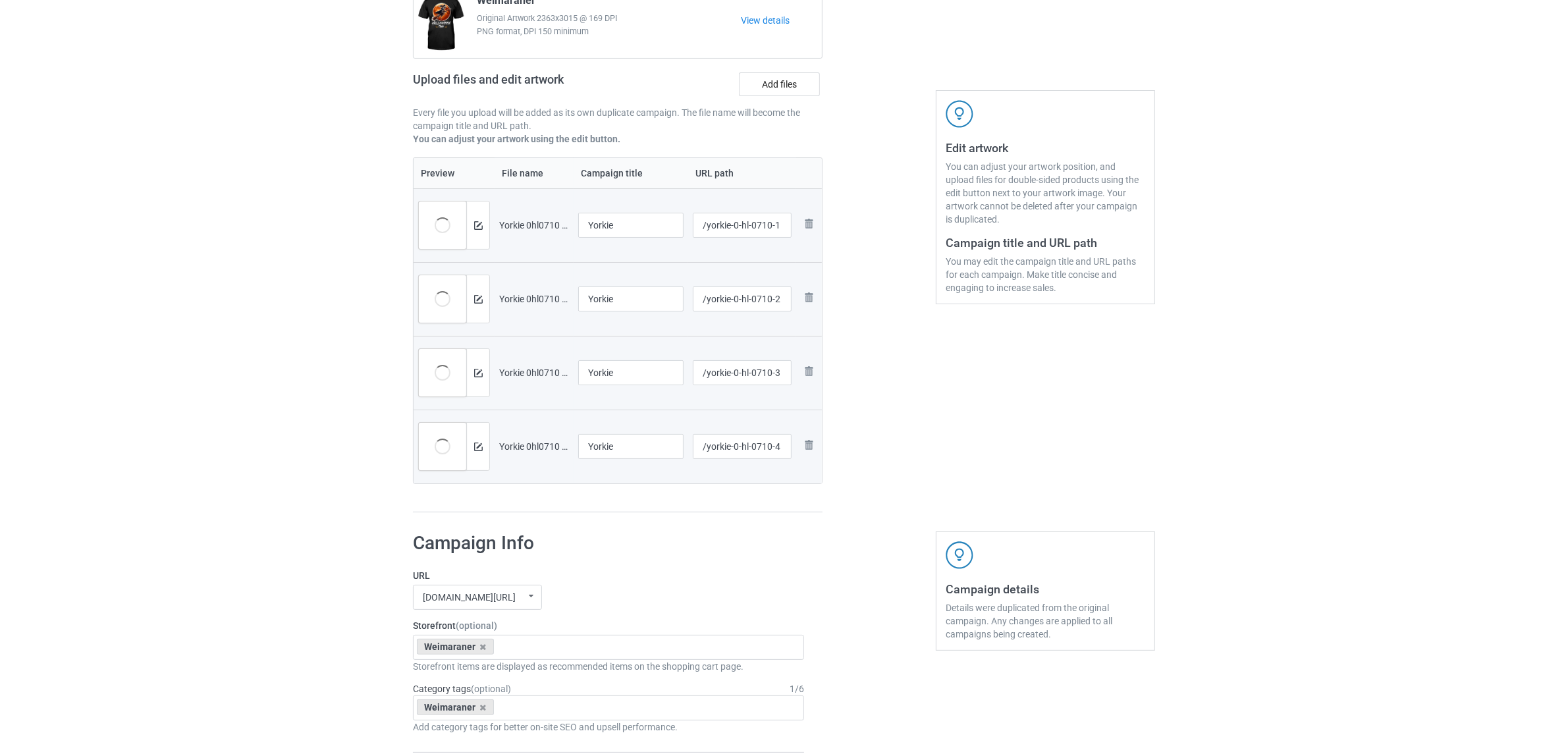
scroll to position [247, 0]
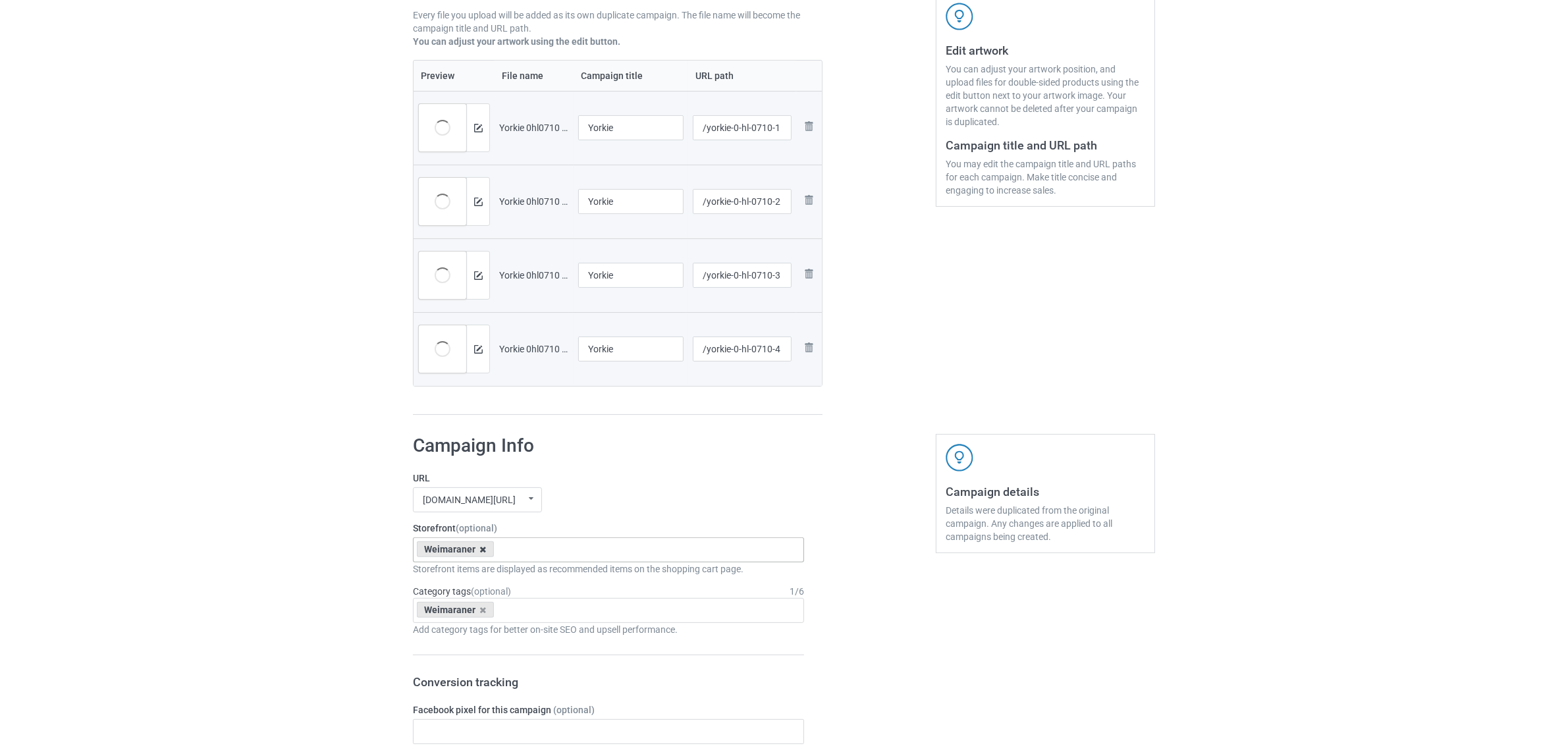
click at [482, 550] on icon at bounding box center [483, 549] width 7 height 8
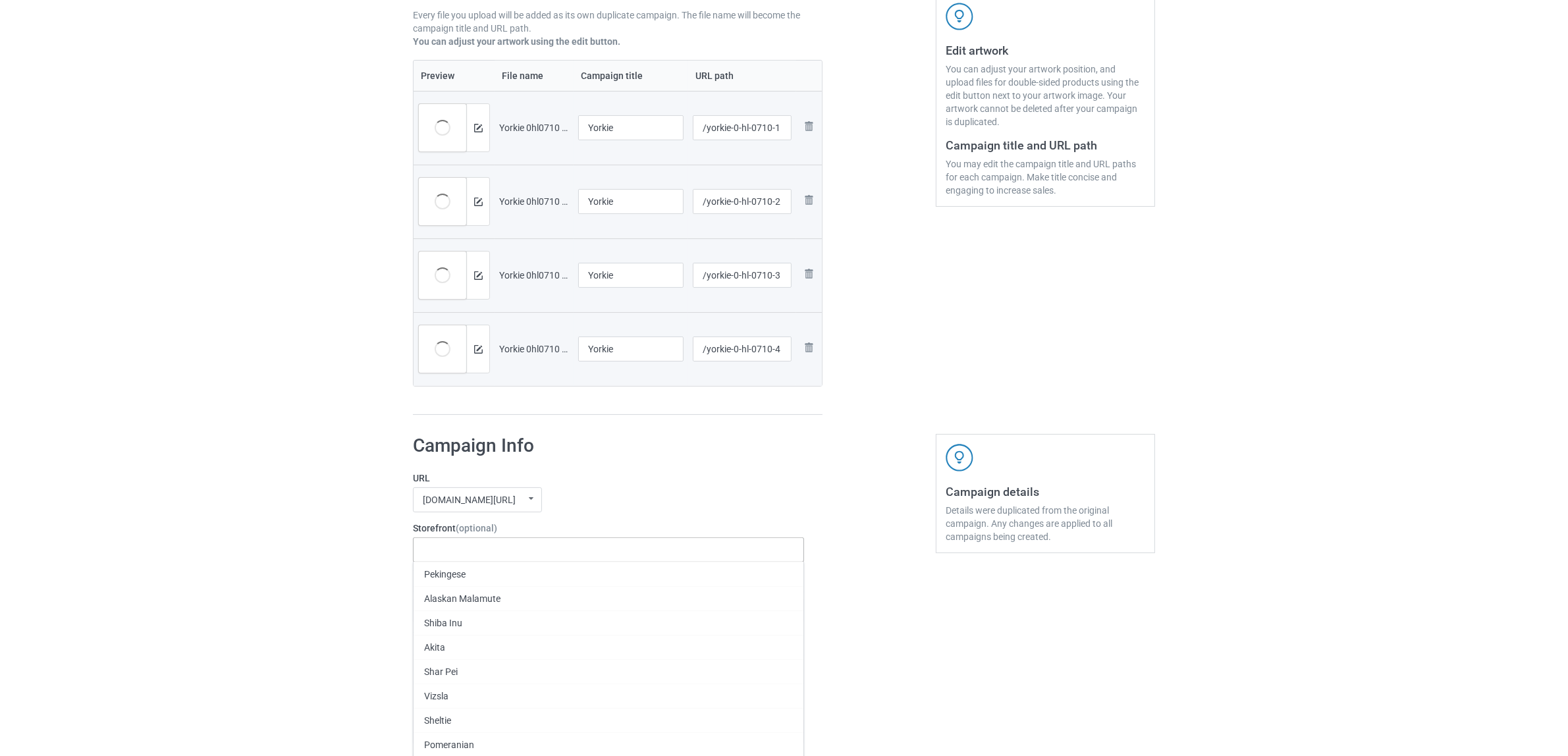
paste input "Yorkie"
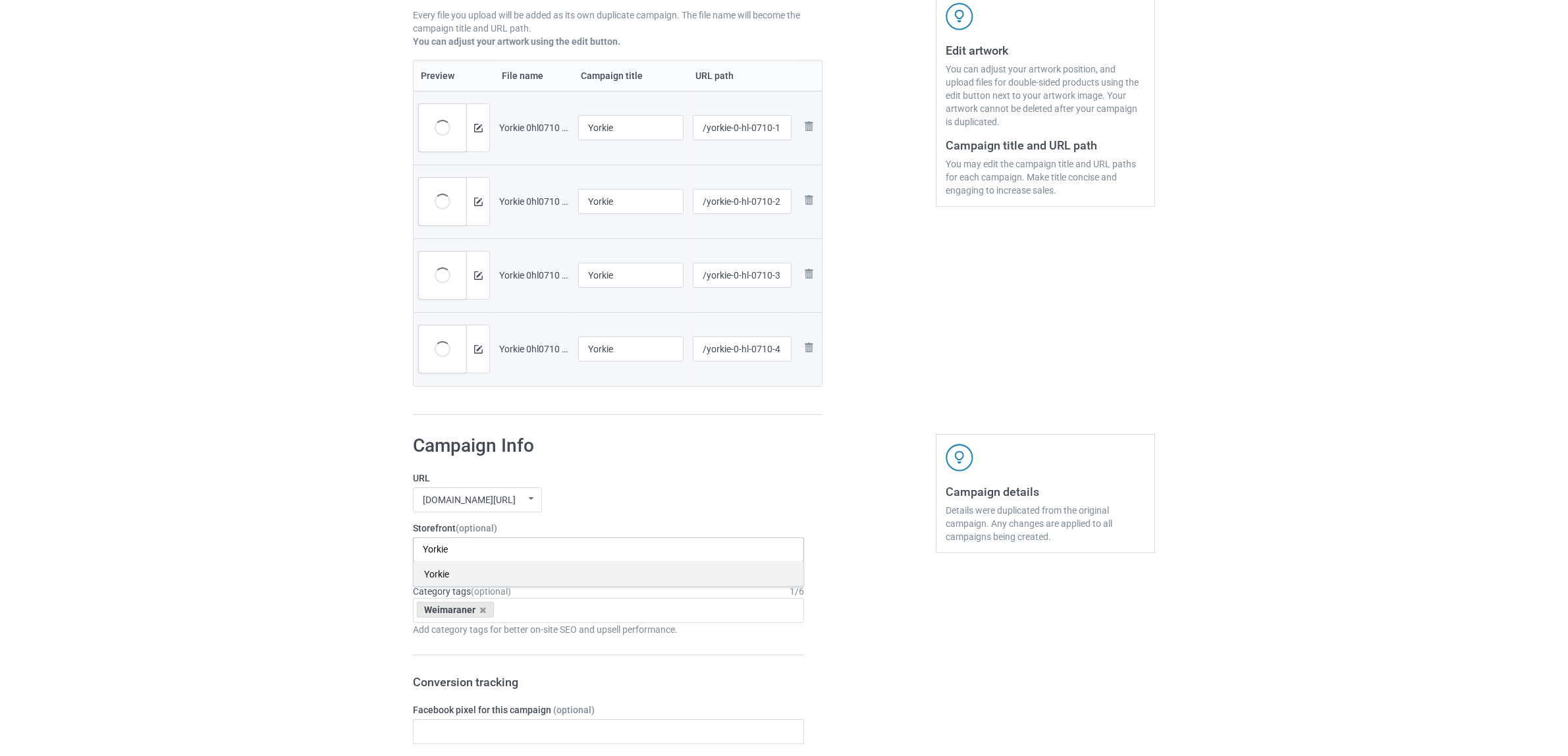
type input "Yorkie"
click at [443, 574] on div "Yorkie" at bounding box center [608, 574] width 390 height 24
click at [484, 609] on icon at bounding box center [483, 610] width 7 height 8
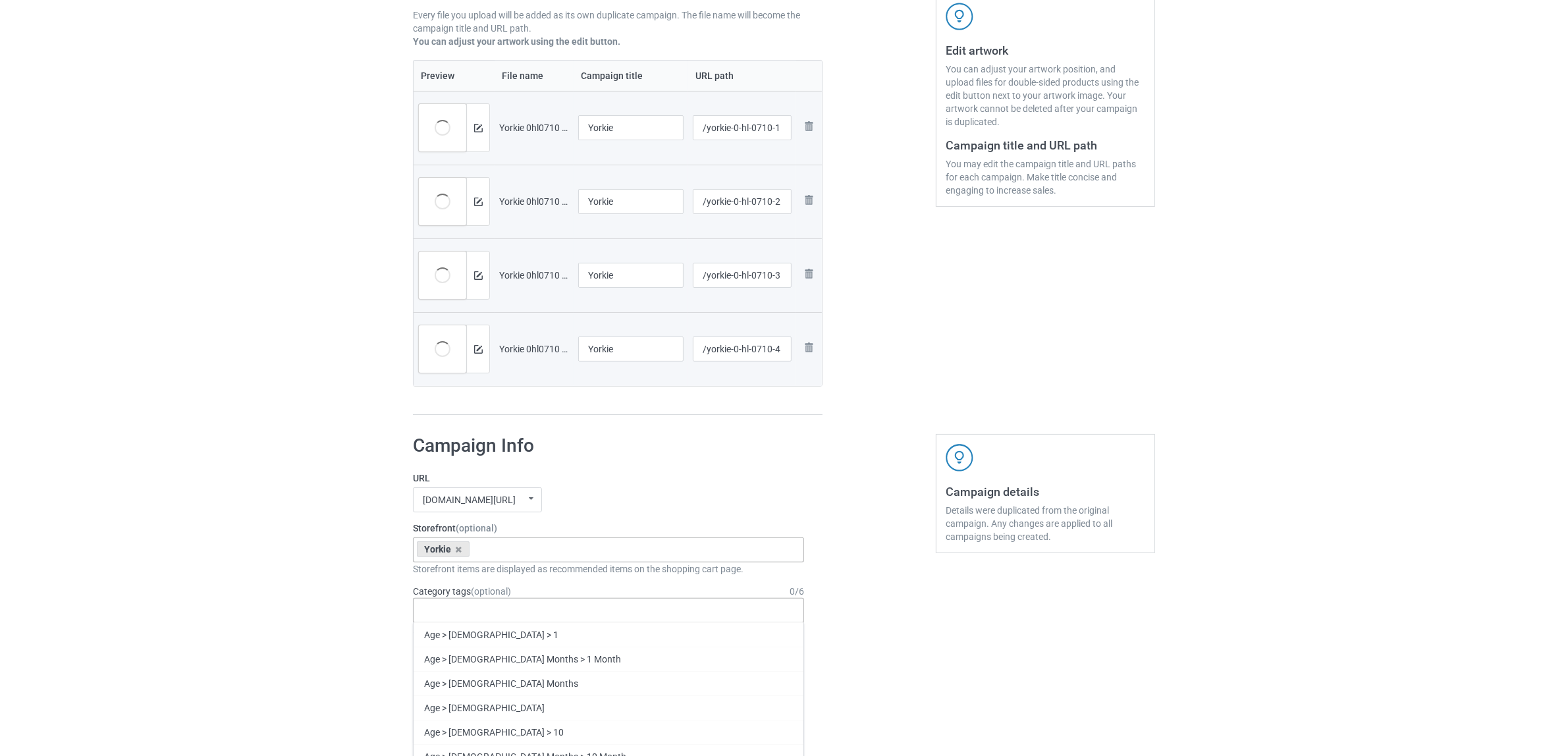
paste input "Yorkie"
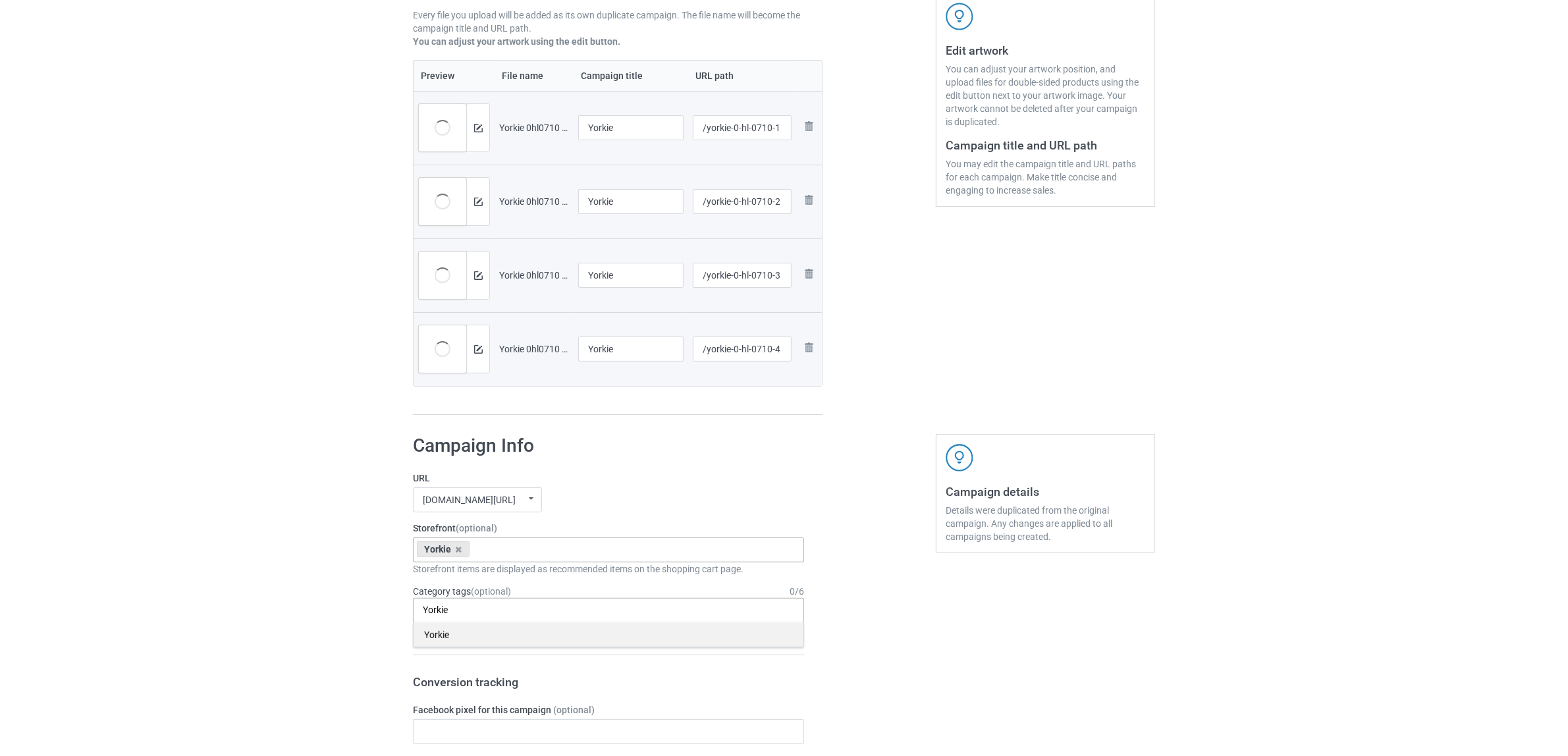
type input "Yorkie"
drag, startPoint x: 435, startPoint y: 629, endPoint x: 307, endPoint y: 597, distance: 131.9
click at [435, 630] on div "Yorkie" at bounding box center [608, 634] width 390 height 24
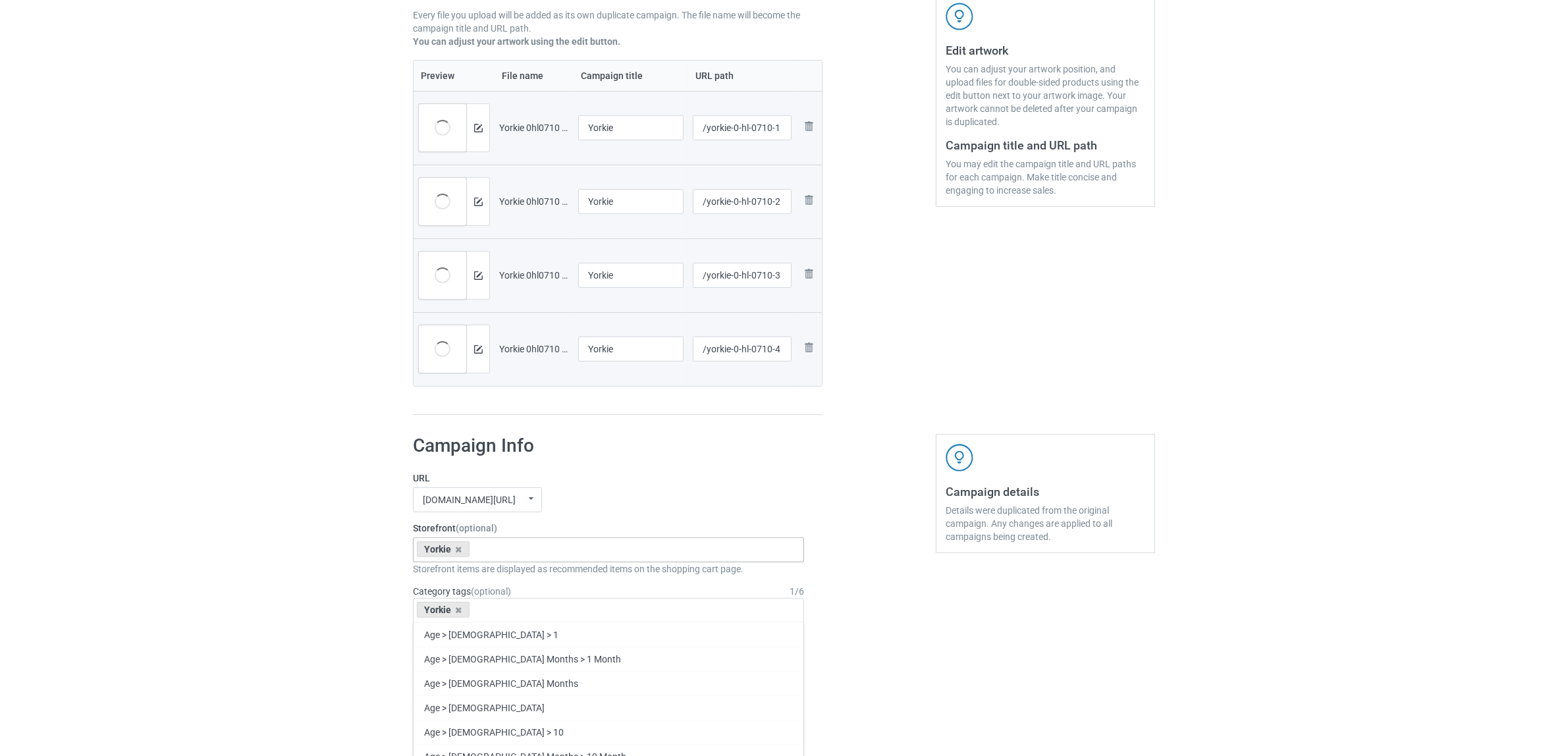
click at [277, 587] on div "Bulk duplicate campaign Campaign to duplicate Weimaraner Original Artwork 2363x…" at bounding box center [784, 720] width 1568 height 1861
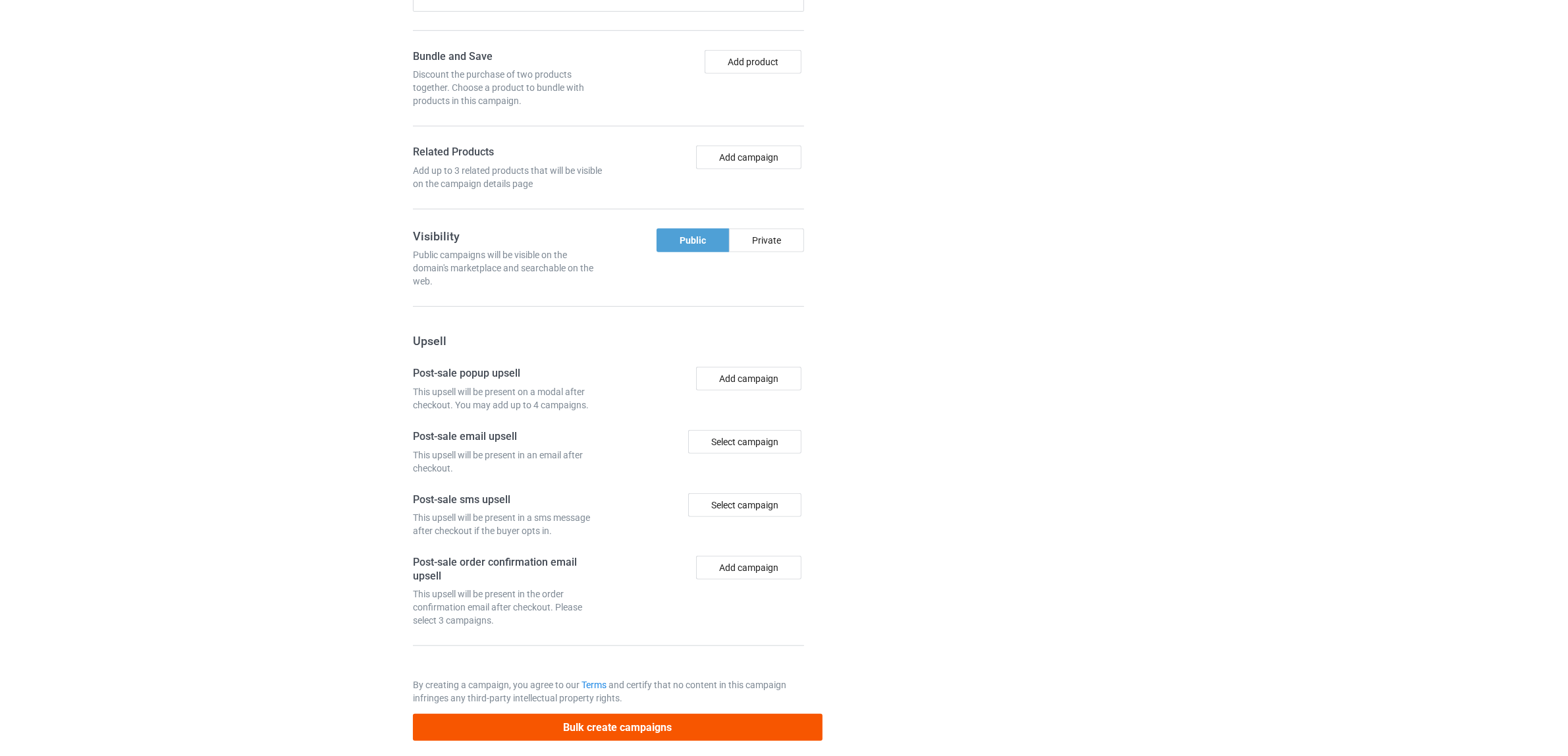
scroll to position [1146, 0]
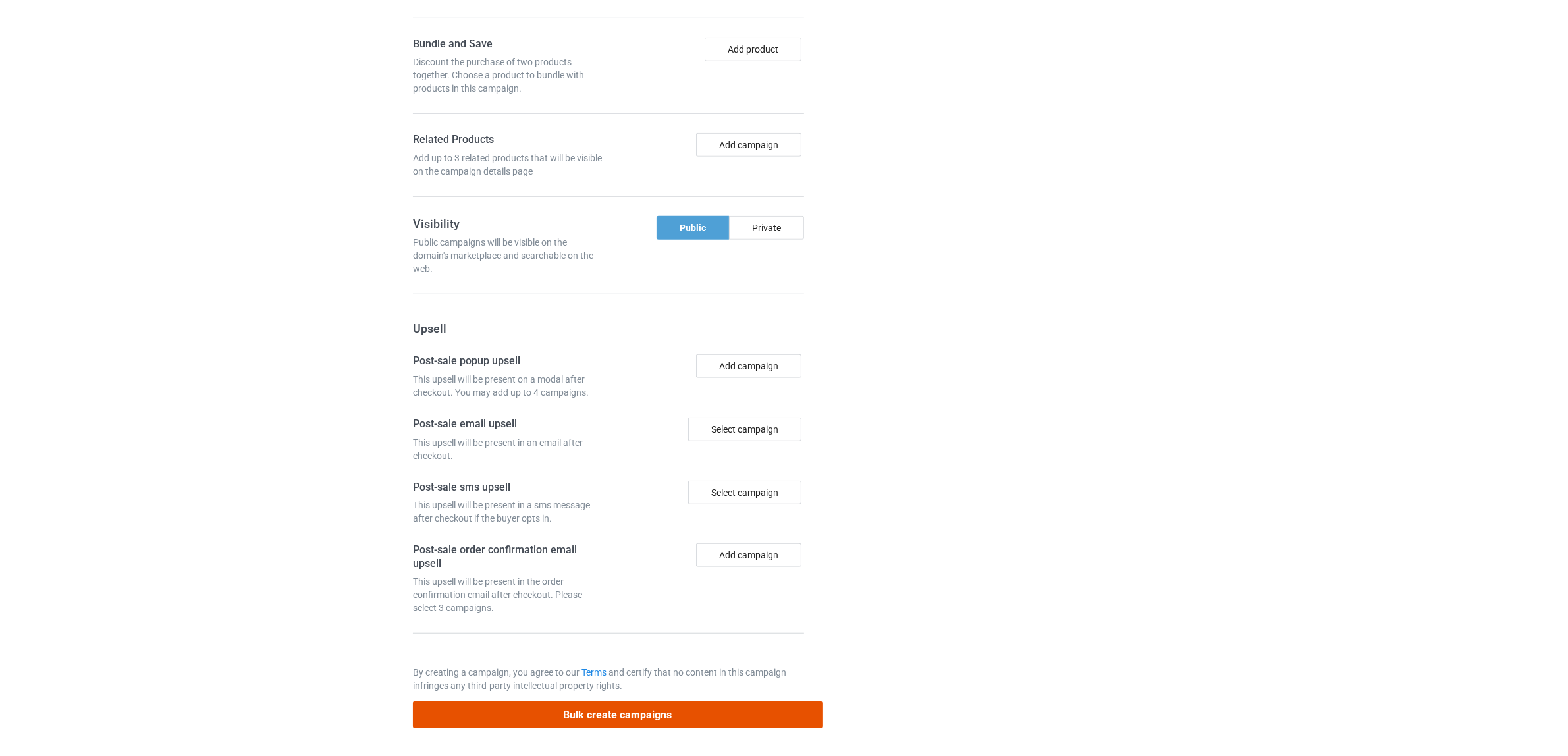
click at [661, 714] on button "Bulk create campaigns" at bounding box center [617, 714] width 410 height 27
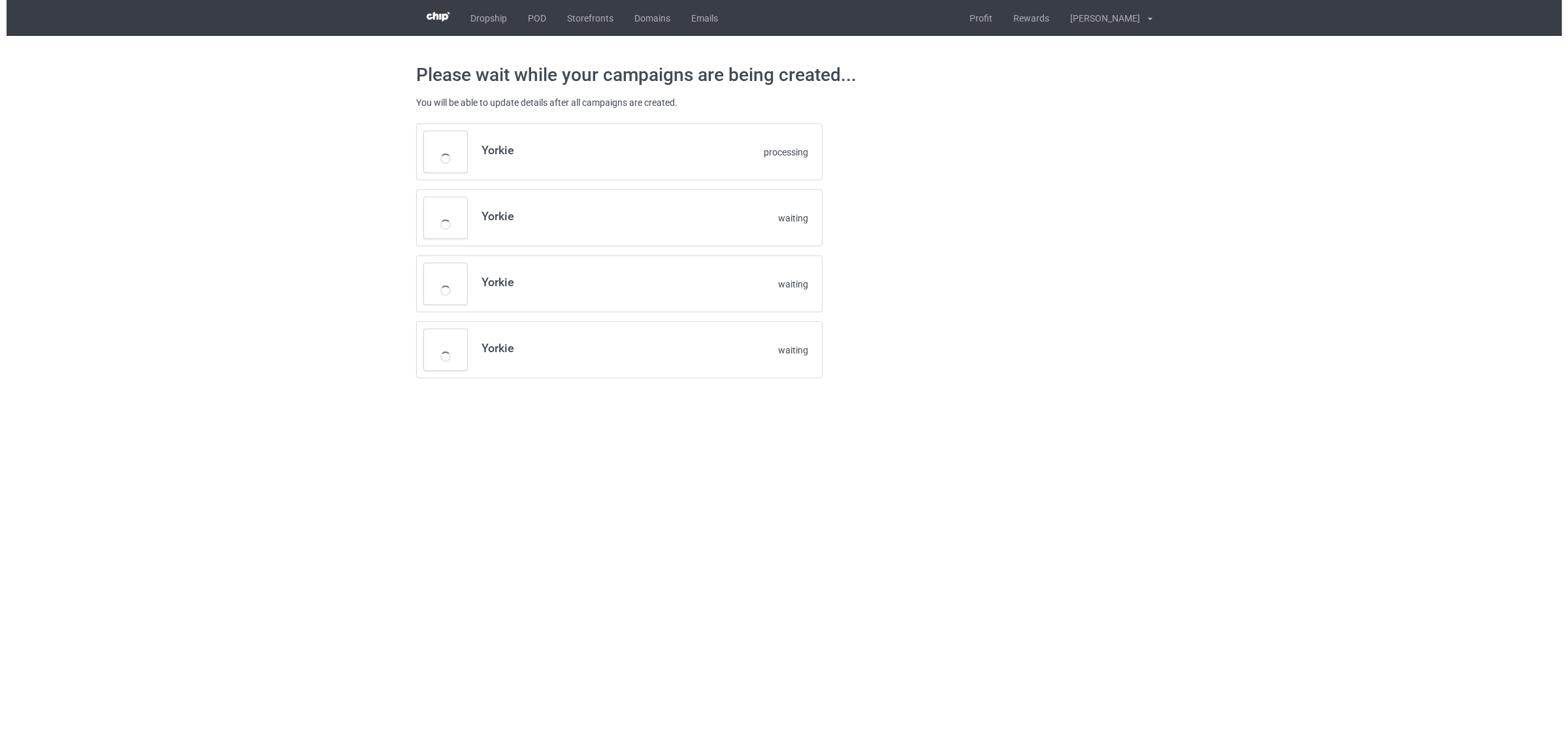
scroll to position [0, 0]
